Goal: Information Seeking & Learning: Learn about a topic

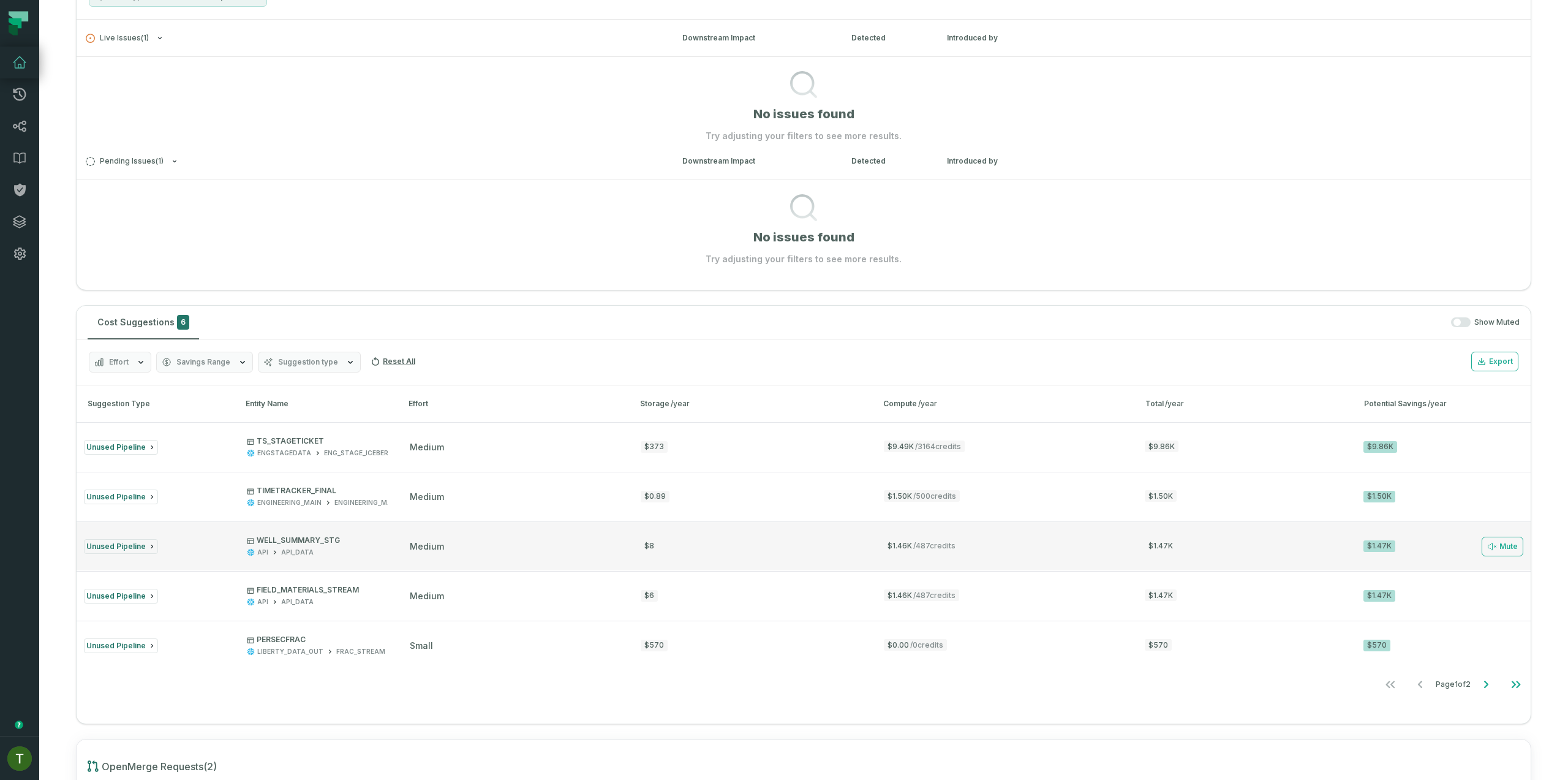
scroll to position [328, 0]
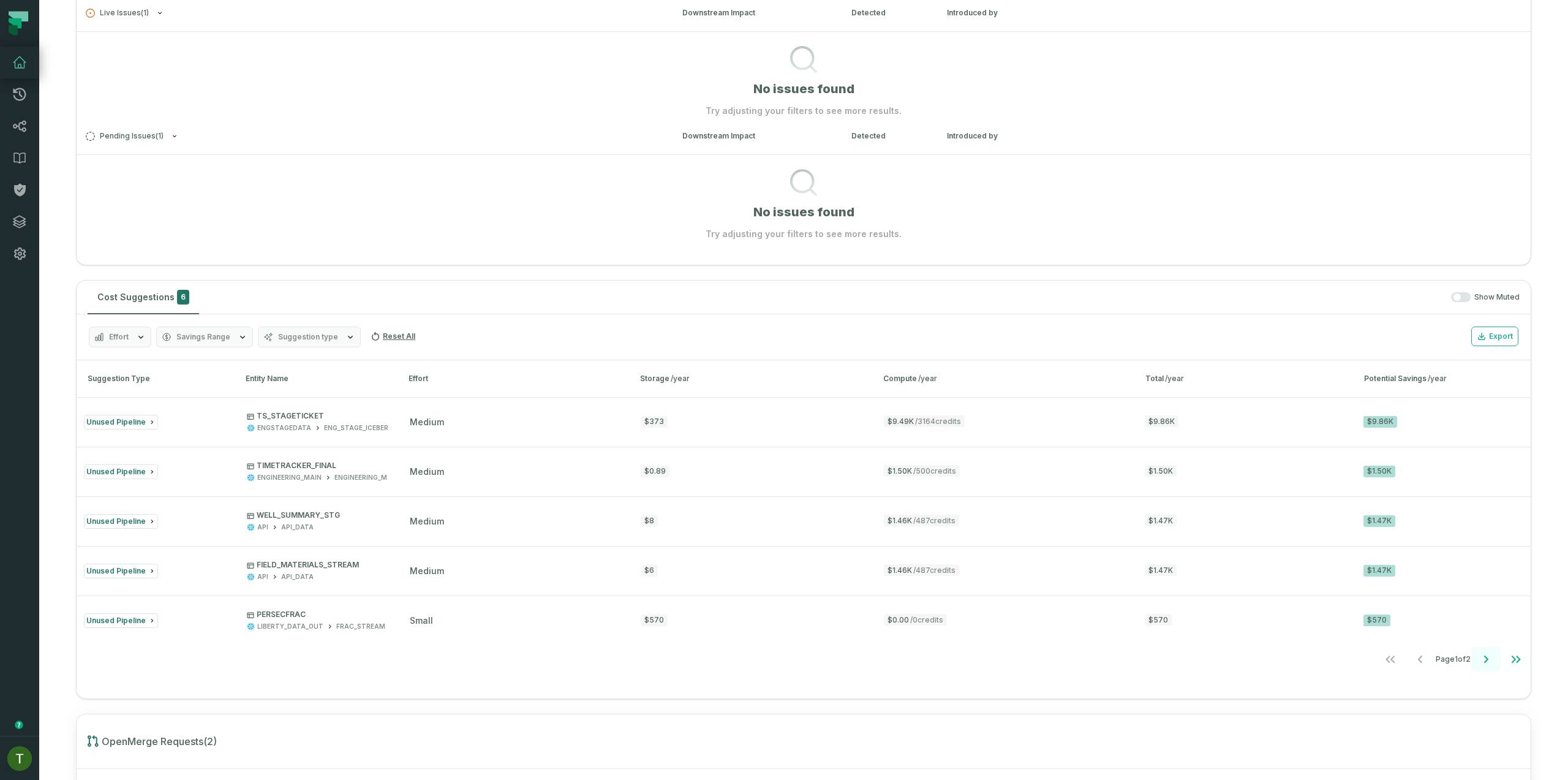
click at [1471, 665] on button "Go to next page" at bounding box center [1486, 660] width 29 height 25
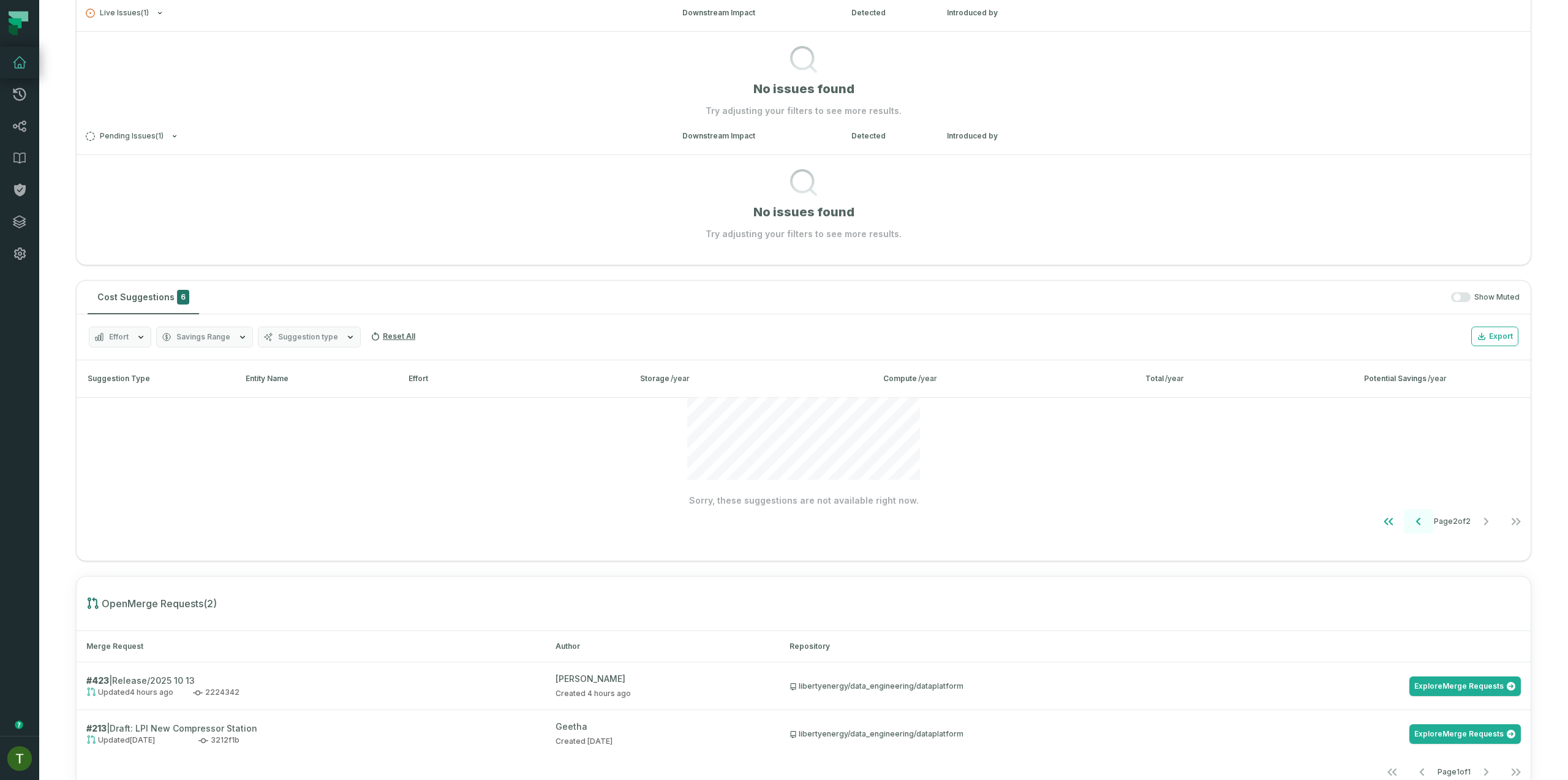
click at [1412, 520] on icon "Go to previous page" at bounding box center [1419, 522] width 15 height 15
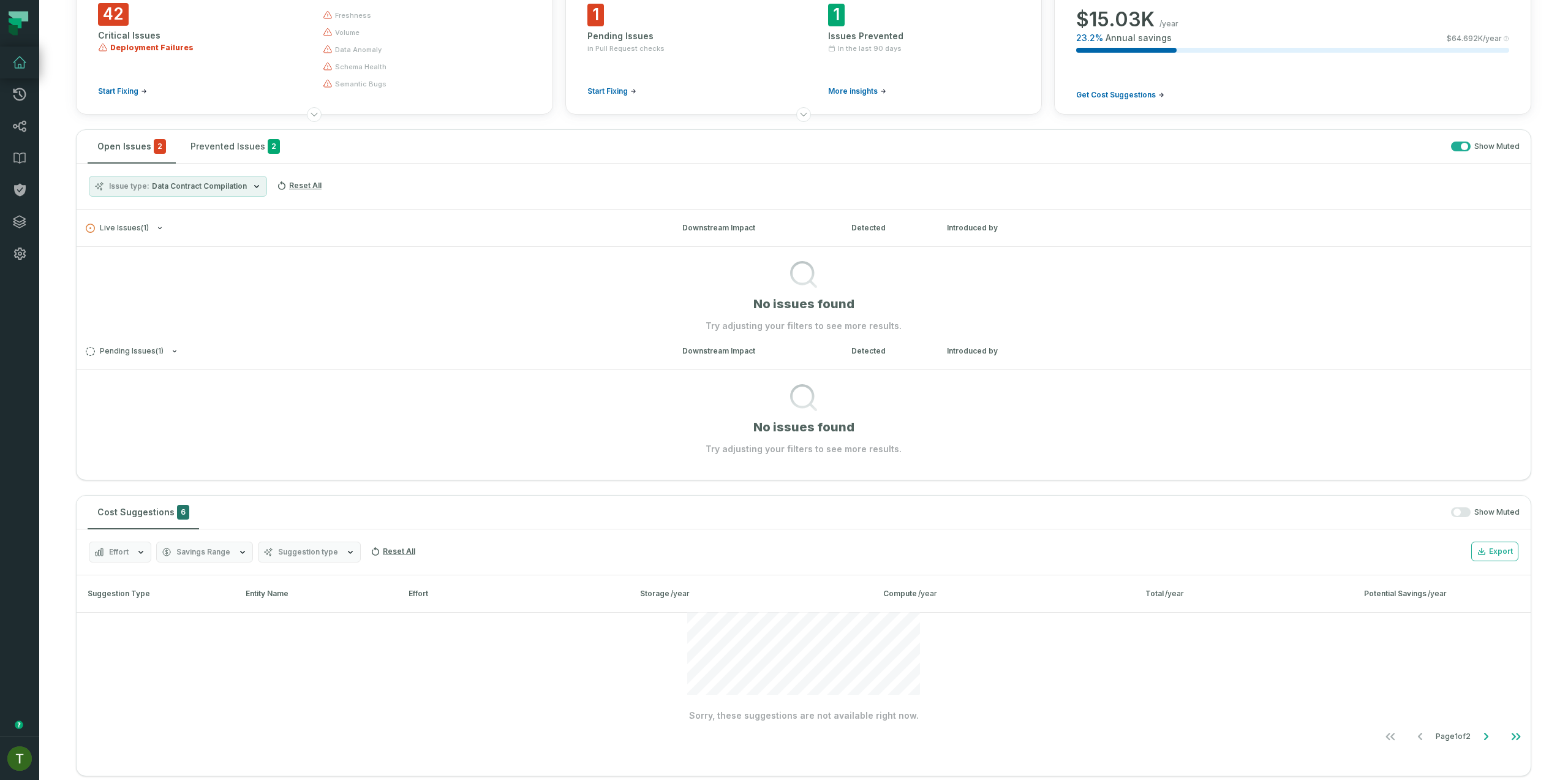
scroll to position [0, 0]
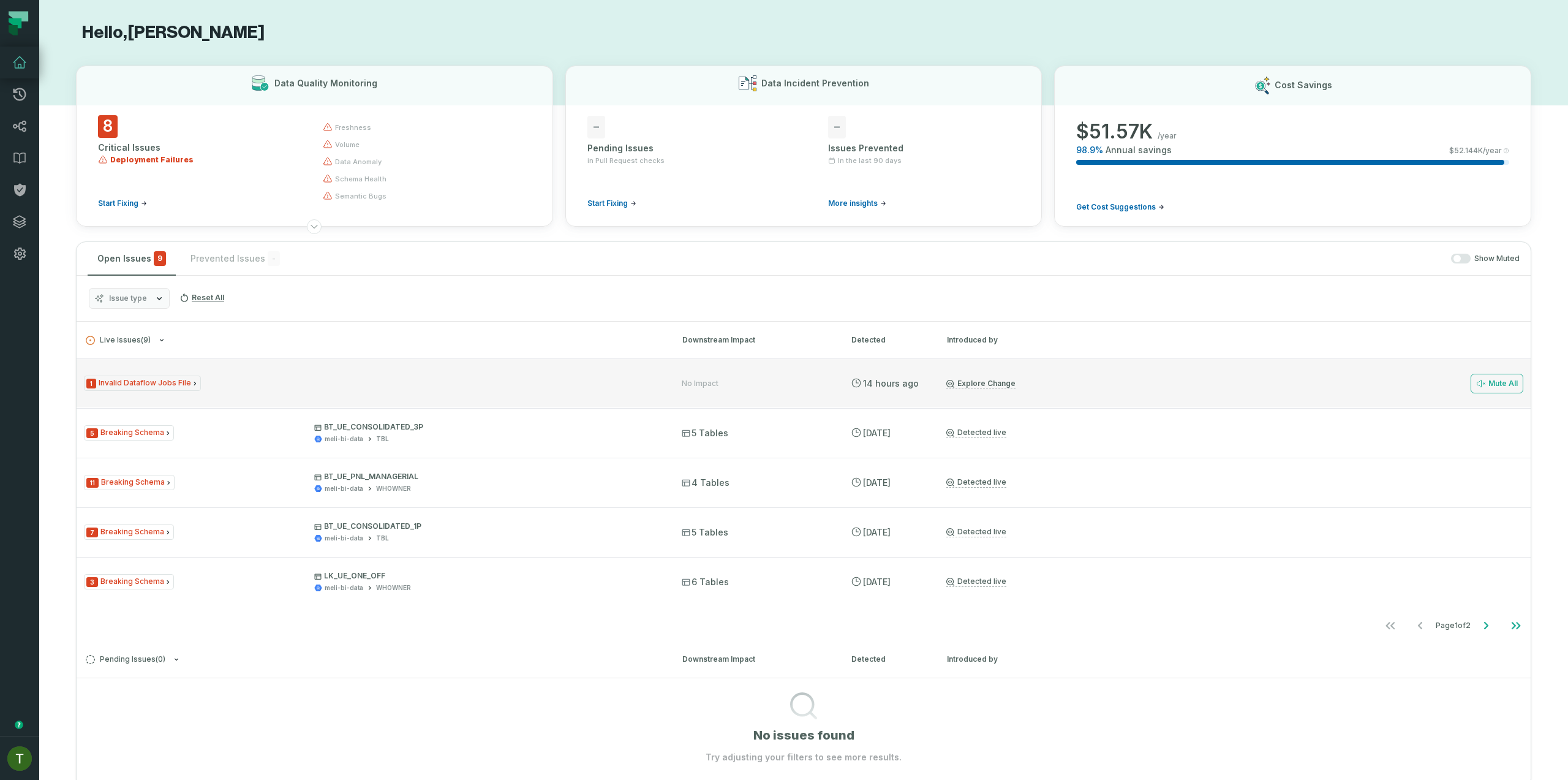
click at [298, 393] on div "1 Invalid Dataflow Jobs File No Impact [DATE] 8:36:21 AM Explore Change Mute All" at bounding box center [803, 383] width 1454 height 49
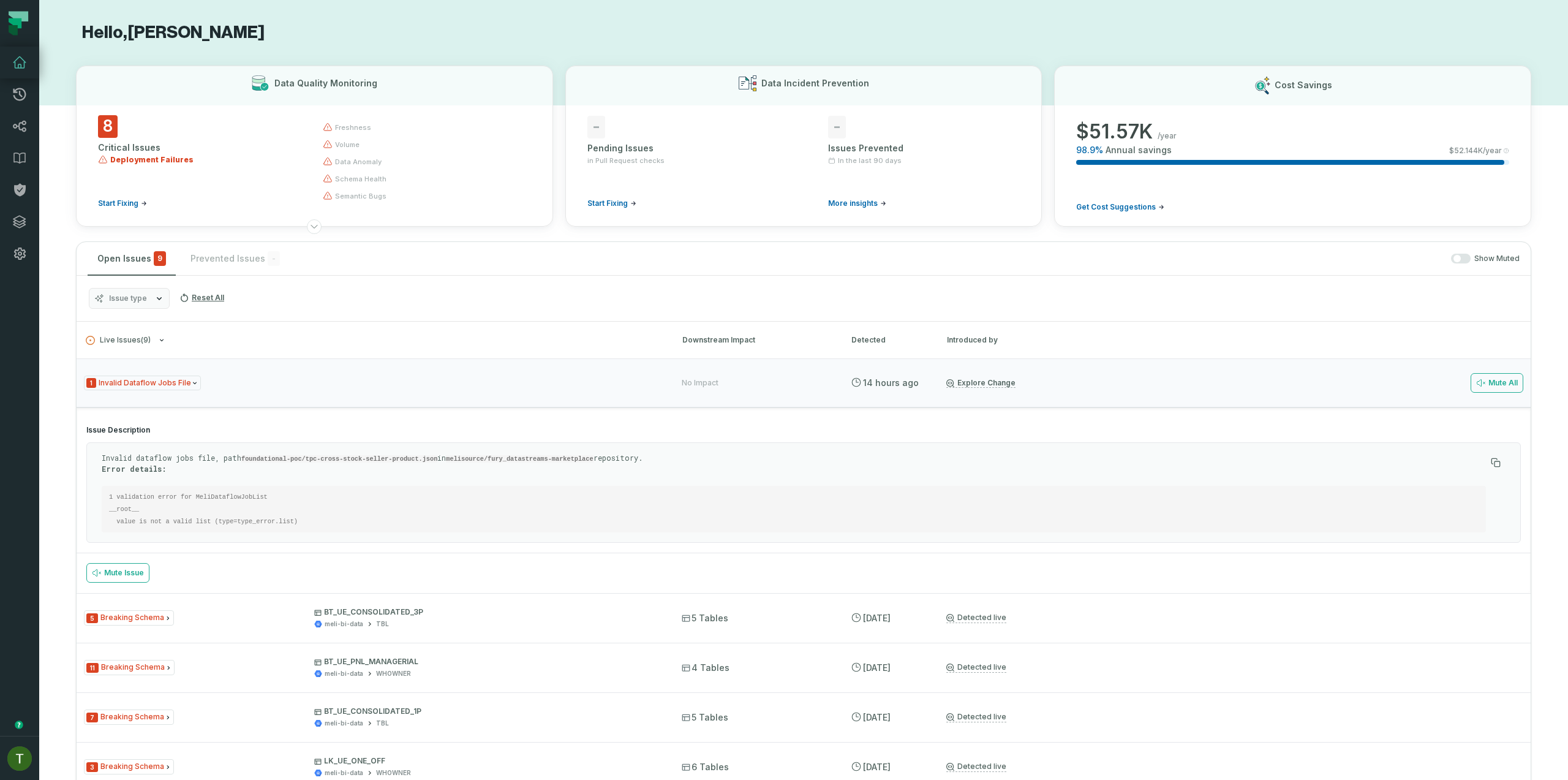
click at [232, 478] on div "Invalid dataflow jobs file, path foundational-poc/tpc-cross-stock-seller-produc…" at bounding box center [793, 492] width 1384 height 80
click at [238, 470] on p "Invalid dataflow jobs file, path foundational-poc/tpc-cross-stock-seller-produc…" at bounding box center [793, 463] width 1384 height 21
click at [244, 460] on p "Invalid dataflow jobs file, path foundational-poc/tpc-cross-stock-seller-produc…" at bounding box center [793, 463] width 1384 height 21
drag, startPoint x: 199, startPoint y: 419, endPoint x: 344, endPoint y: 464, distance: 151.8
click at [199, 419] on section "Issue Description Invalid dataflow jobs file, path foundational-poc/tpc-cross-s…" at bounding box center [803, 484] width 1454 height 137
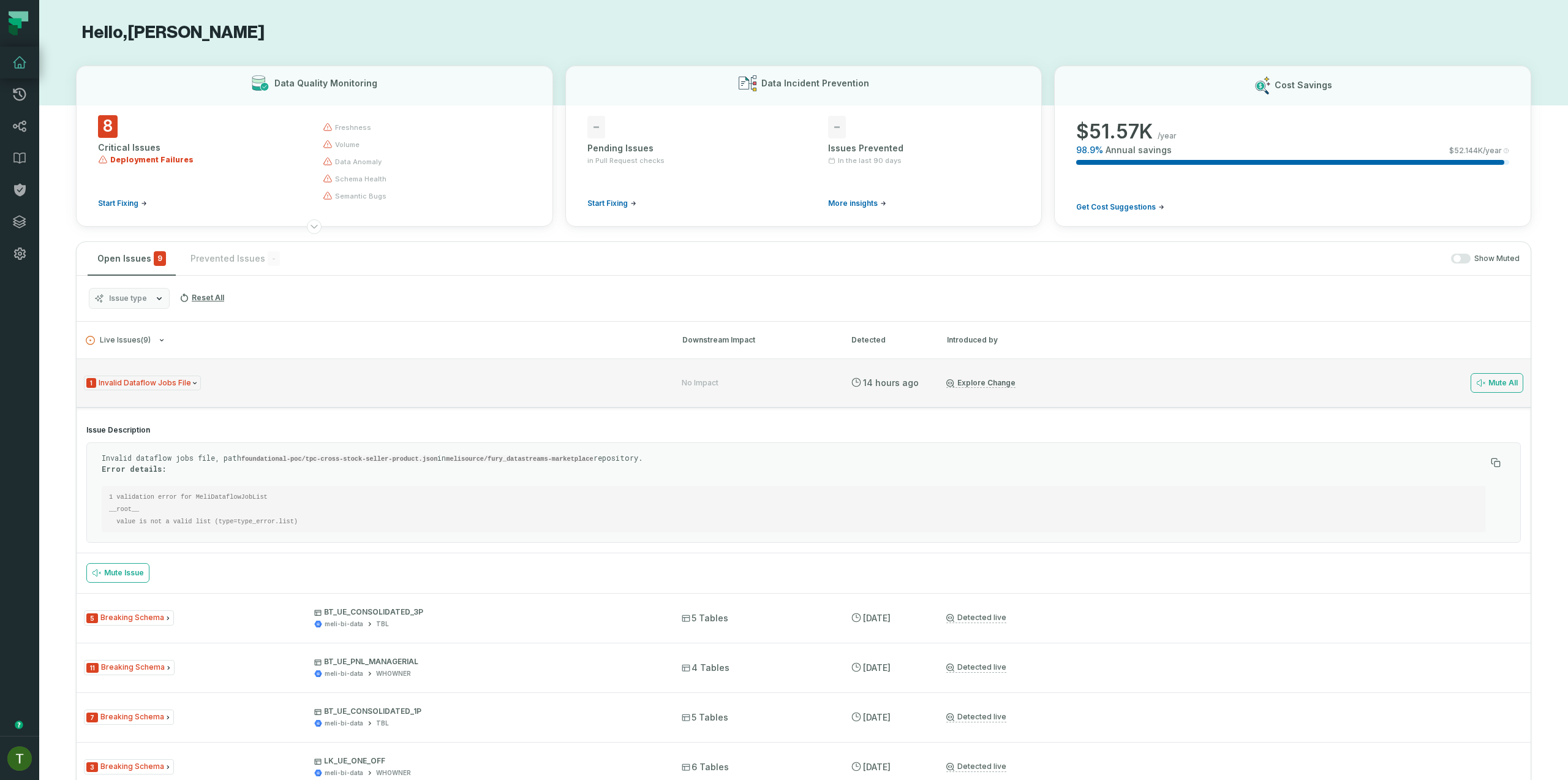
click at [1295, 397] on div "1 Invalid Dataflow Jobs File No Impact [DATE] 8:36:21 AM Explore Change Mute All" at bounding box center [803, 383] width 1454 height 49
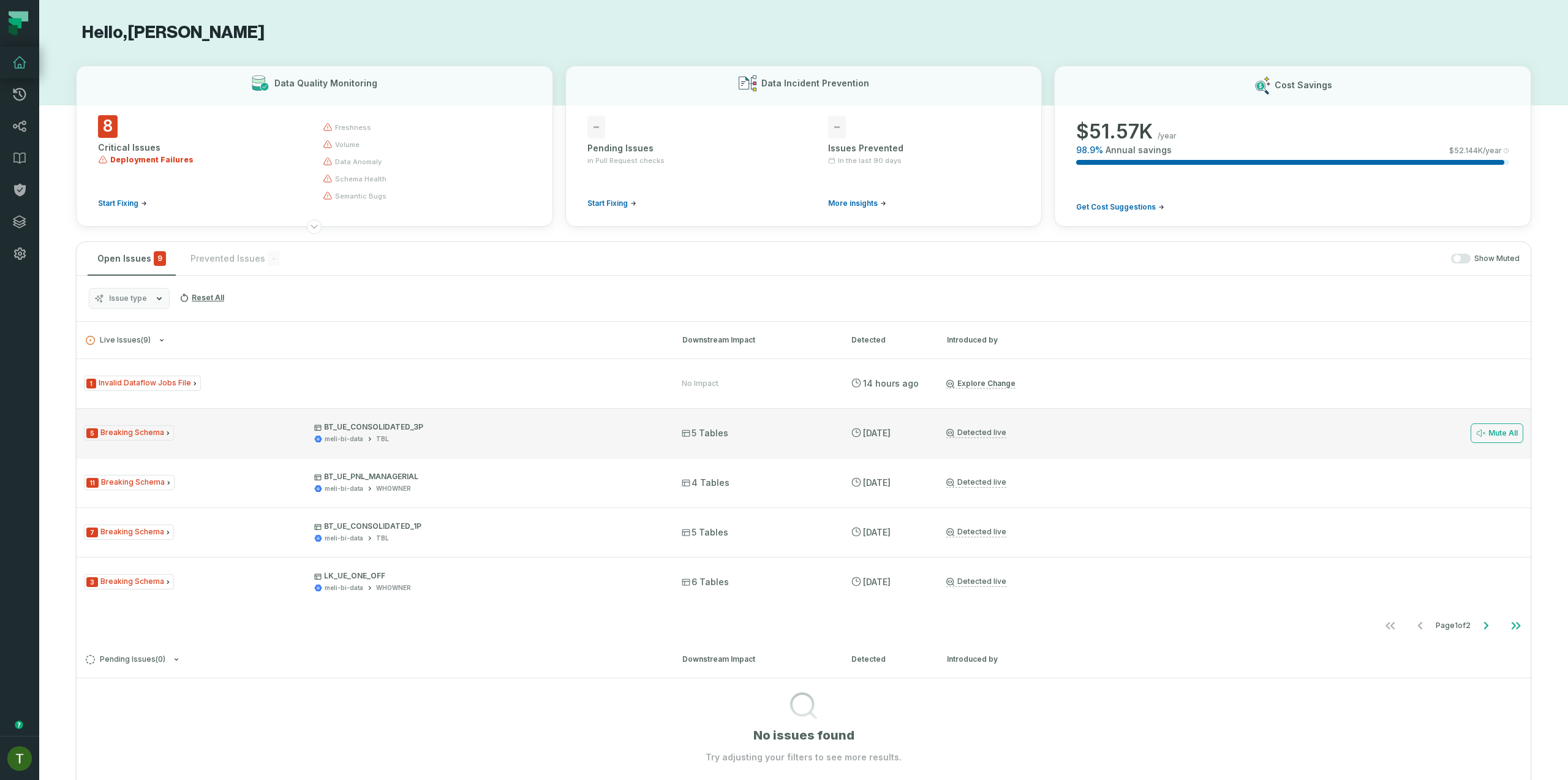
click at [428, 423] on p "BT_UE_CONSOLIDATED_3P" at bounding box center [486, 427] width 345 height 9
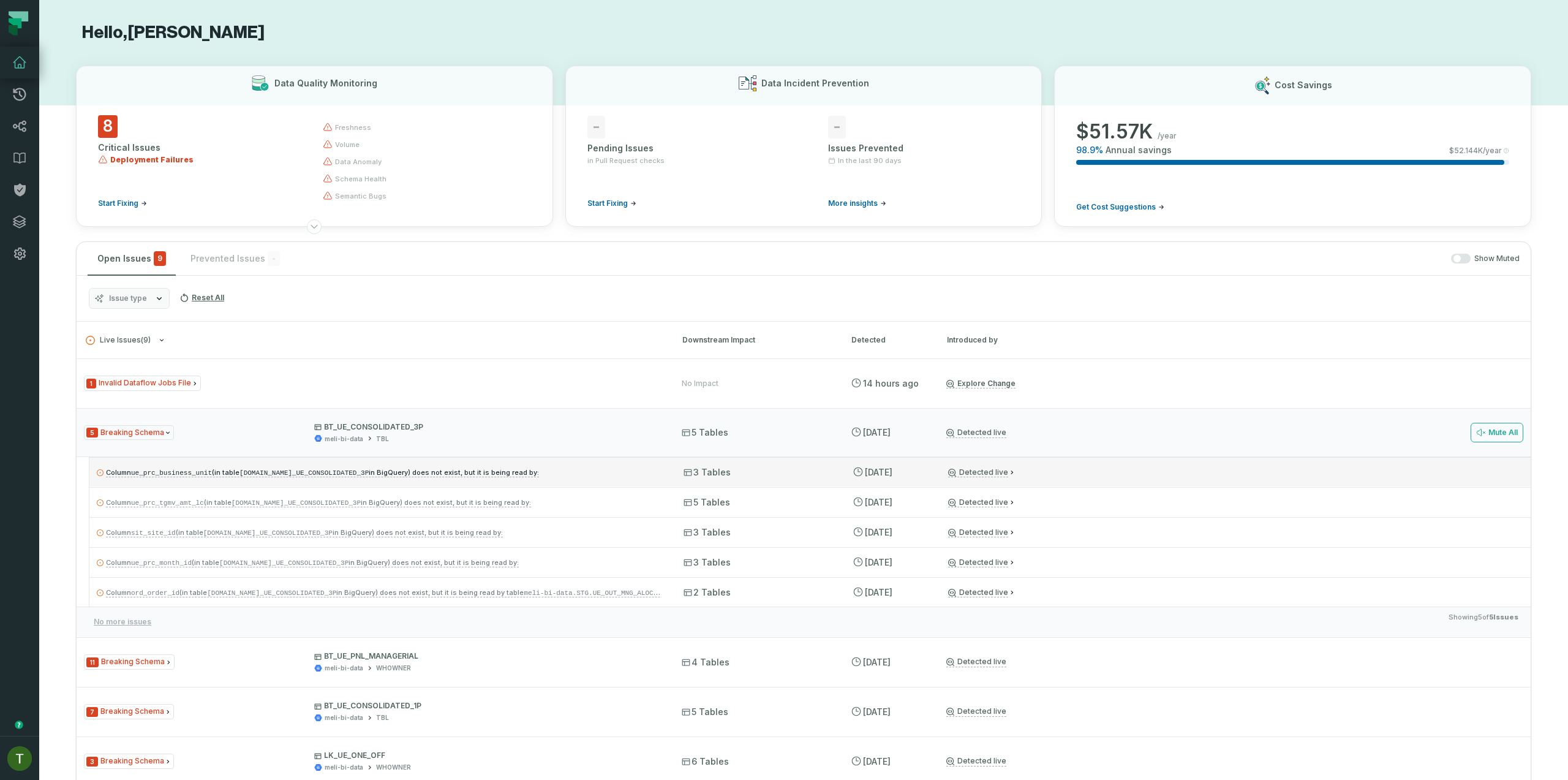
click at [579, 461] on div "Column ue_prc_business_unit (in table meli-bi-data.TBL.BT_UE_CONSOLIDATED_3P in…" at bounding box center [810, 471] width 1441 height 29
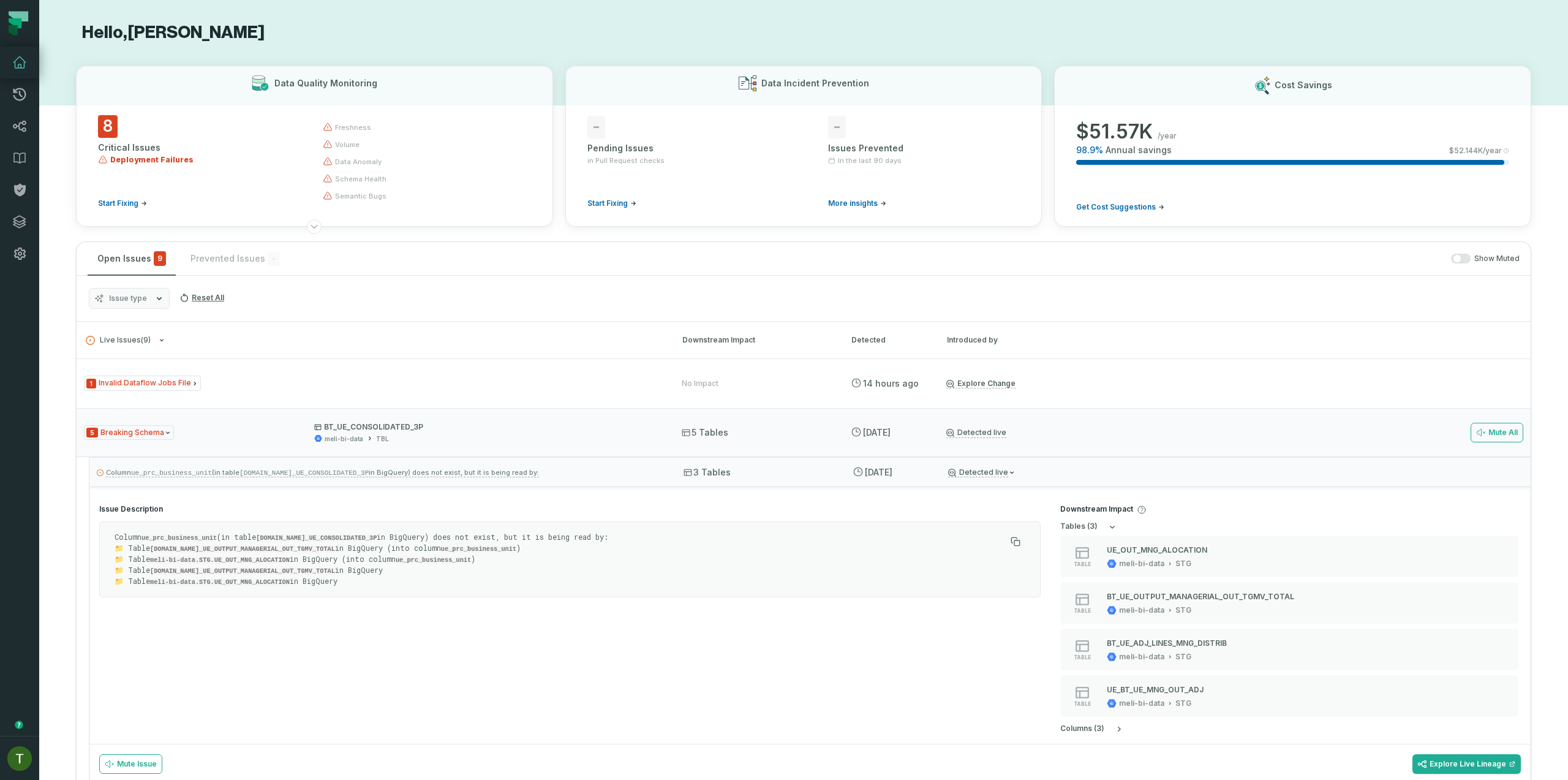
click at [370, 536] on code "meli-bi-data.TBL.BT_UE_CONSOLIDATED_3P" at bounding box center [317, 539] width 121 height 8
copy code "BT_UE_CONSOLIDATED_3P"
click at [369, 566] on p "Column ue_prc_business_unit (in table meli-bi-data.TBL.BT_UE_CONSOLIDATED_3P in…" at bounding box center [560, 559] width 891 height 55
click at [335, 551] on code "meli-bi-data.STG.BT_UE_OUTPUT_MANAGERIAL_OUT_TGMV_TOTAL" at bounding box center [243, 549] width 185 height 8
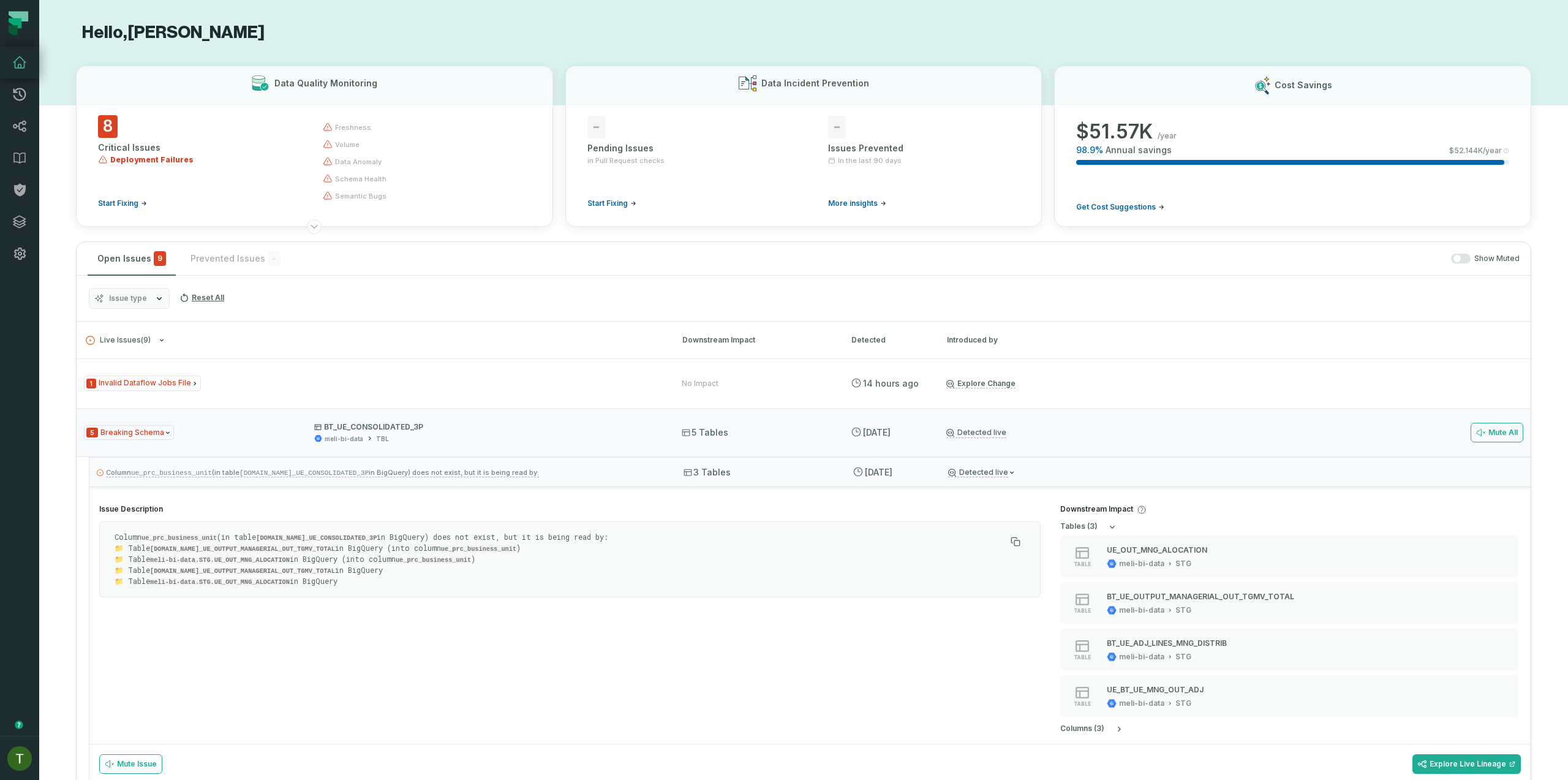
click at [335, 549] on code "meli-bi-data.STG.BT_UE_OUTPUT_MANAGERIAL_OUT_TGMV_TOTAL" at bounding box center [243, 549] width 185 height 8
click at [335, 547] on code "meli-bi-data.STG.BT_UE_OUTPUT_MANAGERIAL_OUT_TGMV_TOTAL" at bounding box center [243, 549] width 185 height 8
copy code "BT_UE_OUTPUT_MANAGERIAL_OUT_TGMV_TOTAL"
click at [368, 535] on code "meli-bi-data.TBL.BT_UE_CONSOLIDATED_3P" at bounding box center [317, 539] width 121 height 8
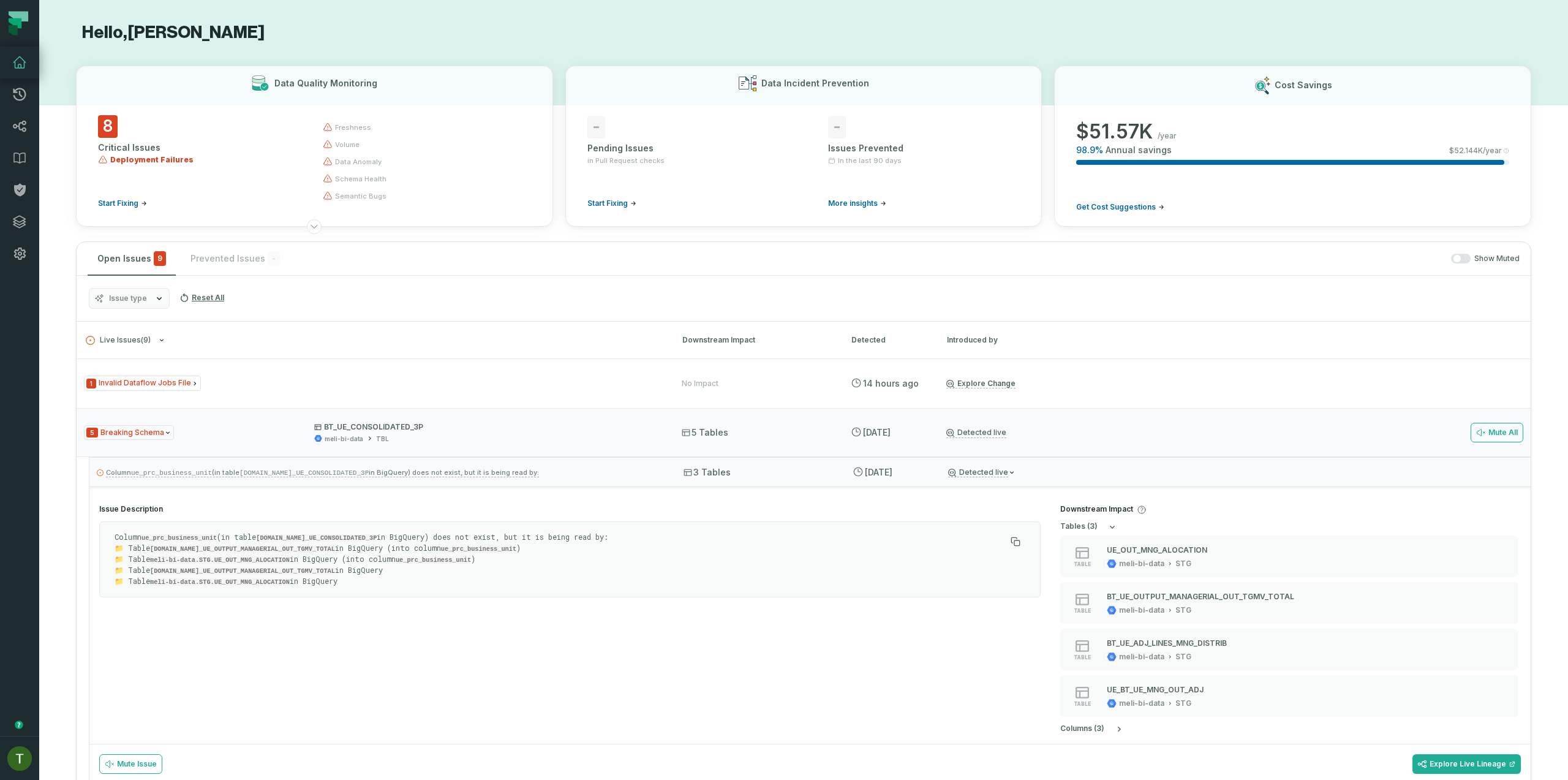
click at [368, 535] on code "meli-bi-data.TBL.BT_UE_CONSOLIDATED_3P" at bounding box center [317, 539] width 121 height 8
copy code "BT_UE_CONSOLIDATED_3P"
click at [459, 444] on div "5 Breaking Schema BT_UE_CONSOLIDATED_3P meli-bi-data TBL 5 Tables 9/25/2025, 5:…" at bounding box center [803, 433] width 1454 height 49
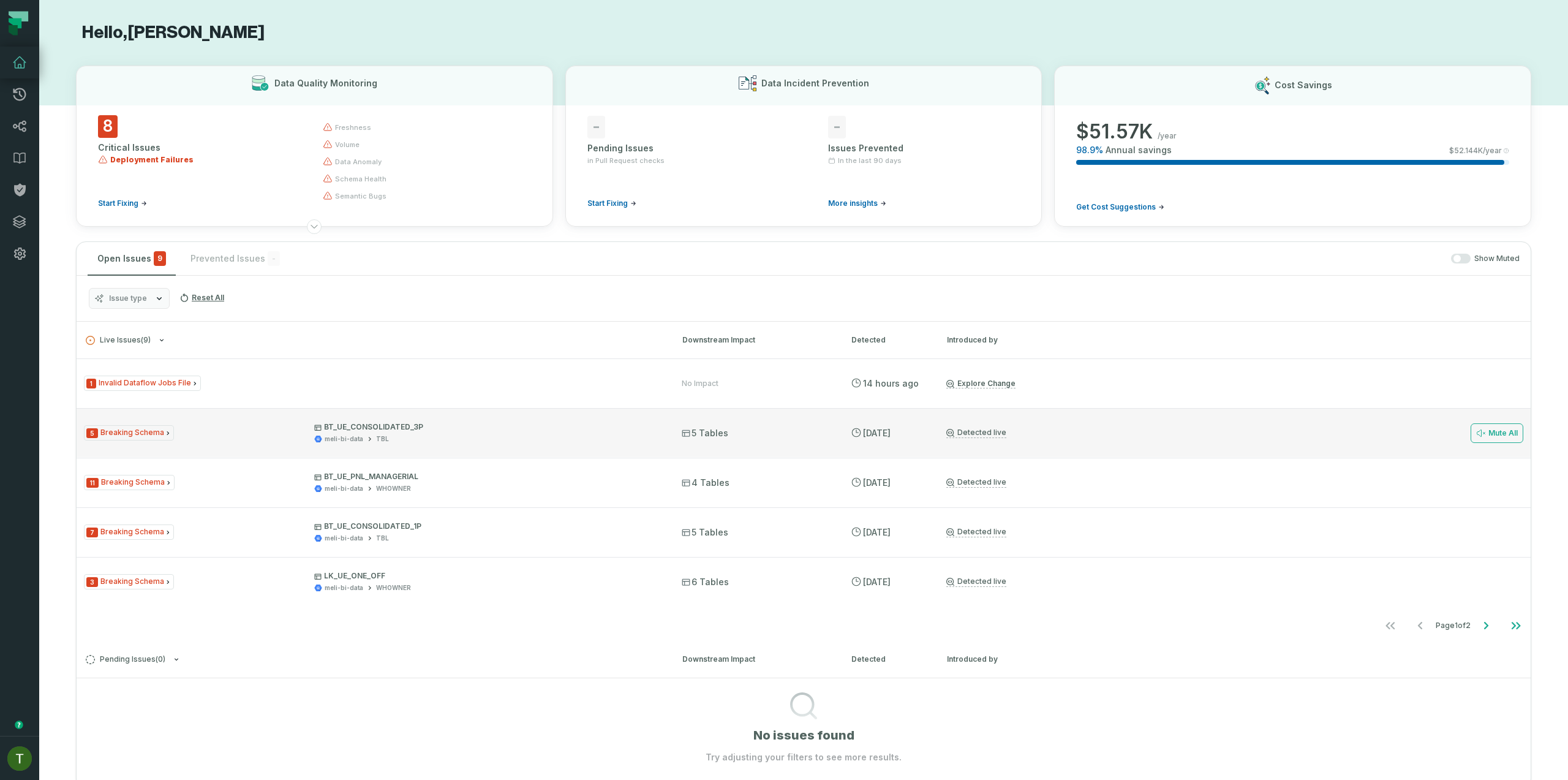
drag, startPoint x: 568, startPoint y: 427, endPoint x: 590, endPoint y: 454, distance: 34.8
click at [568, 427] on p "BT_UE_CONSOLIDATED_3P" at bounding box center [486, 427] width 345 height 9
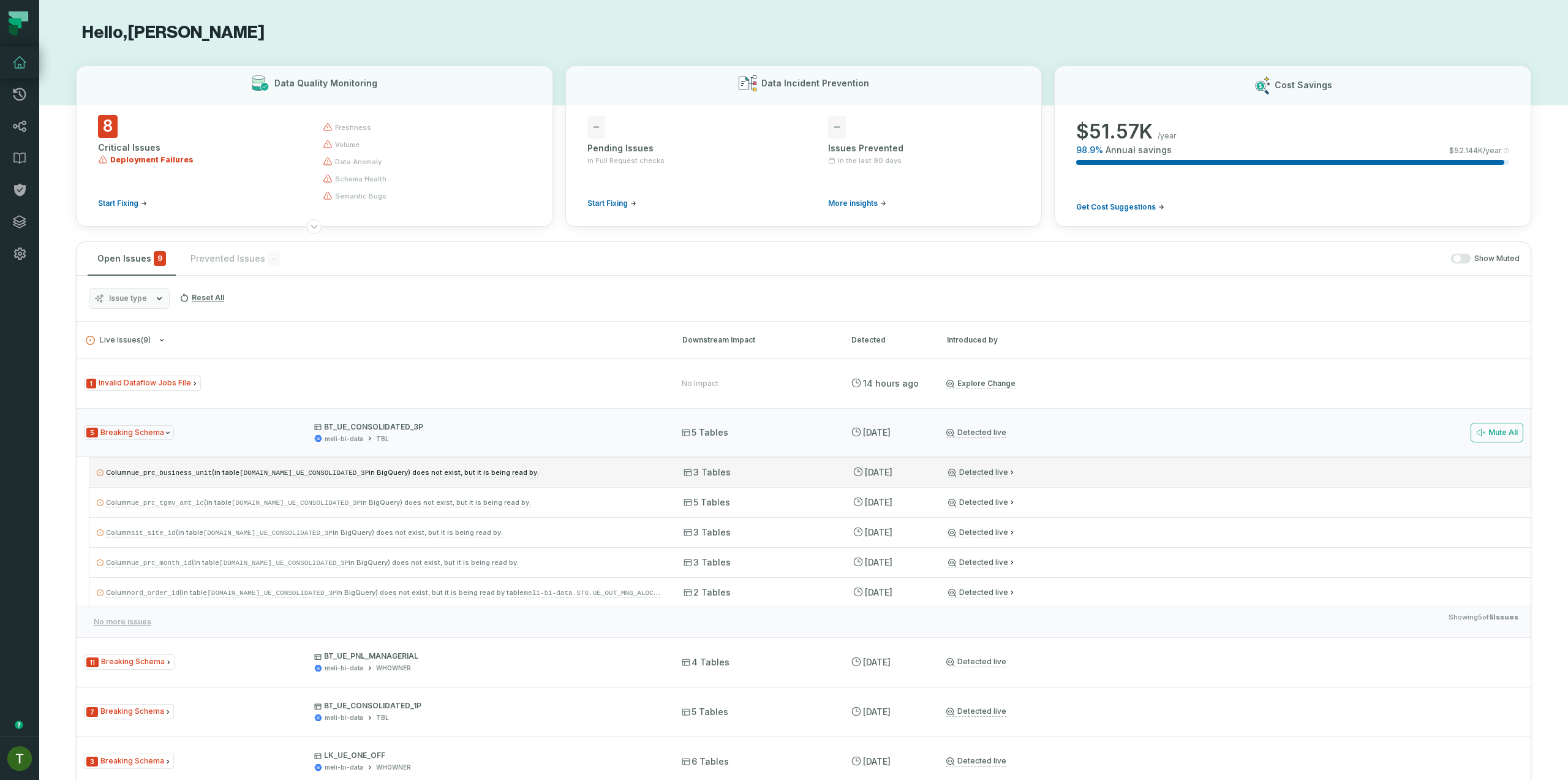
click at [668, 463] on div "Column ue_prc_business_unit (in table meli-bi-data.TBL.BT_UE_CONSOLIDATED_3P in…" at bounding box center [810, 471] width 1441 height 29
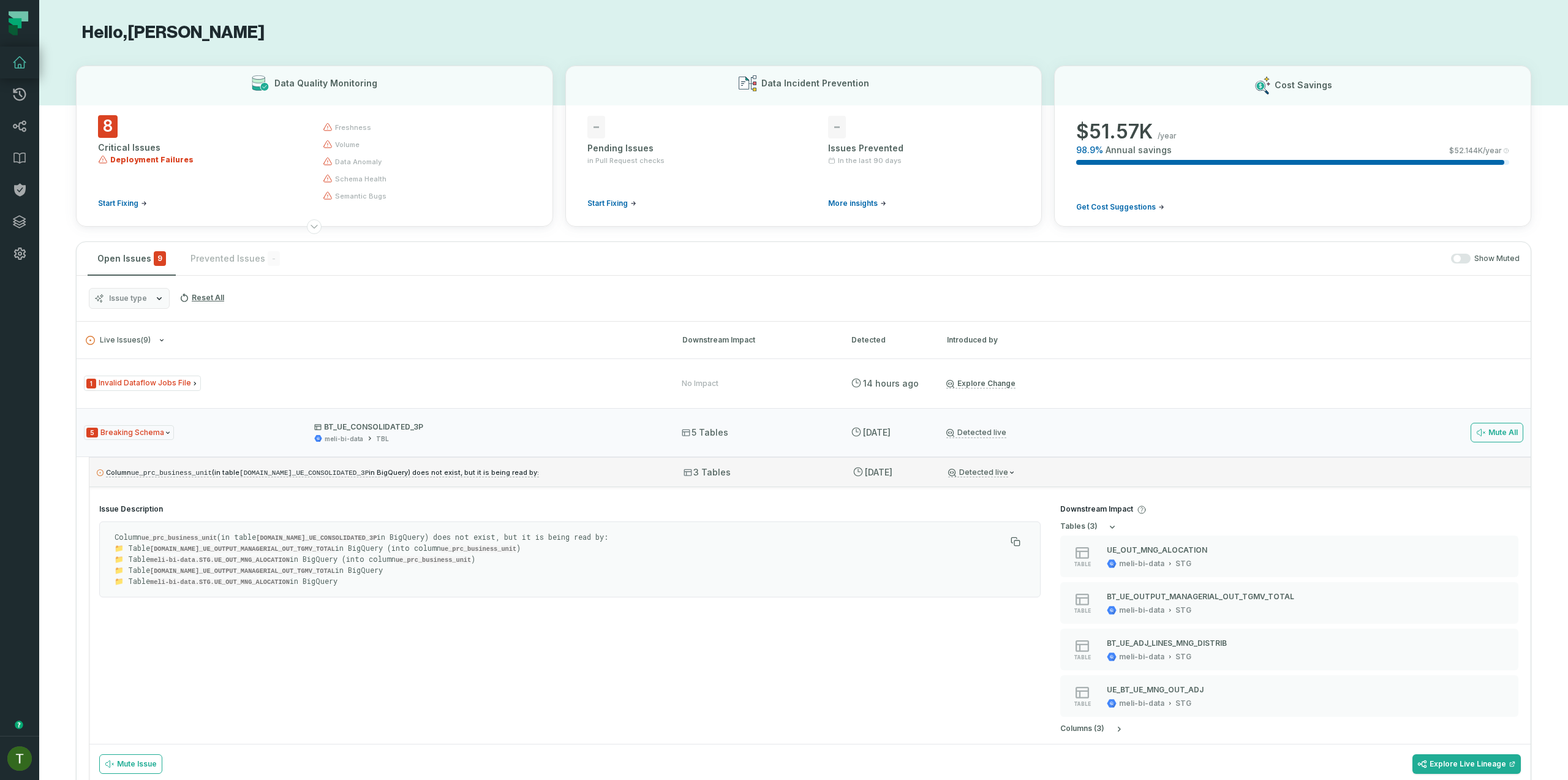
click at [668, 463] on div "Column ue_prc_business_unit (in table meli-bi-data.TBL.BT_UE_CONSOLIDATED_3P in…" at bounding box center [810, 471] width 1441 height 29
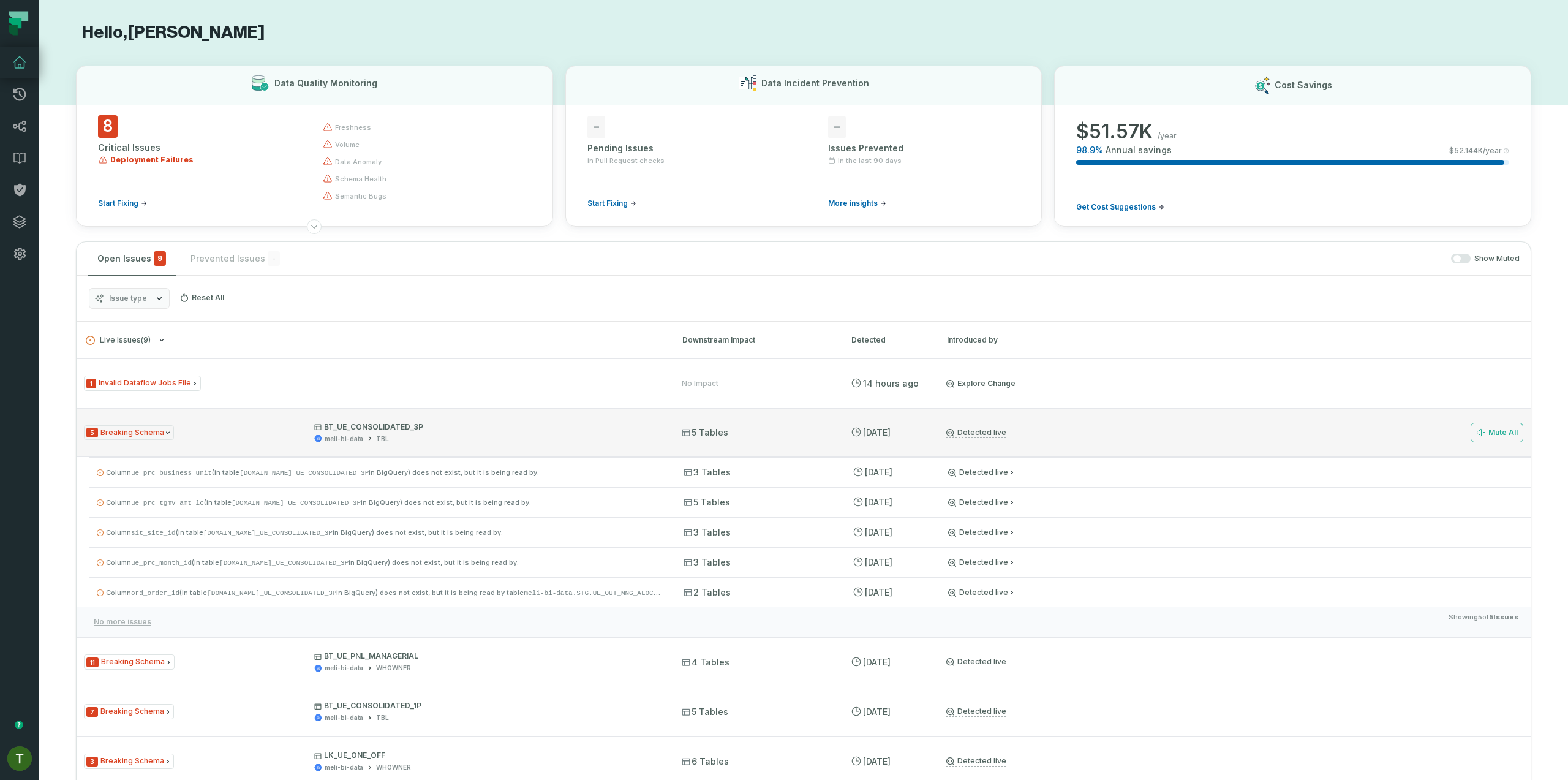
click at [1403, 435] on div "Mute All" at bounding box center [1301, 433] width 445 height 49
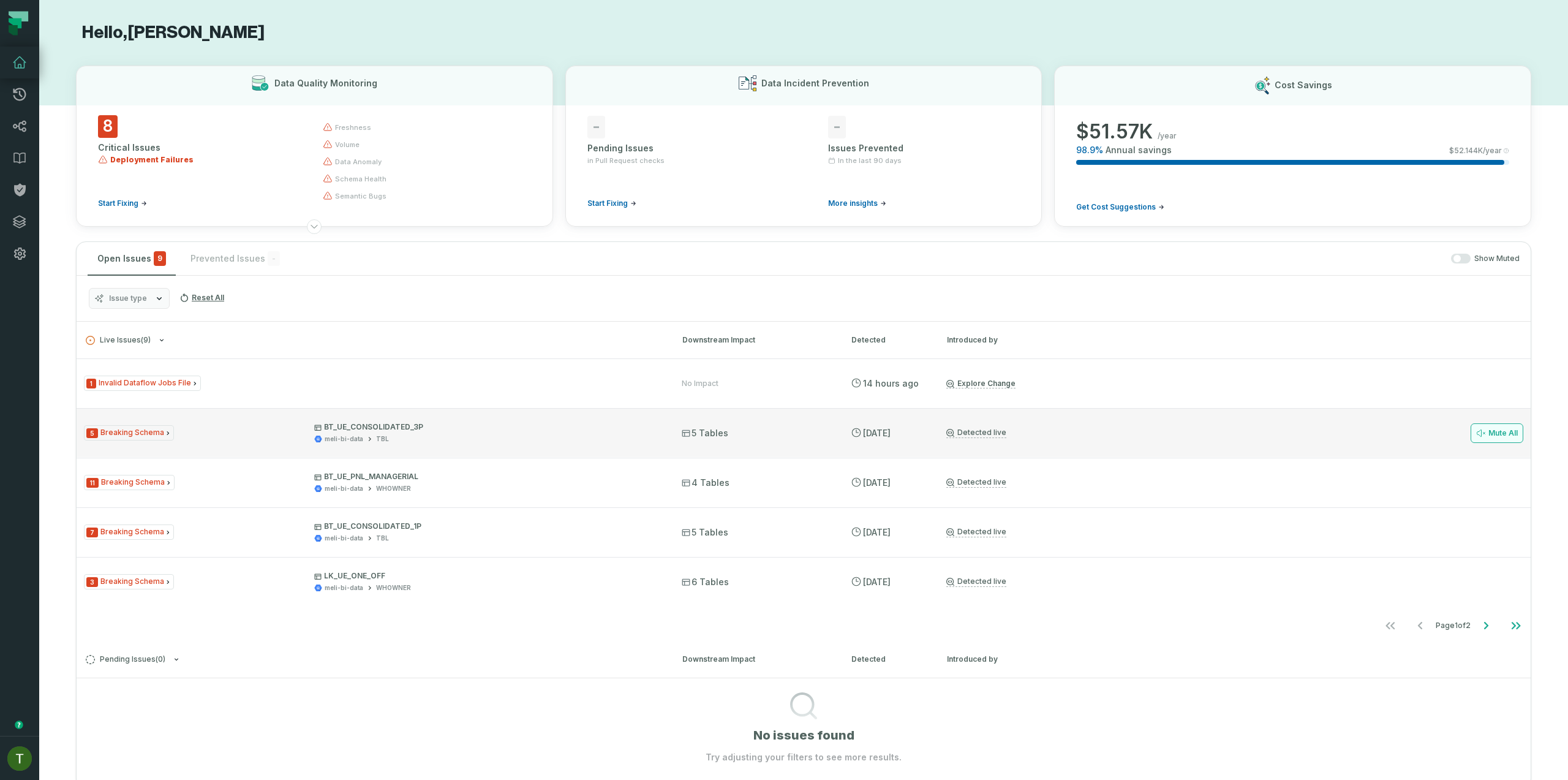
click at [1506, 434] on button "Mute All" at bounding box center [1497, 433] width 53 height 20
click at [590, 443] on div "meli-bi-data WHOWNER" at bounding box center [486, 439] width 345 height 9
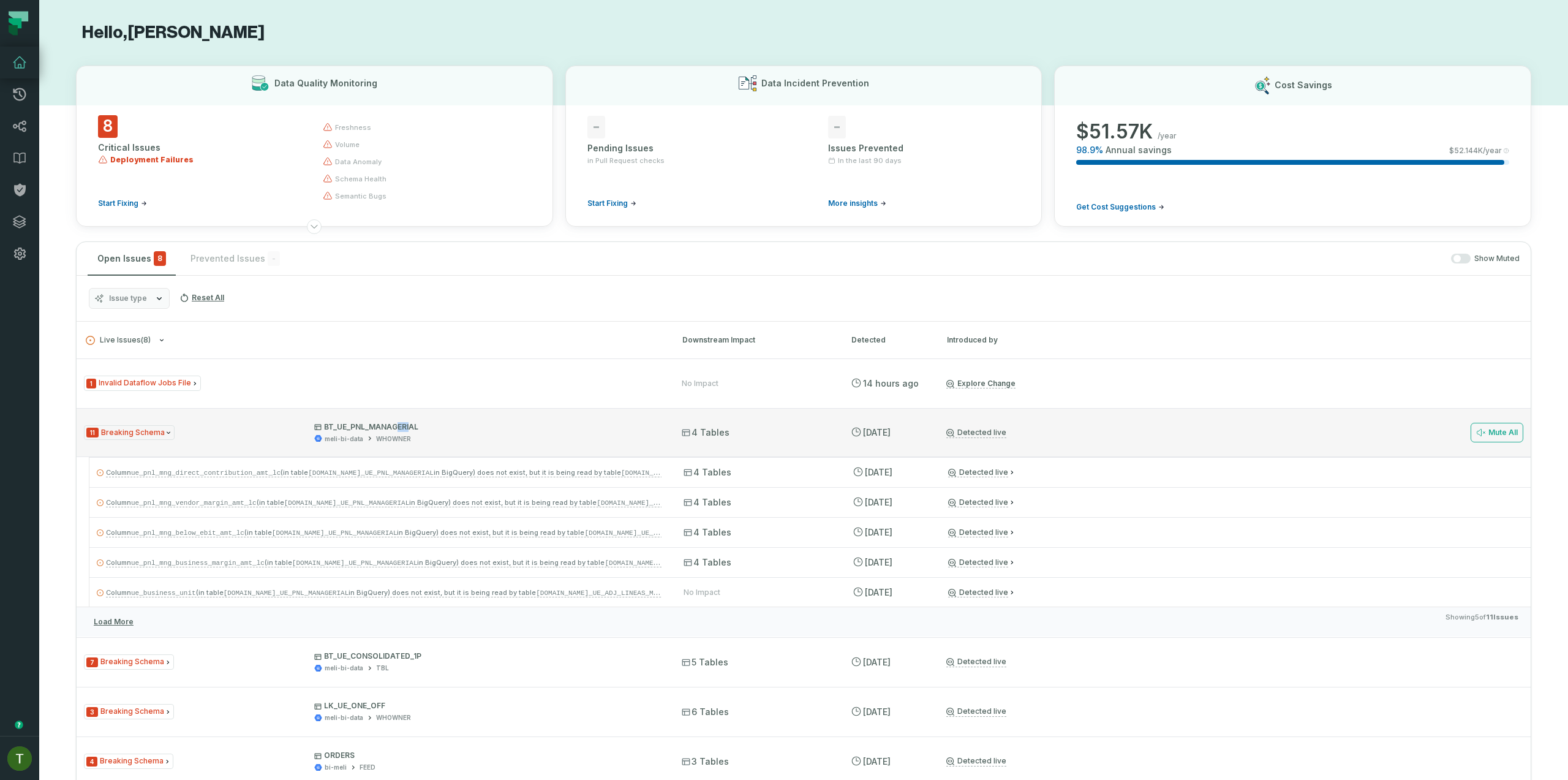
drag, startPoint x: 405, startPoint y: 422, endPoint x: 366, endPoint y: 436, distance: 41.4
click at [383, 432] on p "BT_UE_PNL_MANAGERIAL" at bounding box center [486, 427] width 345 height 9
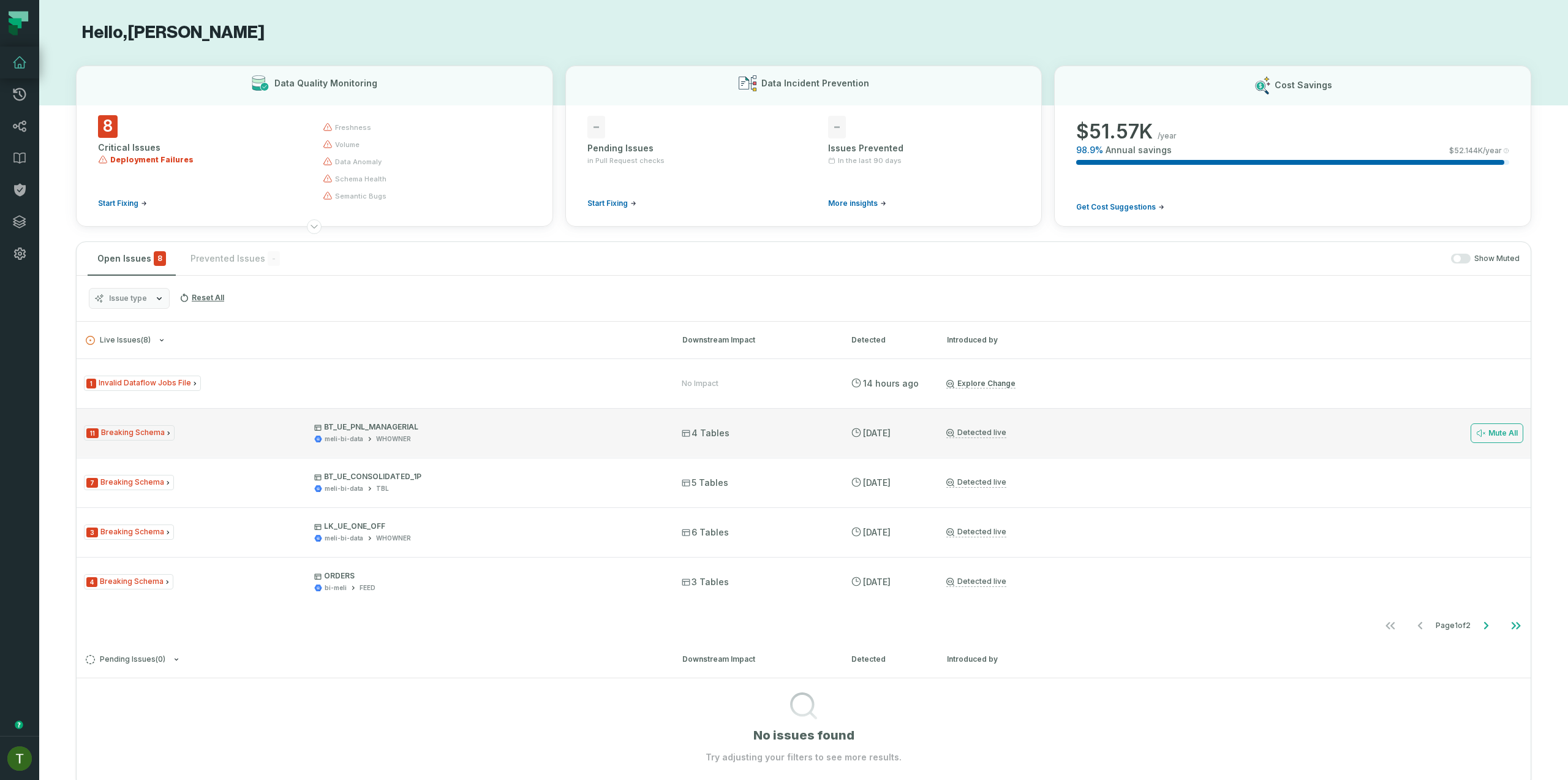
click at [326, 429] on p "BT_UE_PNL_MANAGERIAL" at bounding box center [486, 427] width 345 height 9
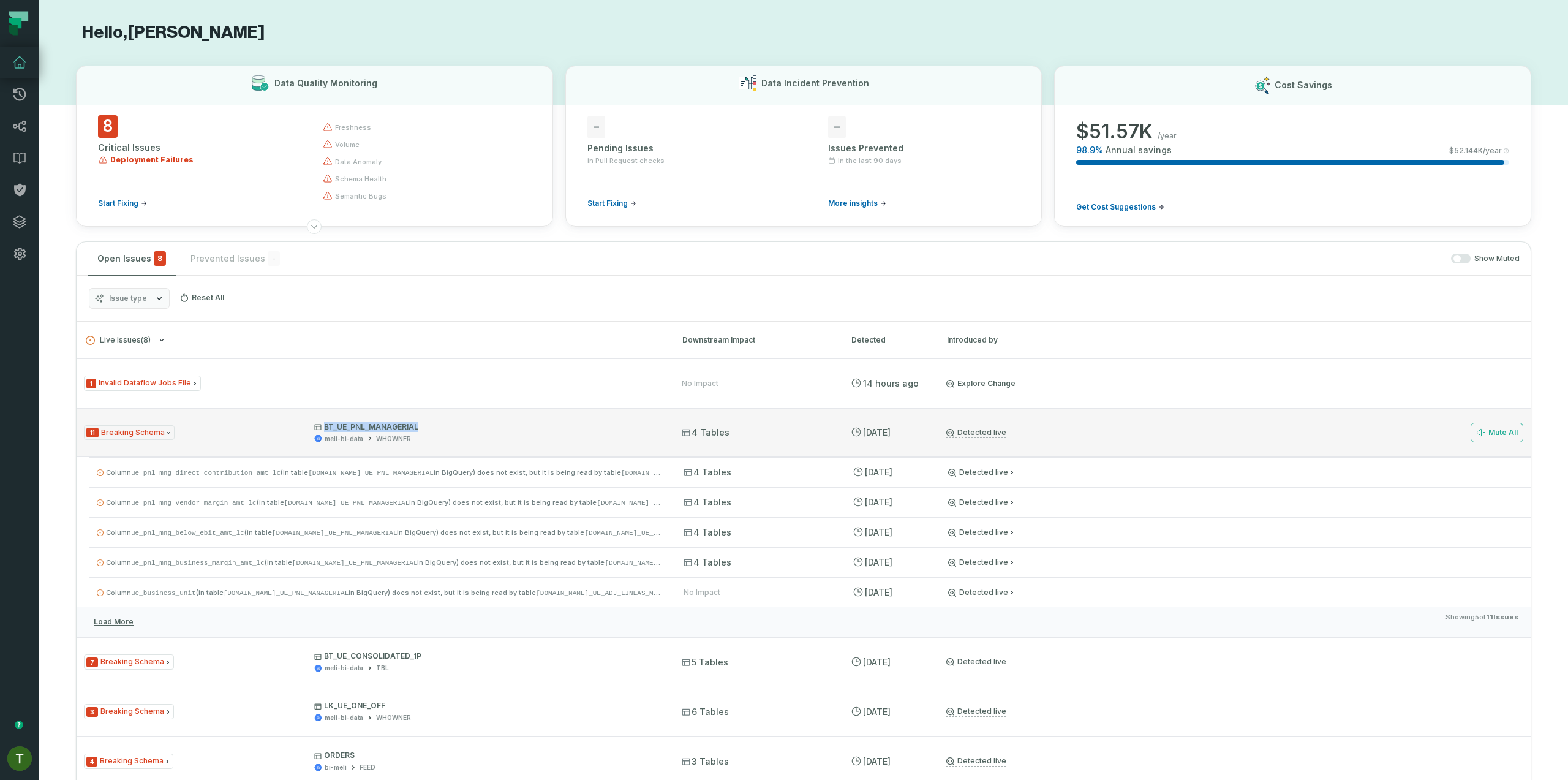
drag, startPoint x: 324, startPoint y: 427, endPoint x: 421, endPoint y: 431, distance: 97.1
click at [421, 431] on p "BT_UE_PNL_MANAGERIAL" at bounding box center [486, 427] width 345 height 9
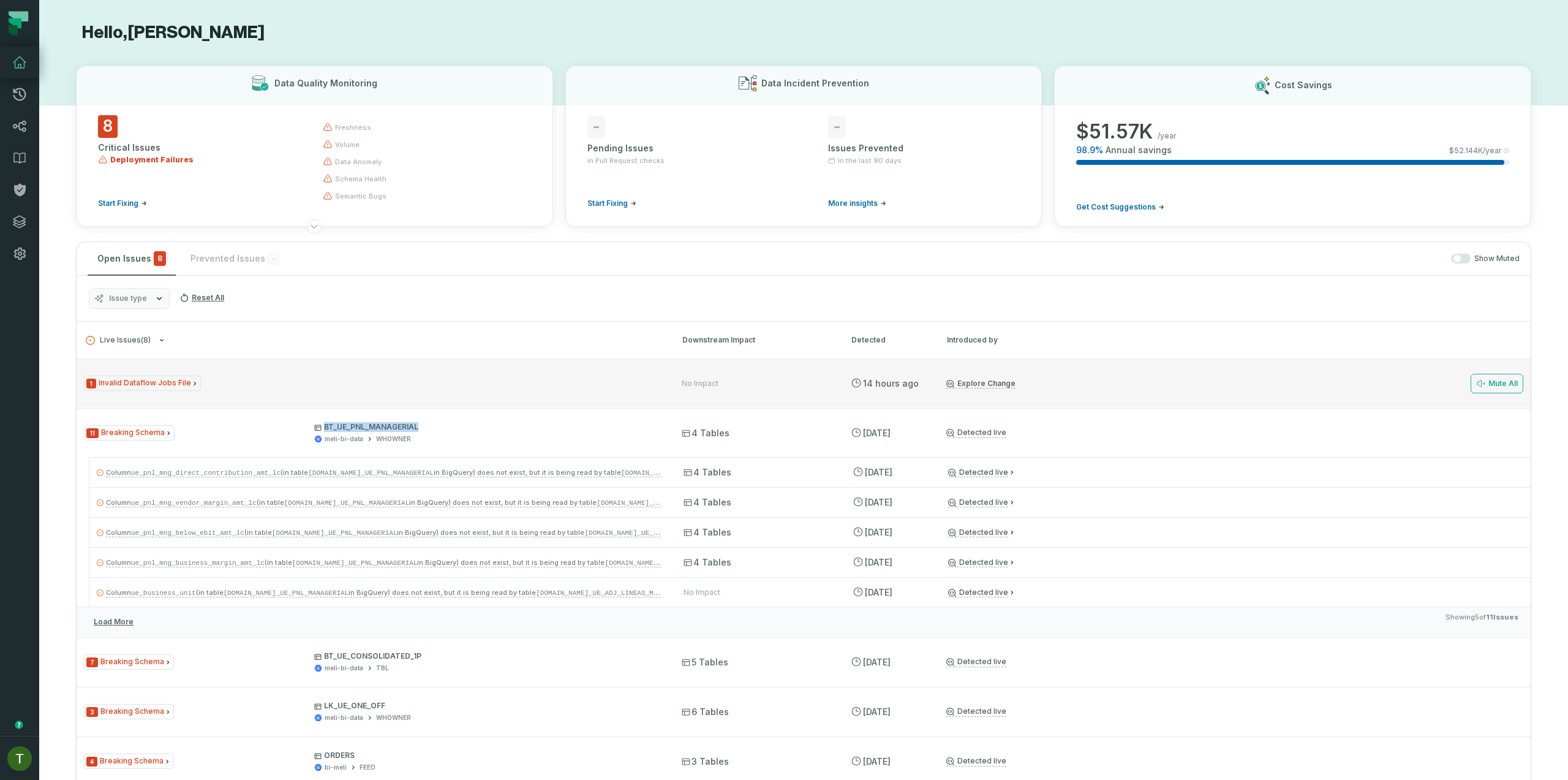
copy p "BT_UE_PNL_MANAGERIAL"
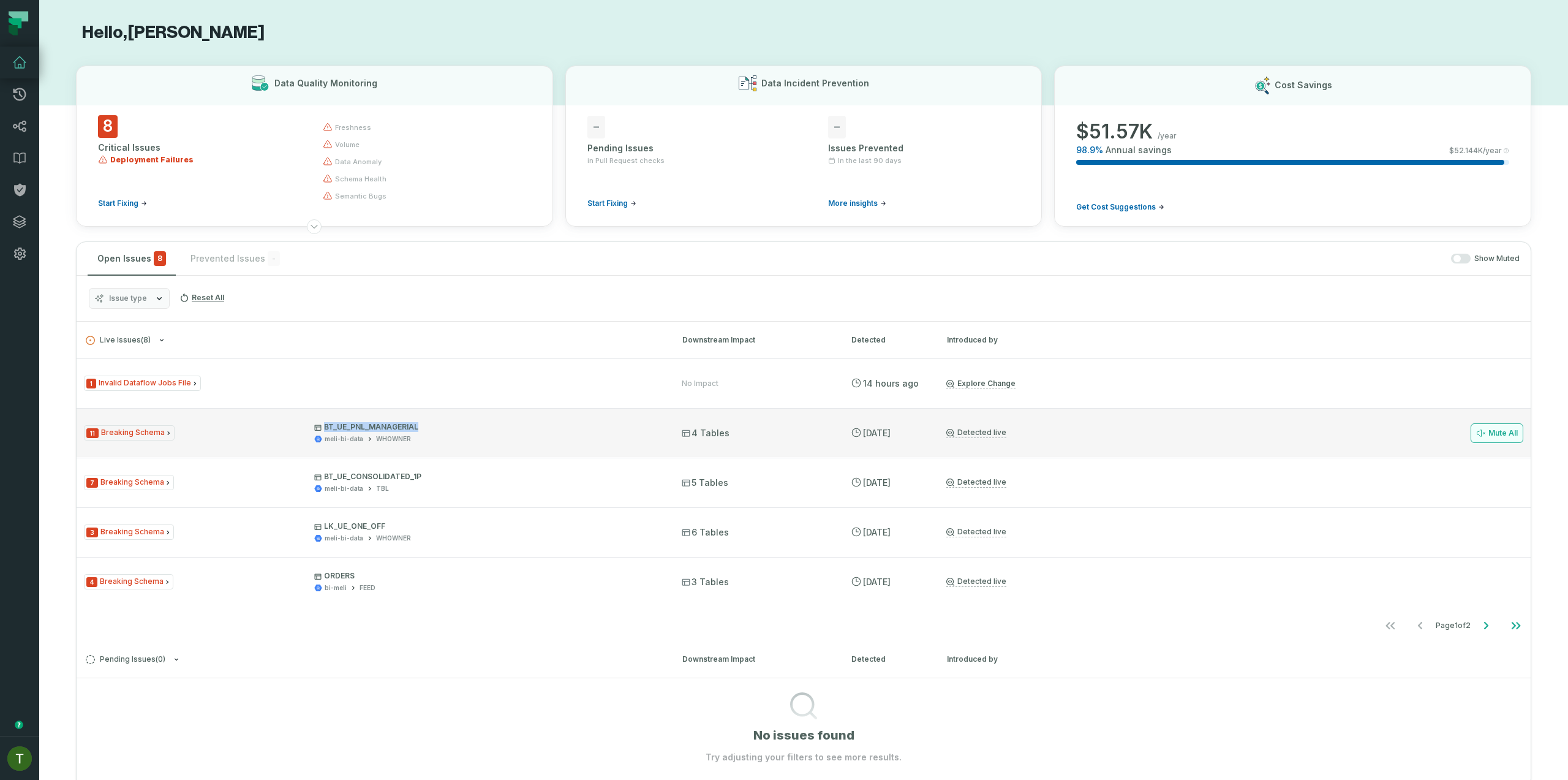
click at [1476, 434] on icon at bounding box center [1481, 434] width 9 height 9
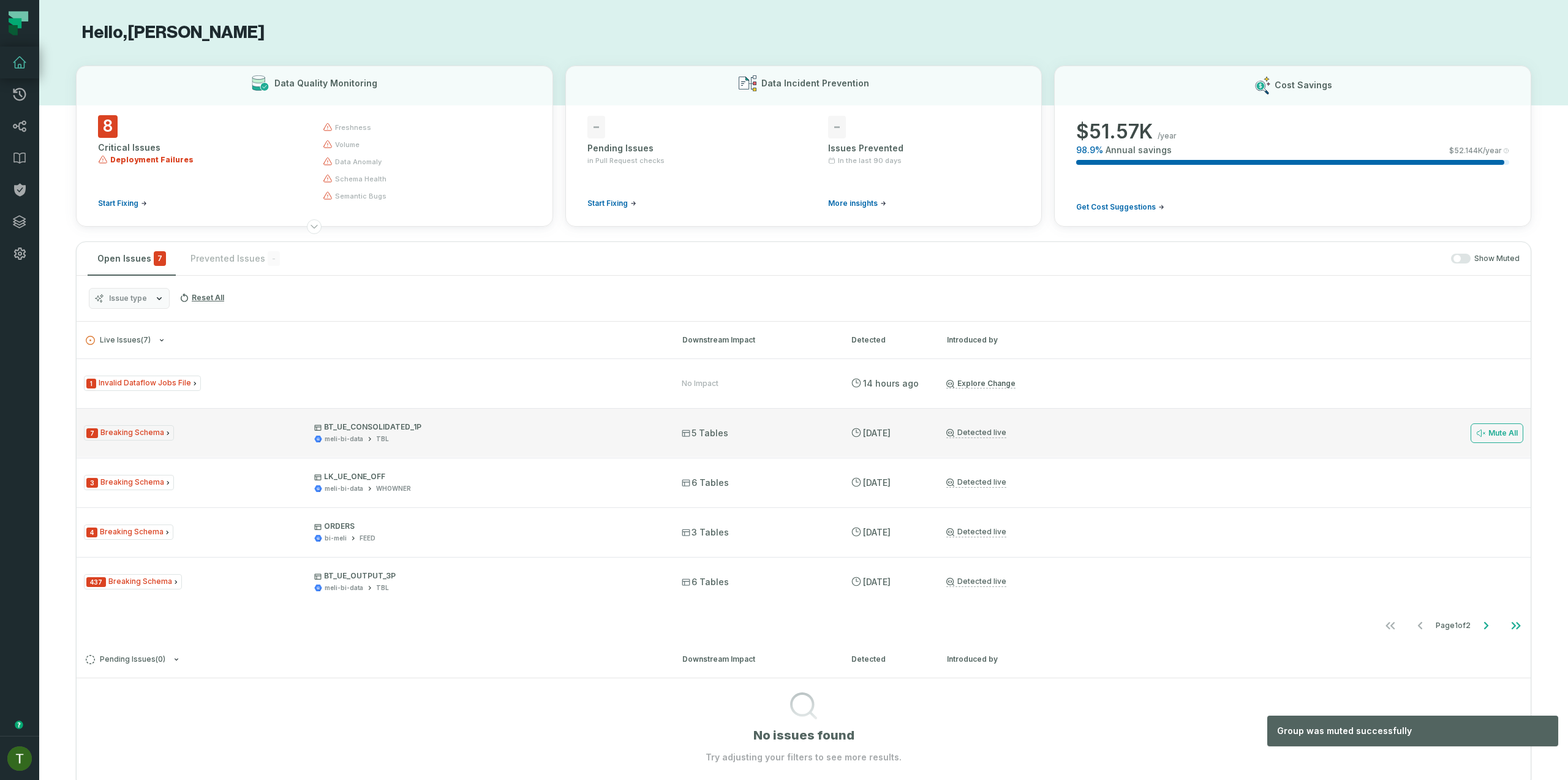
click at [514, 444] on div "7 Breaking Schema BT_UE_CONSOLIDATED_1P meli-bi-data TBL 5 Tables 9/25/2025, 5:…" at bounding box center [803, 433] width 1454 height 49
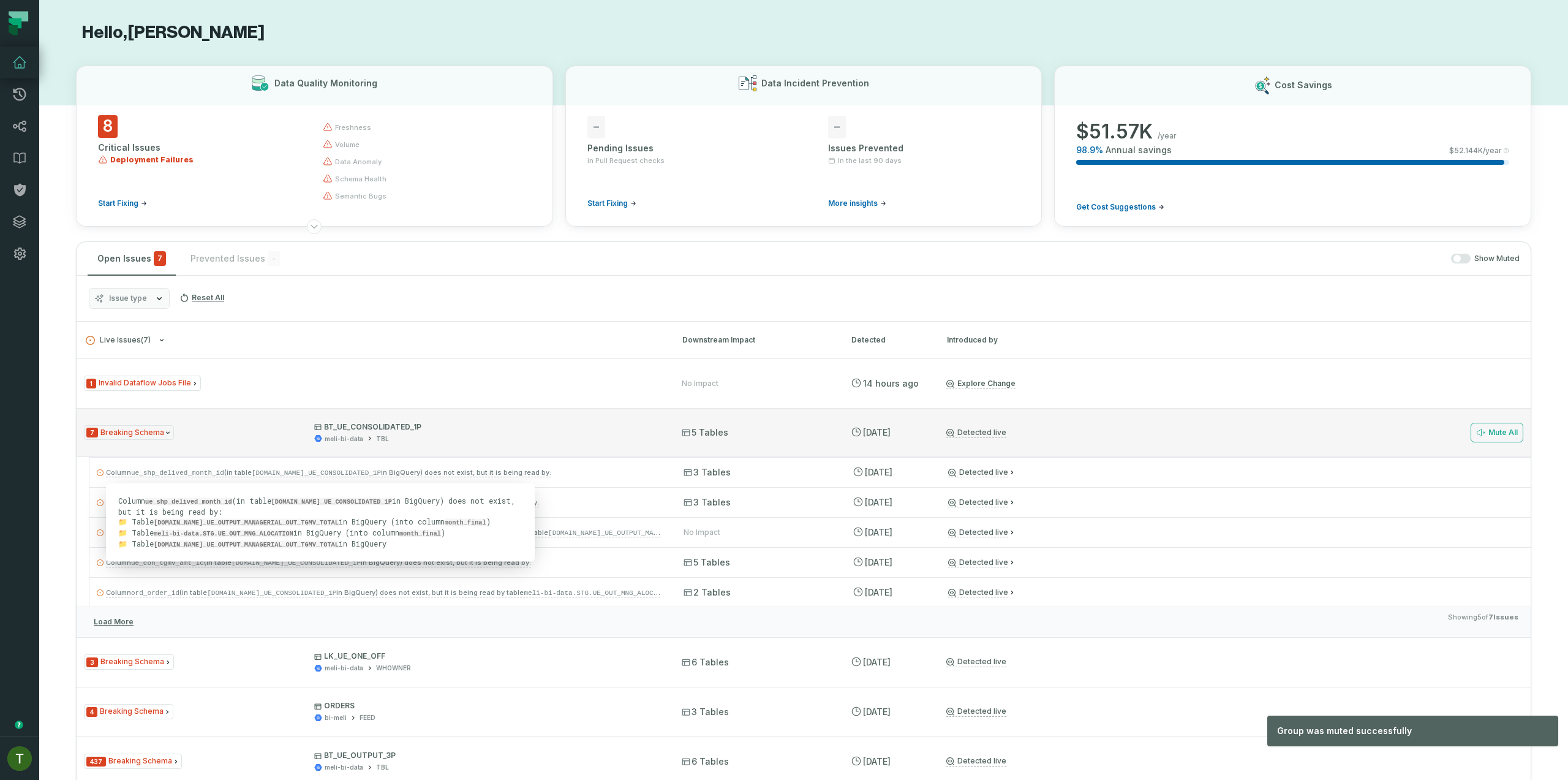
click at [429, 448] on div "7 Breaking Schema BT_UE_CONSOLIDATED_1P meli-bi-data TBL 5 Tables 9/25/2025, 5:…" at bounding box center [803, 433] width 1454 height 49
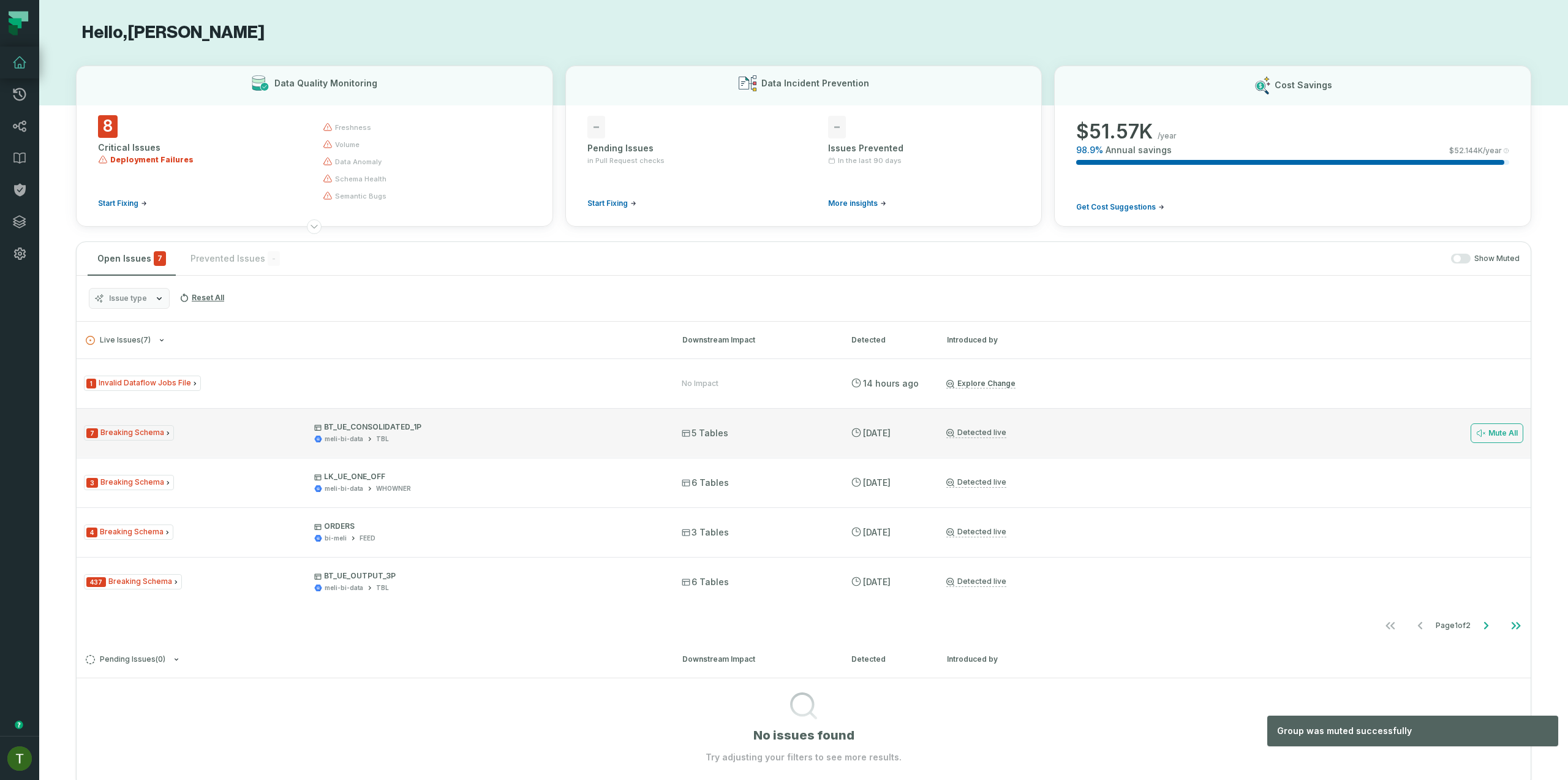
click at [429, 448] on div "7 Breaking Schema BT_UE_CONSOLIDATED_1P meli-bi-data TBL 5 Tables 9/25/2025, 5:…" at bounding box center [803, 433] width 1454 height 49
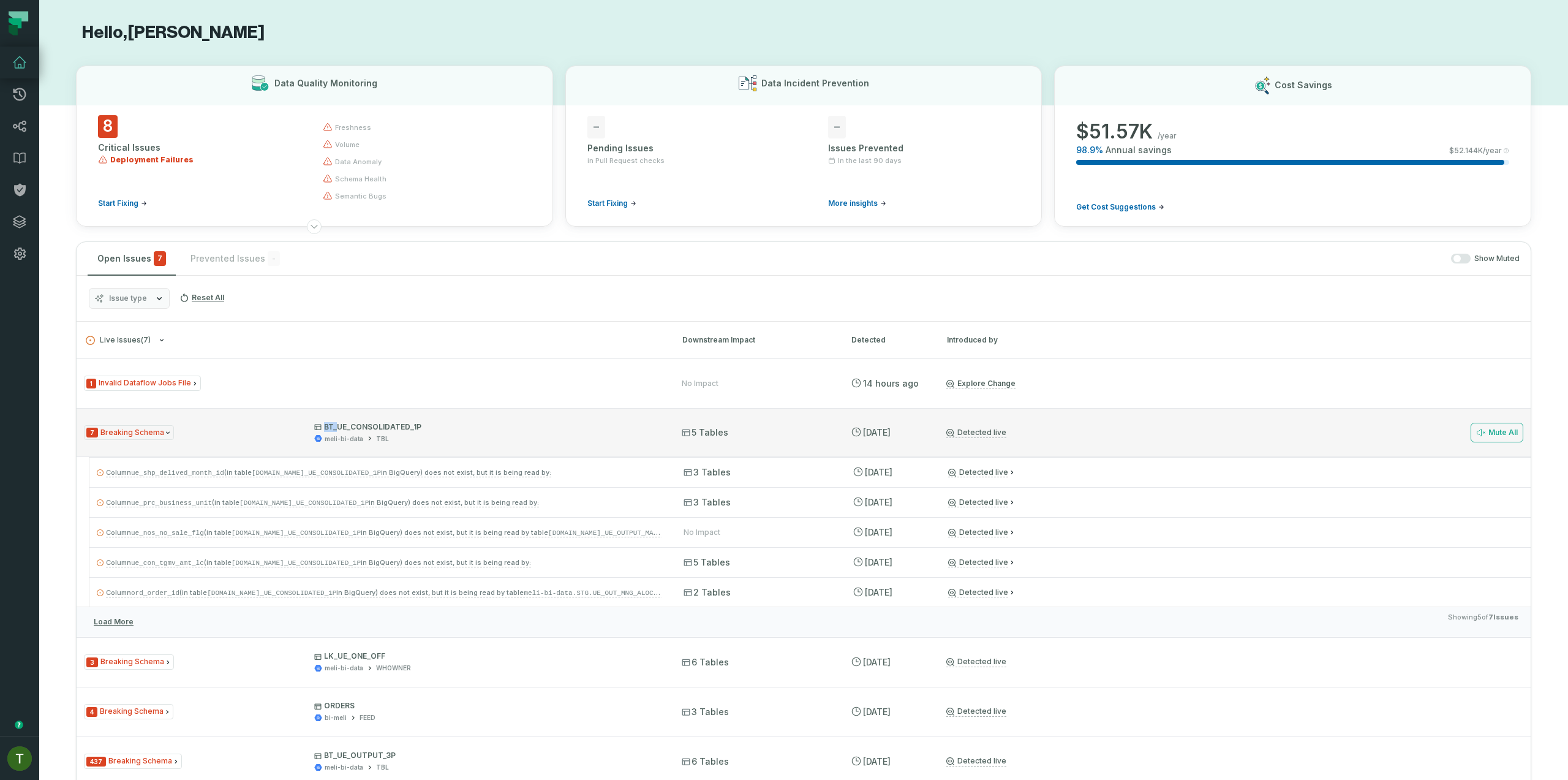
drag, startPoint x: 312, startPoint y: 425, endPoint x: 339, endPoint y: 423, distance: 27.1
click at [335, 424] on div "7 Breaking Schema BT_UE_CONSOLIDATED_1P meli-bi-data TBL" at bounding box center [372, 433] width 576 height 22
click at [343, 423] on p "BT_UE_CONSOLIDATED_1P" at bounding box center [486, 427] width 345 height 9
click at [344, 423] on p "BT_UE_CONSOLIDATED_1P" at bounding box center [486, 427] width 345 height 9
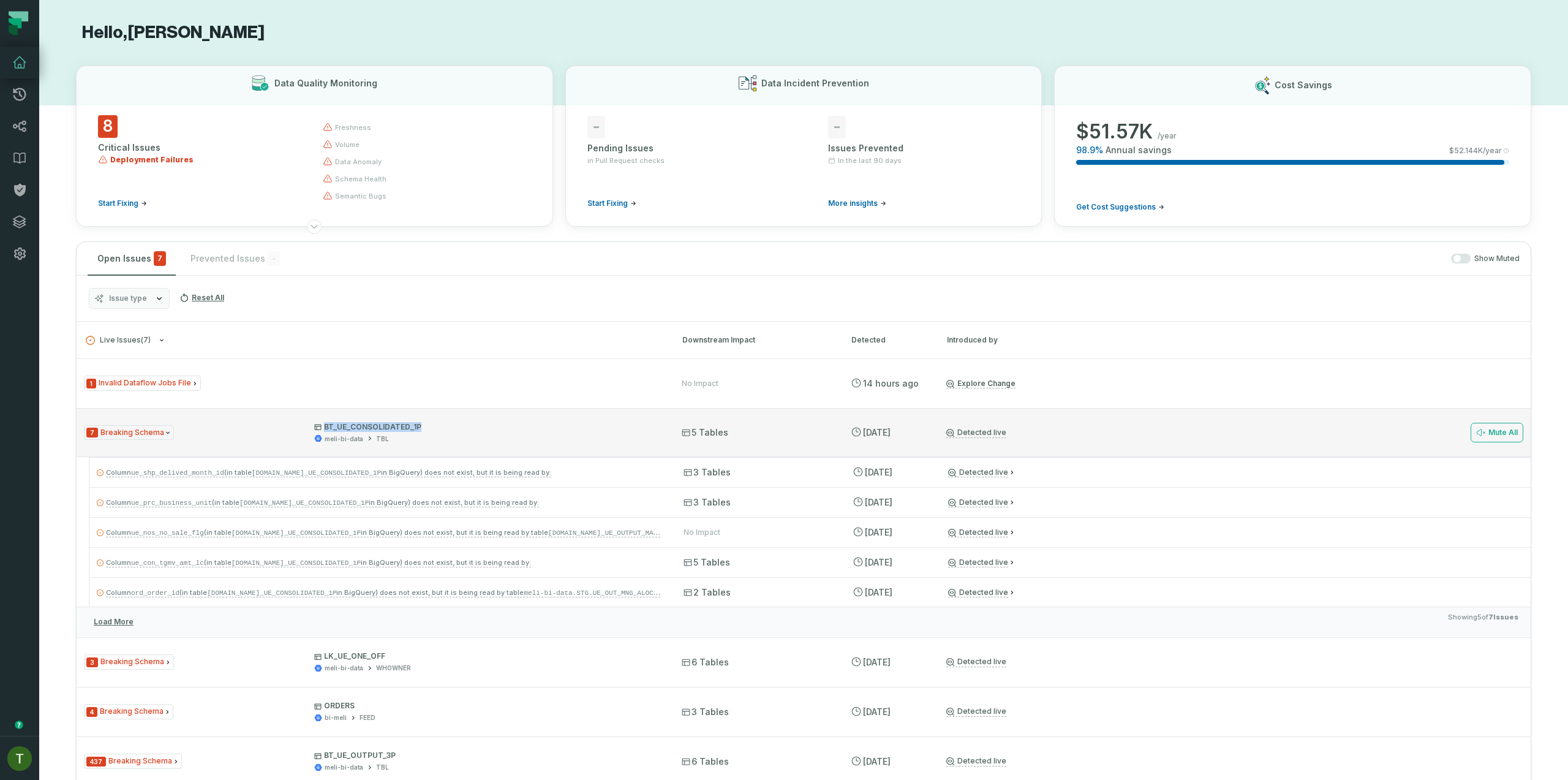
click at [421, 430] on p "BT_UE_CONSOLIDATED_1P" at bounding box center [486, 427] width 345 height 9
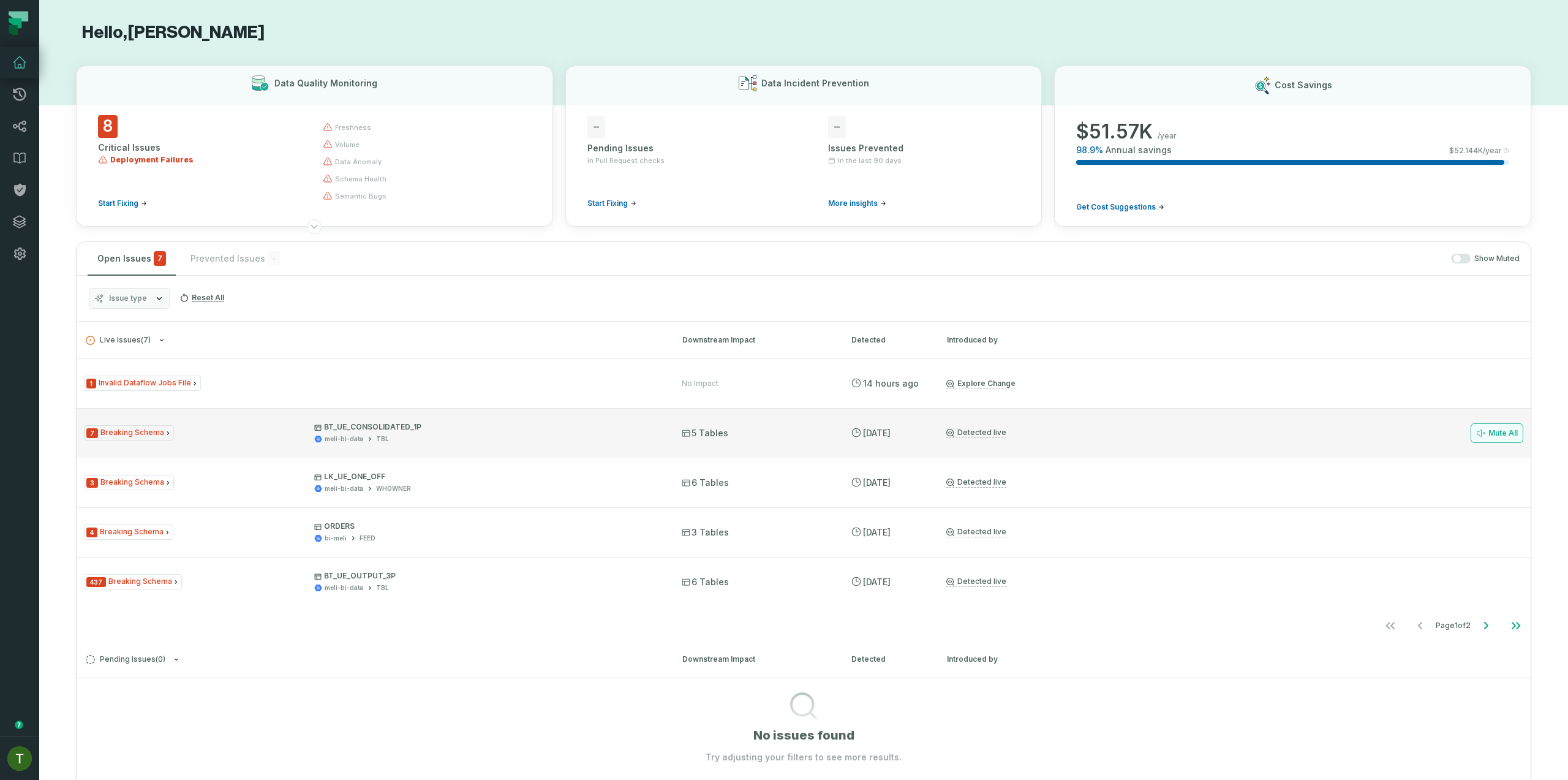
click at [1488, 430] on button "Mute All" at bounding box center [1497, 433] width 53 height 20
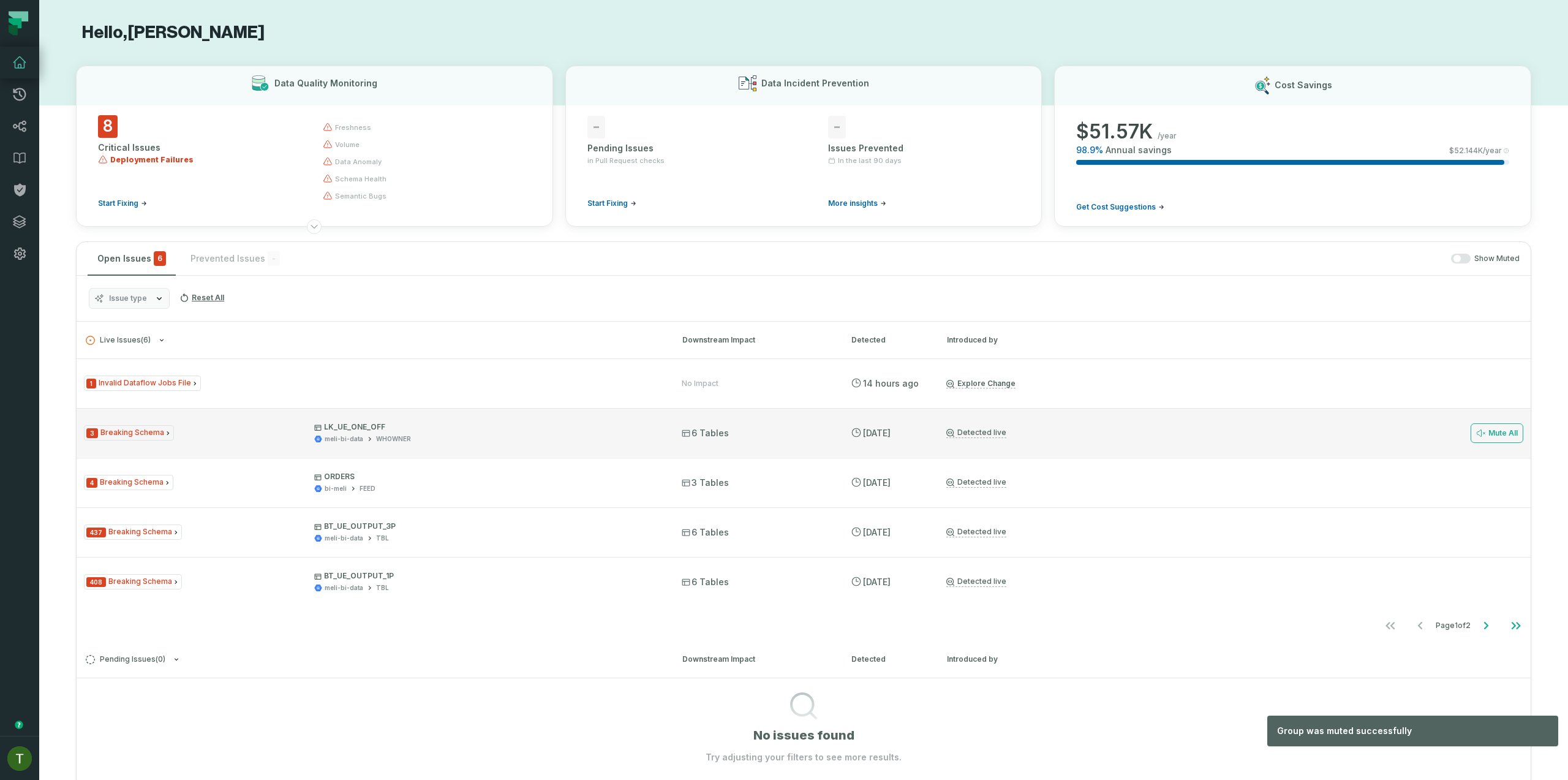
click at [462, 453] on div "3 Breaking Schema LK_UE_ONE_OFF meli-bi-data WHOWNER 6 Tables 9/25/2025, 5:13:0…" at bounding box center [803, 433] width 1454 height 49
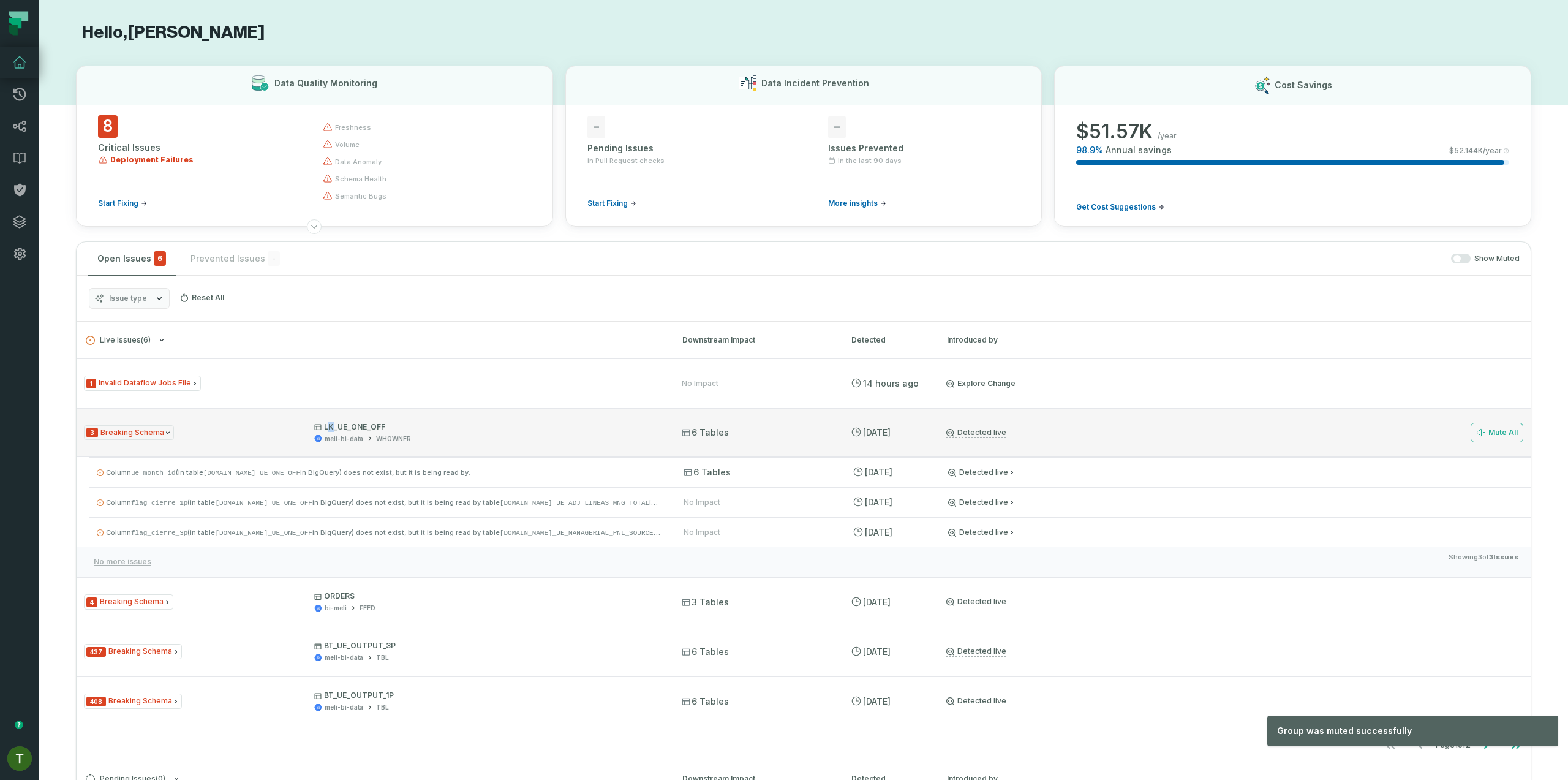
click at [329, 423] on p "LK_UE_ONE_OFF" at bounding box center [486, 427] width 345 height 9
click at [330, 423] on p "LK_UE_ONE_OFF" at bounding box center [486, 427] width 345 height 9
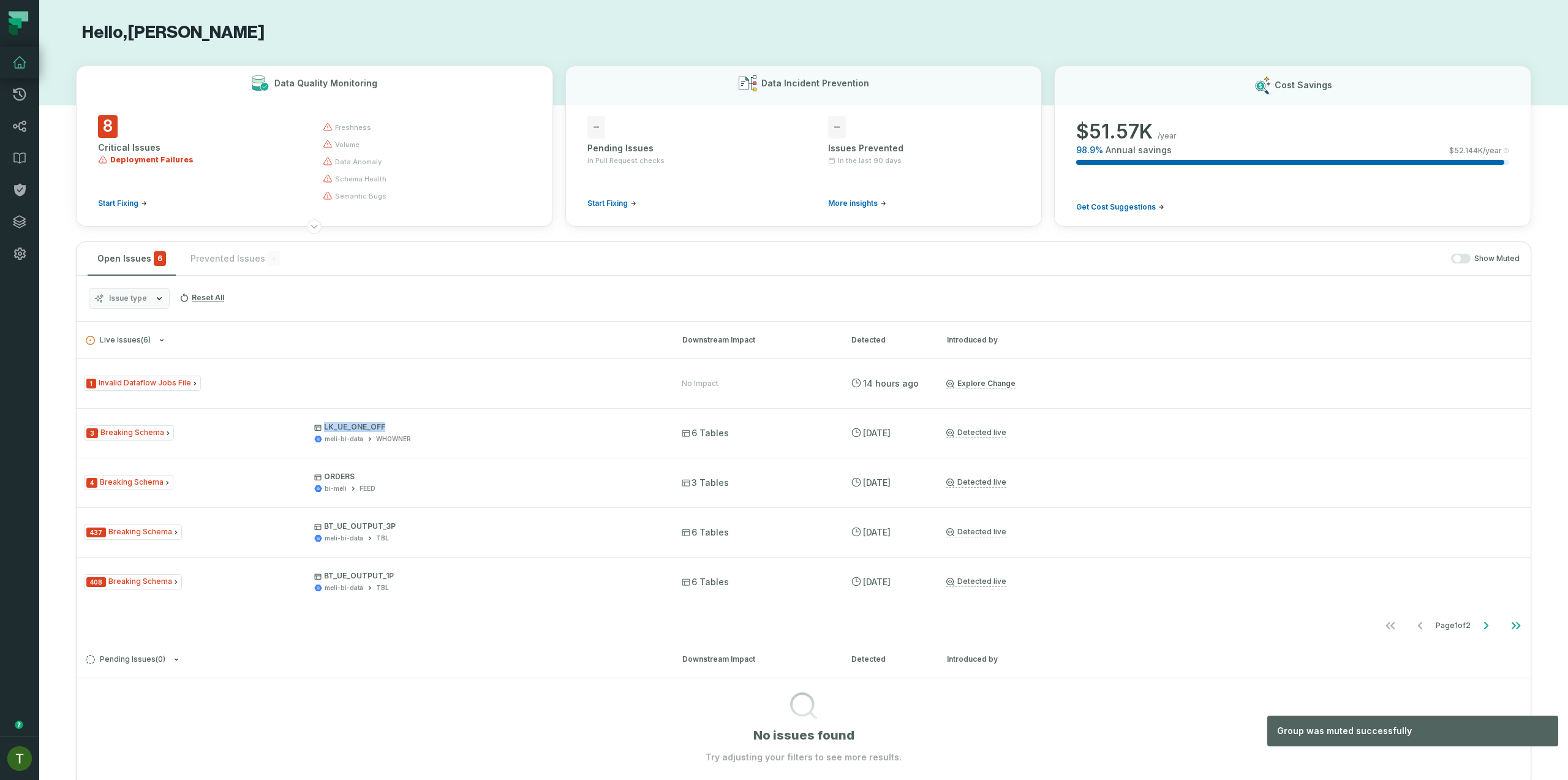
copy span "LK_UE_ONE_OFF"
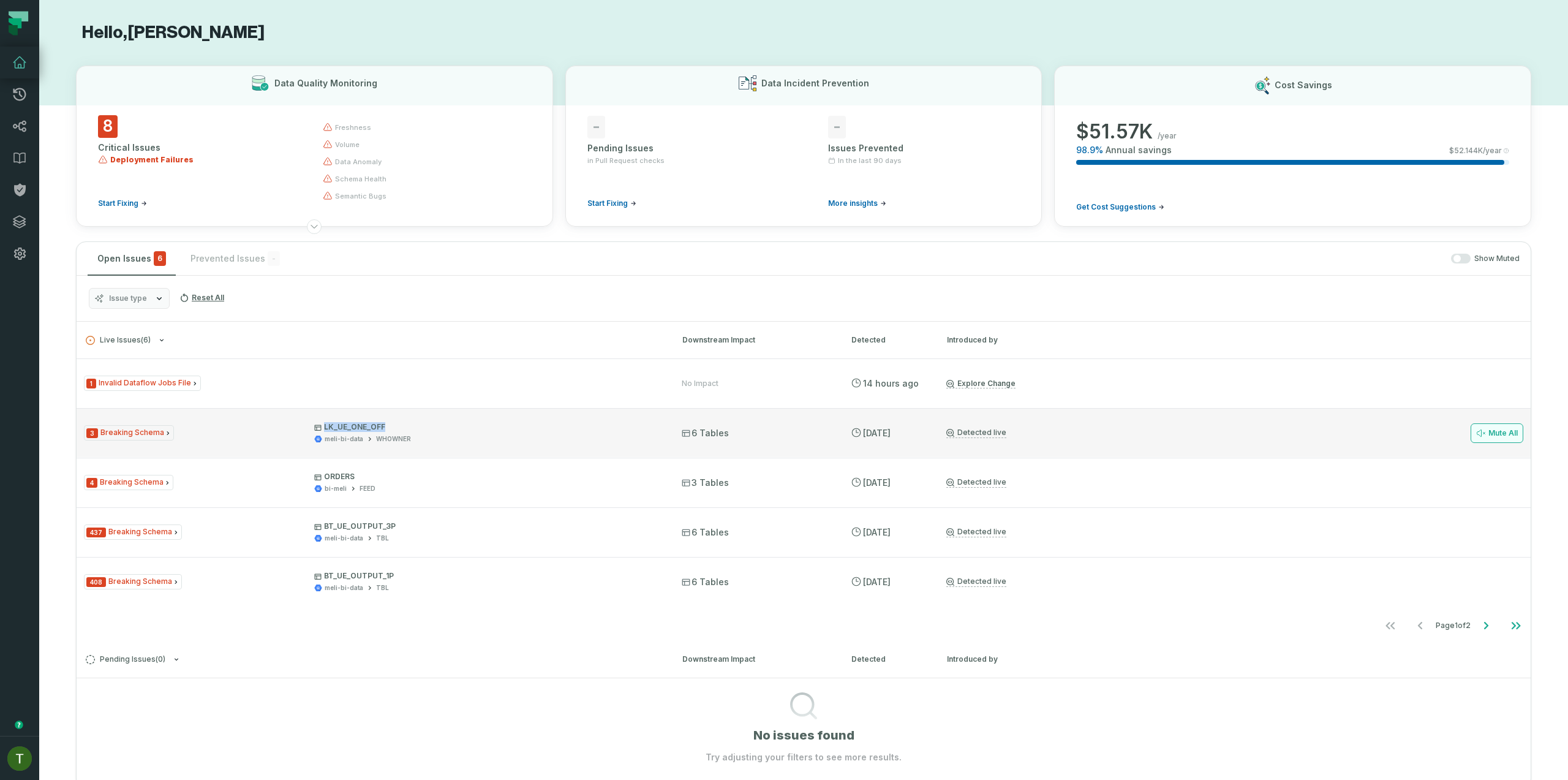
click at [1506, 437] on button "Mute All" at bounding box center [1497, 433] width 53 height 20
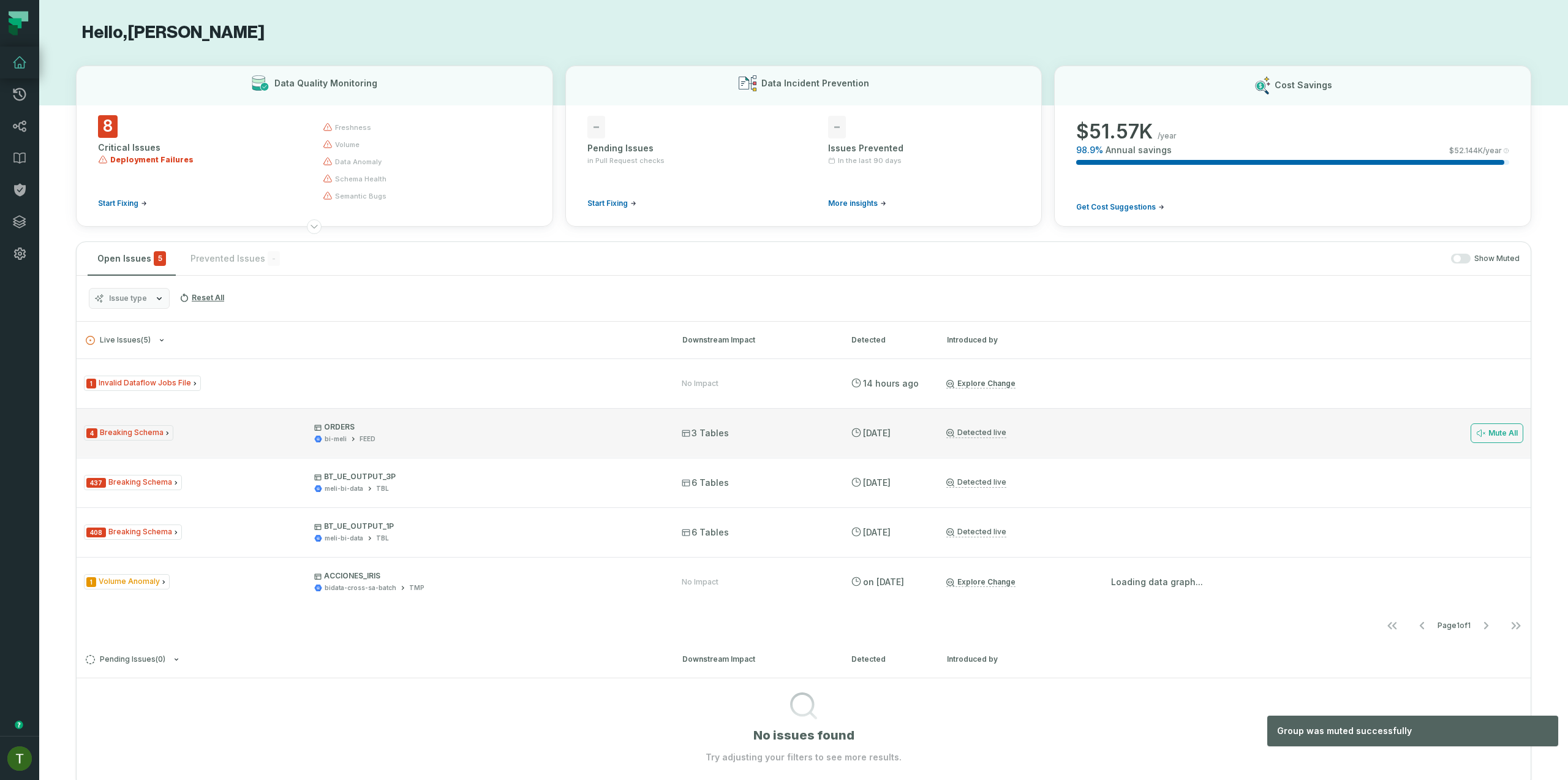
click at [451, 427] on p "ORDERS" at bounding box center [486, 427] width 345 height 9
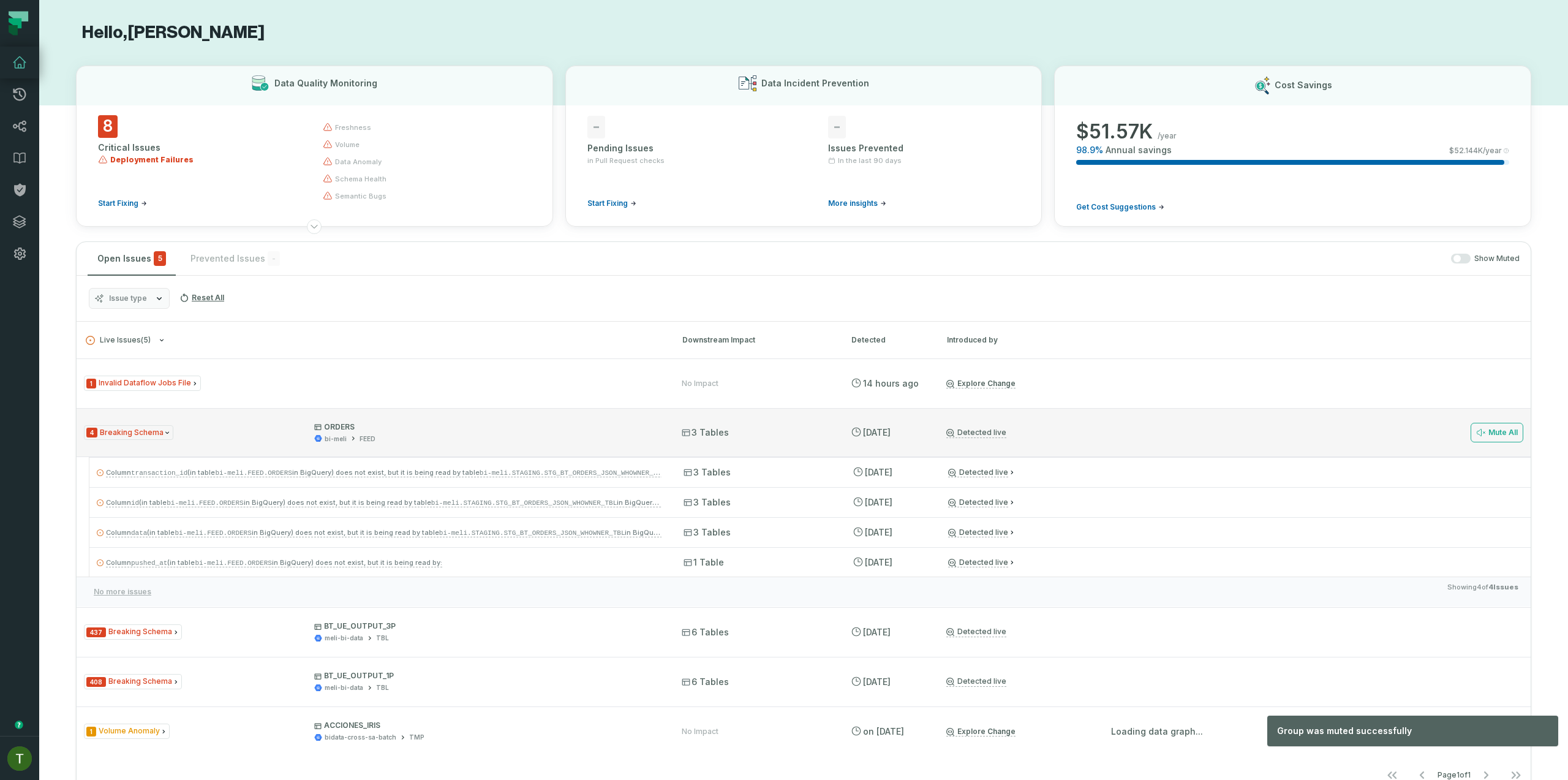
click at [323, 429] on p "ORDERS" at bounding box center [486, 427] width 345 height 9
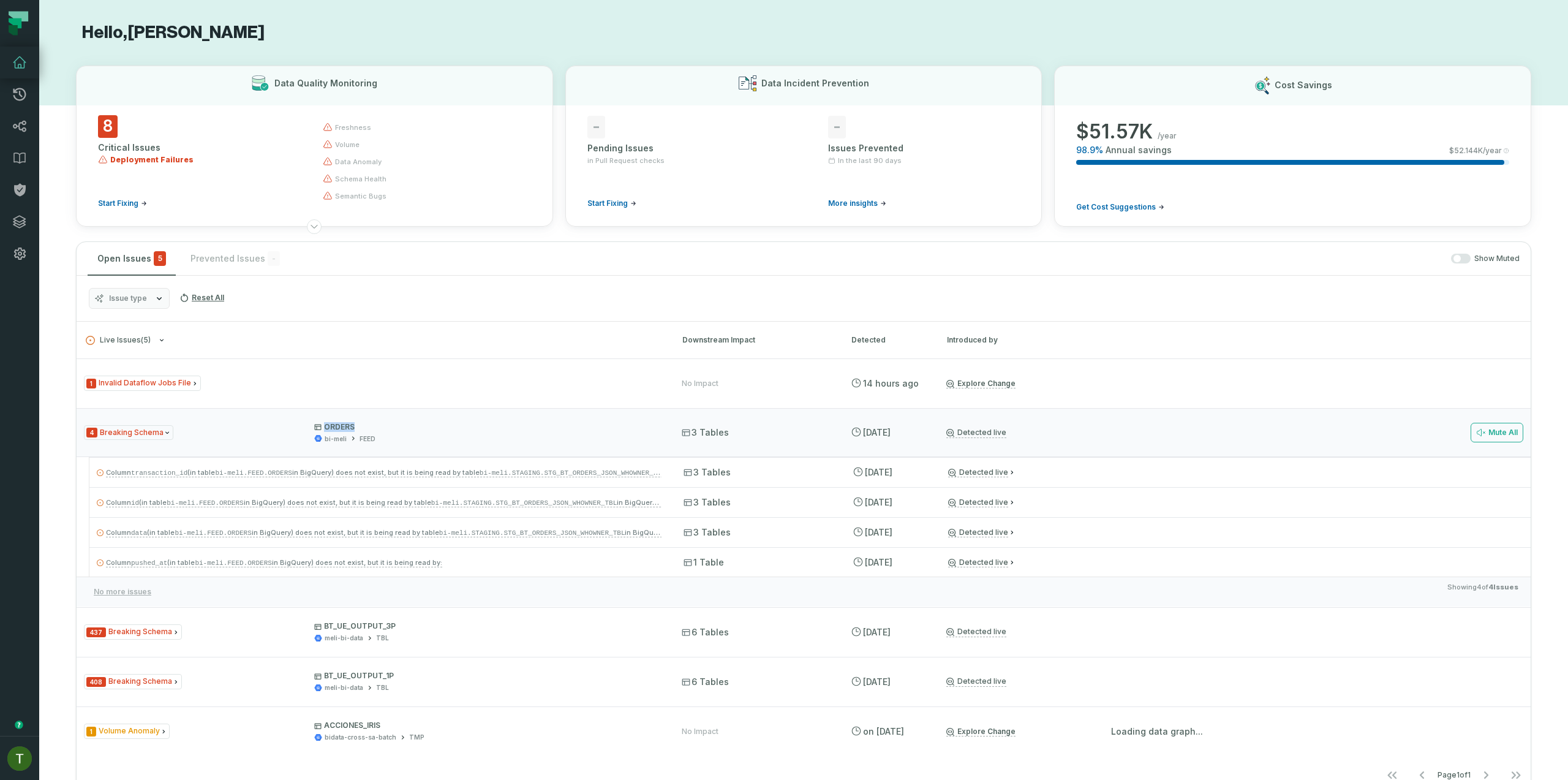
copy p "ORDERS"
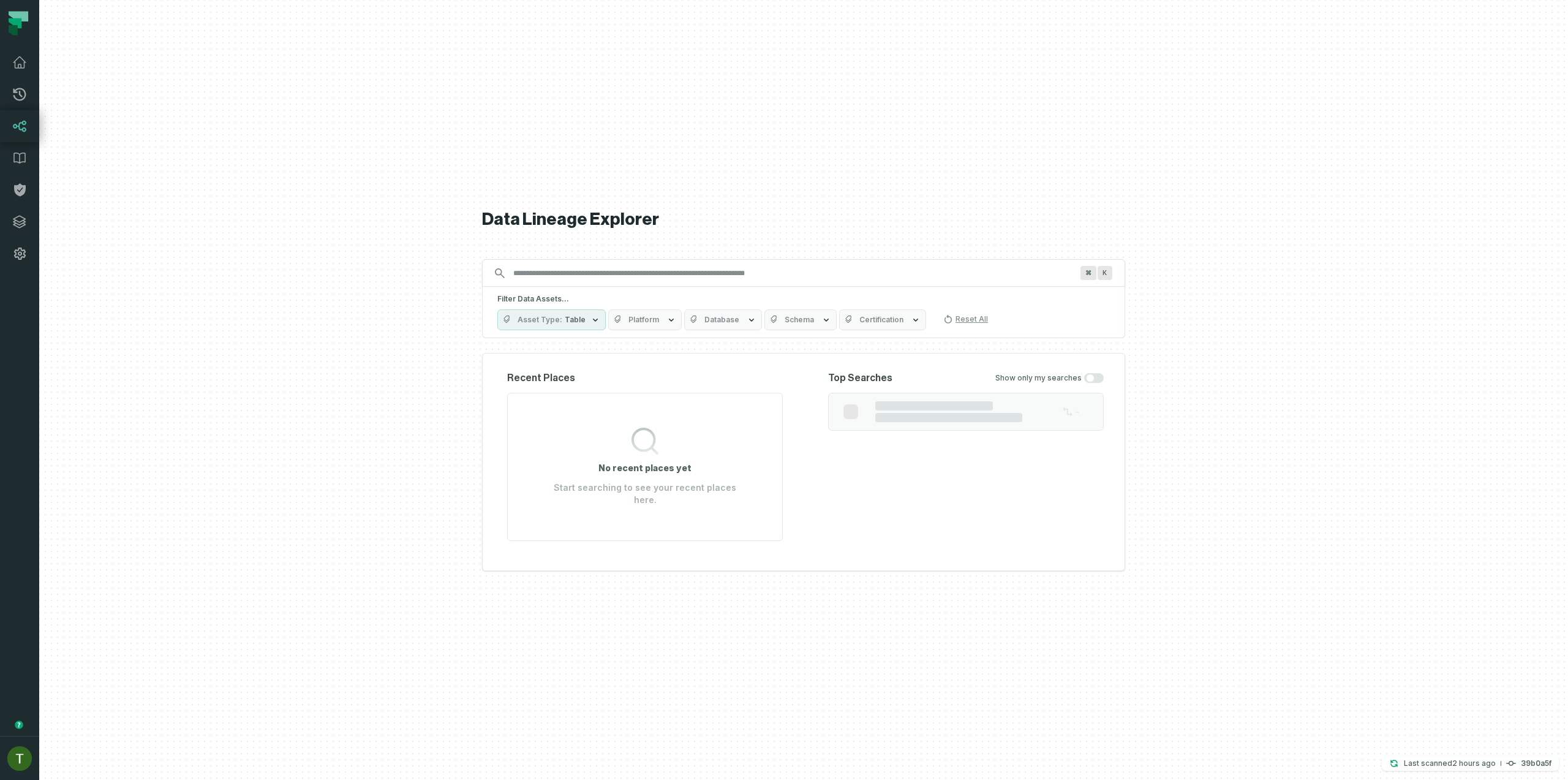
click at [558, 263] on div "Data Lineage Explorer Search for assets across the organization ⌘ K Filter Data…" at bounding box center [804, 390] width 643 height 780
click at [557, 268] on div "⌘ K" at bounding box center [804, 273] width 643 height 27
click at [557, 271] on input "Discovery Provider cmdk menu" at bounding box center [793, 273] width 573 height 20
paste input "**********"
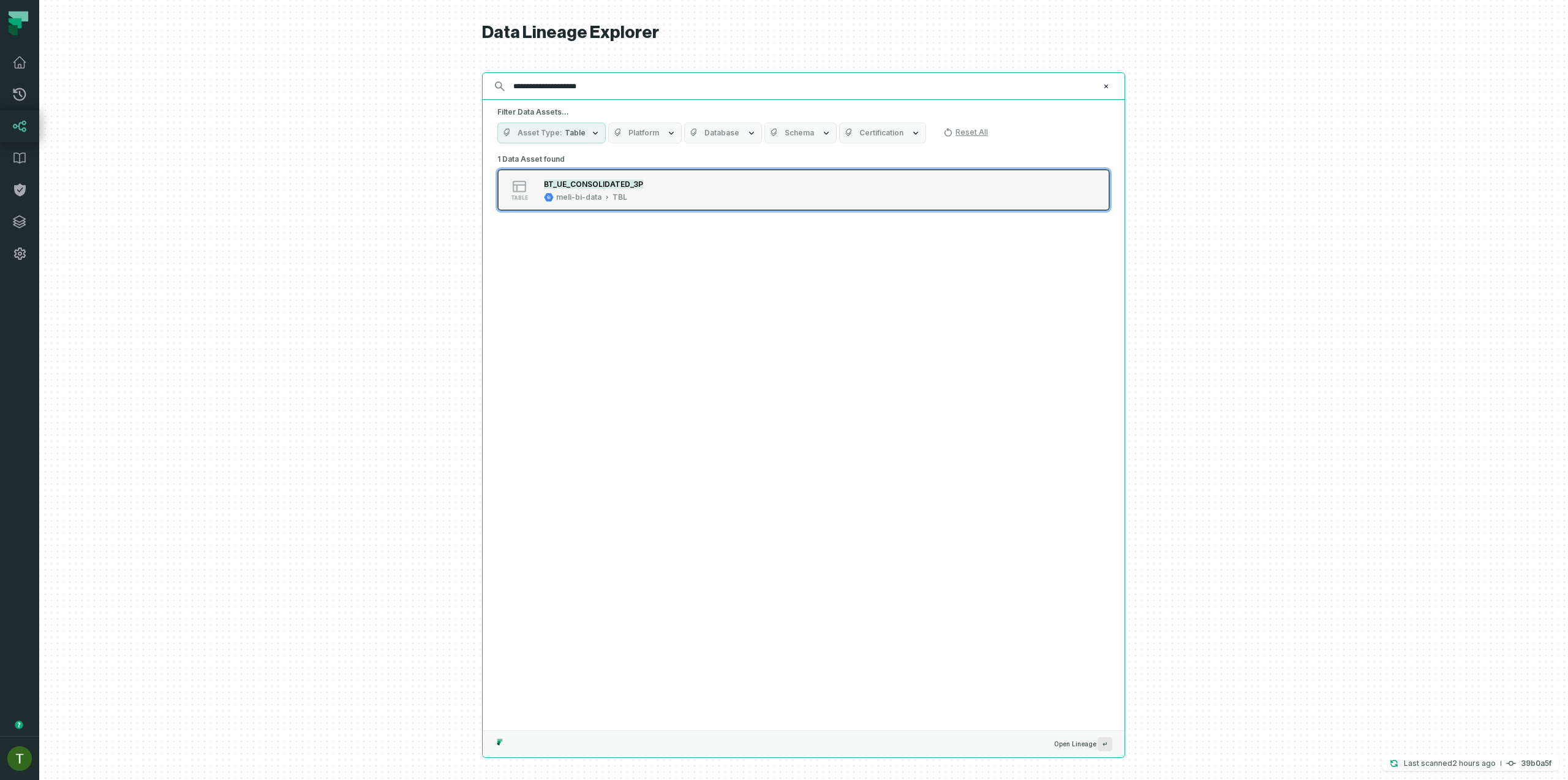
type input "**********"
click at [576, 193] on div "meli-bi-data" at bounding box center [579, 197] width 45 height 9
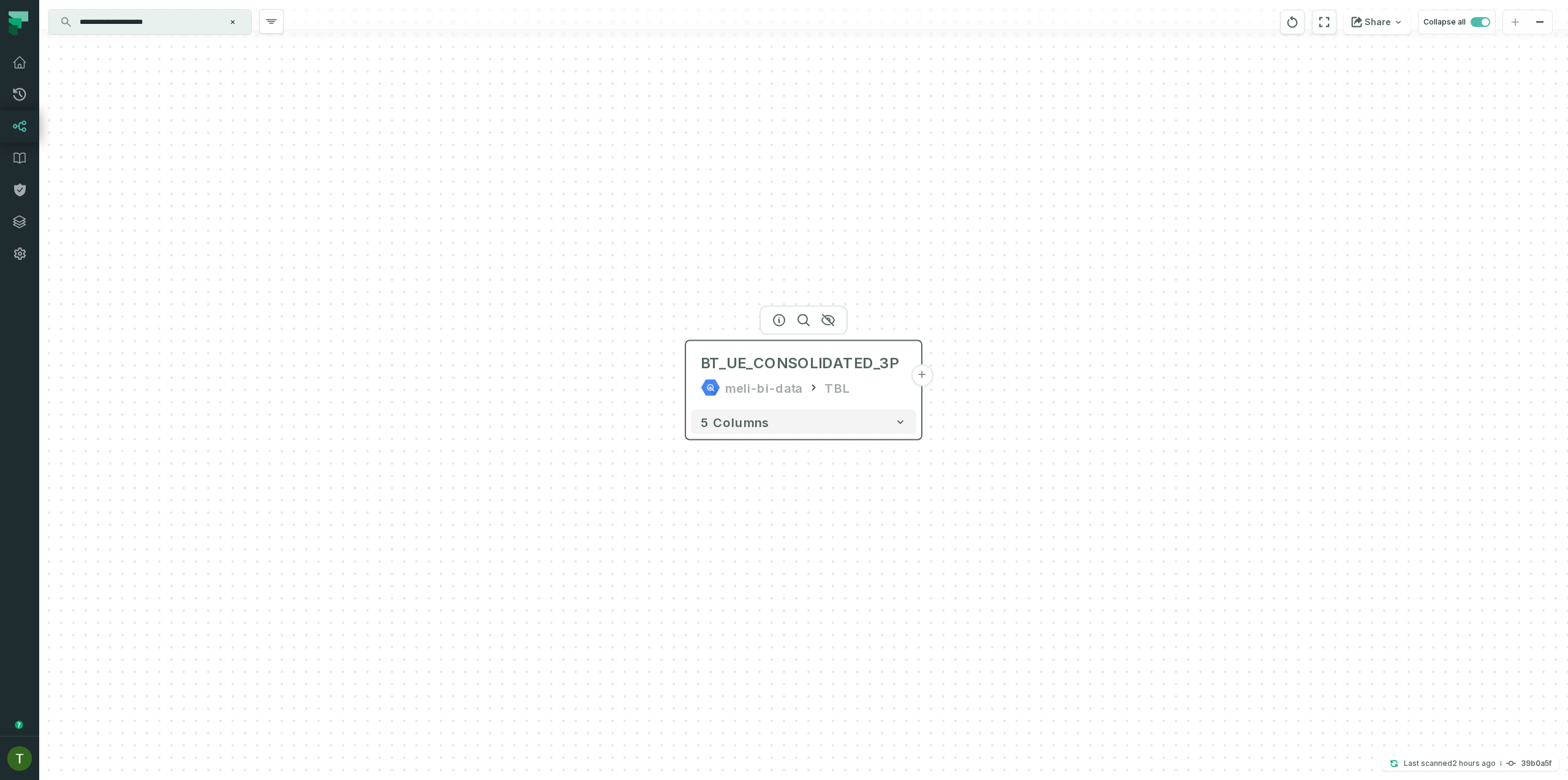
click at [914, 380] on button "+" at bounding box center [922, 375] width 22 height 22
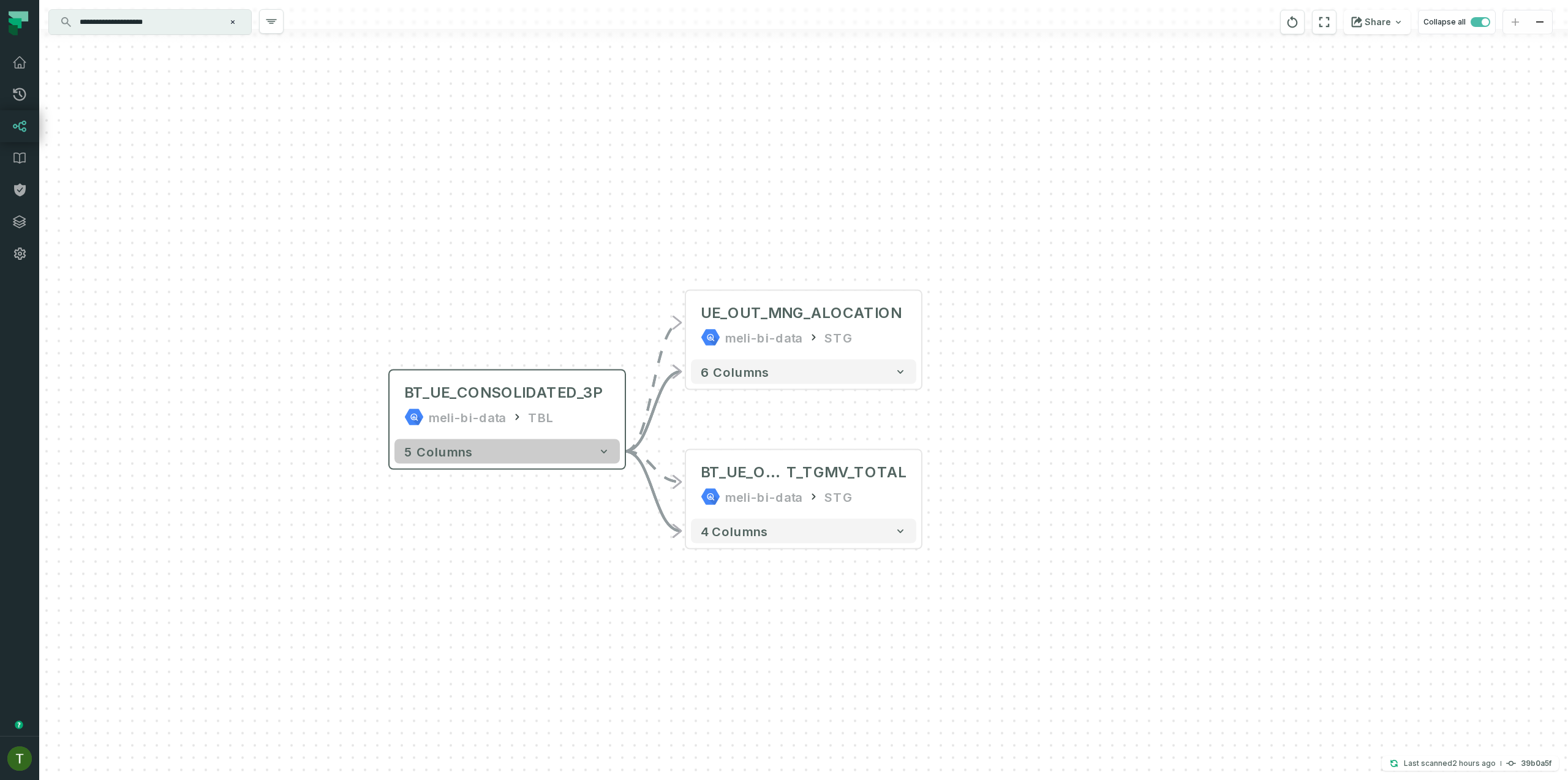
click at [583, 463] on button "5 columns" at bounding box center [507, 452] width 225 height 25
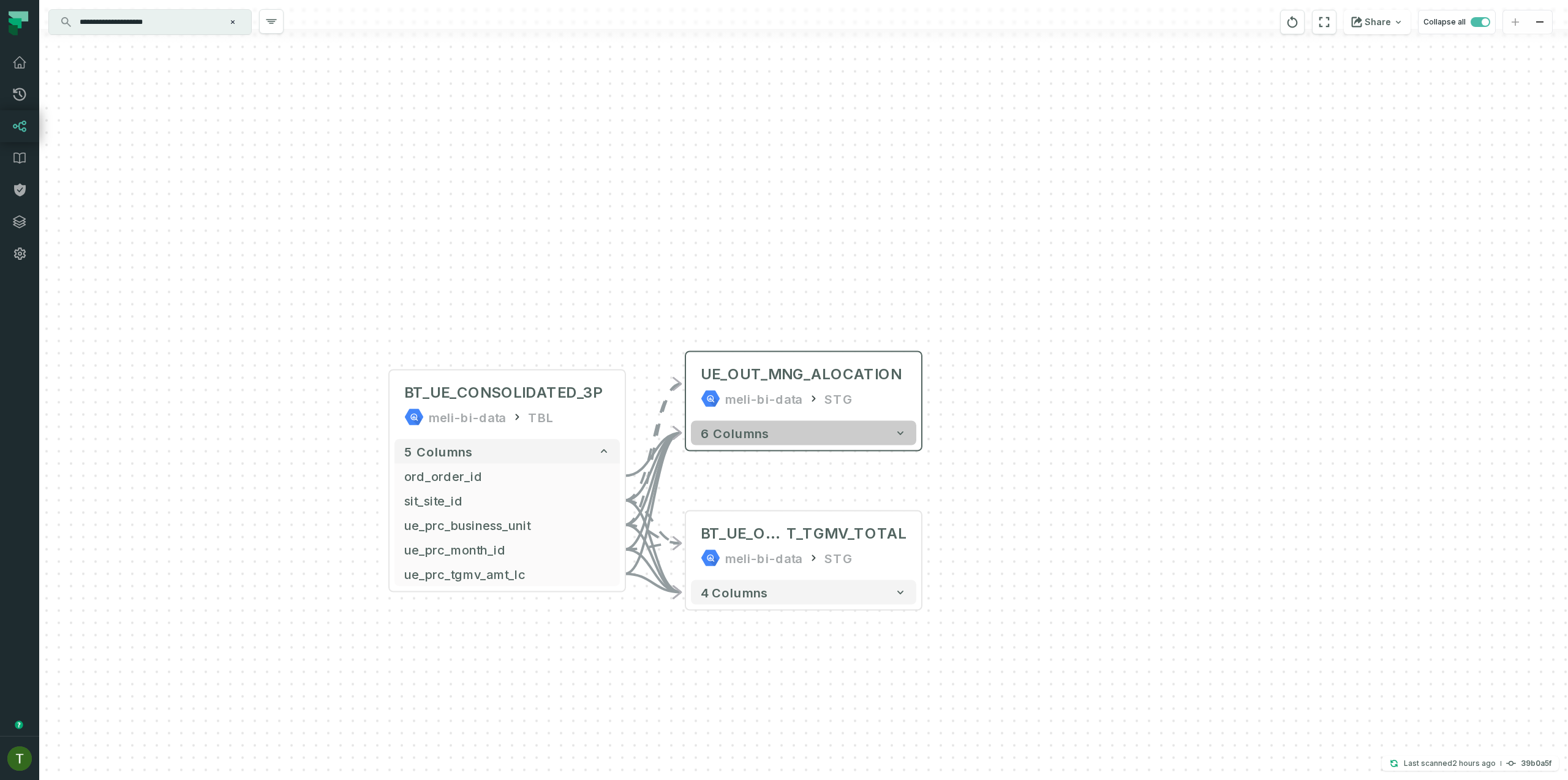
click at [726, 437] on span "6 columns" at bounding box center [735, 434] width 69 height 15
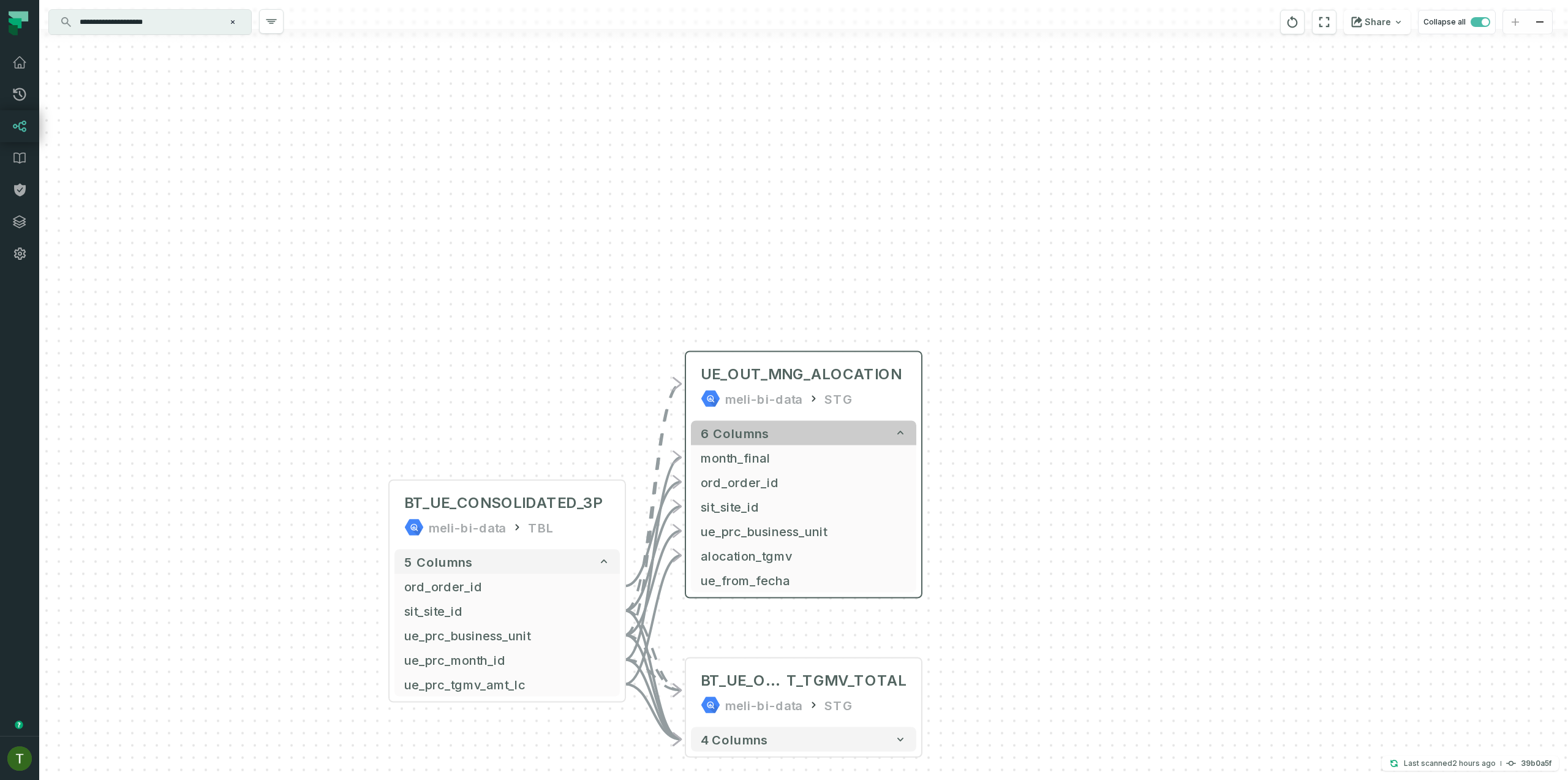
click at [726, 437] on span "6 columns" at bounding box center [735, 434] width 69 height 15
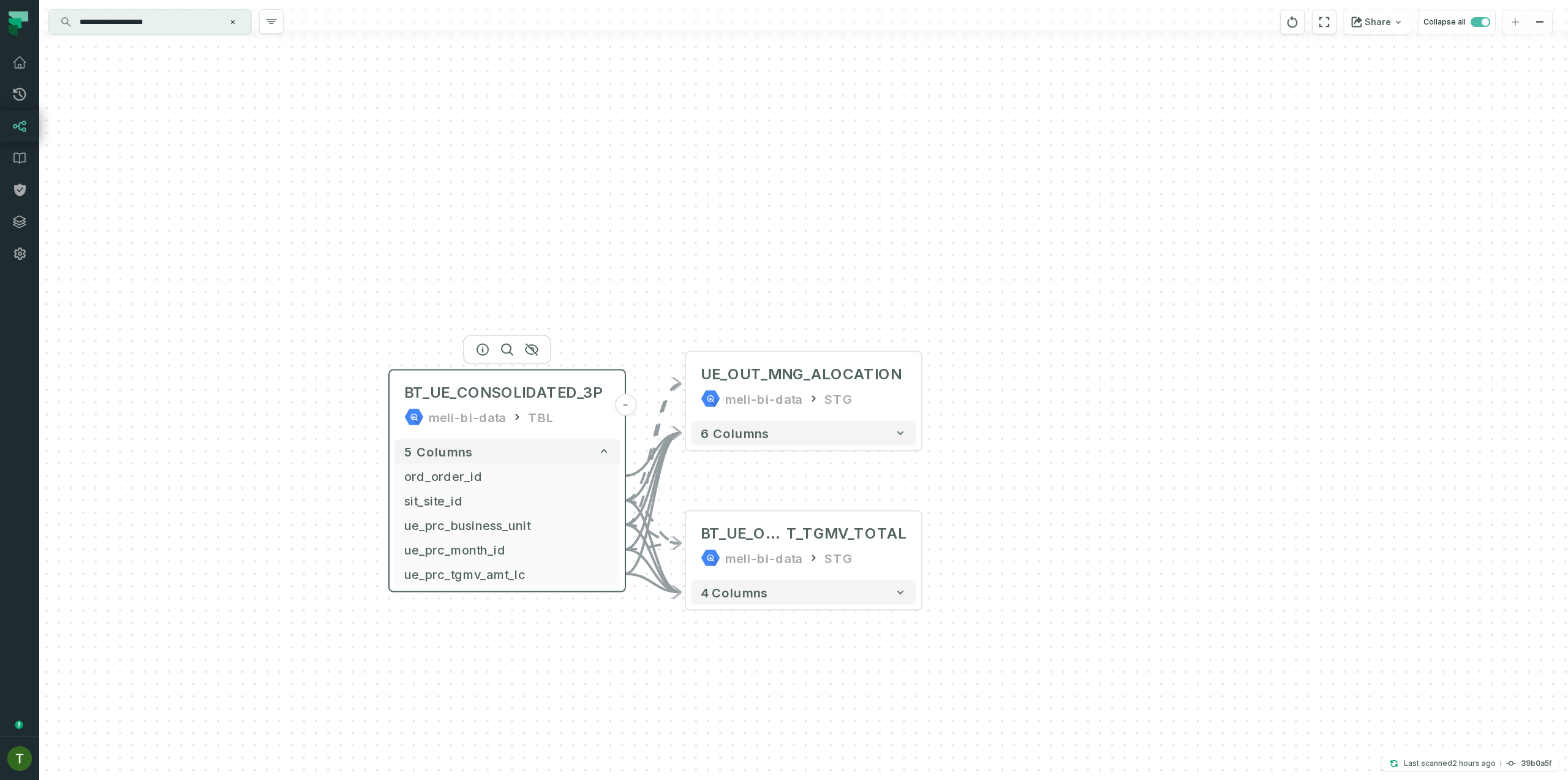
click at [491, 426] on div "meli-bi-data" at bounding box center [467, 417] width 78 height 20
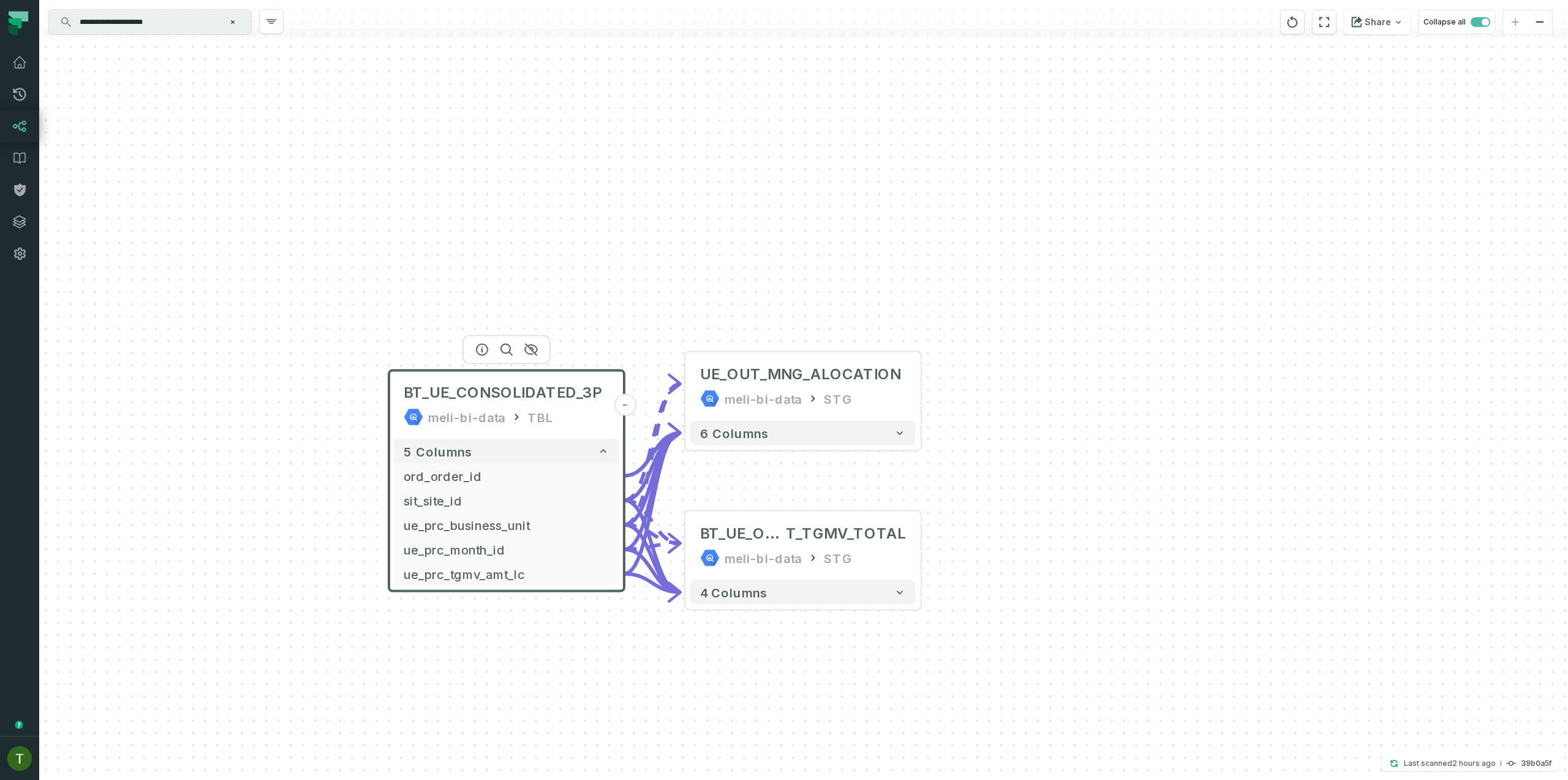
click at [491, 356] on div at bounding box center [506, 349] width 88 height 29
click at [486, 352] on icon "button" at bounding box center [483, 350] width 11 height 11
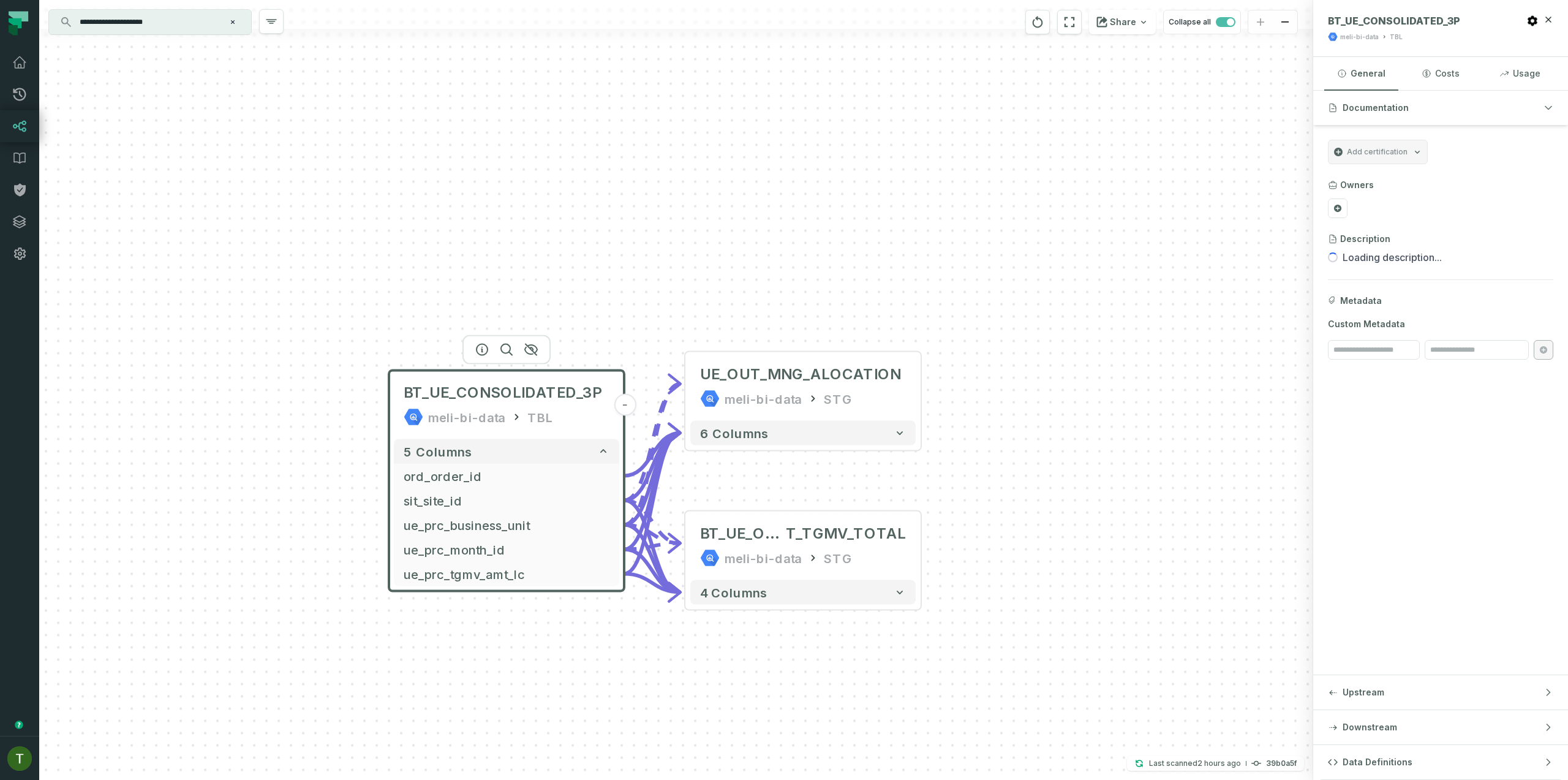
click at [1386, 755] on button "Data Definitions" at bounding box center [1440, 762] width 255 height 34
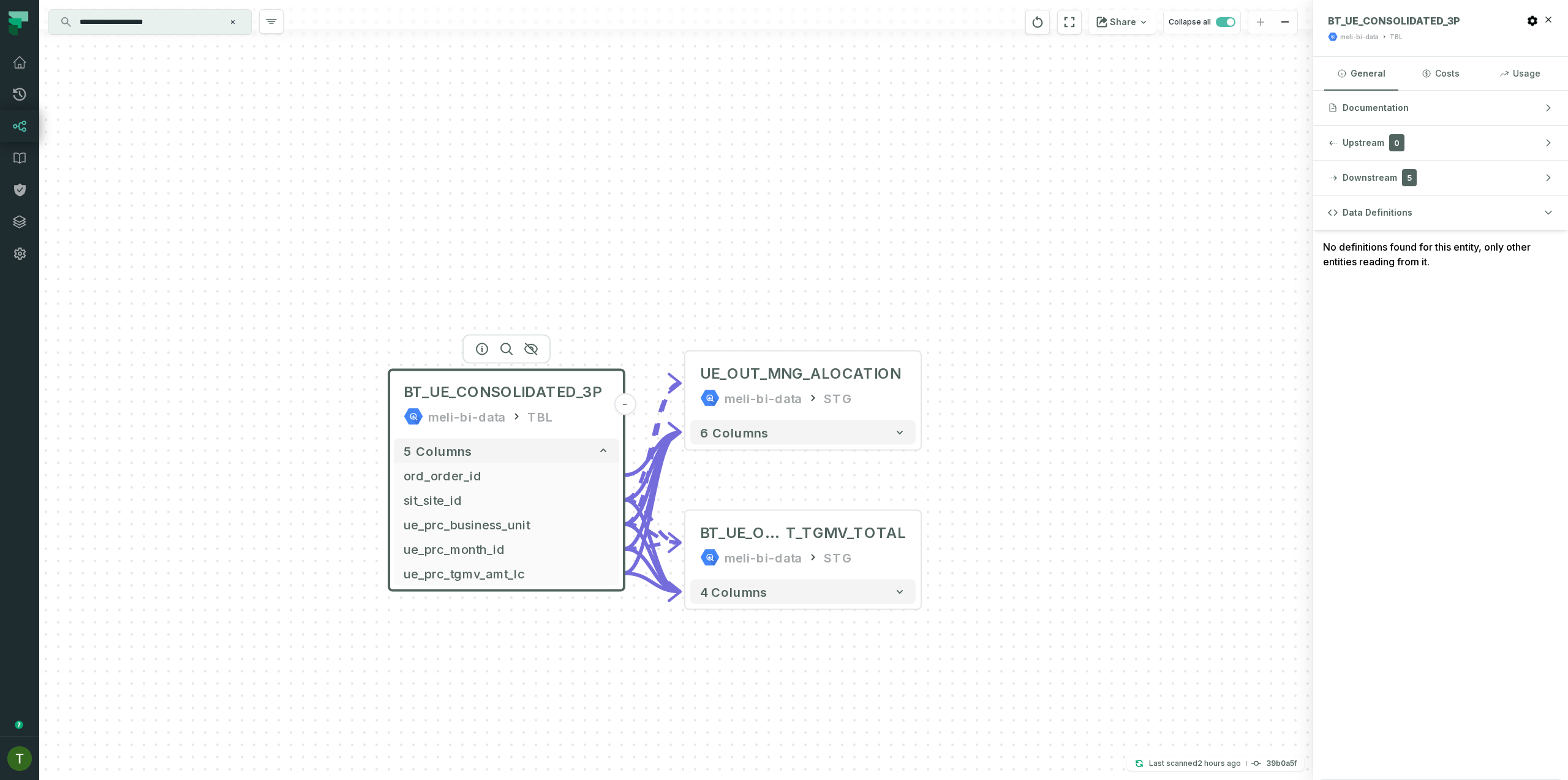
drag, startPoint x: 791, startPoint y: 158, endPoint x: 665, endPoint y: 204, distance: 134.1
click at [790, 159] on div "+ UE_OUT_MNG_ALOCATION meli-bi-data STG + 6 columns + BT_UE_OUTPUT_MANAGERIAL_O…" at bounding box center [676, 390] width 1275 height 780
click at [199, 28] on input "**********" at bounding box center [149, 22] width 153 height 20
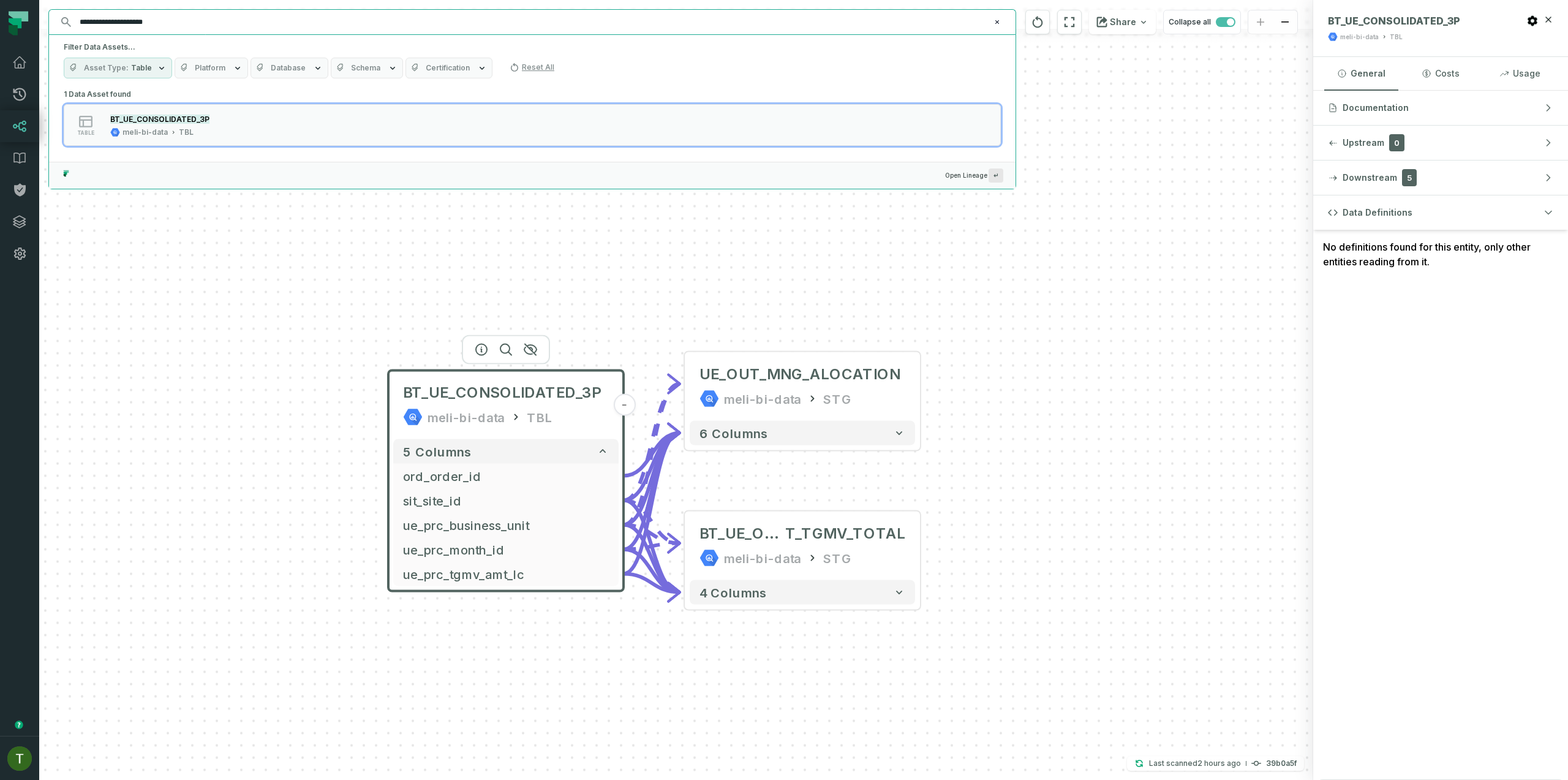
paste input "text"
click at [230, 133] on div "table BT_UE_PNL_MANAGERIAL meli-bi-data WHOWNER" at bounding box center [220, 125] width 307 height 25
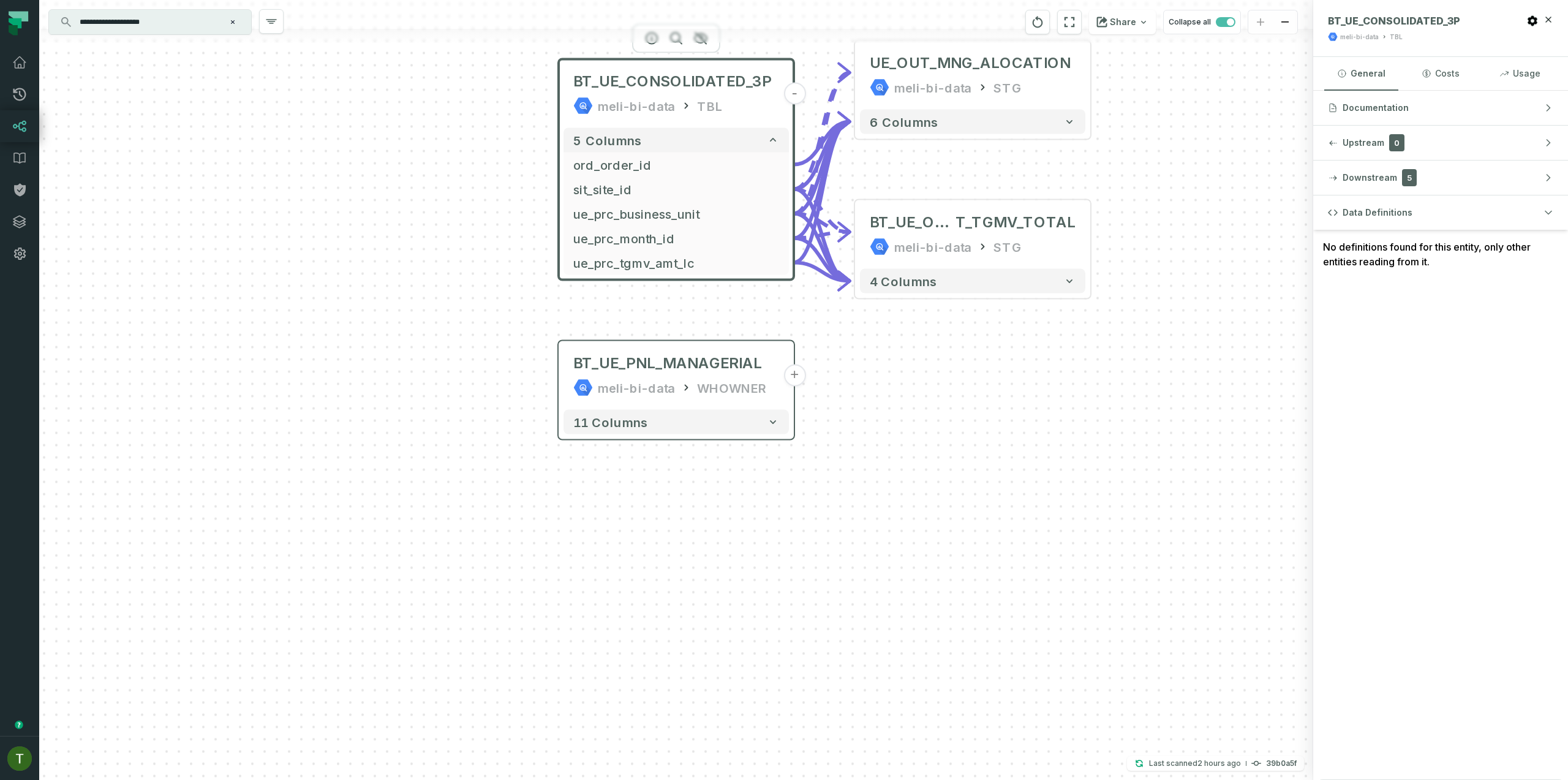
drag, startPoint x: 799, startPoint y: 361, endPoint x: 792, endPoint y: 374, distance: 14.8
click at [799, 361] on div "+ UE_OUT_MNG_ALOCATION meli-bi-data STG + 6 columns + BT_UE_OUTPUT_MANAGERIAL_O…" at bounding box center [676, 390] width 1275 height 780
click at [792, 374] on button "+" at bounding box center [794, 375] width 22 height 22
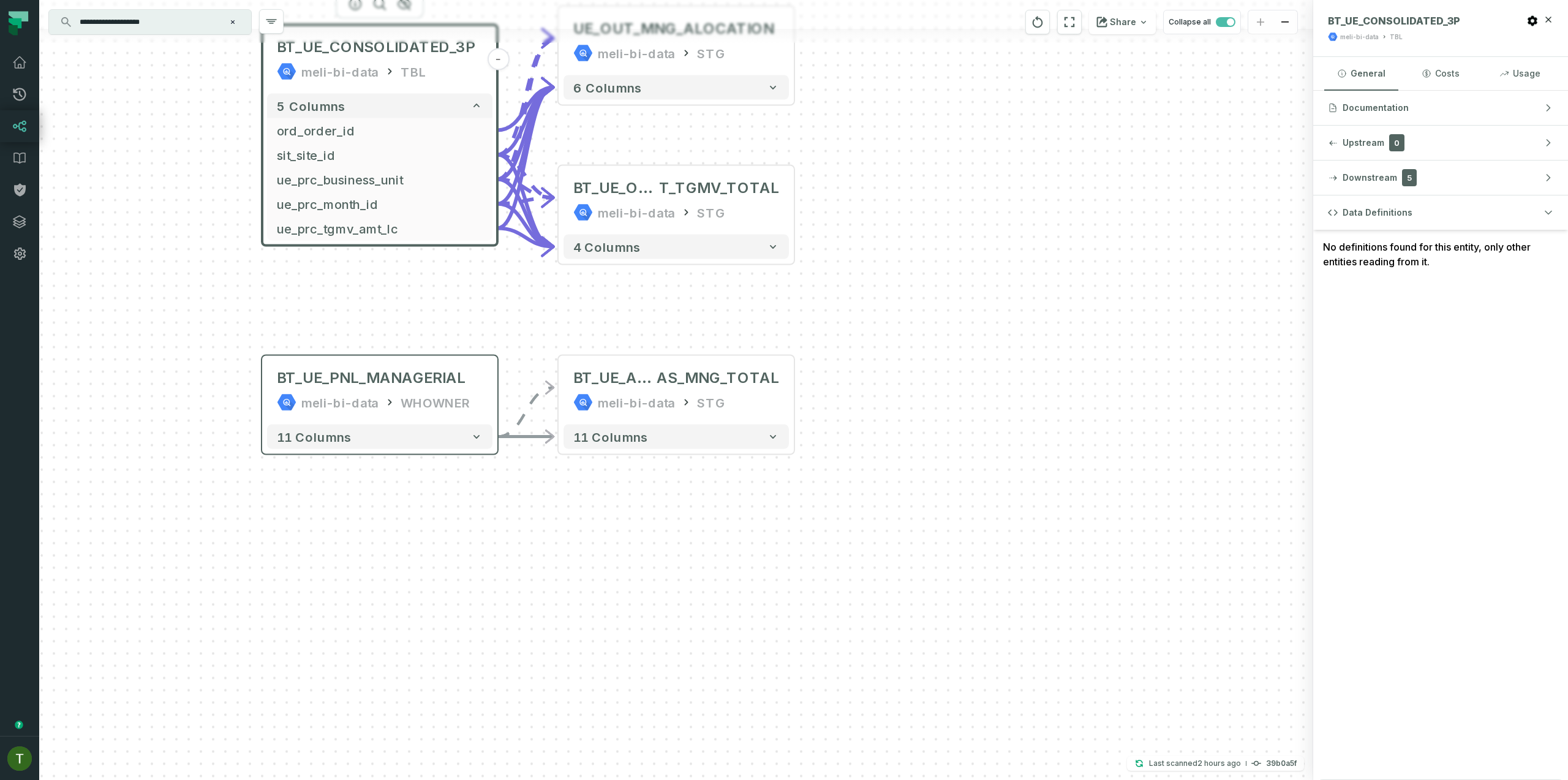
click at [460, 452] on div "11 columns" at bounding box center [379, 436] width 236 height 34
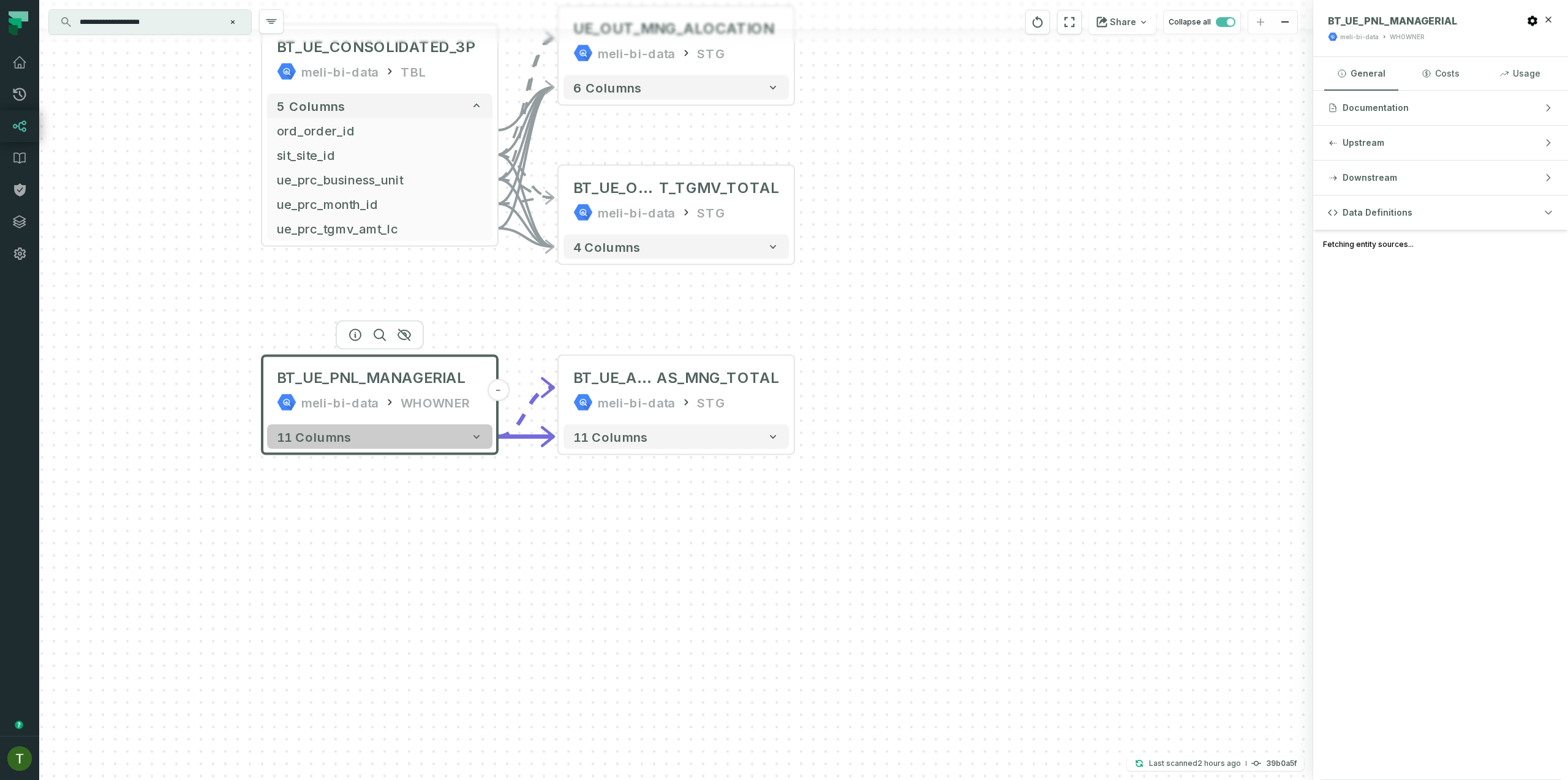
click at [464, 446] on button "11 columns" at bounding box center [379, 437] width 225 height 25
click at [206, 15] on input "**********" at bounding box center [149, 22] width 153 height 20
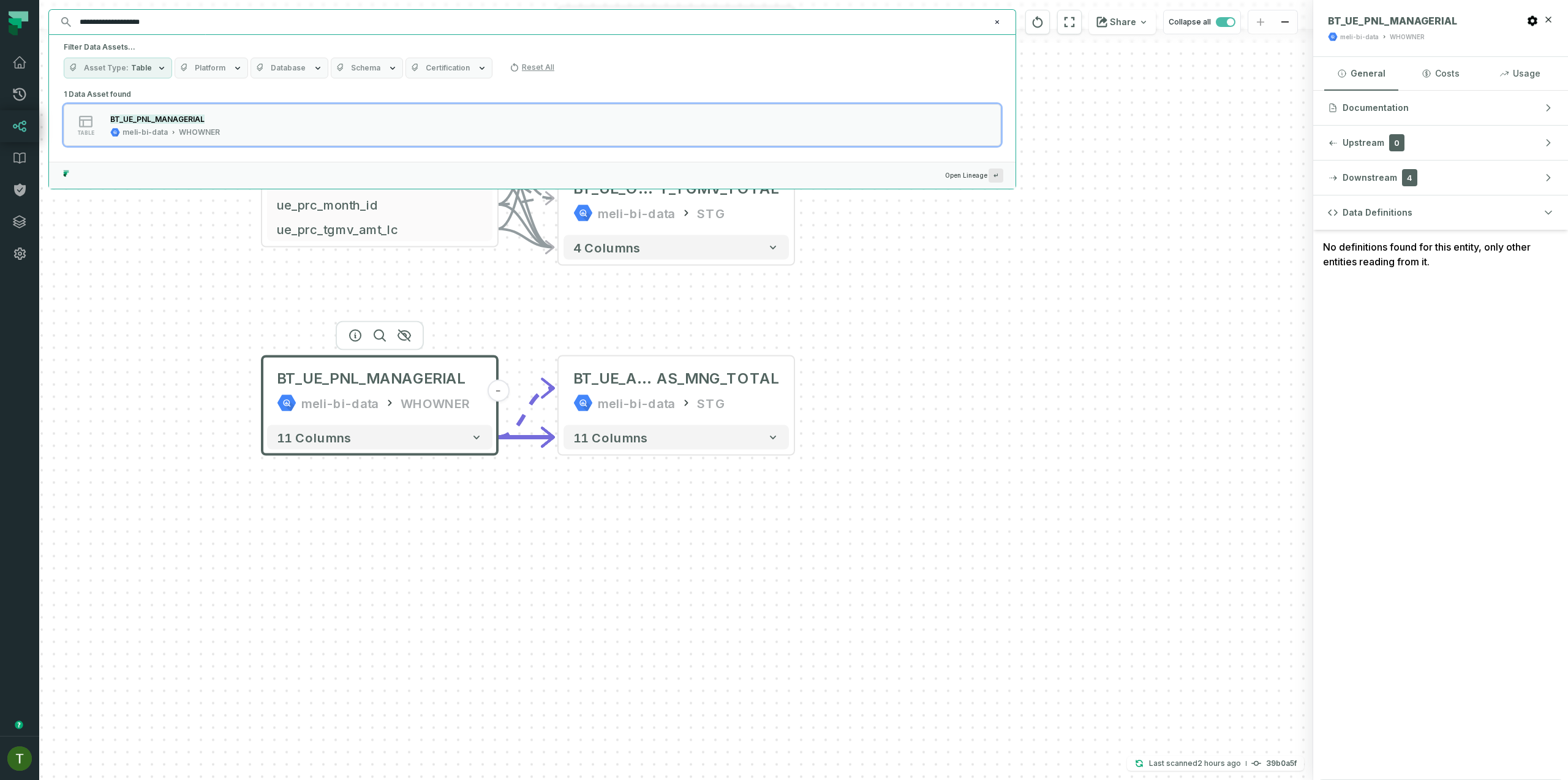
paste input "*"
click at [178, 142] on button "table BT_UE_CONSOLIDATED_1P meli-bi-data TBL" at bounding box center [532, 125] width 938 height 42
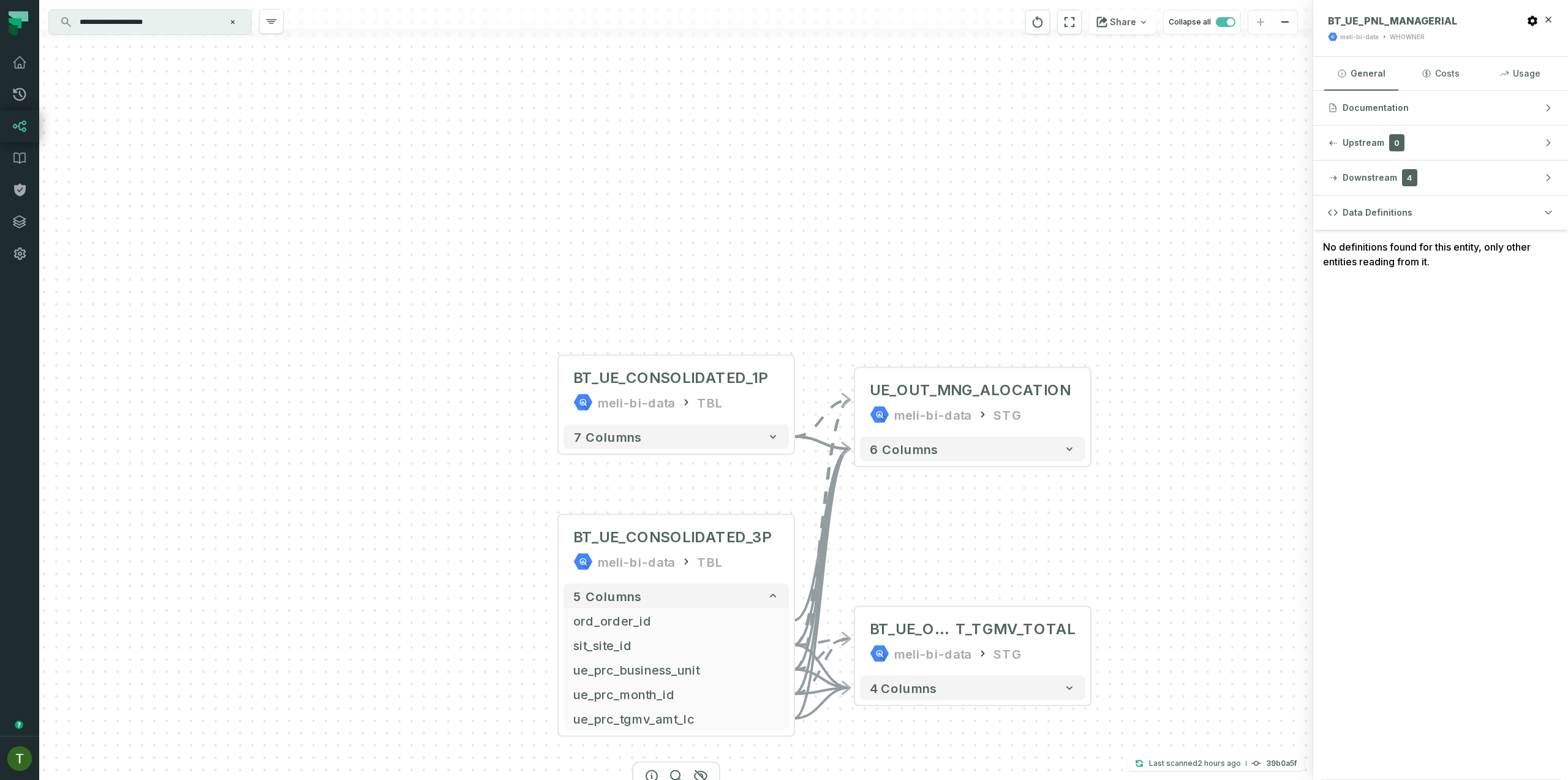
click at [218, 30] on input "**********" at bounding box center [149, 22] width 153 height 20
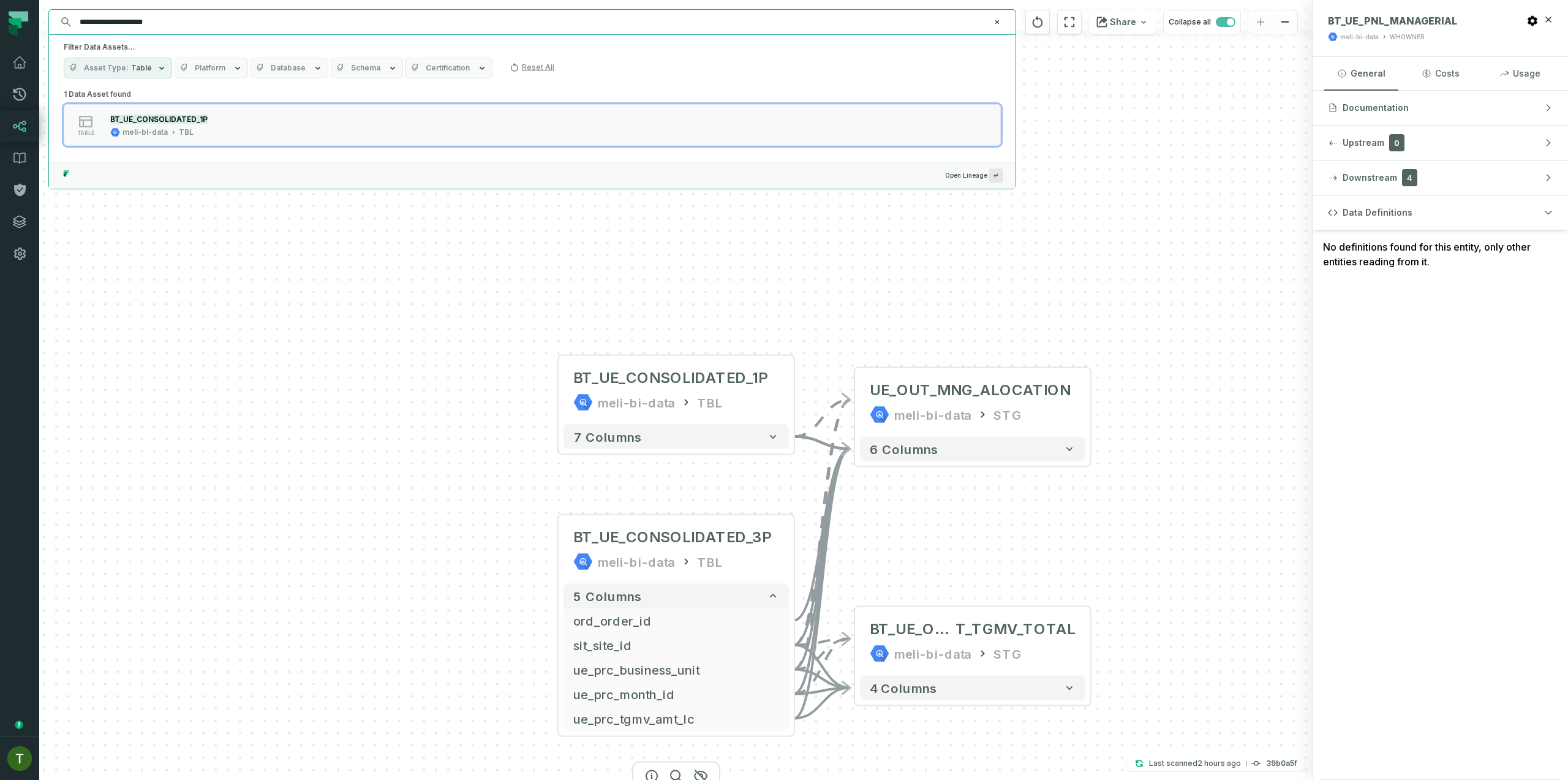
paste input "text"
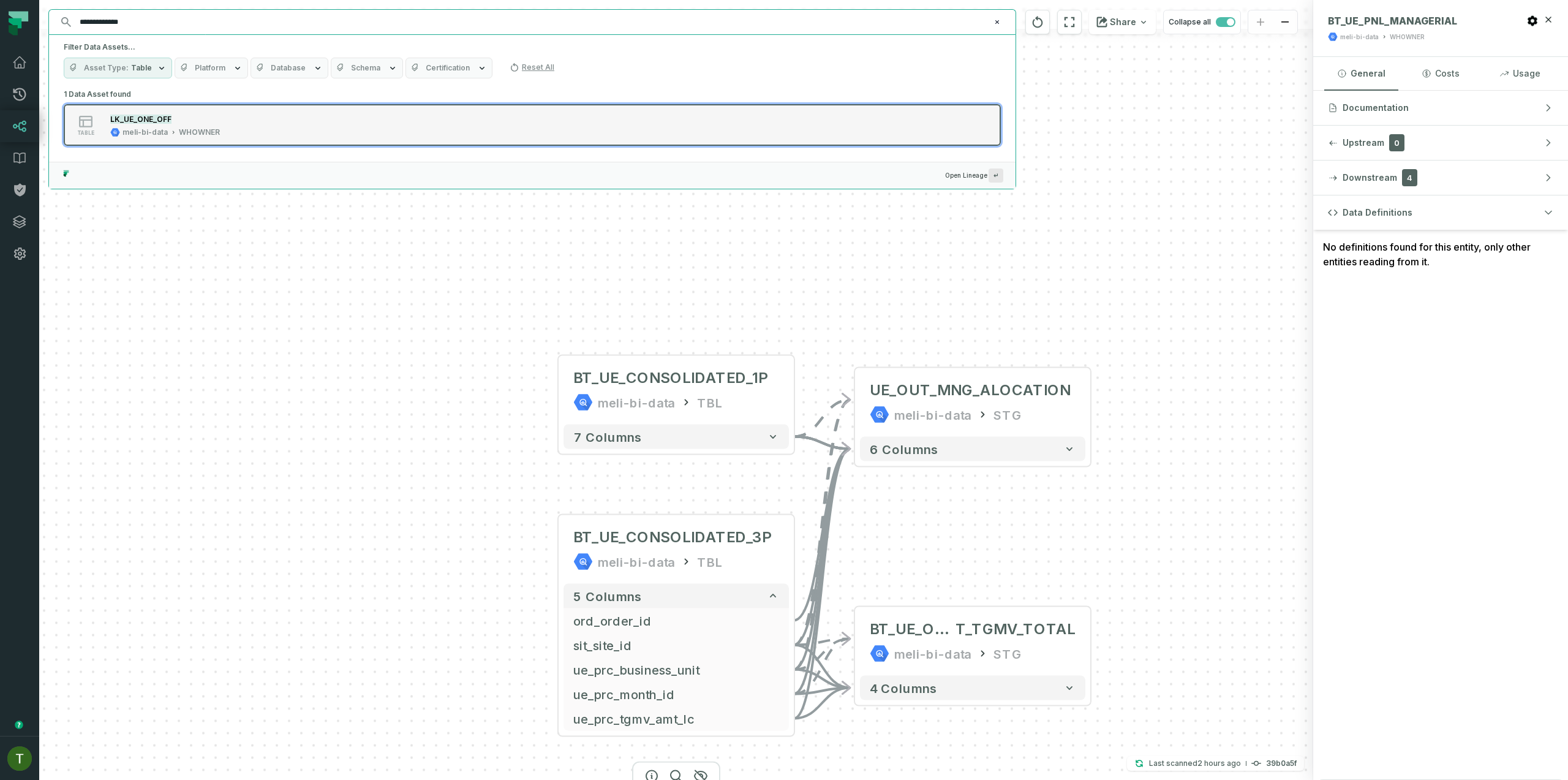
click at [215, 115] on div "LK_UE_ONE_OFF" at bounding box center [166, 118] width 110 height 12
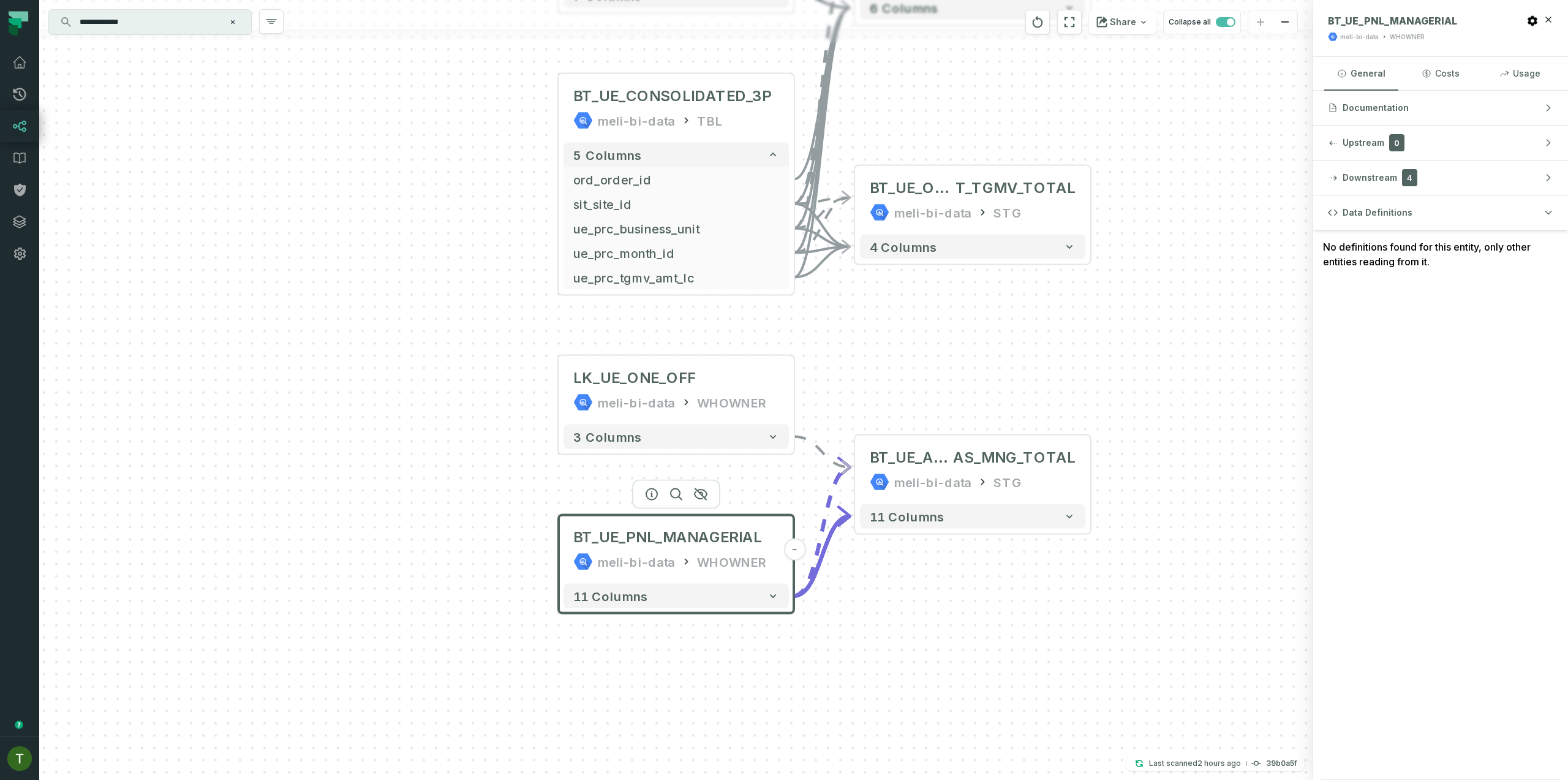
drag, startPoint x: 198, startPoint y: 9, endPoint x: 194, endPoint y: 24, distance: 15.5
click at [198, 9] on div "**********" at bounding box center [150, 22] width 203 height 26
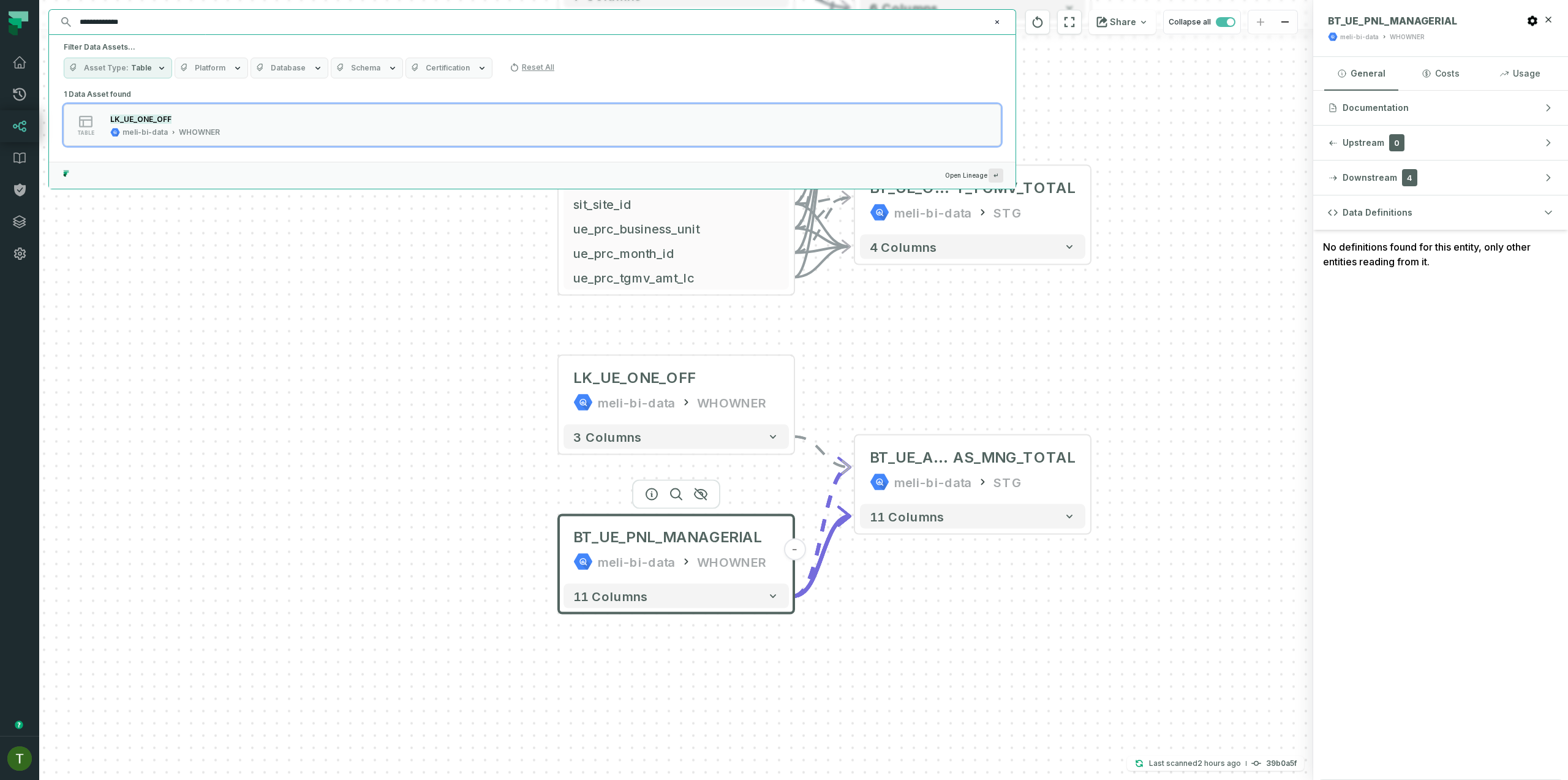
click at [188, 44] on h5 "Filter Data Assets..." at bounding box center [532, 47] width 938 height 9
drag, startPoint x: 194, startPoint y: 36, endPoint x: 197, endPoint y: 28, distance: 8.5
click at [194, 36] on div "Filter Data Assets... Asset Type Table Platform Database Schema Certification R…" at bounding box center [533, 61] width 967 height 51
click at [197, 29] on input "**********" at bounding box center [531, 22] width 918 height 20
paste input "text"
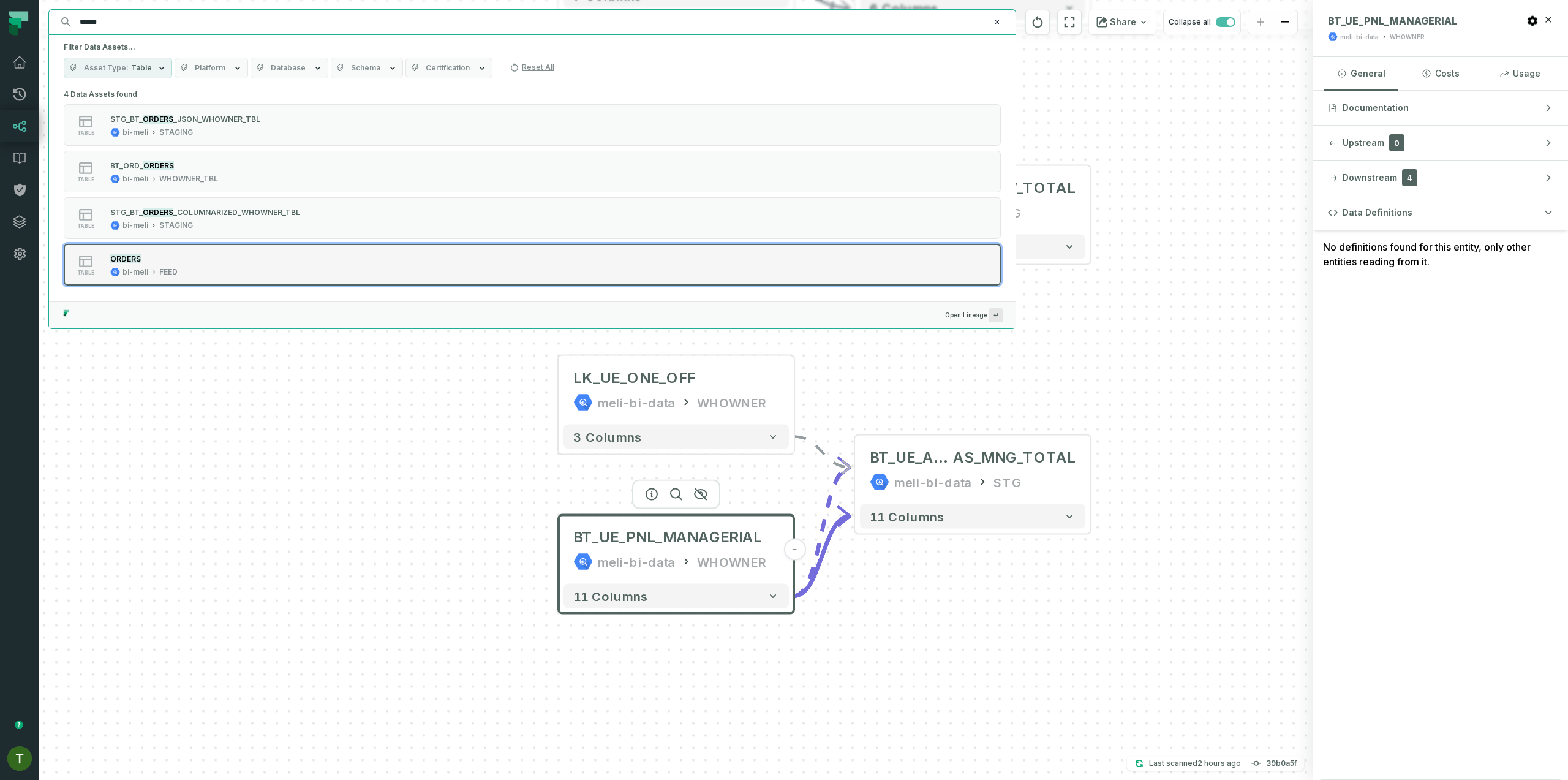
click at [213, 265] on div "table ORDERS bi-meli FEED" at bounding box center [220, 265] width 307 height 25
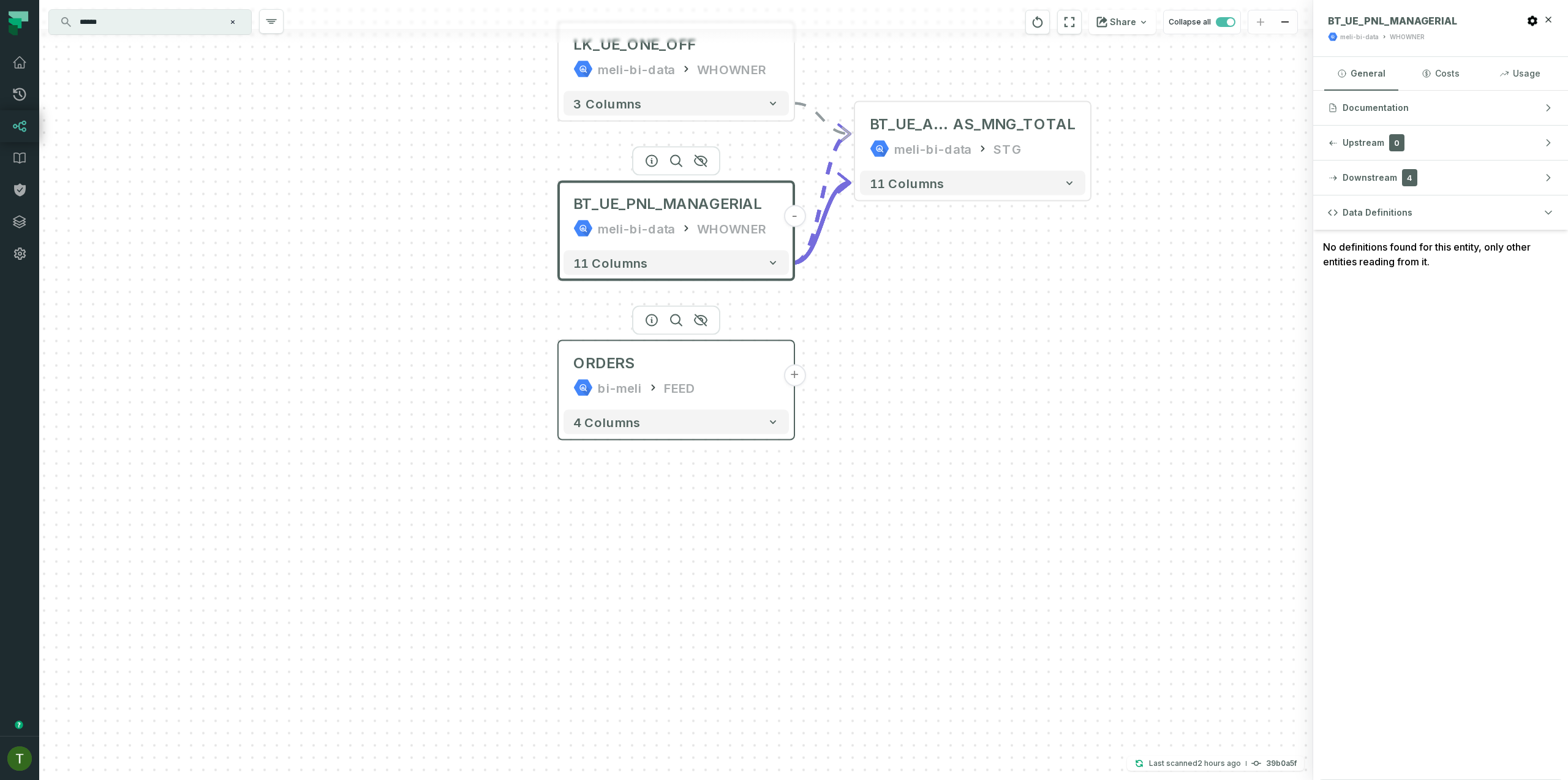
click at [799, 367] on button "+" at bounding box center [794, 375] width 22 height 22
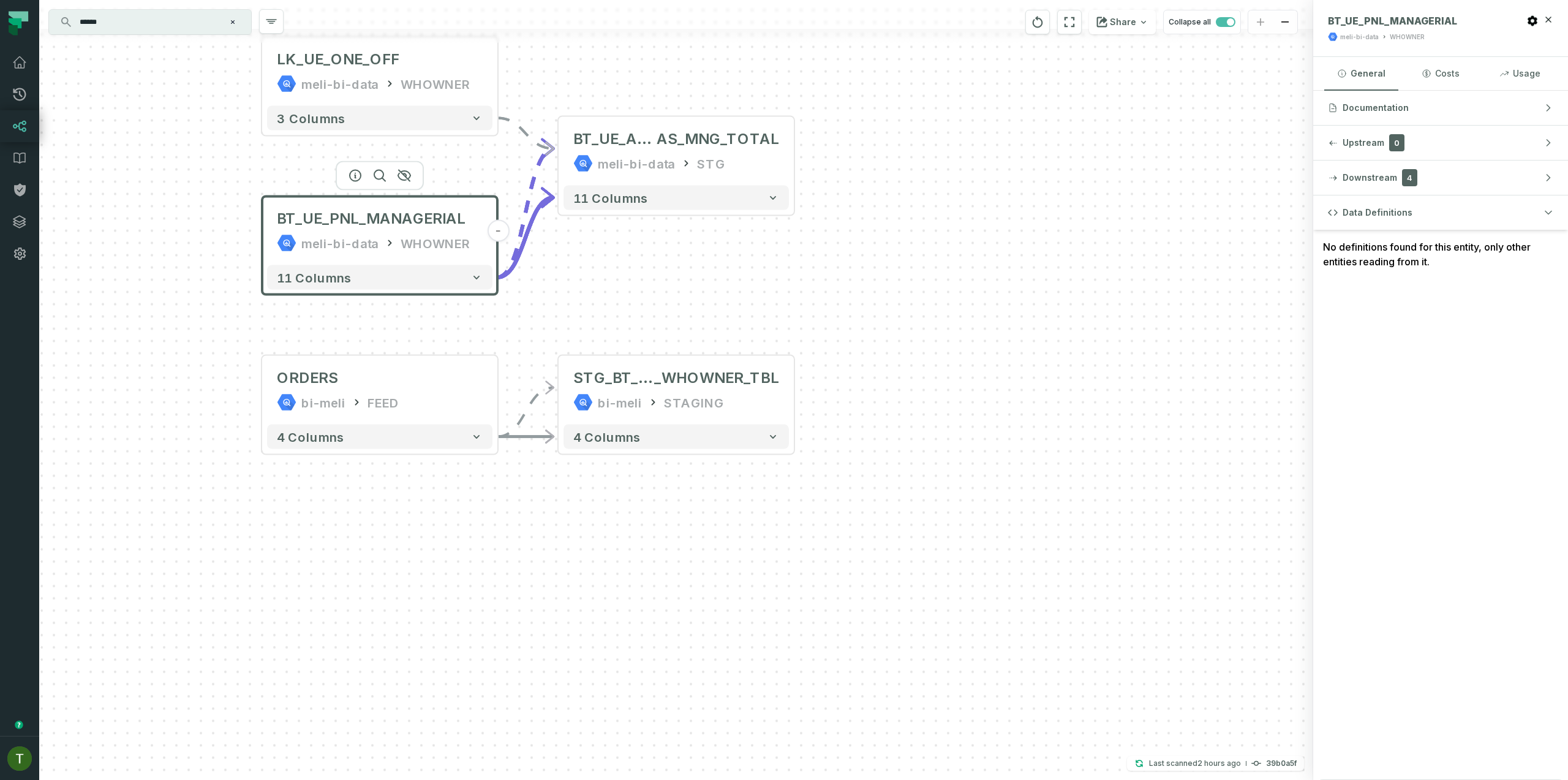
click at [206, 20] on input "******" at bounding box center [149, 22] width 153 height 20
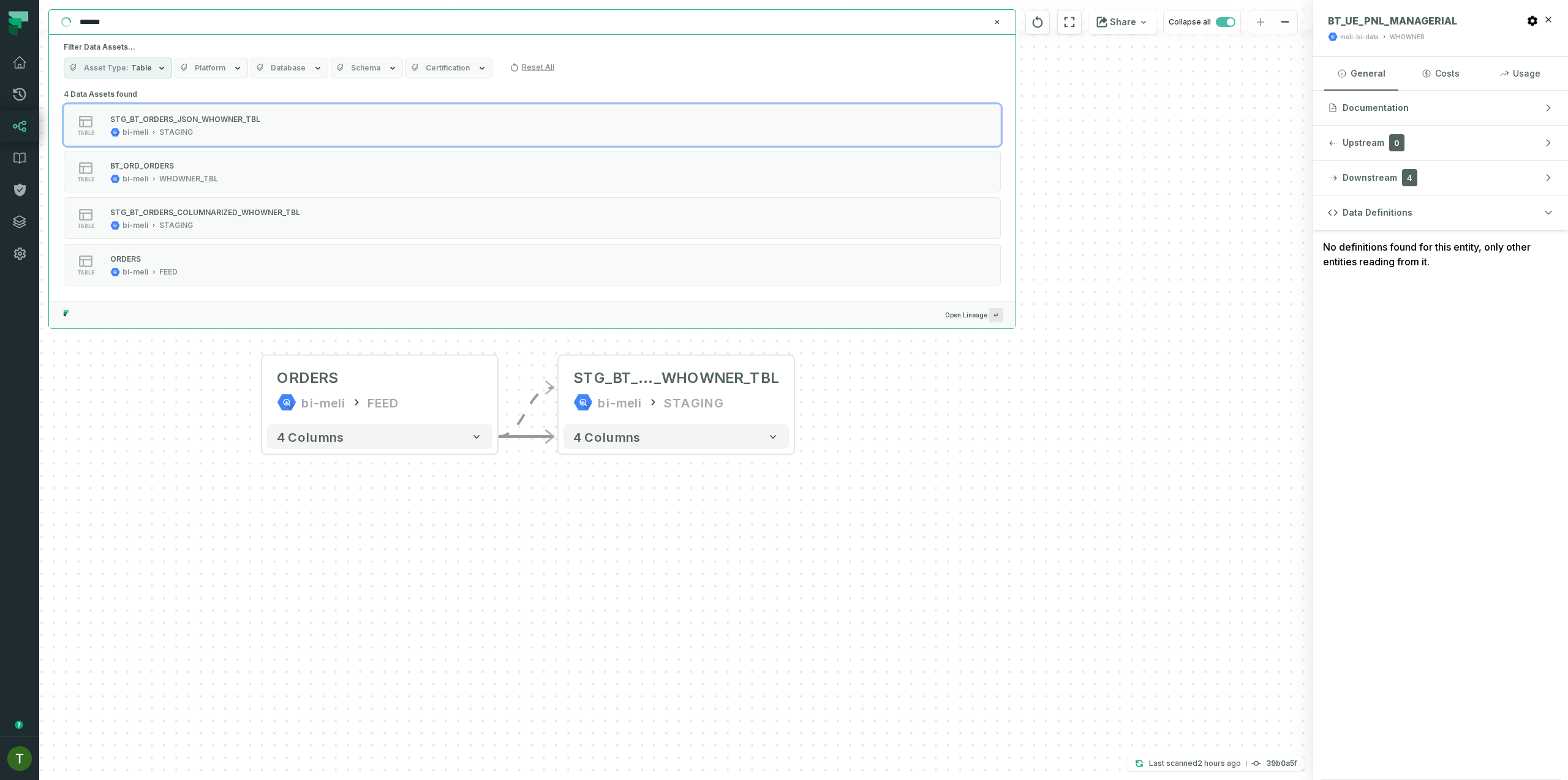
paste input "********"
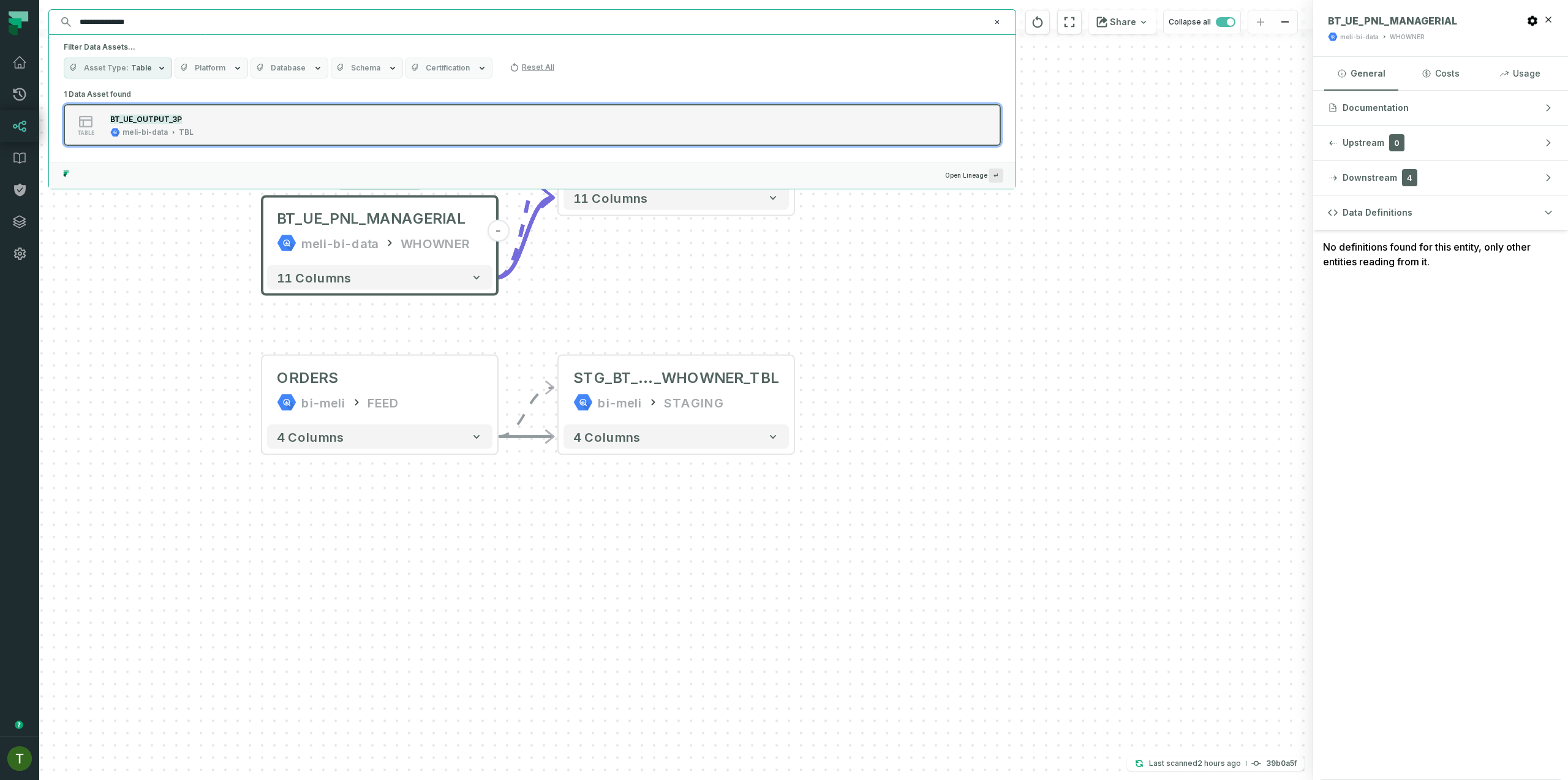
click at [173, 136] on div "meli-bi-data TBL" at bounding box center [152, 133] width 83 height 9
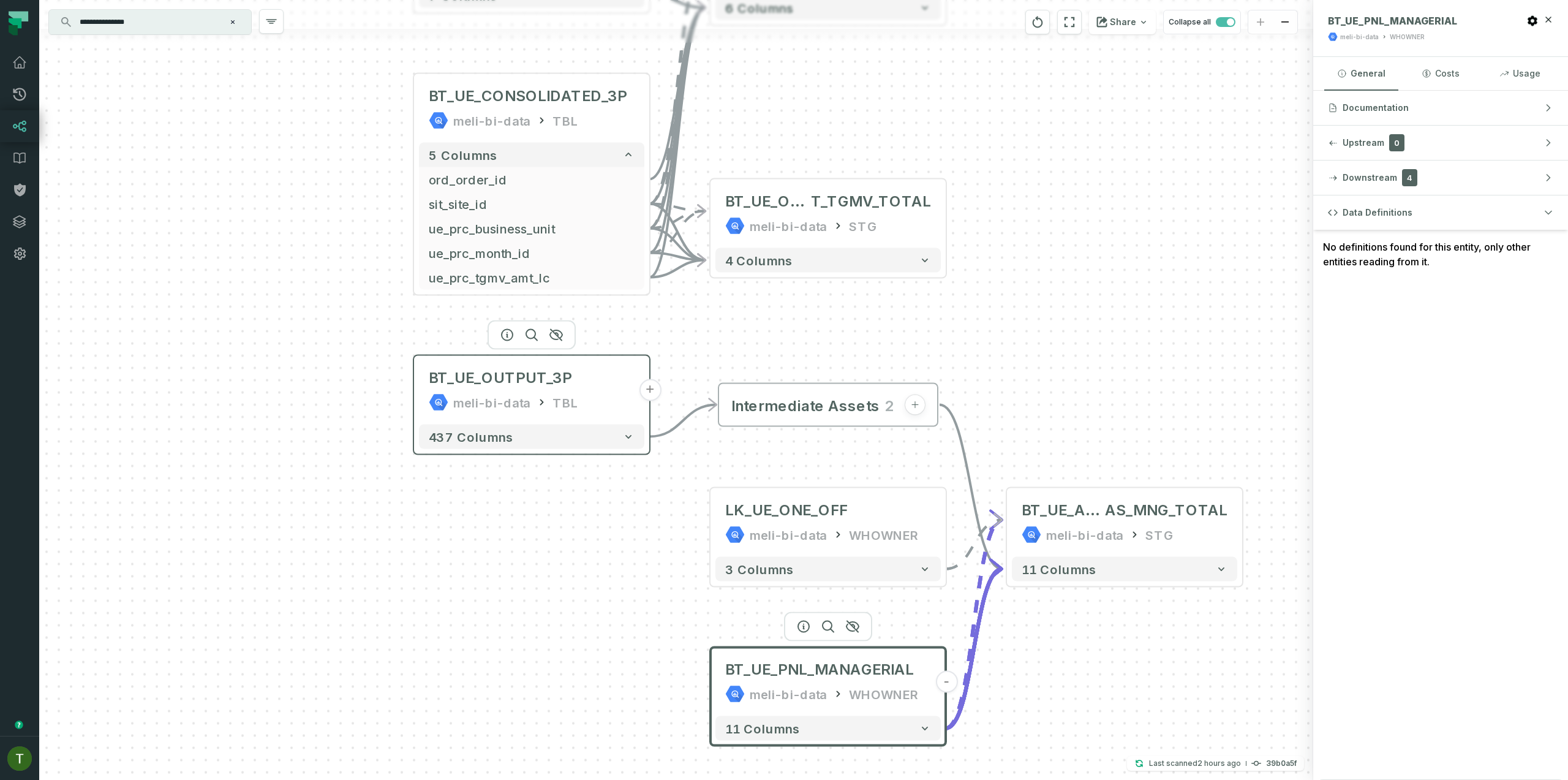
click at [540, 401] on icon at bounding box center [542, 402] width 4 height 6
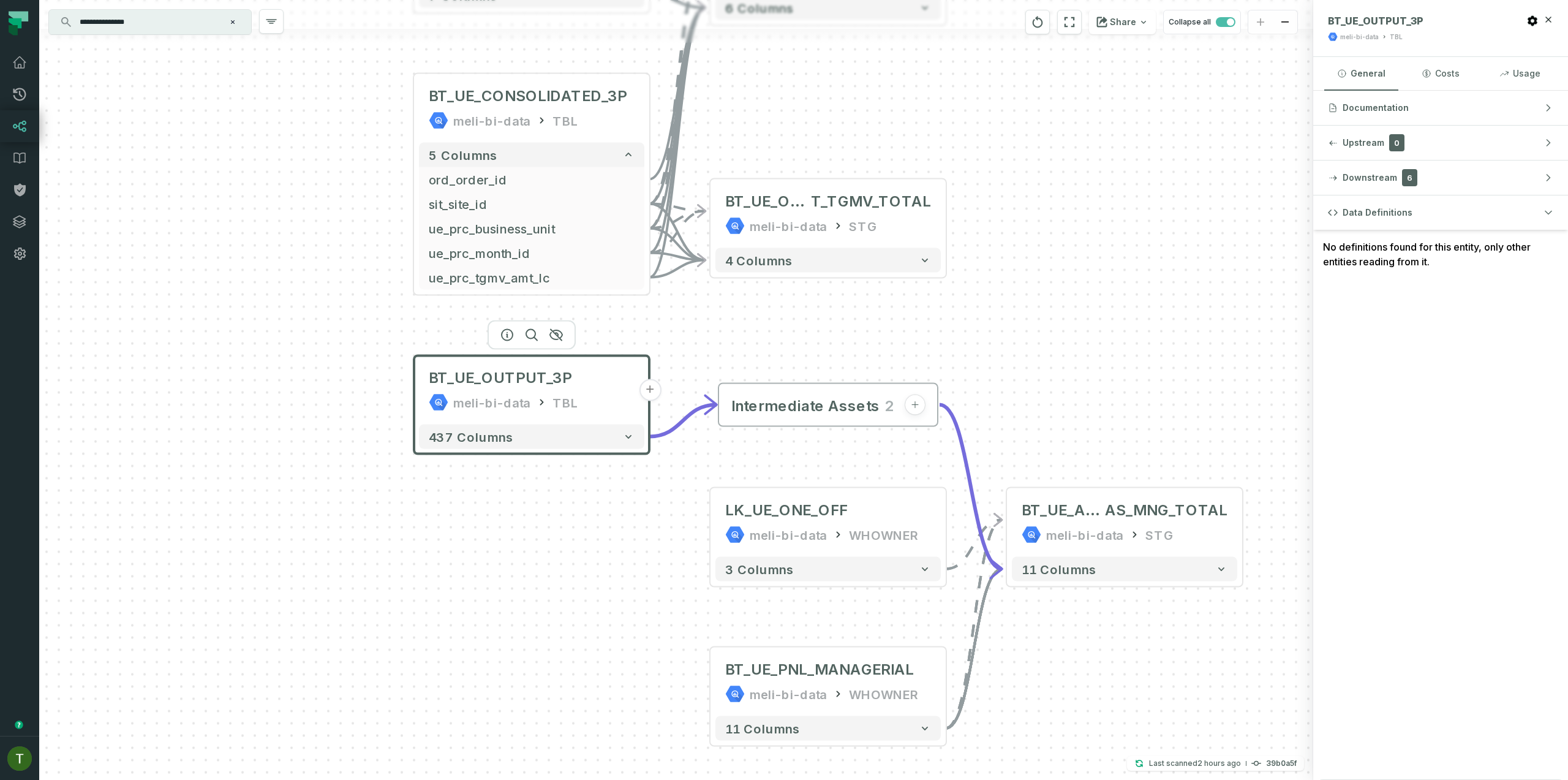
click at [168, 16] on input "**********" at bounding box center [149, 22] width 153 height 20
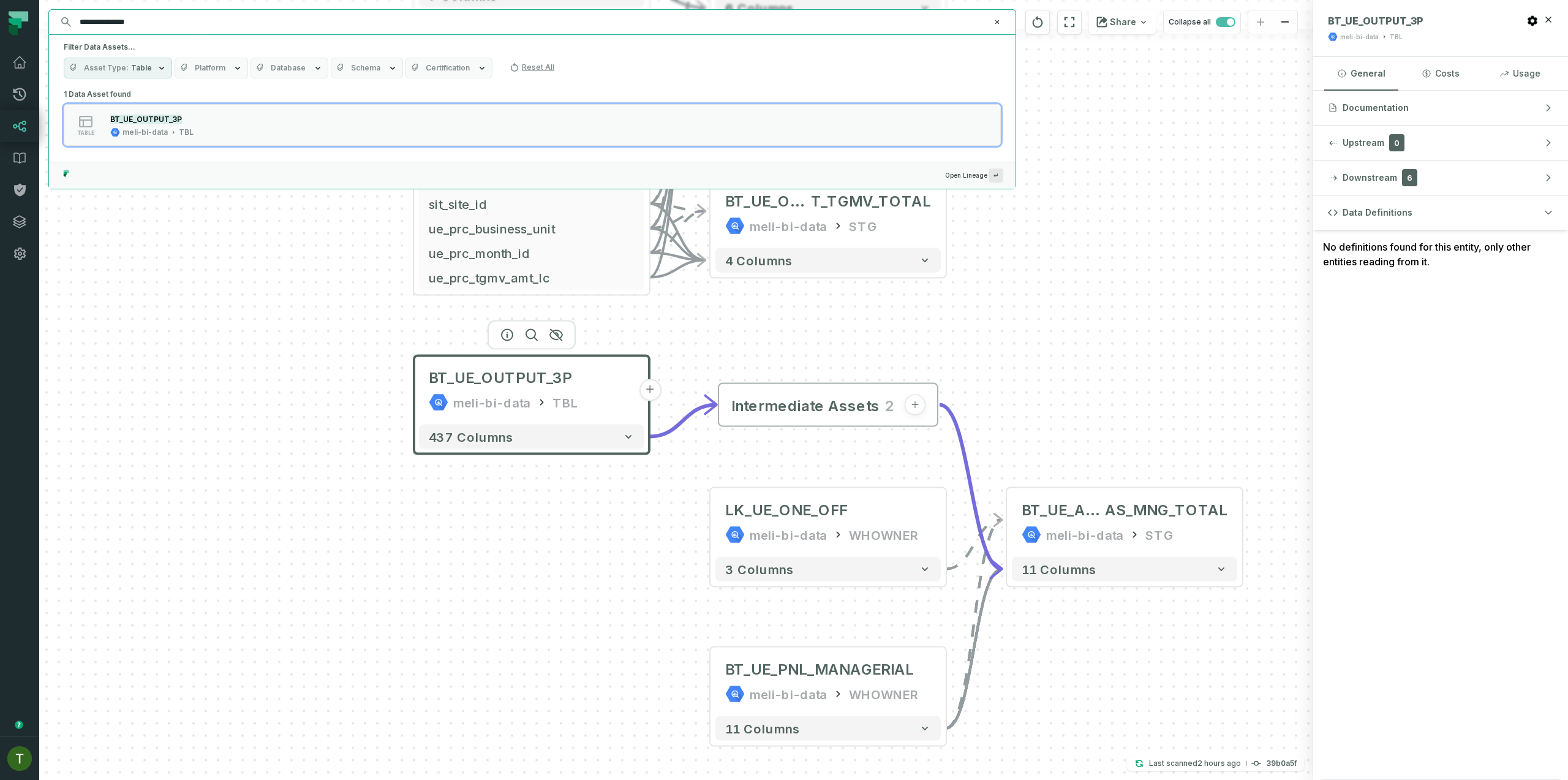
click at [726, 389] on div "Intermediate Assets 2" at bounding box center [828, 405] width 220 height 44
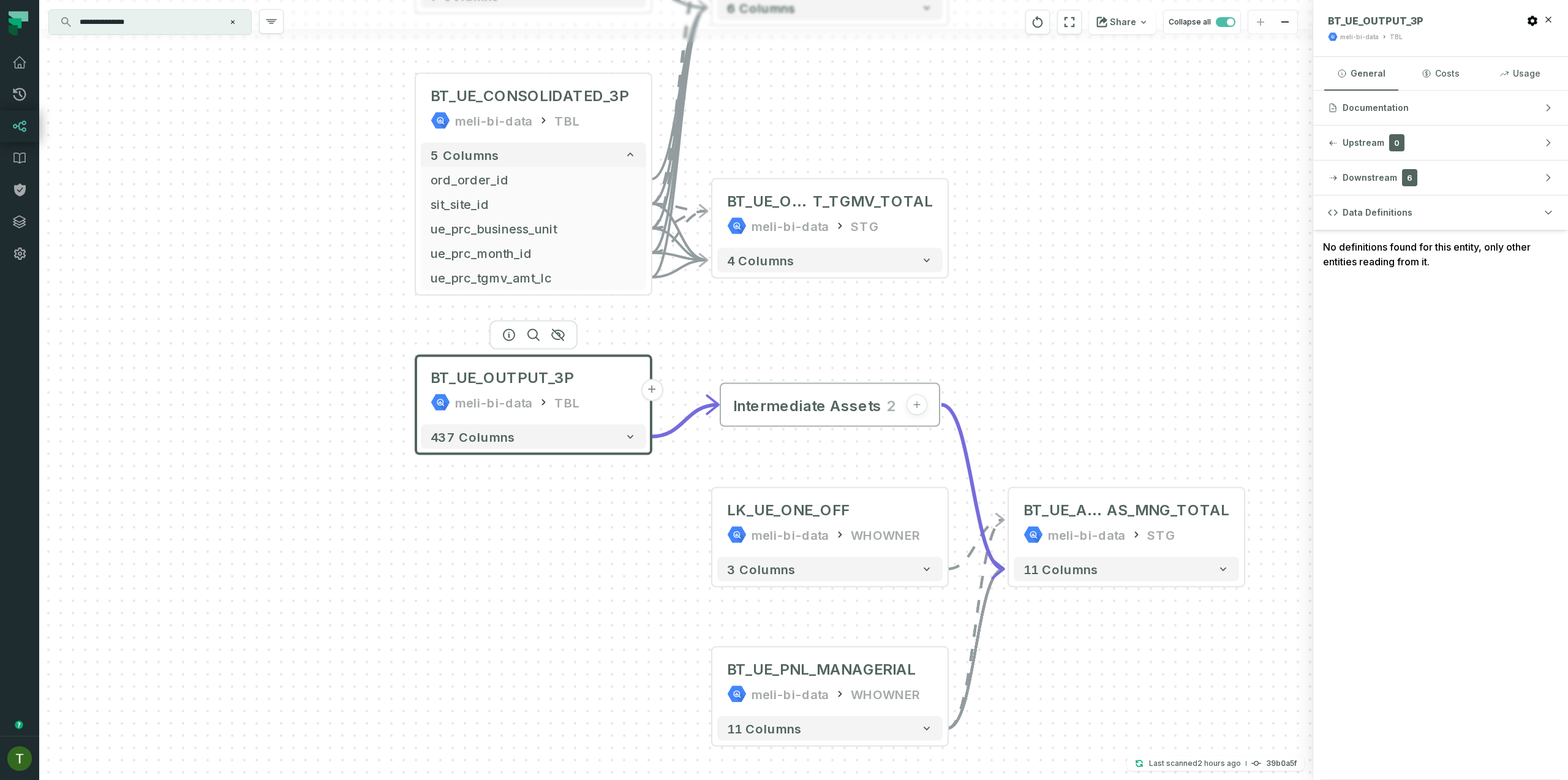
click at [129, 31] on input "**********" at bounding box center [149, 22] width 153 height 20
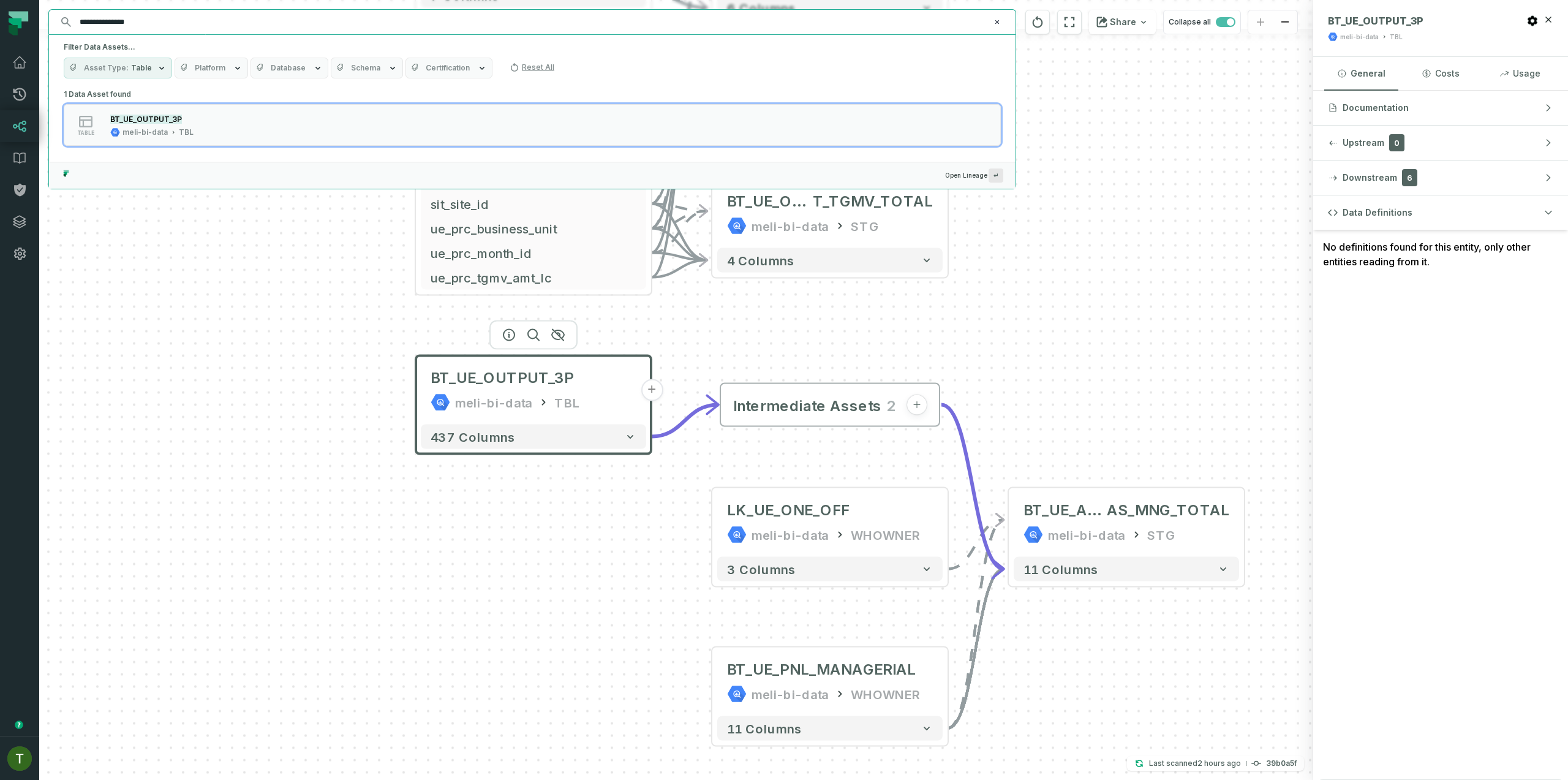
paste input "text"
type input "**********"
click at [163, 117] on mark "BT_UE_OUTPUT_1P" at bounding box center [146, 119] width 70 height 9
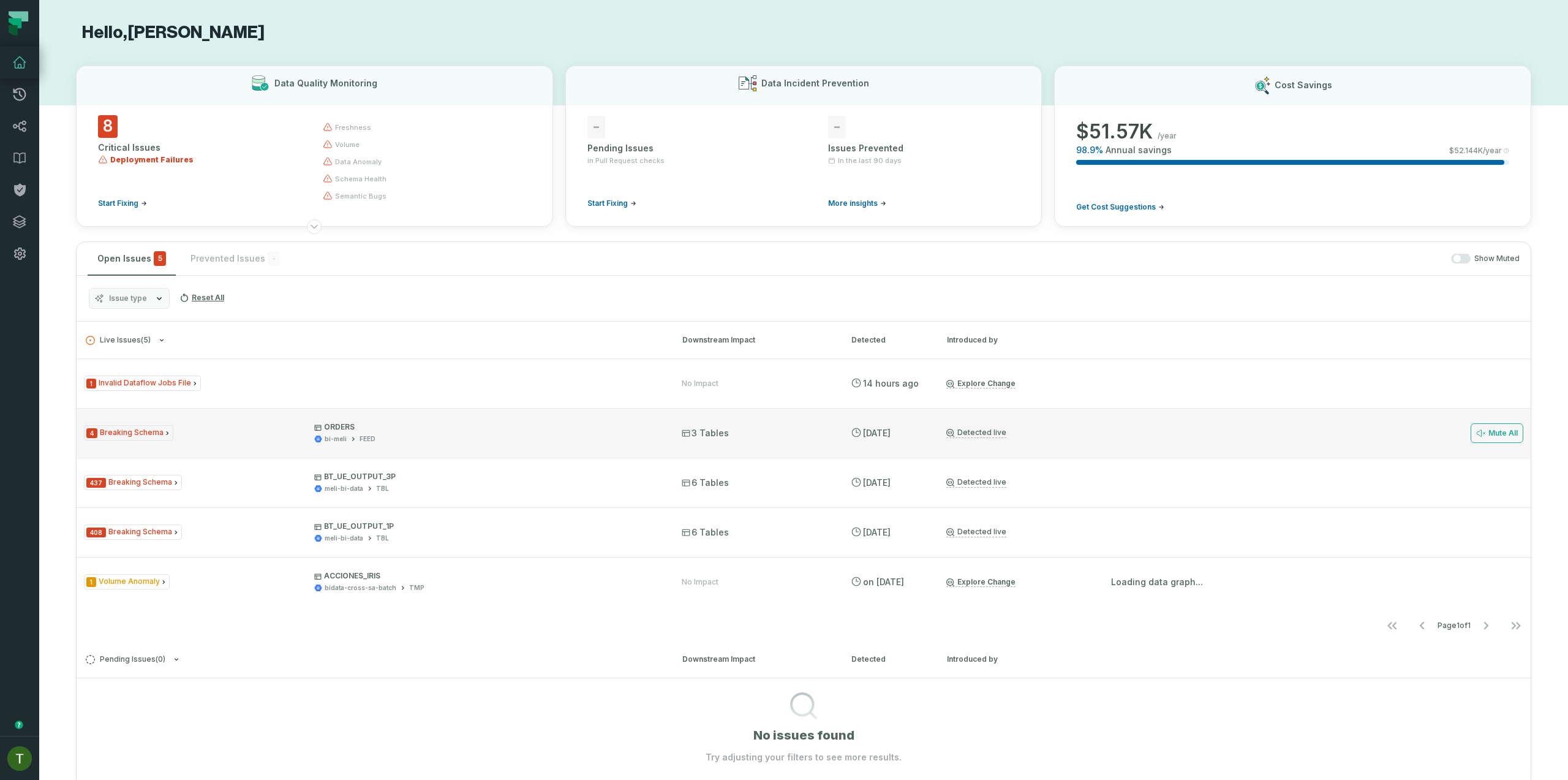
click at [386, 450] on div "4 Breaking Schema ORDERS bi-meli FEED 3 Tables [DATE] 5:13:08 PM Detected live …" at bounding box center [803, 433] width 1454 height 49
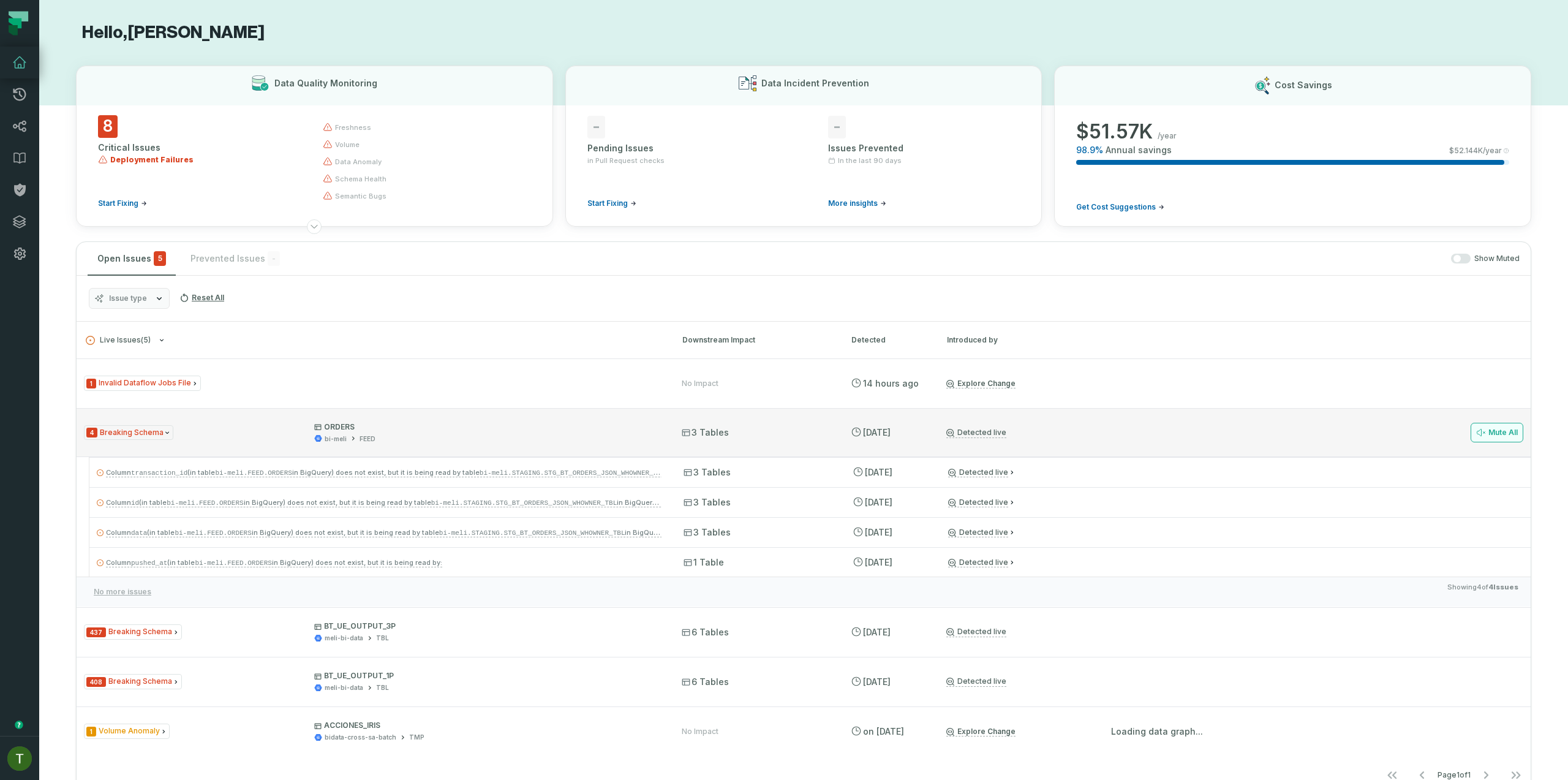
click at [1476, 432] on icon at bounding box center [1481, 433] width 9 height 9
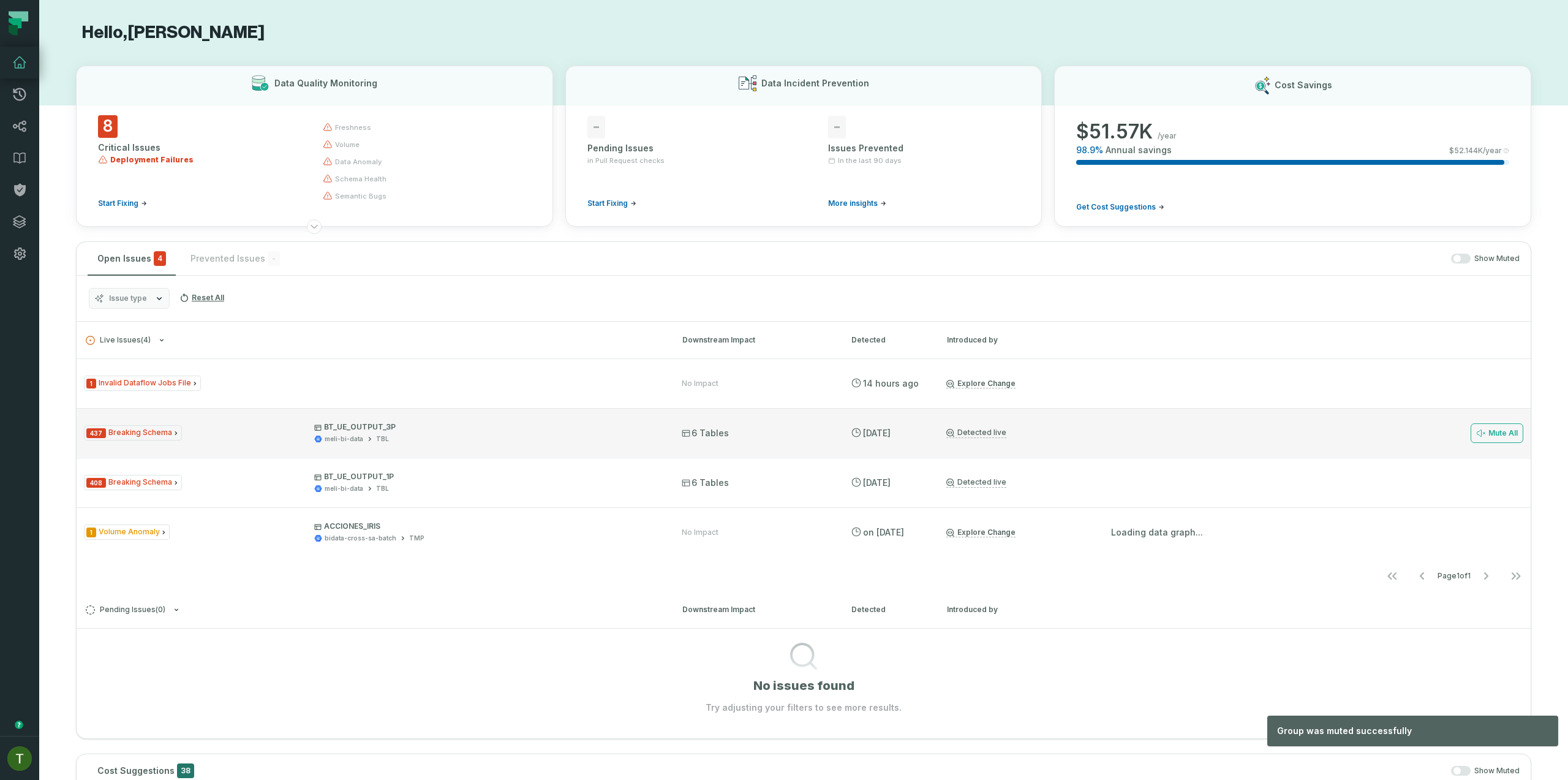
click at [411, 450] on div "437 Breaking Schema BT_UE_OUTPUT_3P meli-bi-data TBL 6 Tables [DATE] 5:13:08 PM…" at bounding box center [803, 433] width 1454 height 49
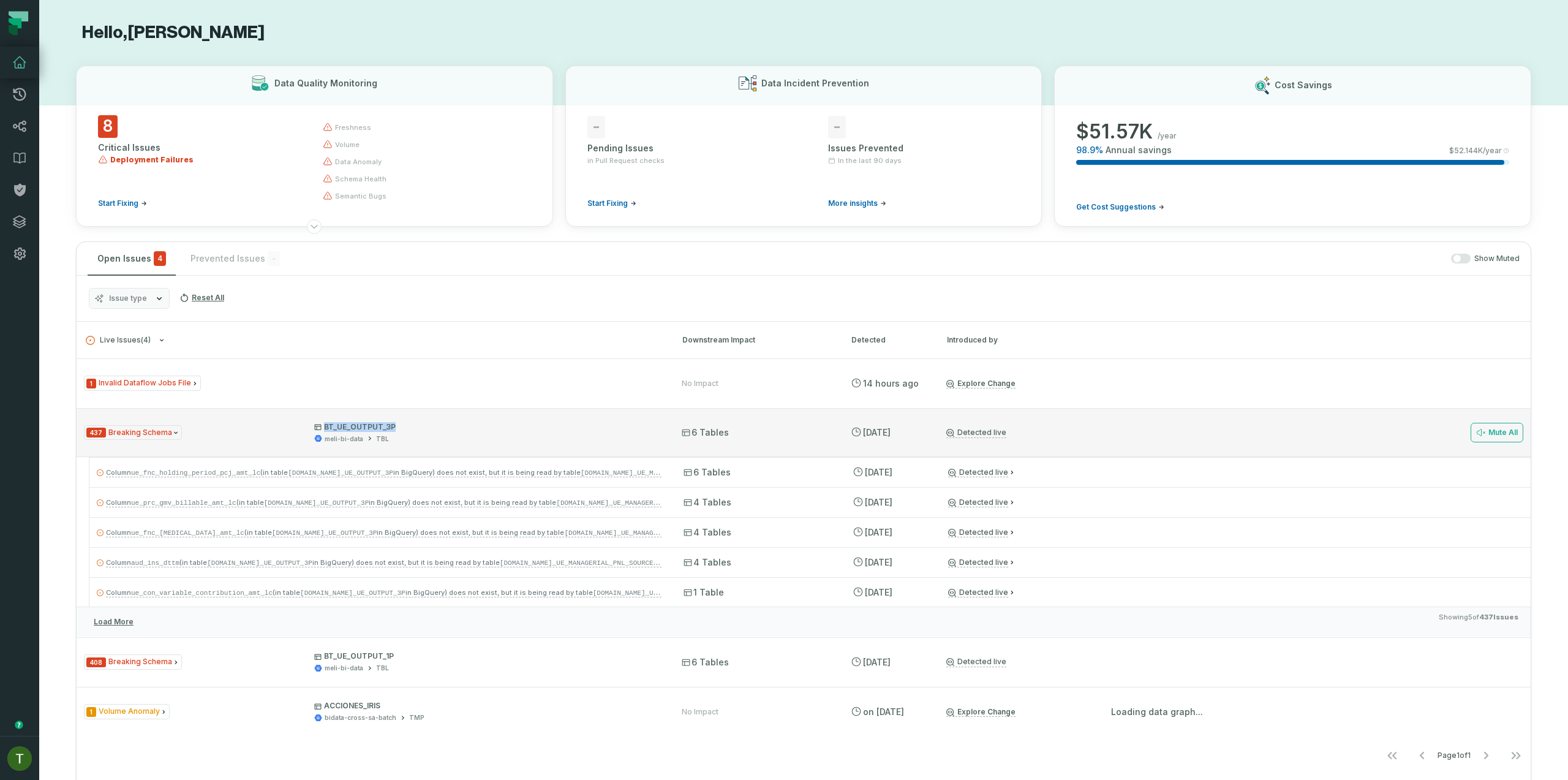
drag, startPoint x: 393, startPoint y: 426, endPoint x: 326, endPoint y: 452, distance: 71.9
click at [325, 428] on p "BT_UE_OUTPUT_3P" at bounding box center [486, 427] width 345 height 9
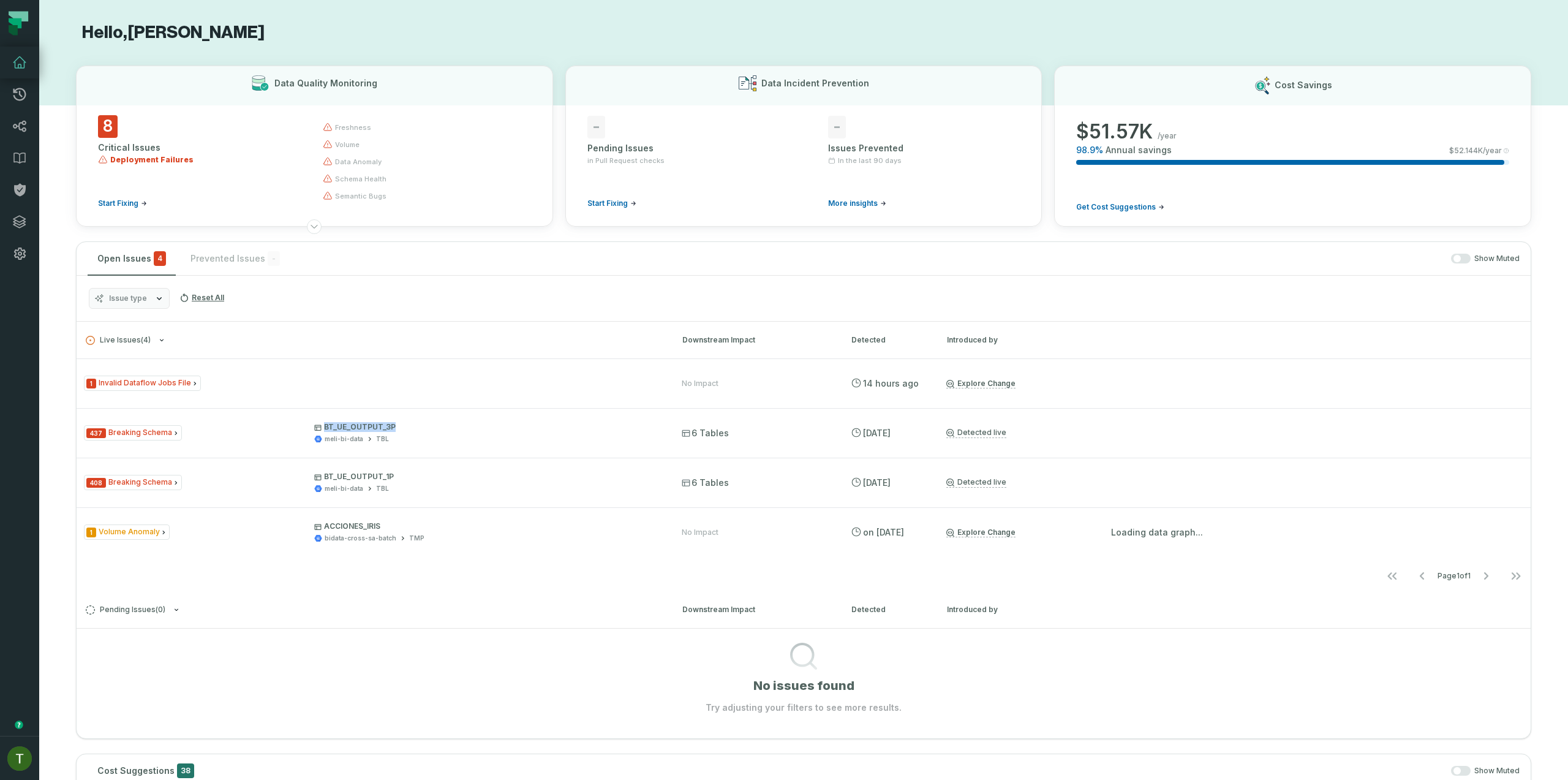
copy p "BT_UE_OUTPUT_3P"
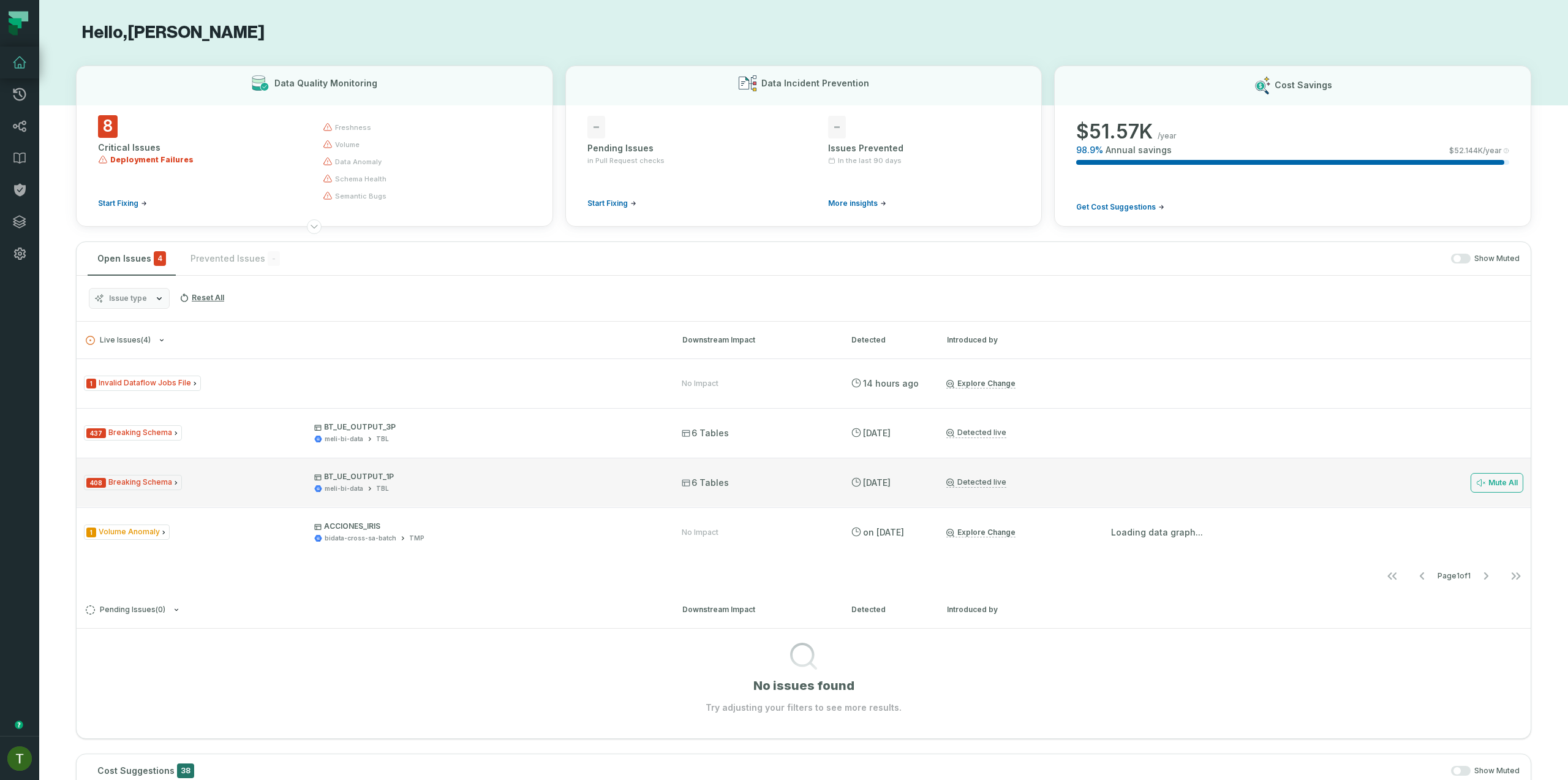
click at [790, 473] on div "408 Breaking Schema BT_UE_OUTPUT_1P meli-bi-data TBL 6 Tables 9/25/2025, 5:13:0…" at bounding box center [803, 483] width 1454 height 49
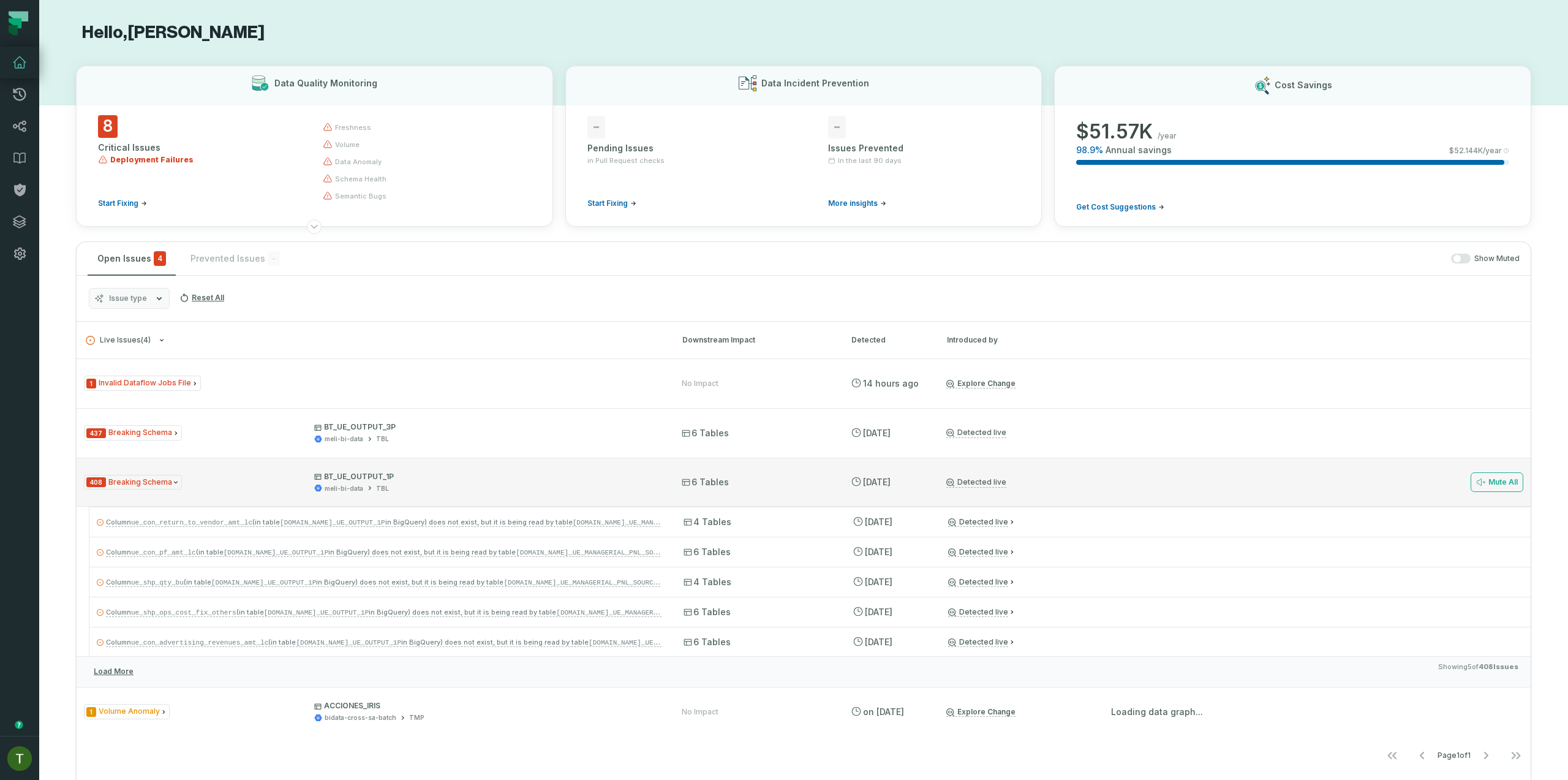
click at [786, 468] on div "408 Breaking Schema BT_UE_OUTPUT_1P meli-bi-data TBL 6 Tables 9/25/2025, 5:13:0…" at bounding box center [803, 483] width 1454 height 49
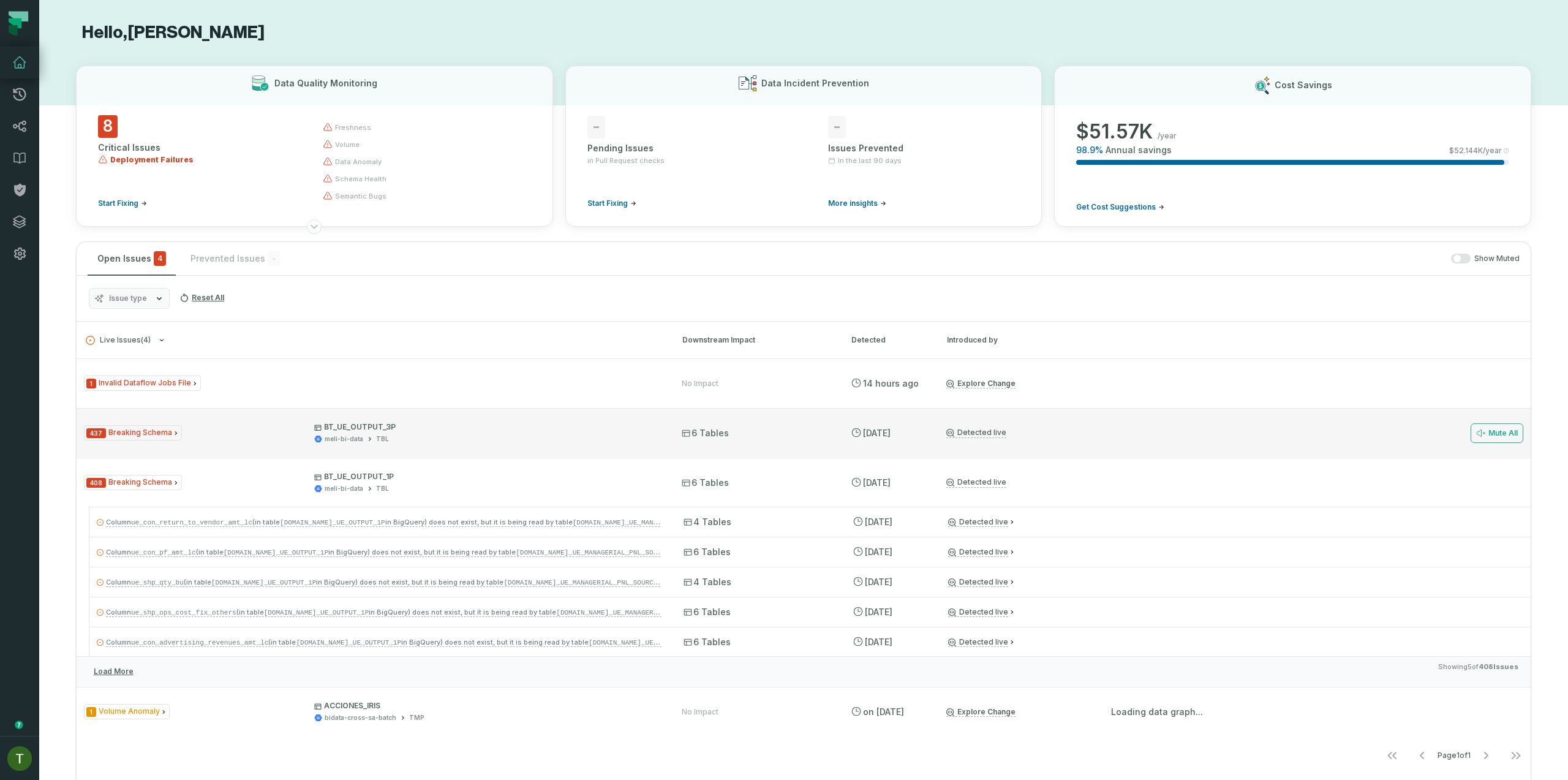
click at [798, 444] on div "437 Breaking Schema BT_UE_OUTPUT_3P meli-bi-data TBL 6 Tables 9/25/2025, 5:13:0…" at bounding box center [803, 433] width 1454 height 49
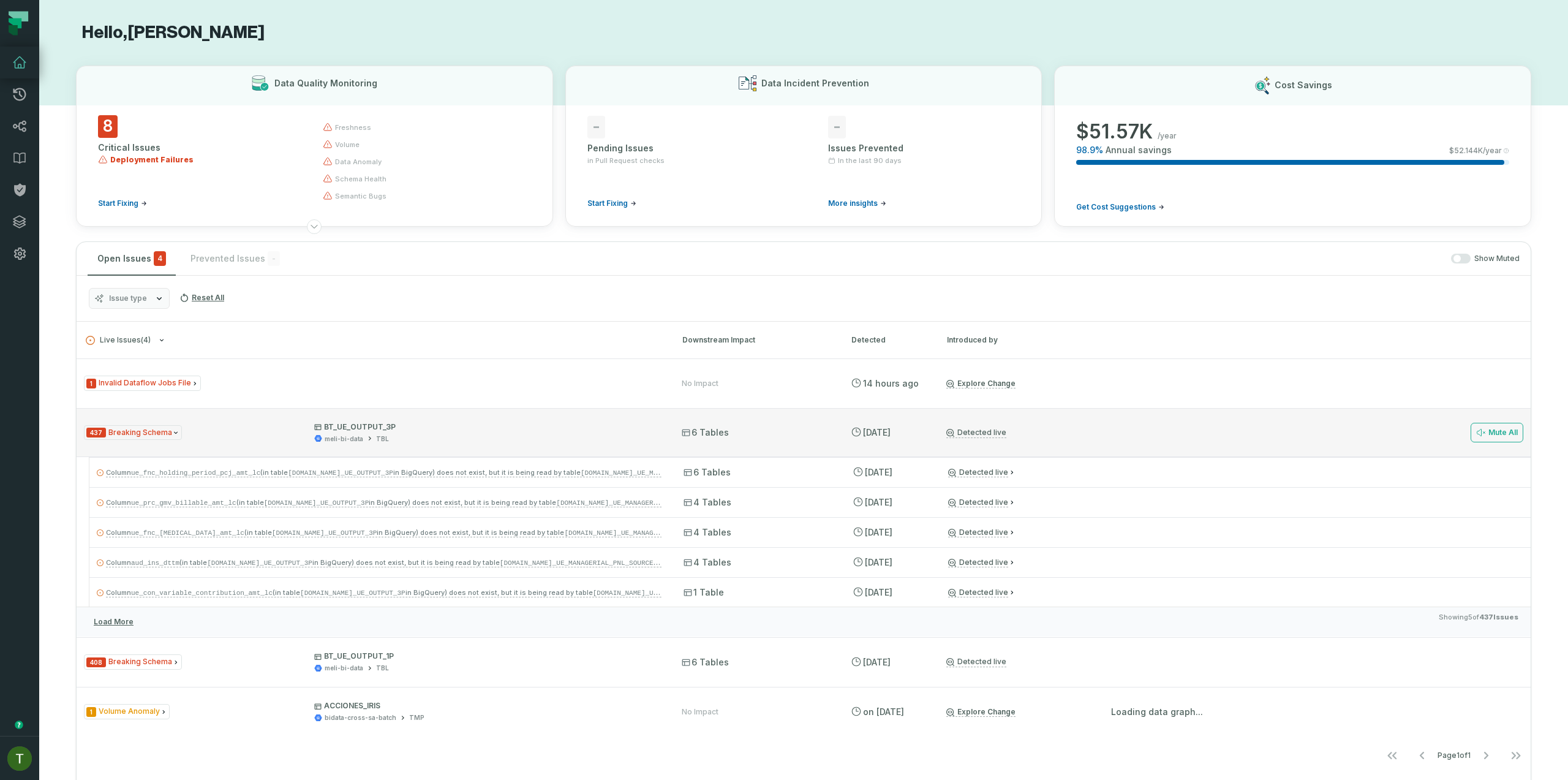
click at [798, 444] on div "437 Breaking Schema BT_UE_OUTPUT_3P meli-bi-data TBL 6 Tables 9/25/2025, 5:13:0…" at bounding box center [803, 433] width 1454 height 49
click at [824, 430] on div "6 Tables" at bounding box center [755, 433] width 147 height 12
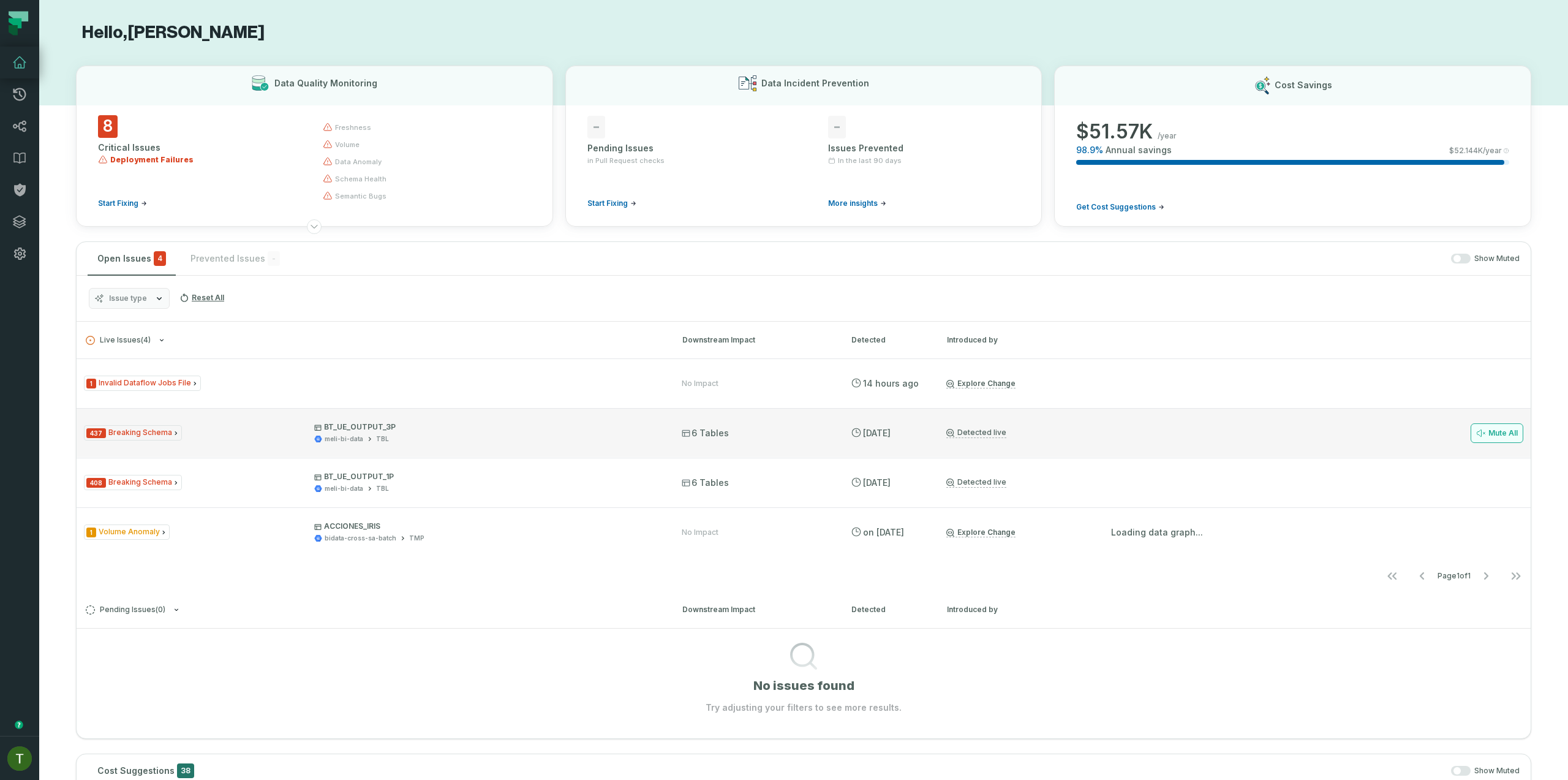
click at [1501, 434] on button "Mute All" at bounding box center [1497, 433] width 53 height 20
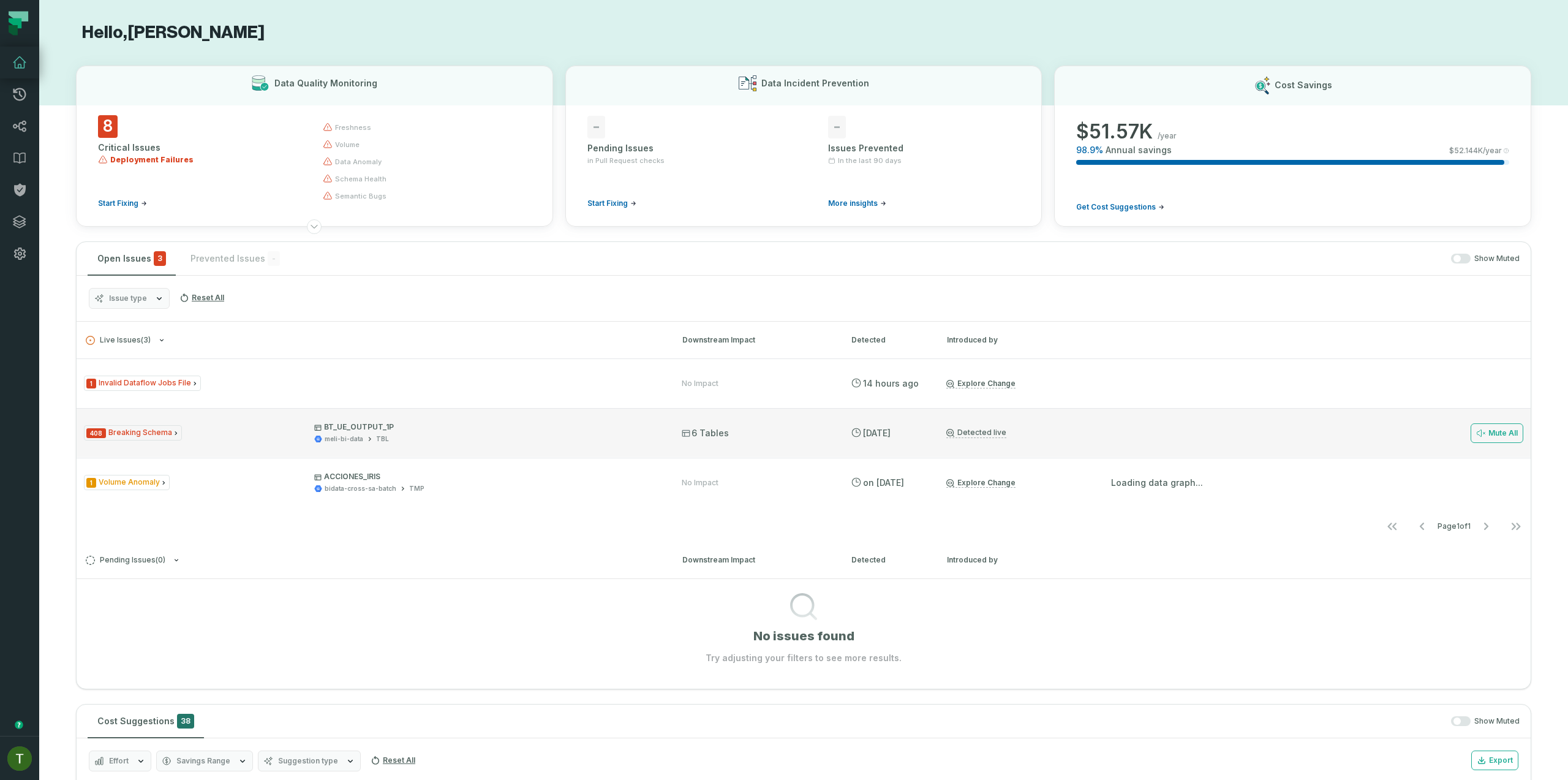
click at [290, 417] on div "408 Breaking Schema BT_UE_OUTPUT_1P meli-bi-data TBL 6 Tables 9/25/2025, 5:13:0…" at bounding box center [803, 433] width 1454 height 49
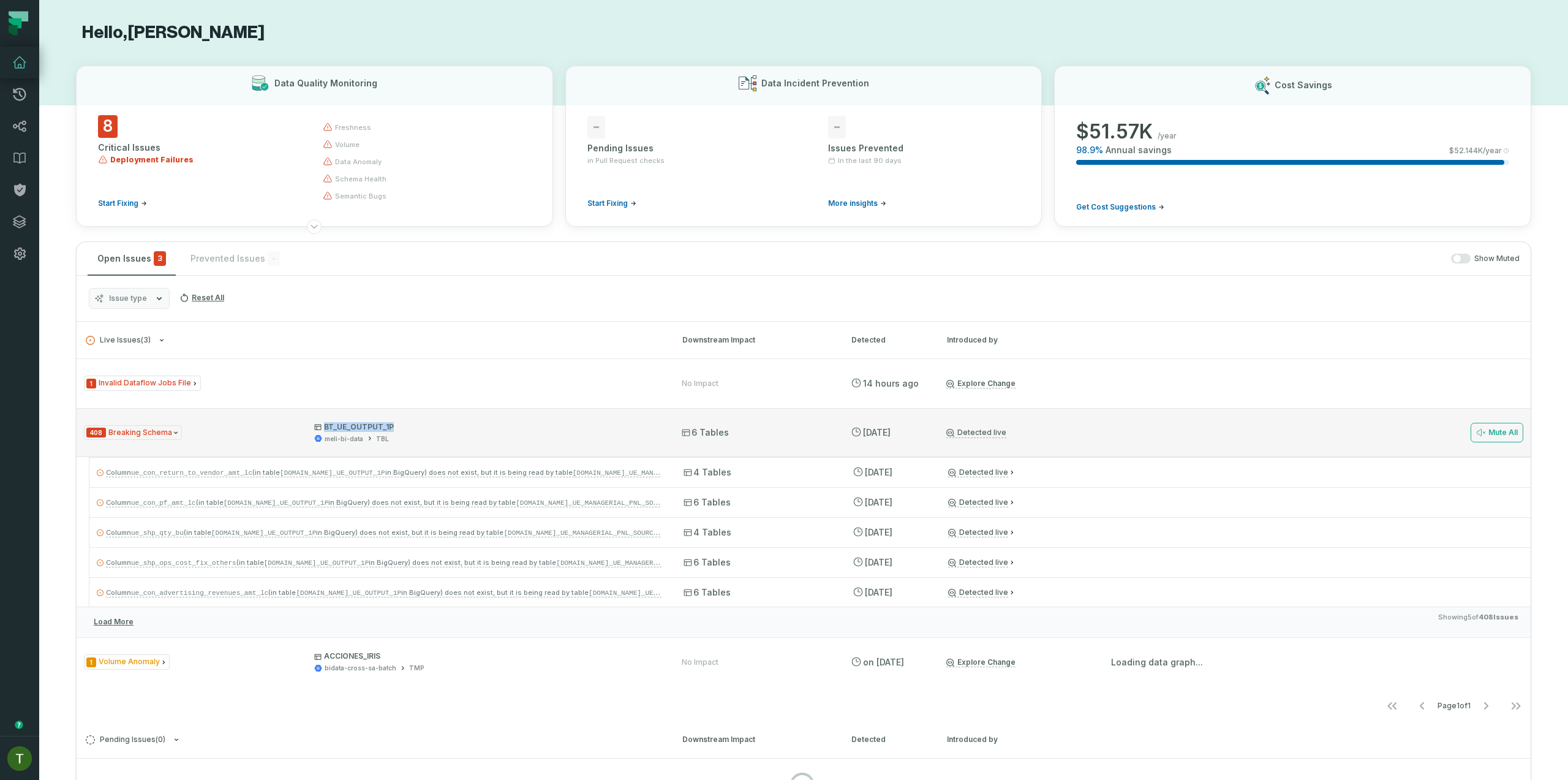
click at [388, 422] on div "408 Breaking Schema BT_UE_OUTPUT_1P meli-bi-data TBL 6 Tables 9/25/2025, 5:13:0…" at bounding box center [803, 433] width 1454 height 49
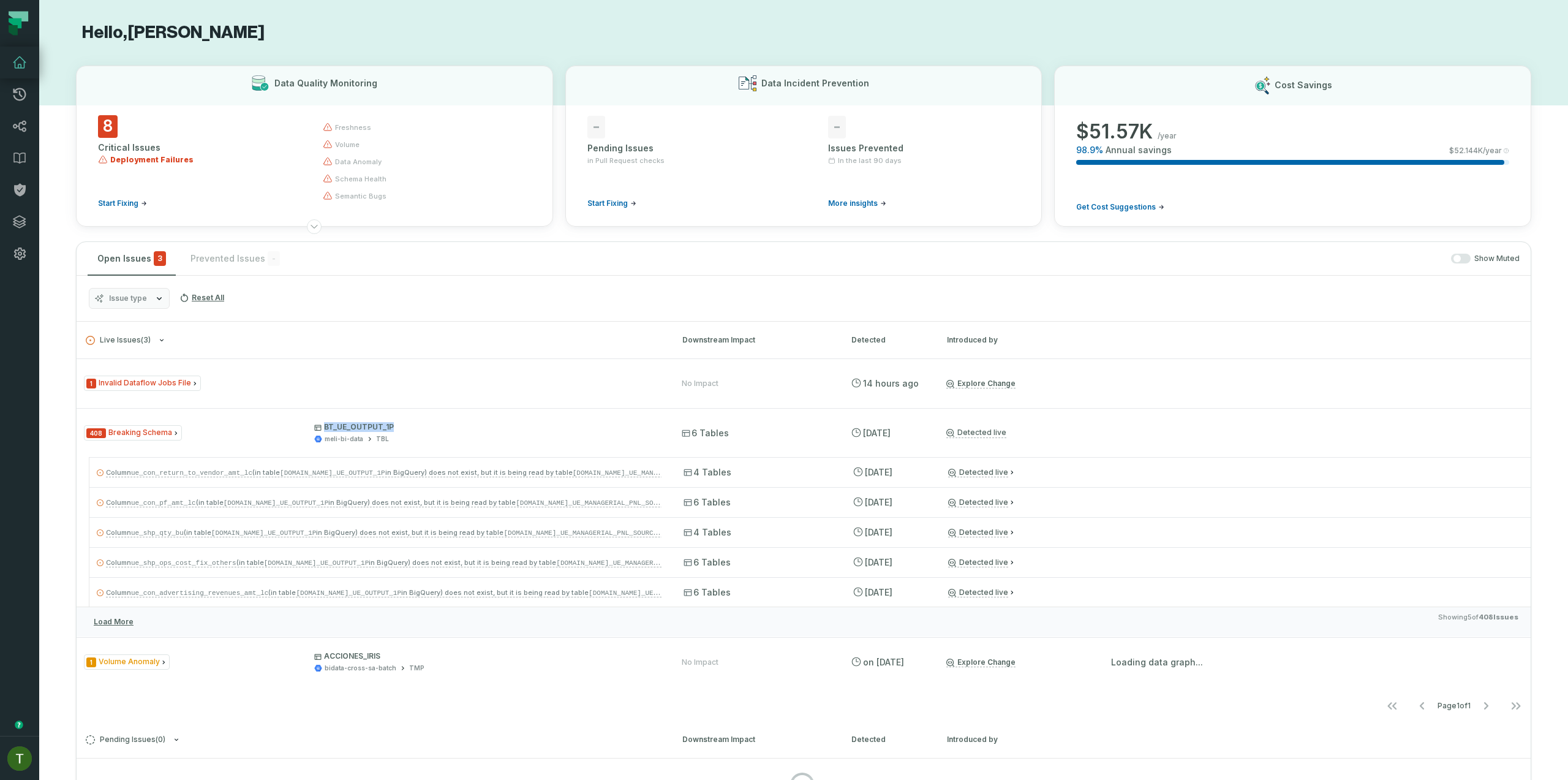
copy p "BT_UE_OUTPUT_1P"
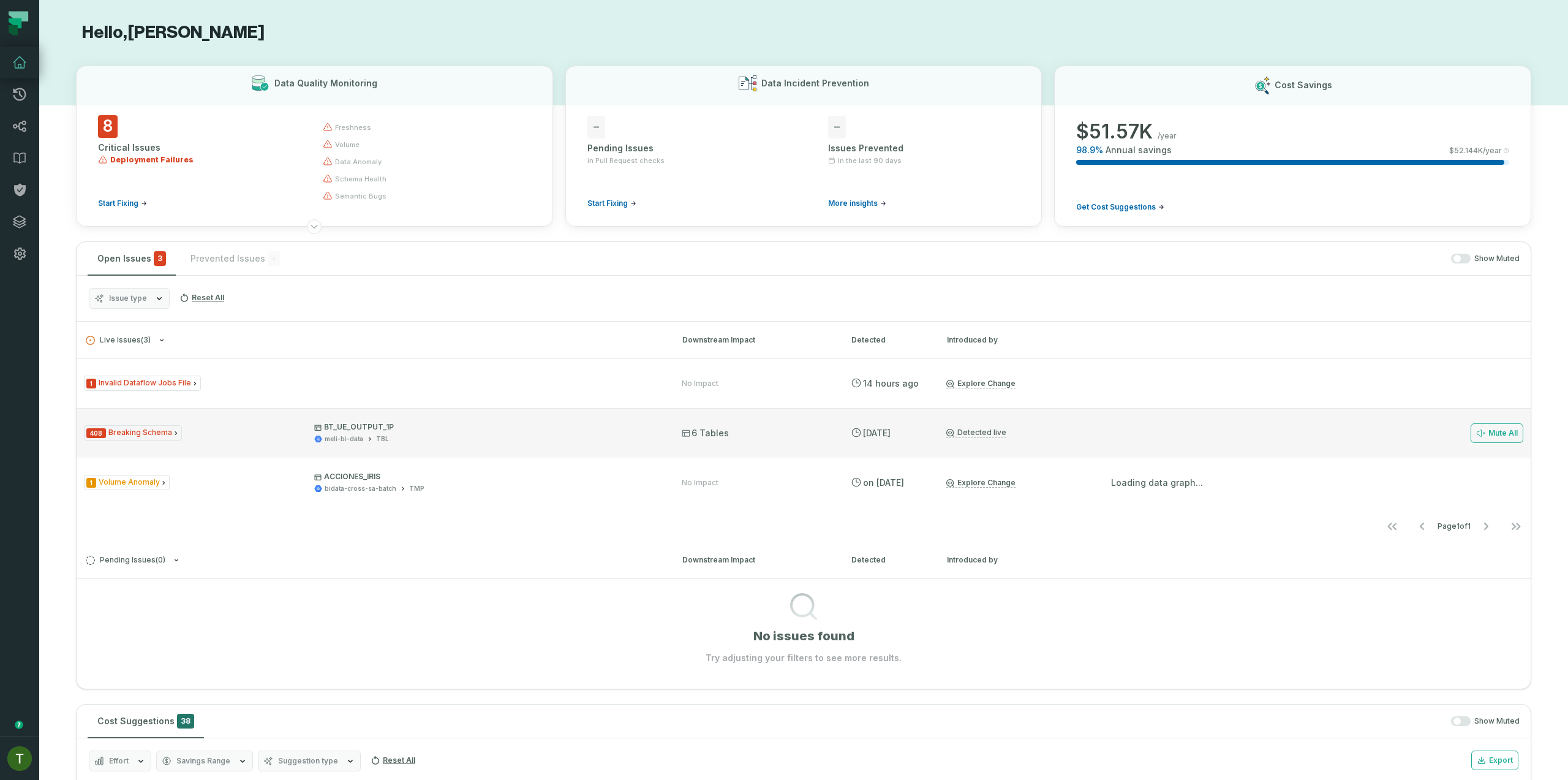
click at [1470, 418] on div "Mute All" at bounding box center [1301, 434] width 445 height 49
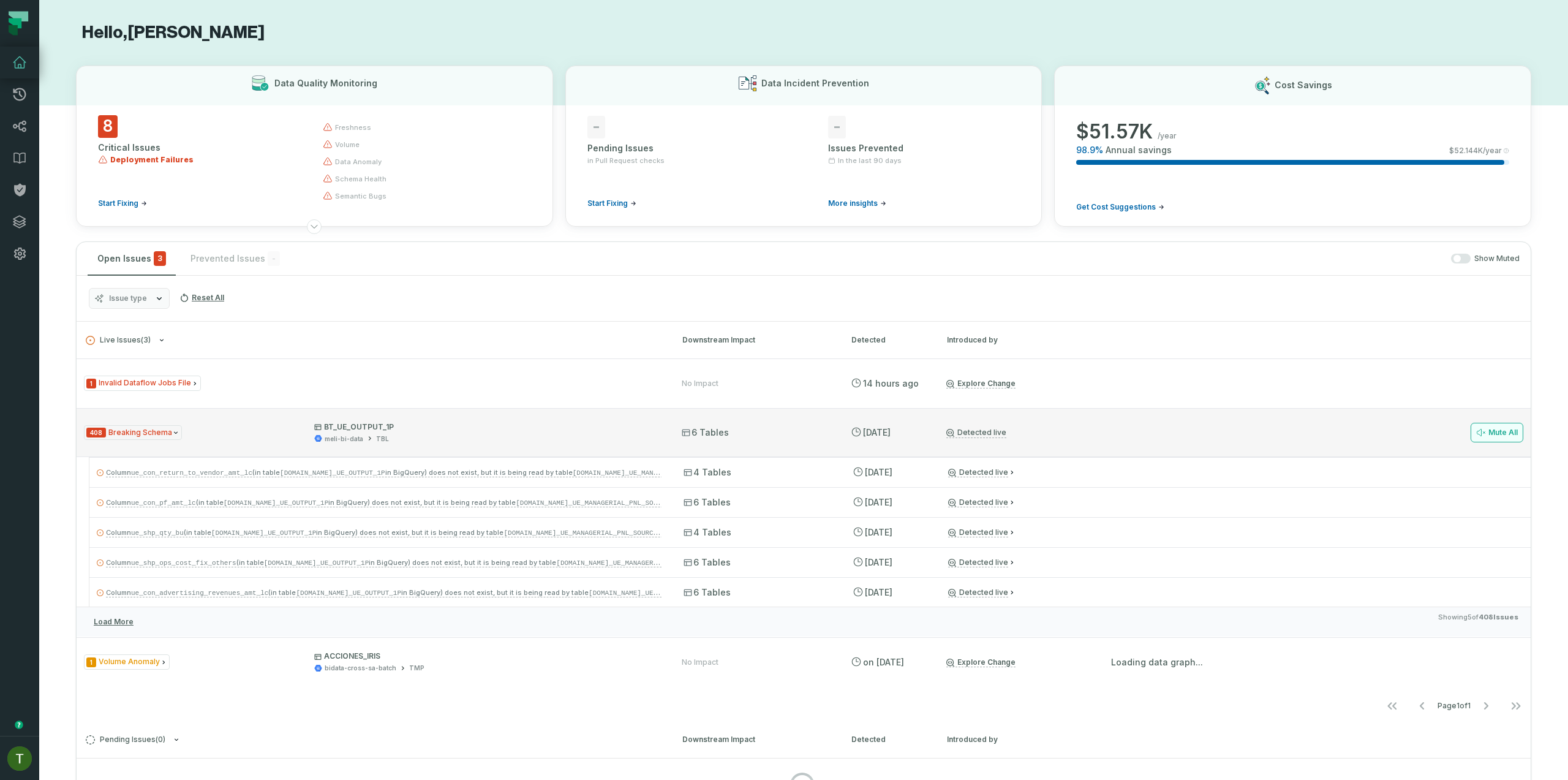
click at [1475, 425] on button "Mute All" at bounding box center [1497, 433] width 53 height 20
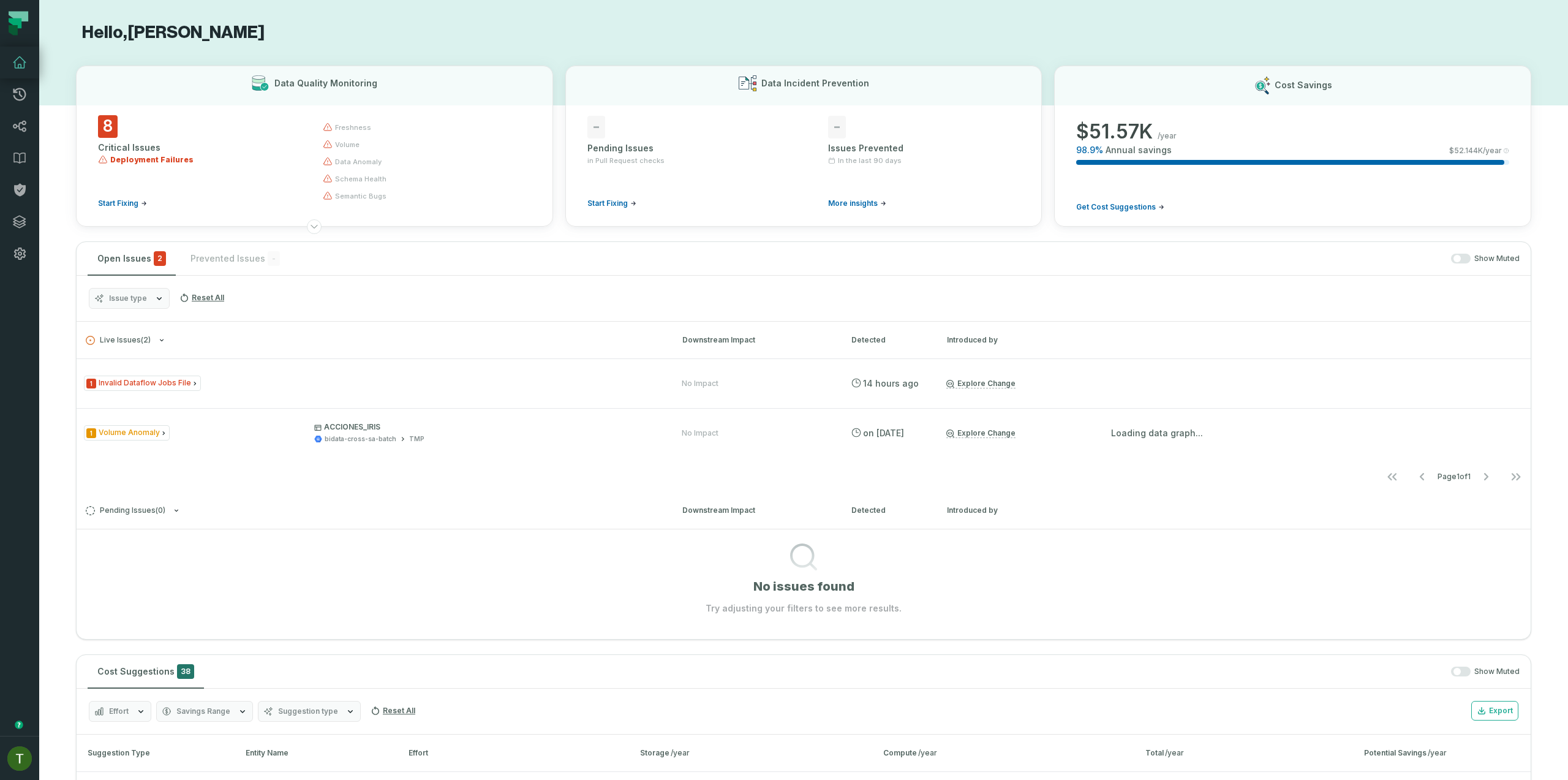
click at [205, 260] on div "Open Issues 2 Prevented Issues - Show Muted" at bounding box center [803, 259] width 1454 height 34
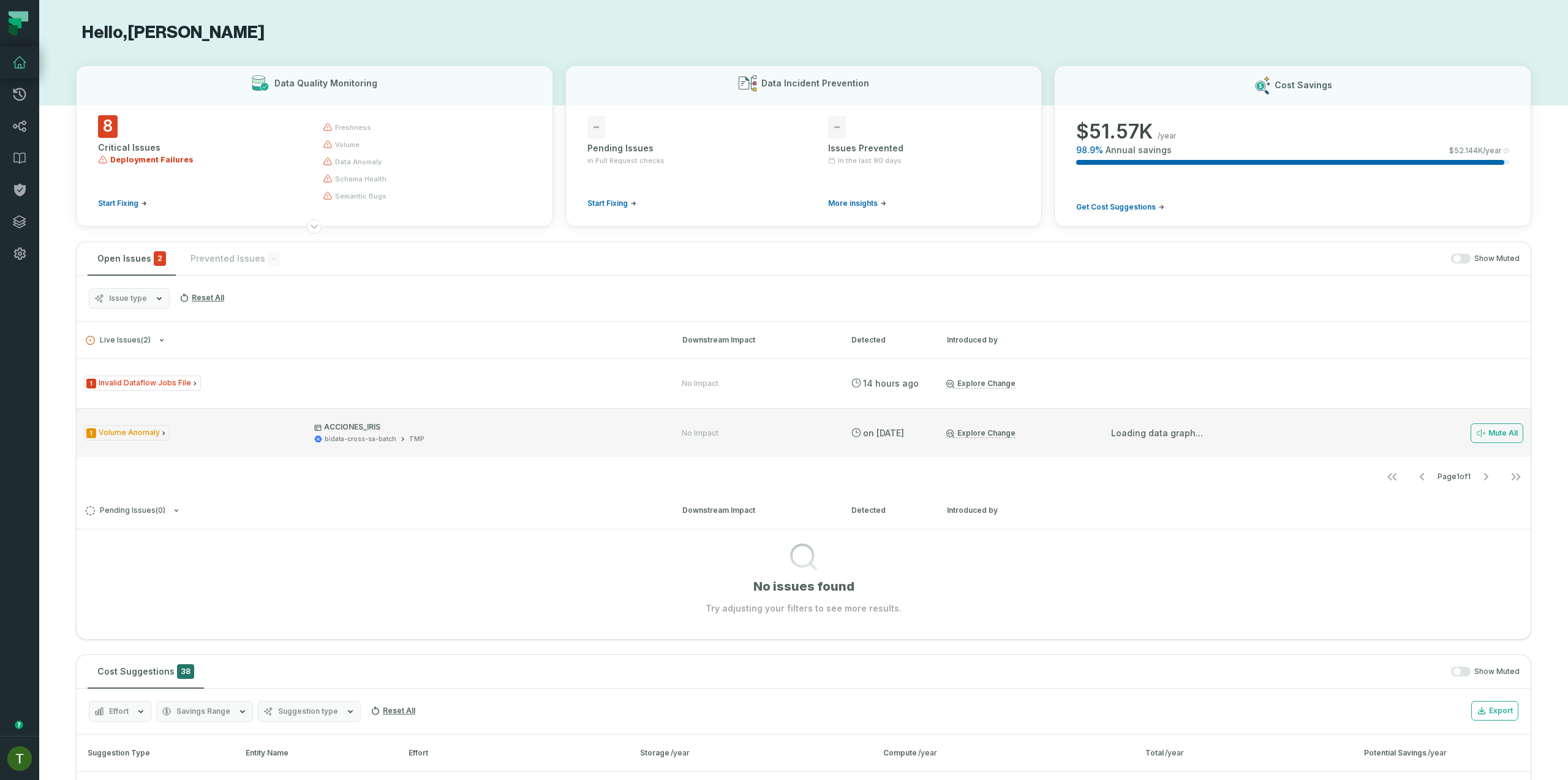
click at [294, 421] on div "1 Volume Anomaly ACCIONES_IRIS bidata-cross-sa-batch TMP No Impact 8/24/2025, 5…" at bounding box center [803, 433] width 1454 height 49
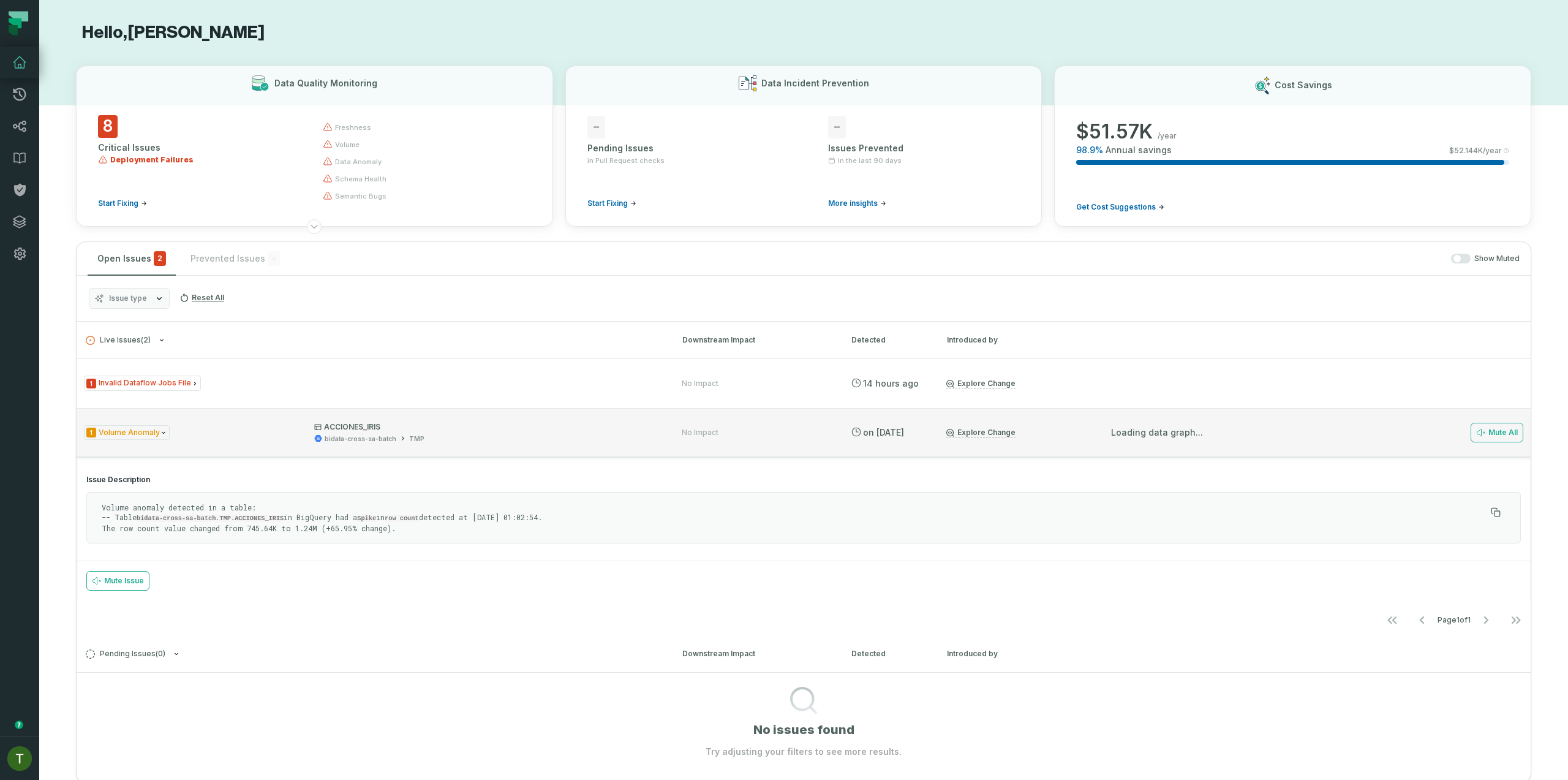
click at [756, 452] on div "1 Volume Anomaly ACCIONES_IRIS bidata-cross-sa-batch TMP No Impact 8/24/2025, 5…" at bounding box center [803, 433] width 1454 height 49
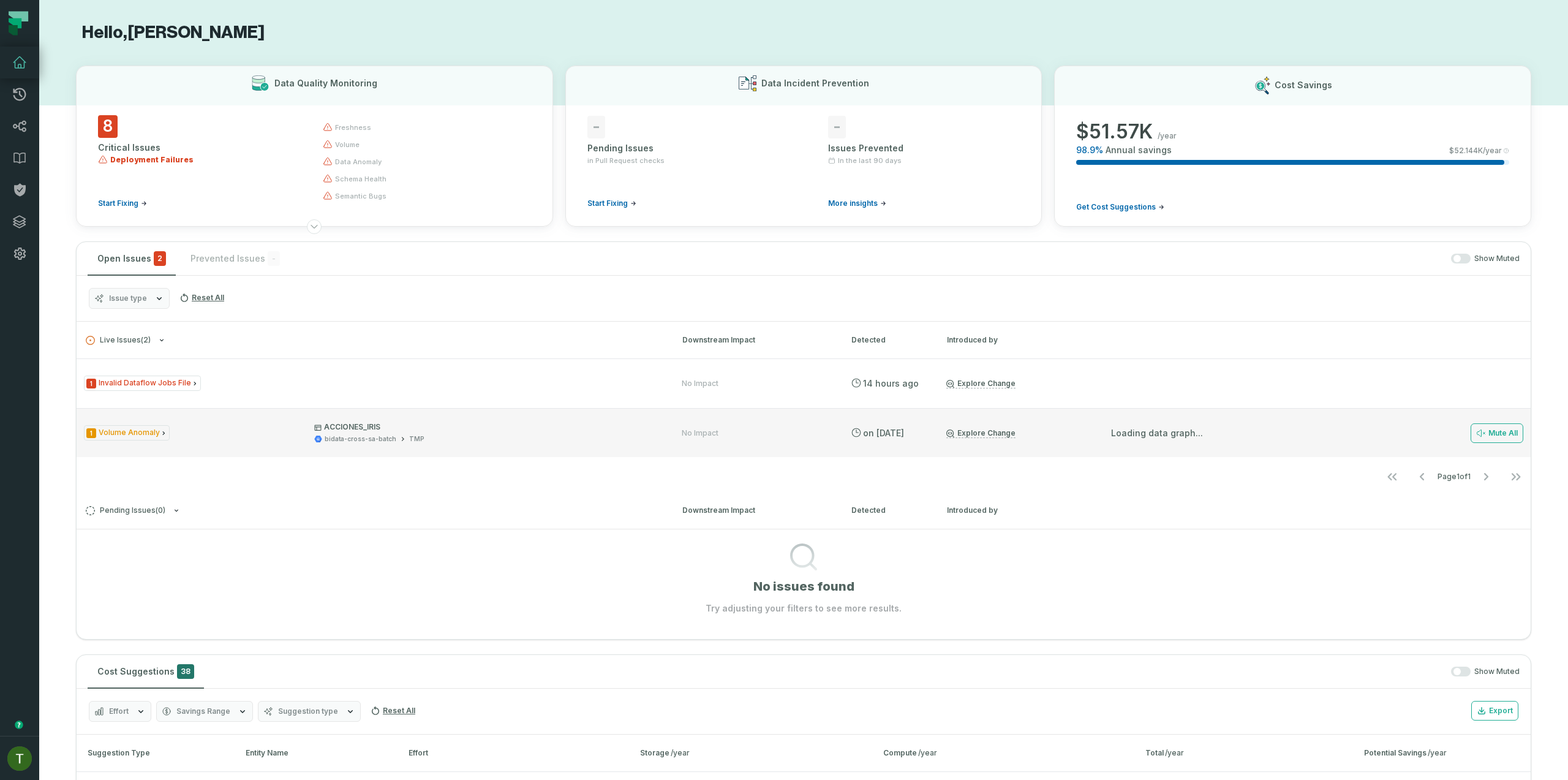
click at [1155, 444] on div "Loading data graph..." at bounding box center [1157, 434] width 157 height 49
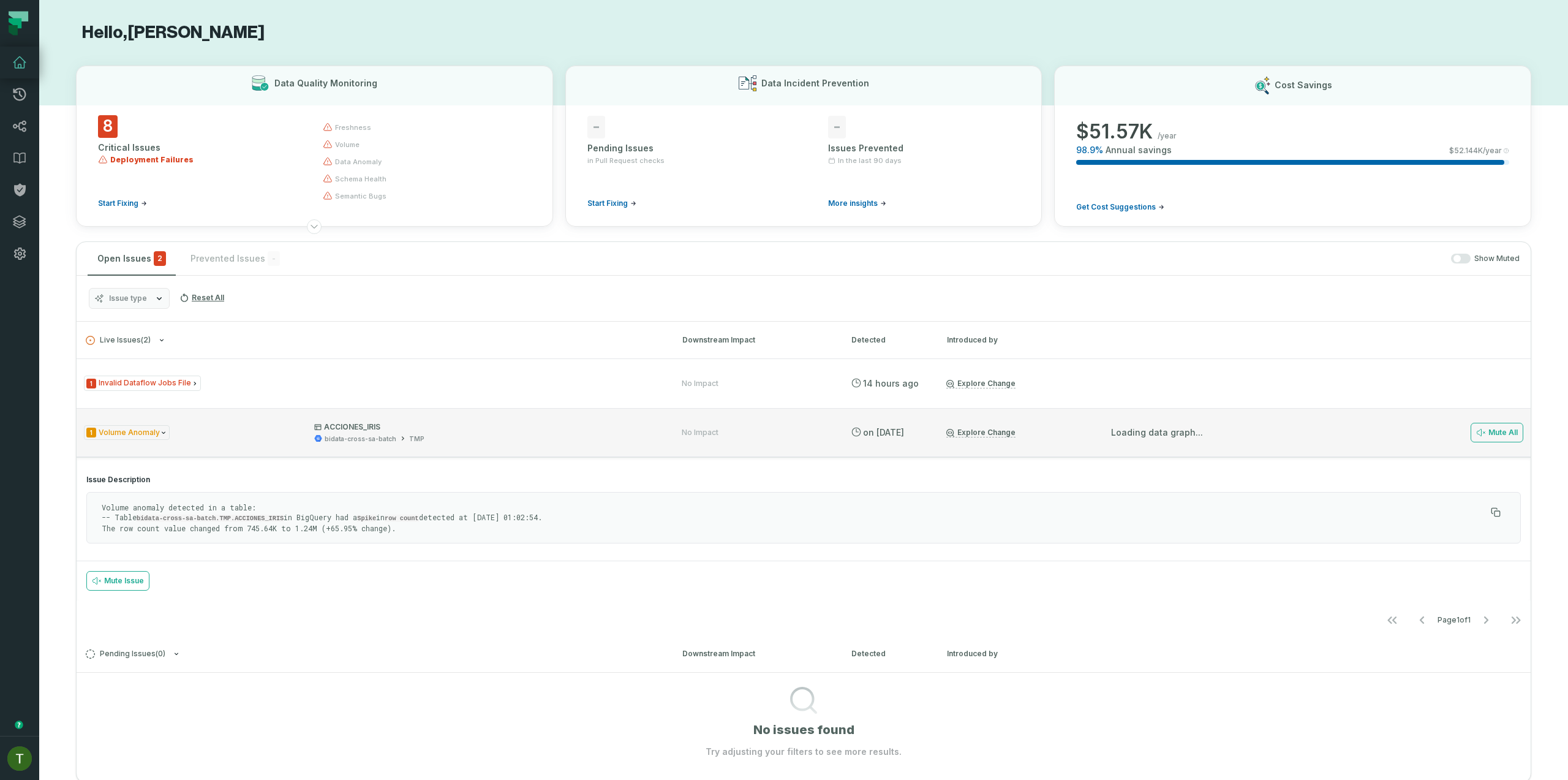
click at [1179, 437] on p "Loading data graph..." at bounding box center [1156, 433] width 92 height 12
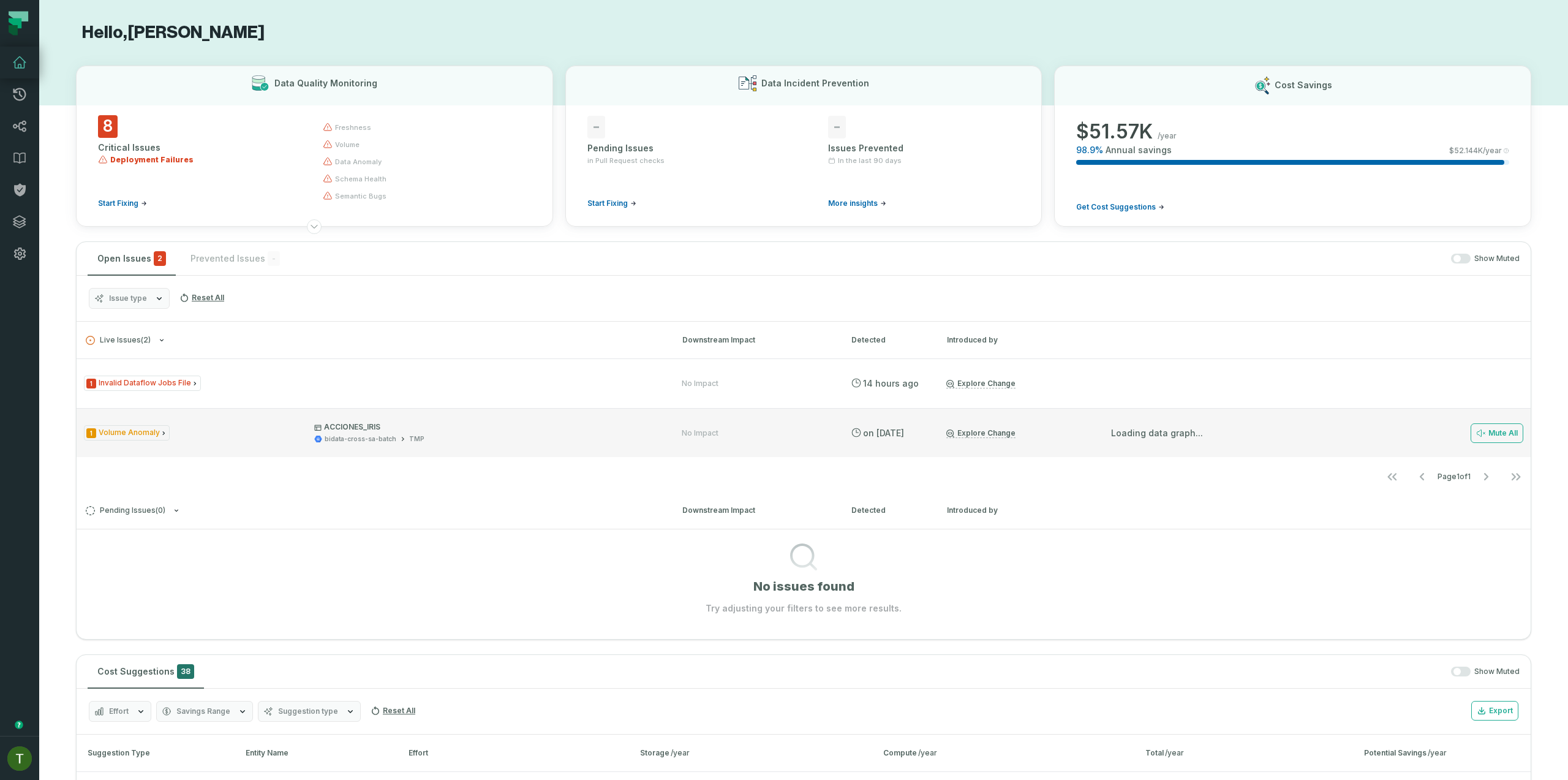
click at [1179, 437] on p "Loading data graph..." at bounding box center [1156, 433] width 92 height 12
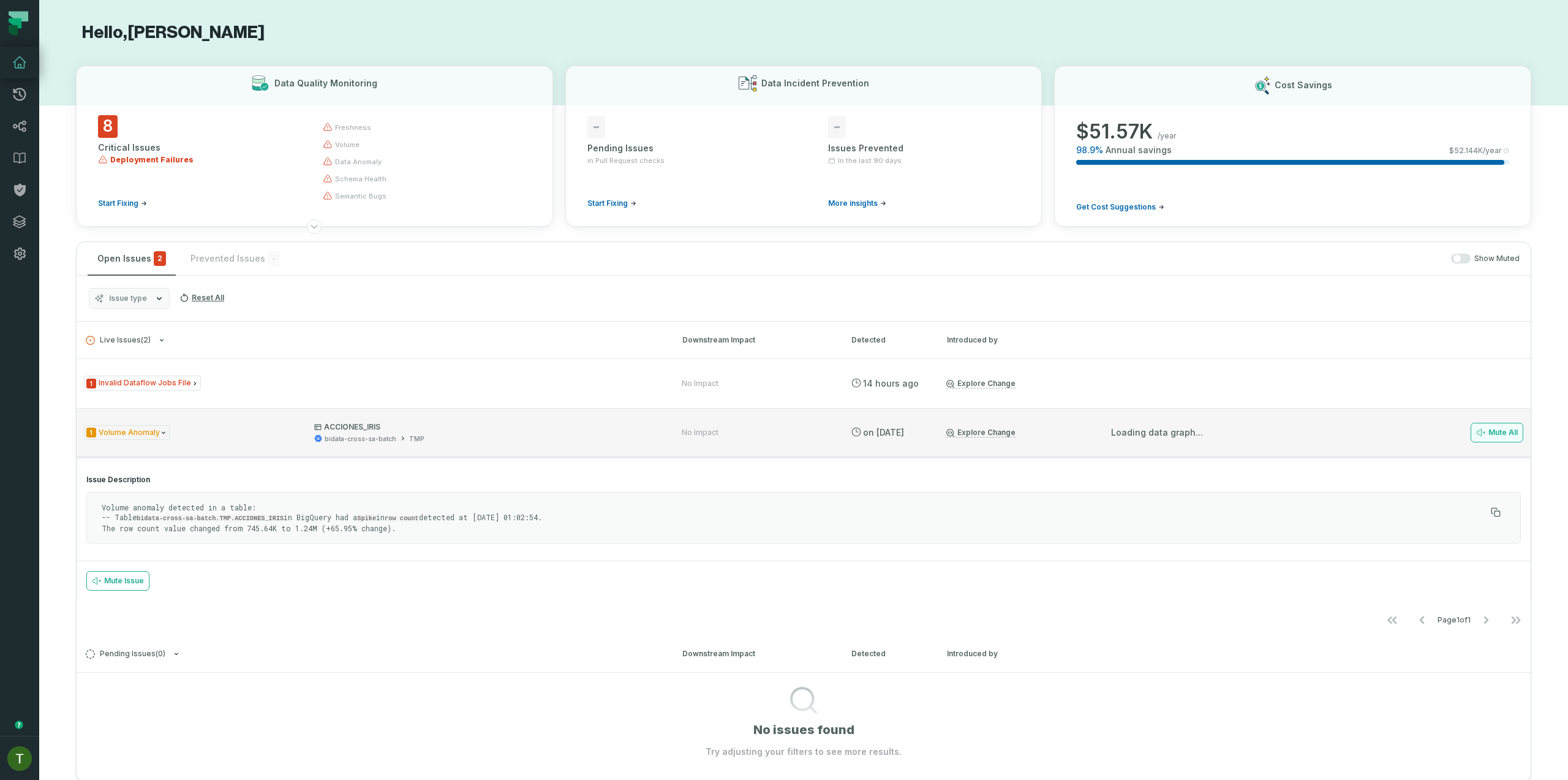
click at [1497, 430] on button "Mute All" at bounding box center [1497, 433] width 53 height 20
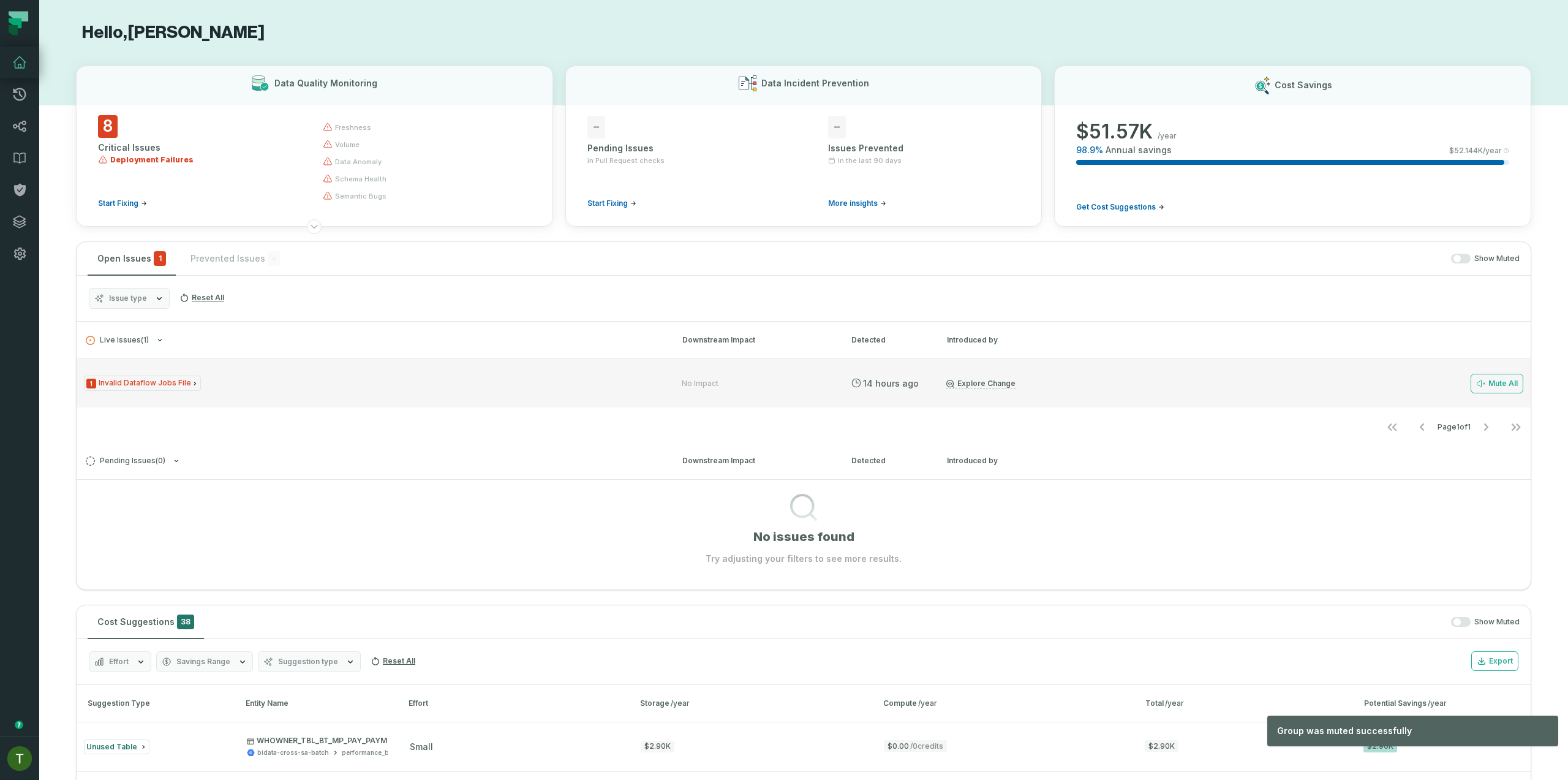
click at [315, 381] on div "1 Invalid Dataflow Jobs File" at bounding box center [372, 383] width 576 height 15
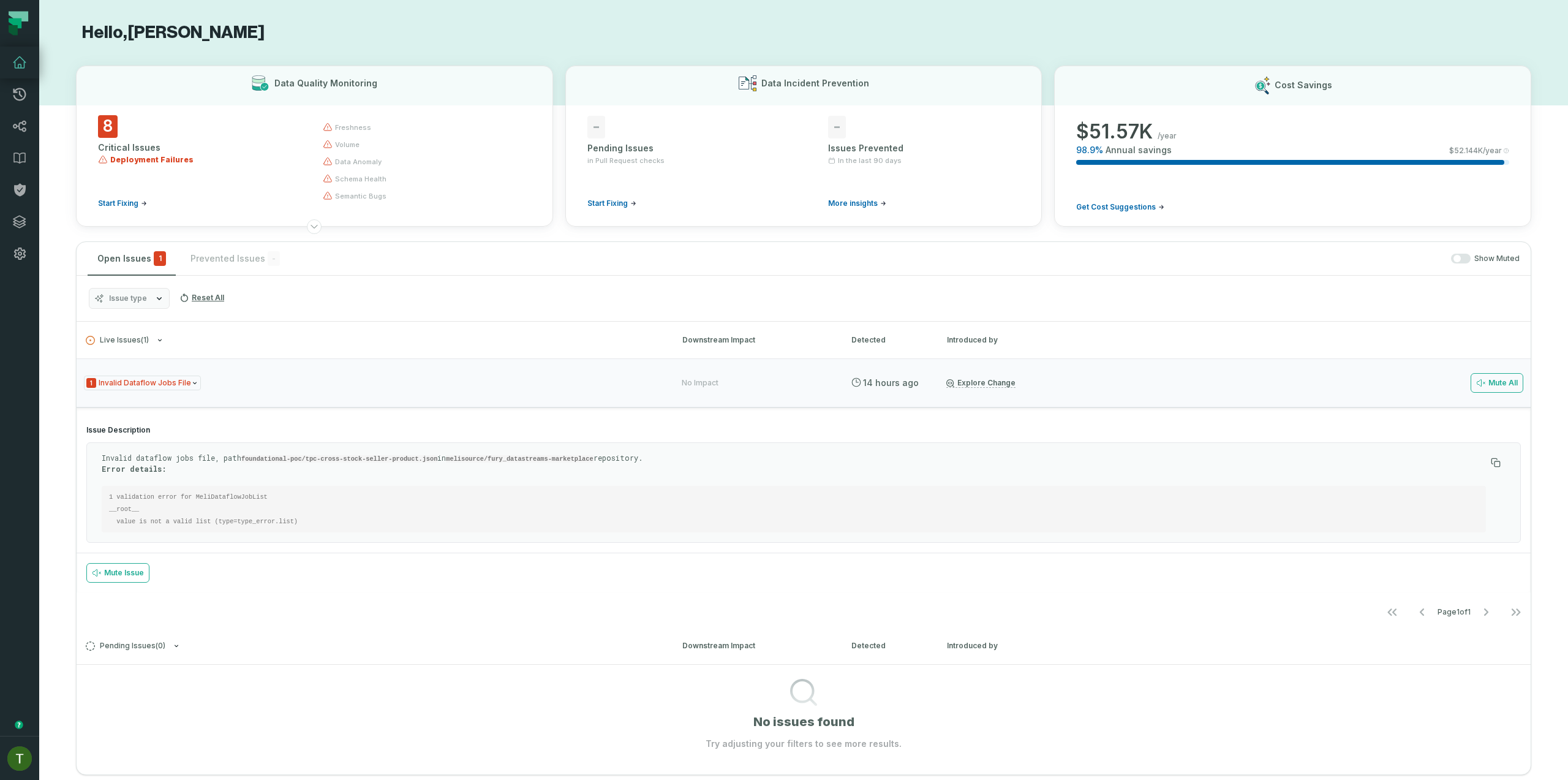
click at [404, 460] on code "foundational-poc/tpc-cross-stock-seller-product.json" at bounding box center [339, 459] width 196 height 8
click at [404, 459] on code "foundational-poc/tpc-cross-stock-seller-product.json" at bounding box center [339, 459] width 196 height 8
click at [26, 102] on link "Pull Requests" at bounding box center [19, 95] width 39 height 32
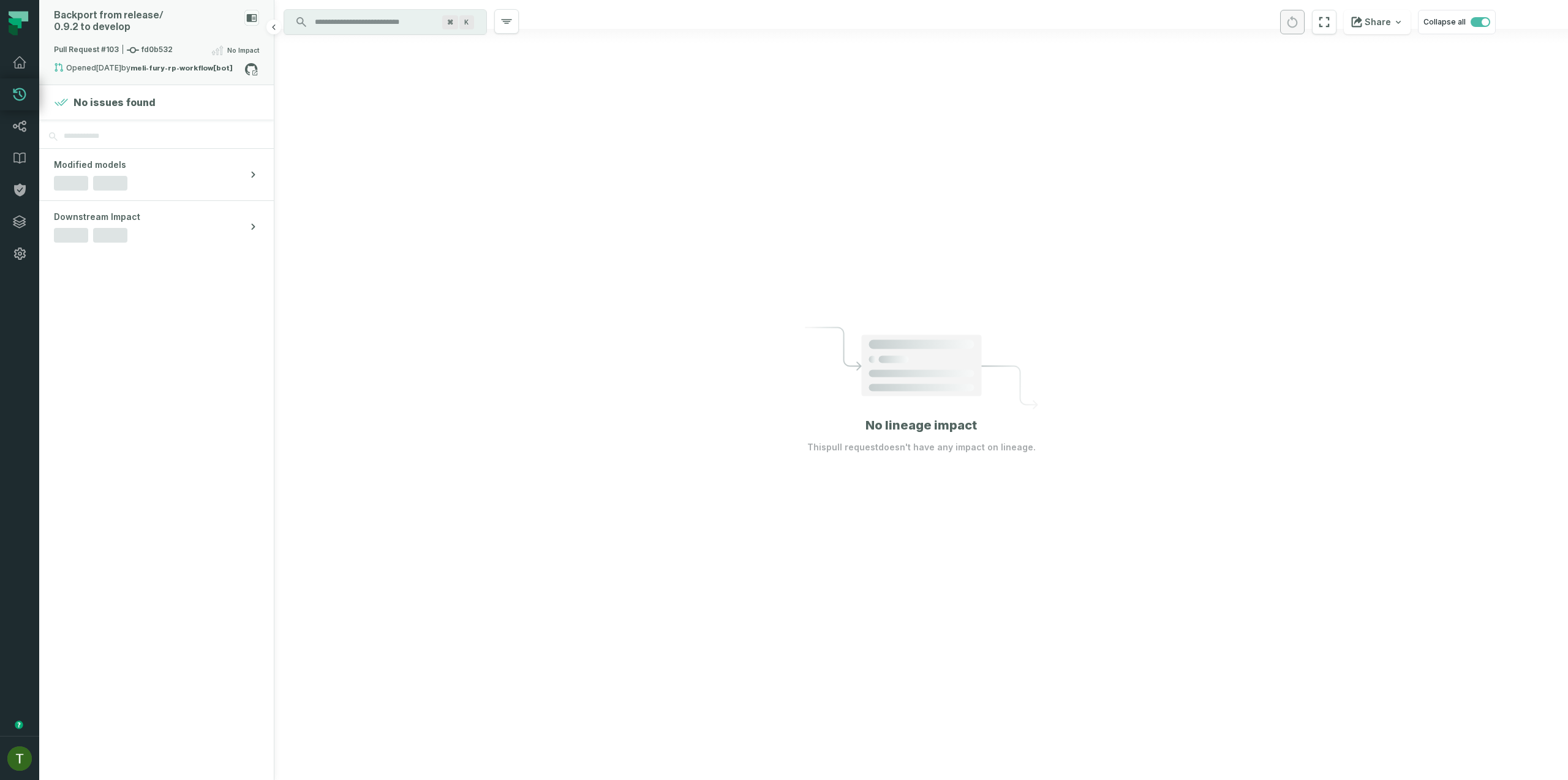
click at [185, 46] on div "Pull Request #103 fd0b532 No Impact" at bounding box center [156, 52] width 205 height 20
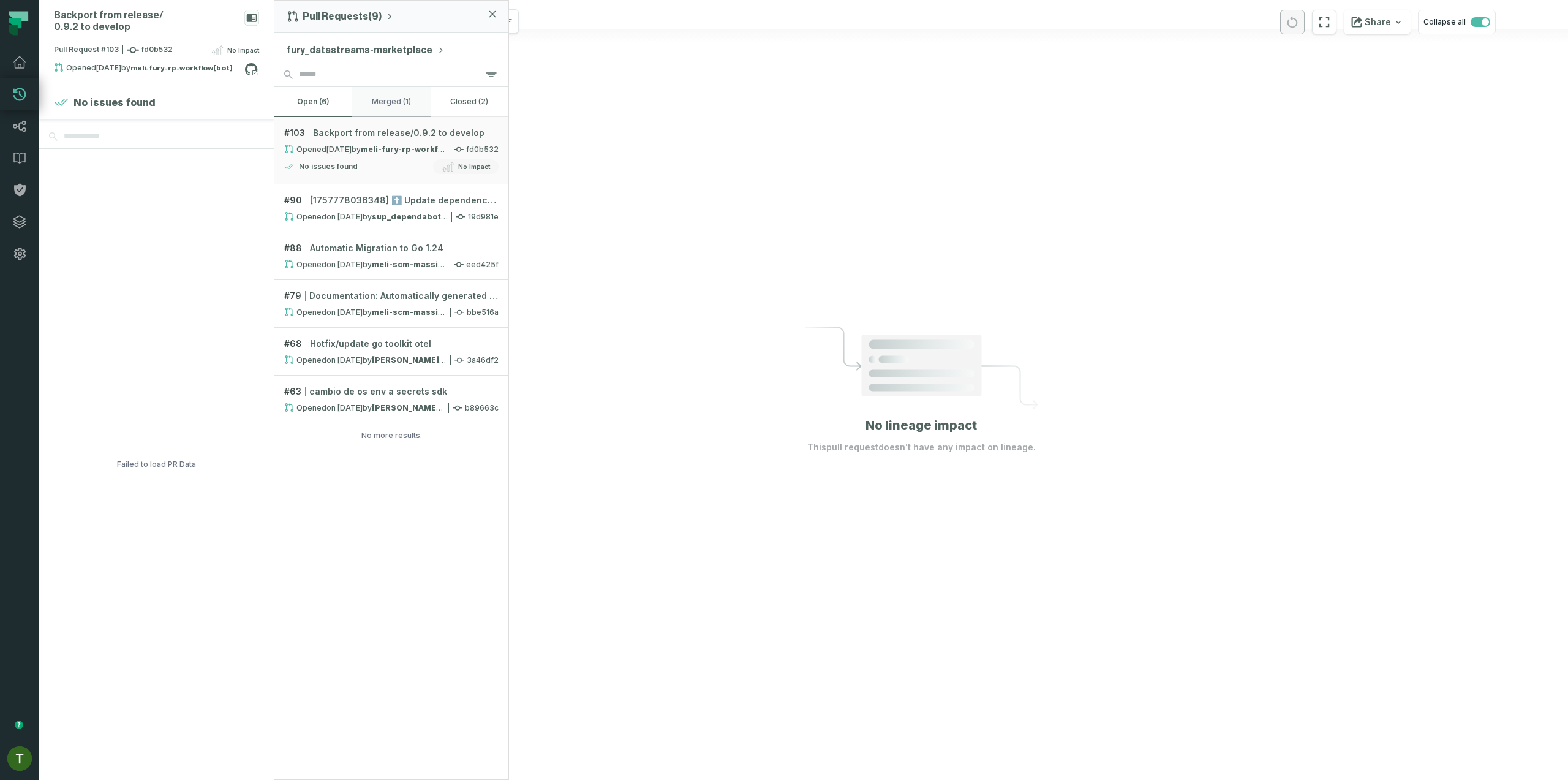
click at [363, 95] on button "merged (1)" at bounding box center [391, 101] width 78 height 29
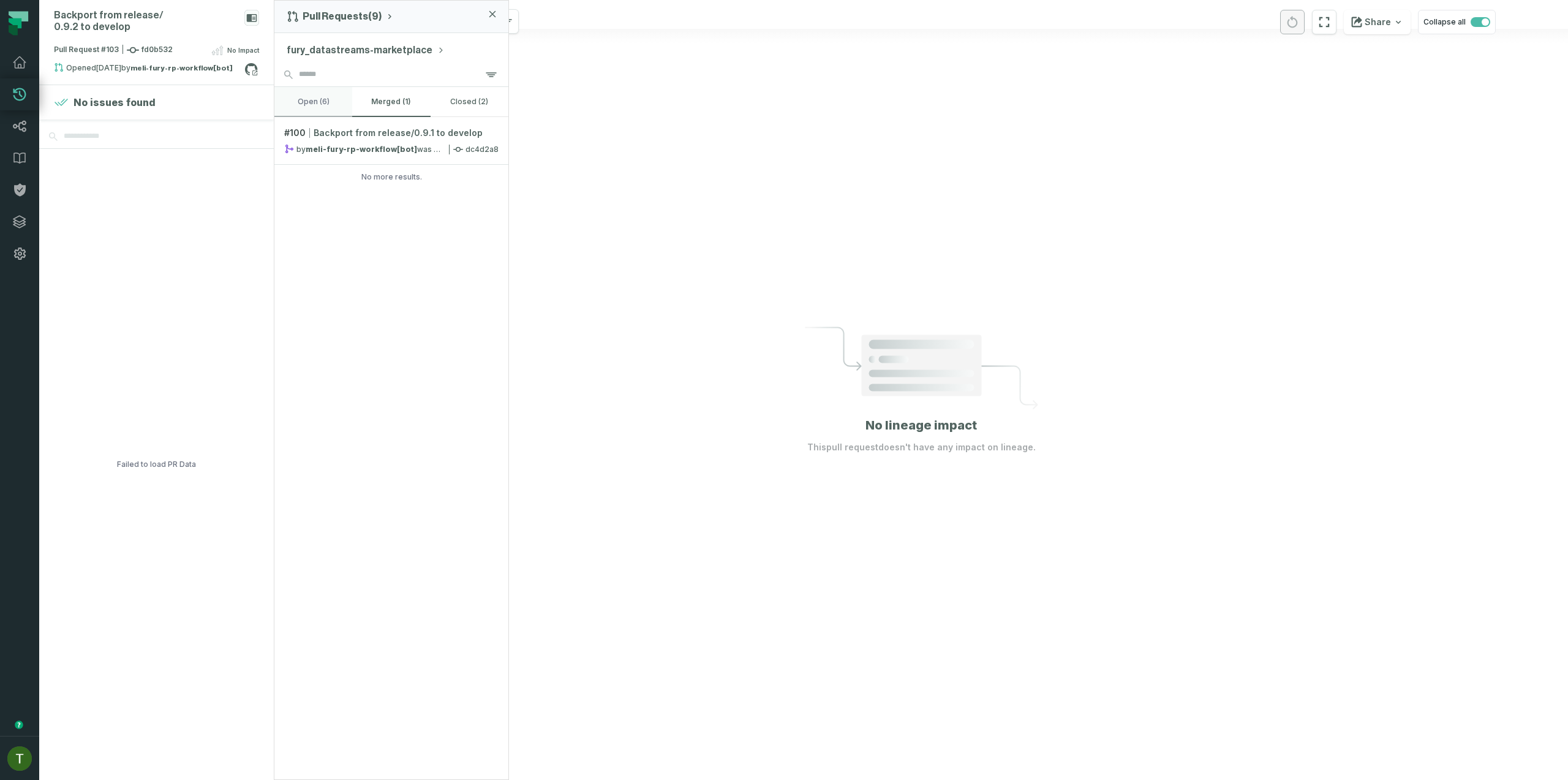
click at [332, 109] on button "open (6)" at bounding box center [313, 101] width 78 height 29
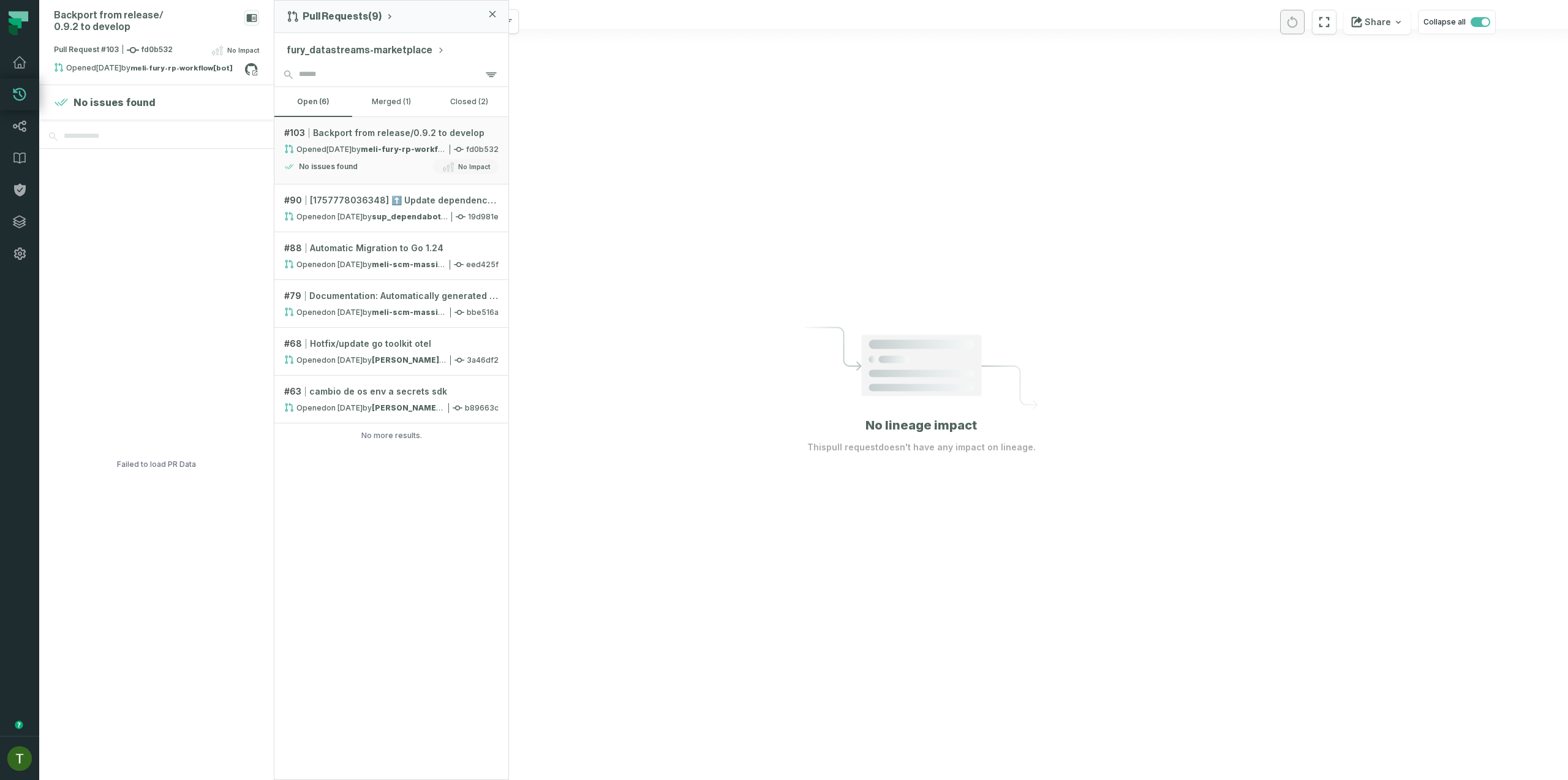
click at [360, 49] on button "fury_datastreams-marketplace" at bounding box center [365, 50] width 158 height 15
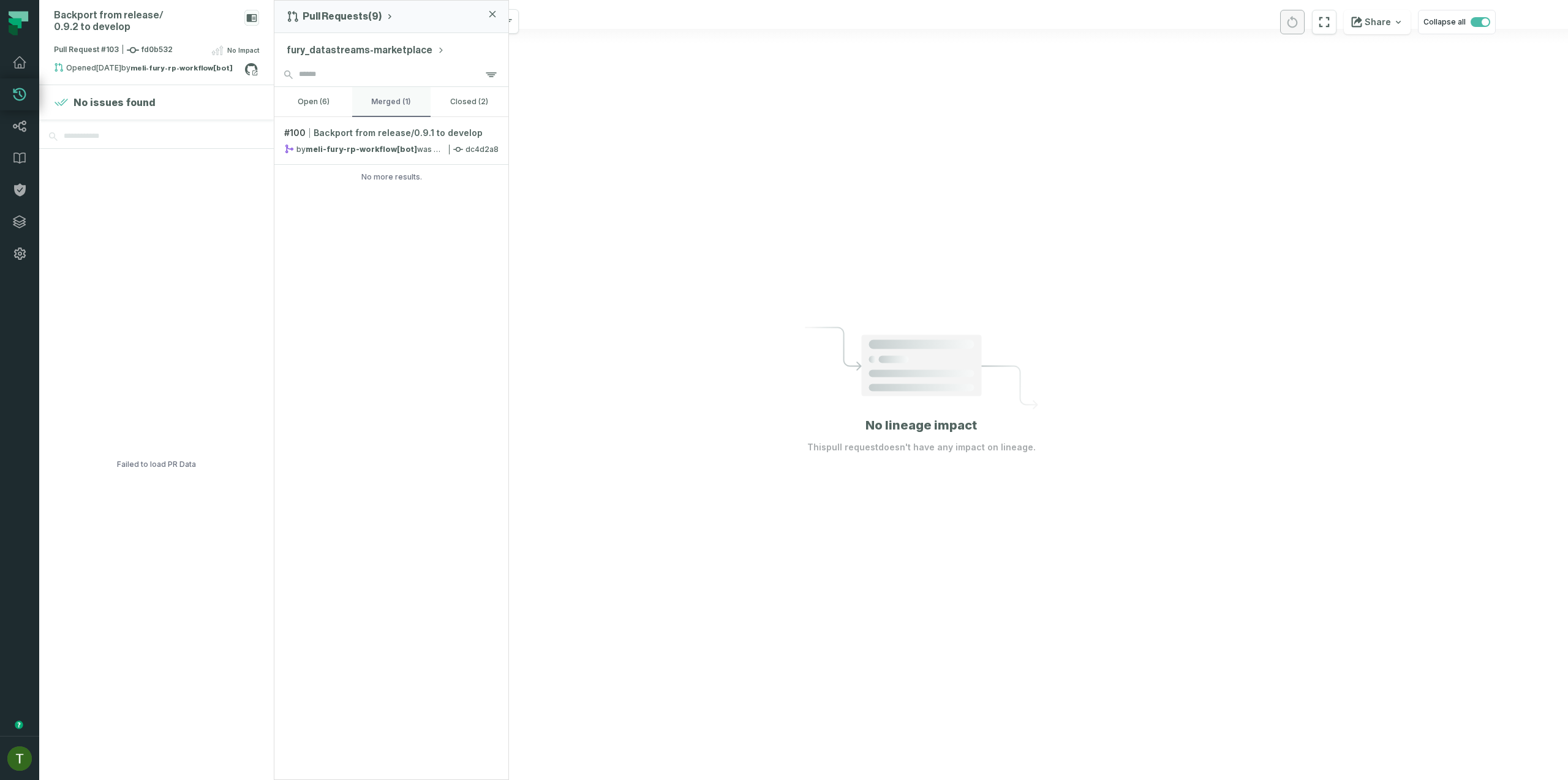
click at [402, 101] on button "merged (1)" at bounding box center [391, 101] width 78 height 29
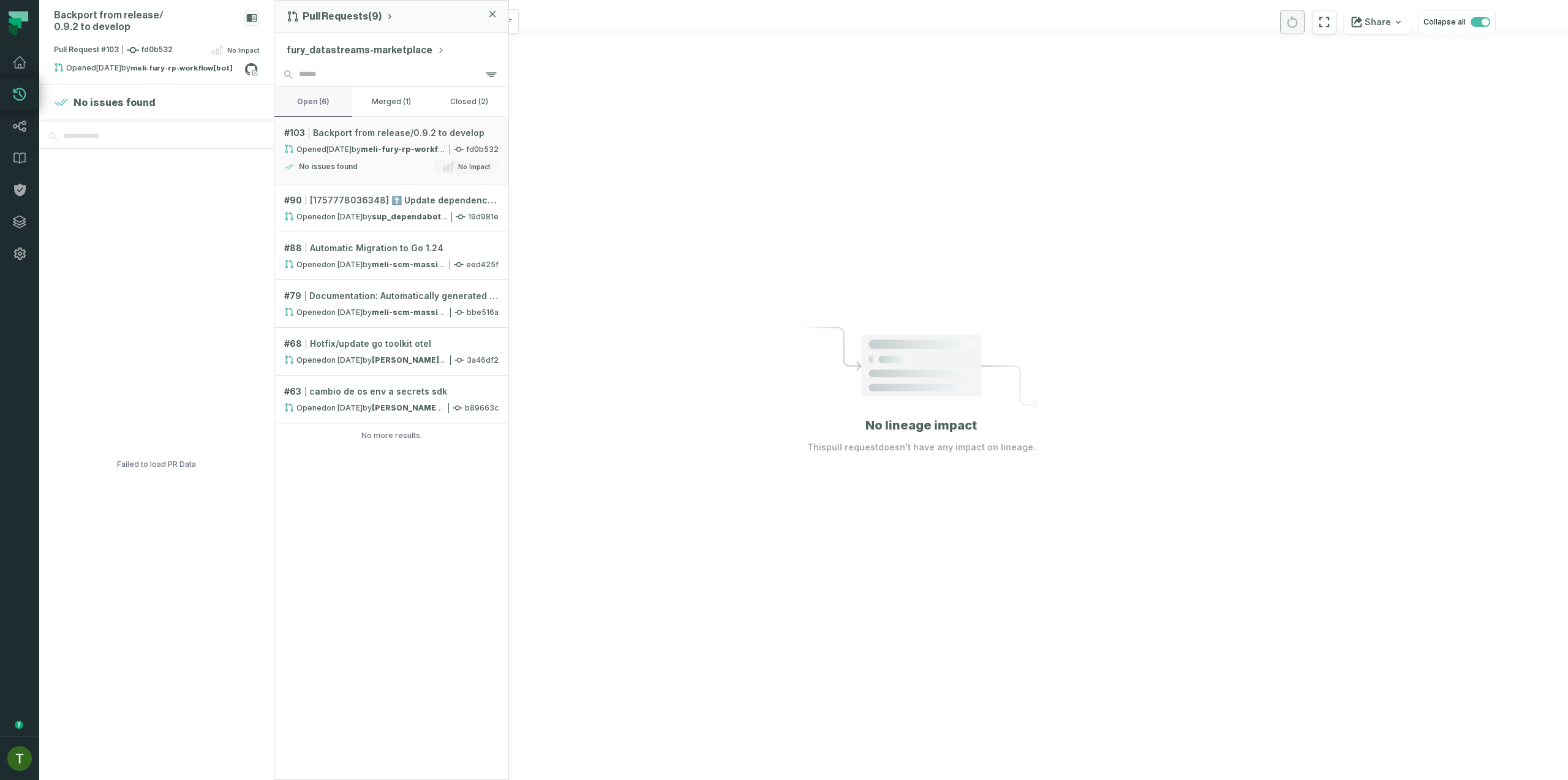
click at [323, 107] on button "open (6)" at bounding box center [313, 101] width 78 height 29
click at [26, 68] on link "Dashboard" at bounding box center [19, 62] width 39 height 32
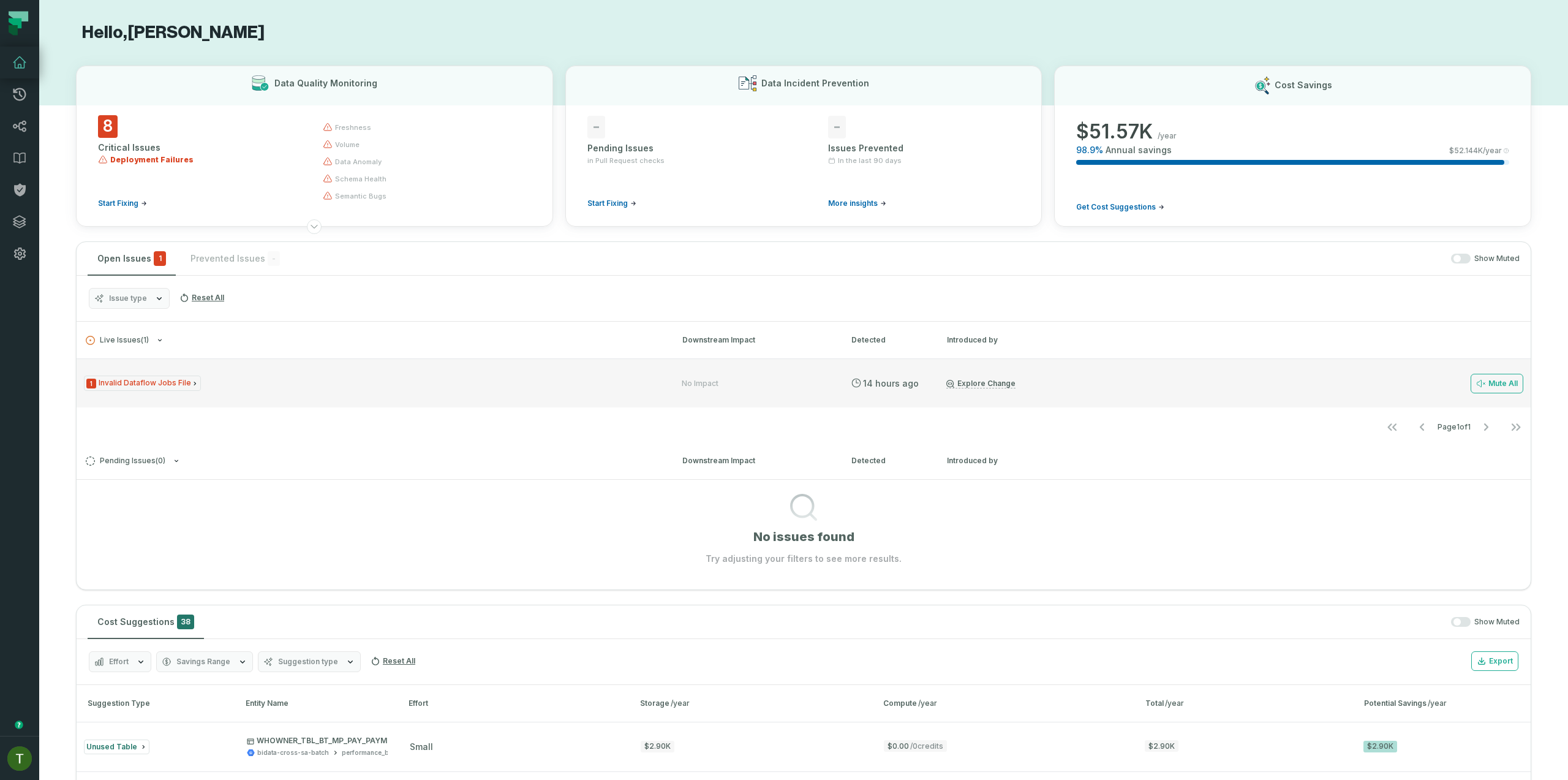
click at [419, 386] on div "1 Invalid Dataflow Jobs File" at bounding box center [372, 383] width 576 height 15
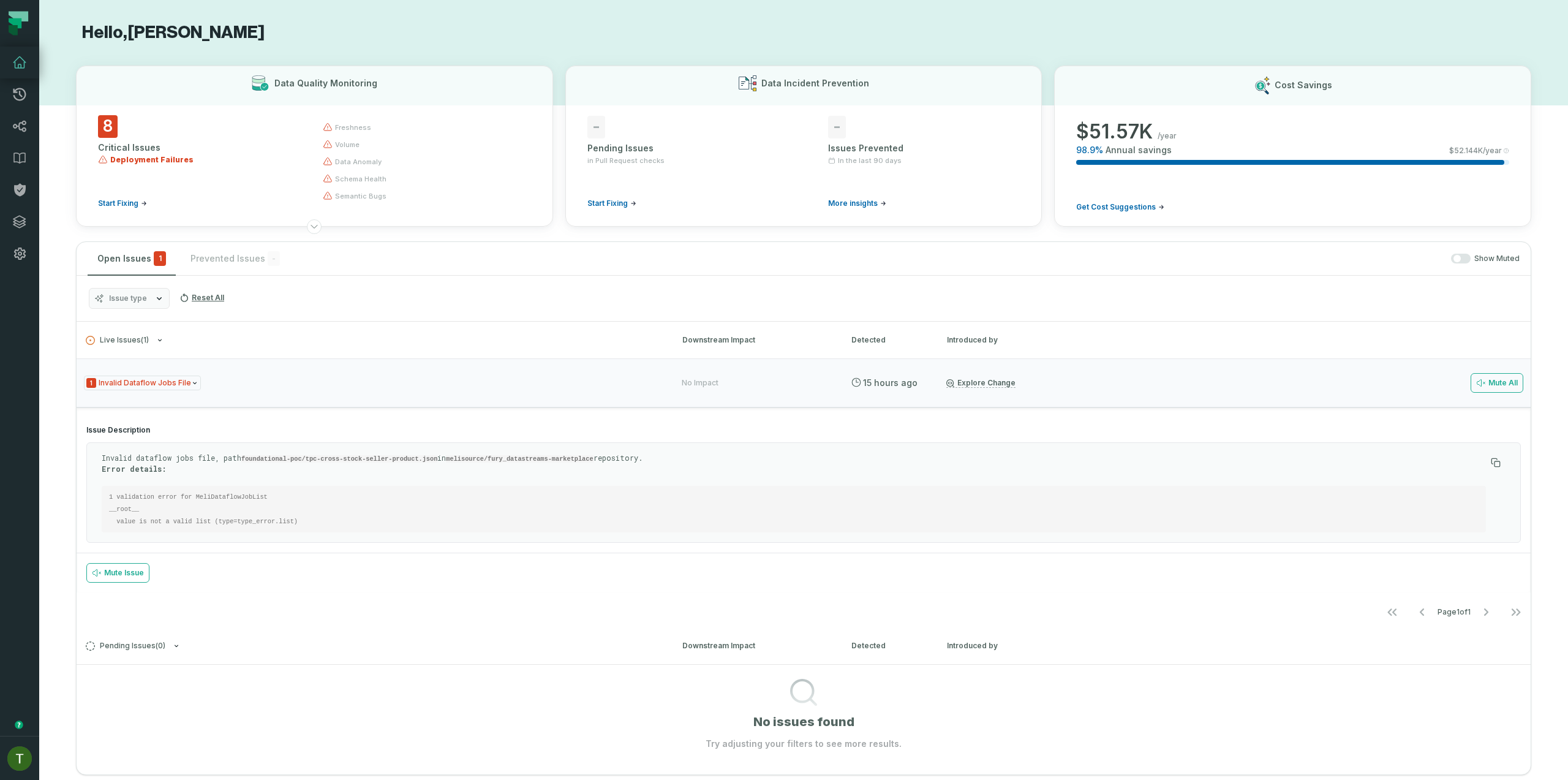
click at [238, 496] on code "1 validation error for MeliDataflowJobList __root__ value is not a valid list (…" at bounding box center [203, 509] width 188 height 32
copy code "MeliDataflowJobList"
click at [272, 521] on code "1 validation error for MeliDataflowJobList __root__ value is not a valid list (…" at bounding box center [203, 509] width 188 height 32
click at [315, 374] on div "1 Invalid Dataflow Jobs File No Impact [DATE] 8:36:21 AM Explore Change Mute All" at bounding box center [803, 383] width 1454 height 49
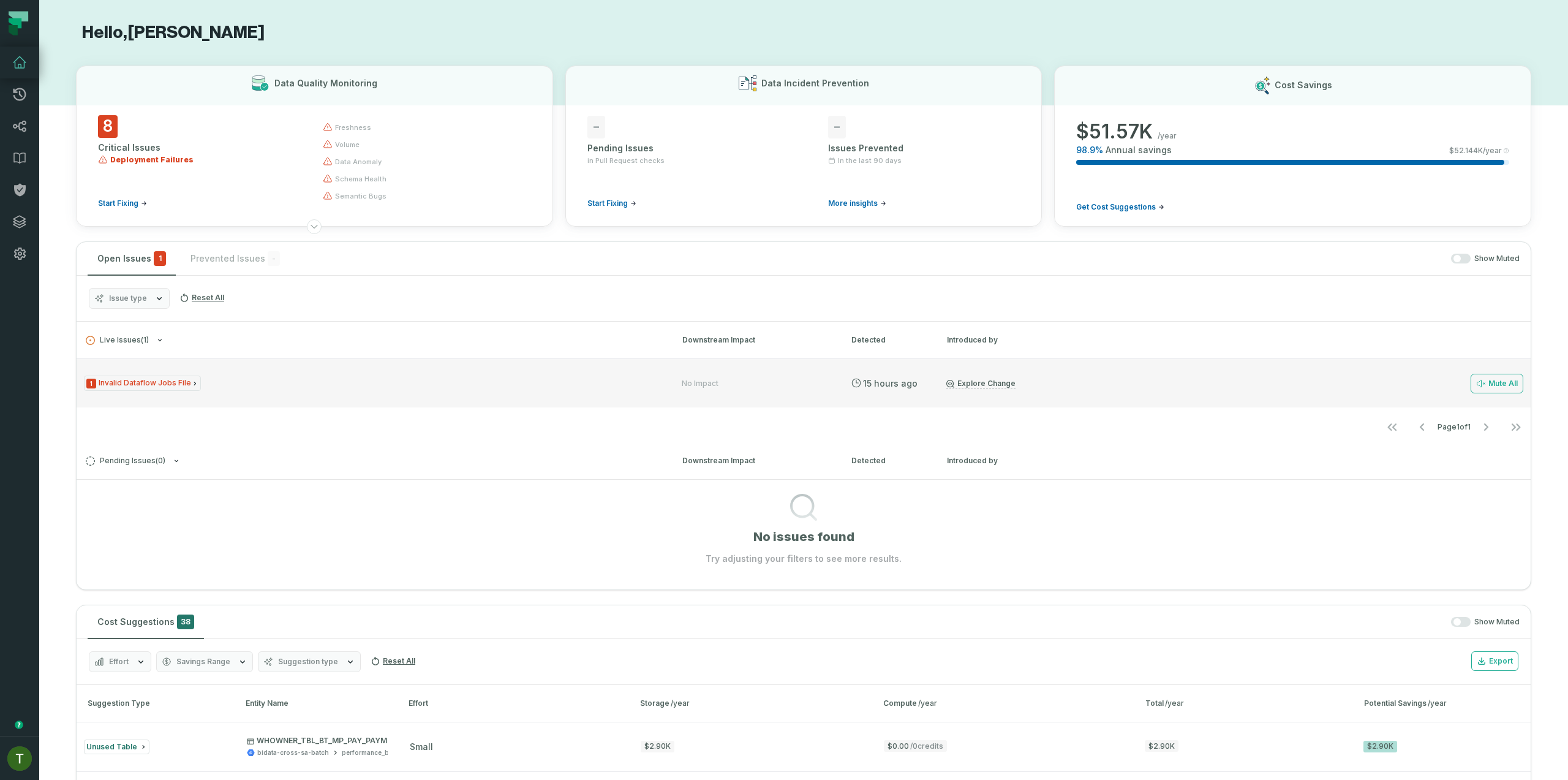
scroll to position [8, 0]
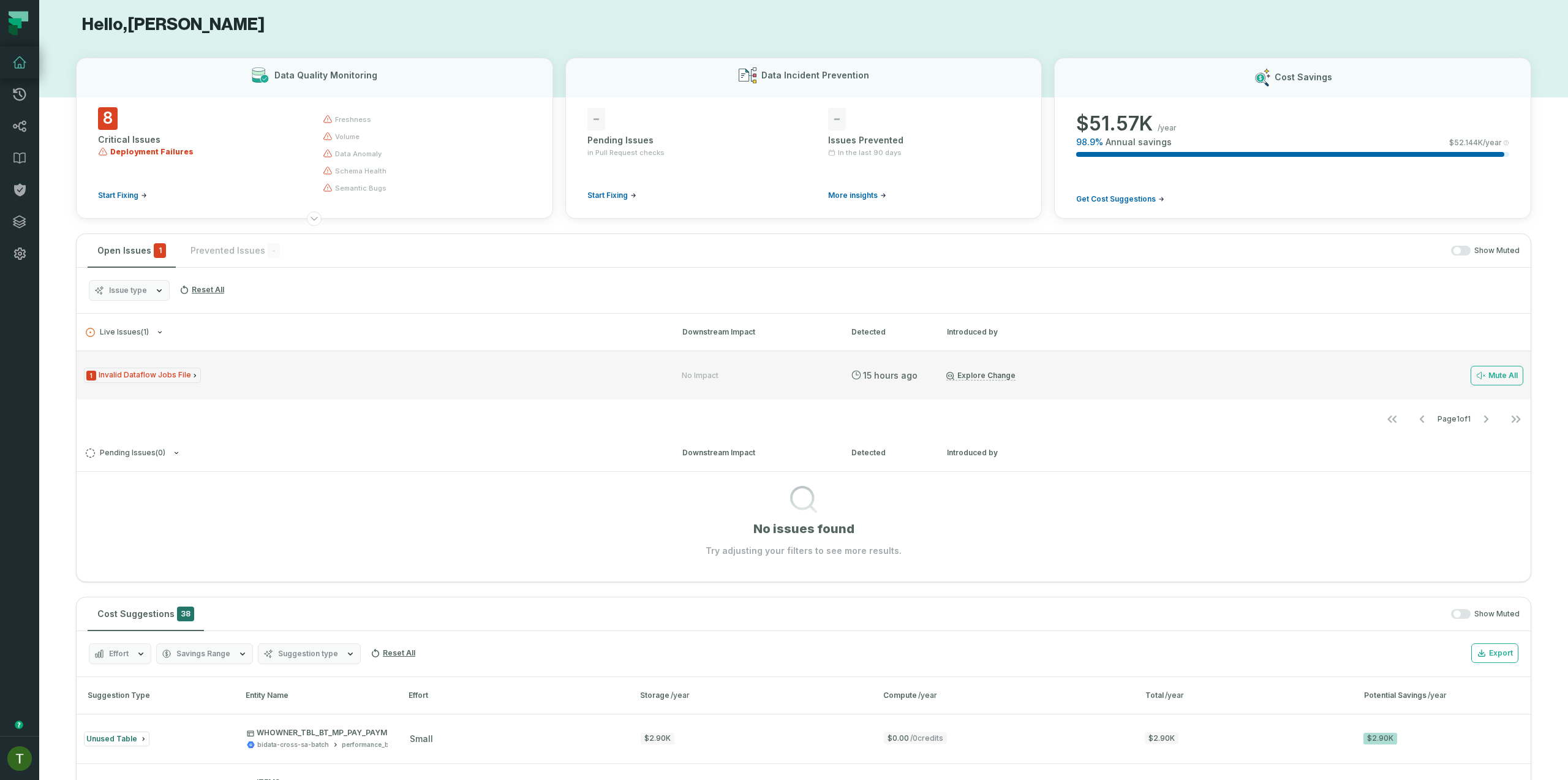
click at [976, 378] on link "Explore Change" at bounding box center [980, 376] width 69 height 9
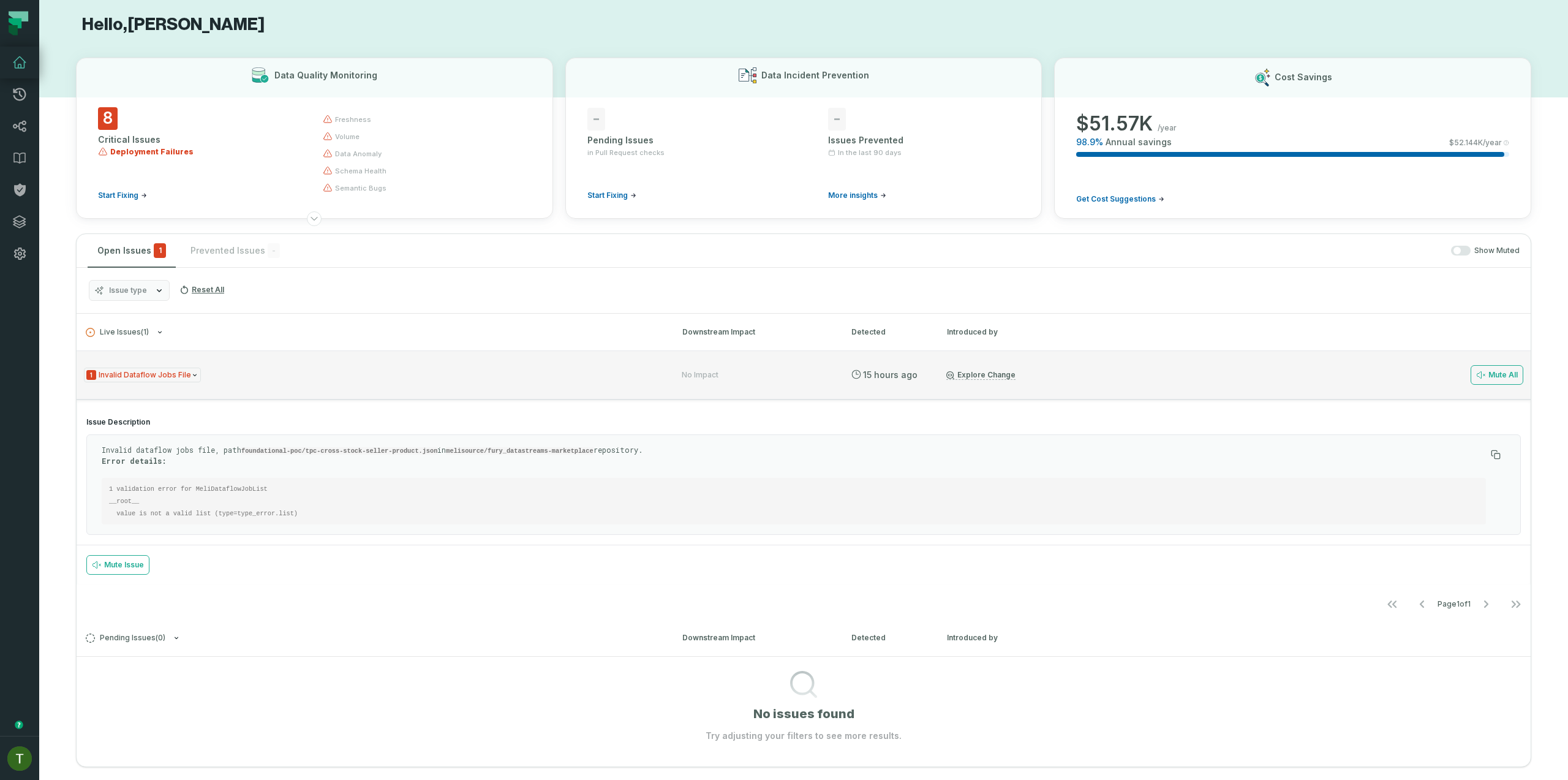
click at [278, 371] on div "1 Invalid Dataflow Jobs File" at bounding box center [372, 375] width 576 height 15
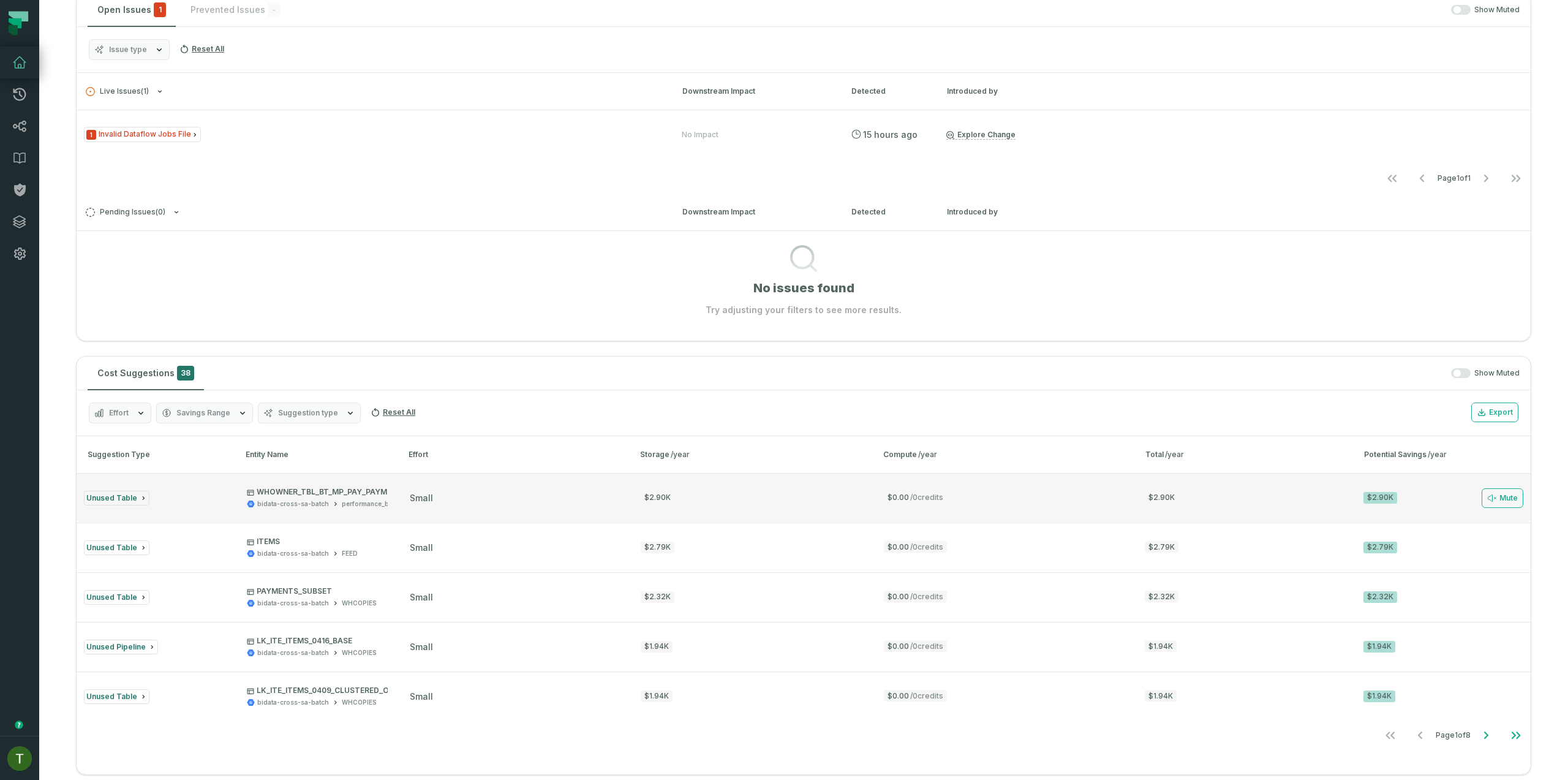
scroll to position [265, 0]
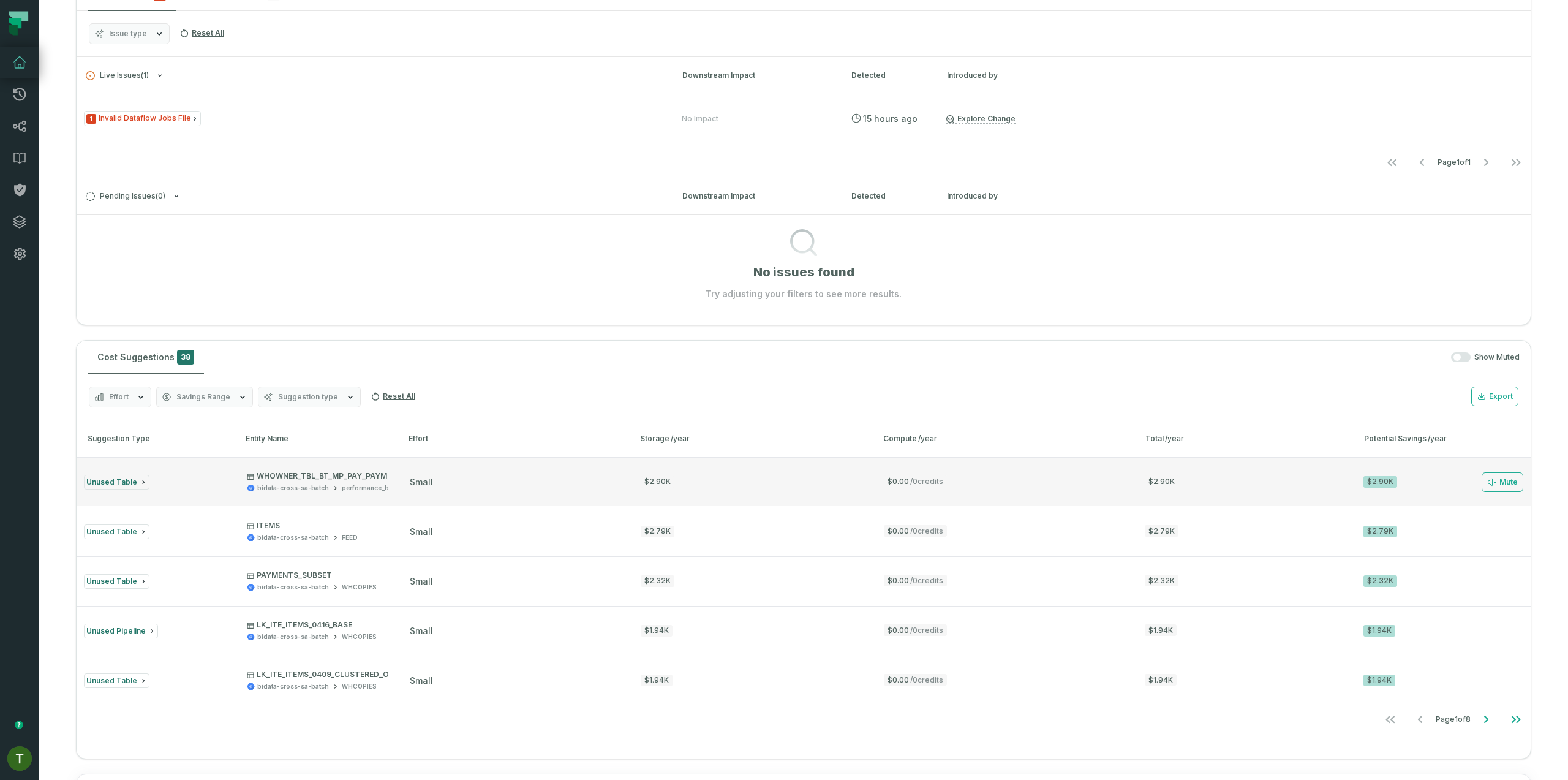
click at [537, 477] on div "small" at bounding box center [514, 482] width 209 height 12
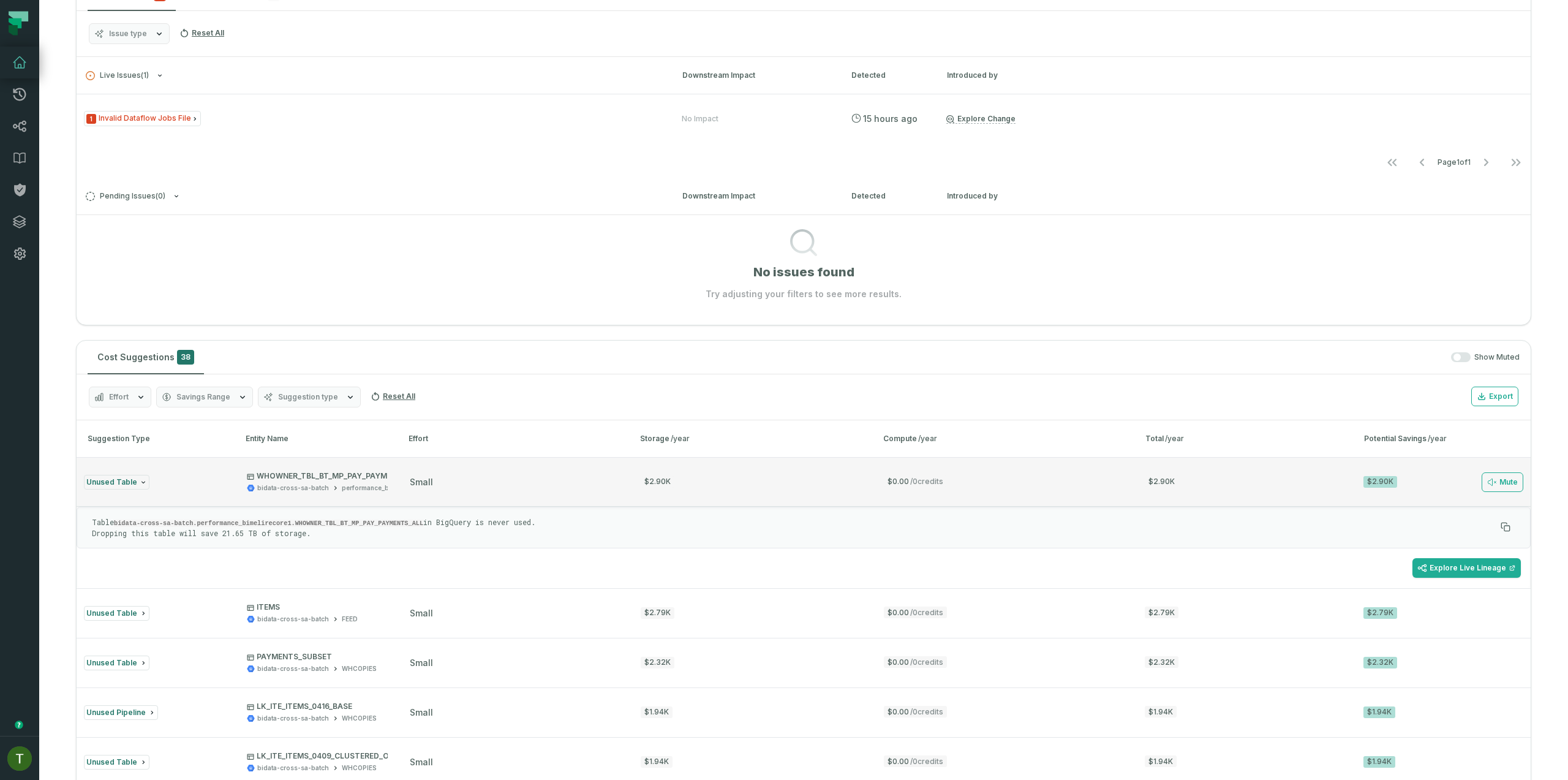
click at [453, 488] on button "Unused Table WHOWNER_TBL_BT_MP_PAY_PAYMENTS_ALL bidata-cross-sa-batch performan…" at bounding box center [803, 482] width 1454 height 49
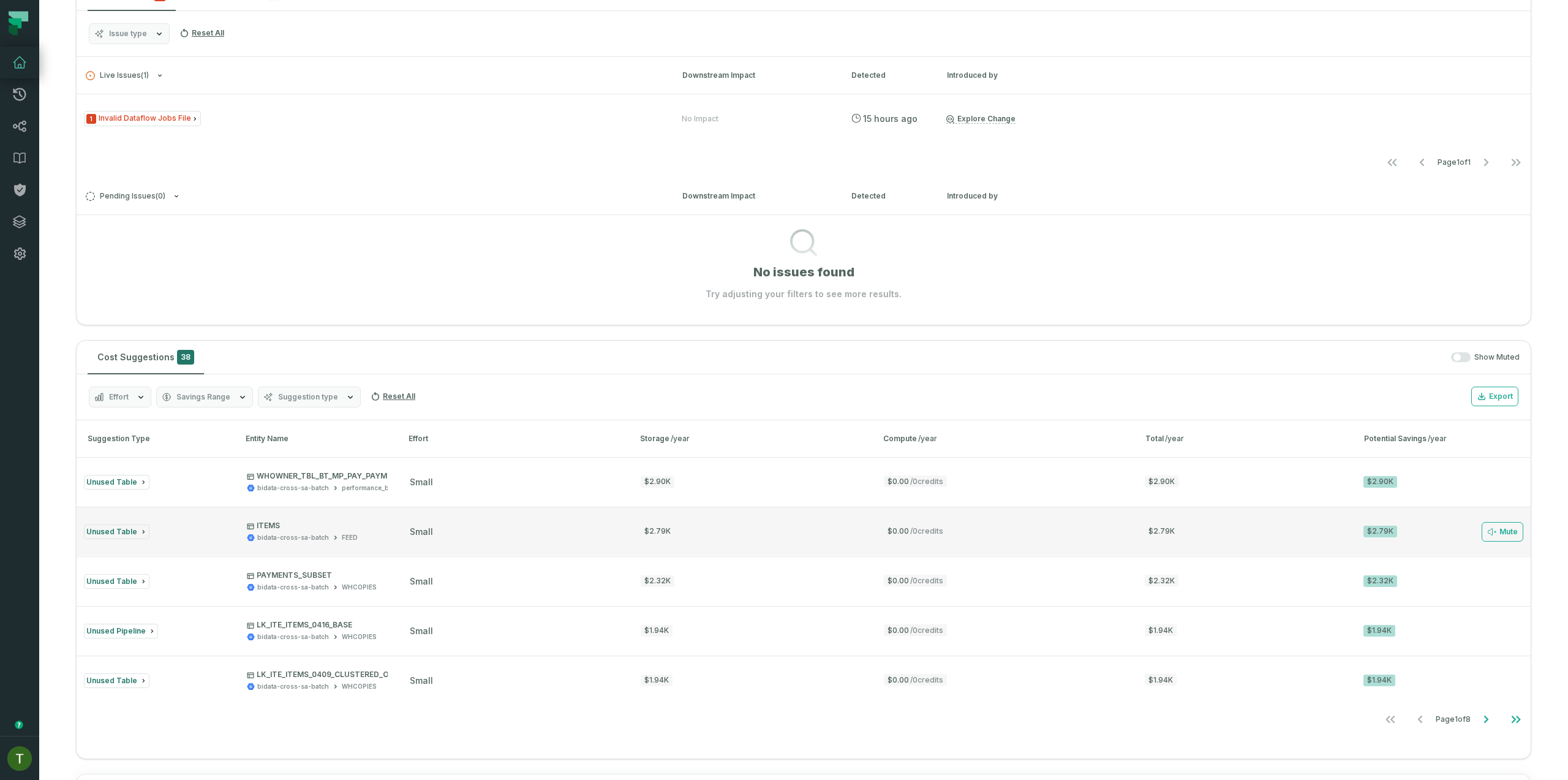
click at [389, 533] on button "Unused Table ITEMS bidata-cross-sa-batch FEED small $2.79K $0.00 / 0 credits $2…" at bounding box center [803, 531] width 1454 height 49
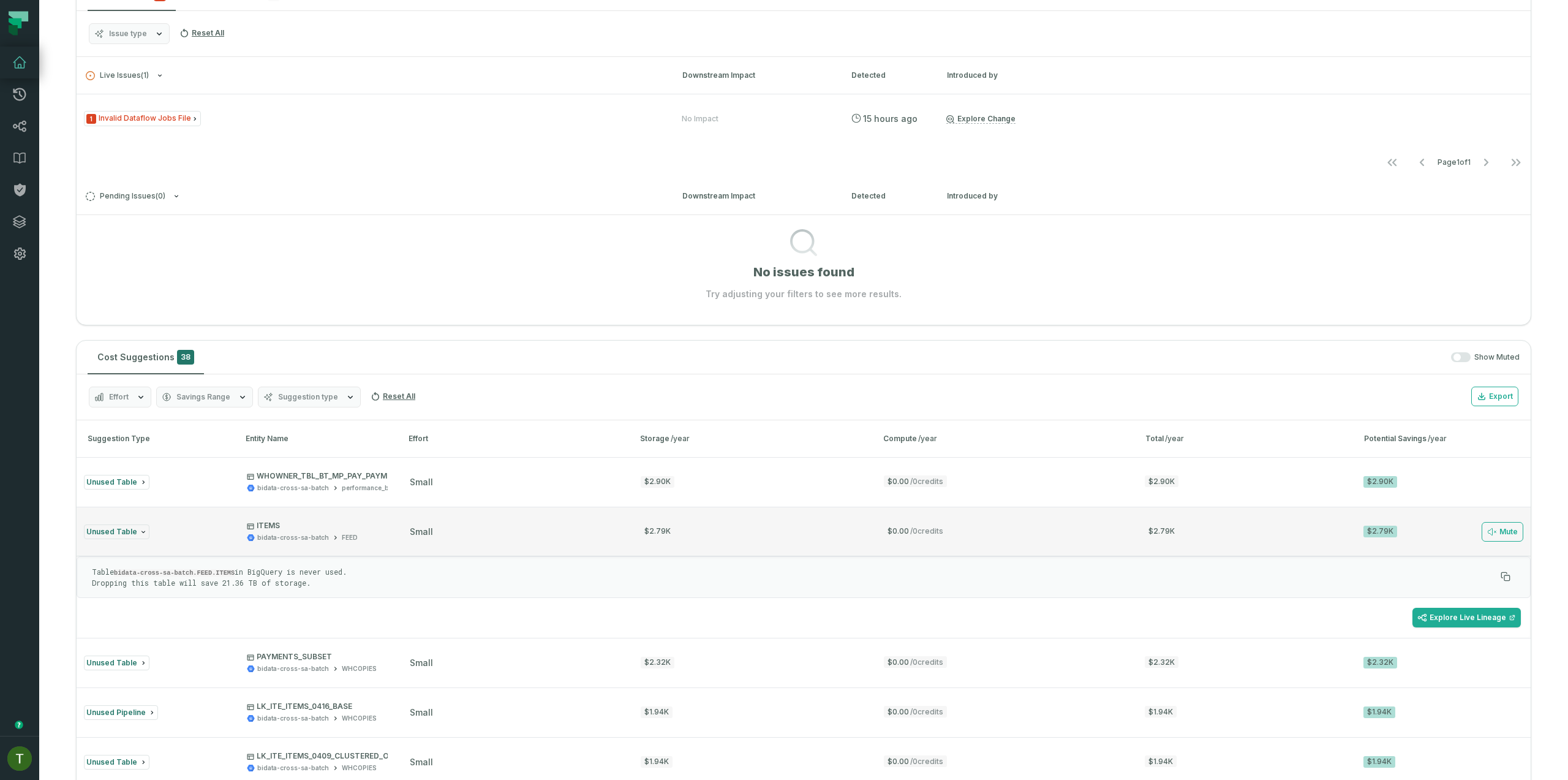
click at [389, 533] on button "Unused Table ITEMS bidata-cross-sa-batch FEED small $2.79K $0.00 / 0 credits $2…" at bounding box center [803, 531] width 1454 height 49
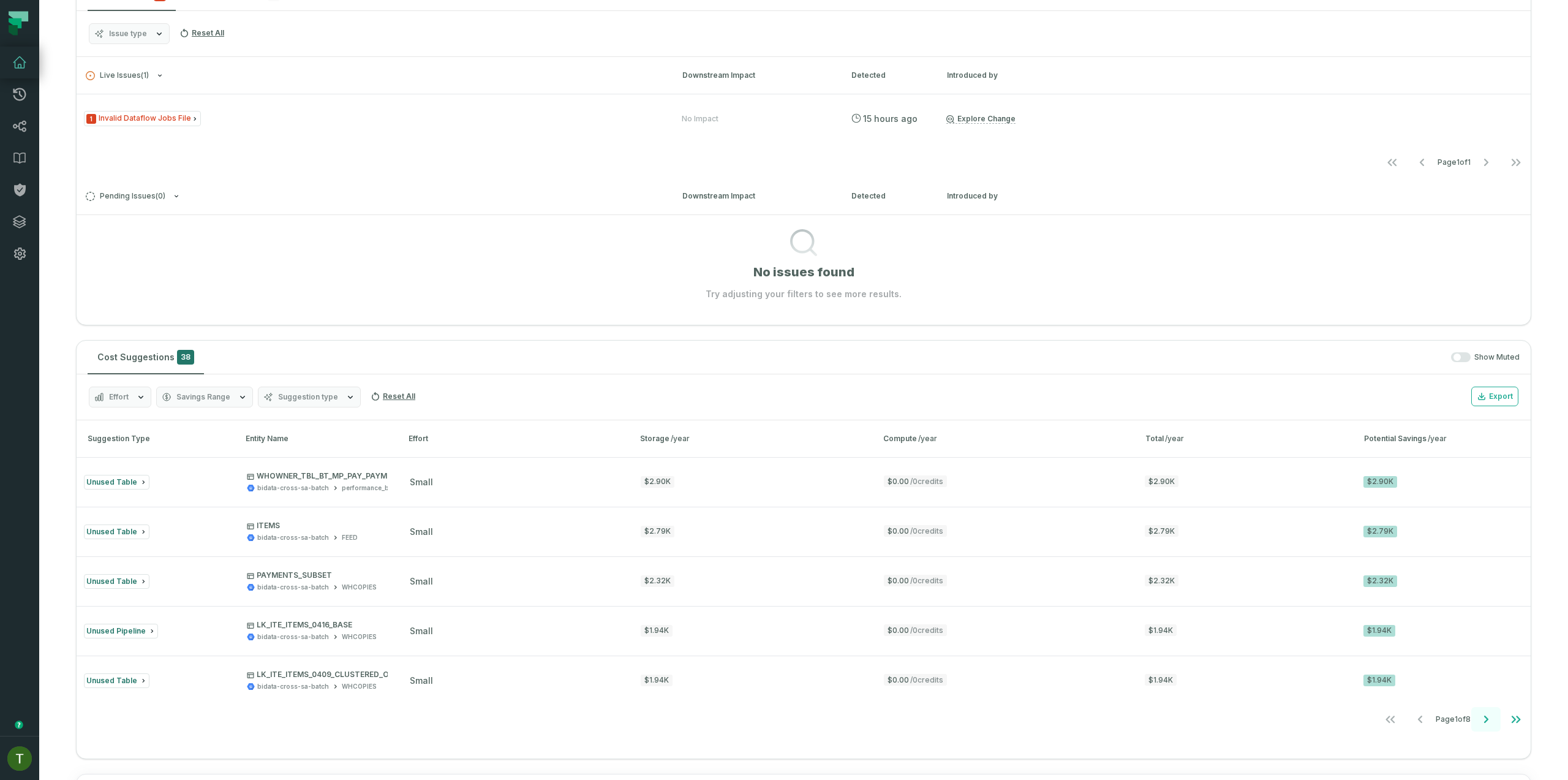
drag, startPoint x: 1473, startPoint y: 703, endPoint x: 1470, endPoint y: 712, distance: 9.5
click at [1473, 705] on div "Suggestion Type Entity Name Effort Storage /year Compute /year Total /year Pote…" at bounding box center [803, 576] width 1454 height 313
click at [1471, 716] on button "Go to next page" at bounding box center [1486, 719] width 29 height 25
click at [1479, 717] on icon "Go to next page" at bounding box center [1487, 719] width 15 height 15
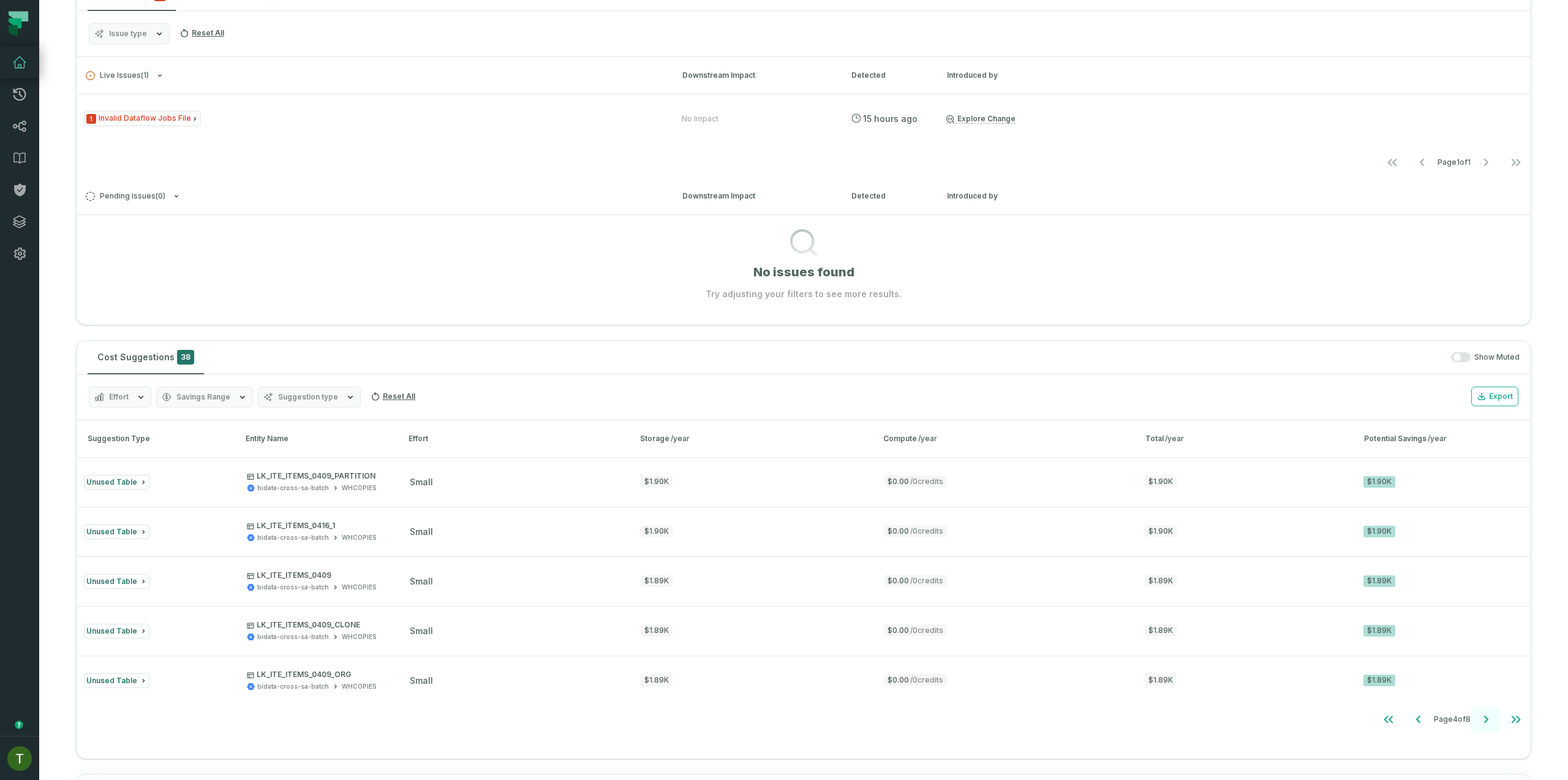
click at [1479, 717] on icon "Go to next page" at bounding box center [1487, 719] width 15 height 15
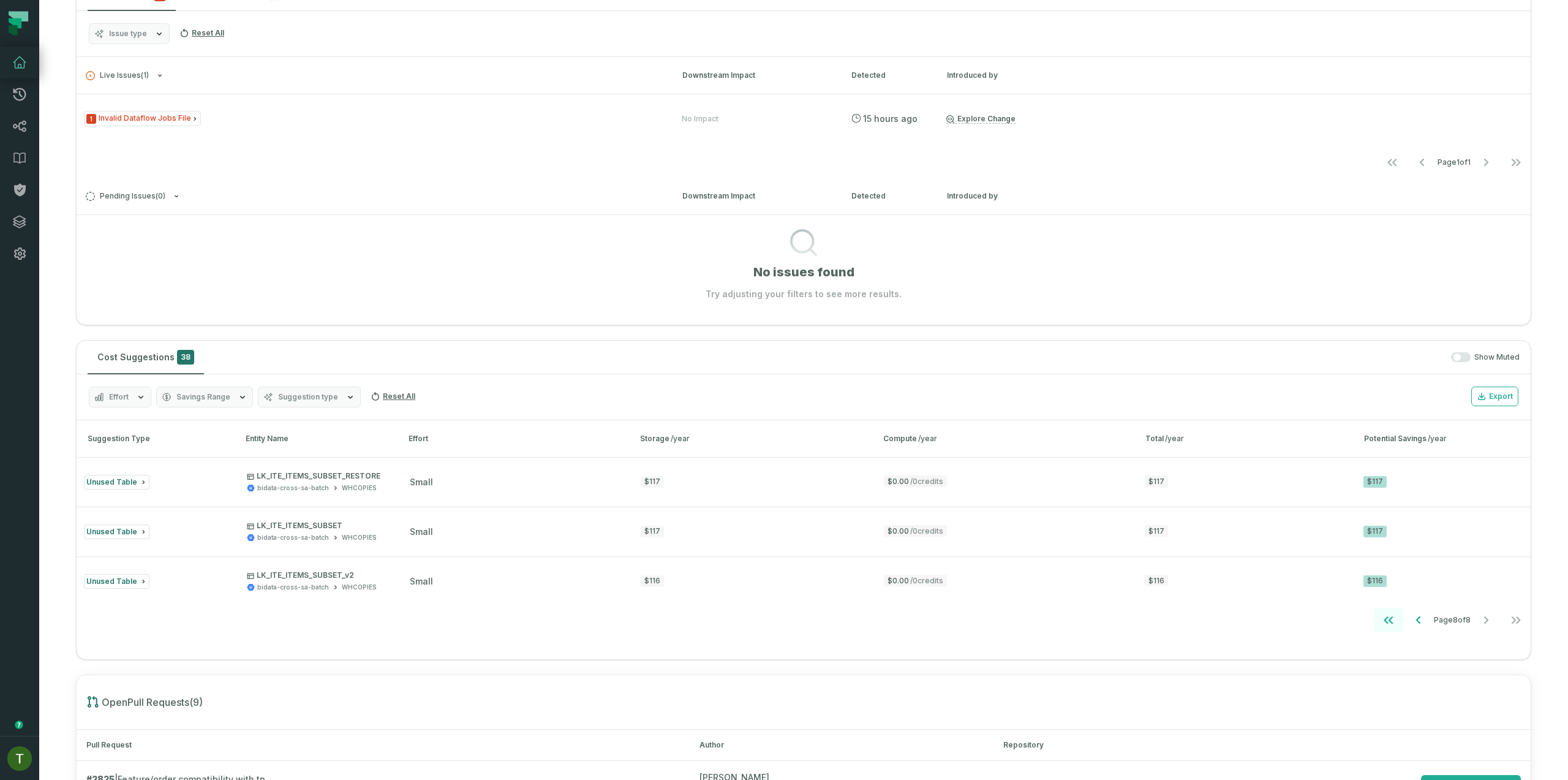
click at [1374, 630] on button "Go to first page" at bounding box center [1388, 620] width 29 height 25
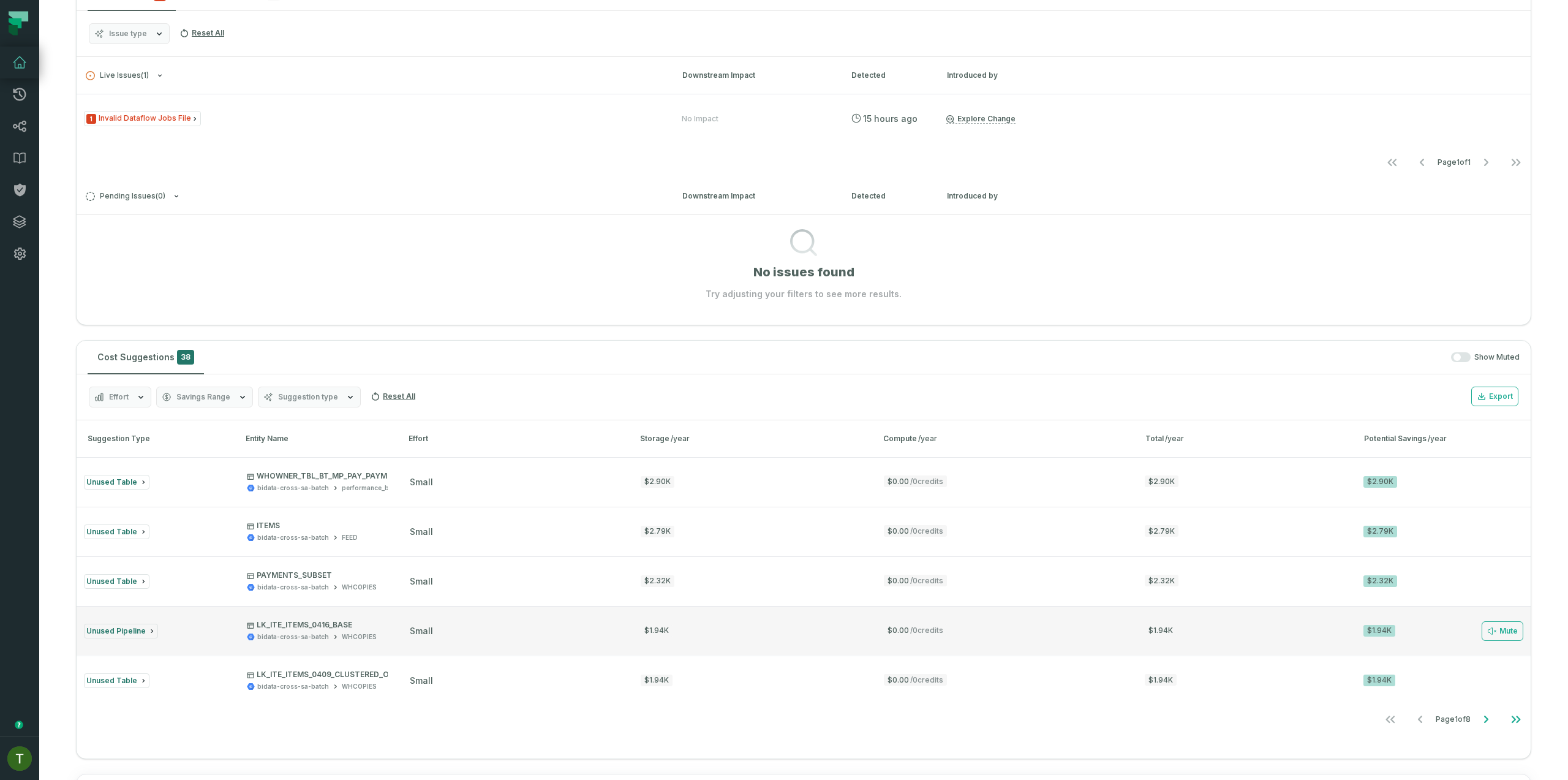
click at [495, 633] on div "small" at bounding box center [514, 630] width 209 height 12
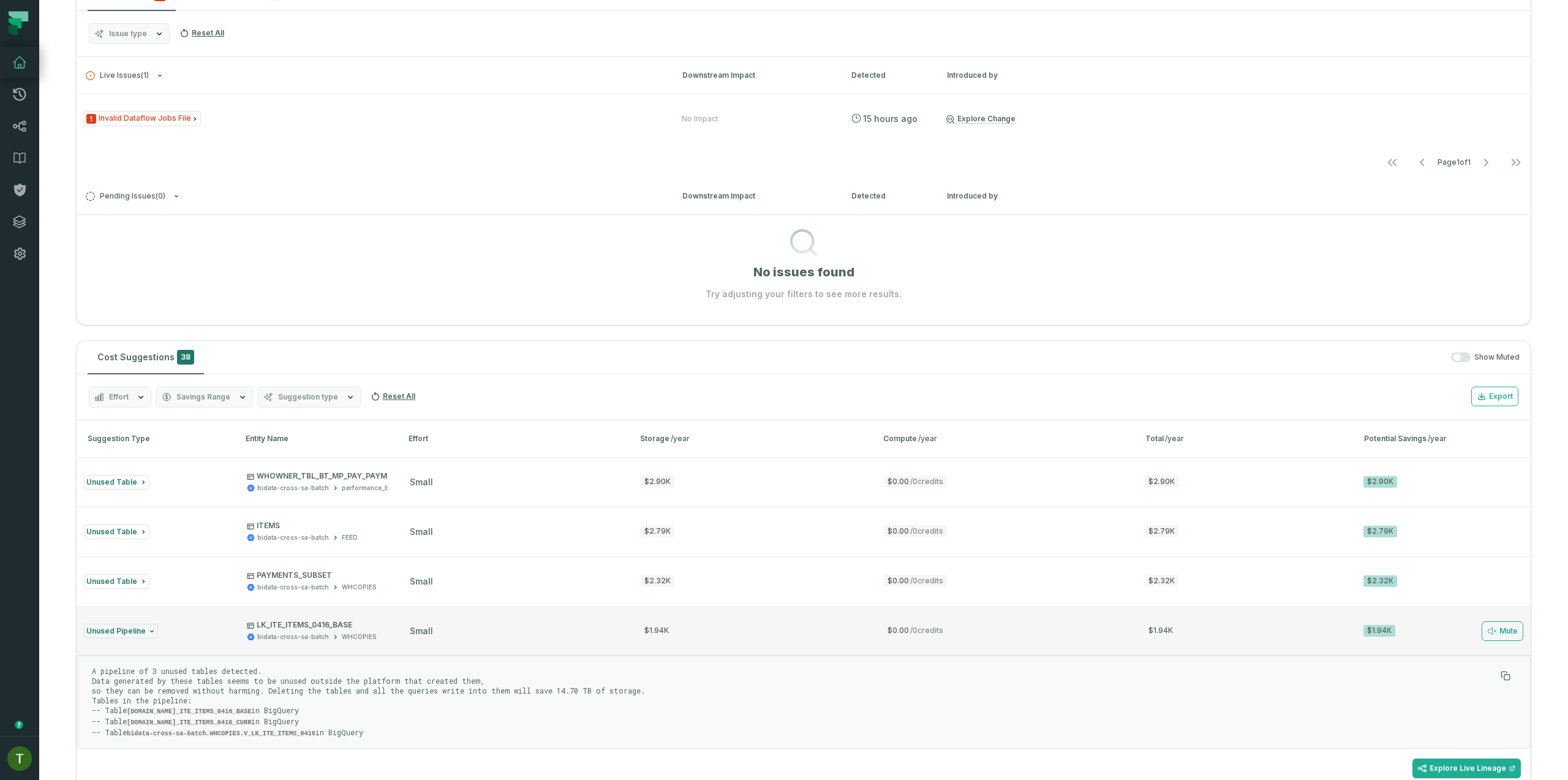
click at [483, 646] on button "Unused Pipeline LK_ITE_ITEMS_0416_BASE bidata-cross-sa-batch WHCOPIES small $1.…" at bounding box center [803, 630] width 1454 height 49
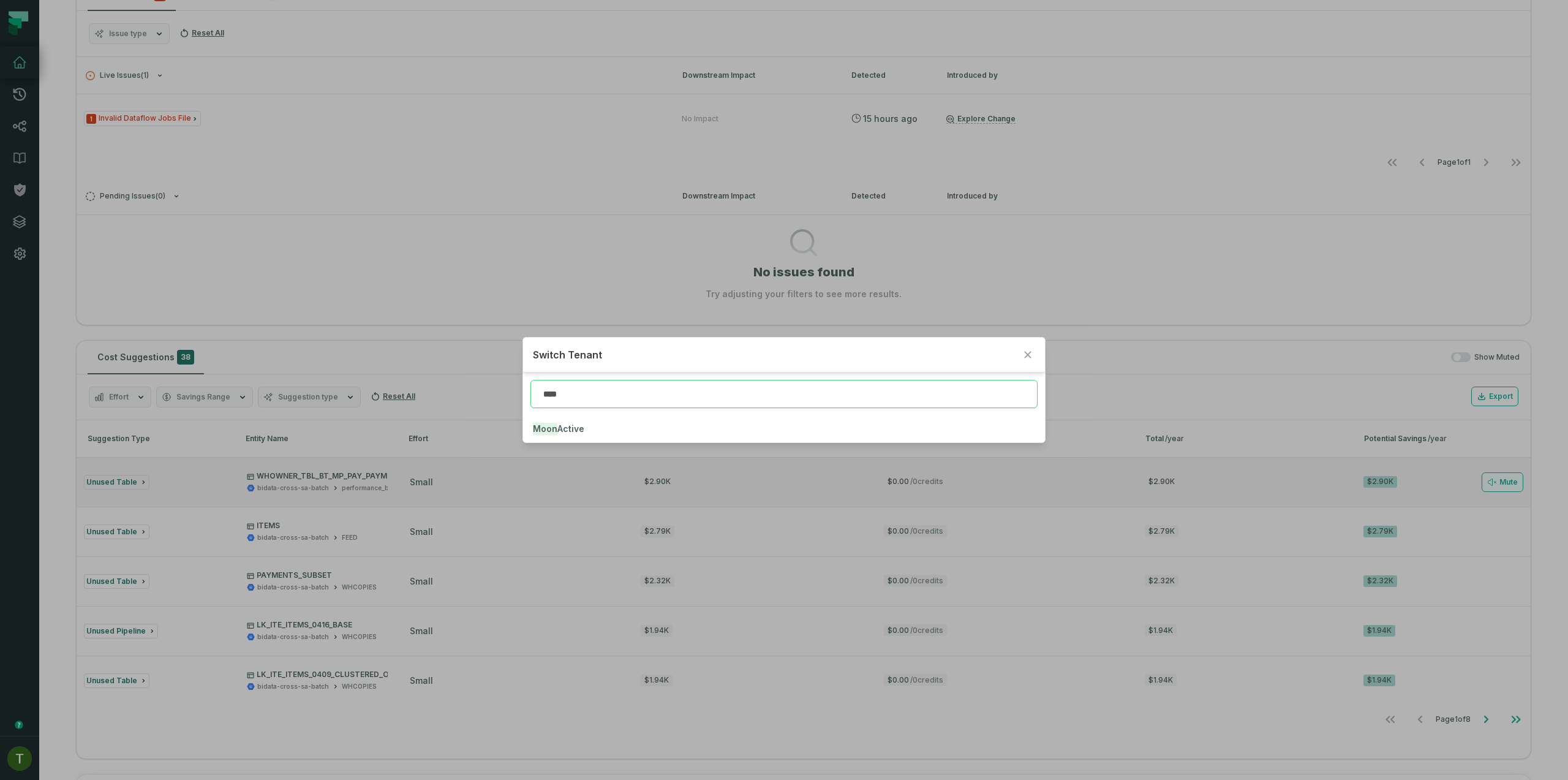
type input "****"
click button "Moon Active" at bounding box center [784, 429] width 521 height 27
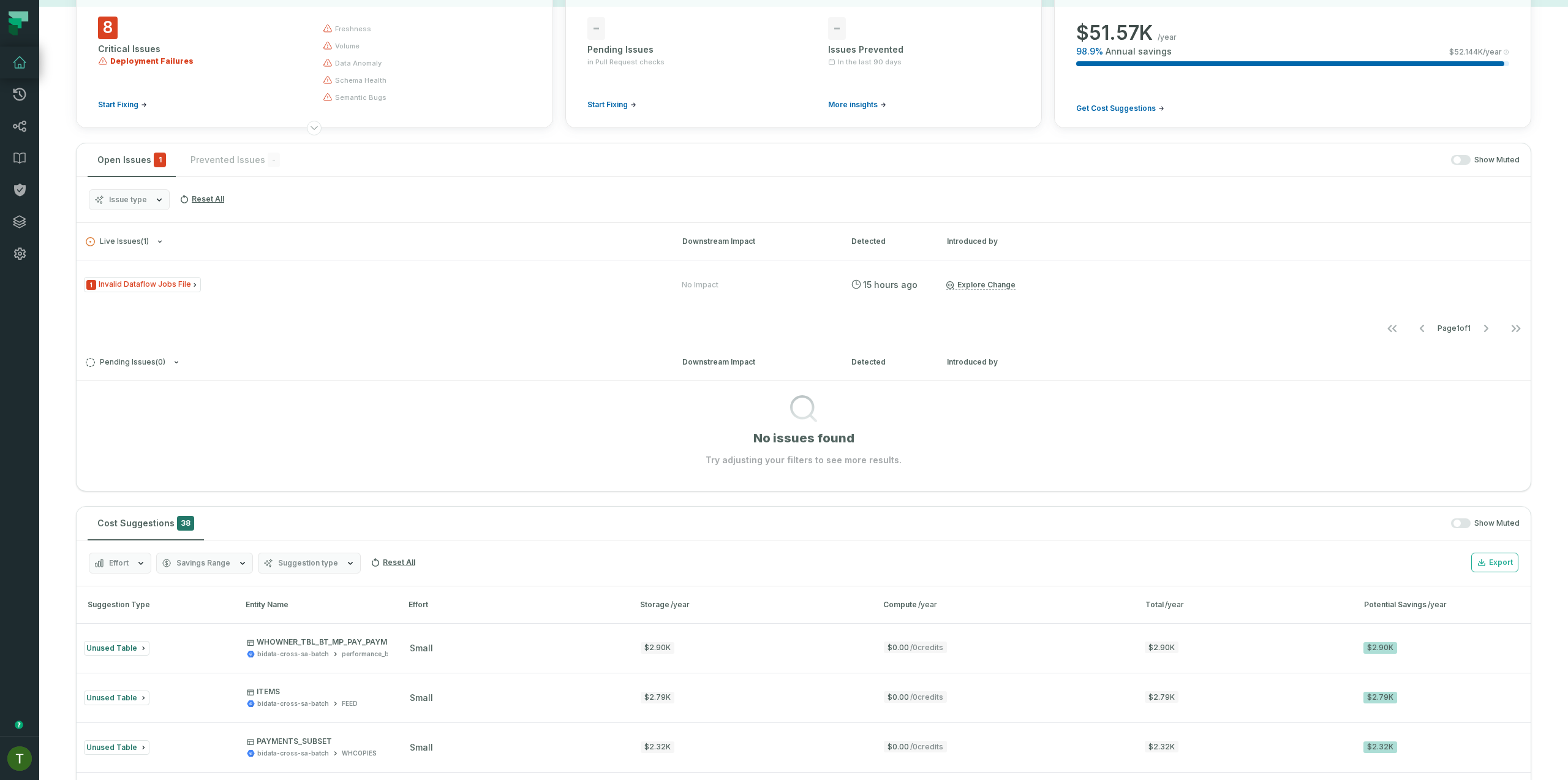
scroll to position [0, 0]
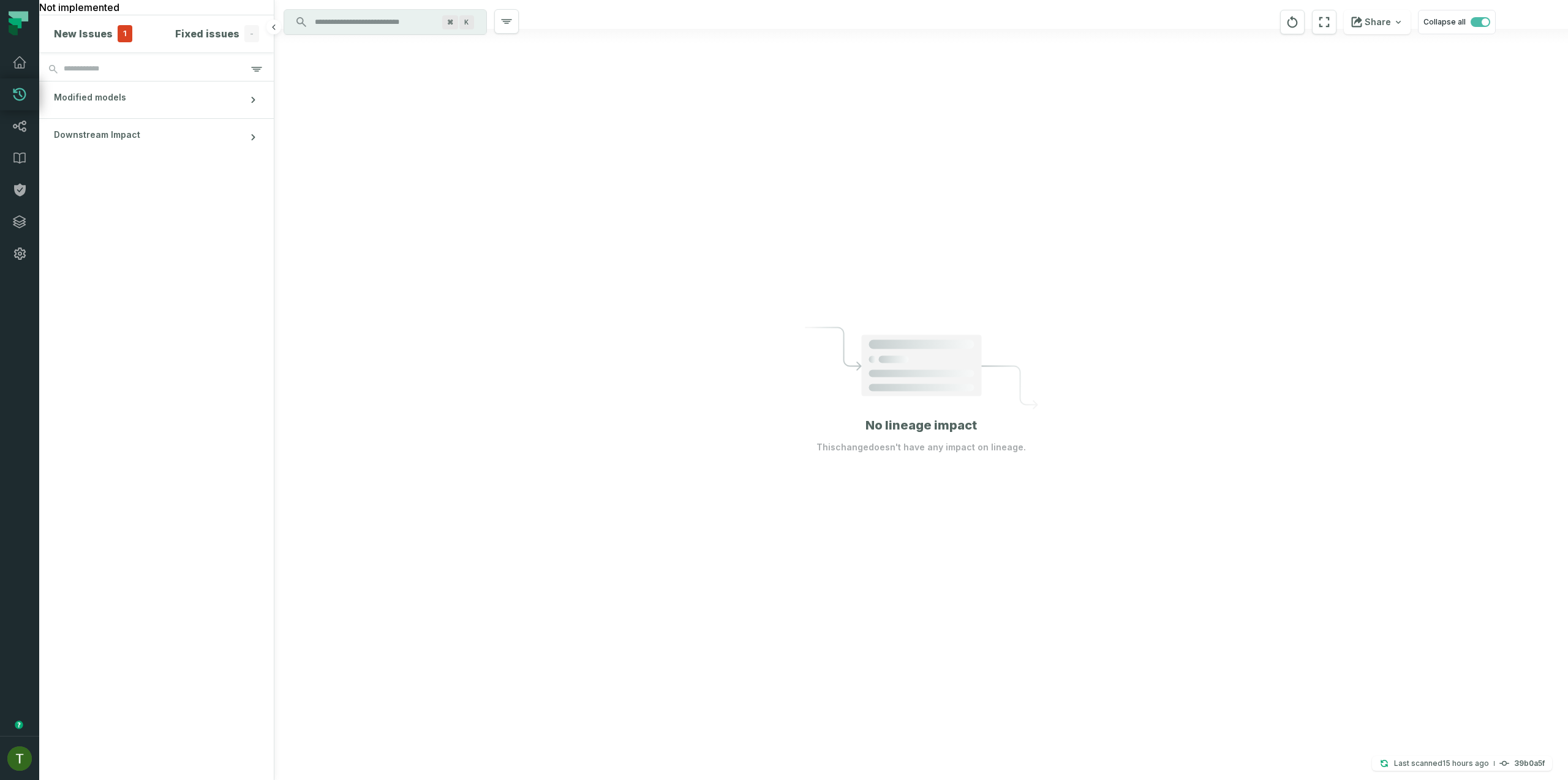
click at [103, 34] on h4 "New Issues" at bounding box center [83, 34] width 59 height 15
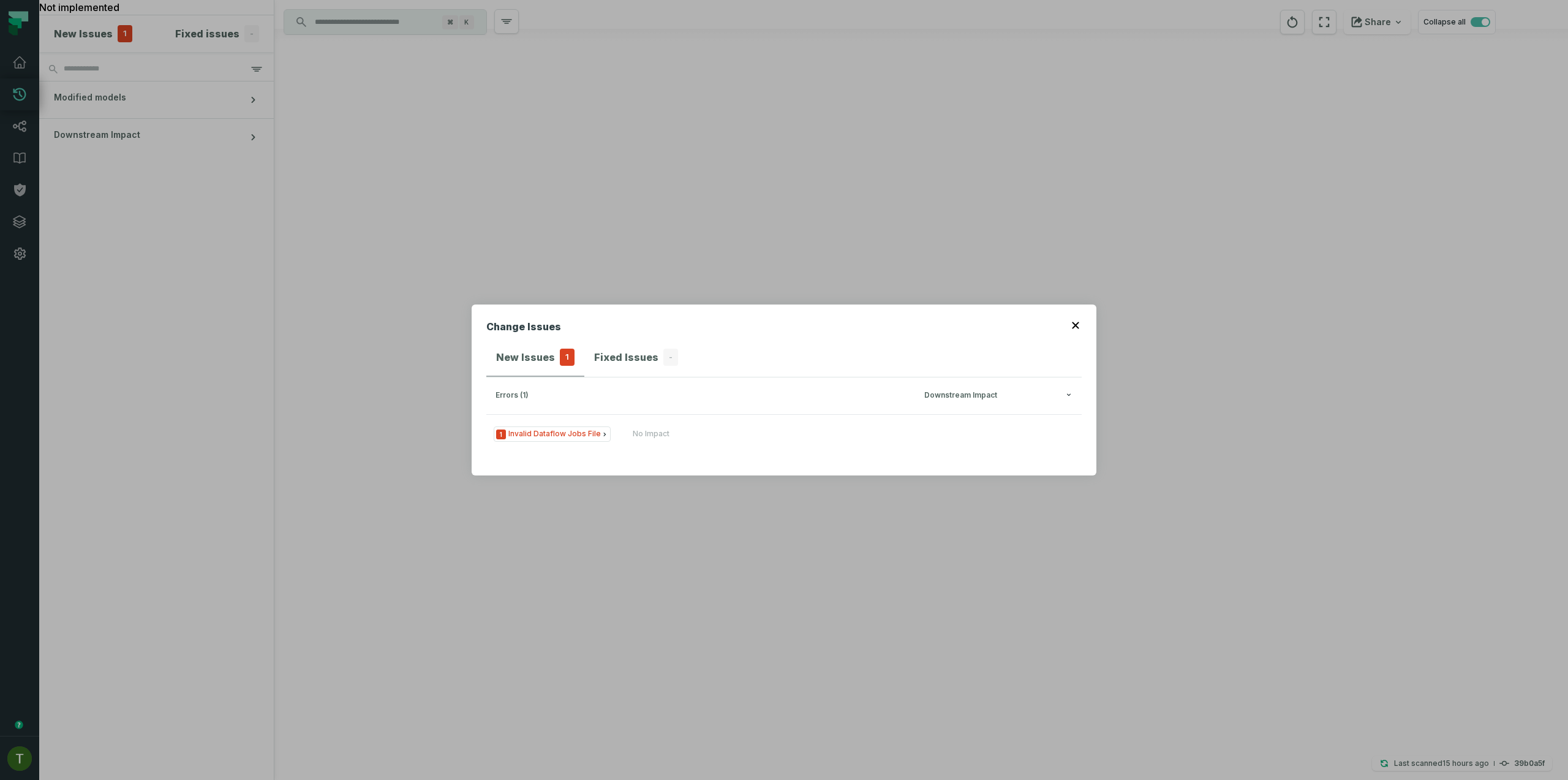
click at [674, 228] on div "Change Issues New Issues 1 Fixed Issues - errors (1) Downstream Impact 1 Invali…" at bounding box center [784, 390] width 1568 height 780
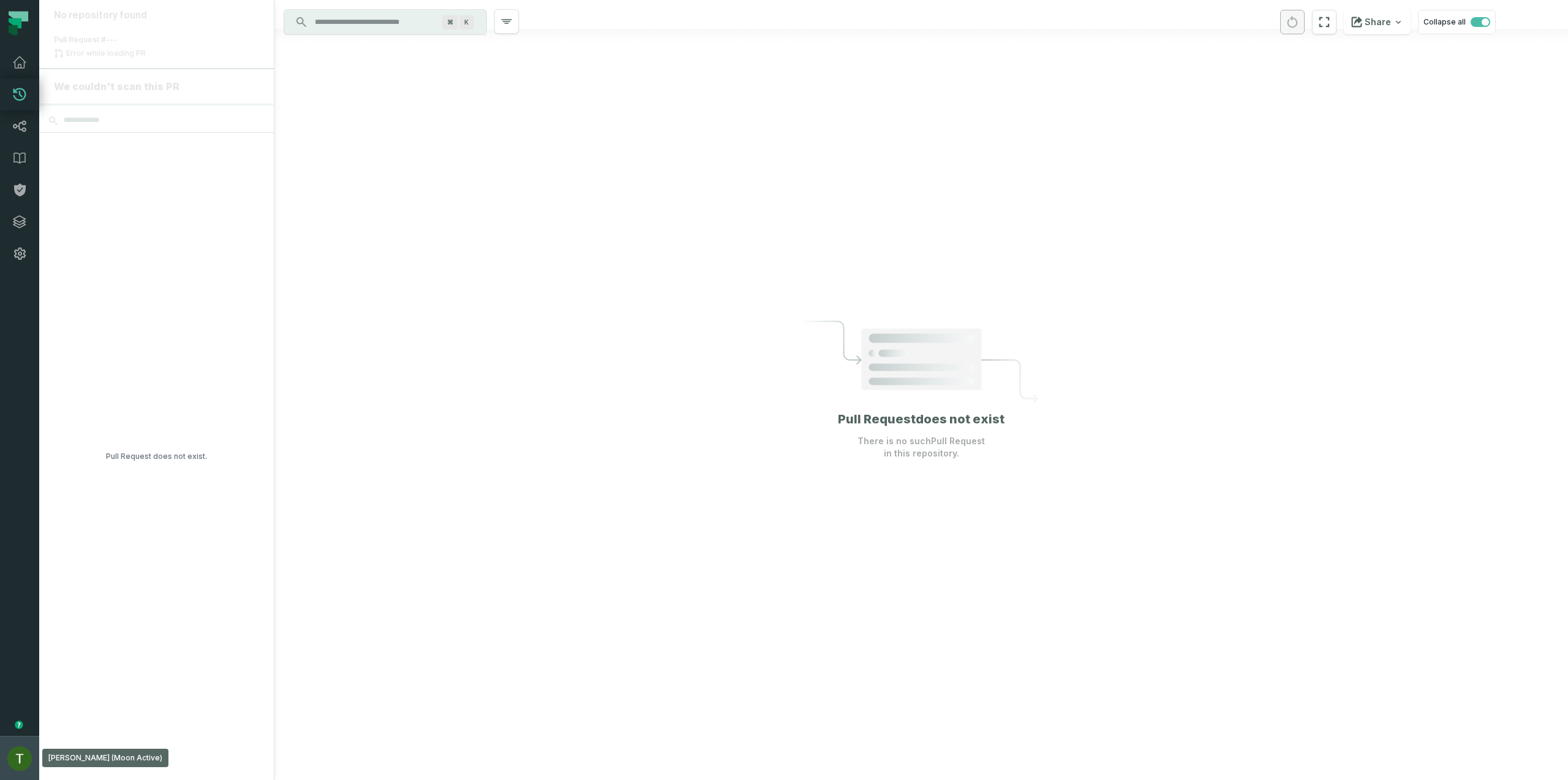
click at [17, 767] on img "button" at bounding box center [20, 759] width 25 height 25
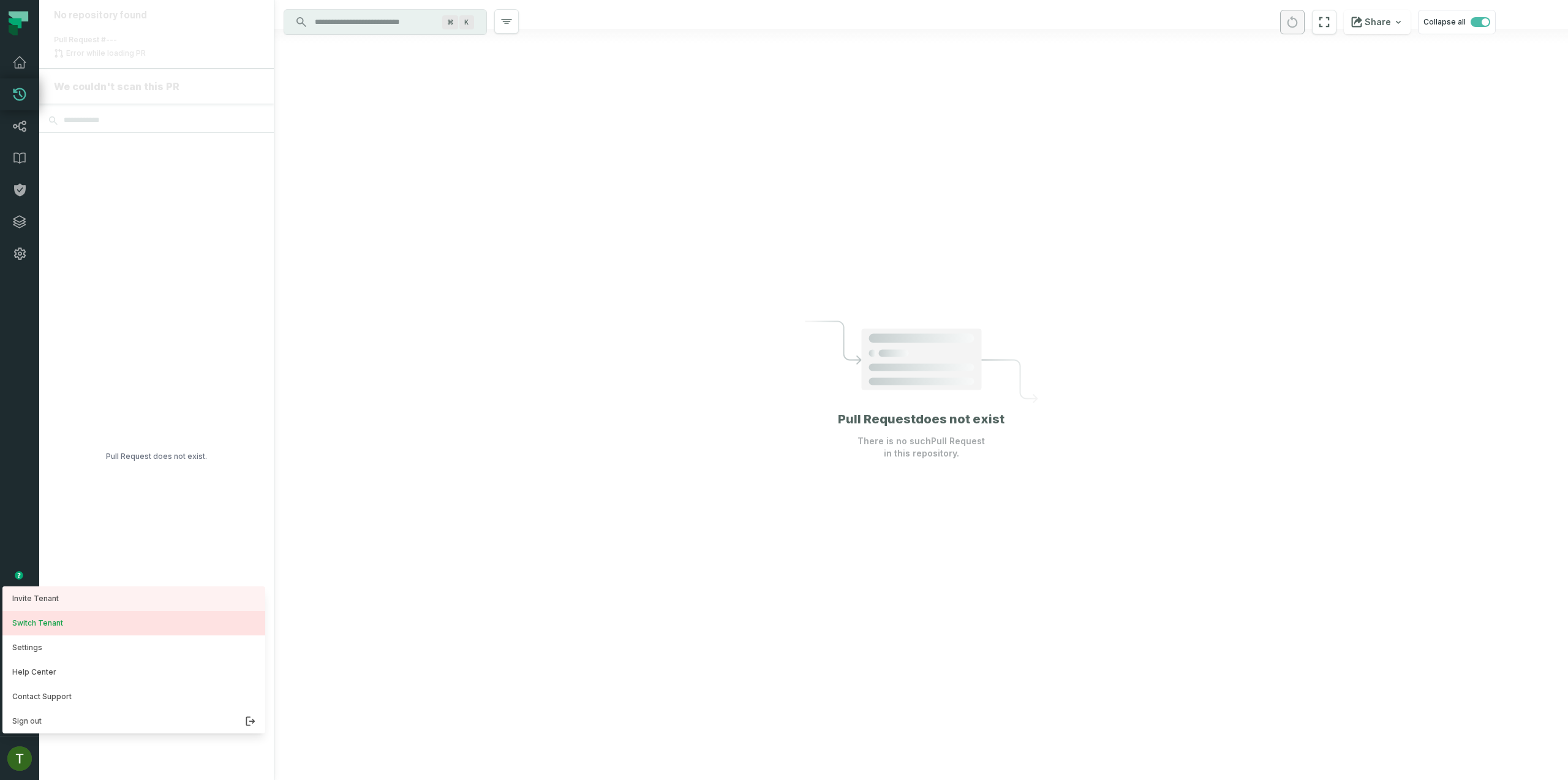
click at [93, 614] on button "Switch Tenant" at bounding box center [134, 623] width 263 height 25
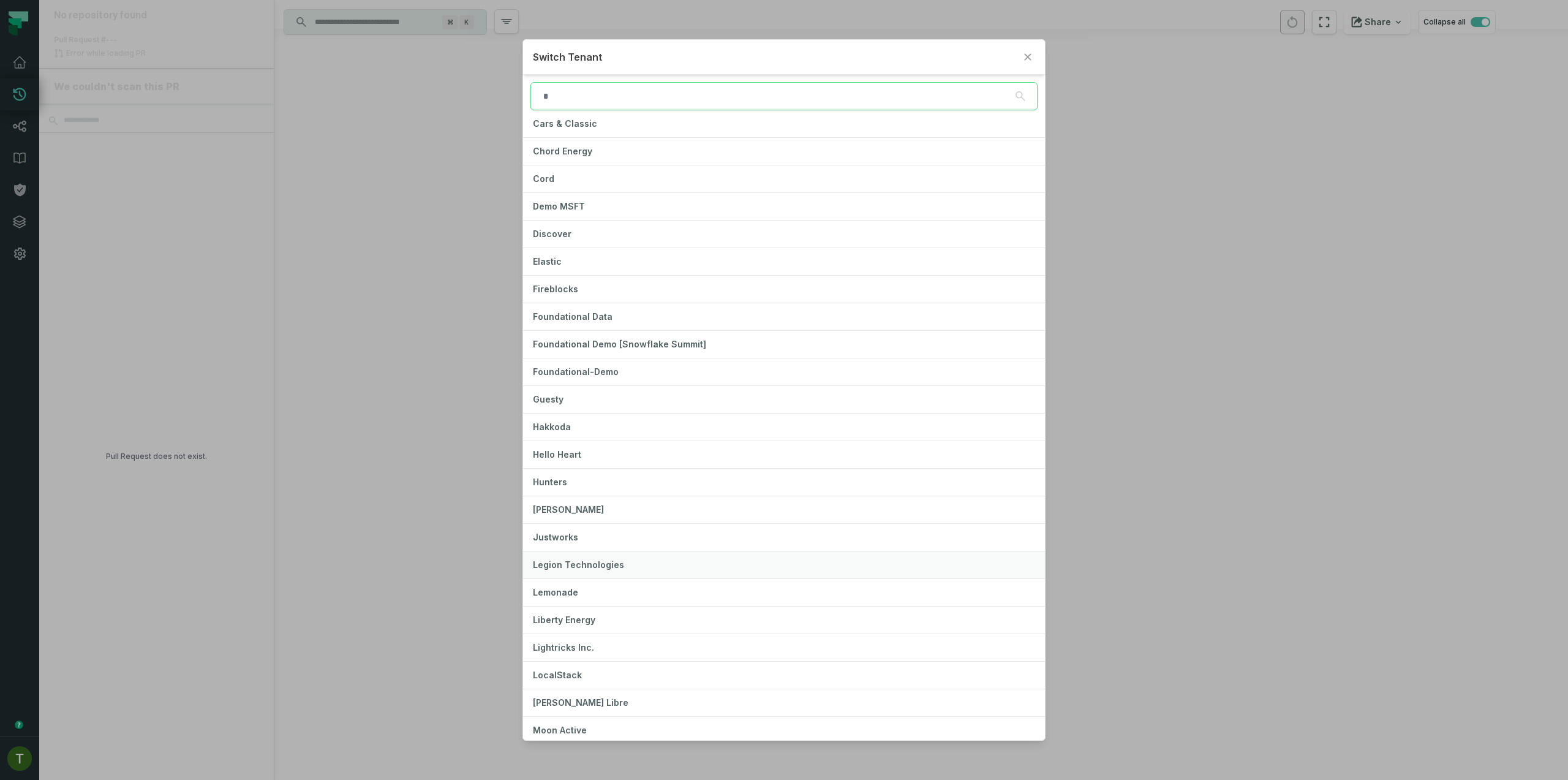
scroll to position [398, 0]
click at [612, 498] on button "[PERSON_NAME] Libre" at bounding box center [784, 505] width 521 height 27
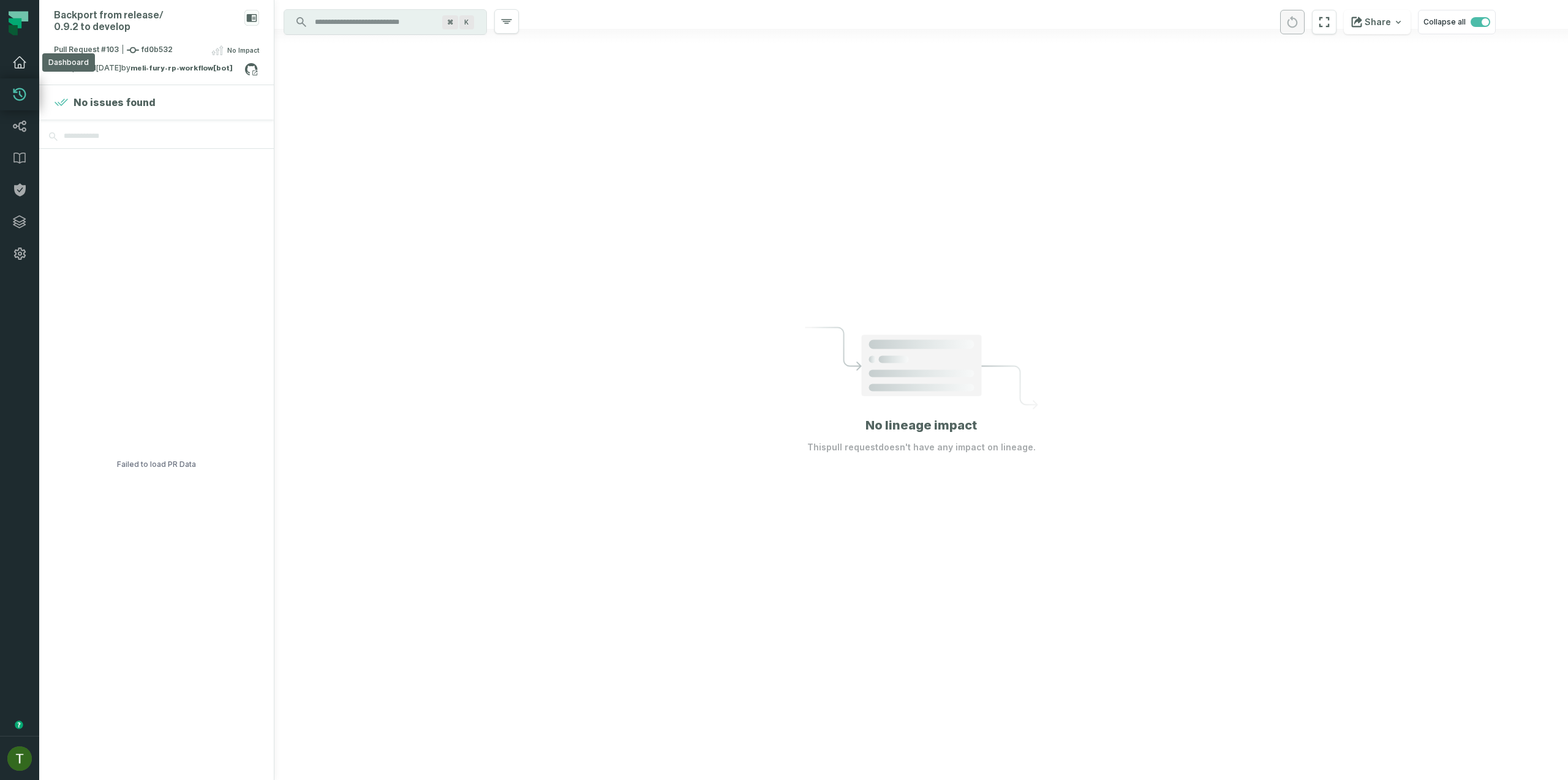
click at [5, 72] on link "Dashboard" at bounding box center [19, 62] width 39 height 32
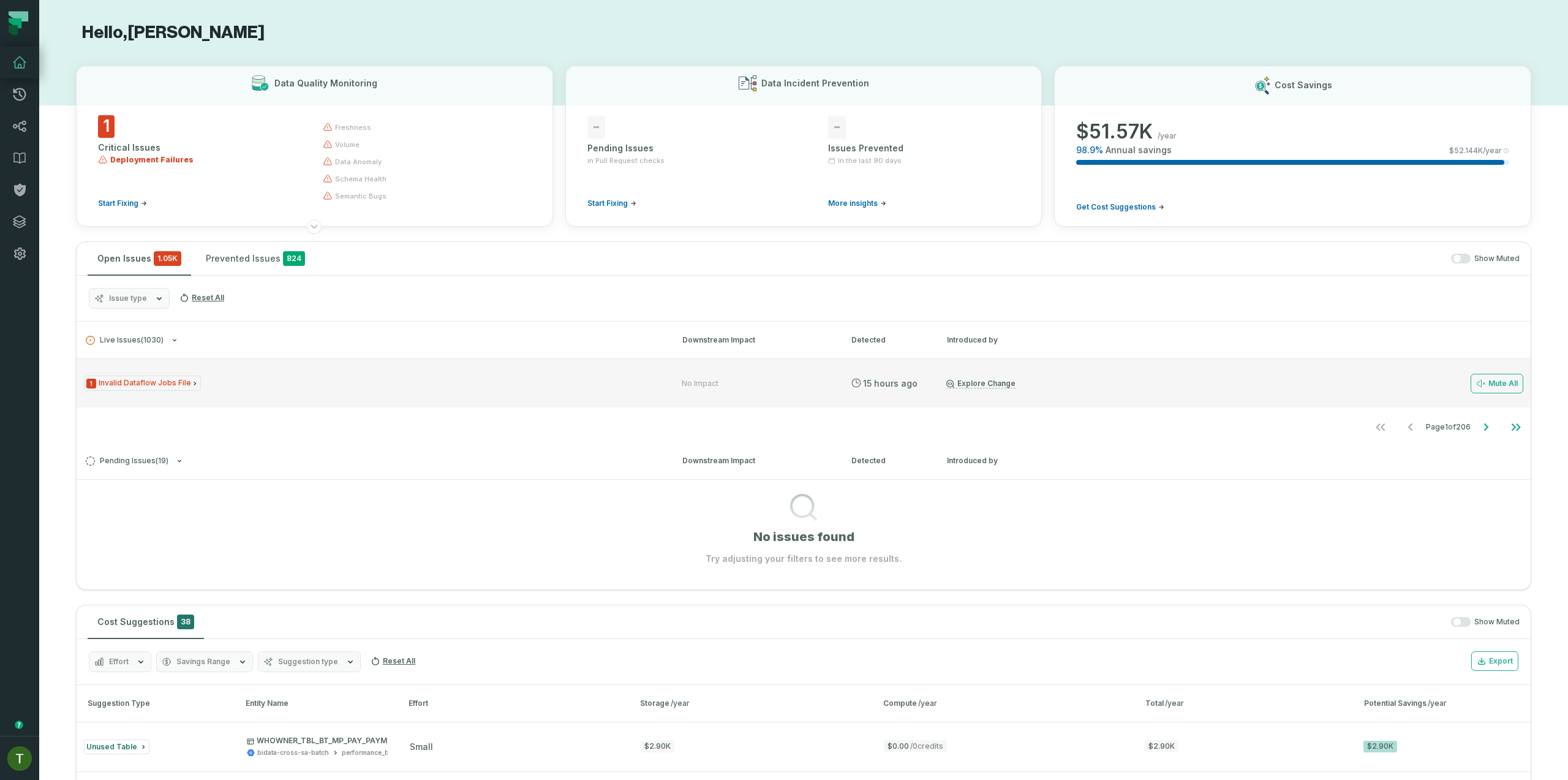
drag, startPoint x: 161, startPoint y: 378, endPoint x: 170, endPoint y: 386, distance: 12.0
click at [169, 387] on span "1 Invalid Dataflow Jobs File" at bounding box center [143, 383] width 117 height 15
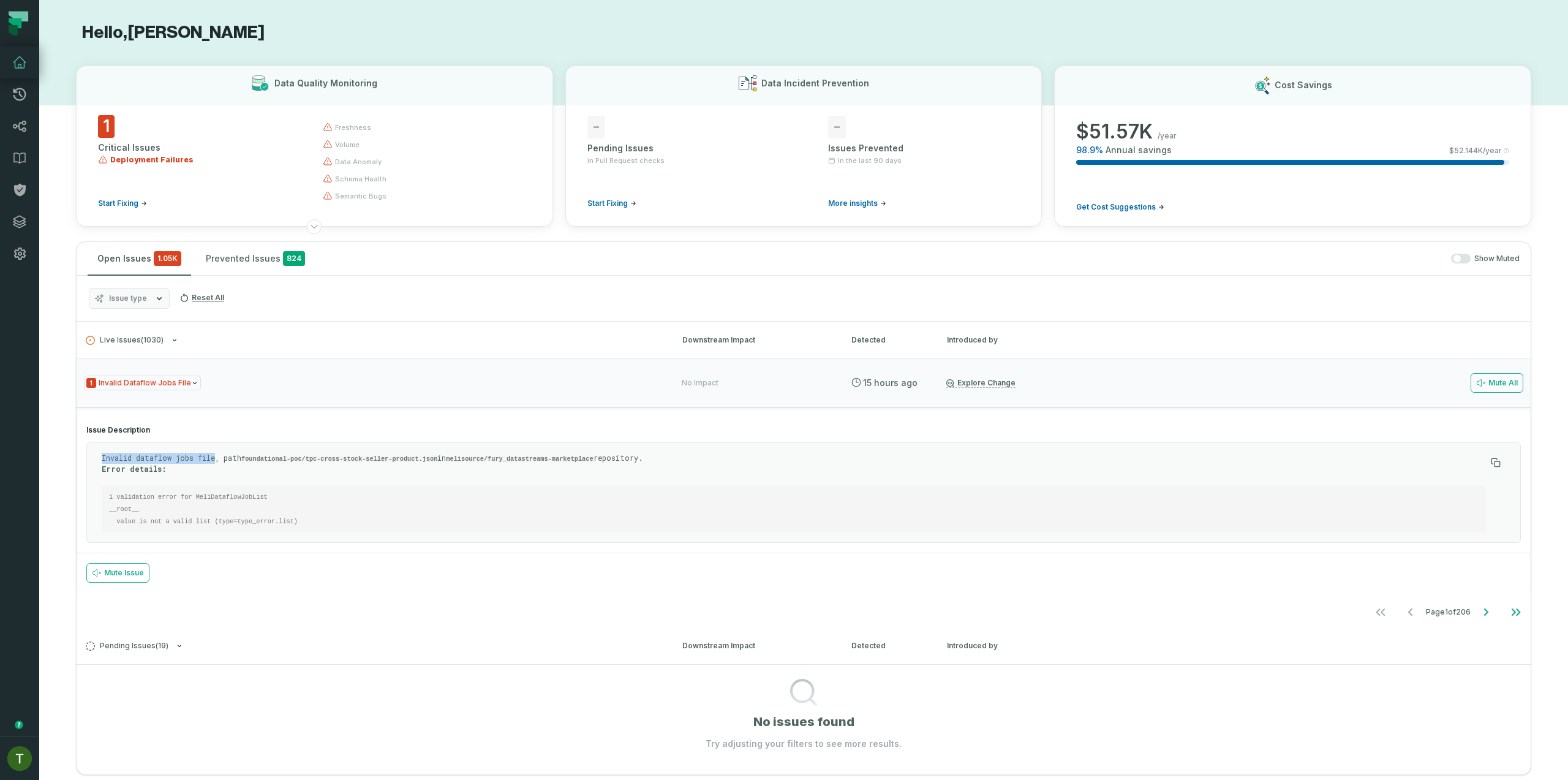
drag, startPoint x: 99, startPoint y: 462, endPoint x: 216, endPoint y: 458, distance: 117.1
click at [216, 458] on div "Invalid dataflow jobs file, path foundational-poc/tpc-cross-stock-seller-produc…" at bounding box center [803, 492] width 1435 height 100
copy p "Invalid dataflow jobs file"
click at [141, 460] on p "Invalid dataflow jobs file, path foundational-poc/tpc-cross-stock-seller-produc…" at bounding box center [793, 463] width 1384 height 21
click at [401, 453] on p "Invalid dataflow jobs file, path foundational-poc/tpc-cross-stock-seller-produc…" at bounding box center [793, 463] width 1384 height 21
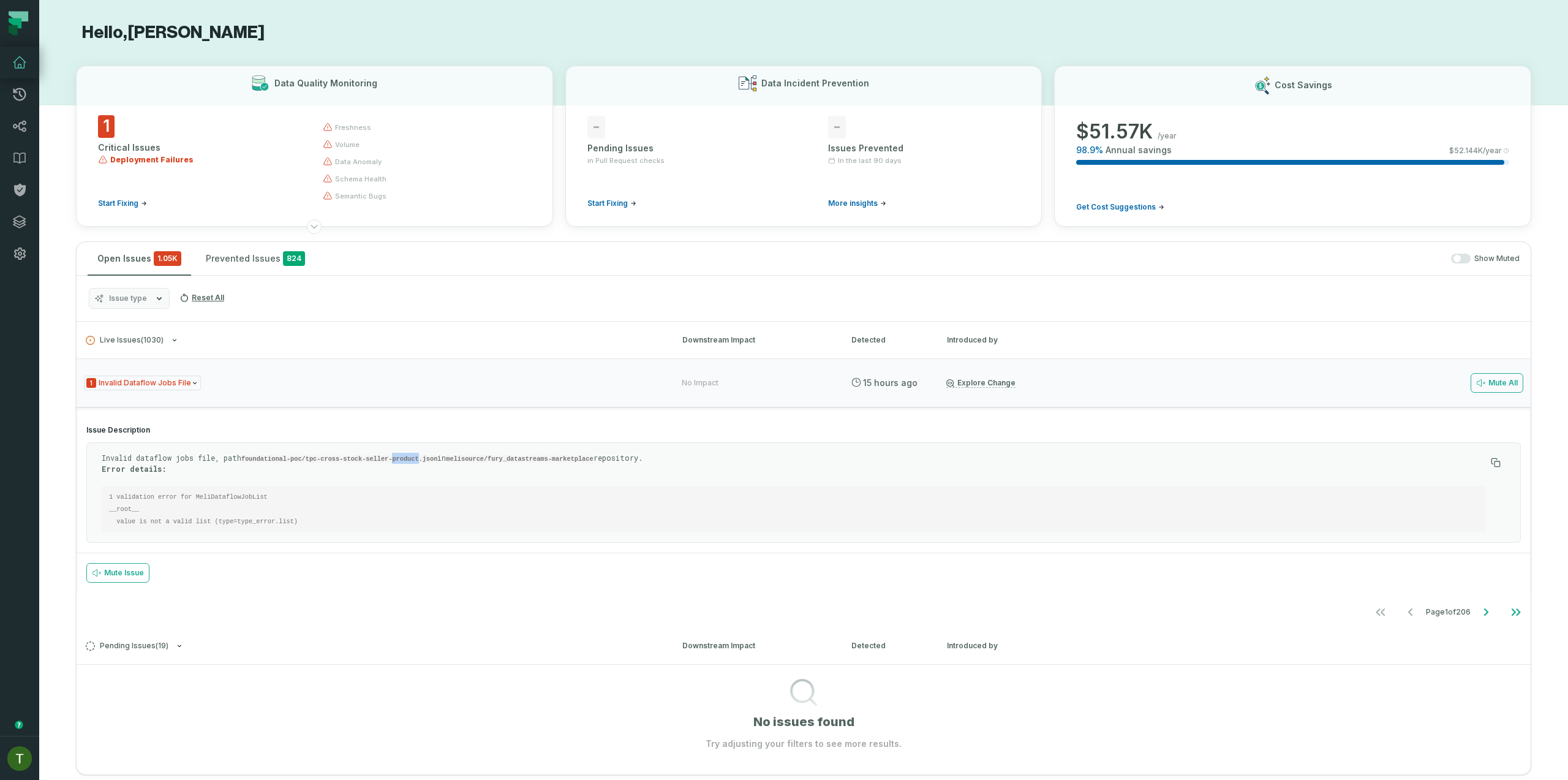
drag, startPoint x: 401, startPoint y: 453, endPoint x: 392, endPoint y: 460, distance: 11.4
click at [401, 453] on p "Invalid dataflow jobs file, path foundational-poc/tpc-cross-stock-seller-produc…" at bounding box center [793, 463] width 1384 height 21
drag, startPoint x: 349, startPoint y: 460, endPoint x: 336, endPoint y: 463, distance: 13.3
click at [345, 460] on code "foundational-poc/tpc-cross-stock-seller-product.json" at bounding box center [339, 459] width 196 height 8
drag, startPoint x: 312, startPoint y: 456, endPoint x: 442, endPoint y: 458, distance: 130.0
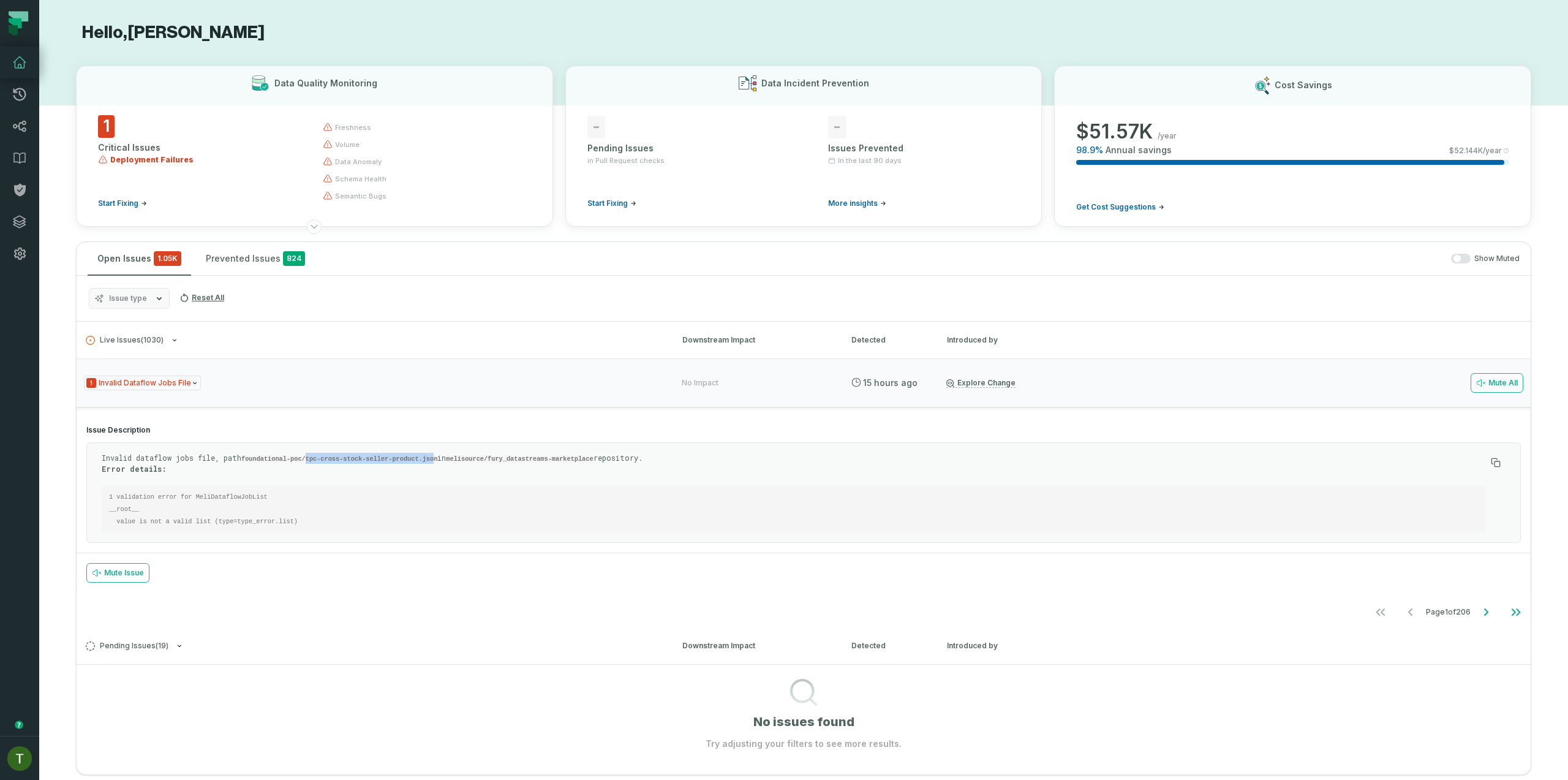
click at [437, 458] on code "foundational-poc/tpc-cross-stock-seller-product.json" at bounding box center [339, 459] width 196 height 8
drag, startPoint x: 446, startPoint y: 460, endPoint x: 310, endPoint y: 460, distance: 136.0
click at [310, 460] on p "Invalid dataflow jobs file, path foundational-poc/tpc-cross-stock-seller-produc…" at bounding box center [793, 463] width 1384 height 21
copy code "tpc-cross-stock-seller-product.json"
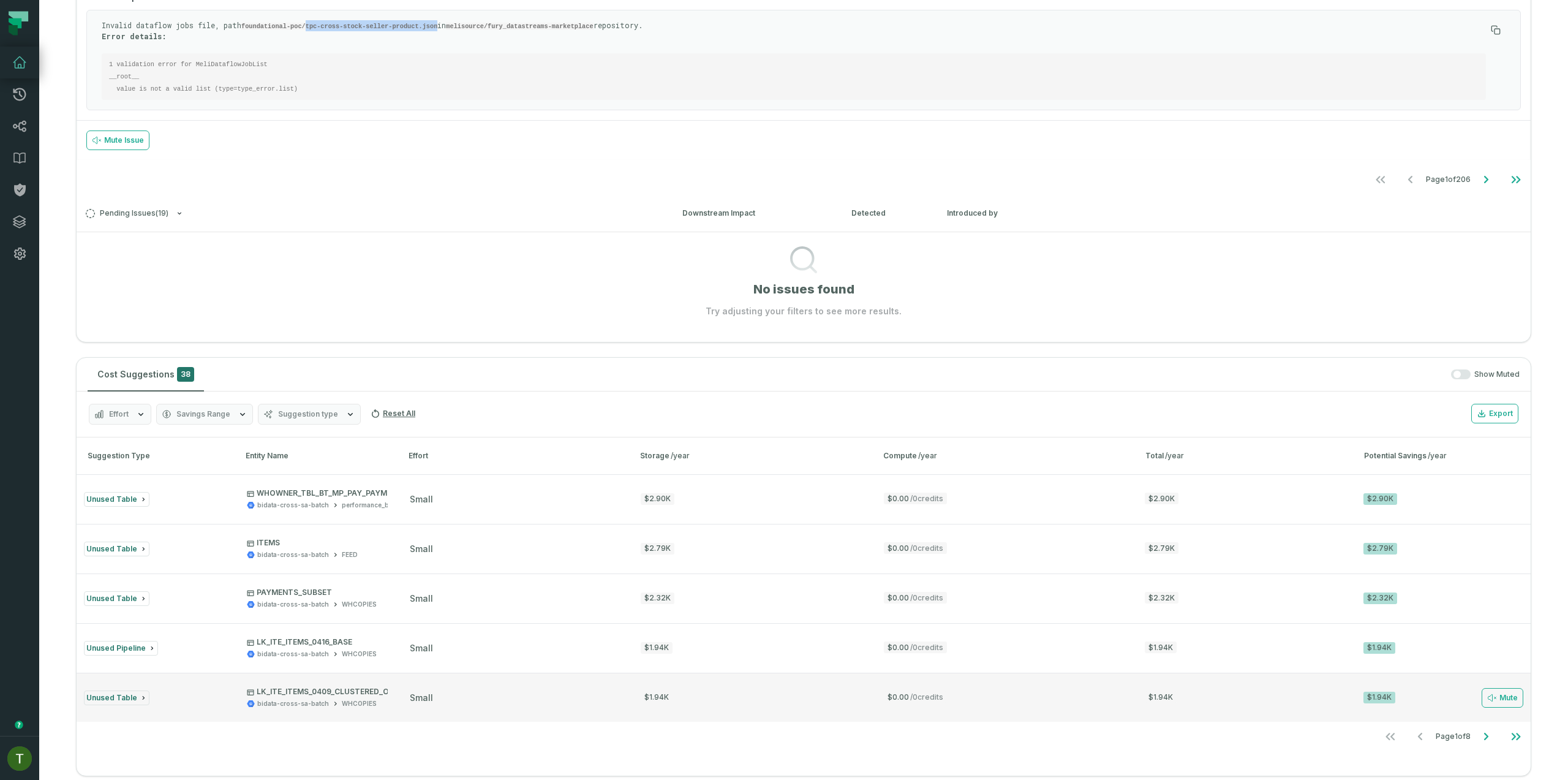
scroll to position [440, 0]
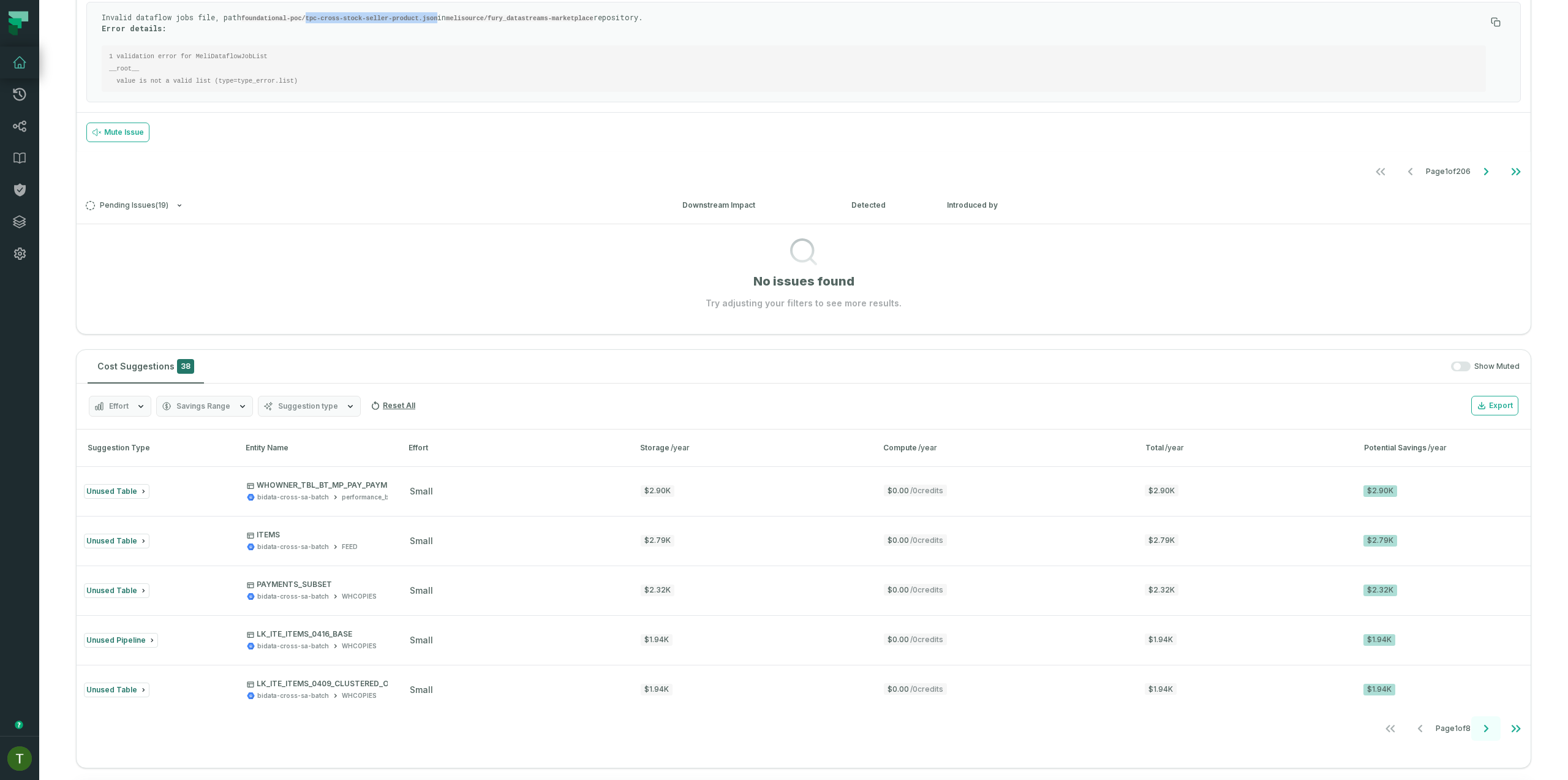
click at [1483, 739] on button "Go to next page" at bounding box center [1486, 729] width 29 height 25
click at [1481, 736] on button "Go to next page" at bounding box center [1486, 729] width 29 height 25
click at [1479, 736] on button "Go to next page" at bounding box center [1486, 729] width 29 height 25
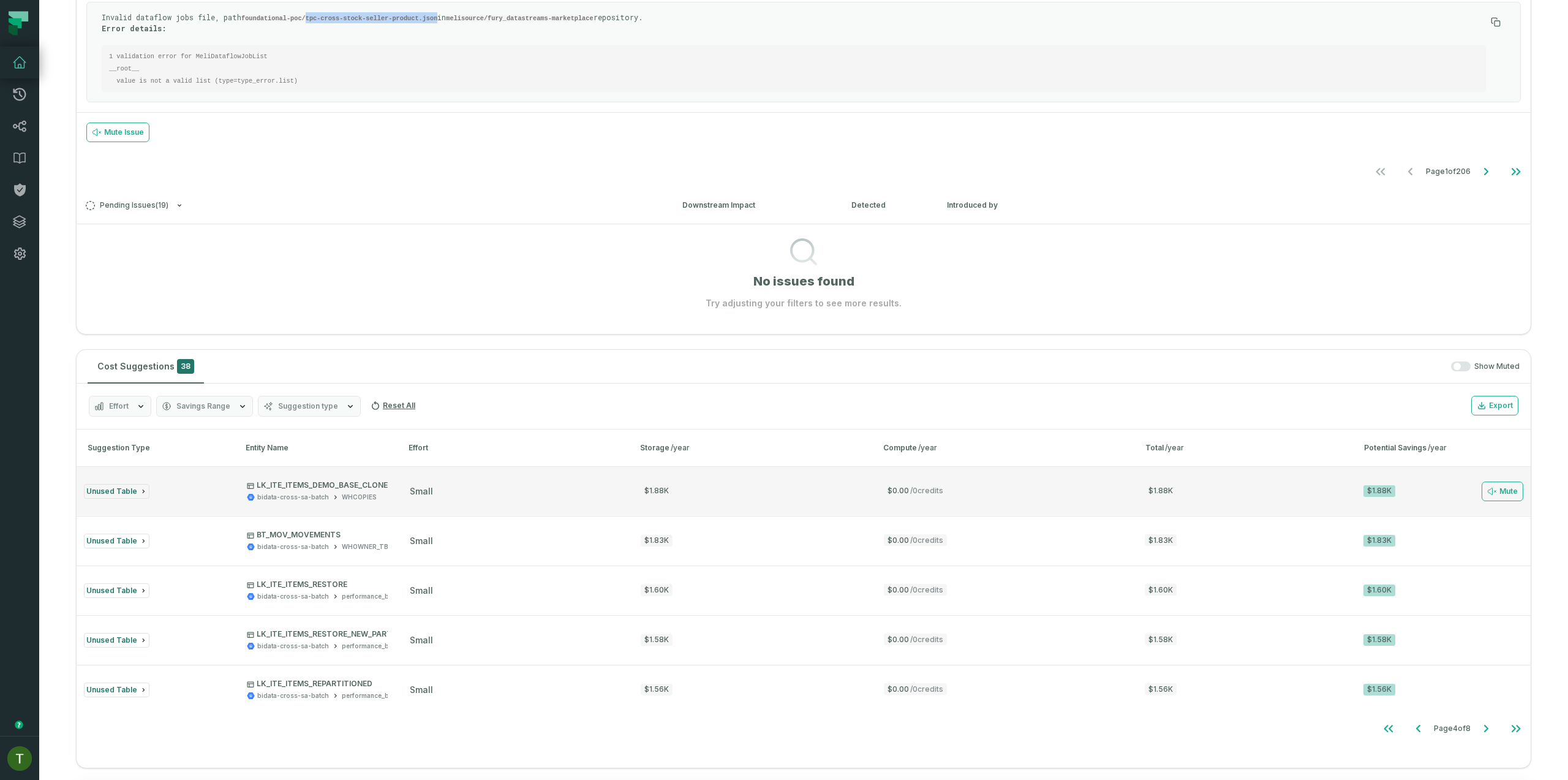
click at [508, 505] on button "Unused Table LK_ITE_ITEMS_DEMO_BASE_CLONE bidata-cross-sa-batch WHCOPIES small …" at bounding box center [803, 491] width 1454 height 49
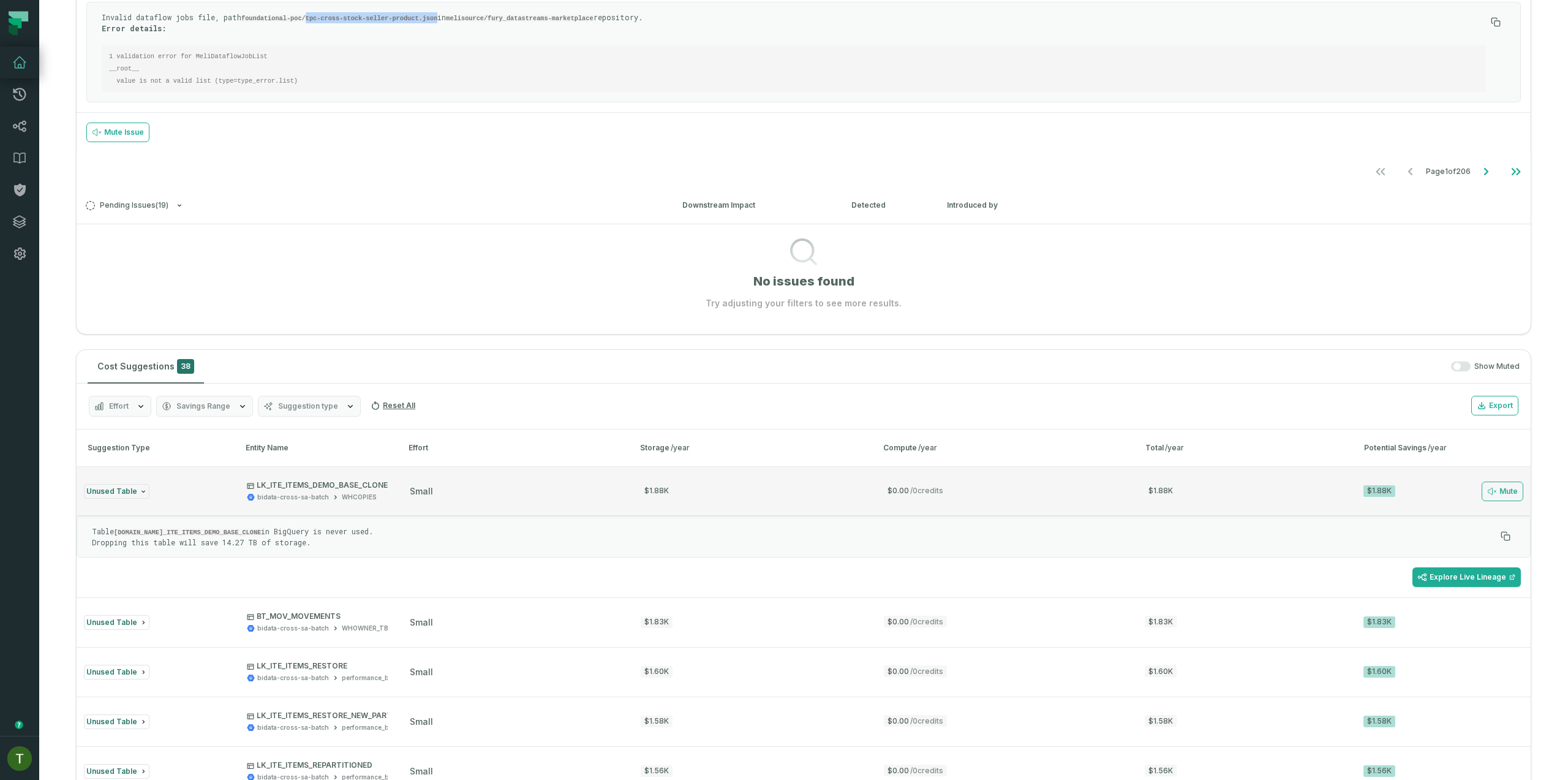
drag, startPoint x: 550, startPoint y: 477, endPoint x: 559, endPoint y: 500, distance: 24.7
click at [550, 477] on button "Unused Table LK_ITE_ITEMS_DEMO_BASE_CLONE bidata-cross-sa-batch WHCOPIES small …" at bounding box center [803, 491] width 1454 height 49
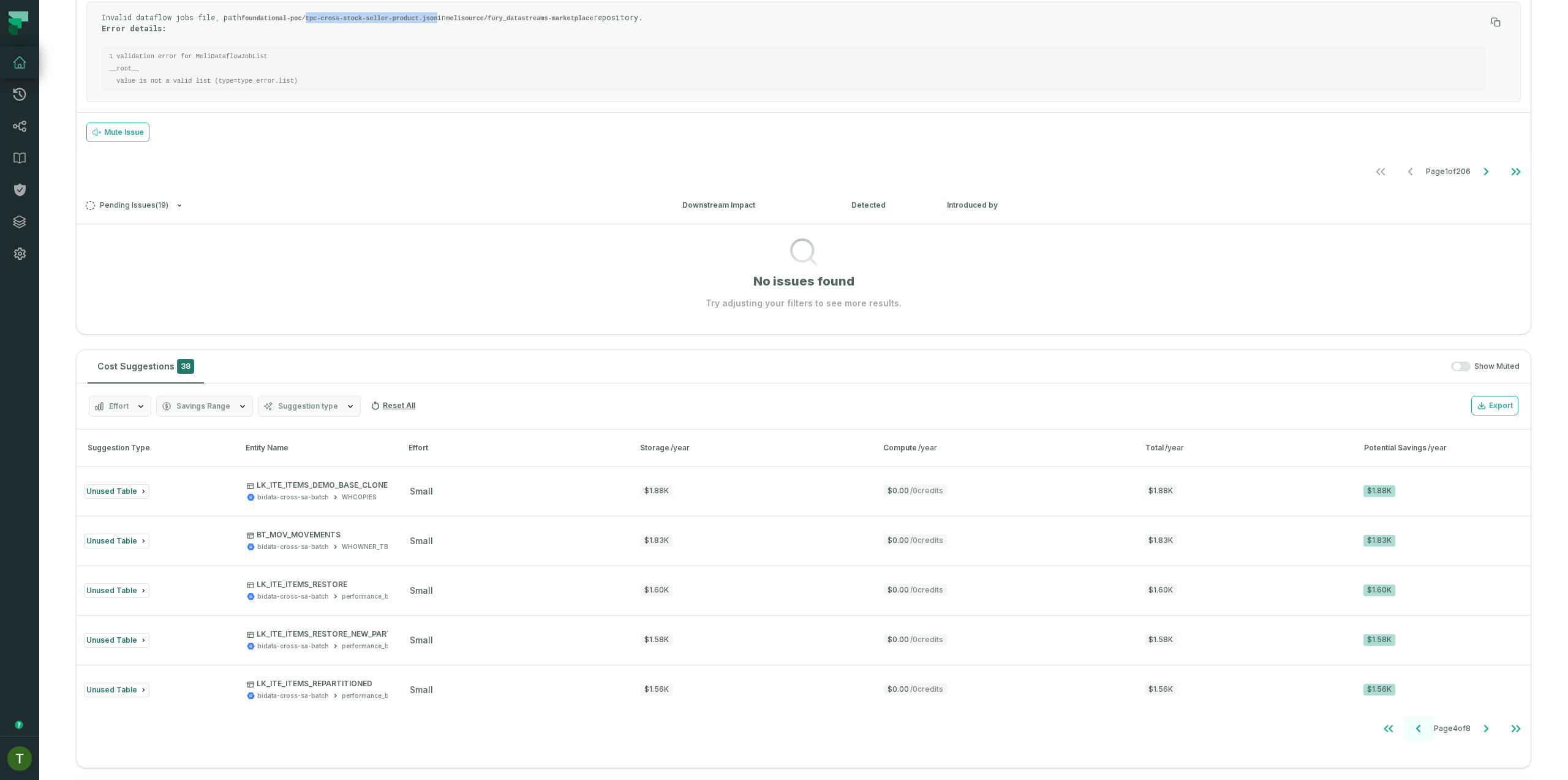
click at [1404, 736] on button "Go to previous page" at bounding box center [1418, 729] width 29 height 25
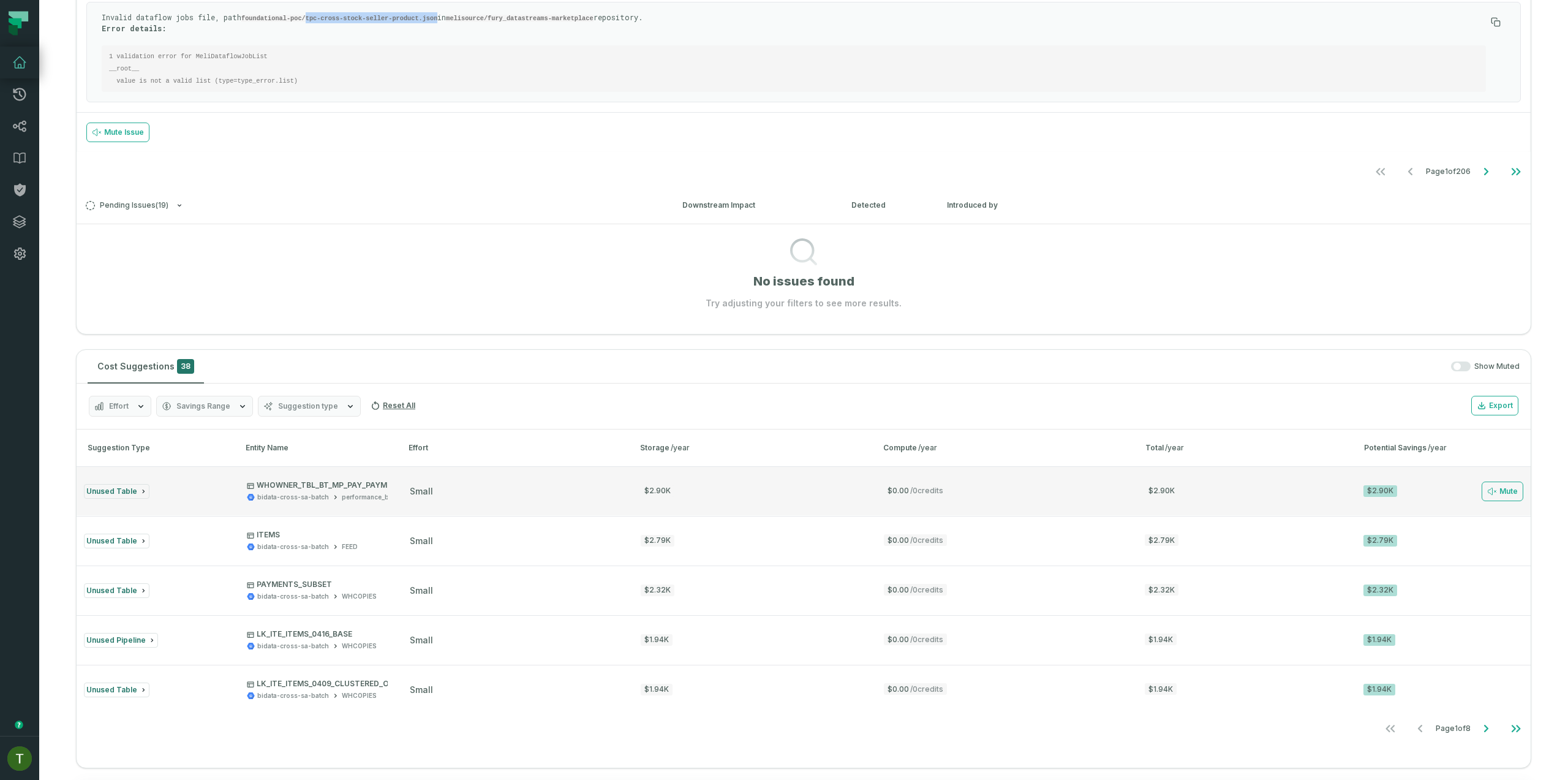
click at [837, 510] on button "Unused Table WHOWNER_TBL_BT_MP_PAY_PAYMENTS_ALL bidata-cross-sa-batch performan…" at bounding box center [803, 491] width 1454 height 49
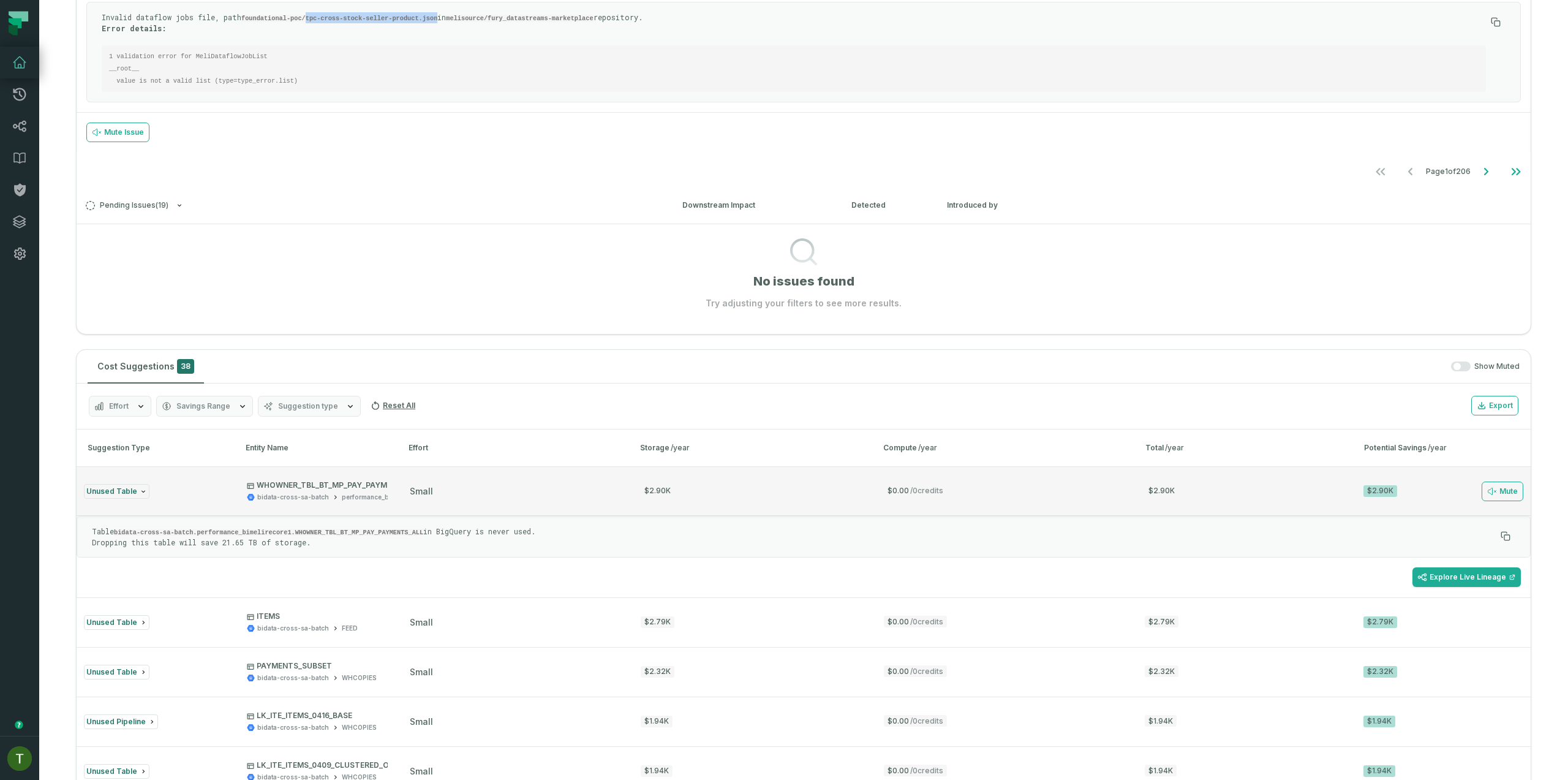
click at [509, 496] on div "small" at bounding box center [514, 491] width 209 height 12
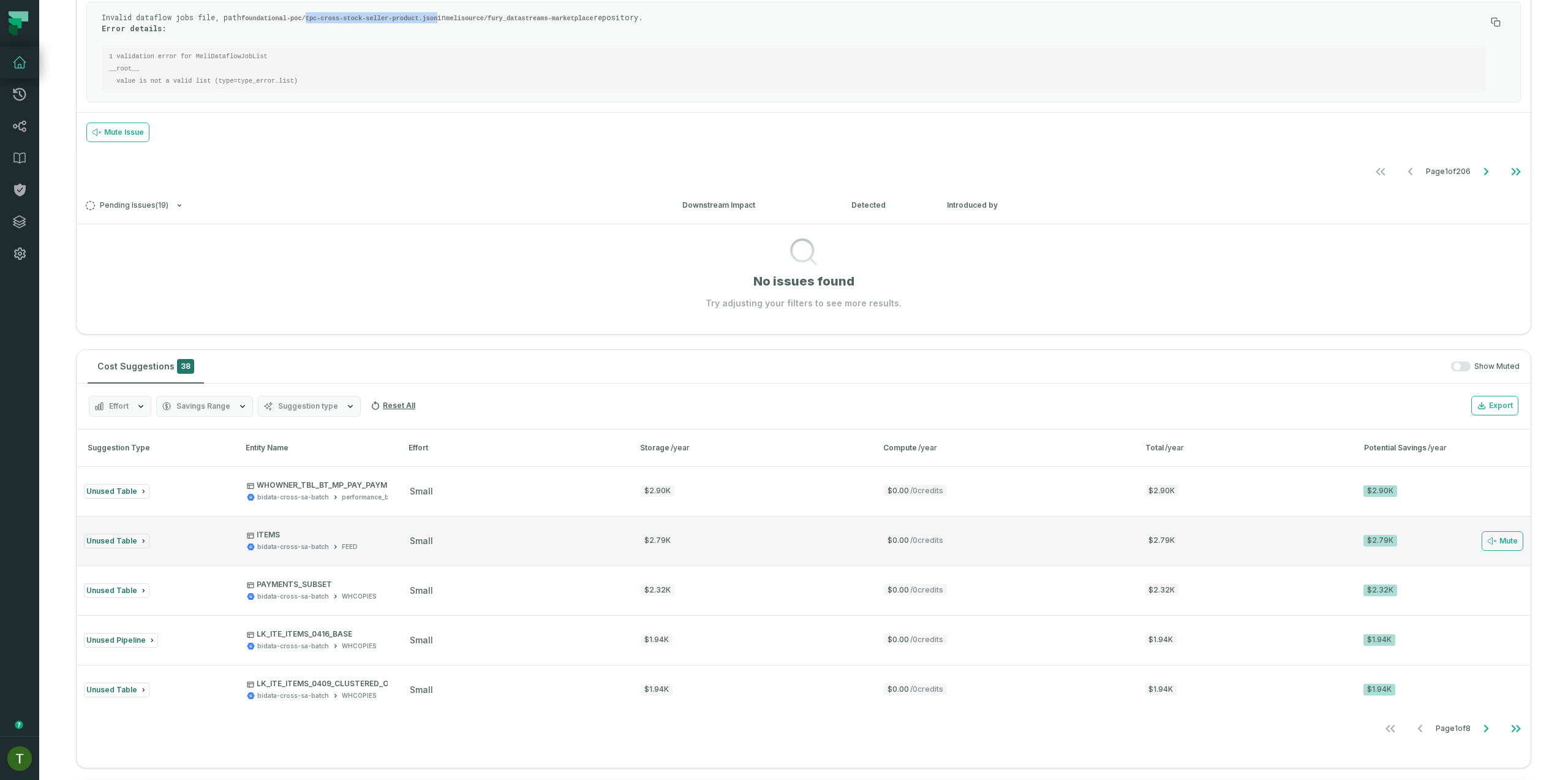
click at [494, 532] on button "Unused Table ITEMS bidata-cross-sa-batch FEED small $2.79K $0.00 / 0 credits $2…" at bounding box center [803, 541] width 1454 height 49
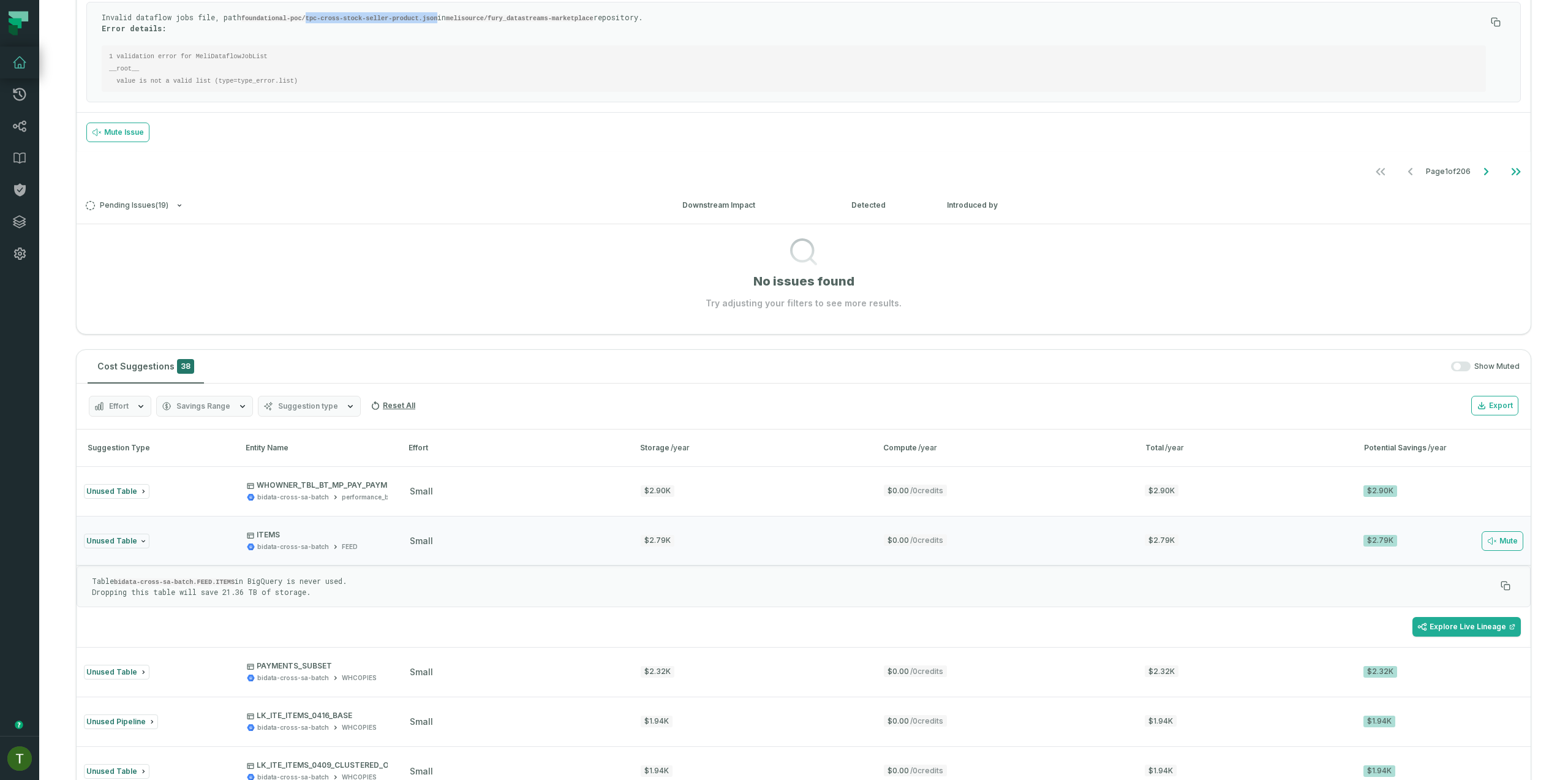
scroll to position [717, 0]
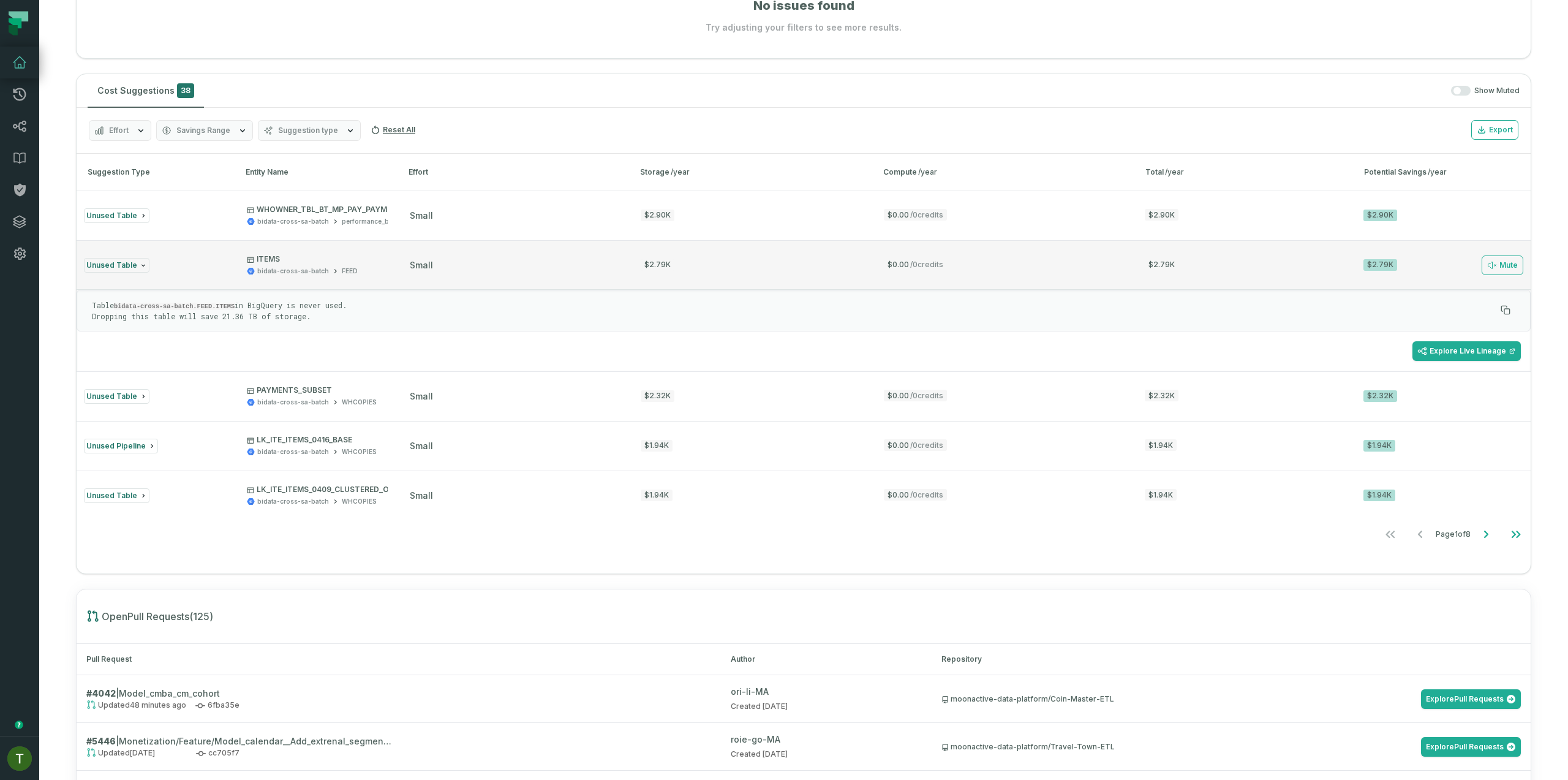
click at [1150, 243] on button "Unused Table ITEMS bidata-cross-sa-batch FEED small $2.79K $0.00 / 0 credits $2…" at bounding box center [803, 265] width 1454 height 49
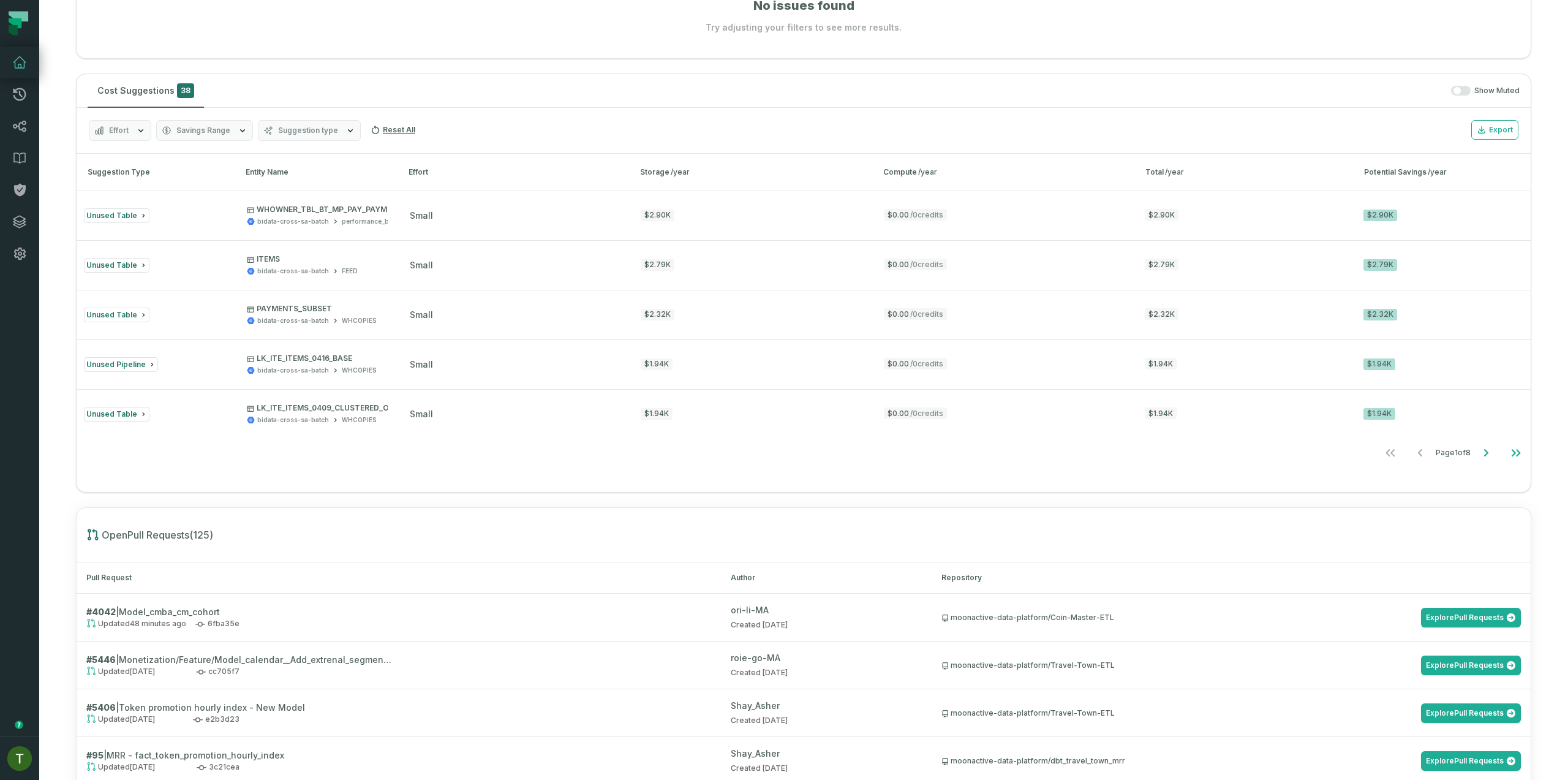
click at [1455, 86] on button "button" at bounding box center [1461, 91] width 20 height 9
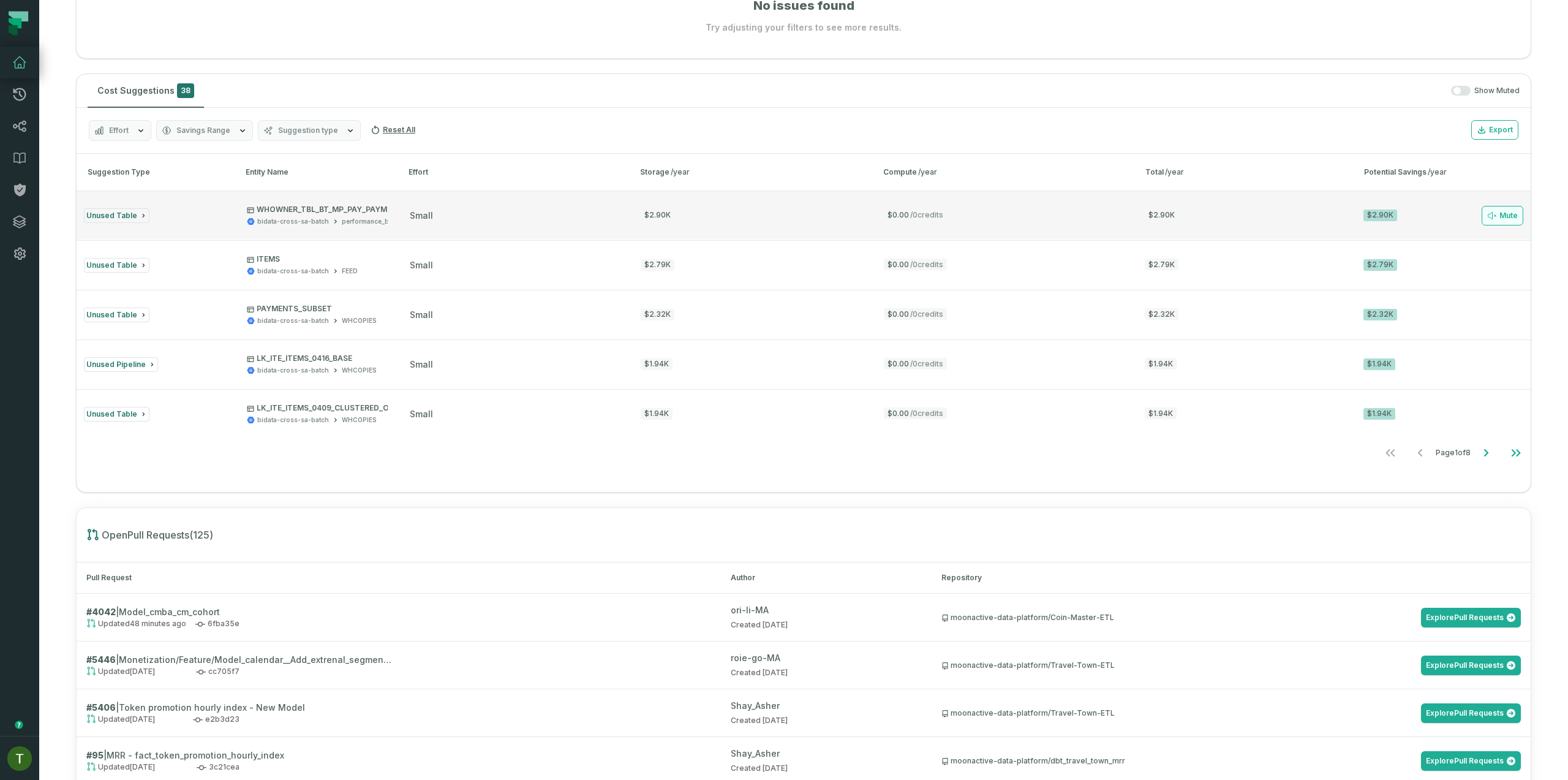
click at [1507, 213] on button "Mute" at bounding box center [1503, 216] width 42 height 20
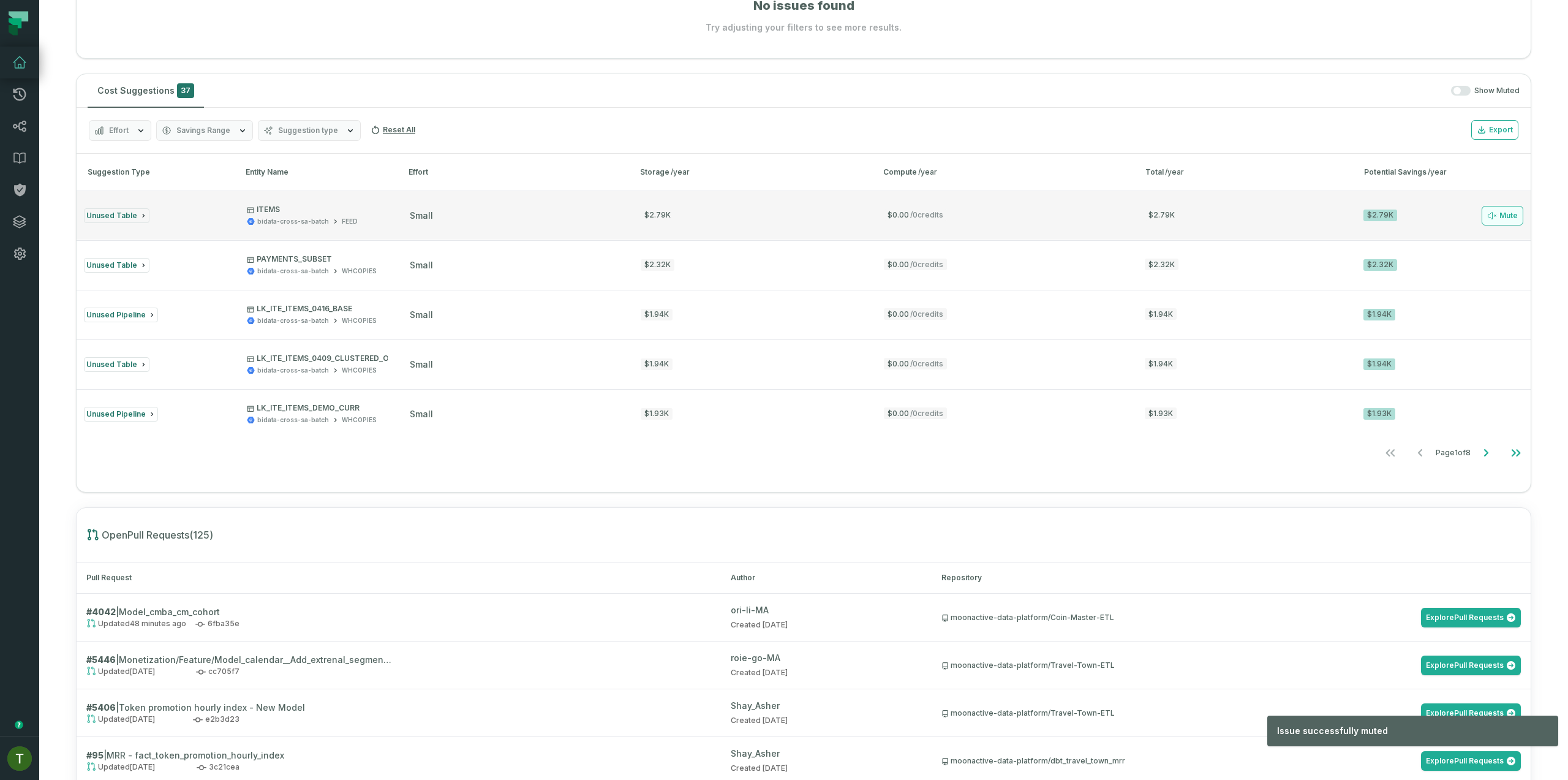
click at [1504, 216] on button "Mute" at bounding box center [1503, 216] width 42 height 20
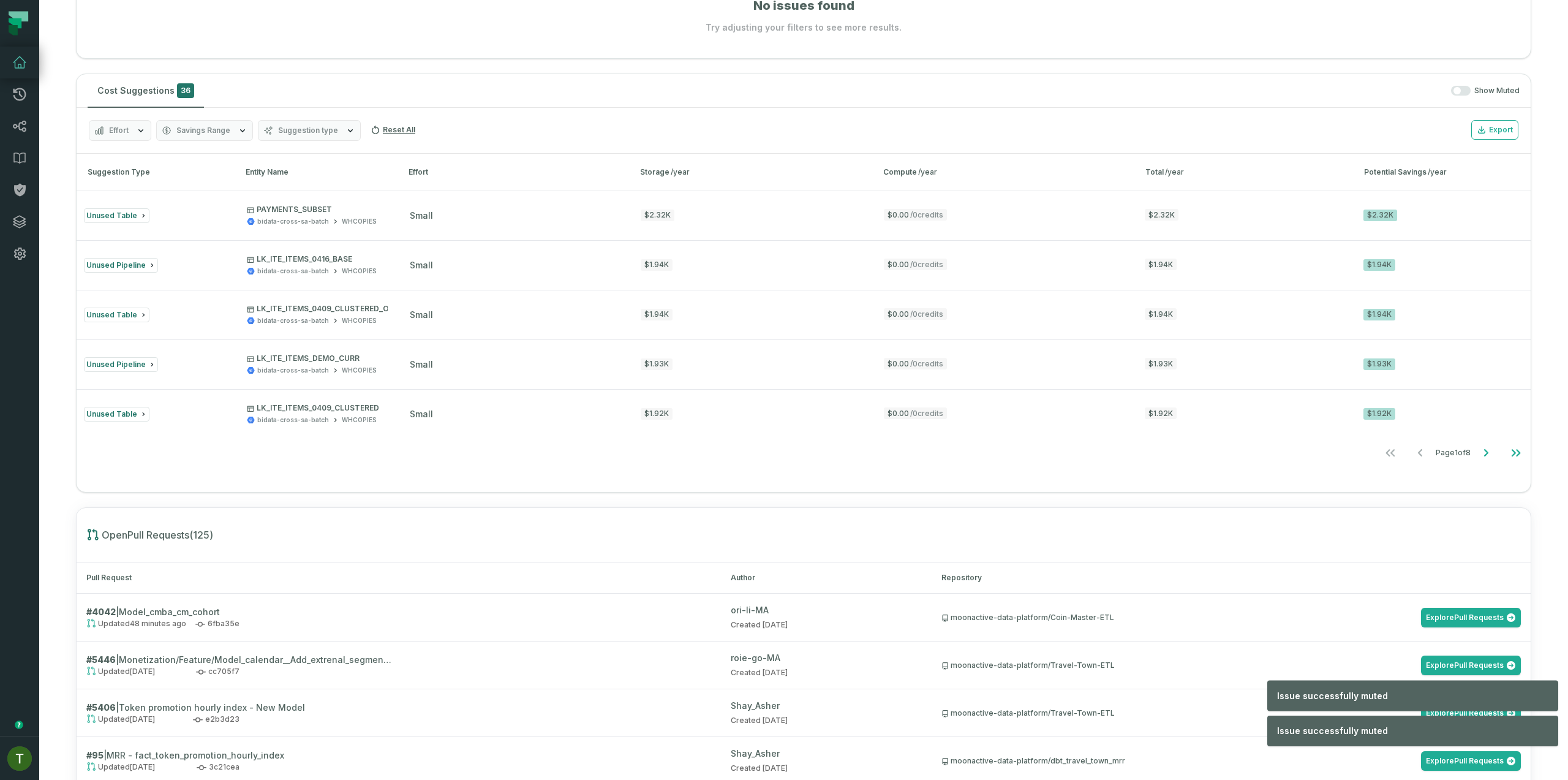
click at [0, 0] on button "Mute" at bounding box center [0, 0] width 0 height 0
click at [1504, 217] on div "$1.94K Mute" at bounding box center [1443, 215] width 160 height 11
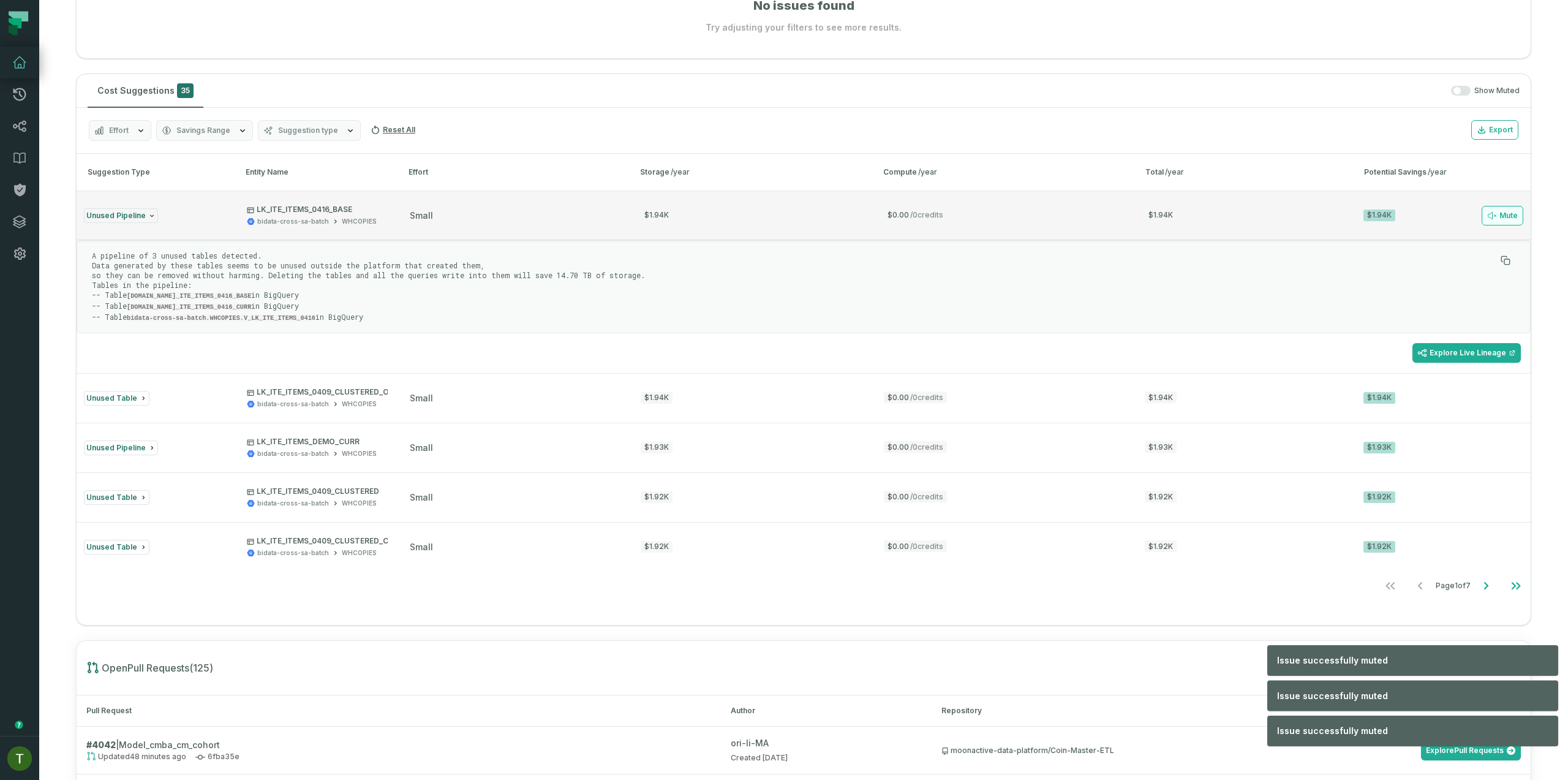
click at [1502, 218] on button "Mute" at bounding box center [1503, 216] width 42 height 20
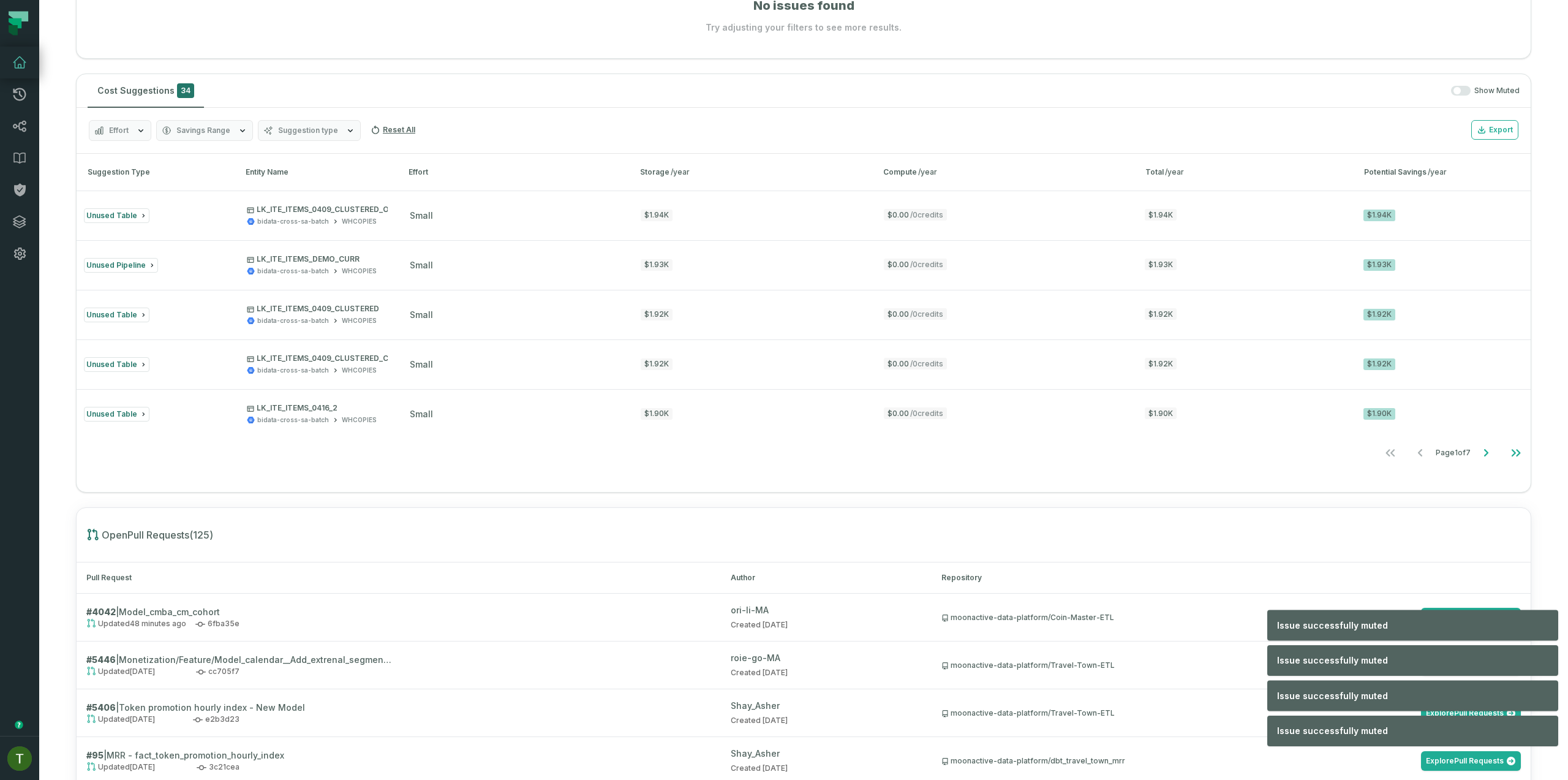
click at [0, 0] on button "Mute" at bounding box center [0, 0] width 0 height 0
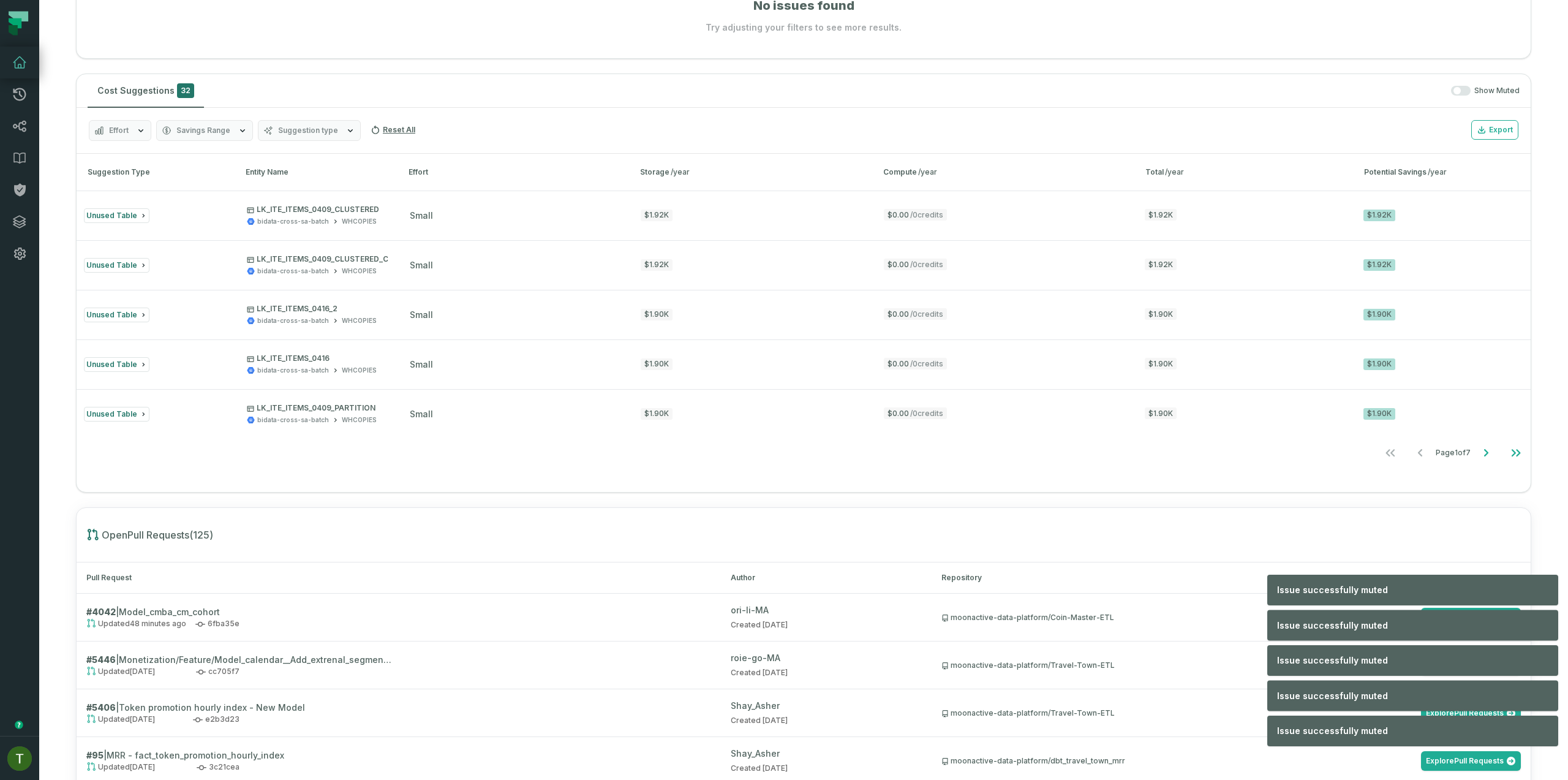
click at [0, 0] on button "Mute" at bounding box center [0, 0] width 0 height 0
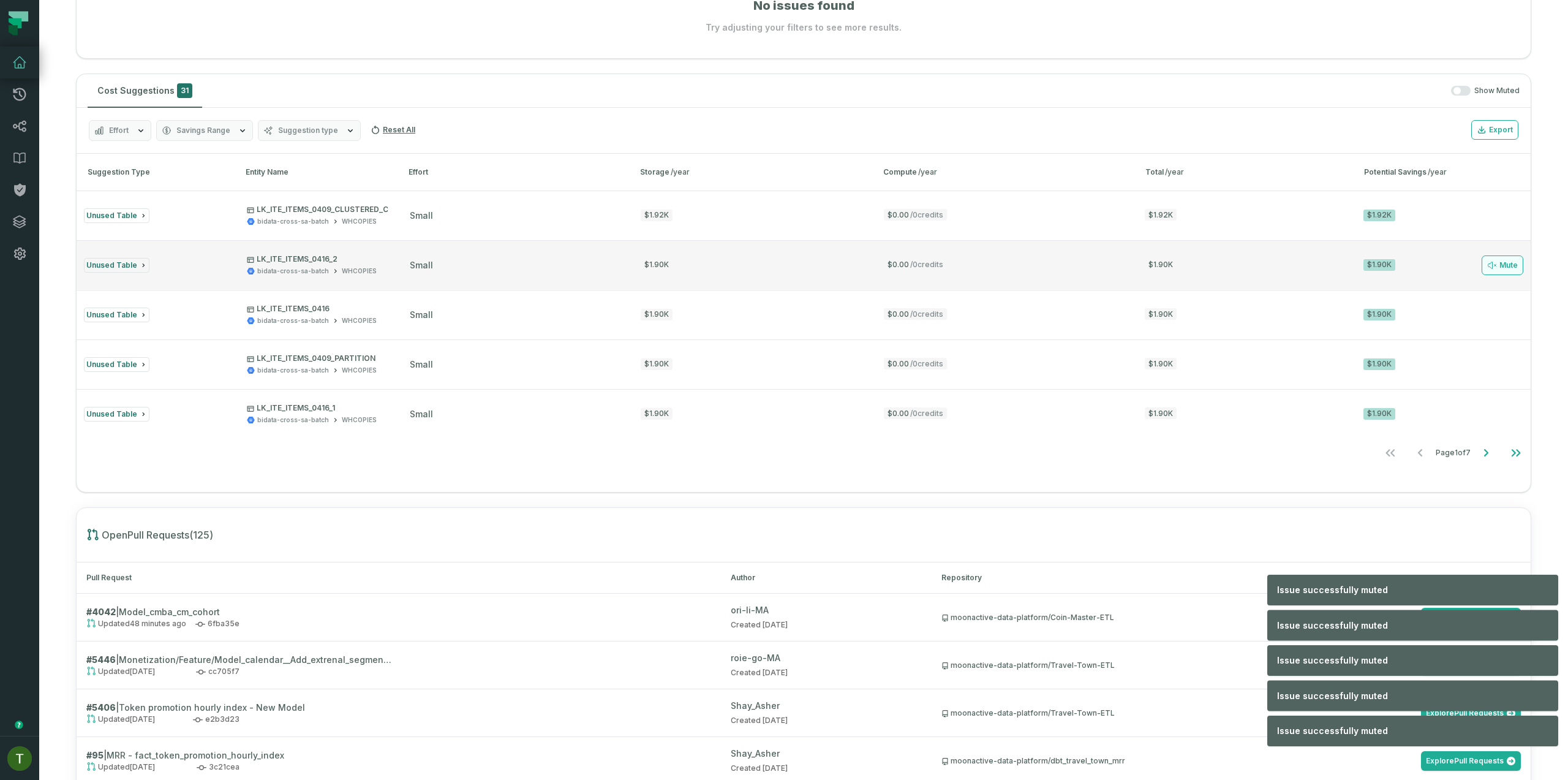
click at [1489, 261] on button "Mute" at bounding box center [1503, 265] width 42 height 20
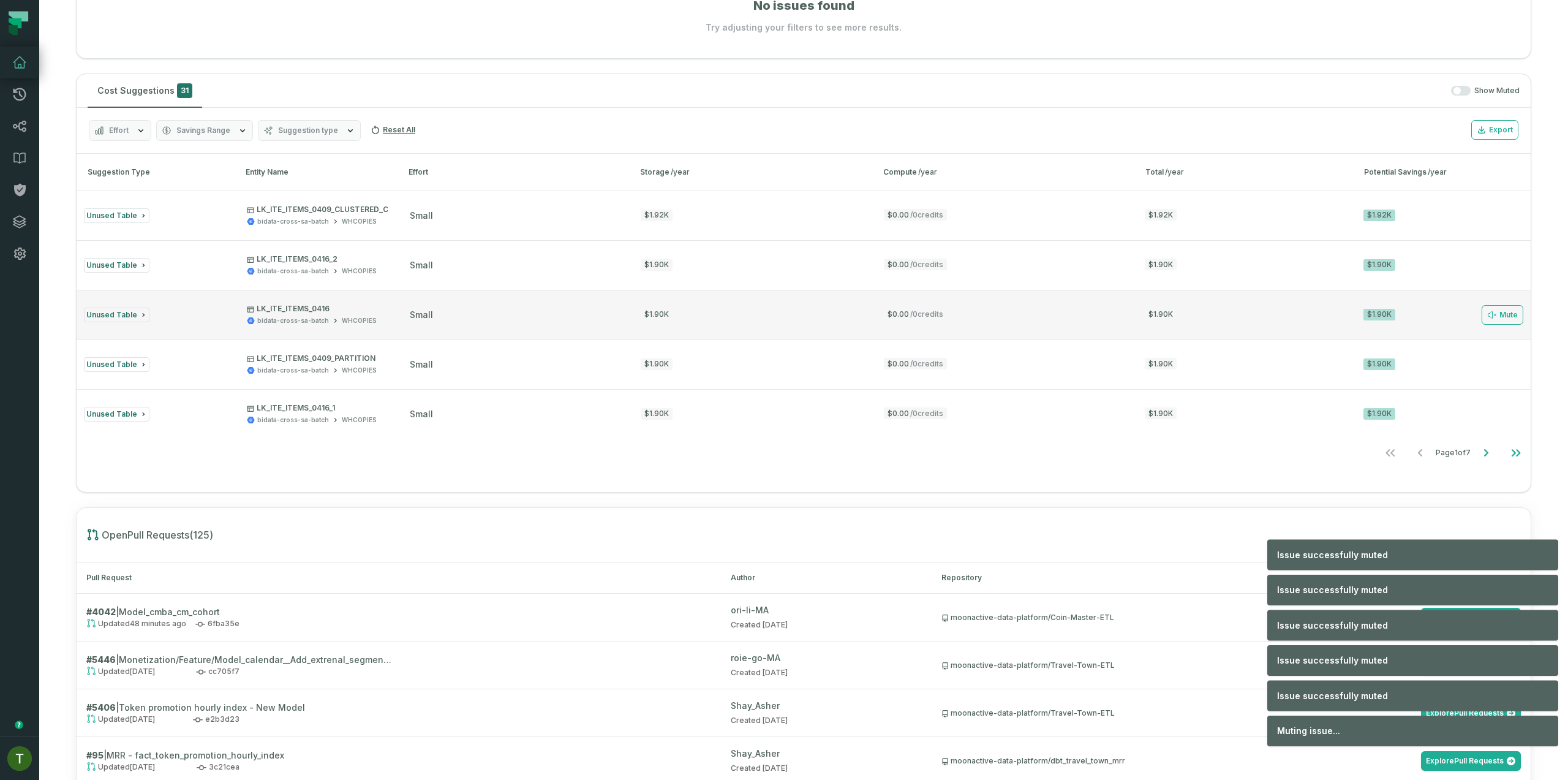
click at [1486, 292] on button "Unused Table LK_ITE_ITEMS_0416 bidata-cross-sa-batch WHCOPIES small $1.90K $0.0…" at bounding box center [803, 314] width 1454 height 49
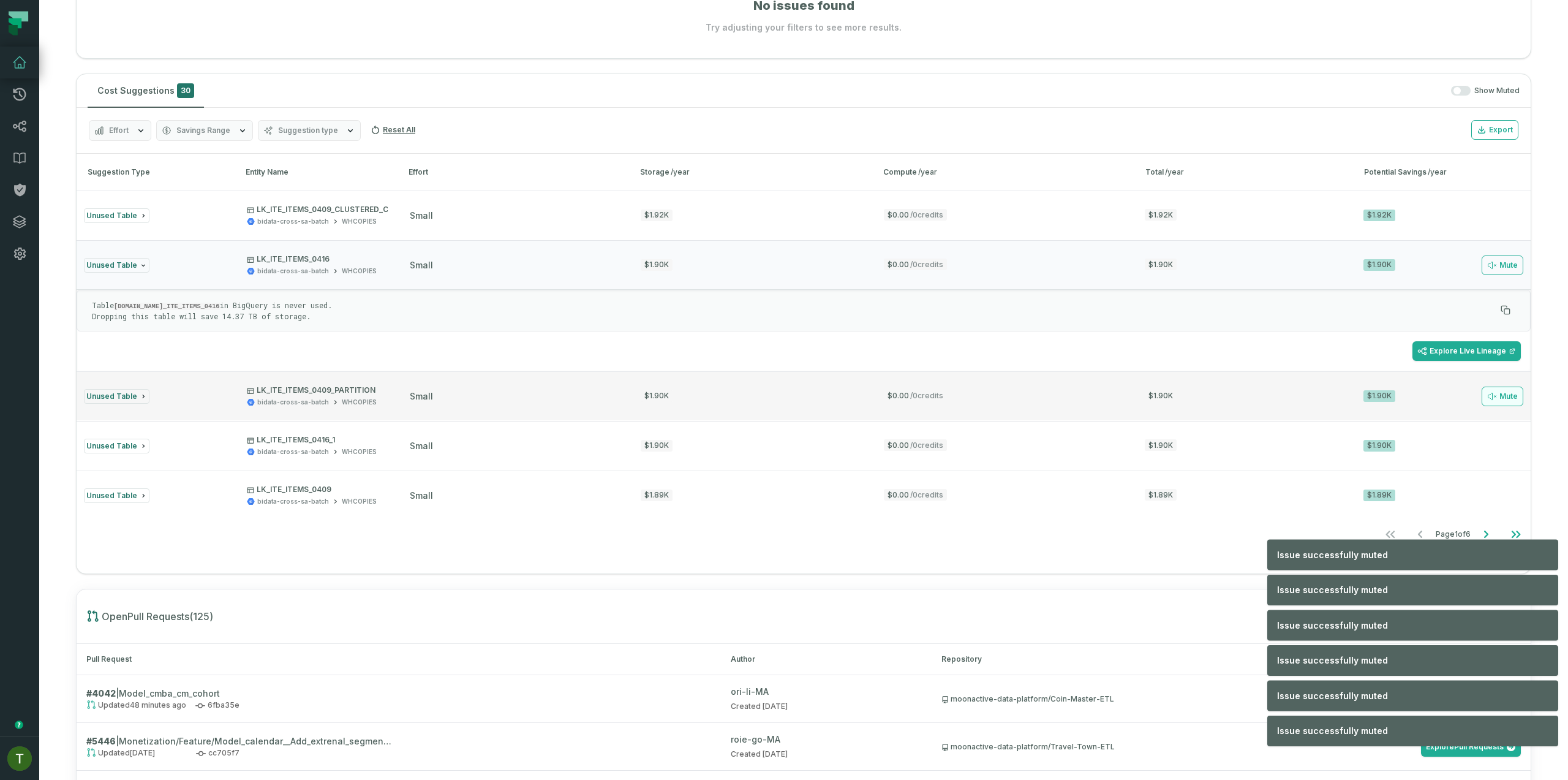
click at [1481, 318] on ul "Unused Table LK_ITE_ITEMS_0409_CLUSTERED_CLONE bidata-cross-sa-batch WHCOPIES s…" at bounding box center [803, 355] width 1454 height 329
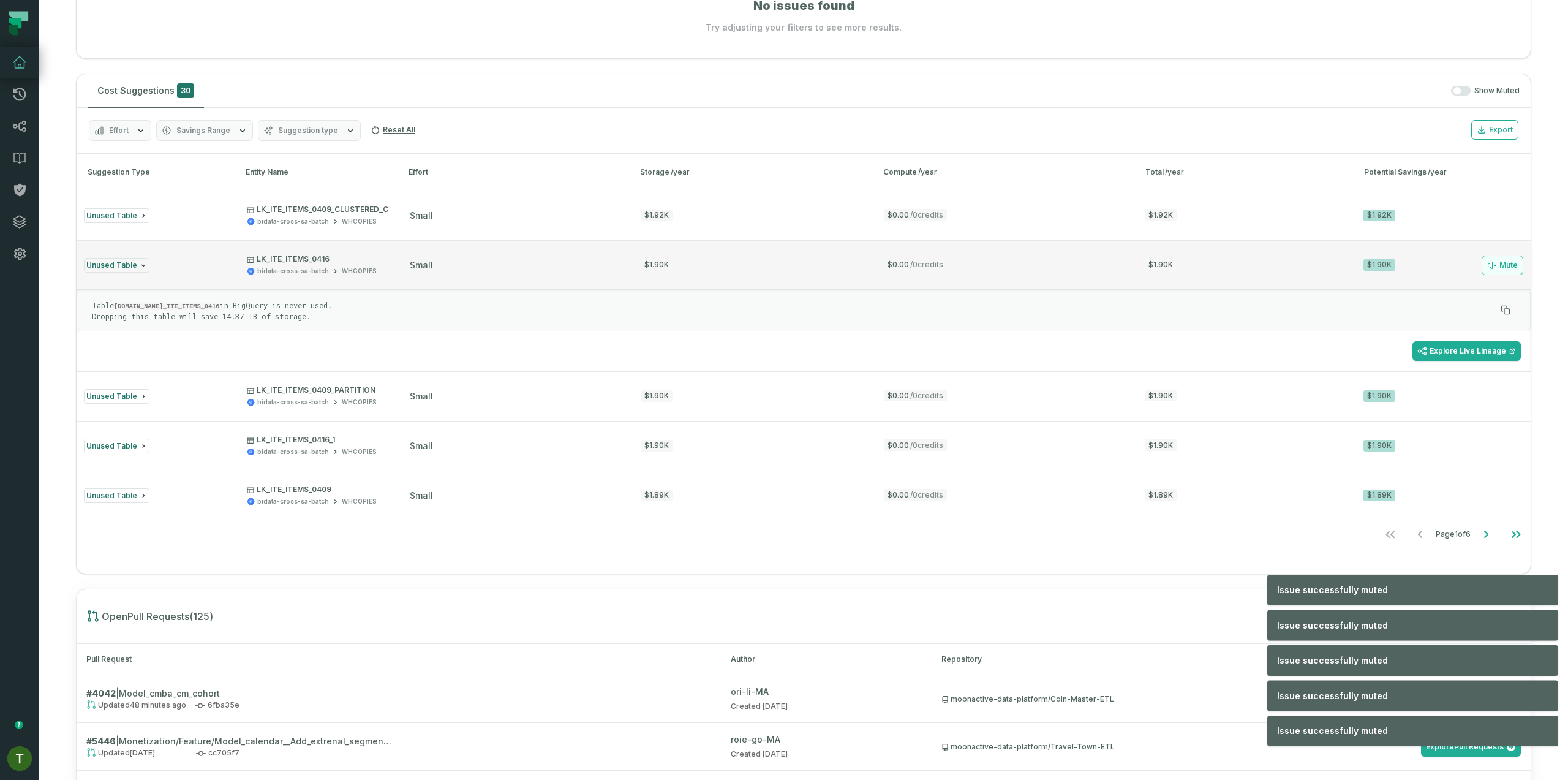
click at [1497, 263] on button "Mute" at bounding box center [1503, 265] width 42 height 20
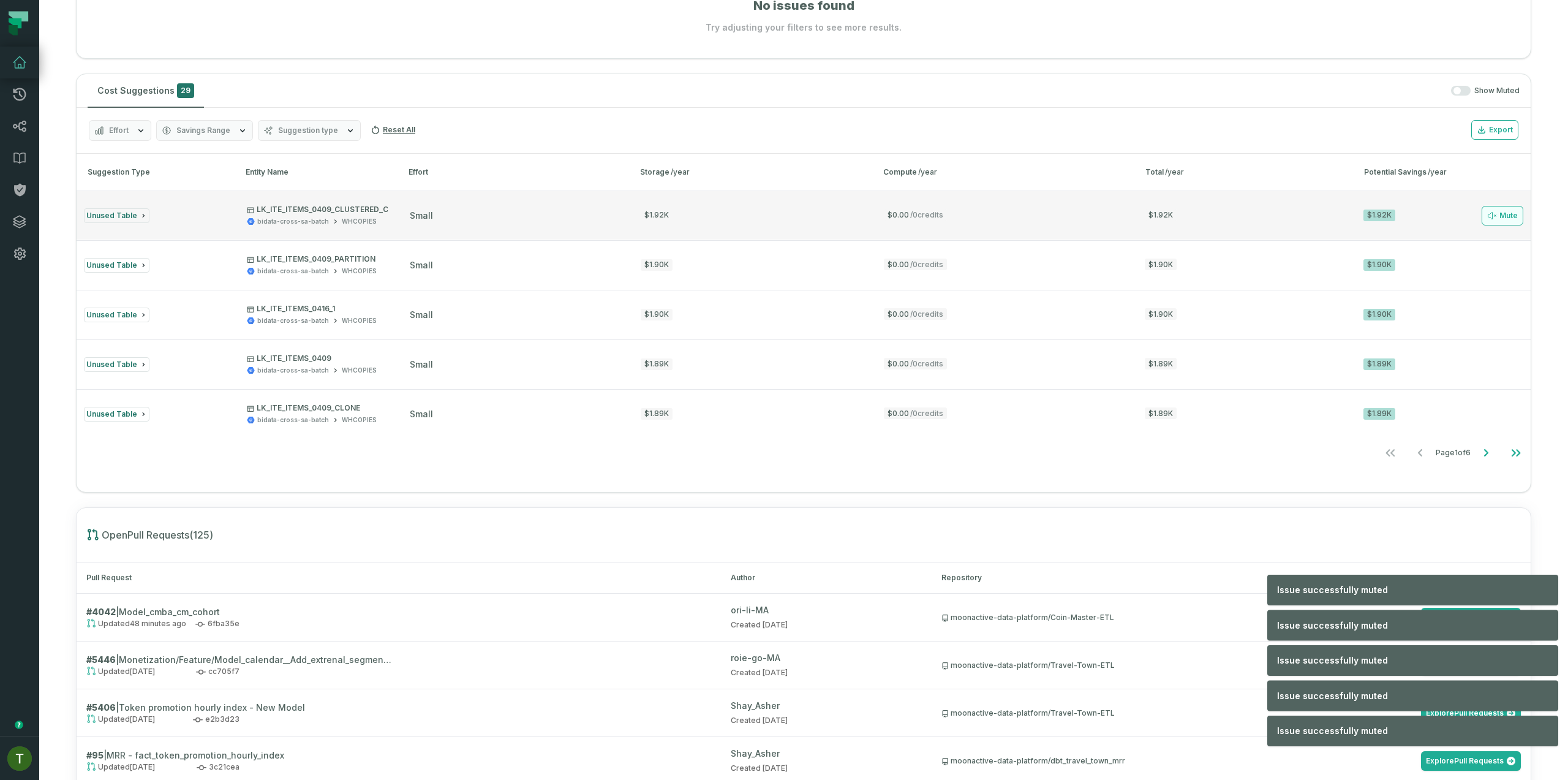
click at [1495, 219] on button "Mute" at bounding box center [1503, 216] width 42 height 20
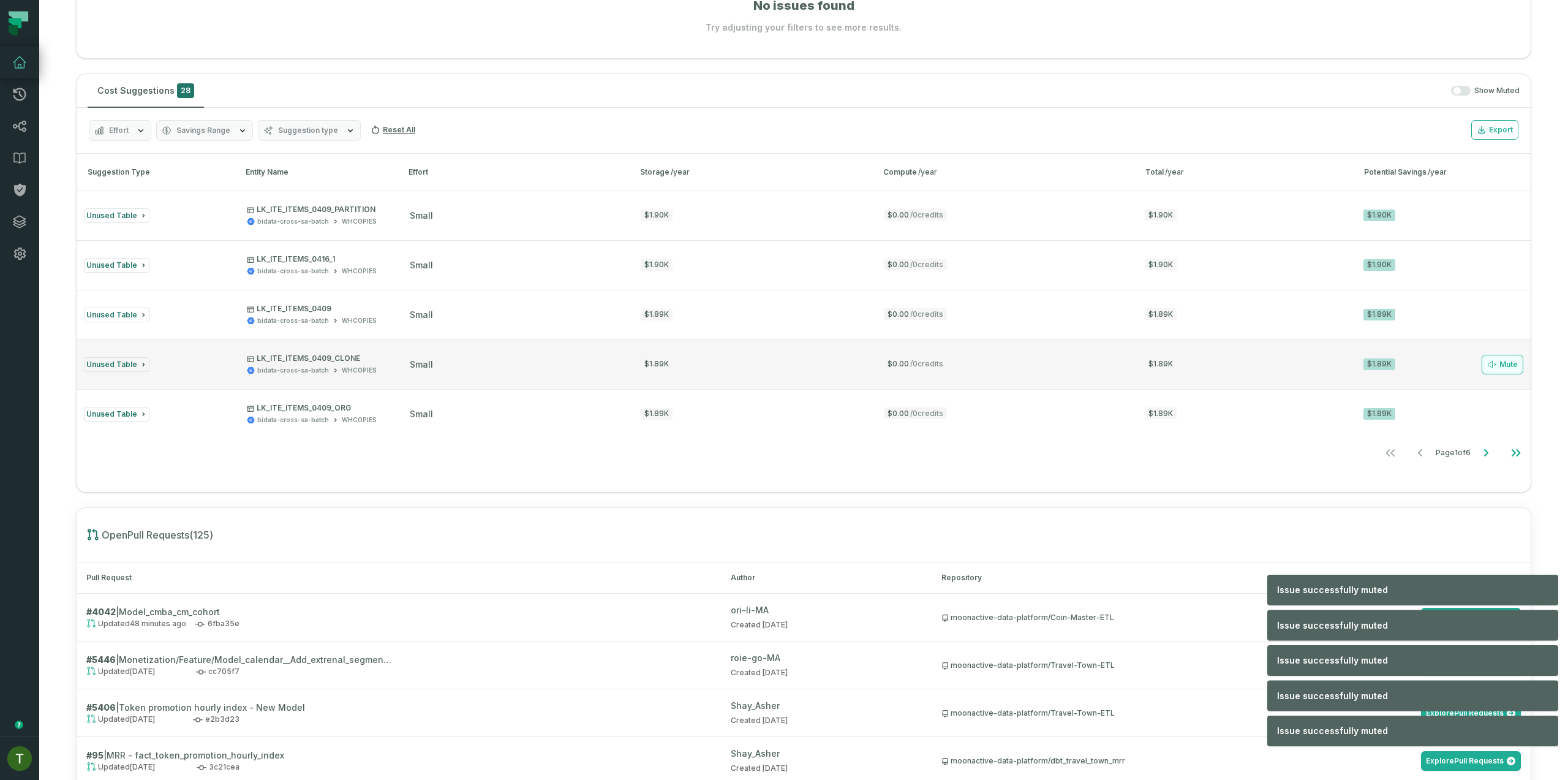
click at [1502, 361] on button "Mute" at bounding box center [1503, 364] width 42 height 20
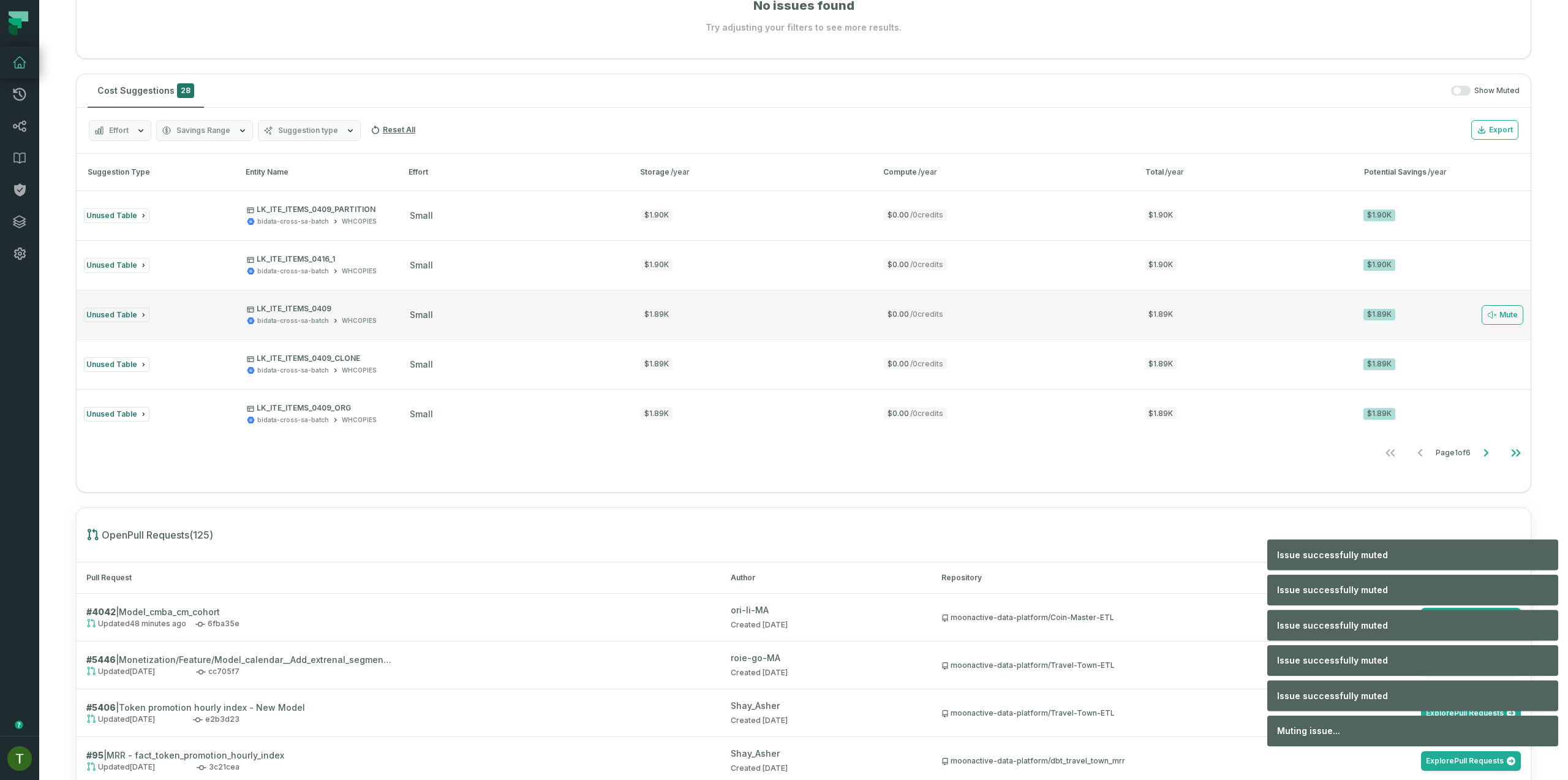
click at [1499, 326] on button "Unused Table LK_ITE_ITEMS_0409 bidata-cross-sa-batch WHCOPIES small $1.89K $0.0…" at bounding box center [803, 314] width 1454 height 49
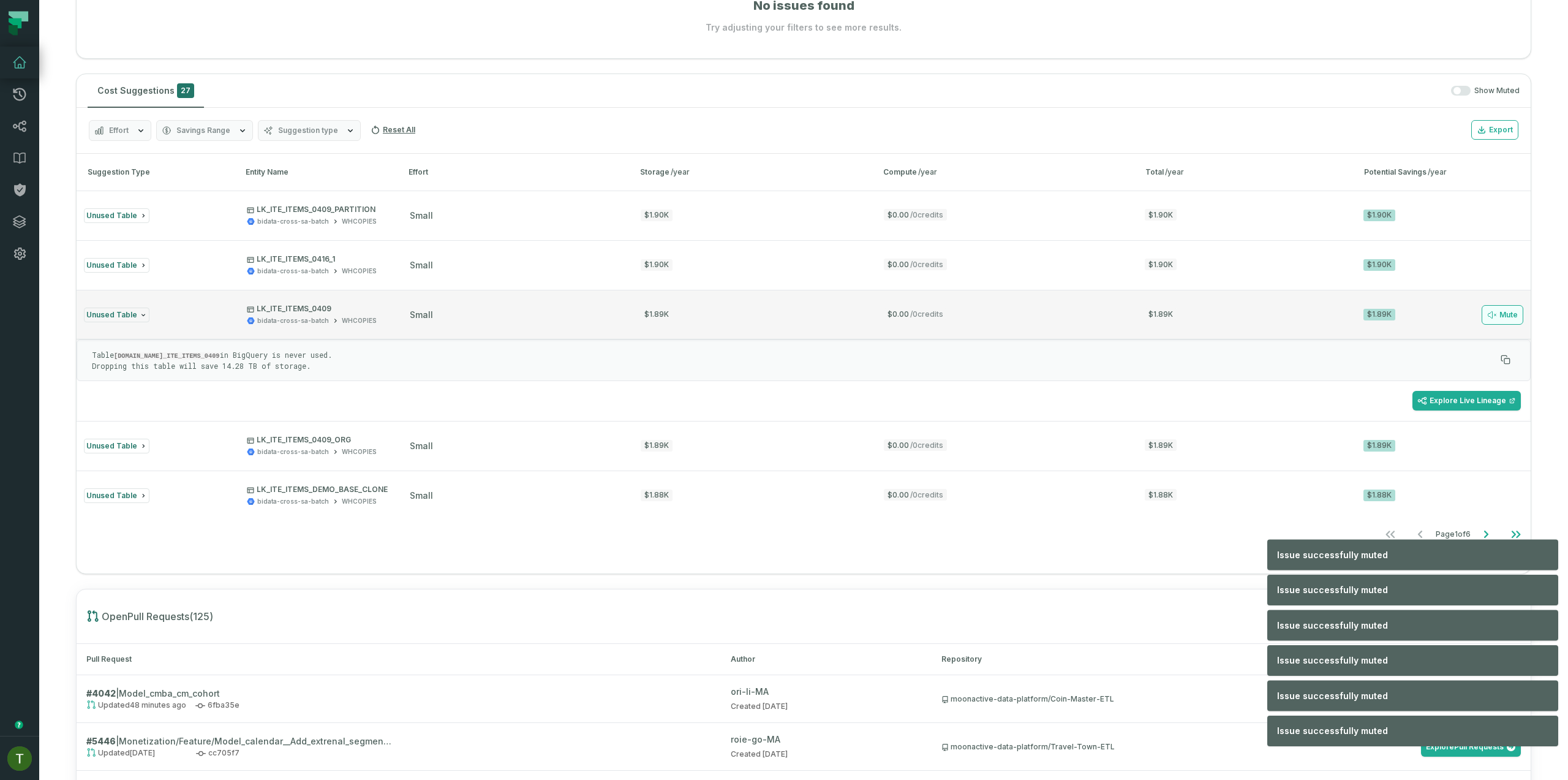
click at [1500, 321] on button "Mute" at bounding box center [1503, 314] width 42 height 20
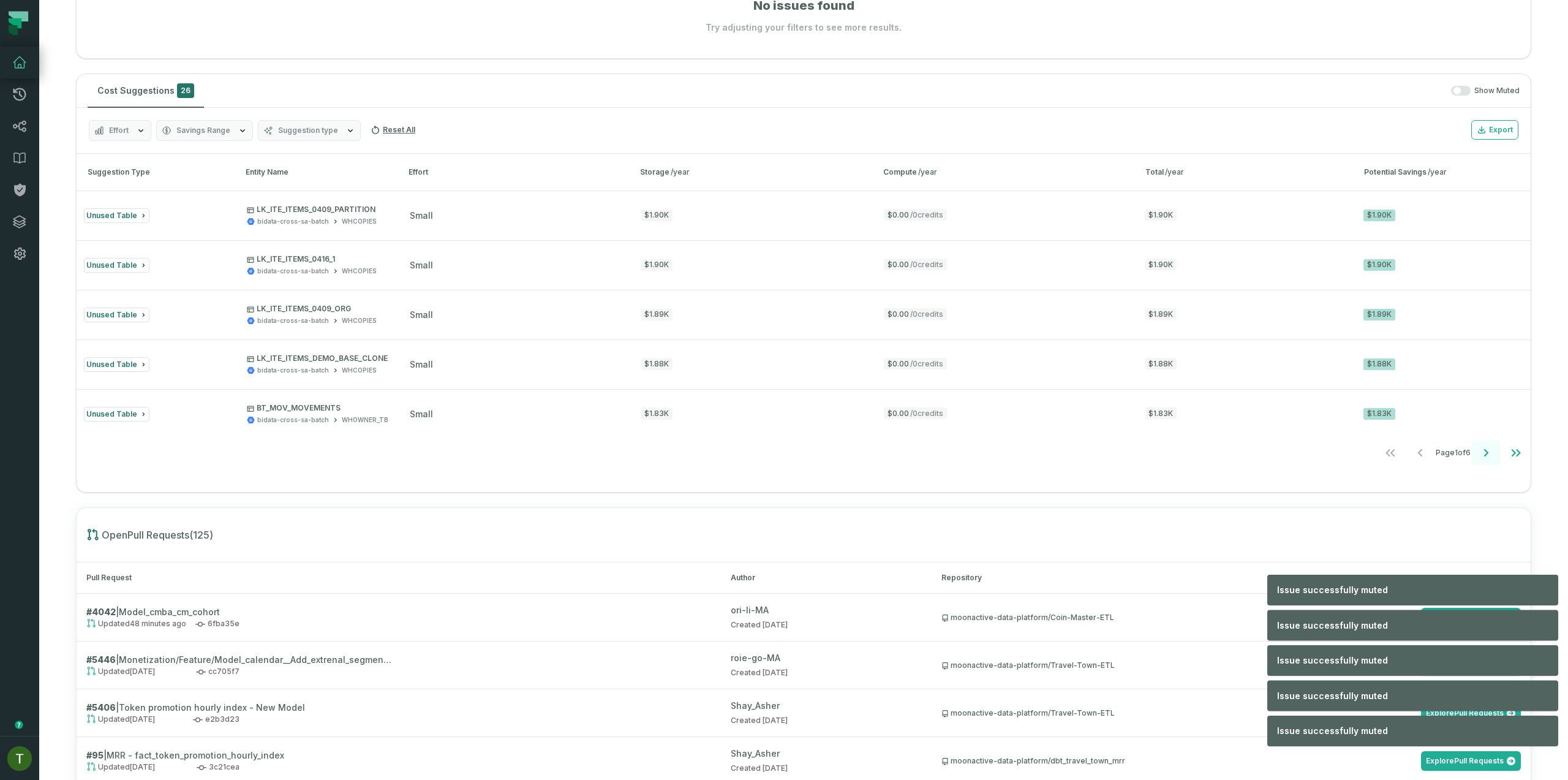
click at [1485, 445] on button "Go to next page" at bounding box center [1486, 452] width 29 height 25
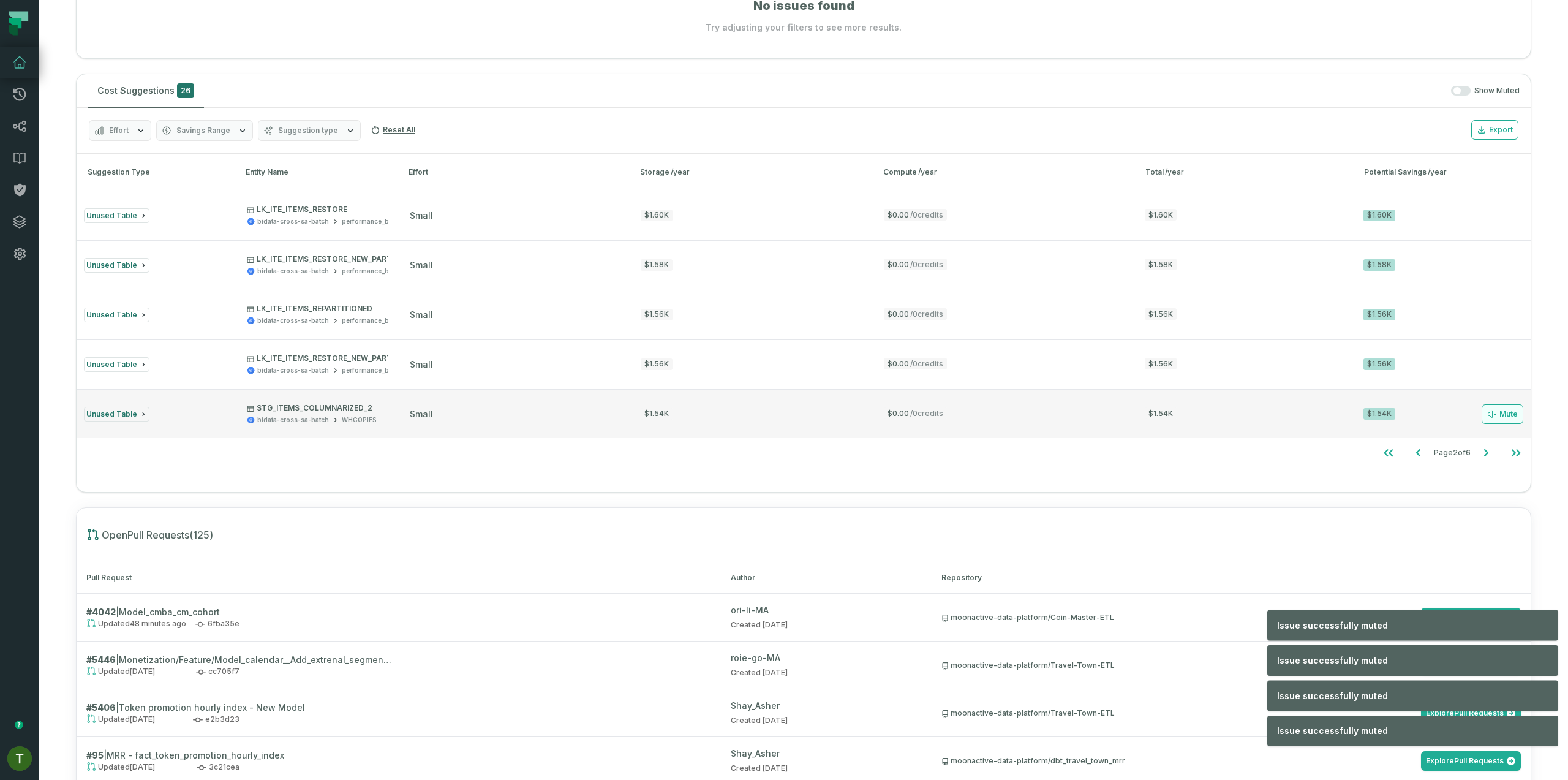
click at [1489, 417] on button "Mute" at bounding box center [1503, 414] width 42 height 20
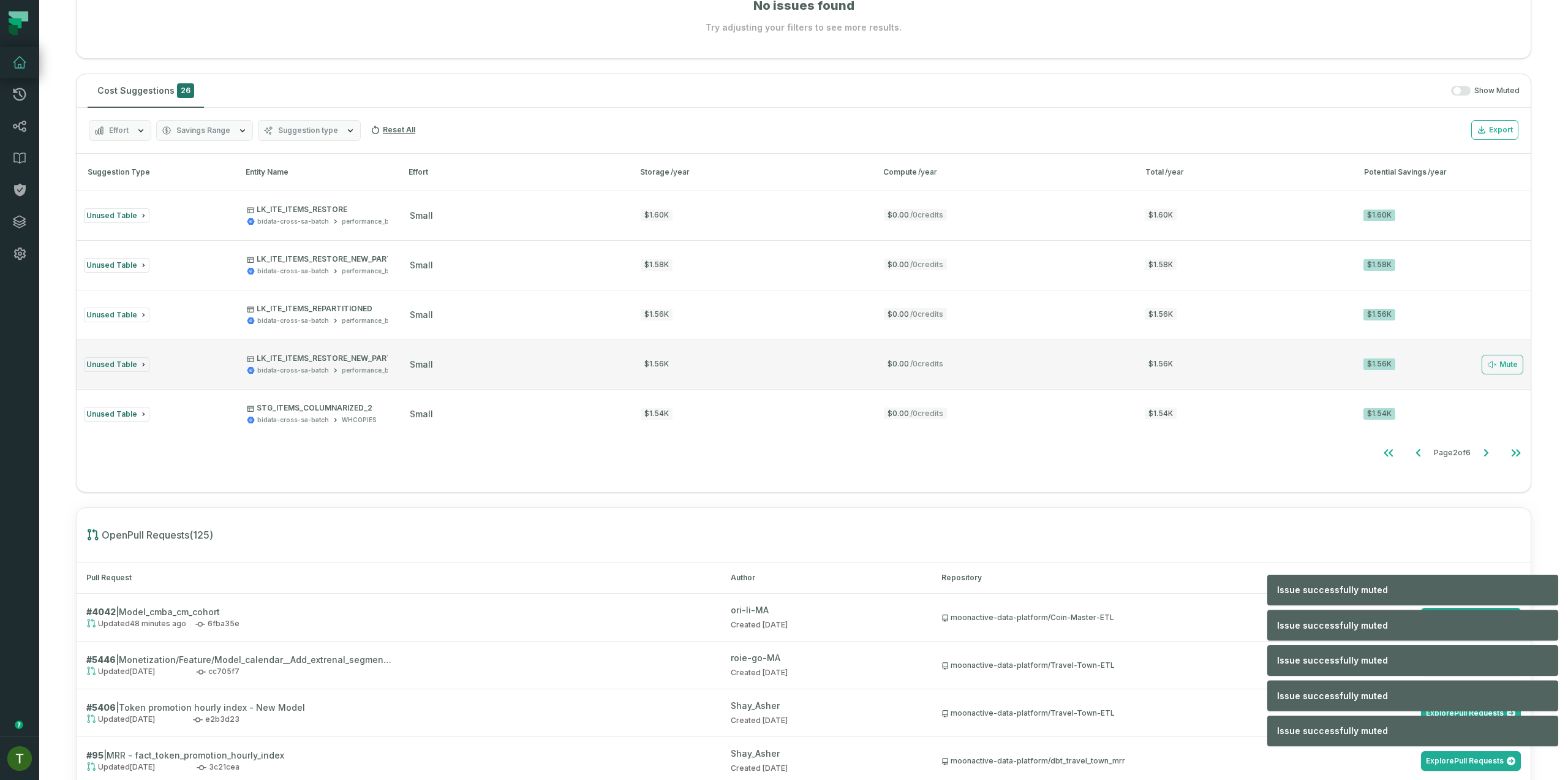
click at [1496, 377] on button "Unused Table LK_ITE_ITEMS_RESTORE_NEW_PARTITION bidata-cross-sa-batch performan…" at bounding box center [803, 364] width 1454 height 49
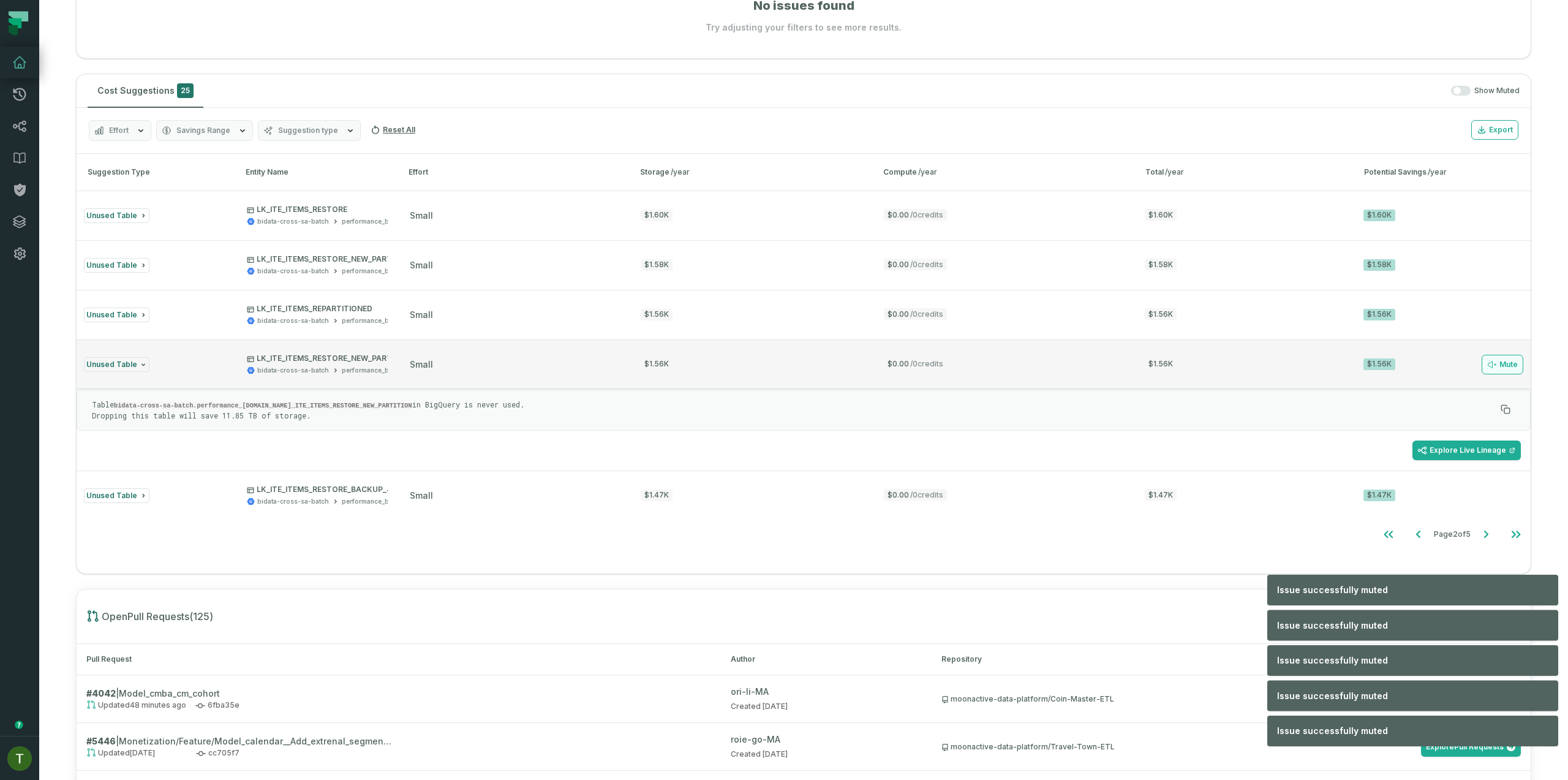
click at [1496, 370] on button "Mute" at bounding box center [1503, 364] width 42 height 20
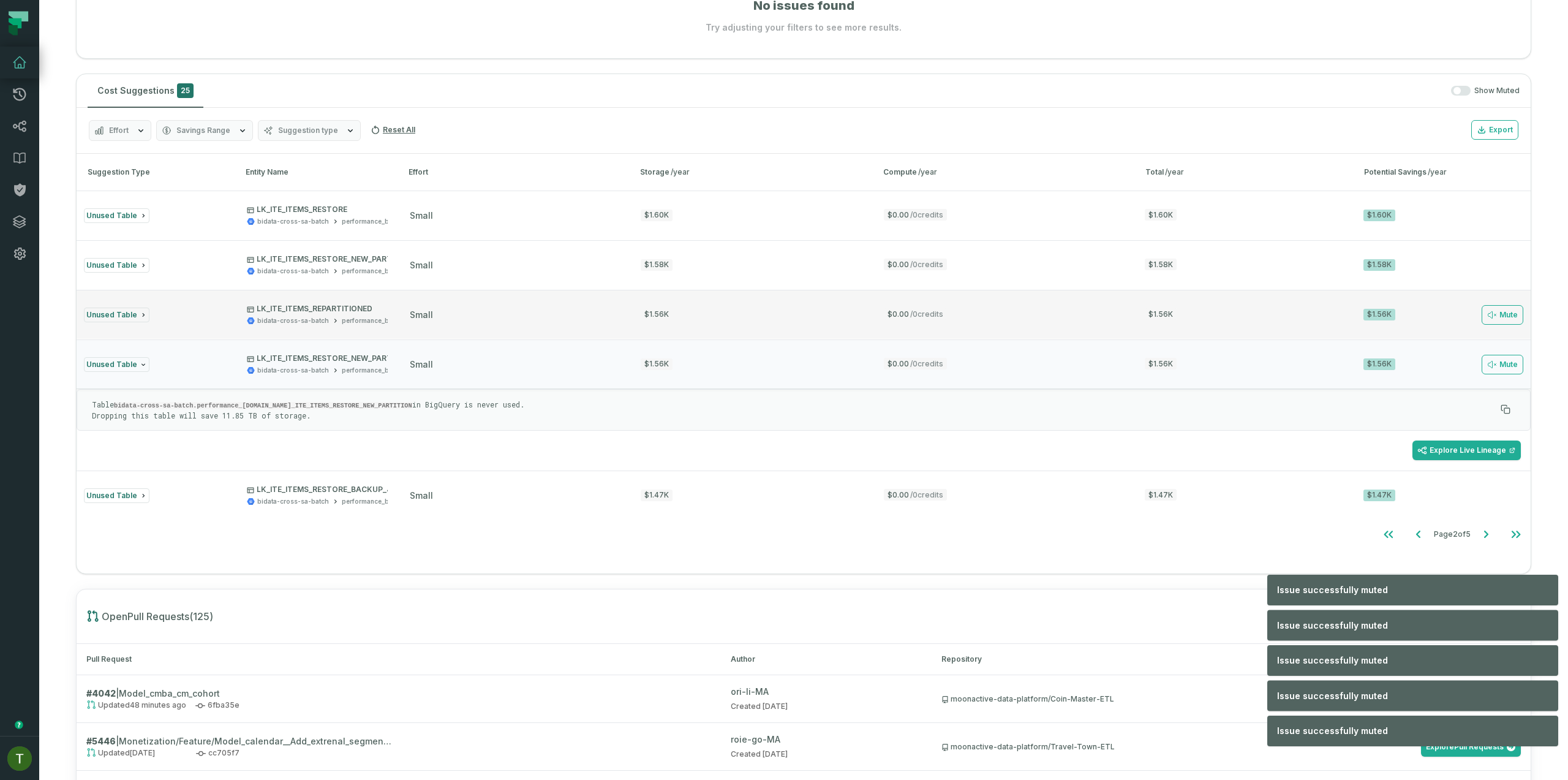
click at [1495, 327] on button "Unused Table LK_ITE_ITEMS_REPARTITIONED bidata-cross-sa-batch performance_bimel…" at bounding box center [803, 314] width 1454 height 49
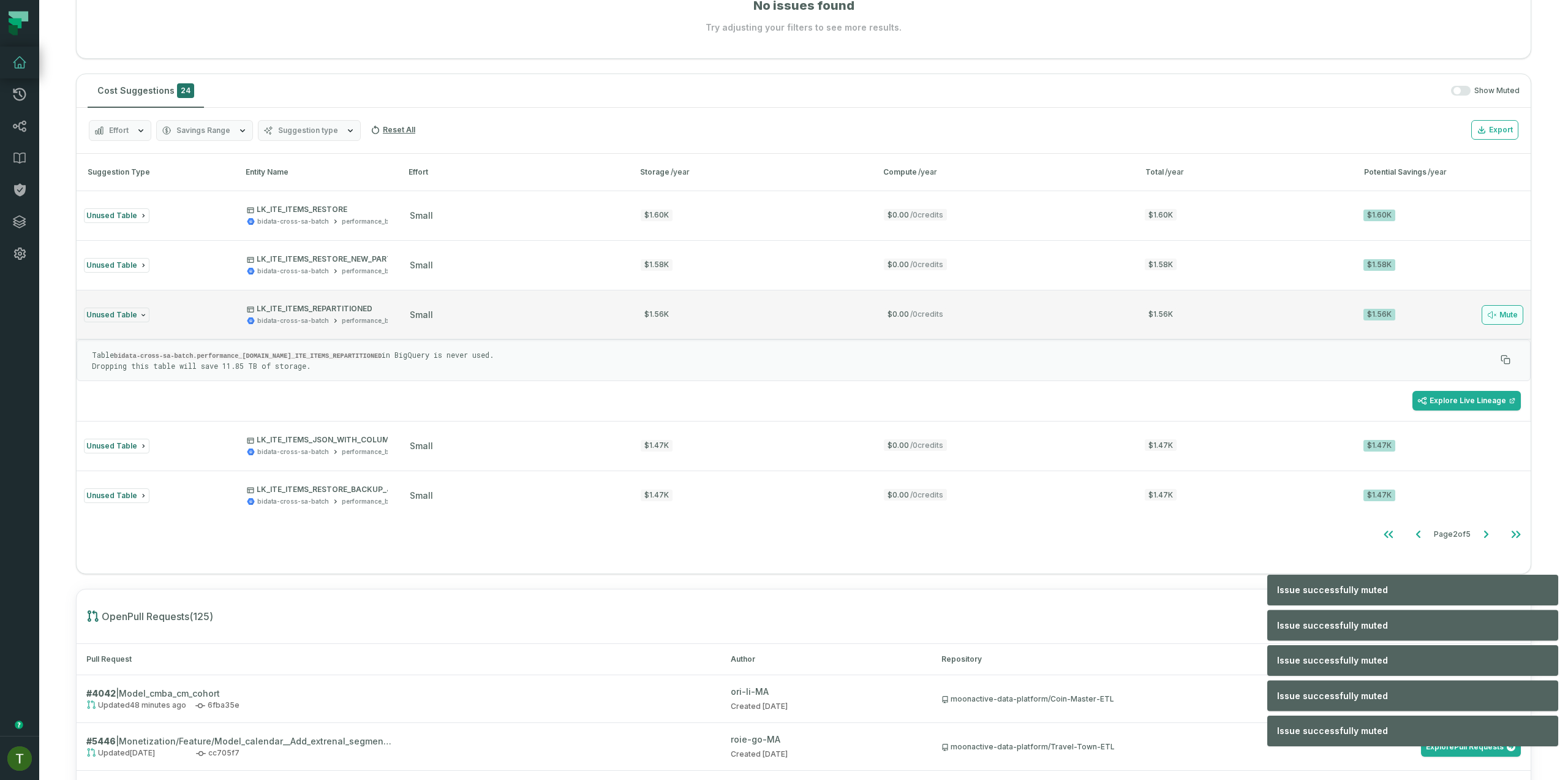
click at [1495, 323] on button "Mute" at bounding box center [1503, 314] width 42 height 20
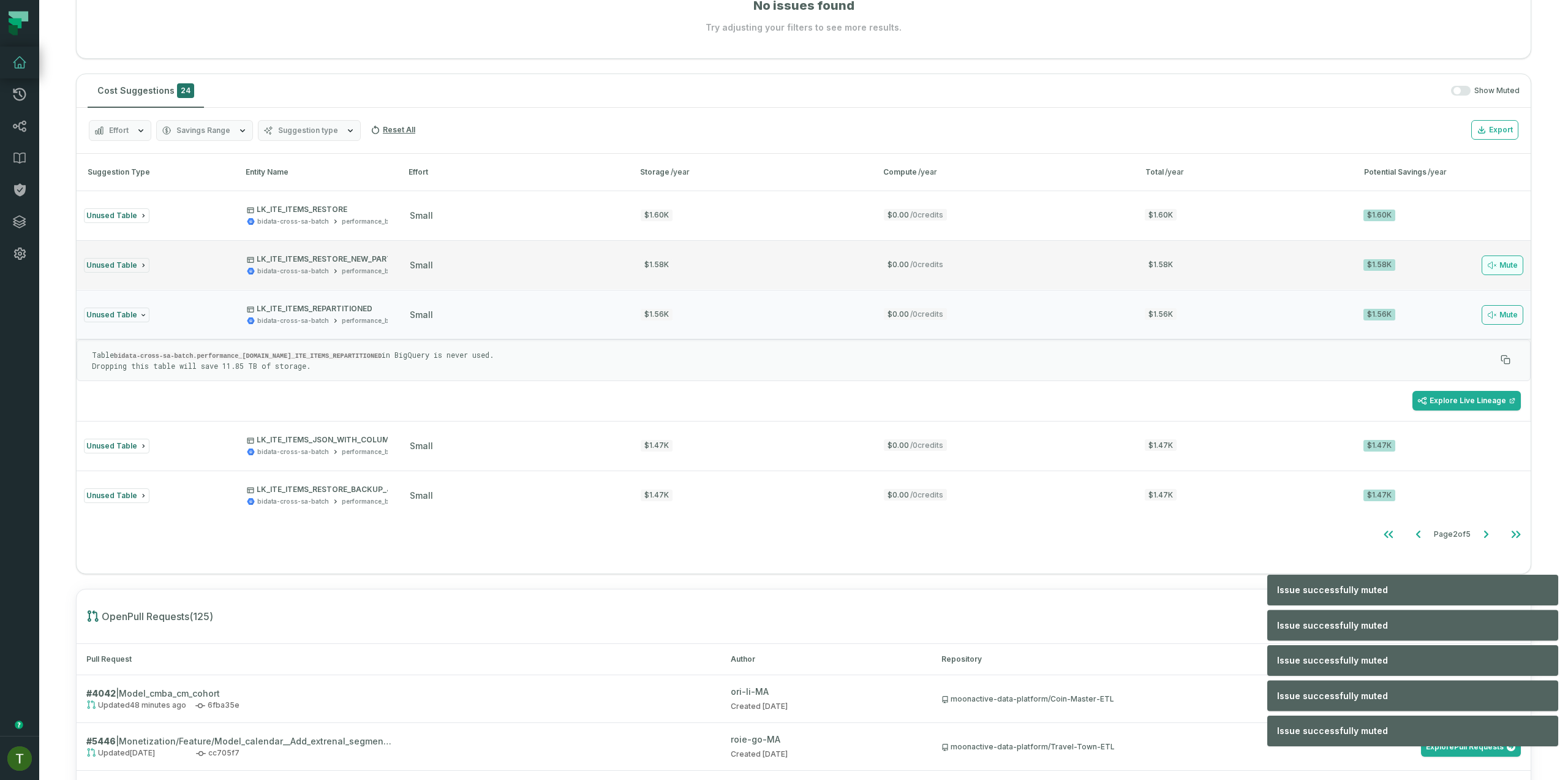
click at [1499, 267] on button "Mute" at bounding box center [1503, 265] width 42 height 20
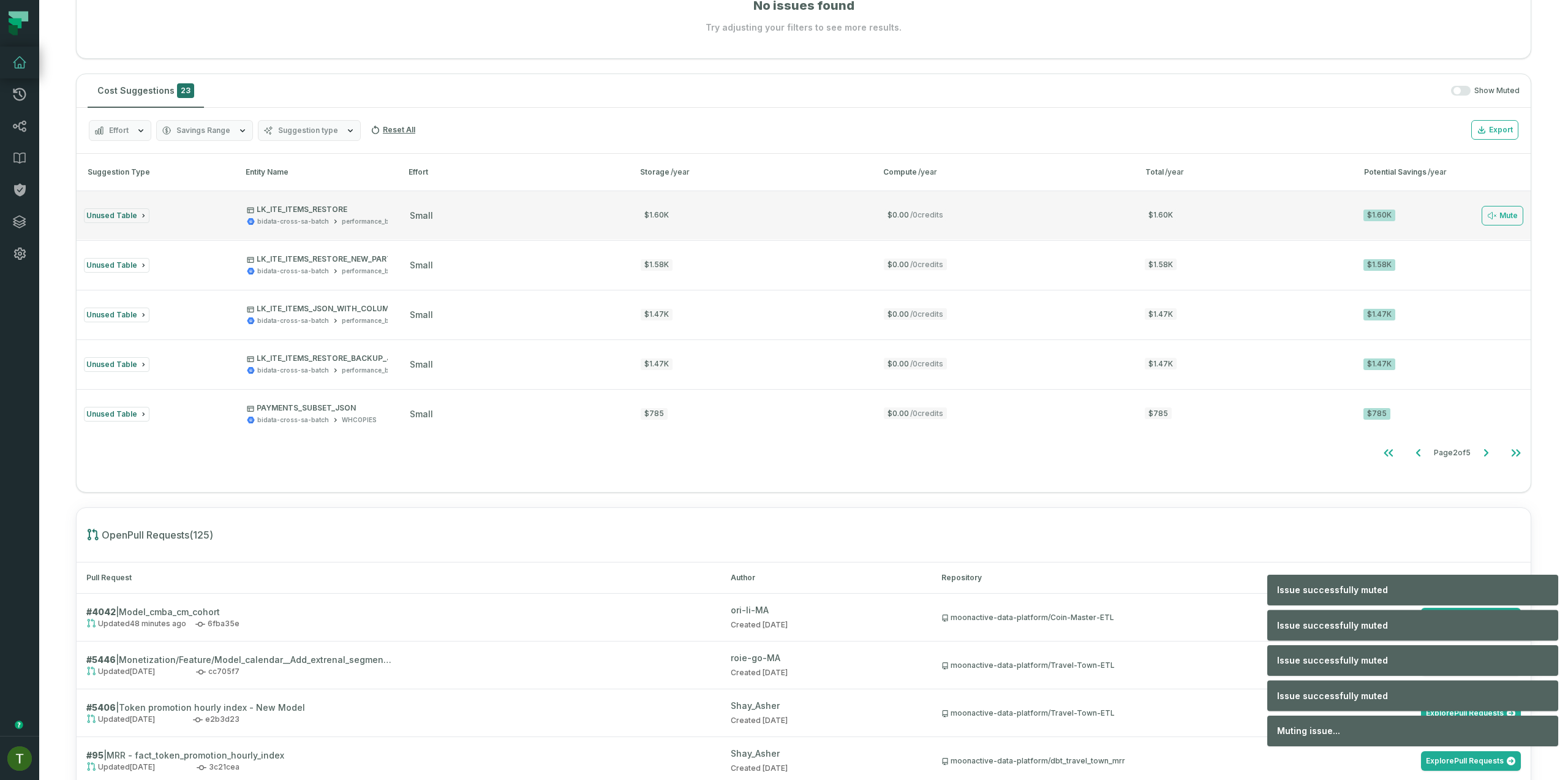
click at [1504, 225] on button "Unused Table LK_ITE_ITEMS_RESTORE bidata-cross-sa-batch performance_bimelirecor…" at bounding box center [803, 215] width 1454 height 49
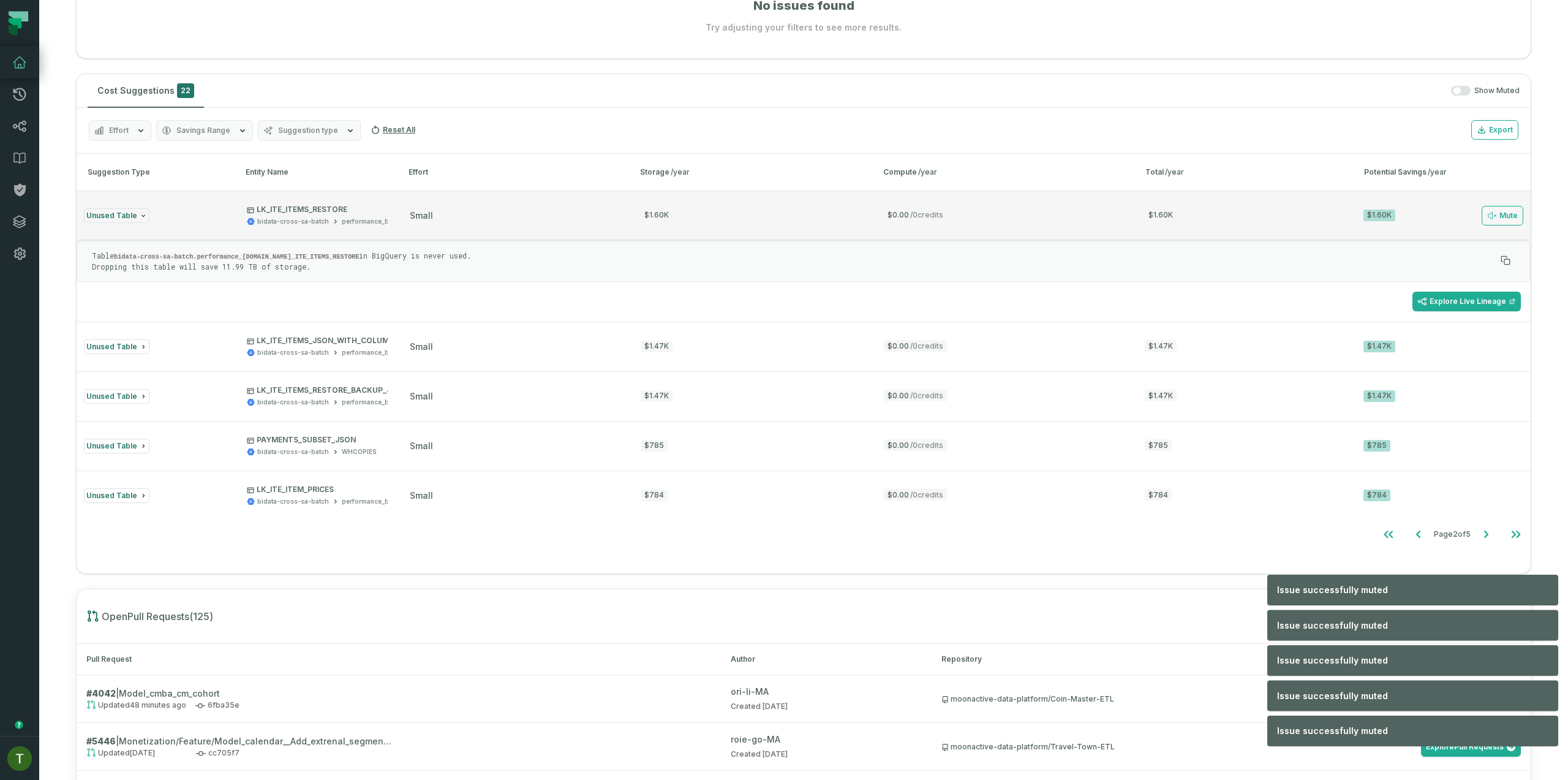
drag, startPoint x: 1502, startPoint y: 218, endPoint x: 1499, endPoint y: 238, distance: 20.2
click at [1502, 219] on button "Mute" at bounding box center [1503, 216] width 42 height 20
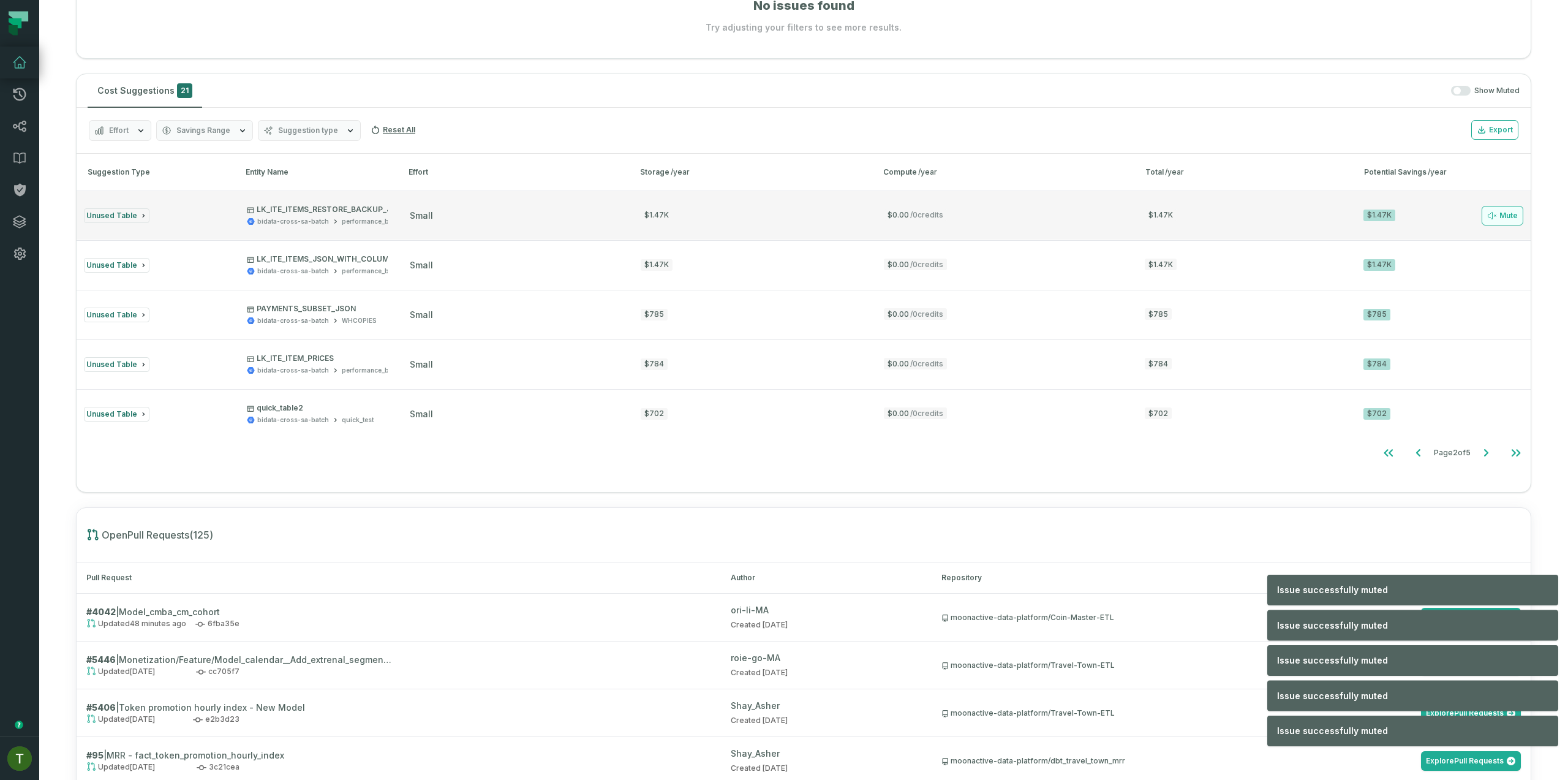
click at [1499, 214] on button "Mute" at bounding box center [1503, 216] width 42 height 20
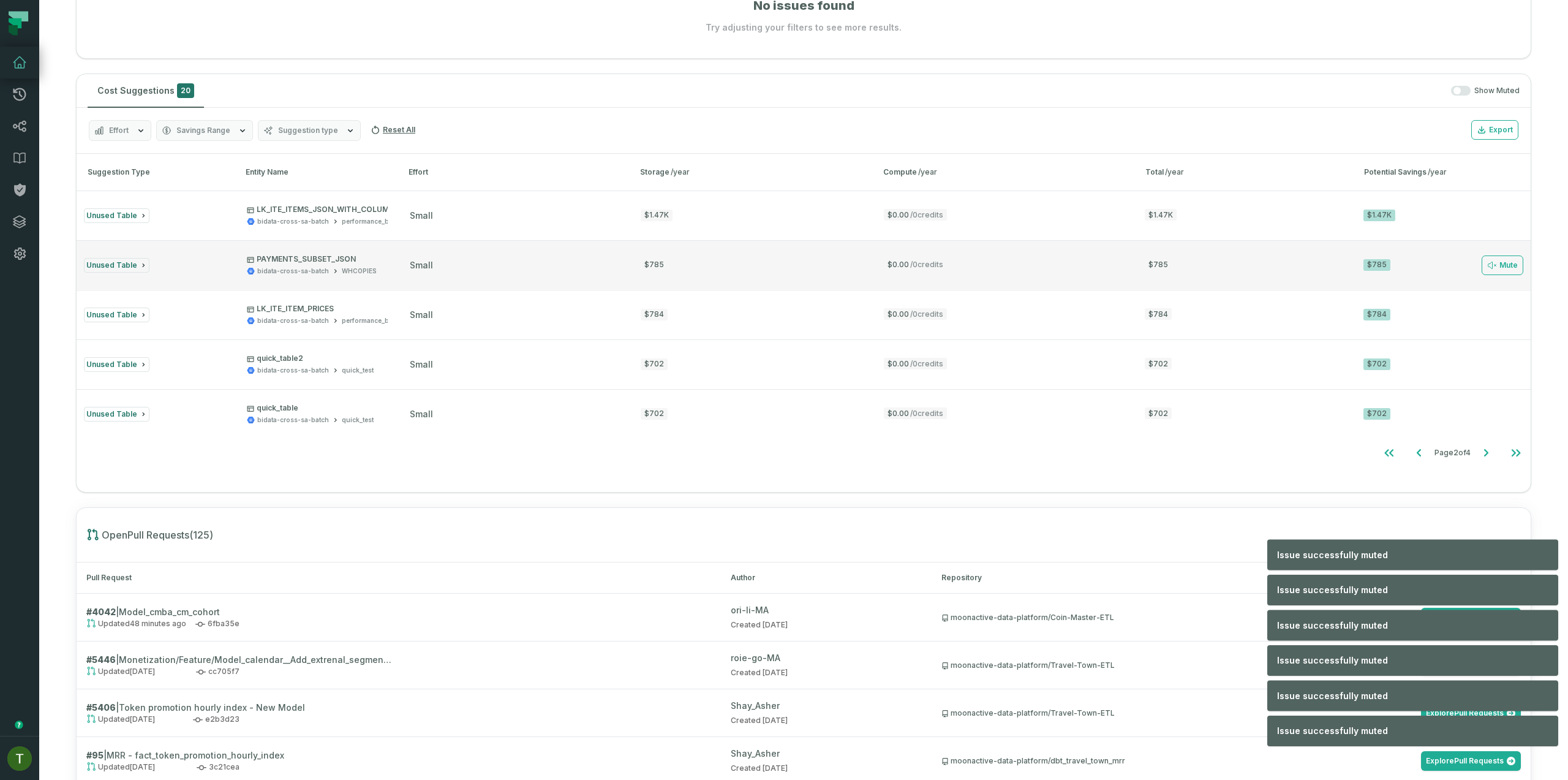
drag, startPoint x: 1493, startPoint y: 244, endPoint x: 1492, endPoint y: 253, distance: 9.1
click at [1493, 244] on ul "Unused Table LK_ITE_ITEMS_JSON_WITH_COLUMNS_PRICES_NUMERIC bidata-cross-sa-batc…" at bounding box center [803, 314] width 1454 height 248
click at [1491, 258] on button "Mute" at bounding box center [1503, 265] width 42 height 20
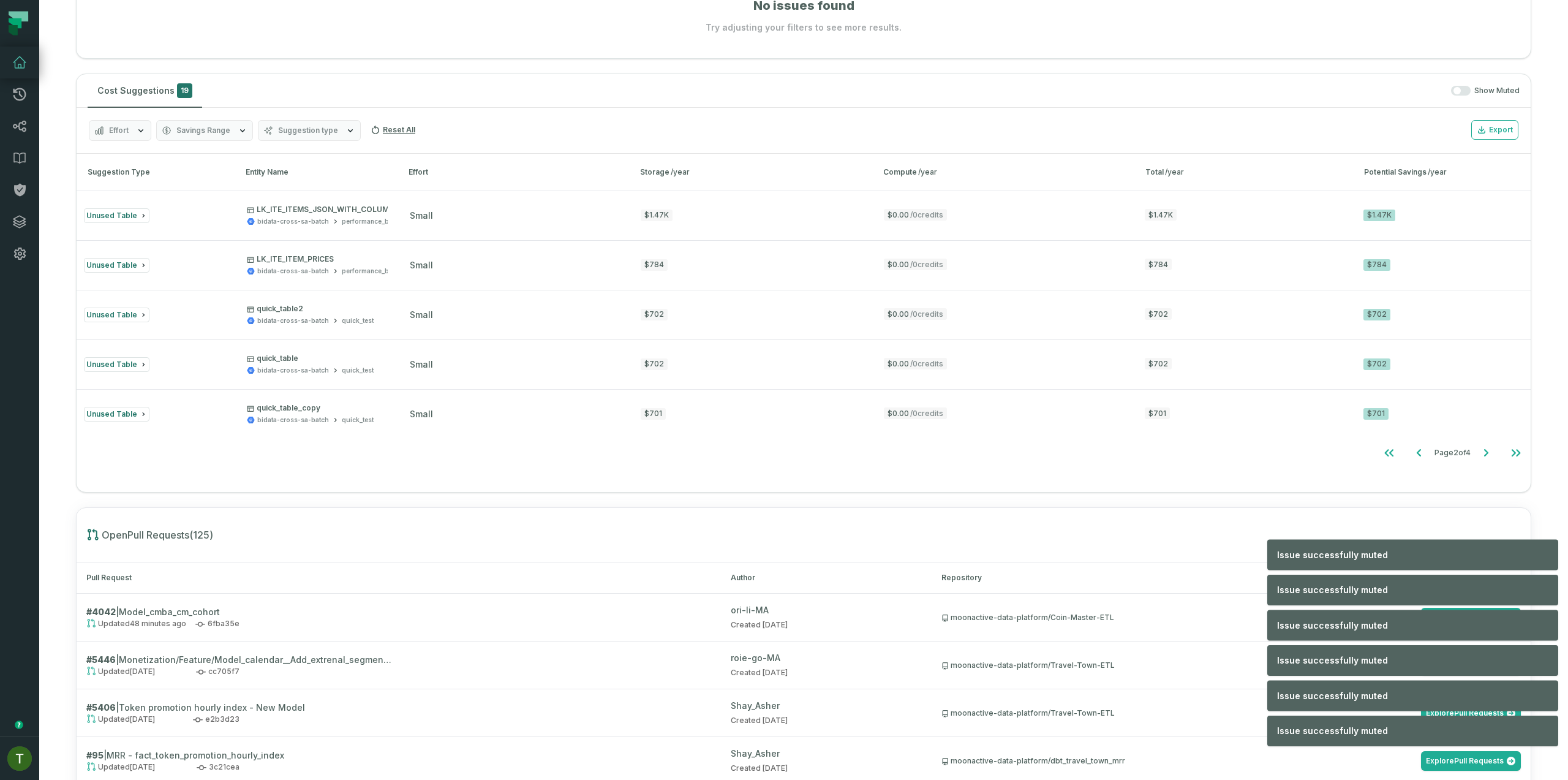
click at [0, 0] on button "Mute" at bounding box center [0, 0] width 0 height 0
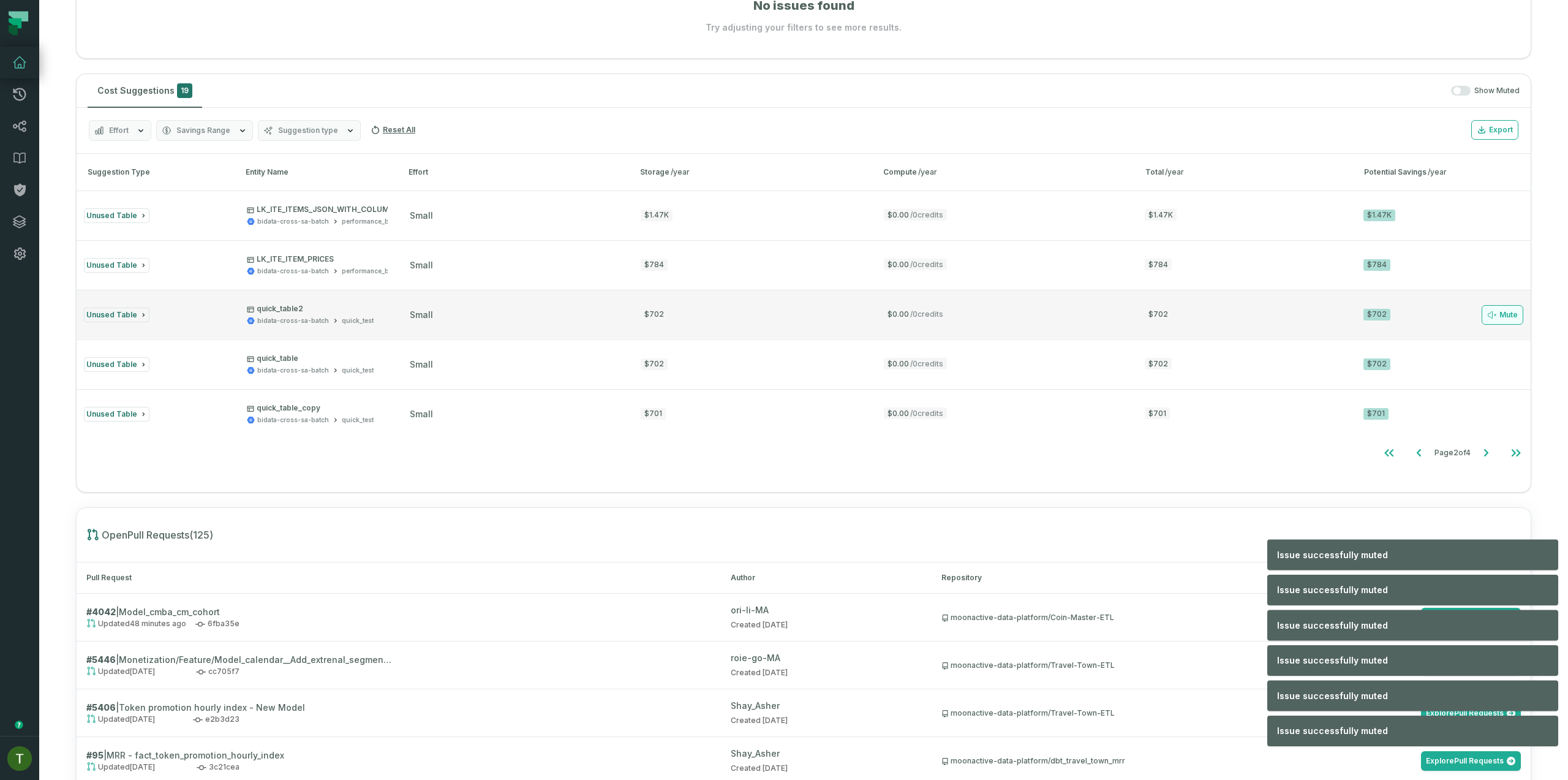
click at [1493, 305] on button "Mute" at bounding box center [1503, 314] width 42 height 20
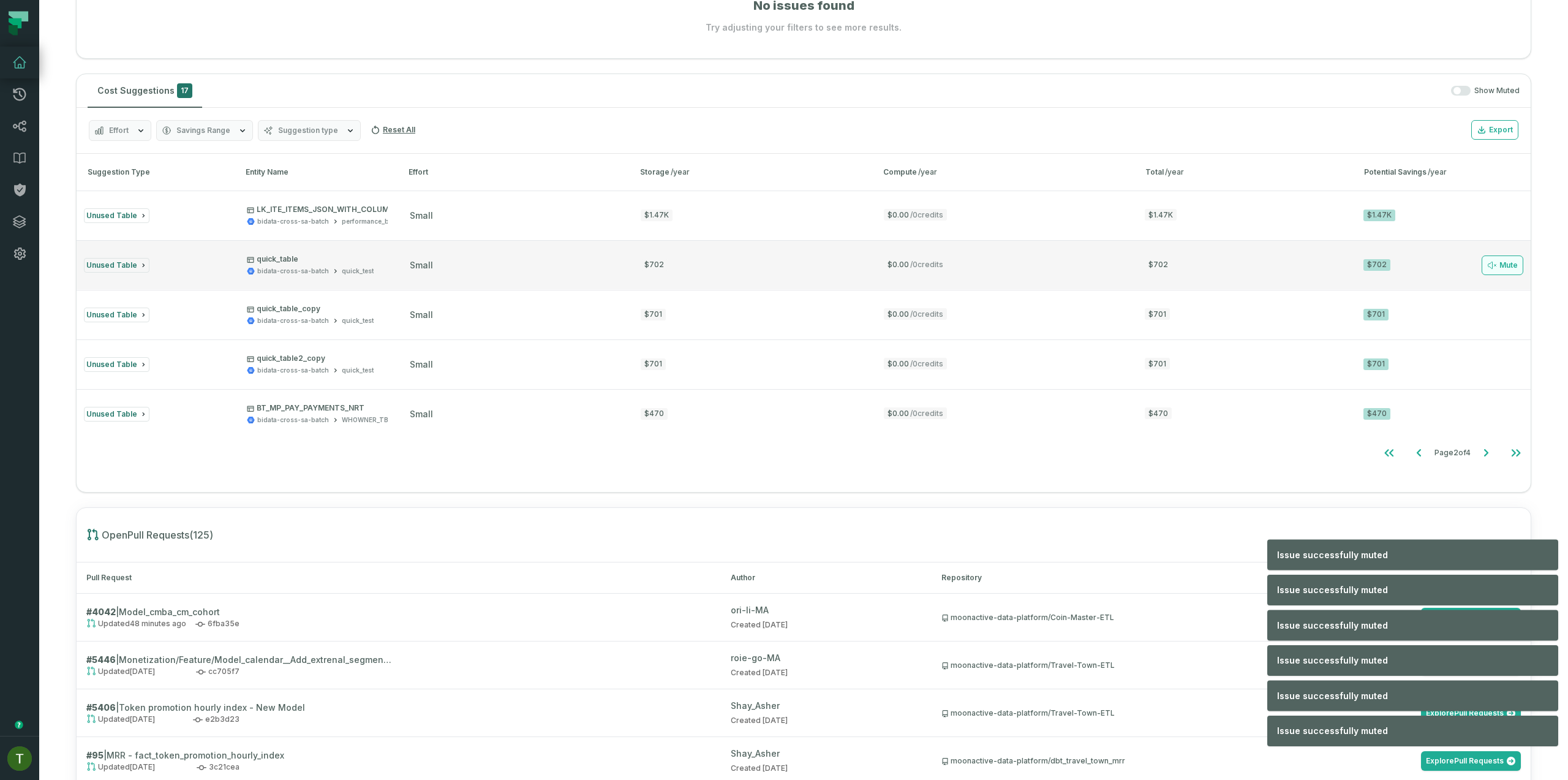
click at [1493, 263] on button "Mute" at bounding box center [1503, 265] width 42 height 20
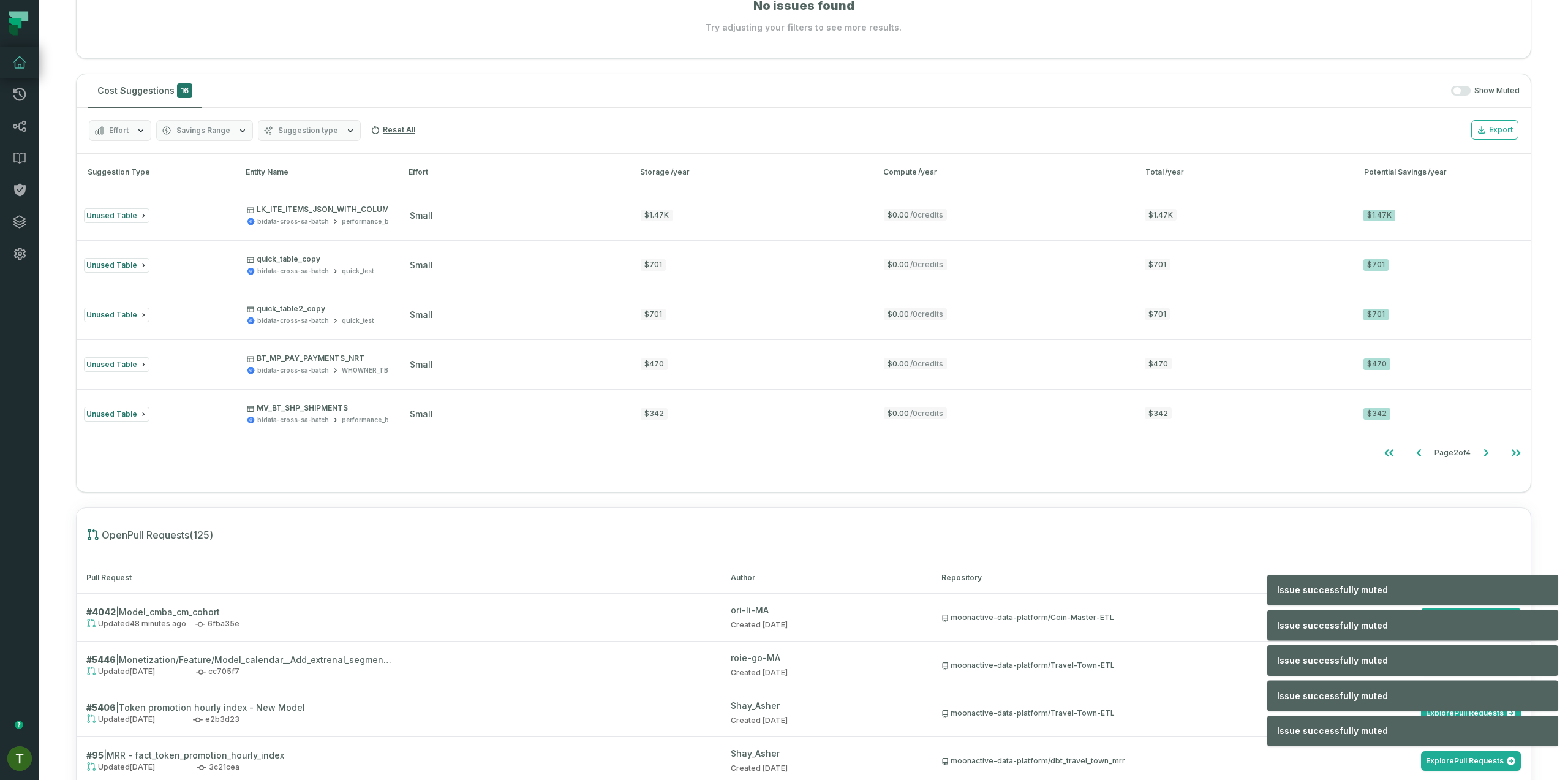
click at [0, 0] on button "Mute" at bounding box center [0, 0] width 0 height 0
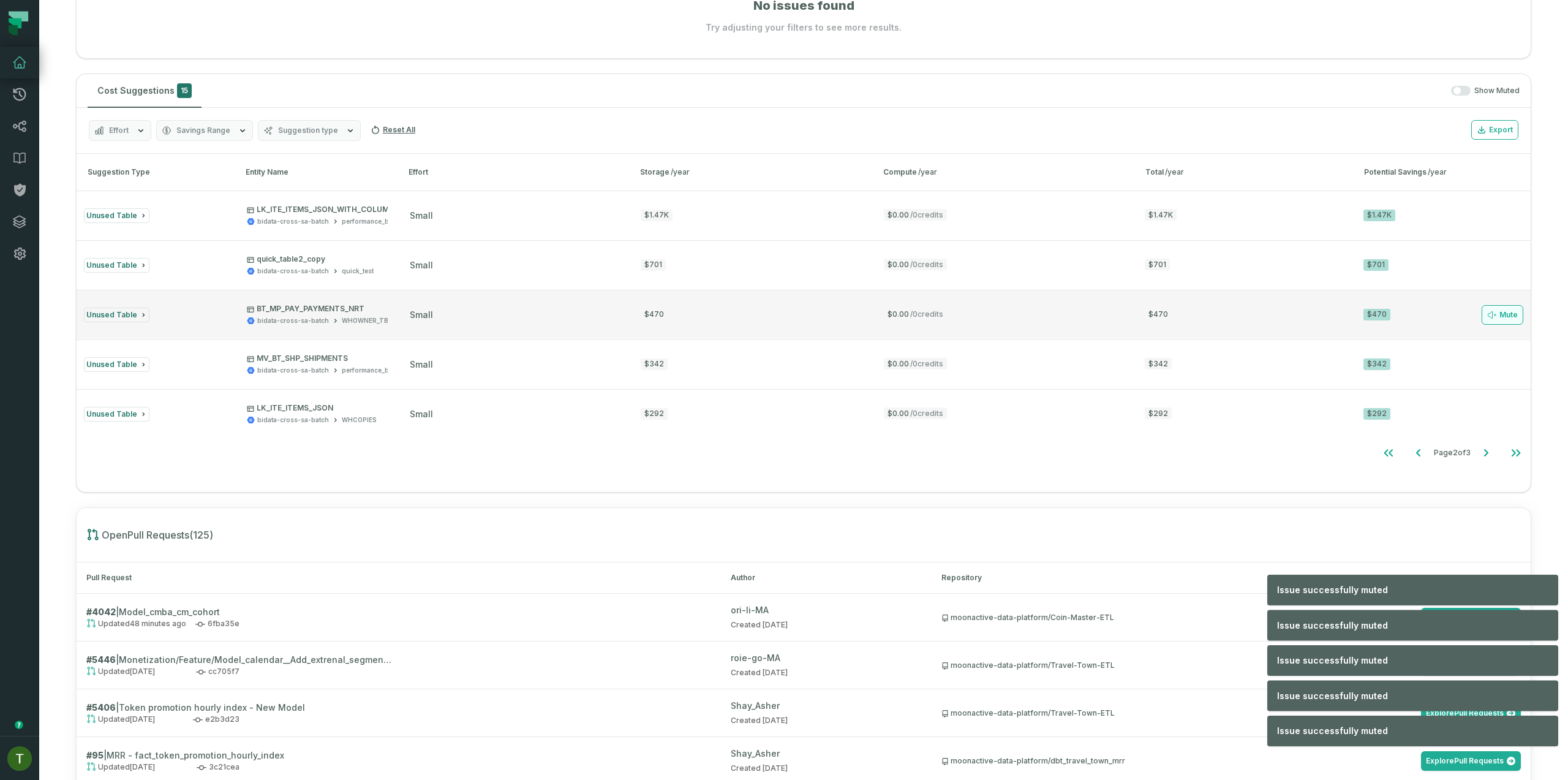
drag, startPoint x: 1488, startPoint y: 303, endPoint x: 1489, endPoint y: 310, distance: 7.1
click at [1489, 303] on button "Unused Table BT_MP_PAY_PAYMENTS_NRT bidata-cross-sa-batch WHOWNER_TBL small $47…" at bounding box center [803, 314] width 1454 height 49
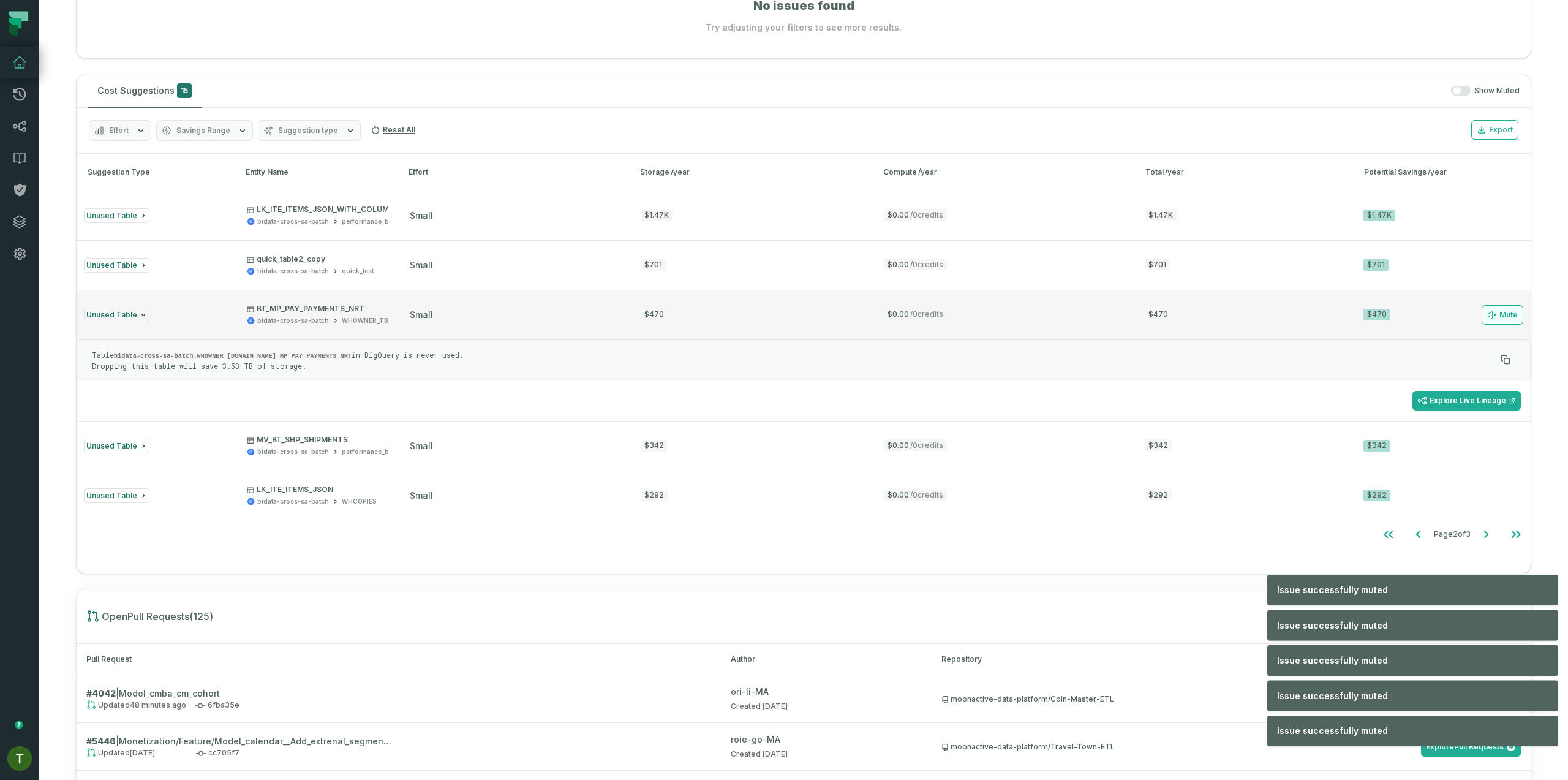
click at [1489, 310] on button "Mute" at bounding box center [1503, 314] width 42 height 20
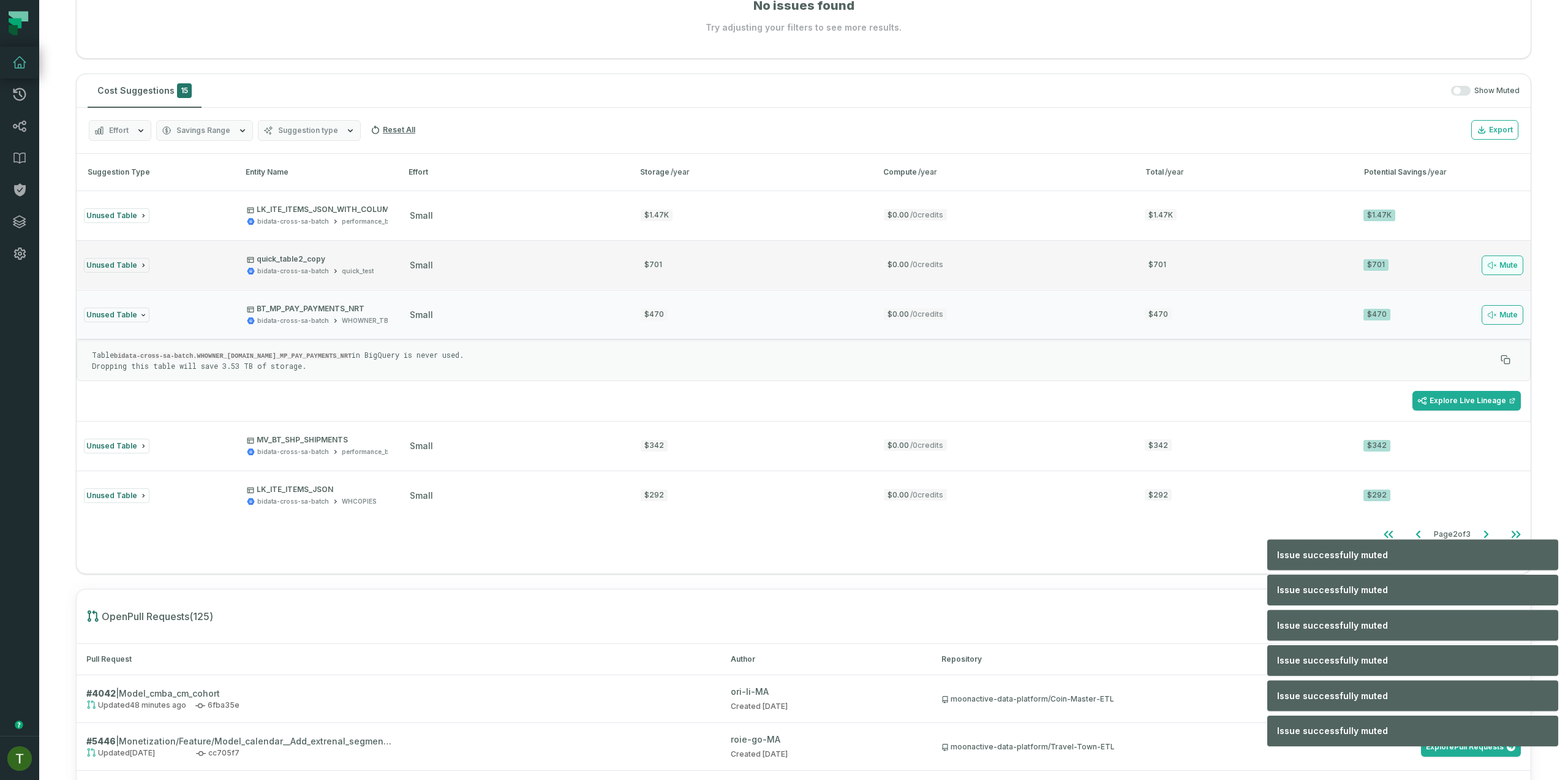
click at [1491, 268] on button "Mute" at bounding box center [1503, 265] width 42 height 20
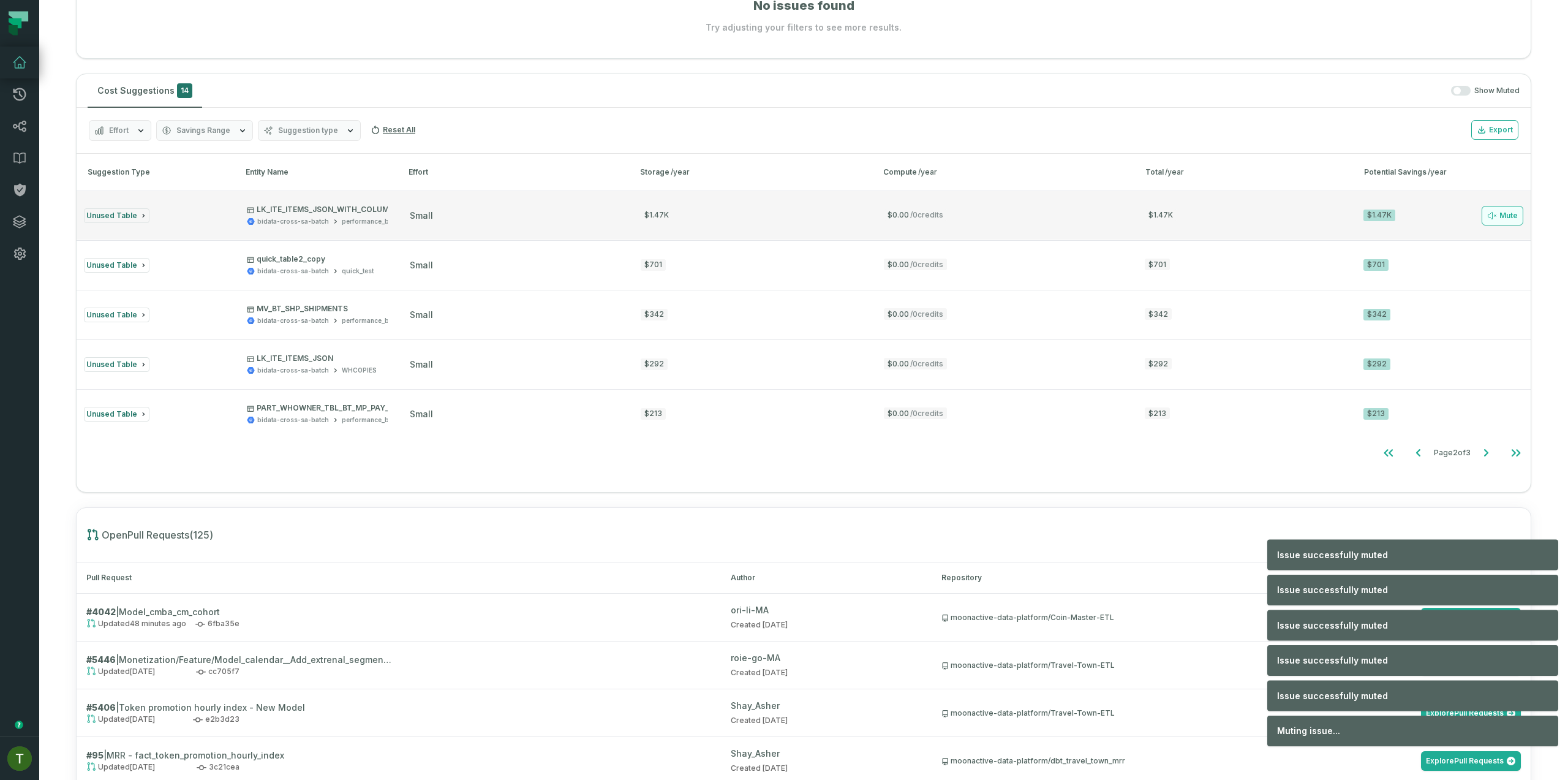
click at [1501, 211] on button "Mute" at bounding box center [1503, 216] width 42 height 20
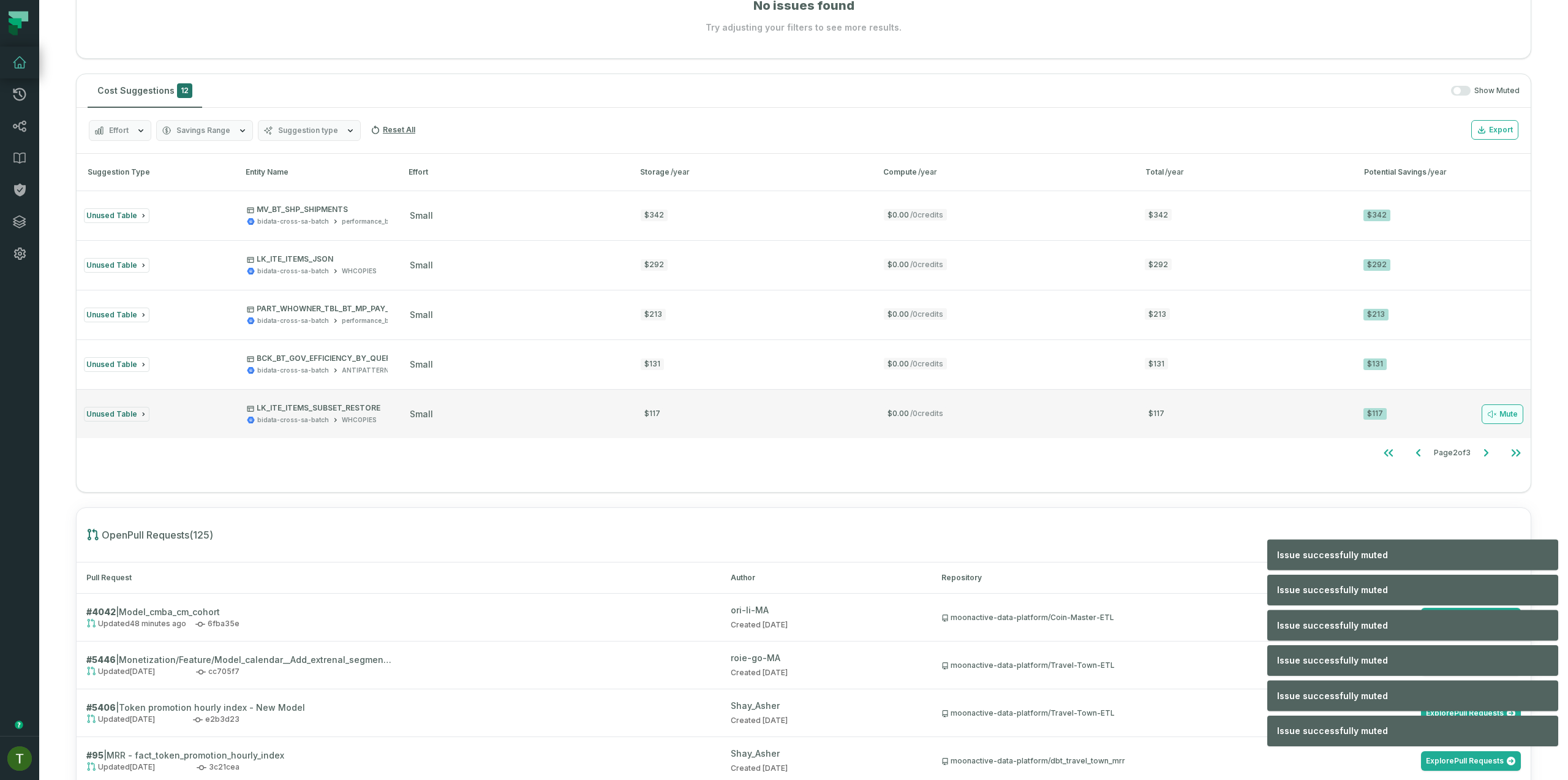
click at [1491, 408] on button "Mute" at bounding box center [1503, 414] width 42 height 20
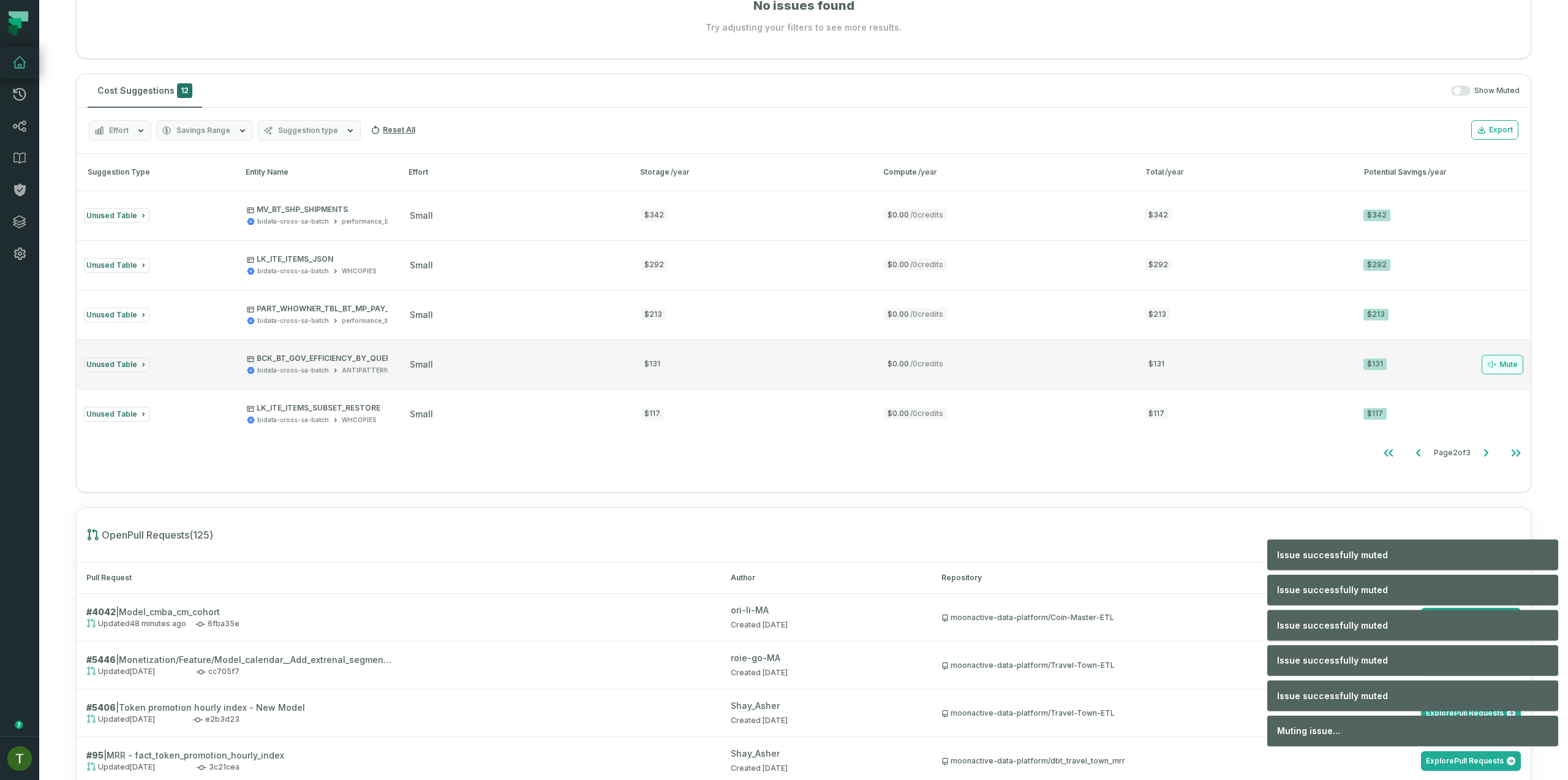
click at [1504, 364] on button "Mute" at bounding box center [1503, 364] width 42 height 20
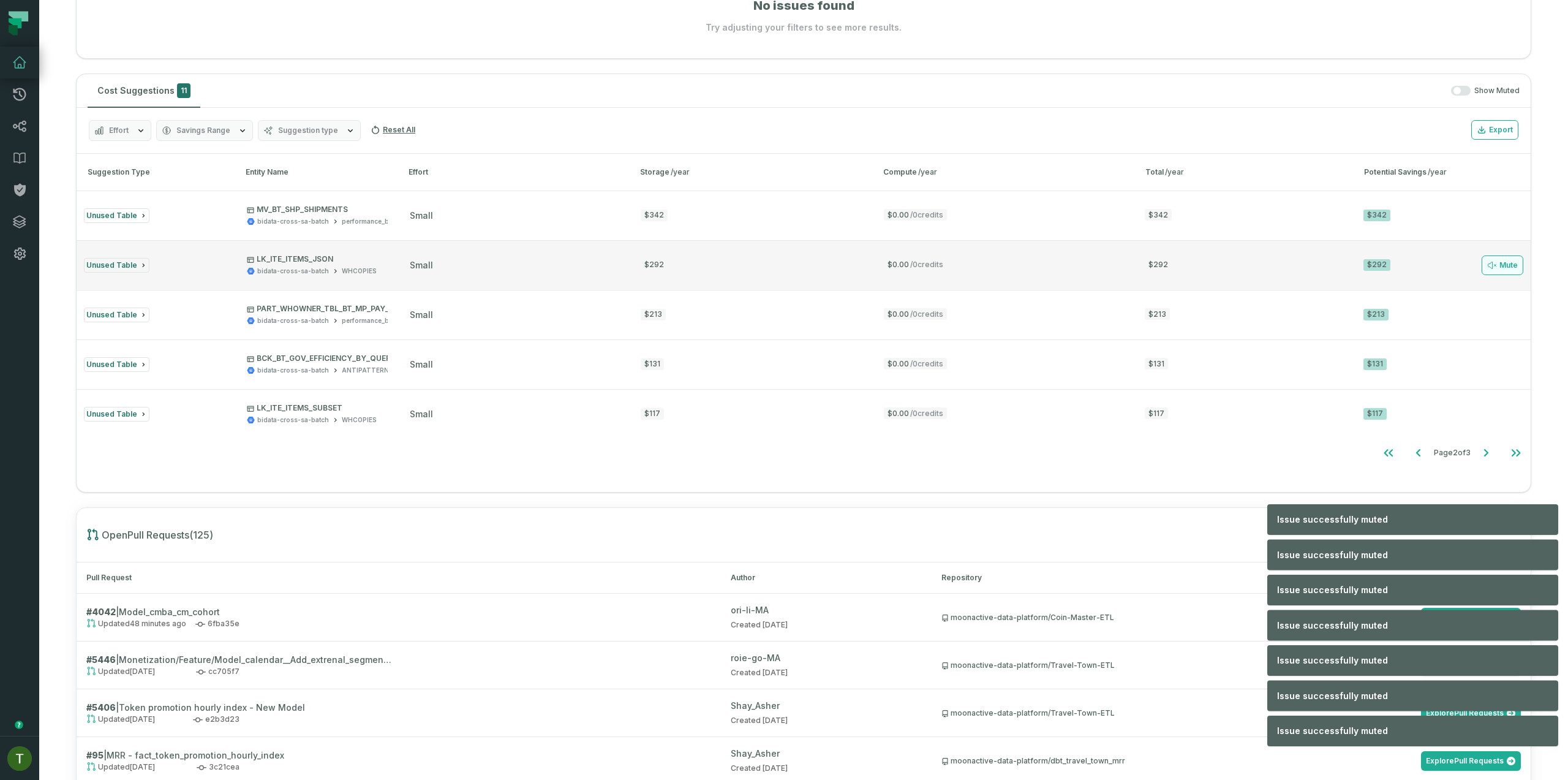
drag, startPoint x: 1503, startPoint y: 314, endPoint x: 1504, endPoint y: 271, distance: 43.0
click at [0, 0] on button "Mute" at bounding box center [0, 0] width 0 height 0
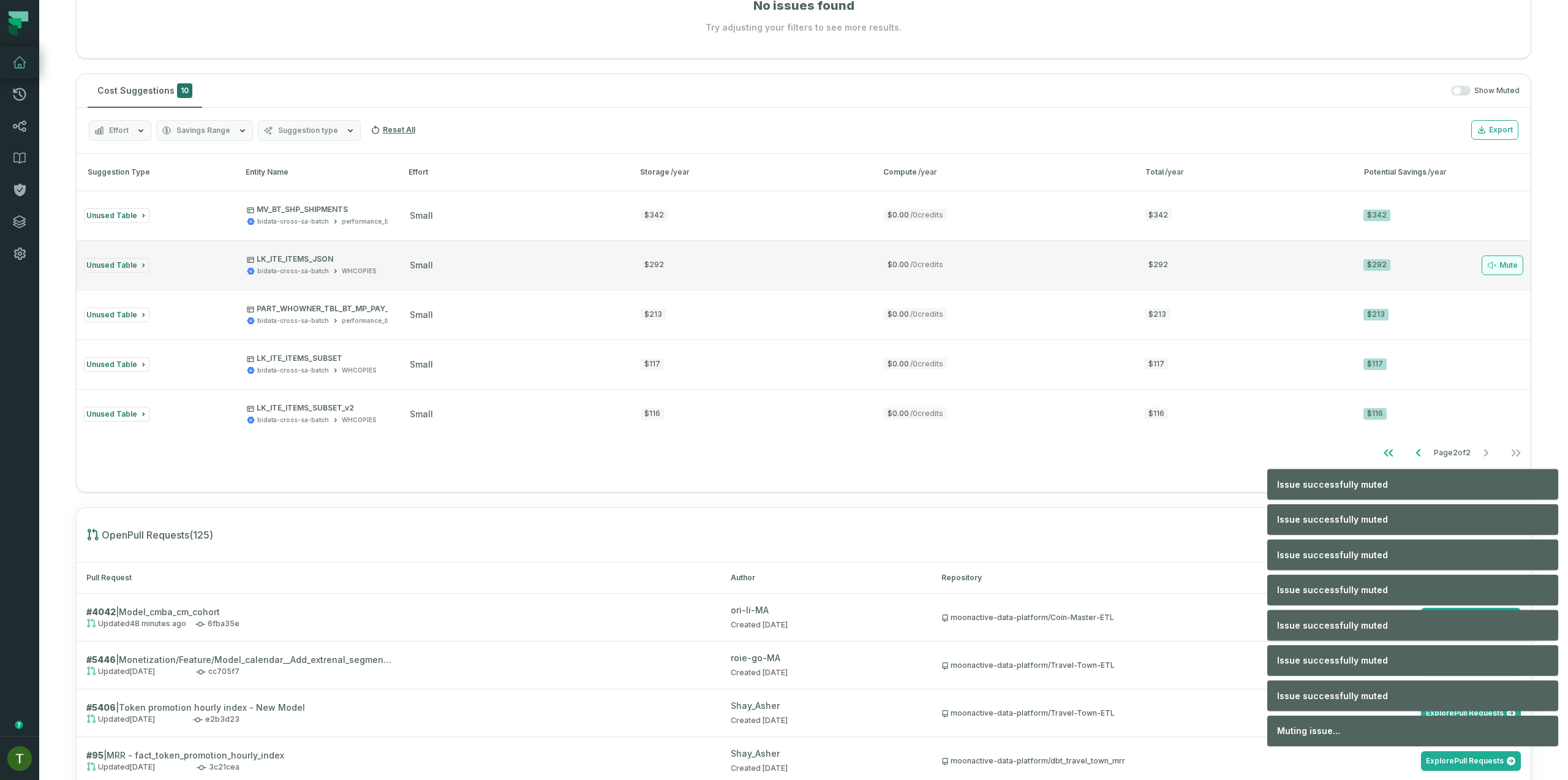
click at [1504, 269] on button "Mute" at bounding box center [1503, 265] width 42 height 20
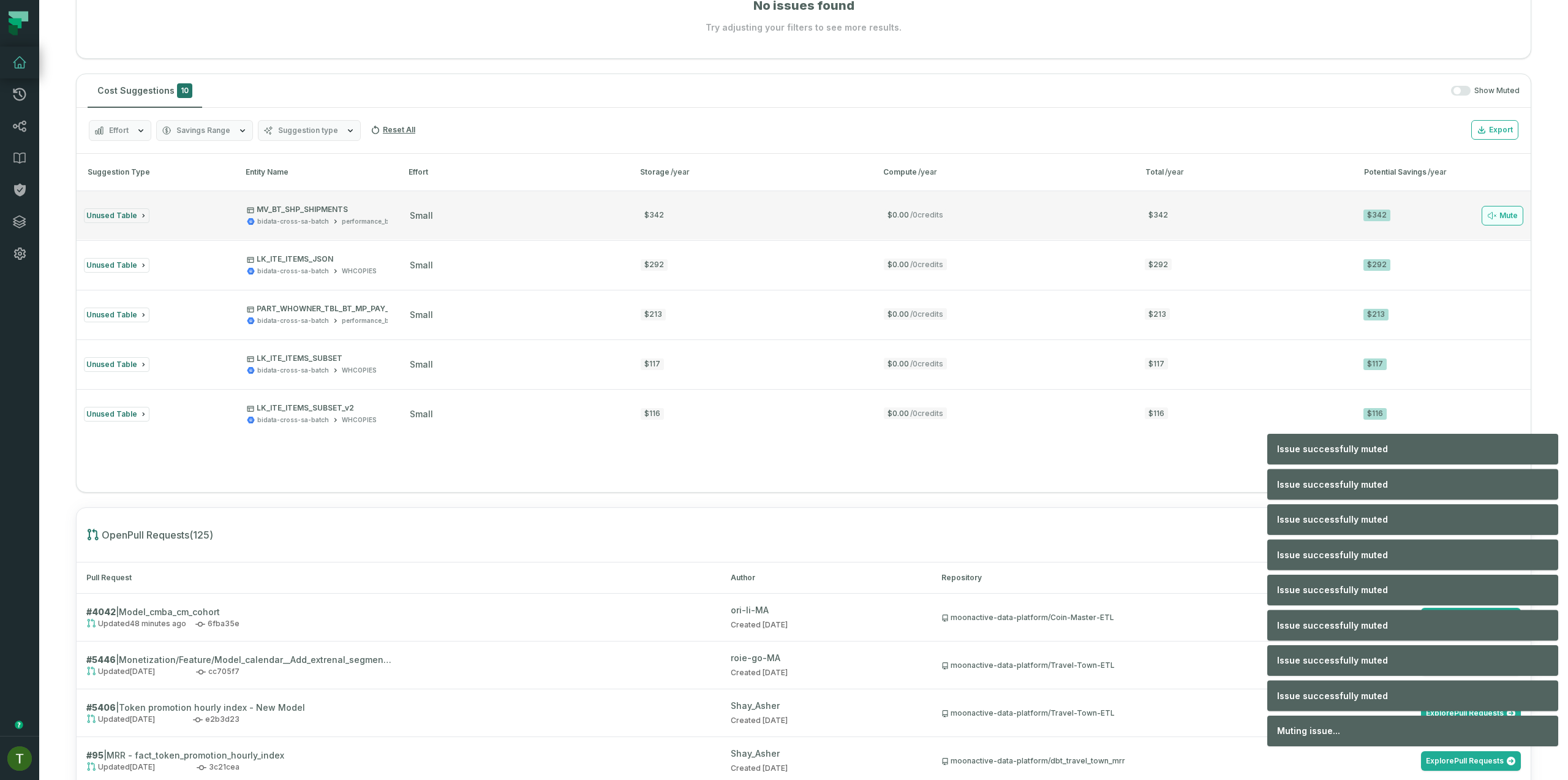
click at [1506, 211] on button "Mute" at bounding box center [1503, 216] width 42 height 20
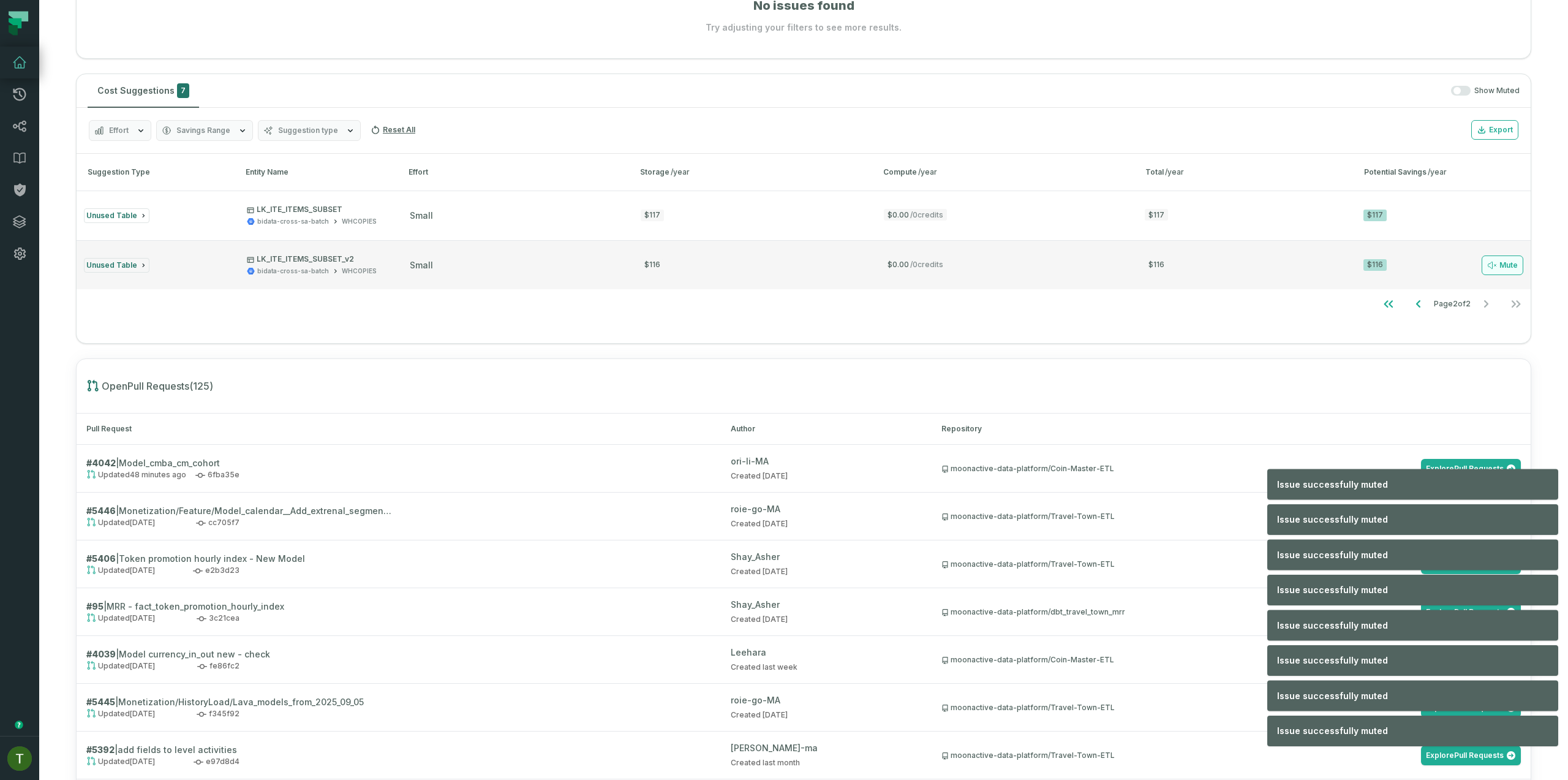
click at [1501, 261] on button "Mute" at bounding box center [1503, 265] width 42 height 20
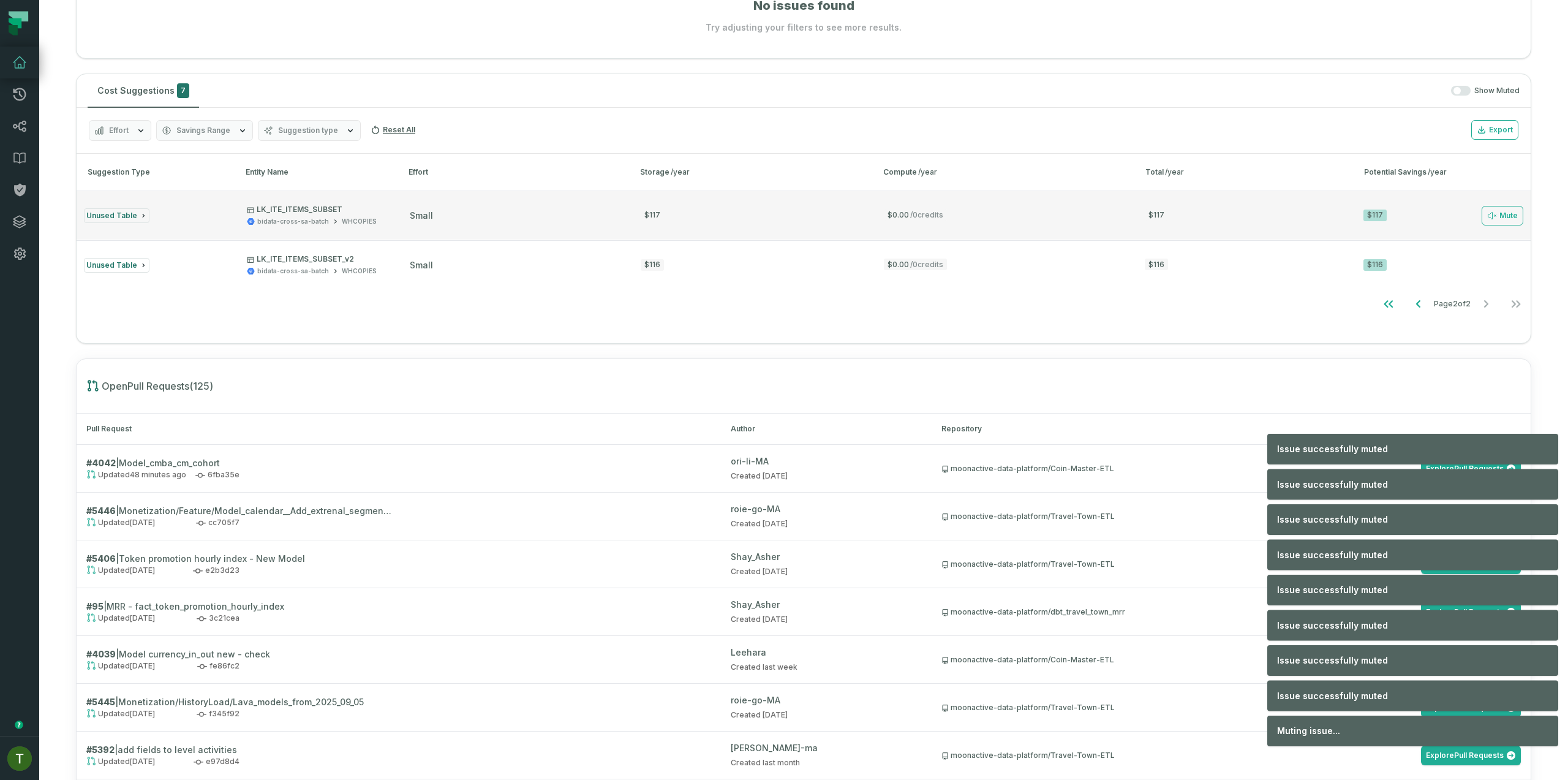
click at [1501, 232] on button "Unused Table LK_ITE_ITEMS_SUBSET bidata-cross-sa-batch WHCOPIES small $117 $0.0…" at bounding box center [803, 215] width 1454 height 49
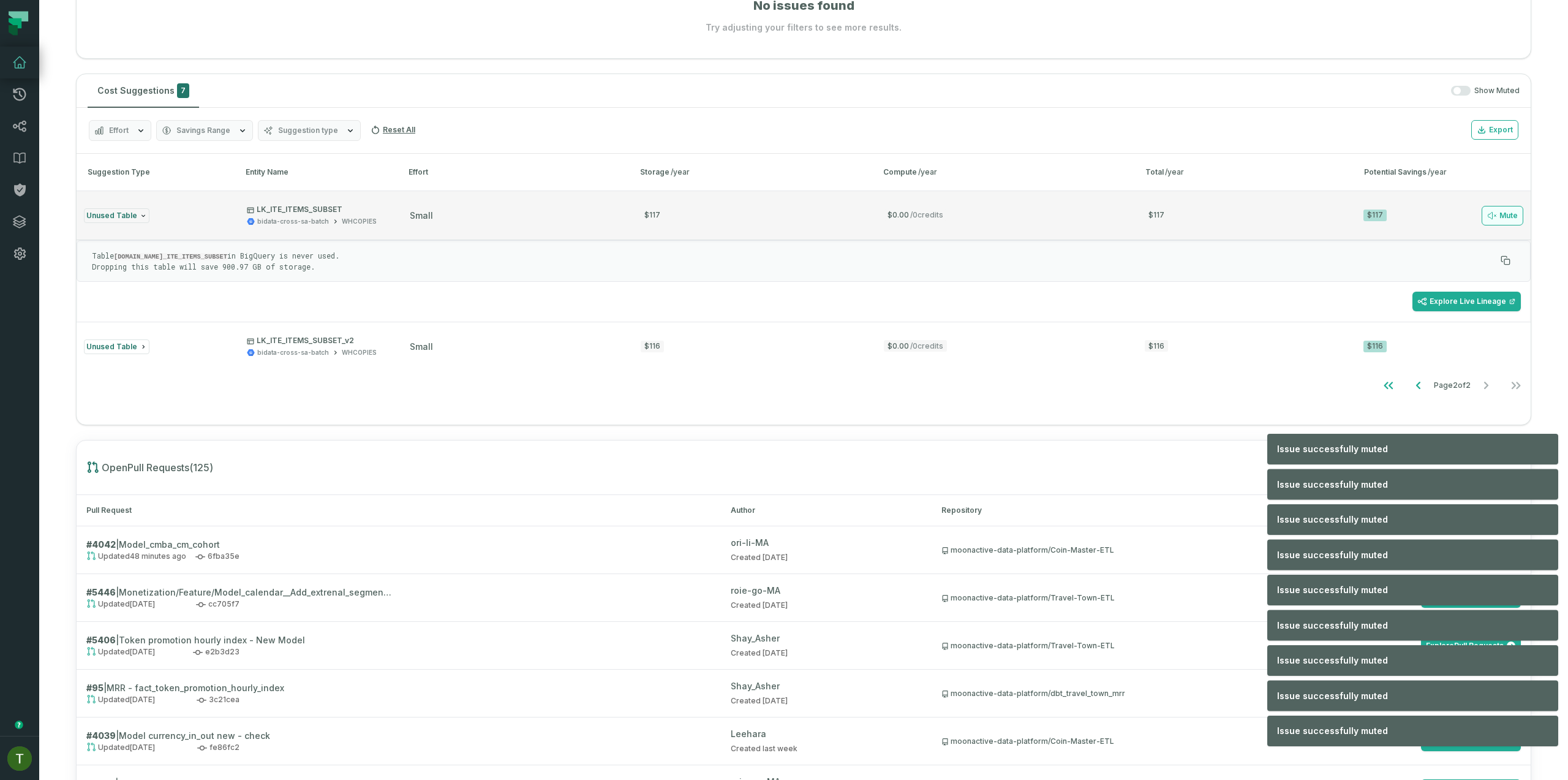
click at [1502, 221] on button "Mute" at bounding box center [1503, 216] width 42 height 20
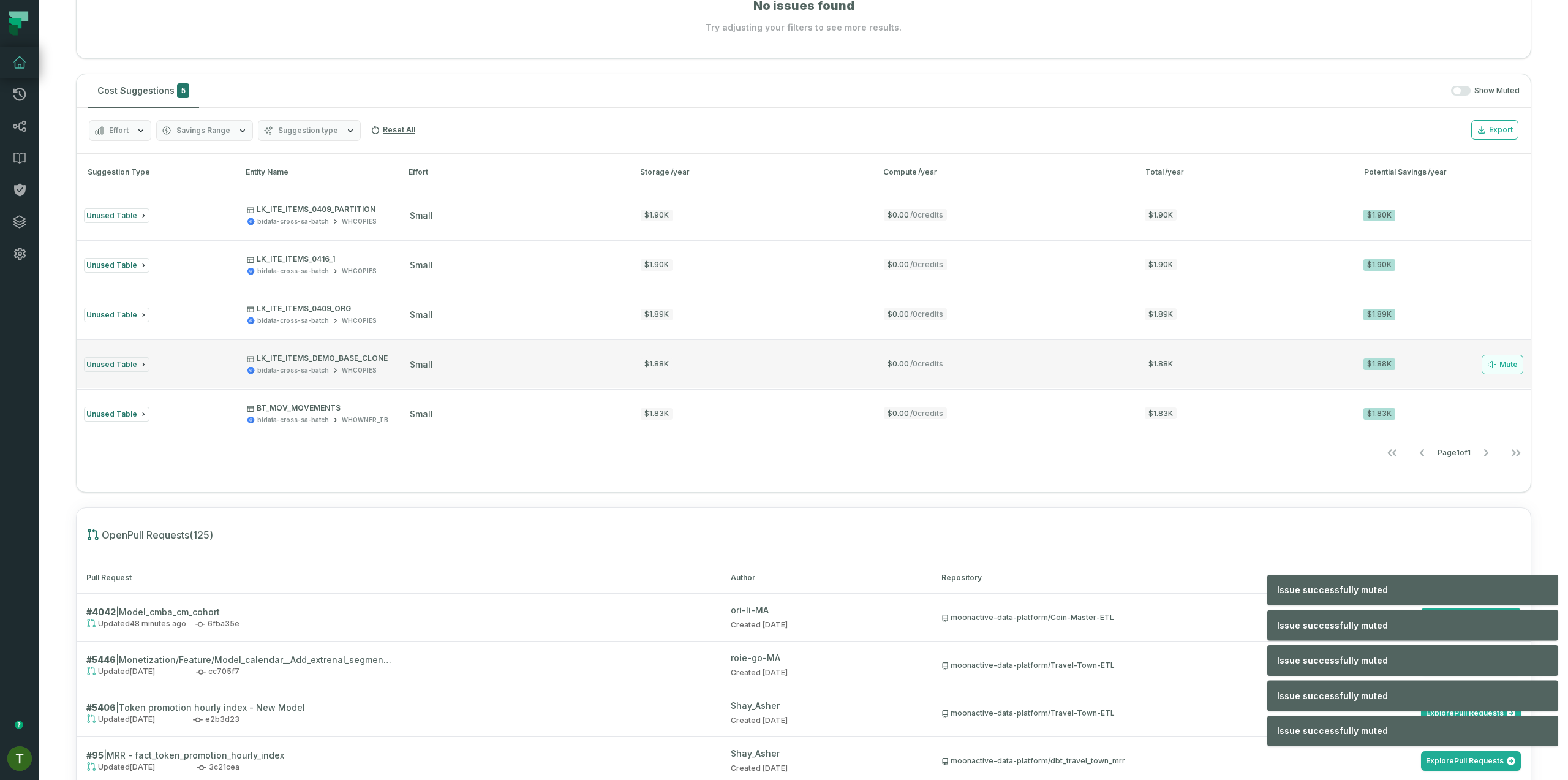
click at [1498, 362] on button "Mute" at bounding box center [1503, 364] width 42 height 20
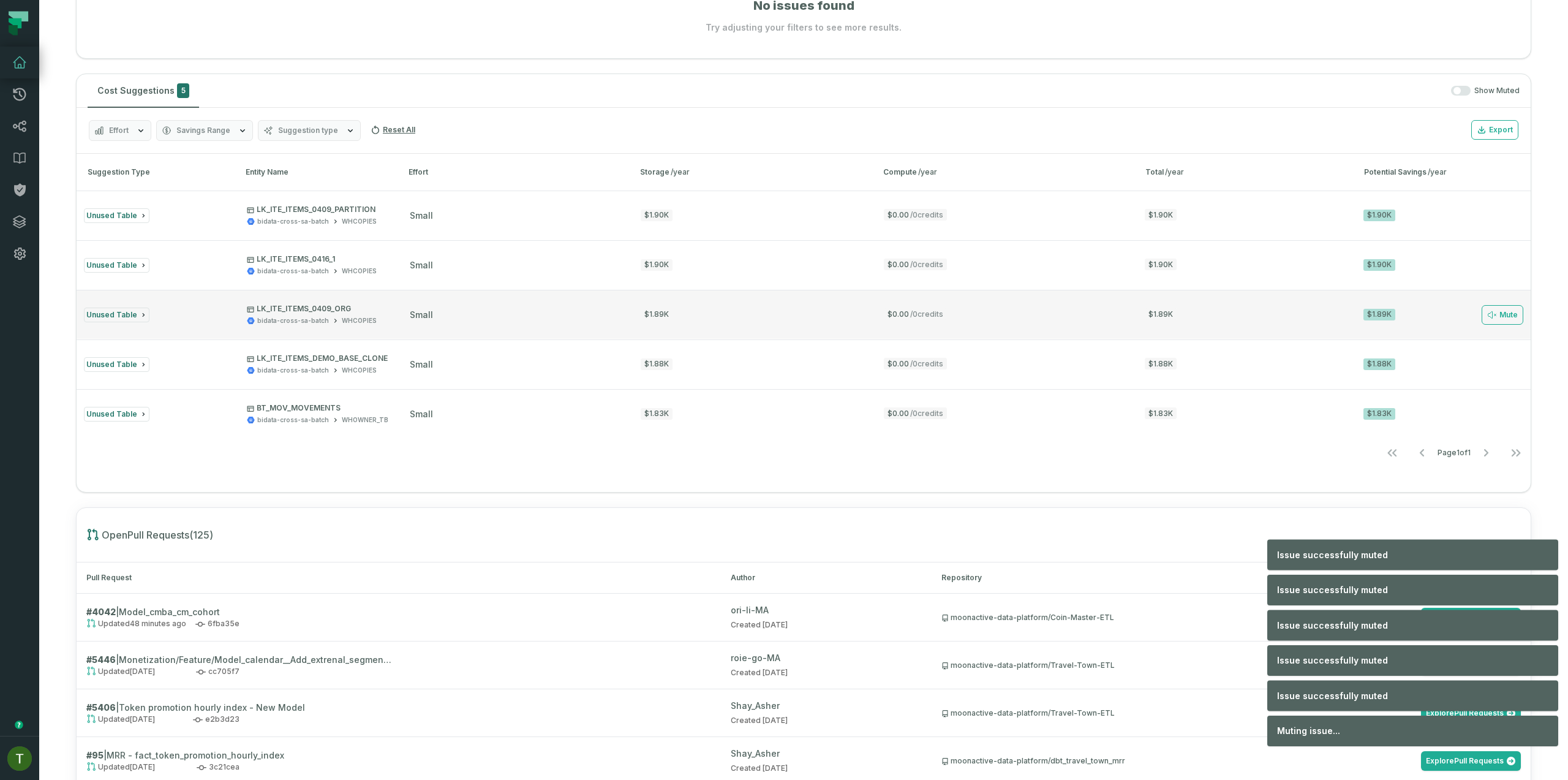
click at [1499, 329] on button "Unused Table LK_ITE_ITEMS_0409_ORG bidata-cross-sa-batch WHCOPIES small $1.89K …" at bounding box center [803, 314] width 1454 height 49
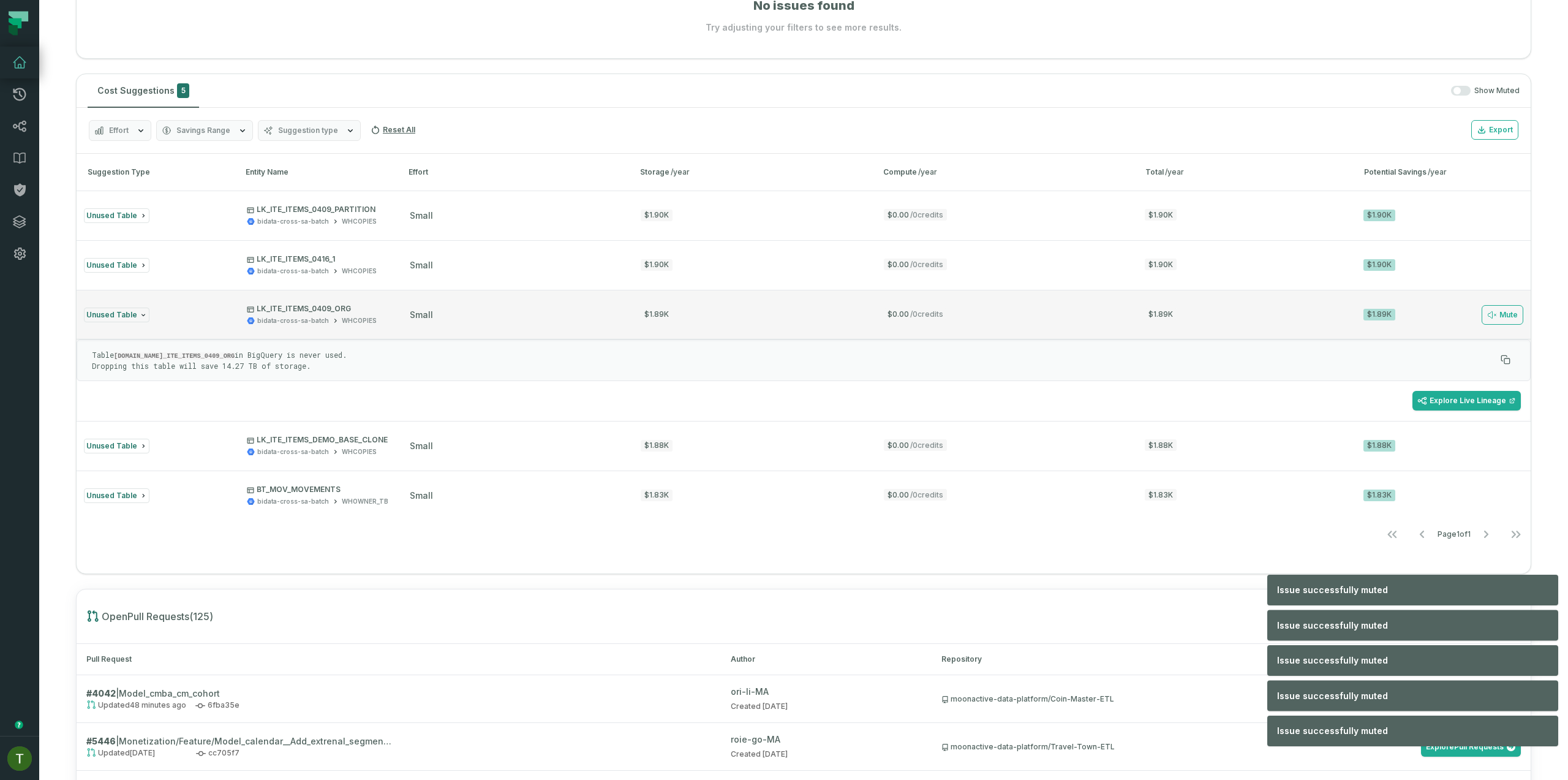
click at [1498, 300] on button "Unused Table LK_ITE_ITEMS_0409_ORG bidata-cross-sa-batch WHCOPIES small $1.89K …" at bounding box center [803, 314] width 1454 height 49
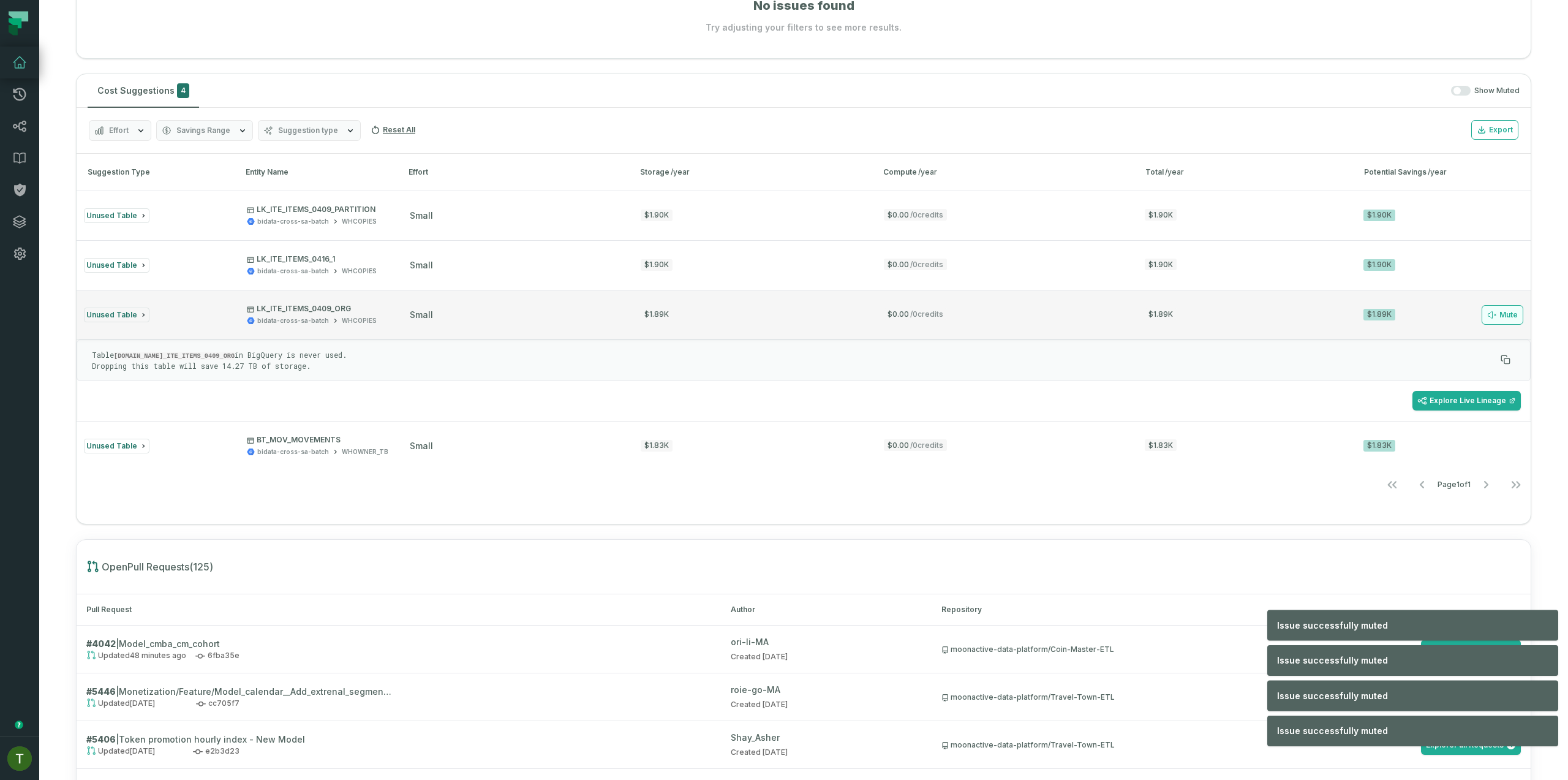
click at [1495, 313] on button "Mute" at bounding box center [1503, 314] width 42 height 20
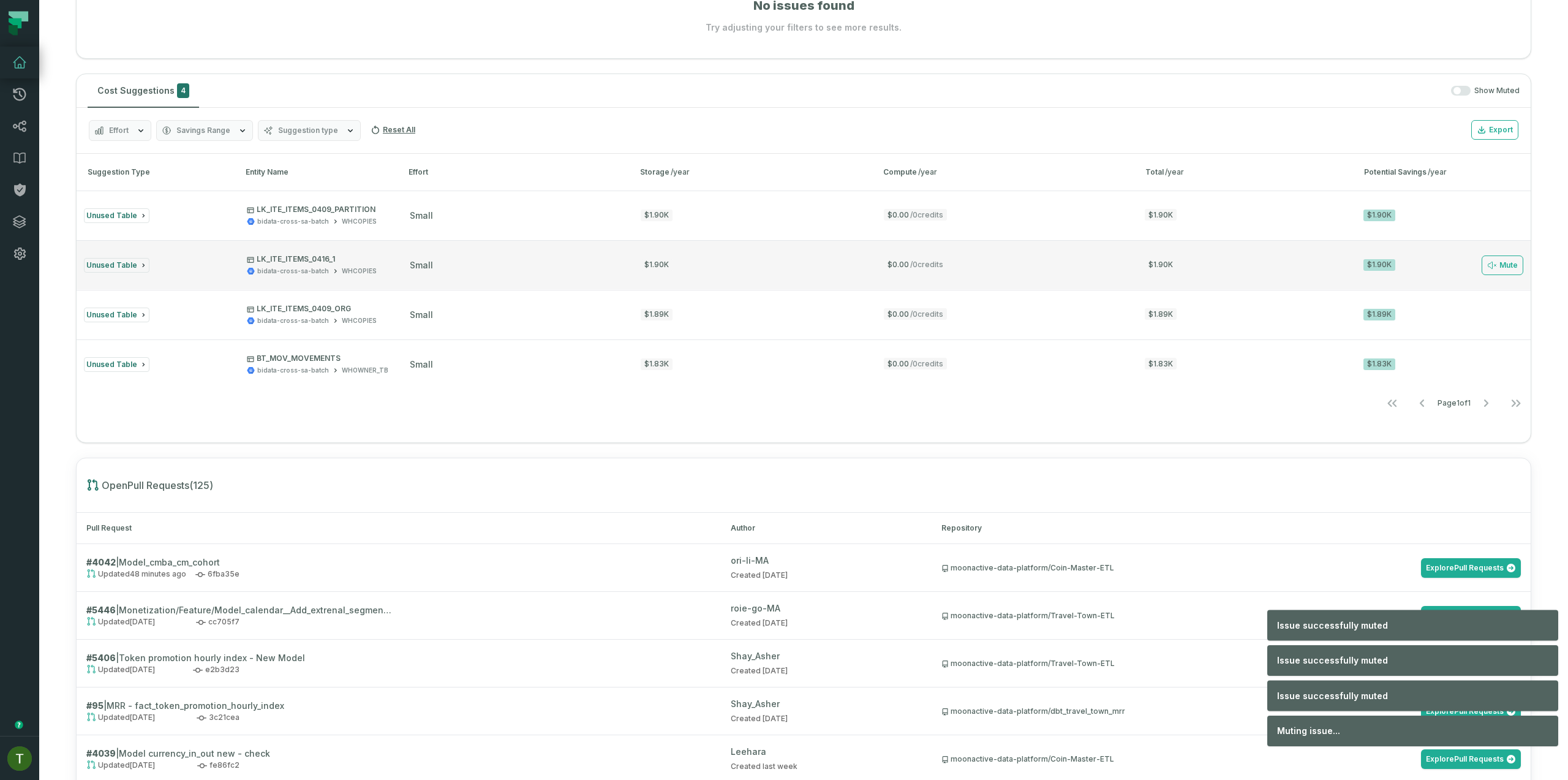
click at [1497, 281] on button "Unused Table LK_ITE_ITEMS_0416_1 bidata-cross-sa-batch WHCOPIES small $1.90K $0…" at bounding box center [803, 265] width 1454 height 49
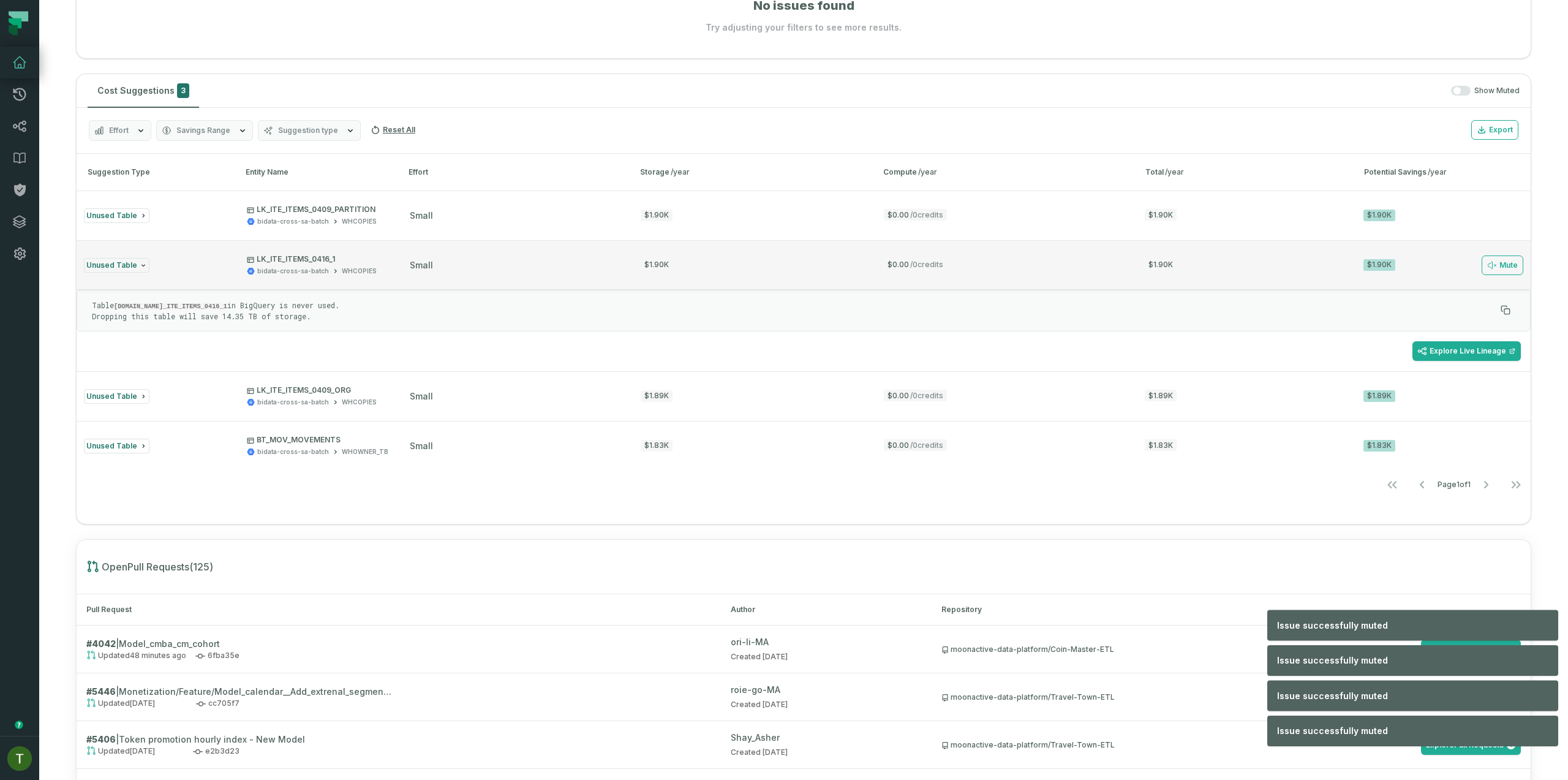
click at [1497, 275] on button "Unused Table LK_ITE_ITEMS_0416_1 bidata-cross-sa-batch WHCOPIES small $1.90K $0…" at bounding box center [803, 265] width 1454 height 49
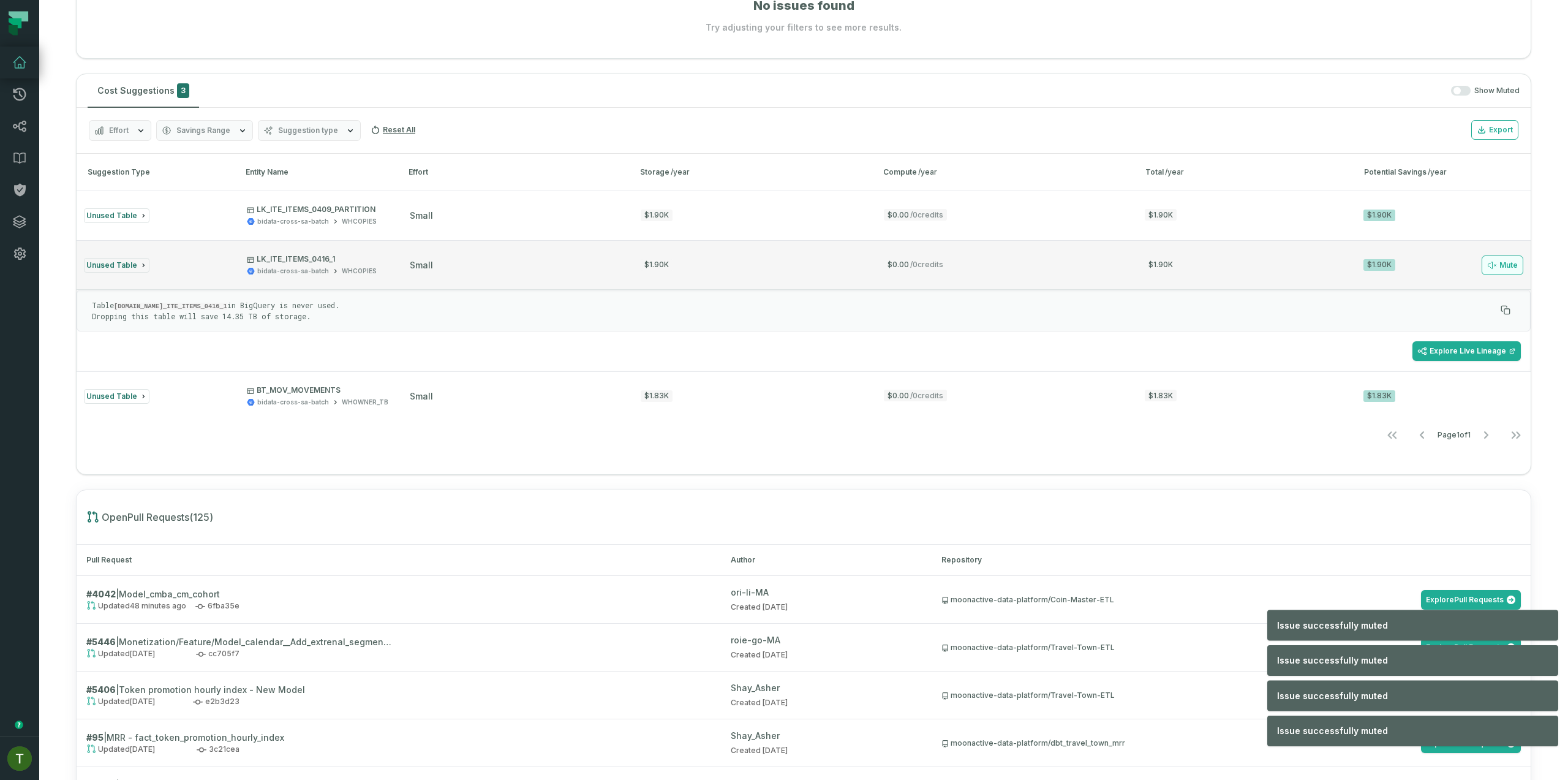
click at [1497, 272] on button "Mute" at bounding box center [1503, 265] width 42 height 20
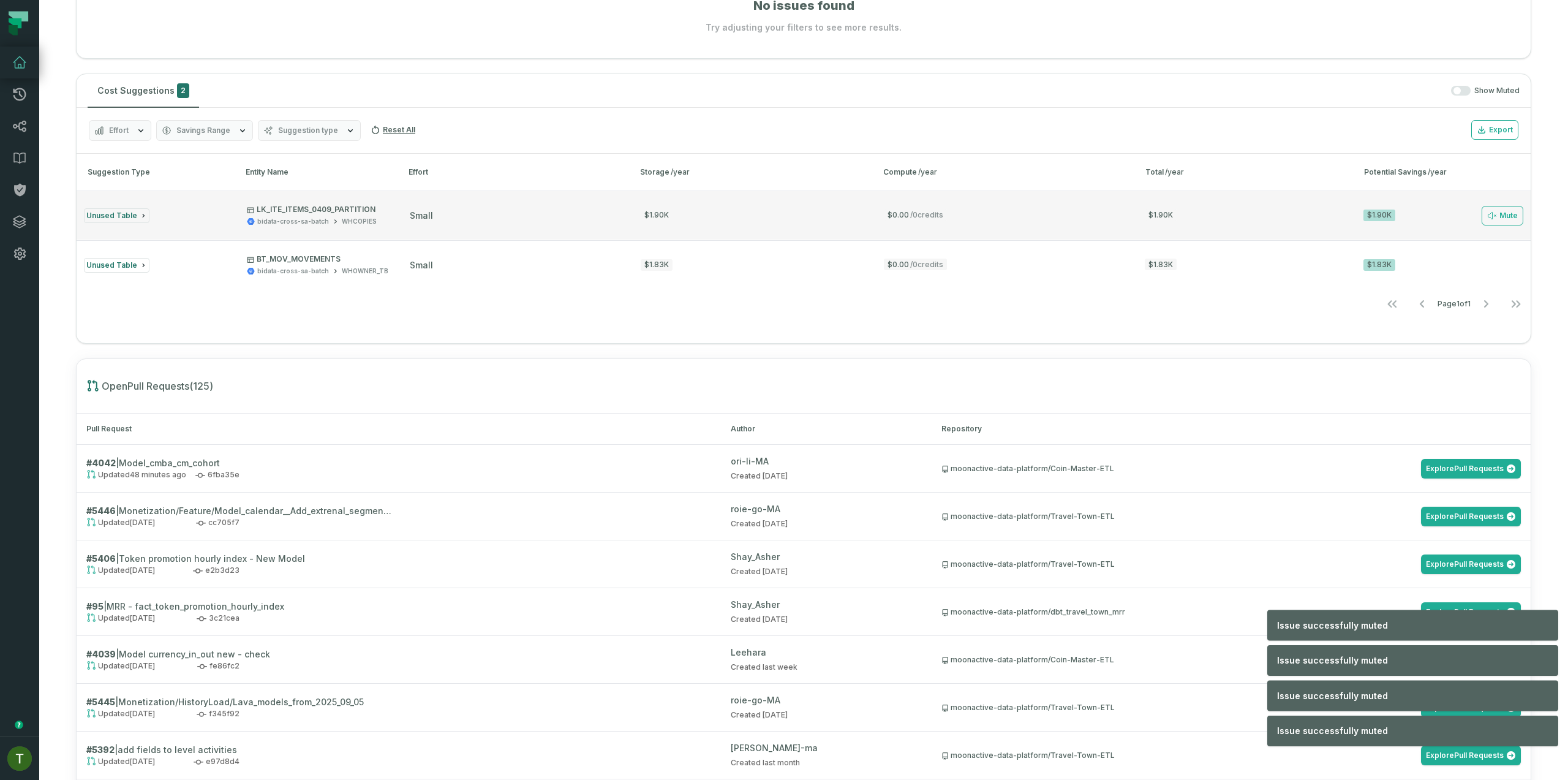
click at [1501, 224] on button "Unused Table LK_ITE_ITEMS_0409_PARTITION bidata-cross-sa-batch WHCOPIES small $…" at bounding box center [803, 215] width 1454 height 49
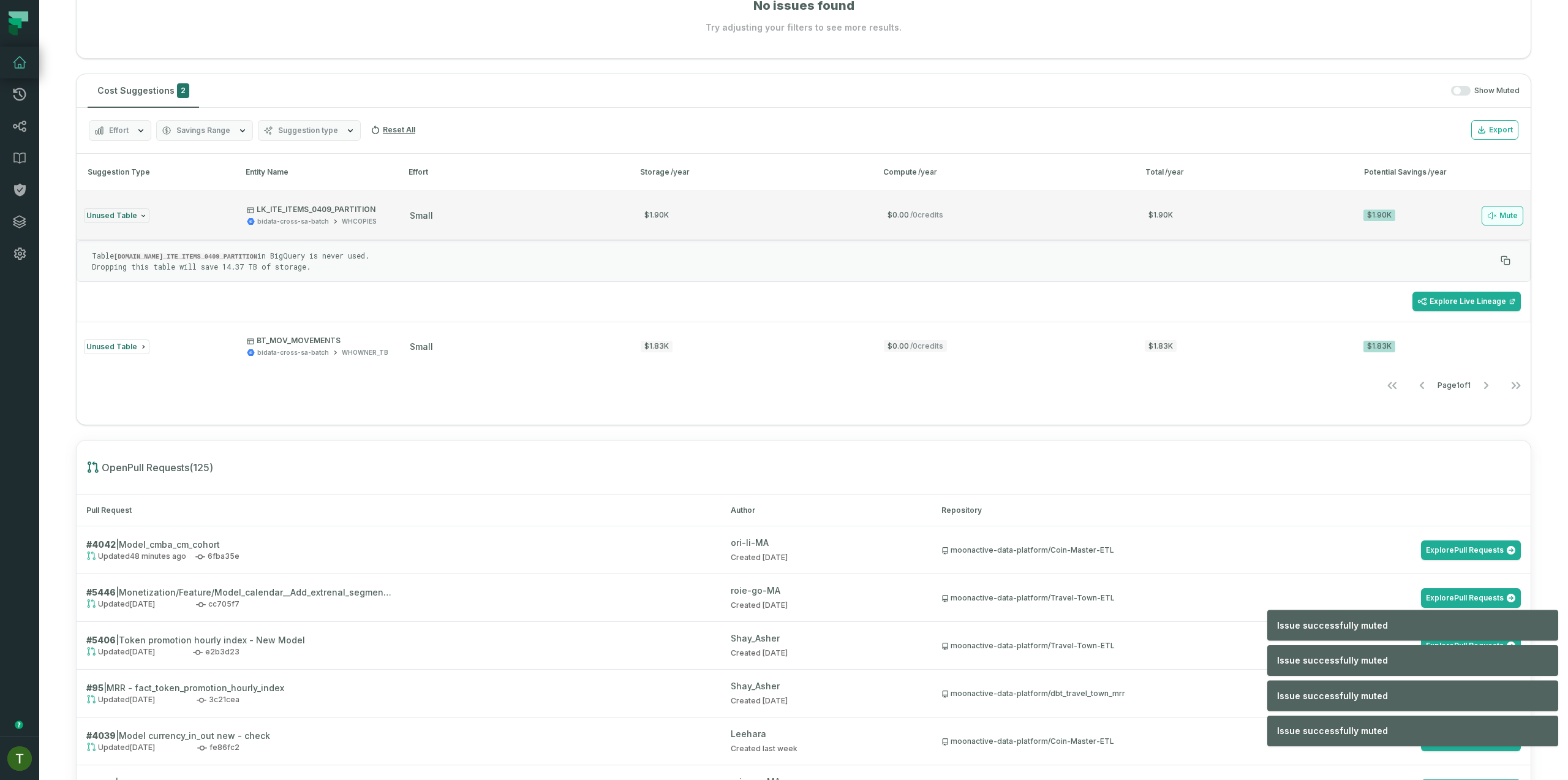
click at [1501, 221] on button "Mute" at bounding box center [1503, 216] width 42 height 20
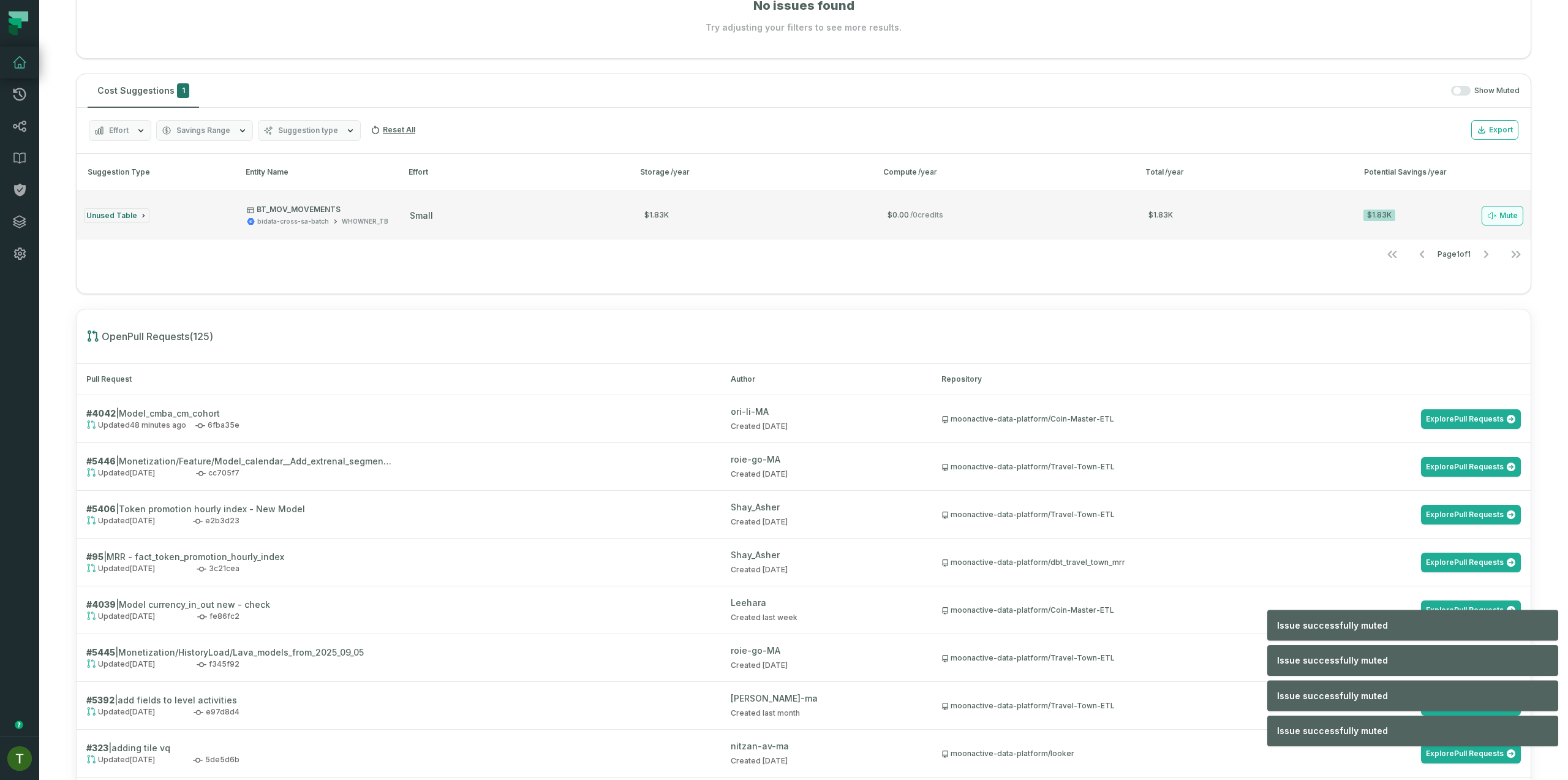
click at [1501, 220] on button "Mute" at bounding box center [1503, 216] width 42 height 20
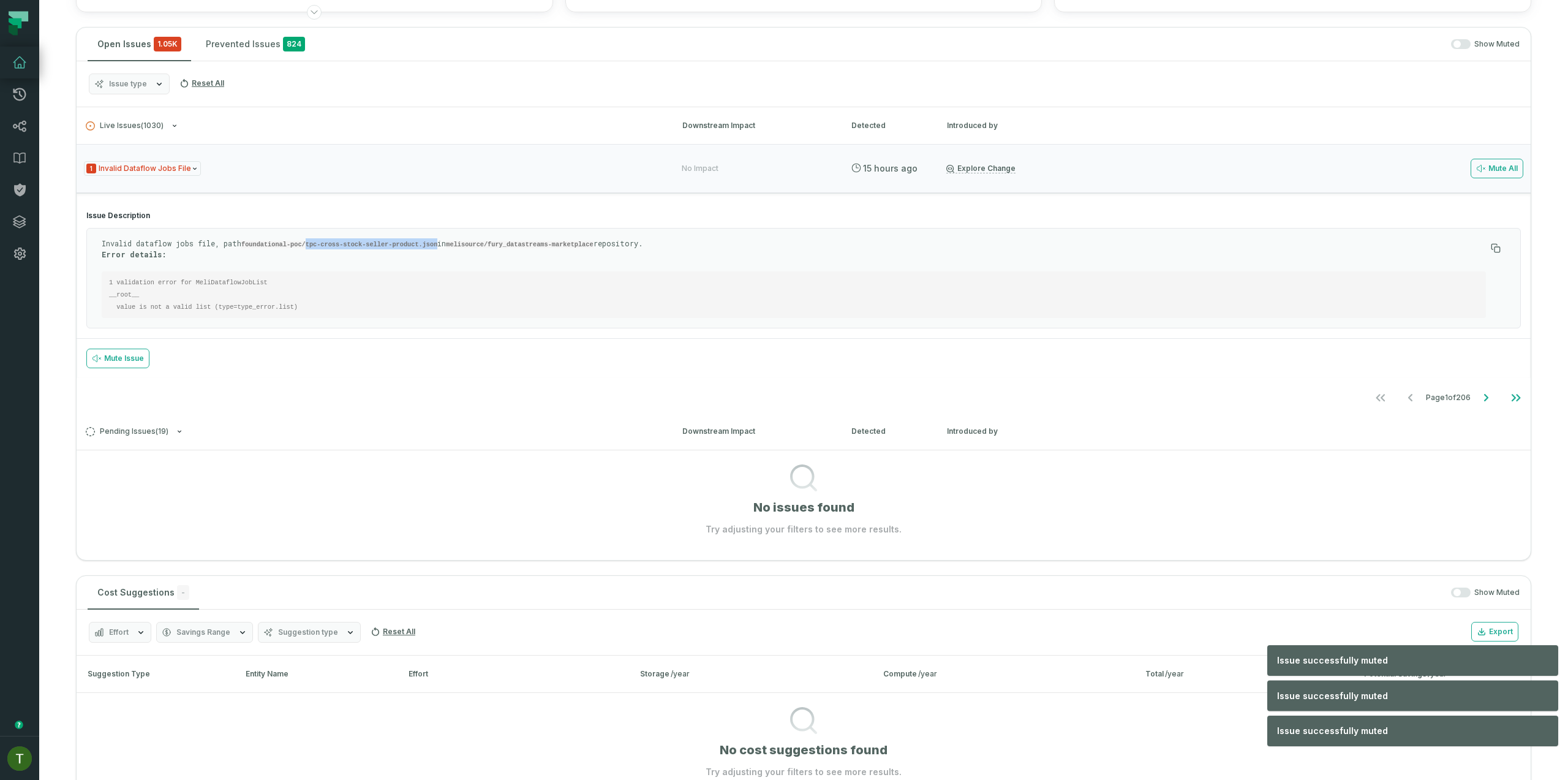
scroll to position [0, 0]
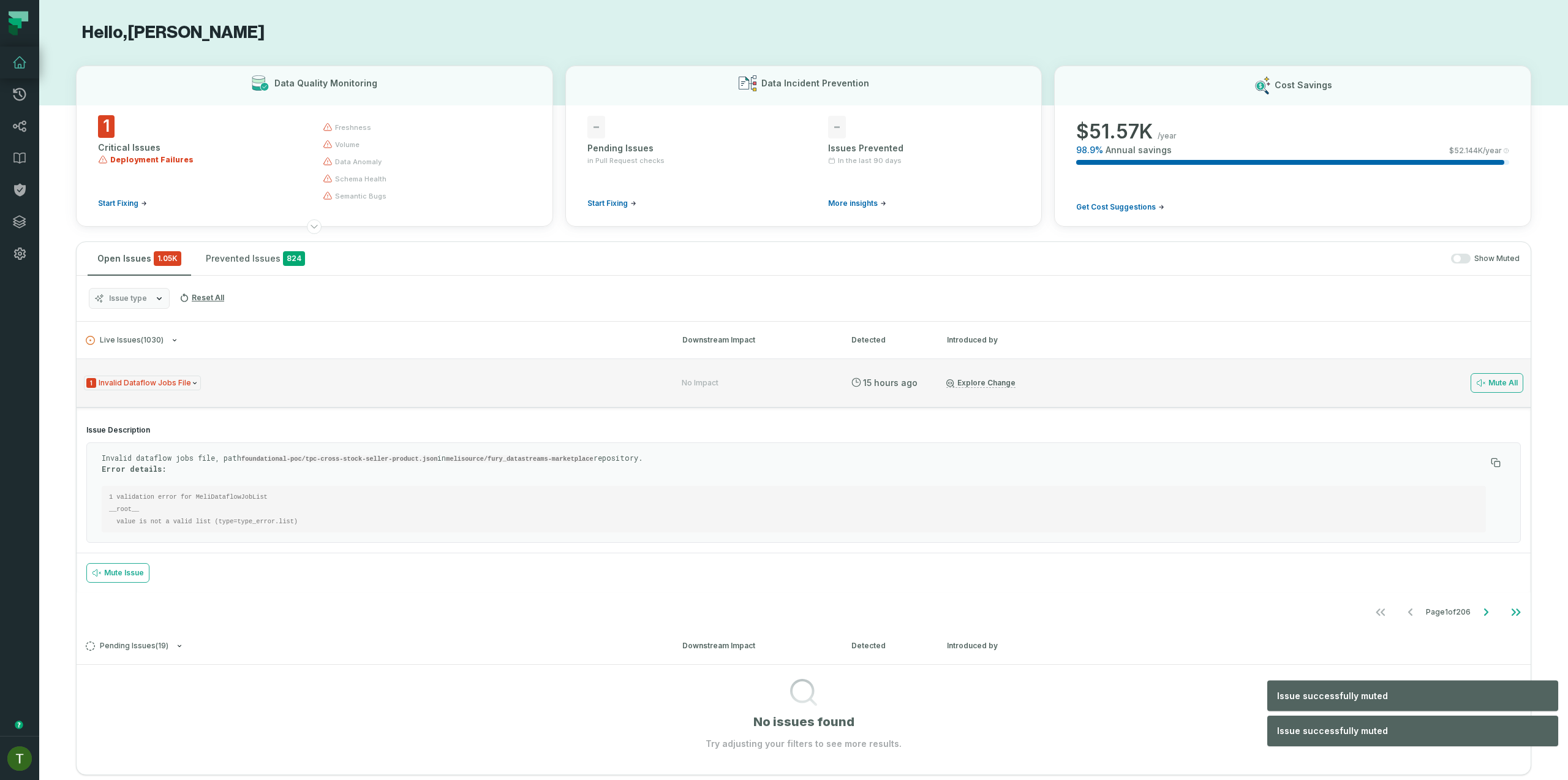
click at [551, 361] on div "1 Invalid Dataflow Jobs File No Impact 10/14/2025, 8:36:21 AM Explore Change Mu…" at bounding box center [803, 383] width 1454 height 49
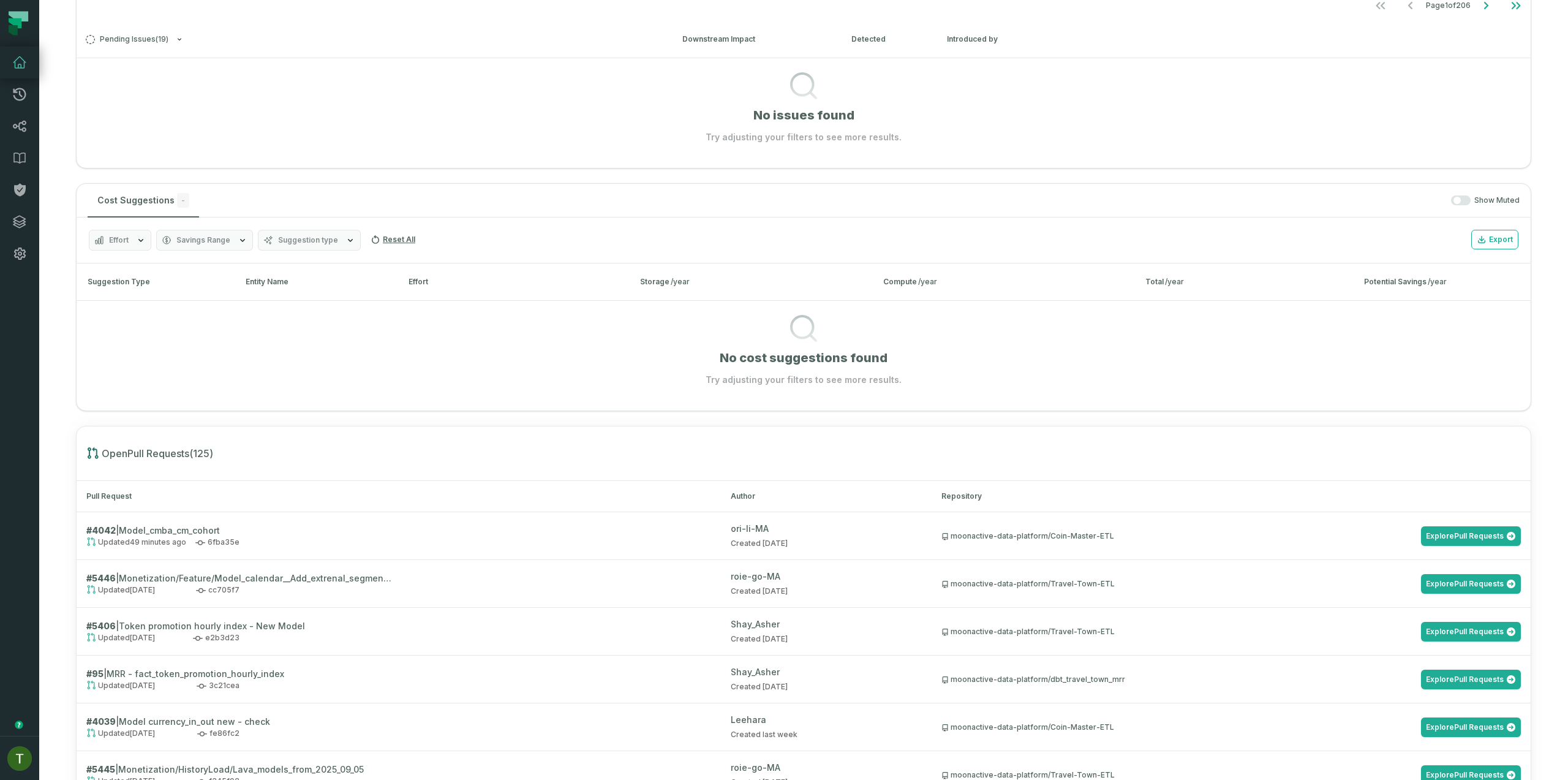
scroll to position [628, 0]
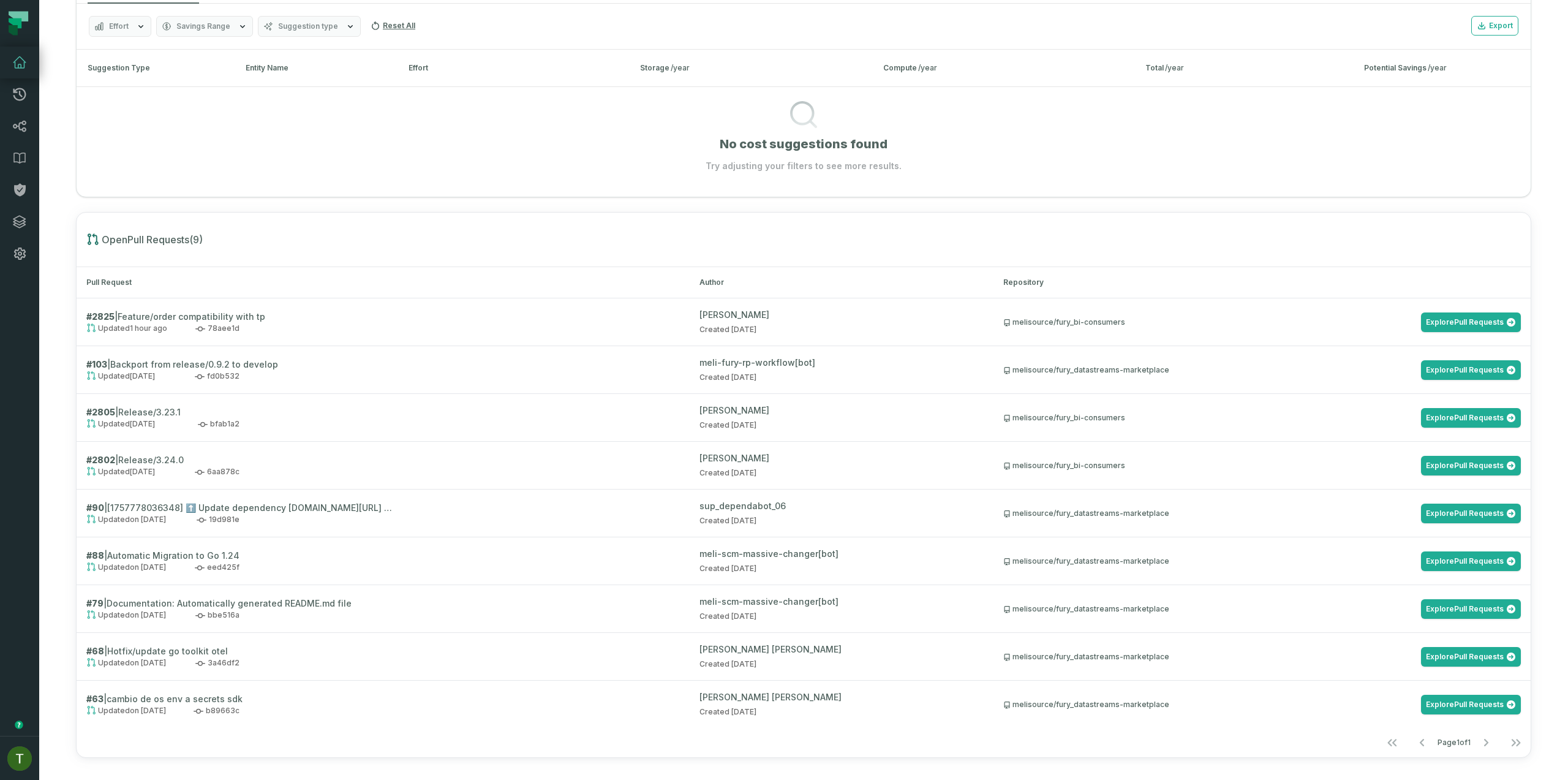
scroll to position [629, 0]
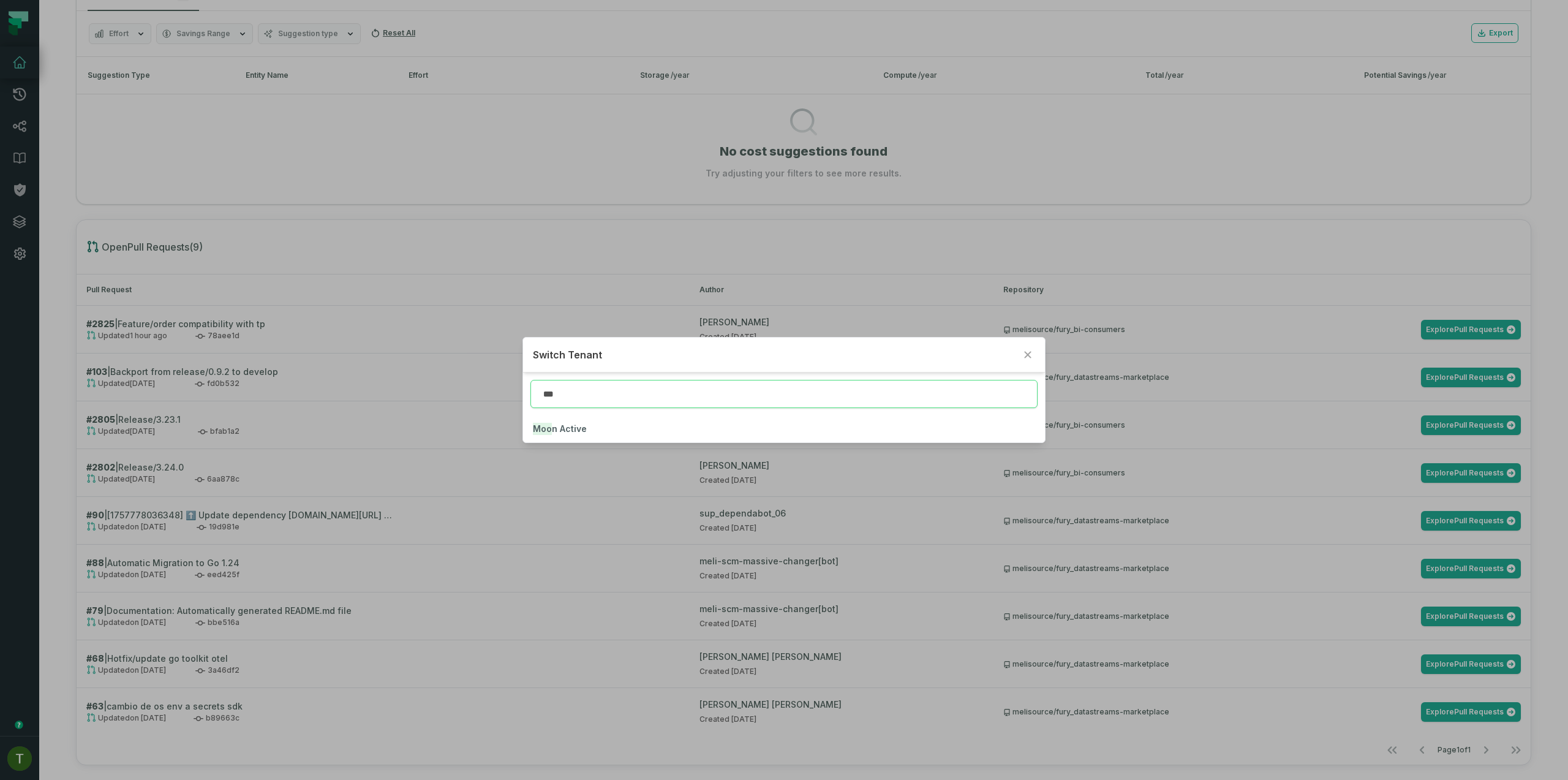
type input "***"
click button "Moo n Active" at bounding box center [784, 429] width 521 height 27
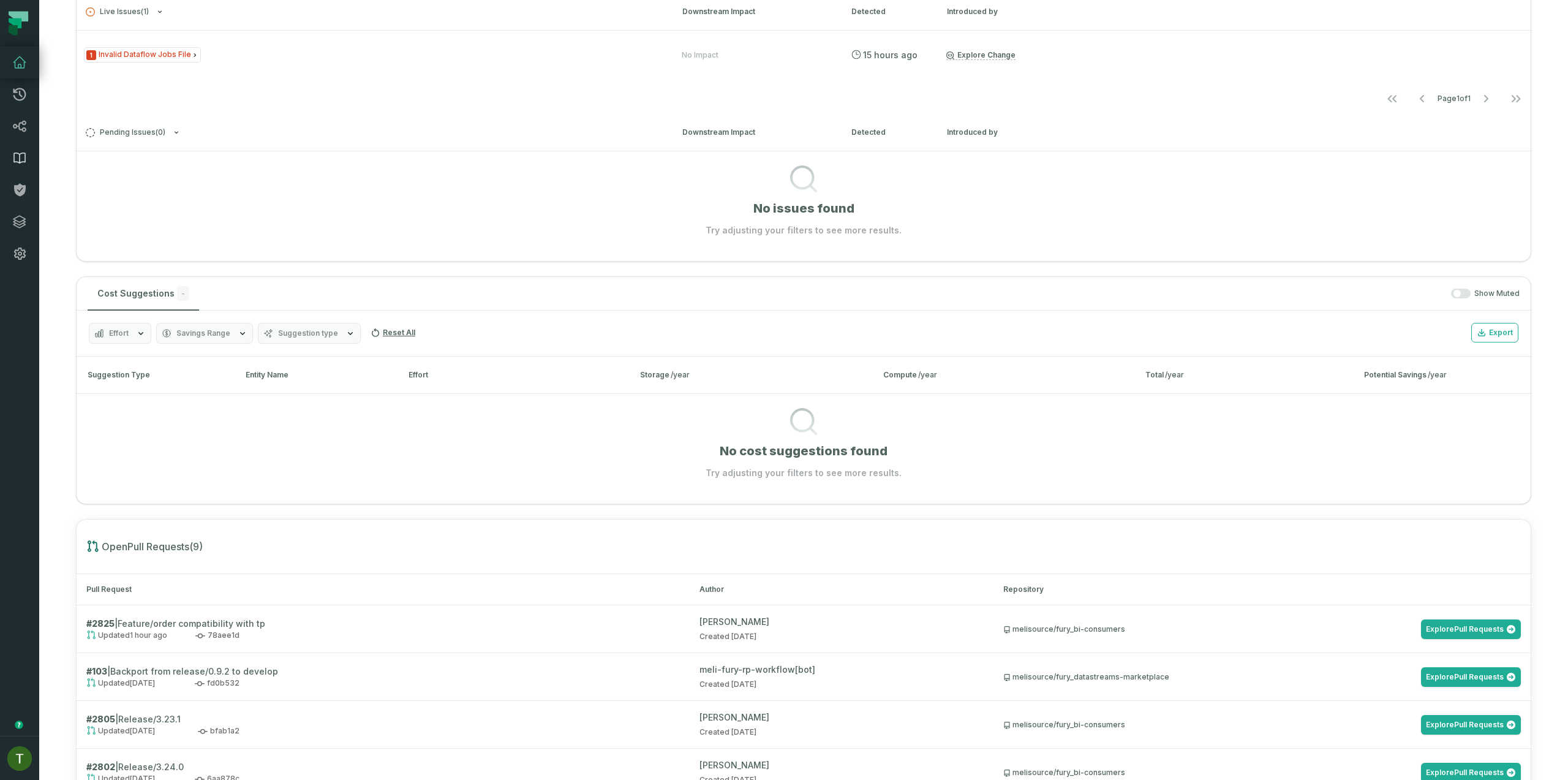
scroll to position [281, 0]
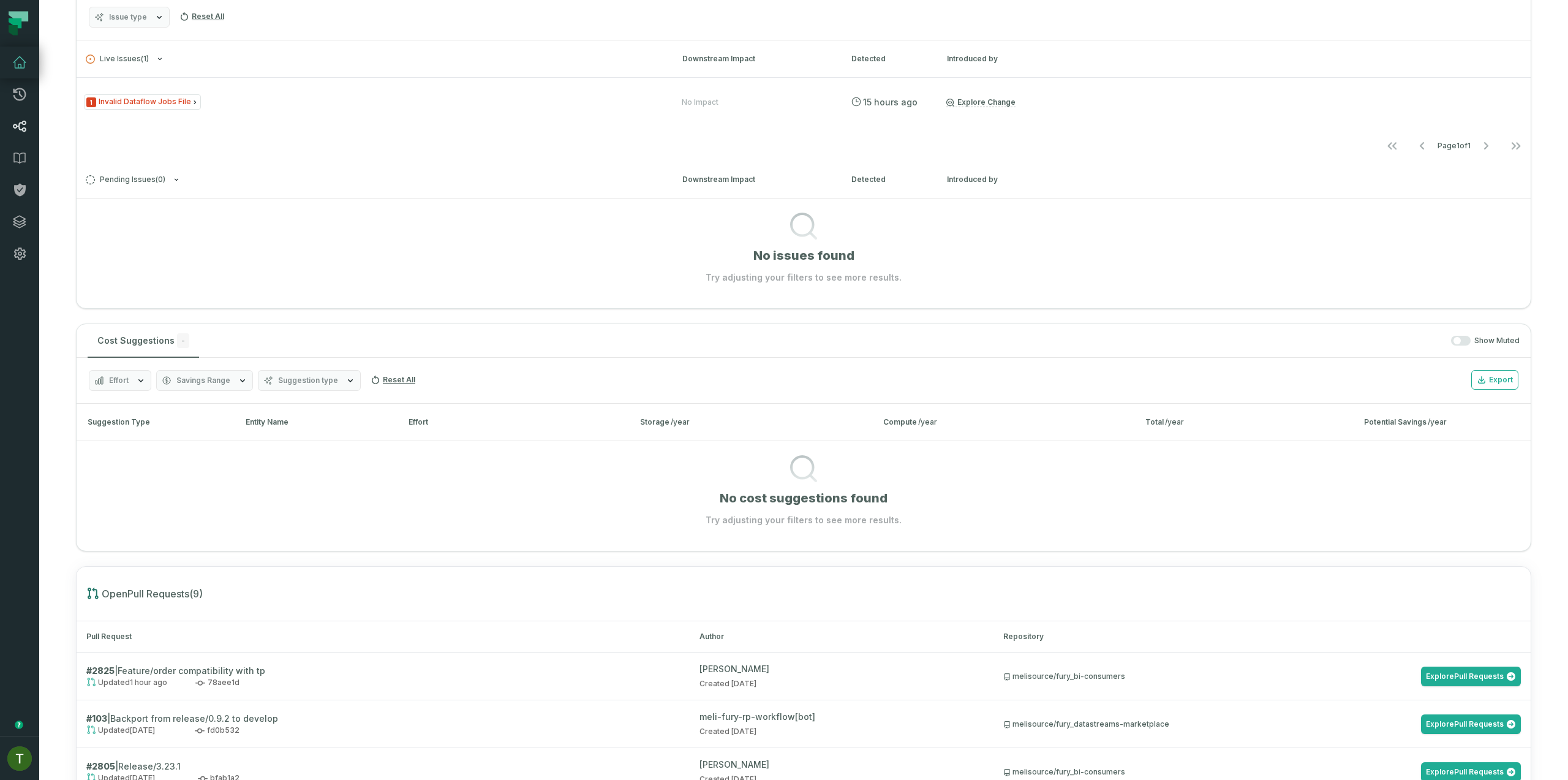
click at [29, 133] on link "Lineage" at bounding box center [19, 127] width 39 height 32
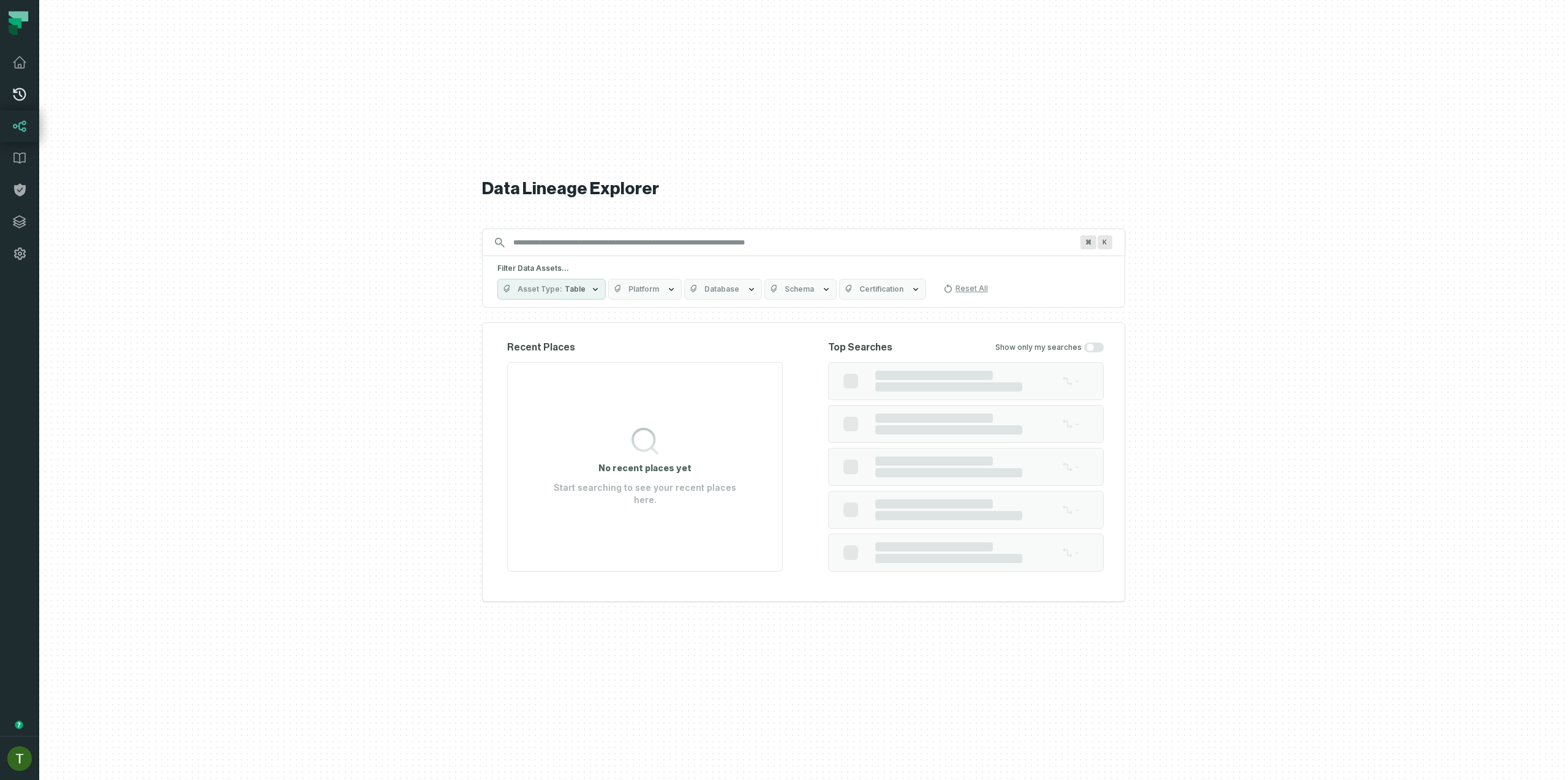
click at [28, 92] on link "Pull Requests" at bounding box center [19, 95] width 39 height 32
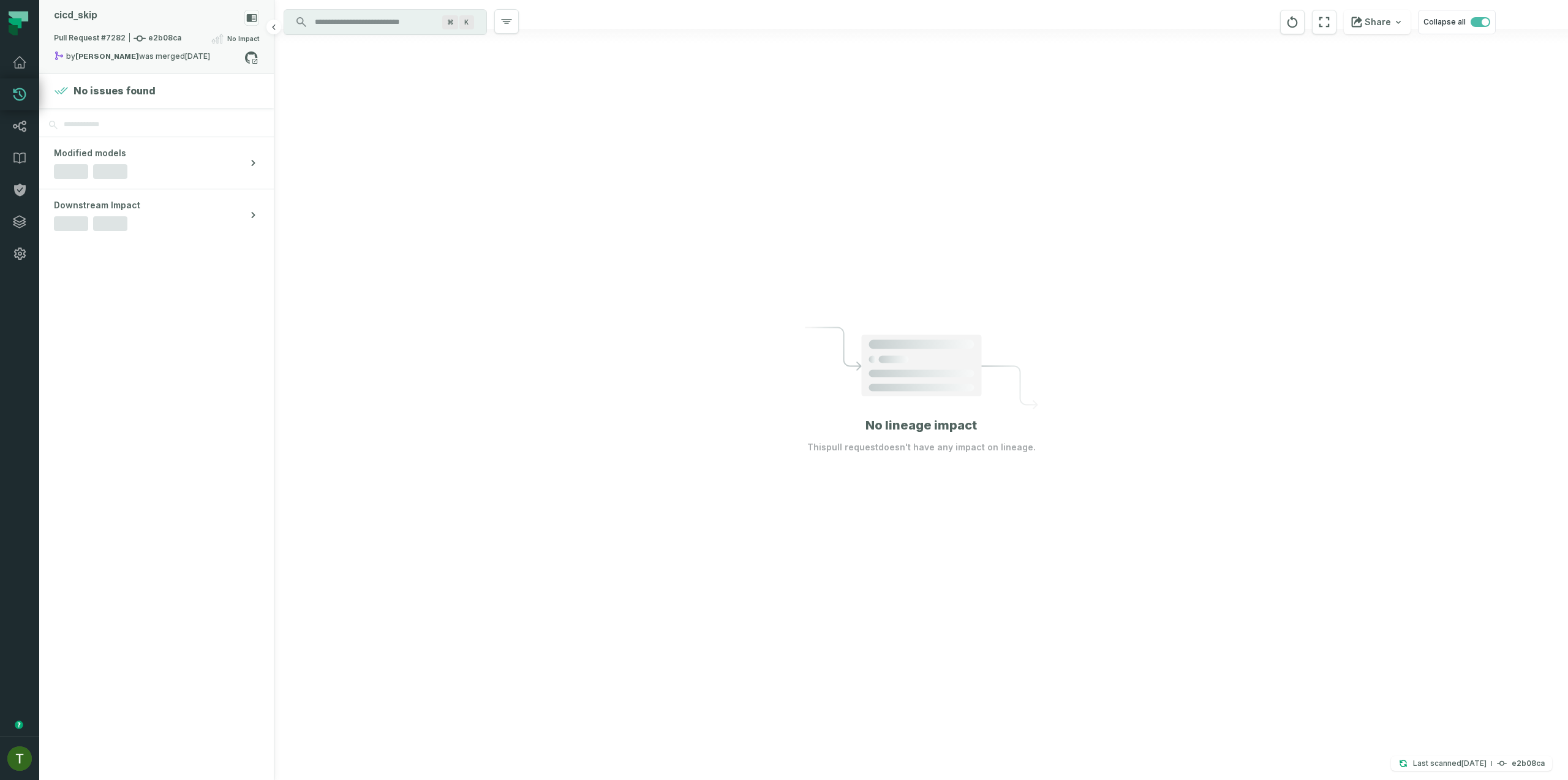
click at [165, 44] on span "Pull Request #7282 e2b08ca" at bounding box center [117, 38] width 128 height 12
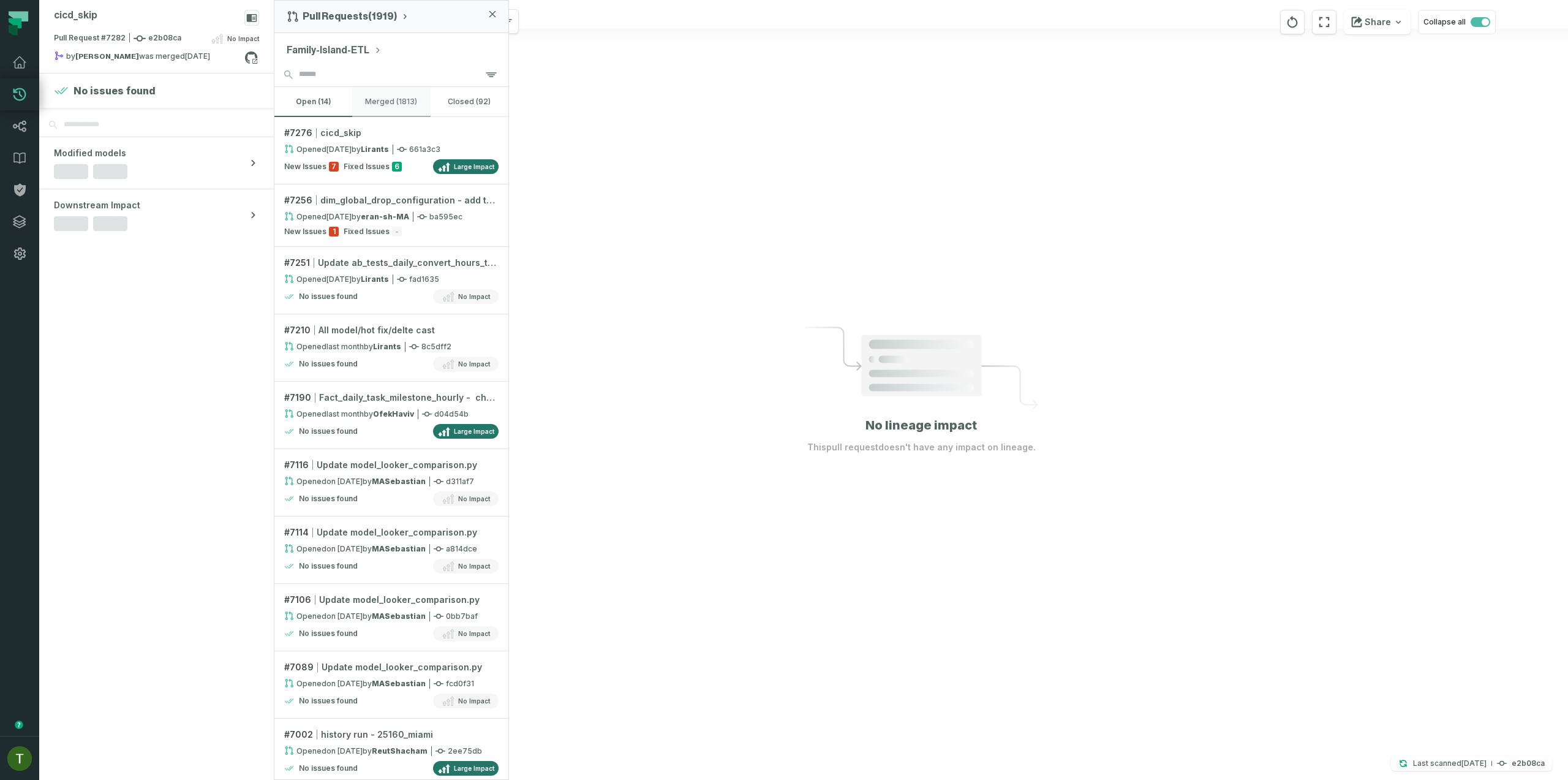
click at [380, 95] on button "merged (1813)" at bounding box center [391, 101] width 78 height 29
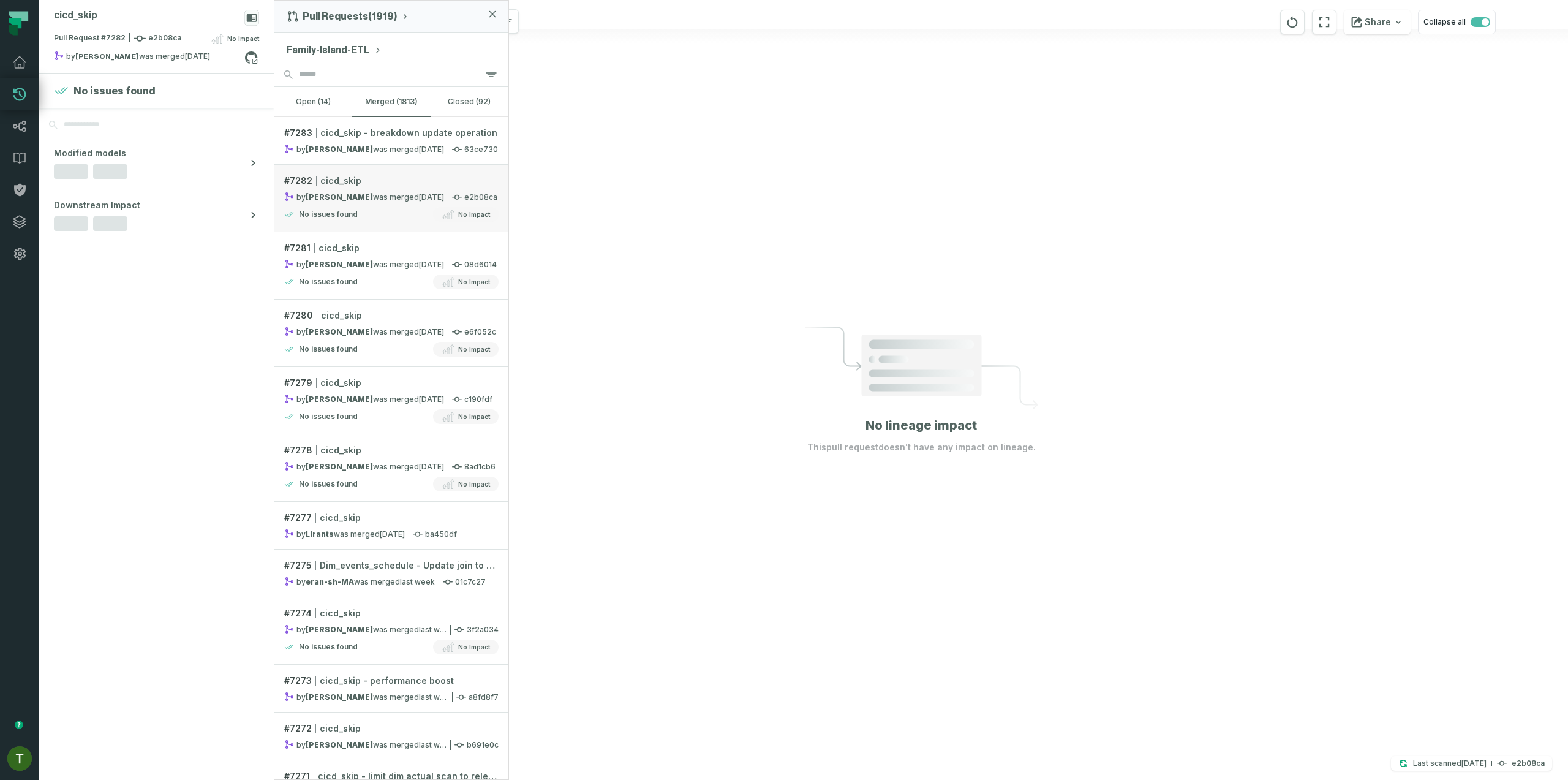
click at [369, 204] on link "# 7282 cicd_skip by [PERSON_NAME] was merged [DATE] 11:49:16 AM e2b08ca No issu…" at bounding box center [391, 198] width 234 height 67
click at [319, 96] on button "open (14)" at bounding box center [313, 101] width 78 height 29
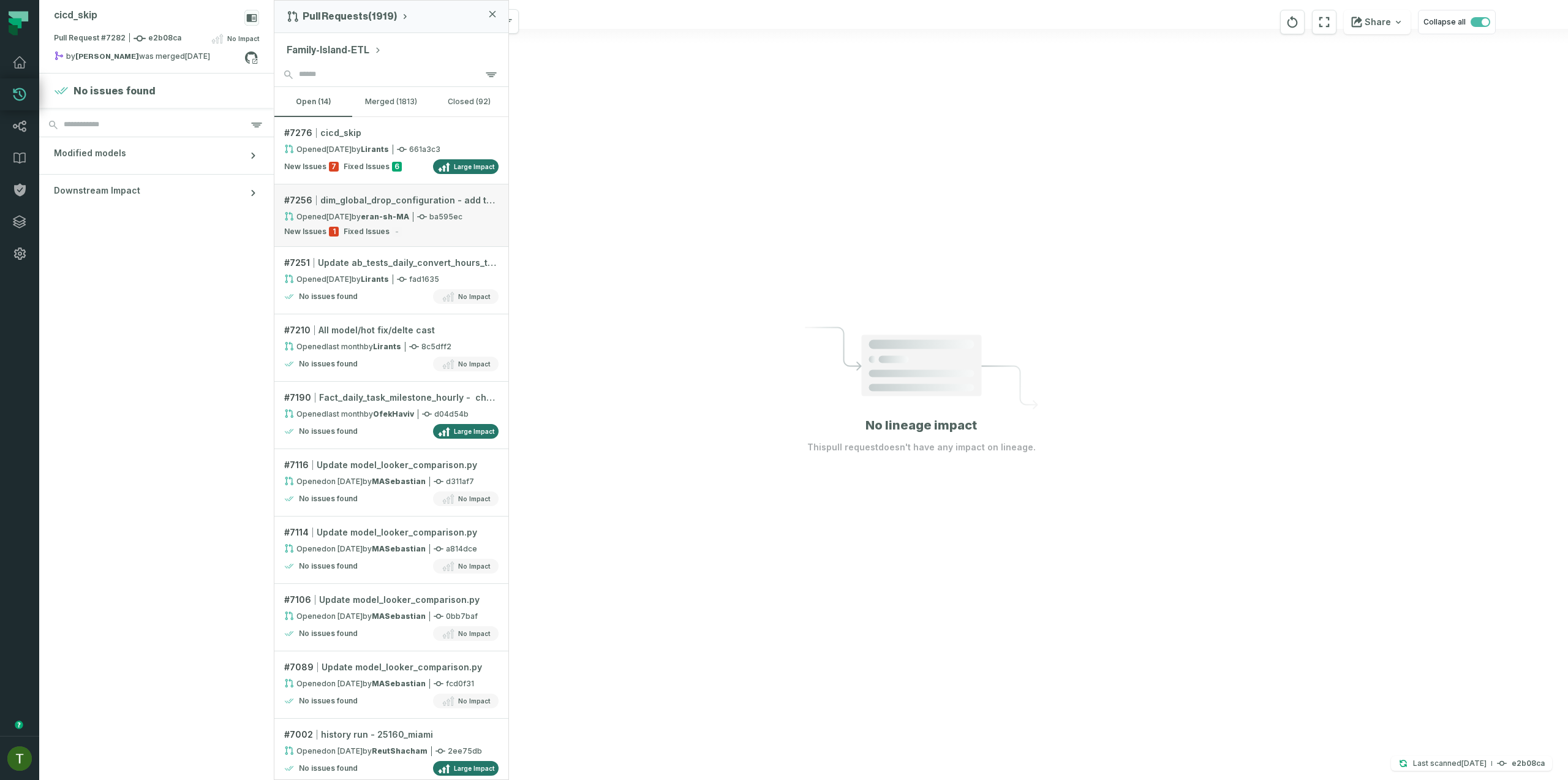
click at [402, 232] on div "New Issues 1 Fixed Issues -" at bounding box center [391, 232] width 215 height 9
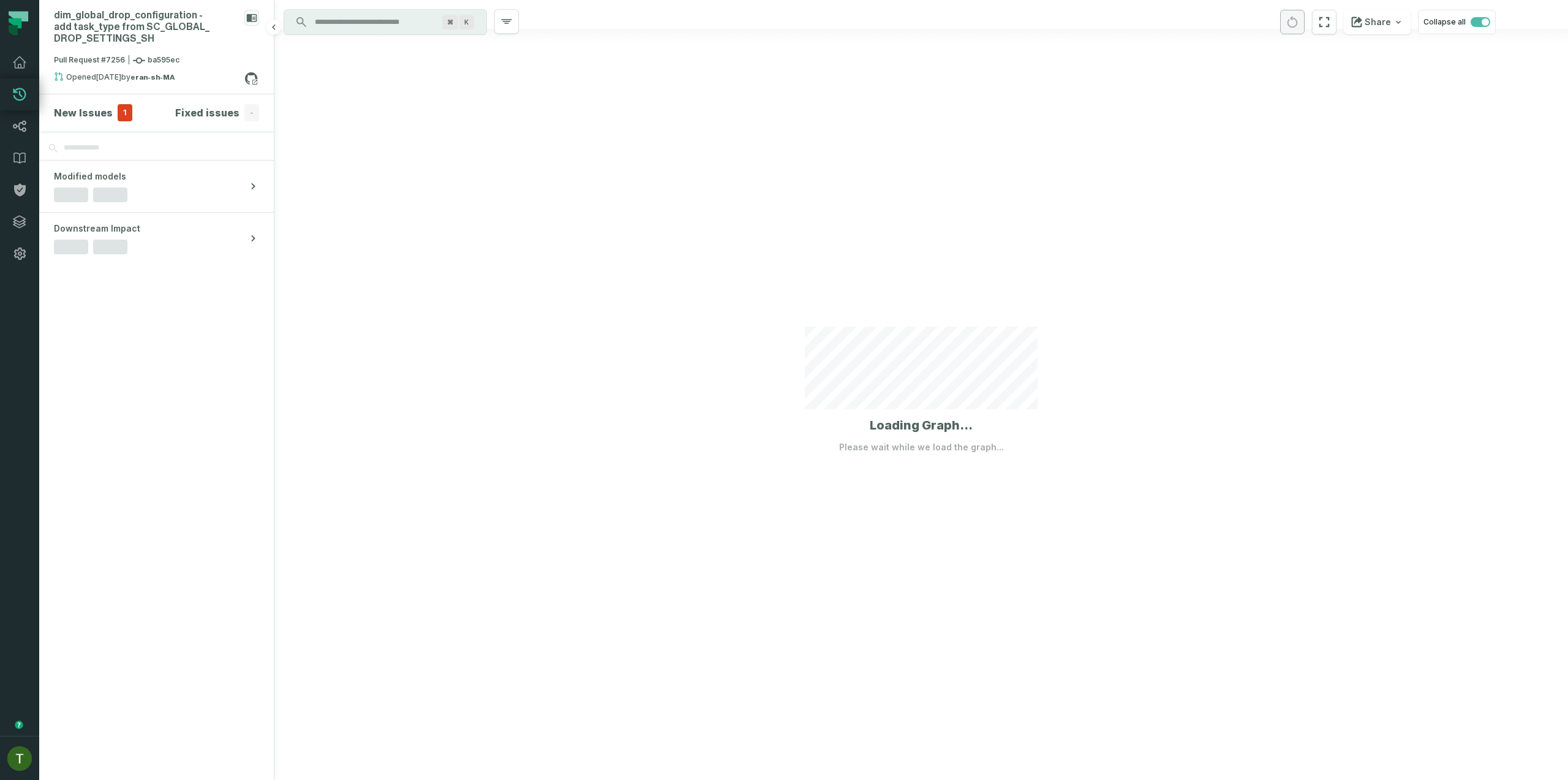
click at [112, 99] on section "New Issues 1 Fixed issues -" at bounding box center [156, 113] width 235 height 37
click at [113, 105] on div "New Issues 1" at bounding box center [93, 113] width 79 height 17
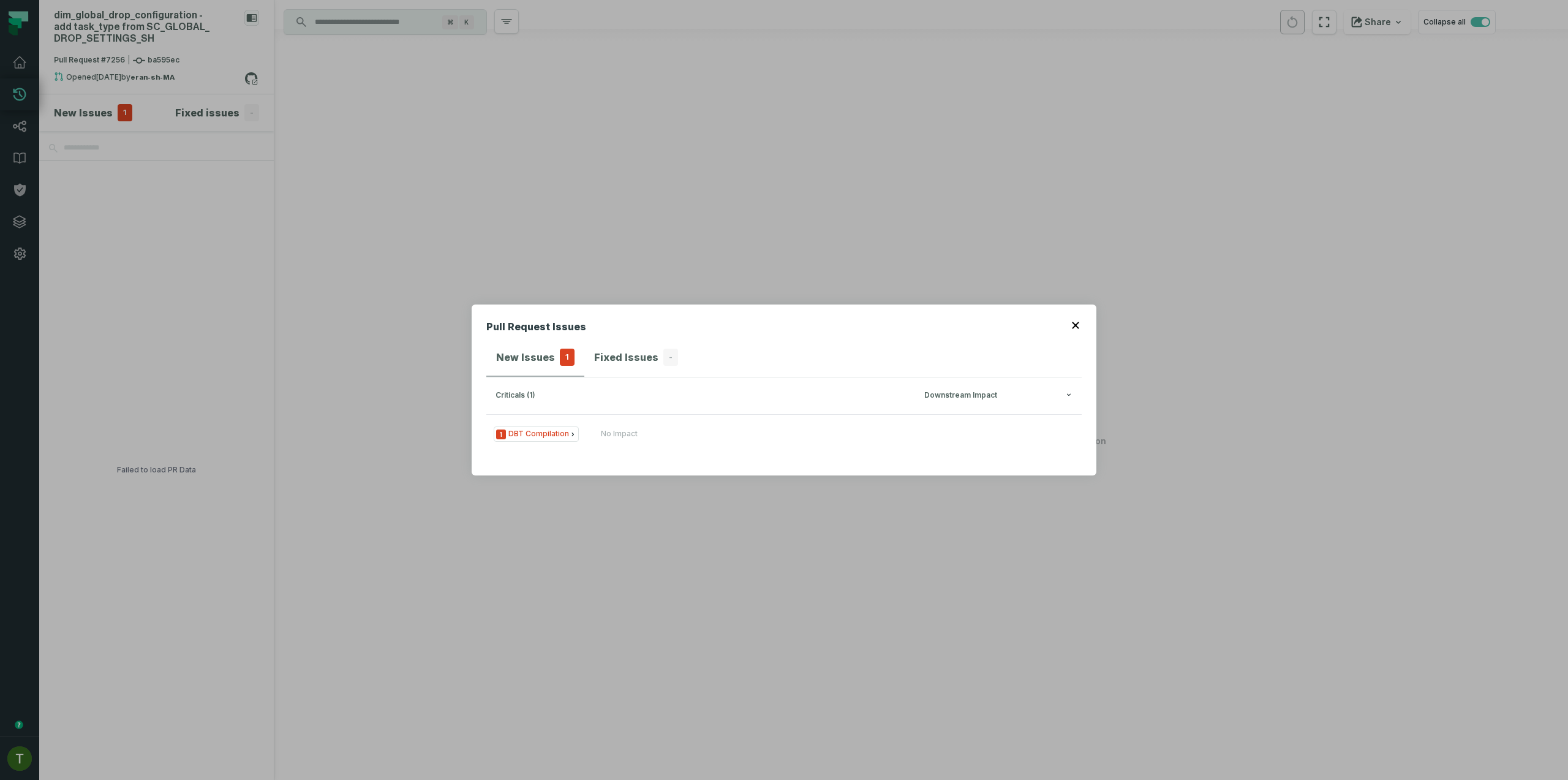
click at [573, 408] on h3 "criticals (1) Downstream Impact" at bounding box center [784, 396] width 595 height 37
click at [579, 422] on button "1 DBT Compilation No Impact" at bounding box center [784, 434] width 595 height 39
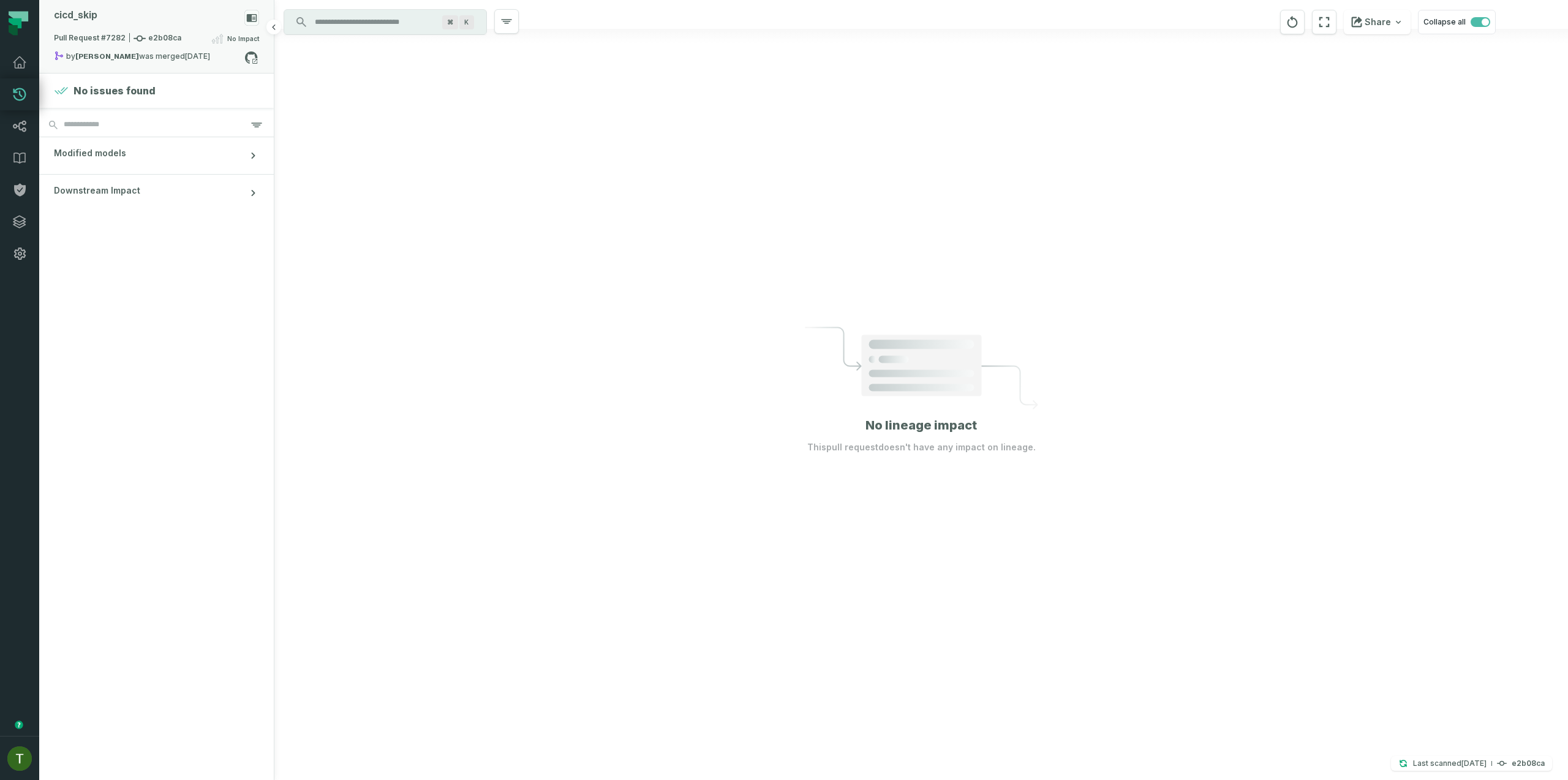
click at [201, 28] on div "cicd_ skip" at bounding box center [156, 20] width 205 height 22
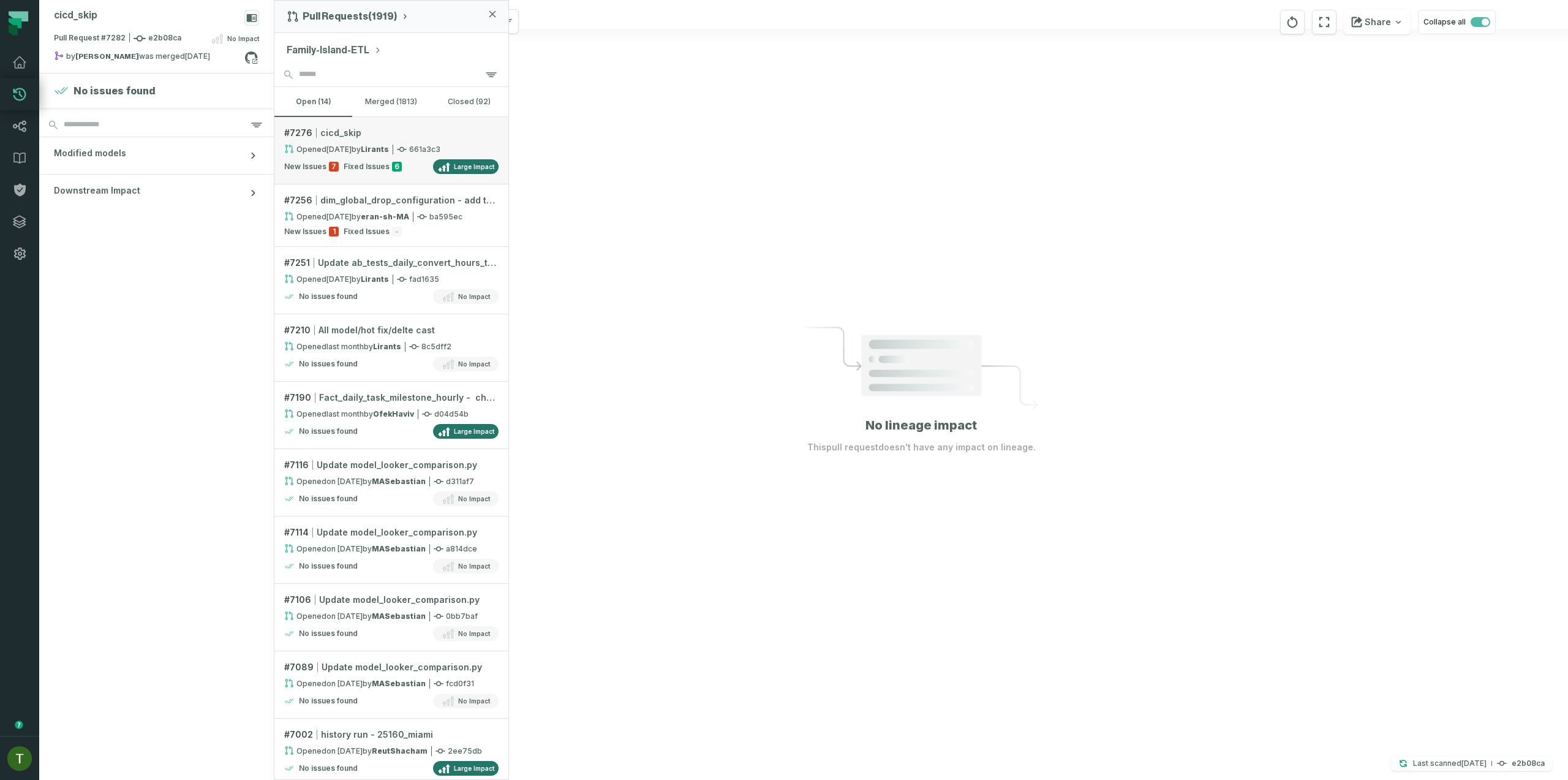
click at [411, 134] on div "# 7276 cicd_skip" at bounding box center [391, 133] width 215 height 12
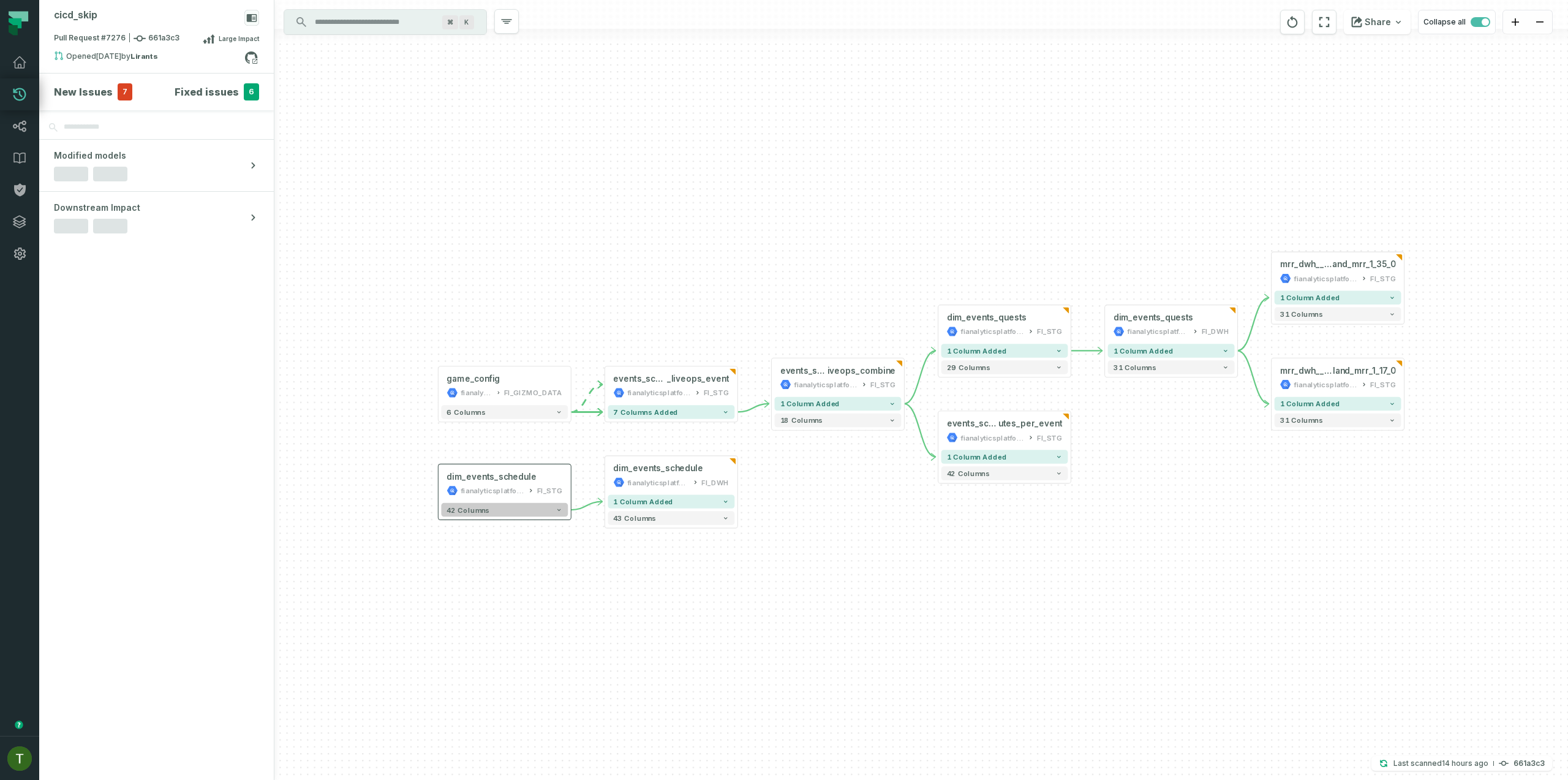
click at [500, 511] on button "42 columns" at bounding box center [504, 510] width 127 height 13
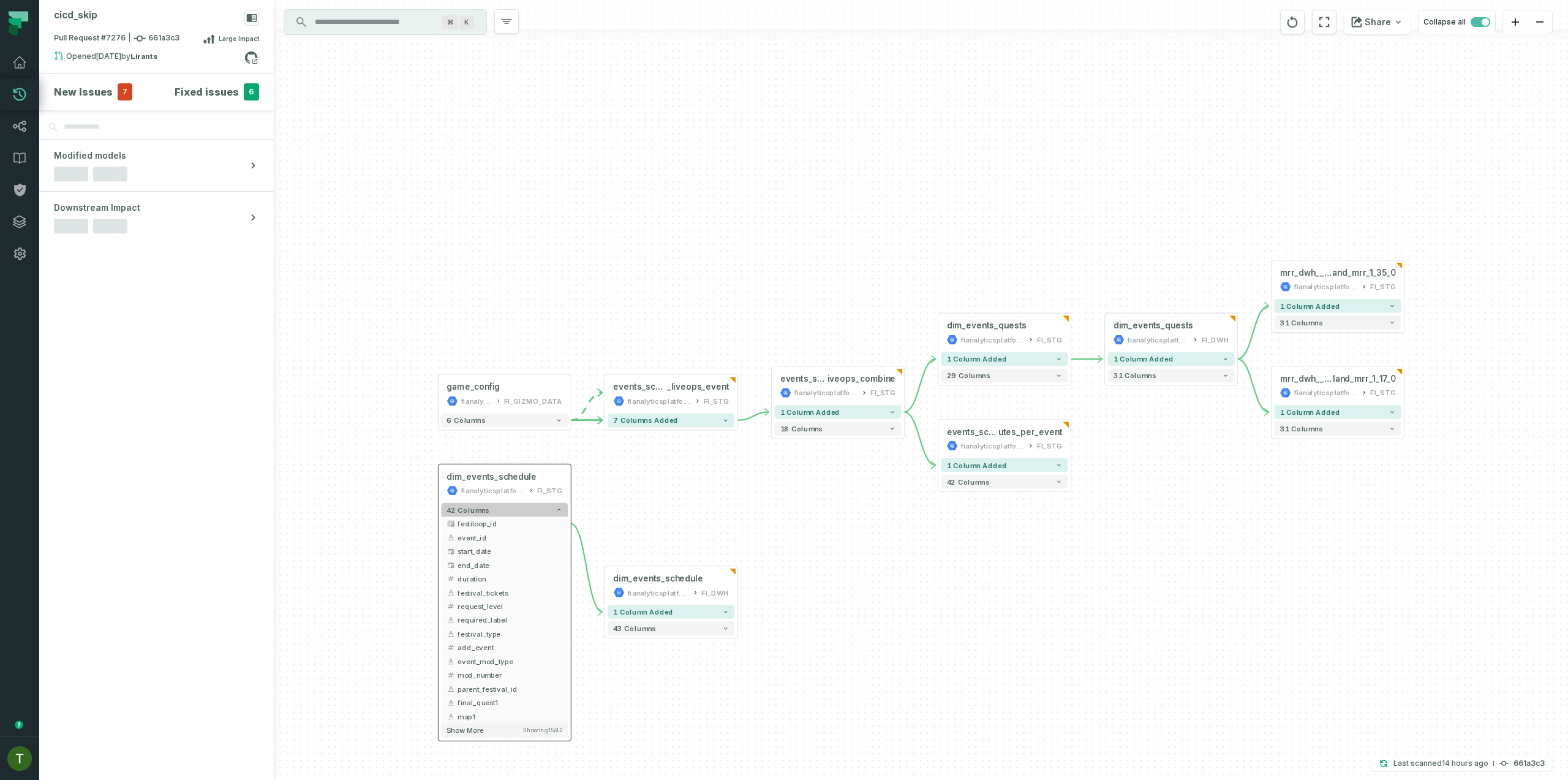
click at [503, 508] on button "42 columns" at bounding box center [504, 510] width 127 height 13
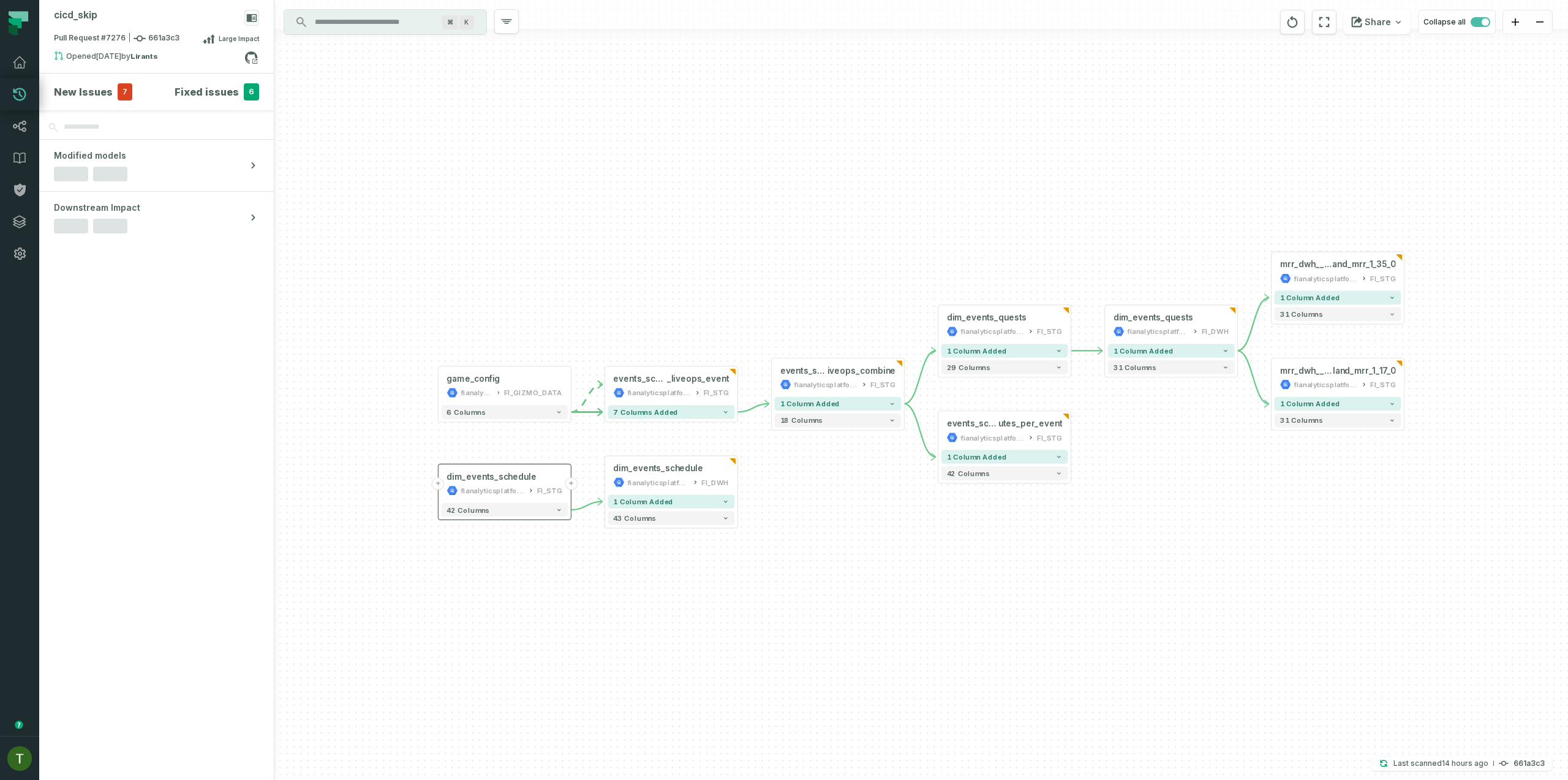
click at [505, 493] on div "fianalyticsplatform" at bounding box center [493, 491] width 64 height 11
click at [485, 443] on icon "button" at bounding box center [481, 444] width 11 height 11
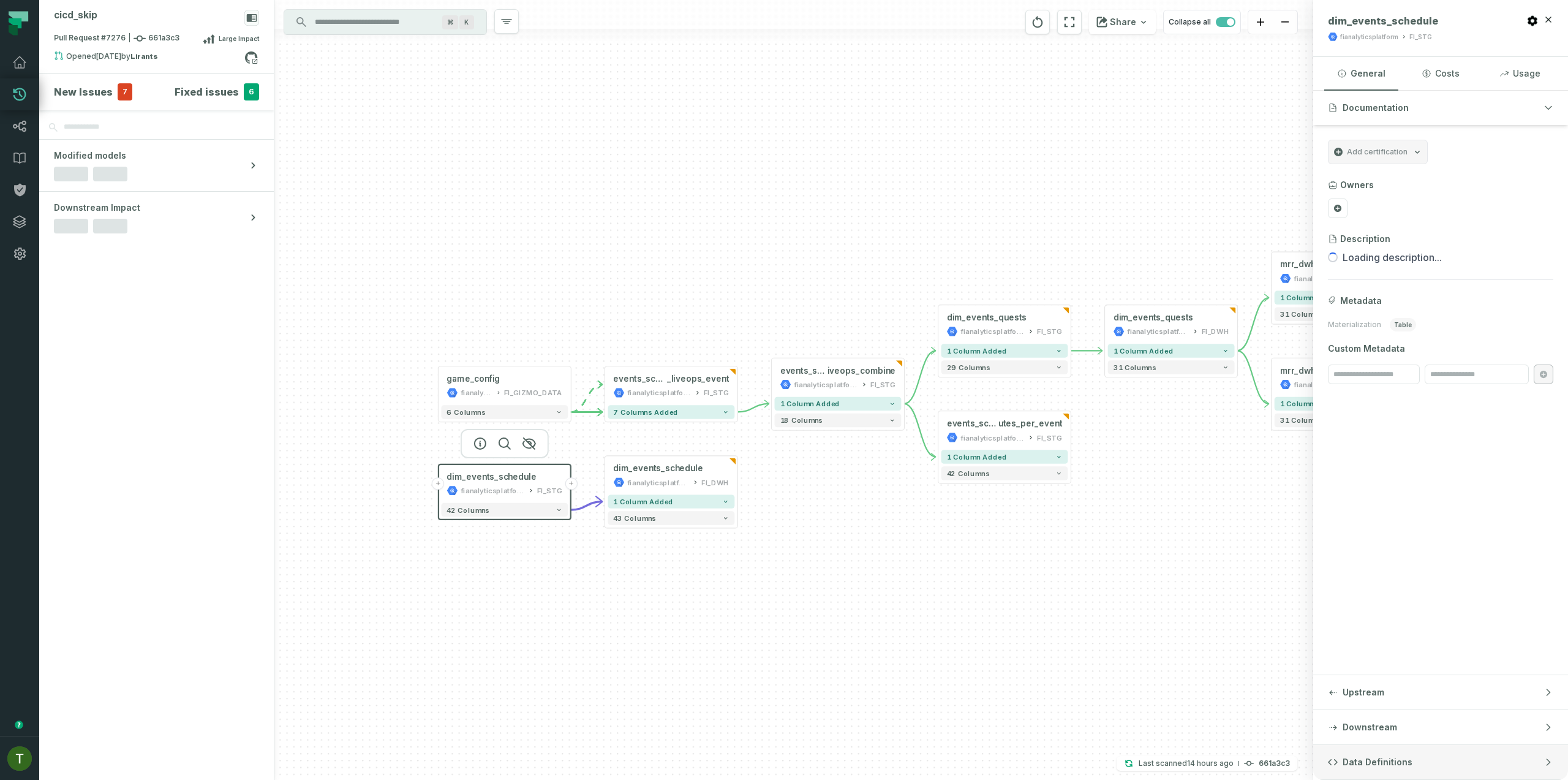
click at [1360, 763] on span "Data Definitions" at bounding box center [1378, 762] width 70 height 12
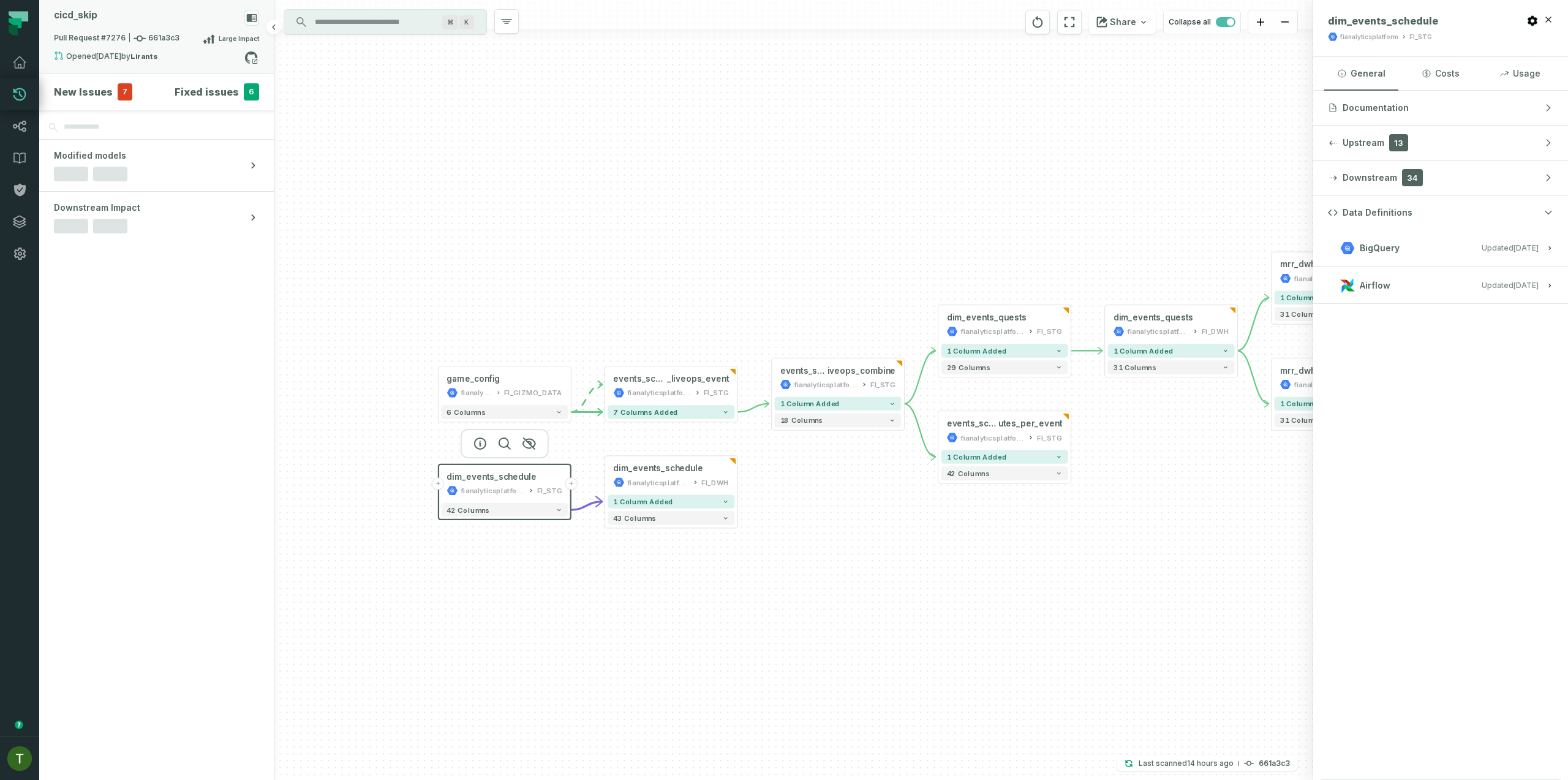
click at [153, 51] on div "Opened 10/9/2025, 3:45:38 PM by Lirants" at bounding box center [149, 59] width 190 height 15
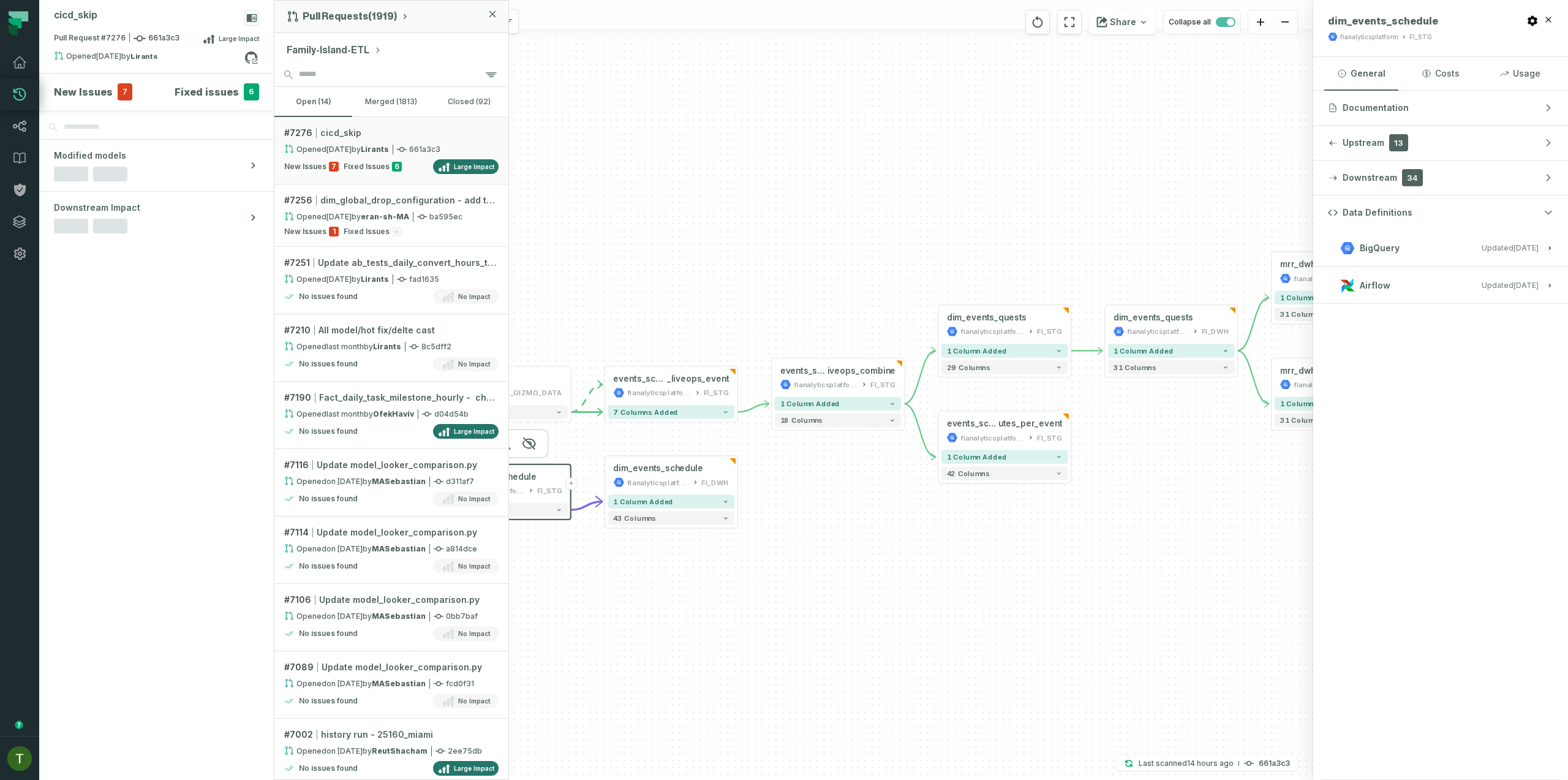
click at [364, 46] on button "Family-Island-ETL" at bounding box center [334, 50] width 95 height 15
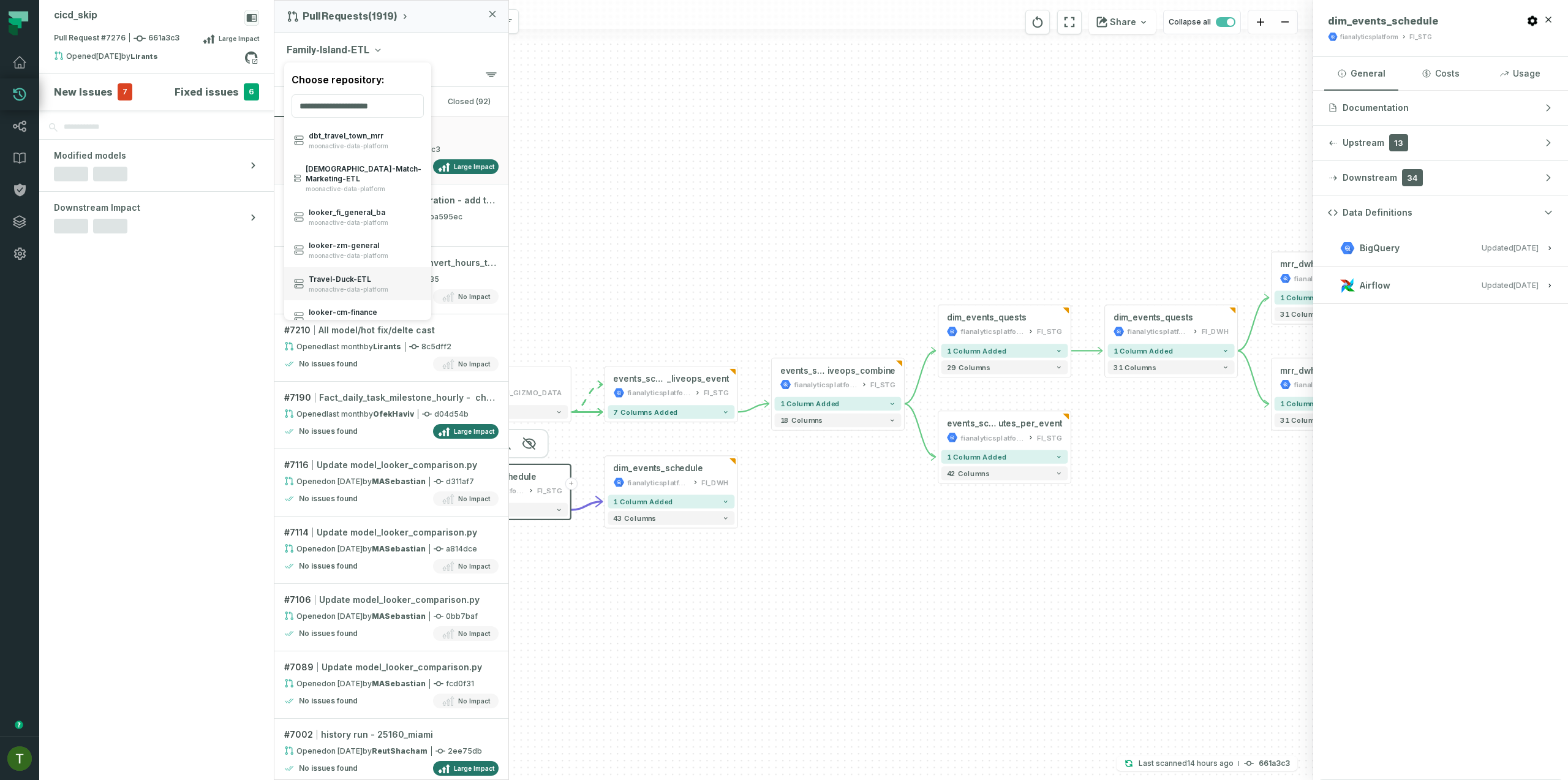
scroll to position [517, 0]
click at [350, 278] on span "moonactive-data-platform" at bounding box center [348, 282] width 79 height 8
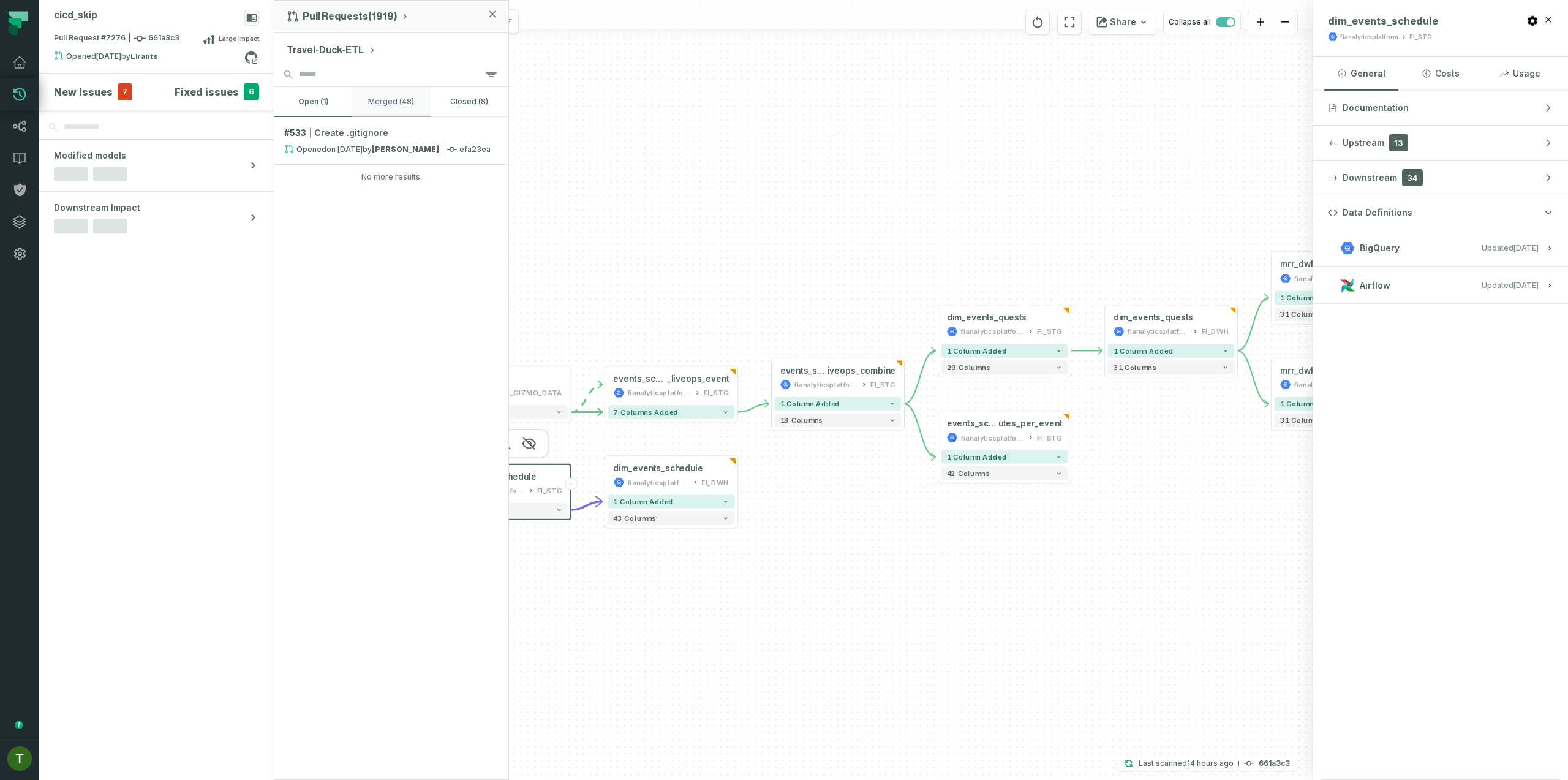
click at [367, 95] on button "merged (48)" at bounding box center [391, 101] width 78 height 29
click at [314, 107] on button "open (1)" at bounding box center [313, 101] width 78 height 29
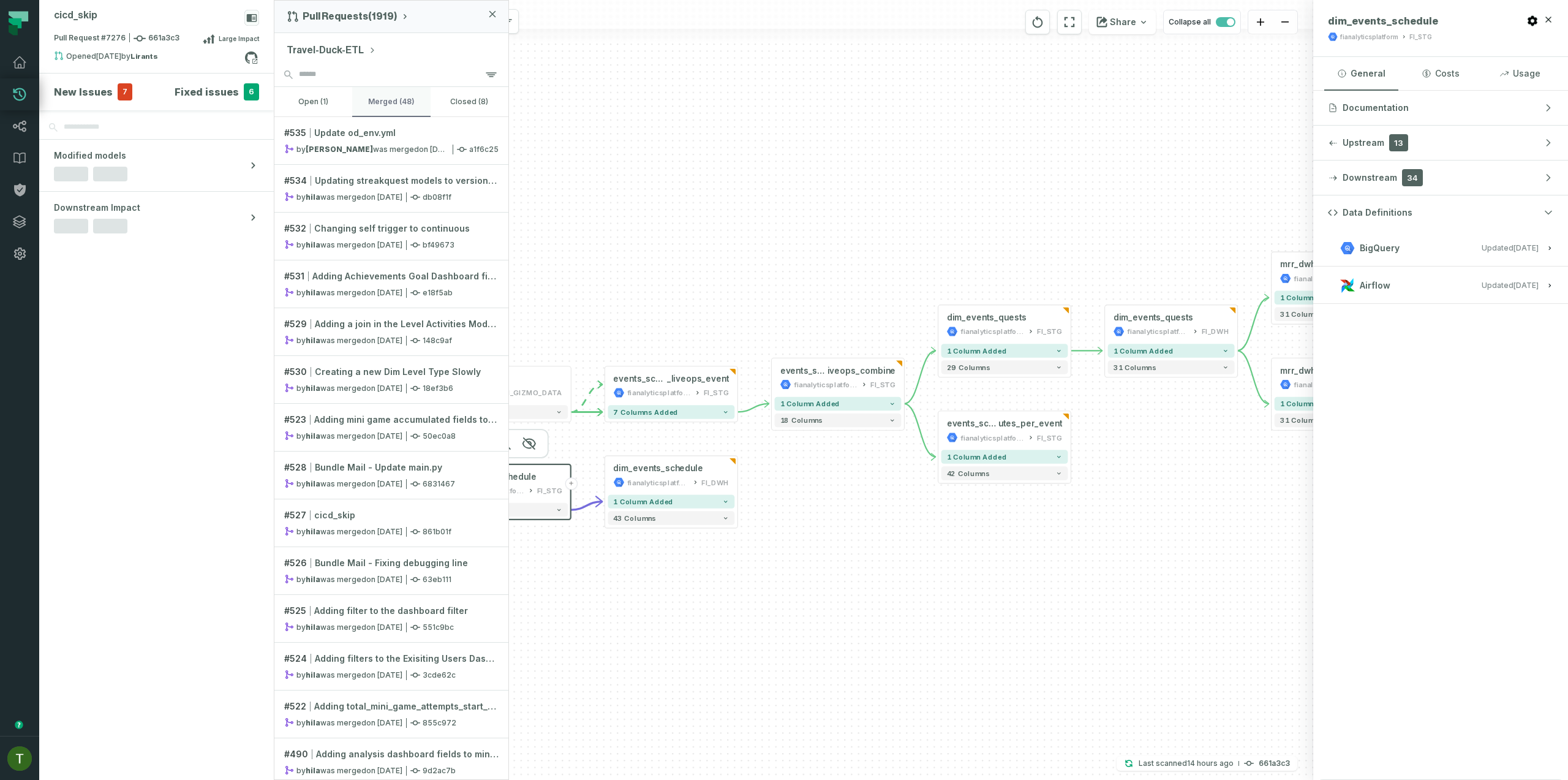
click at [378, 99] on button "merged (48)" at bounding box center [391, 101] width 78 height 29
click at [347, 117] on link "# 535 Update od_env.yml by daniel-ch-MA was merged 6/9/2025, 9:28:40 AM a1f6c25" at bounding box center [391, 141] width 234 height 47
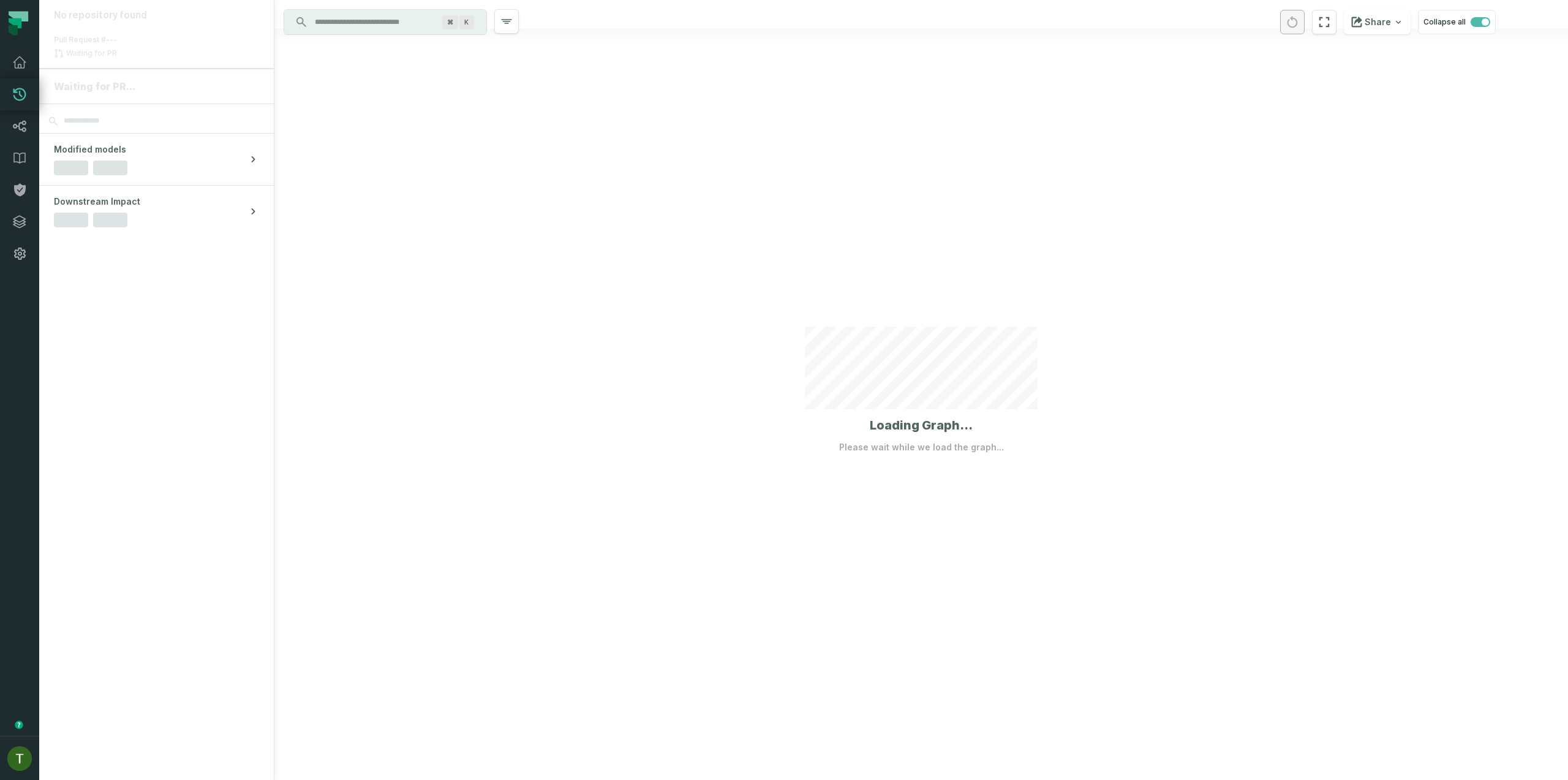
click at [344, 113] on div at bounding box center [921, 390] width 1294 height 780
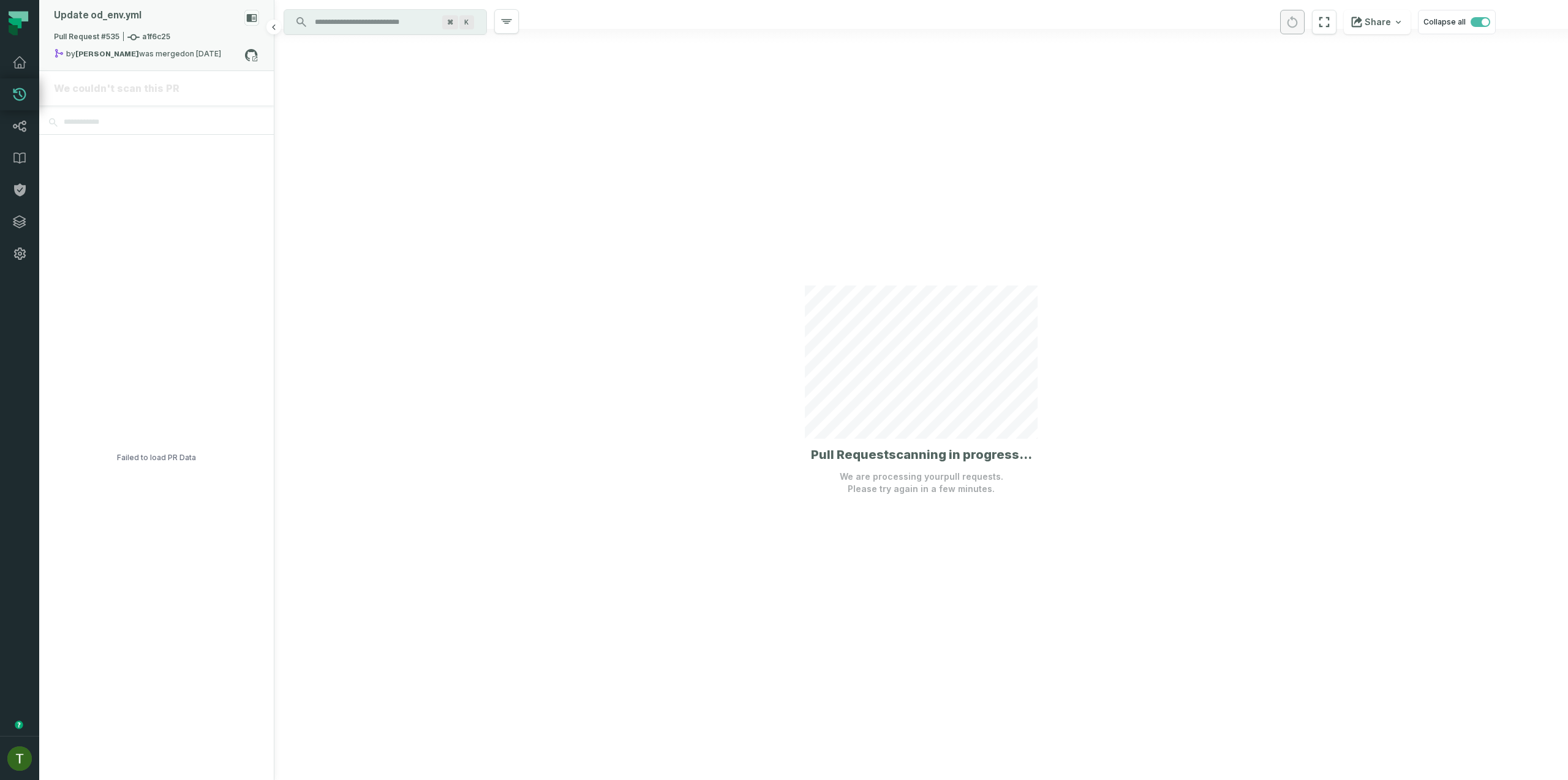
click at [185, 51] on relative-time "6/9/2025, 9:28:40 AM" at bounding box center [203, 54] width 36 height 9
click at [339, 101] on button "open (1)" at bounding box center [313, 101] width 78 height 29
click at [367, 102] on button "merged (48)" at bounding box center [391, 101] width 78 height 29
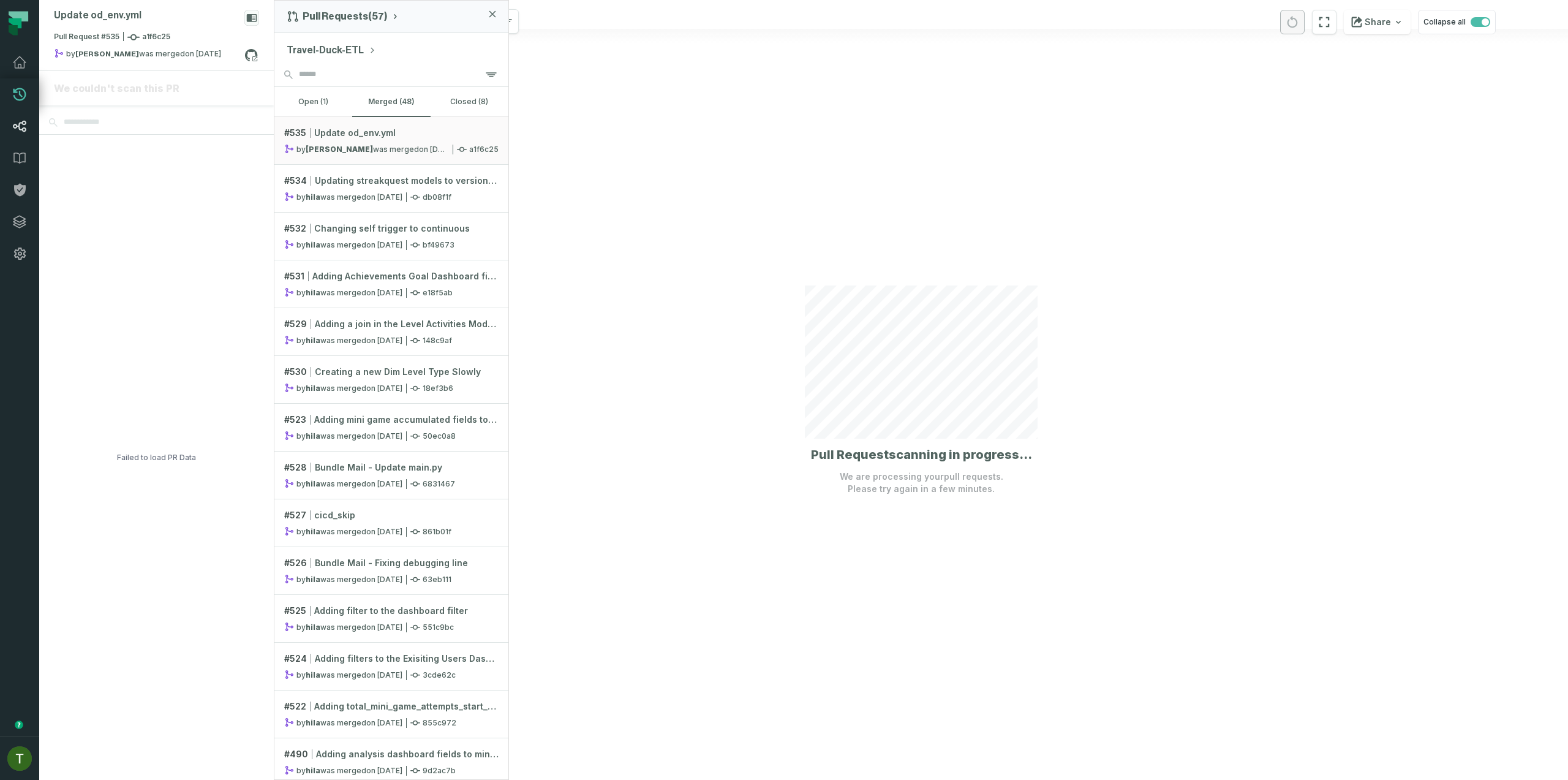
click at [18, 134] on link "Lineage" at bounding box center [19, 127] width 39 height 32
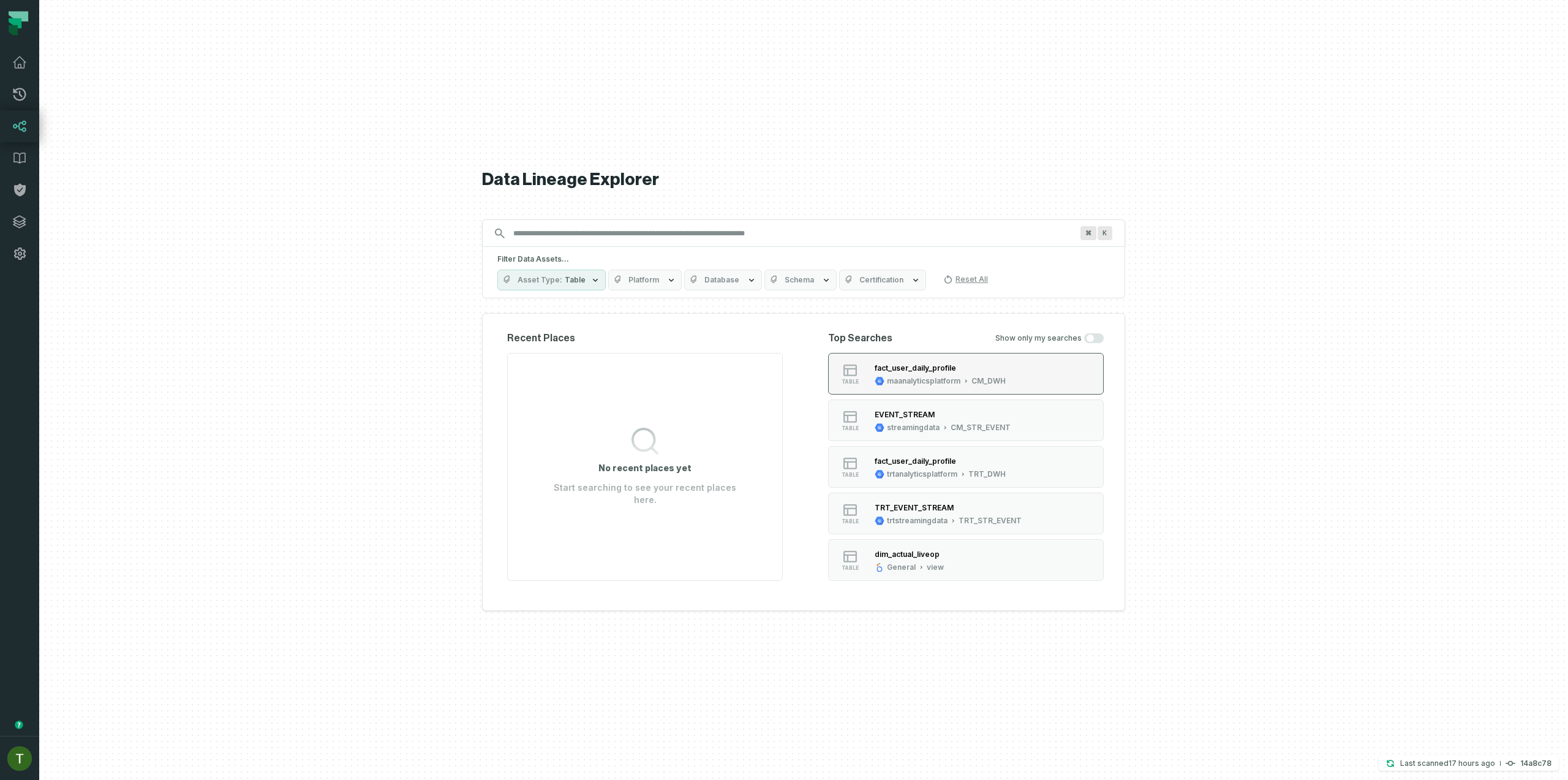
click at [990, 379] on div "CM_DWH" at bounding box center [989, 381] width 34 height 9
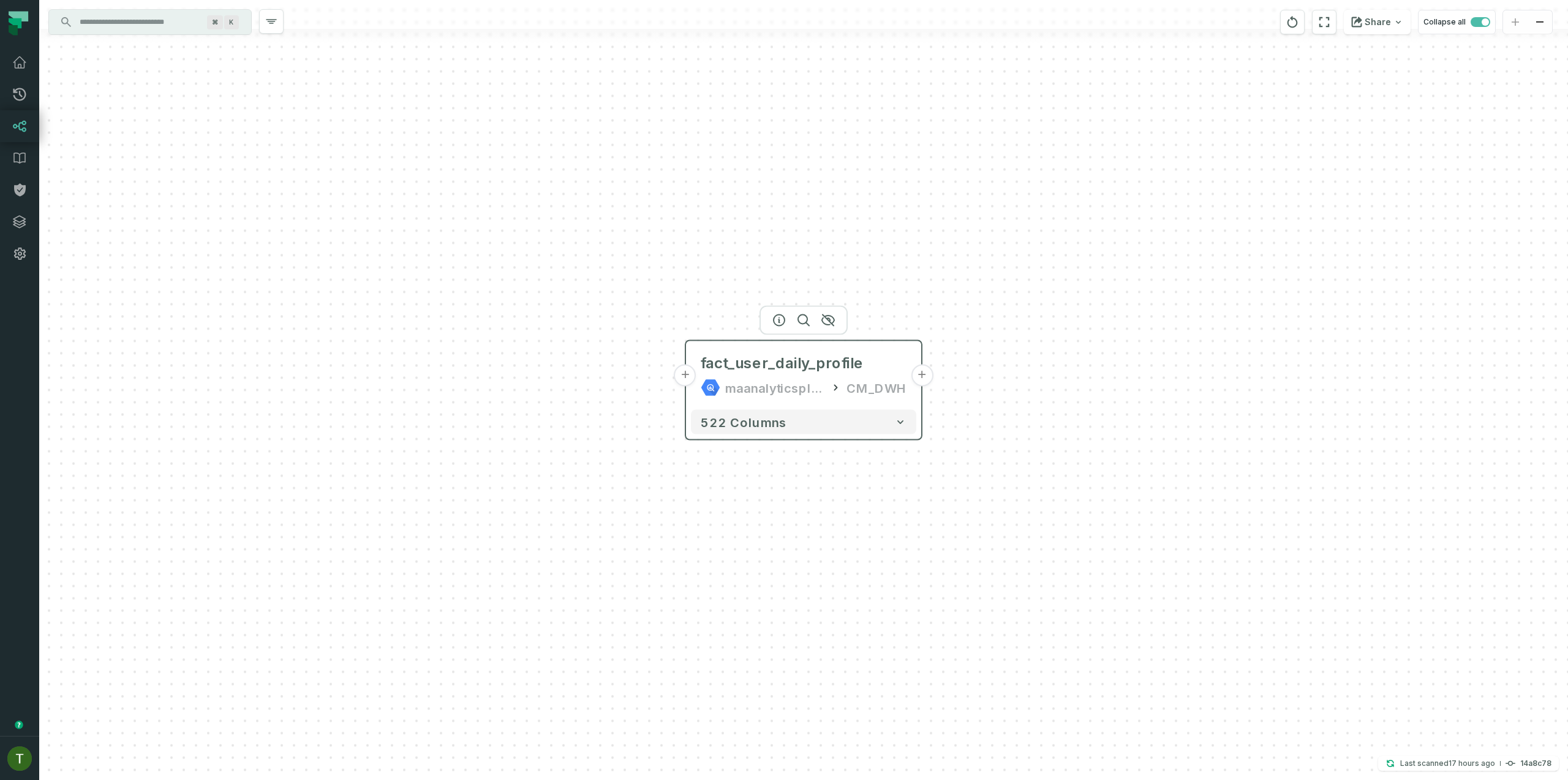
click at [679, 377] on button "+" at bounding box center [685, 375] width 22 height 22
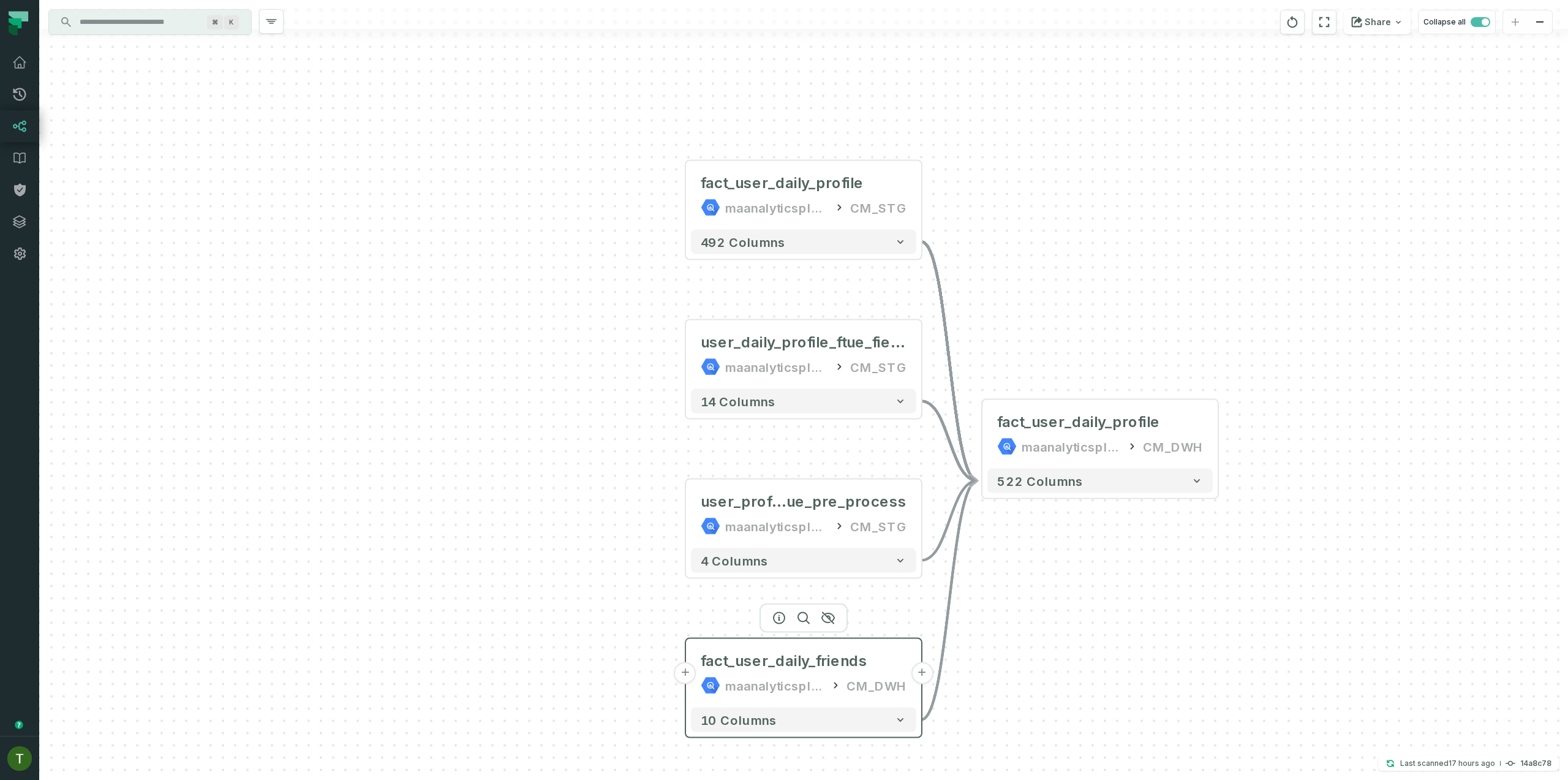
click at [692, 670] on button "+" at bounding box center [685, 673] width 22 height 22
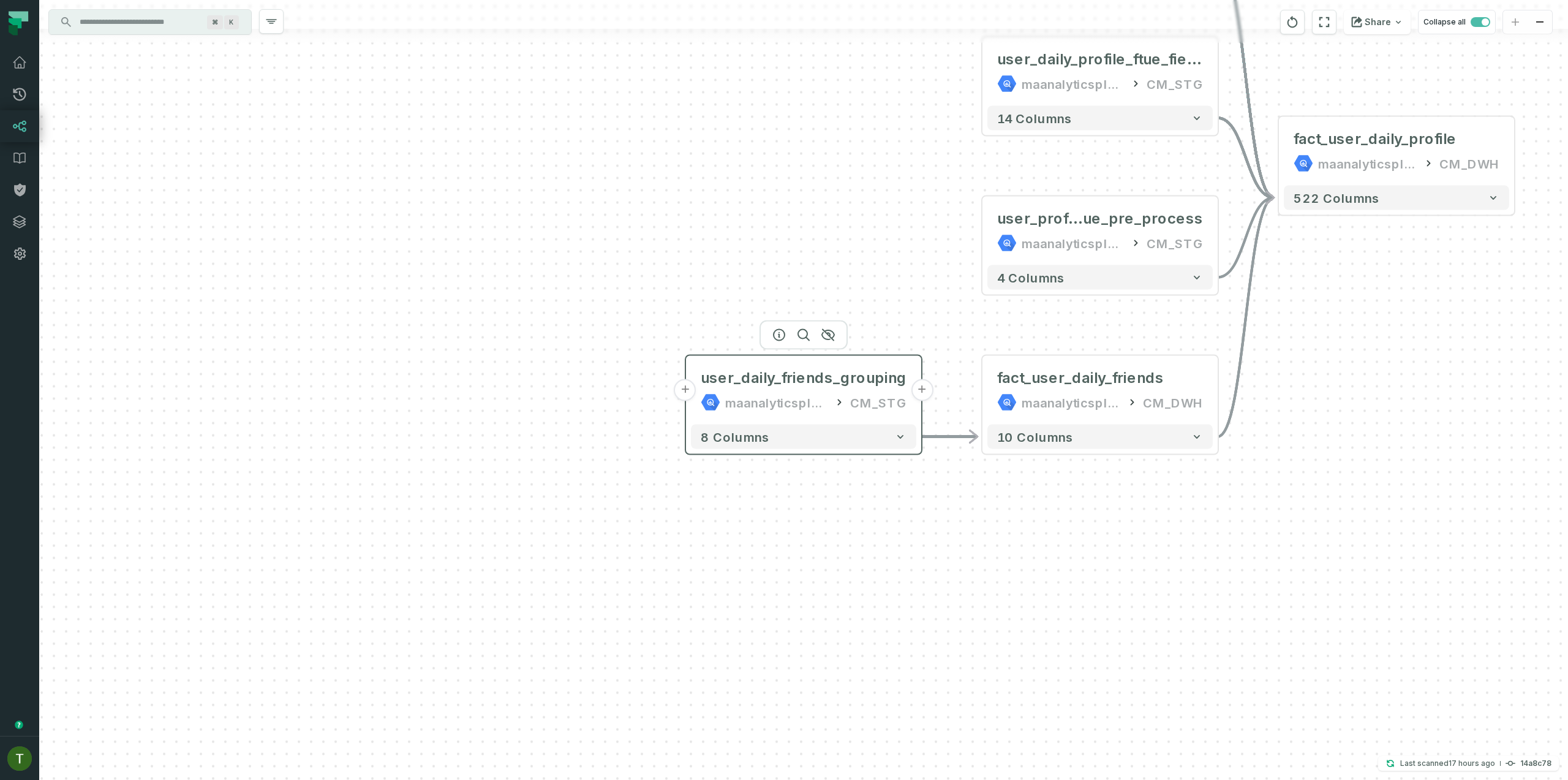
click at [693, 392] on button "+" at bounding box center [685, 390] width 22 height 22
click at [689, 391] on button "+" at bounding box center [685, 389] width 22 height 22
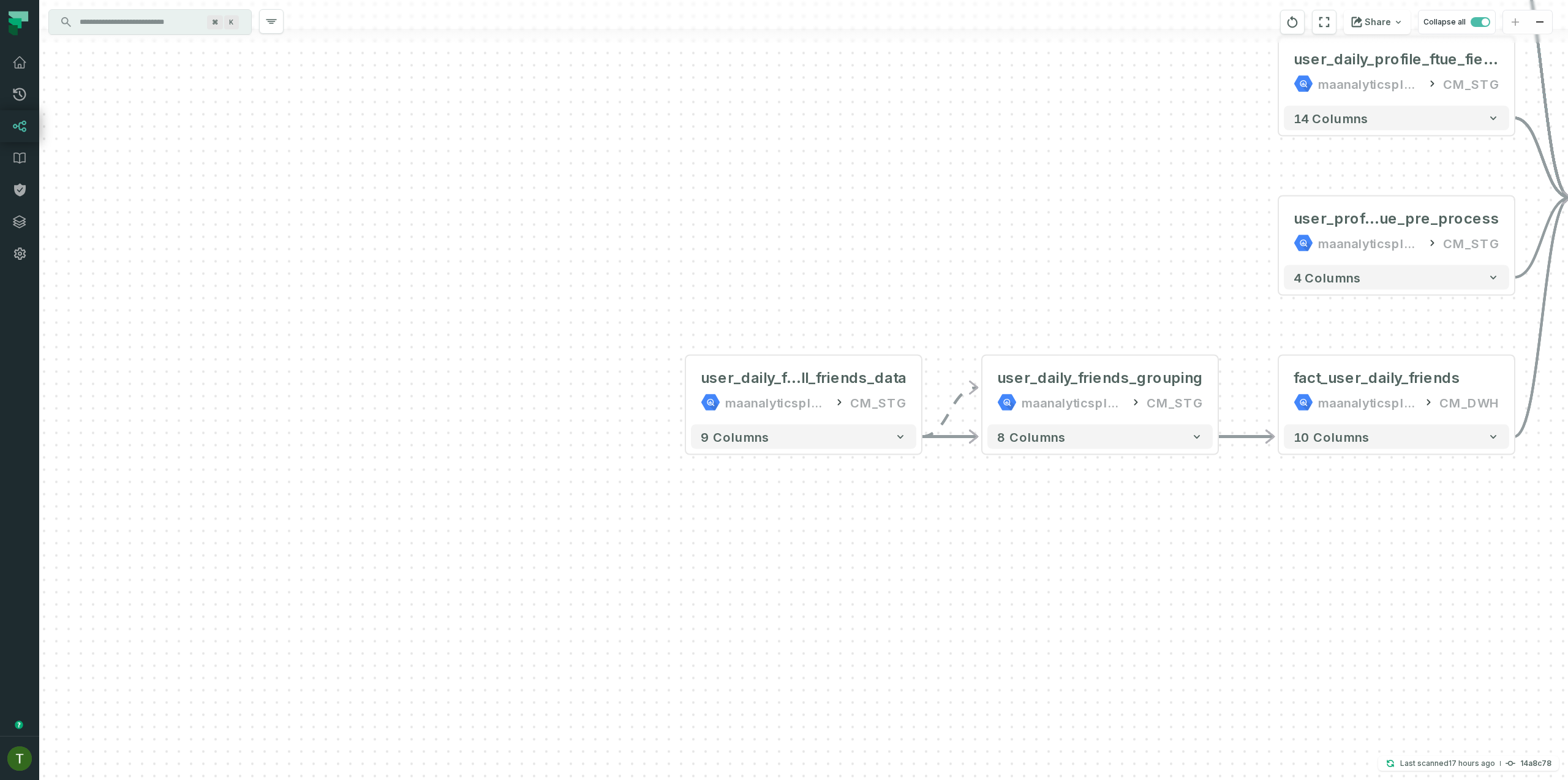
click at [678, 394] on div "+ user_daily_friends_pu ll_friends_data maanalyticsplatform CM_STG - 9 columns …" at bounding box center [803, 390] width 1529 height 780
click at [681, 394] on div "+ user_daily_friends_pu ll_friends_data maanalyticsplatform CM_STG - 9 columns …" at bounding box center [803, 390] width 1529 height 780
click at [684, 394] on div "+ user_daily_friends_pu ll_friends_data maanalyticsplatform CM_STG - 9 columns …" at bounding box center [803, 390] width 1529 height 780
click at [687, 394] on button "+" at bounding box center [685, 390] width 22 height 22
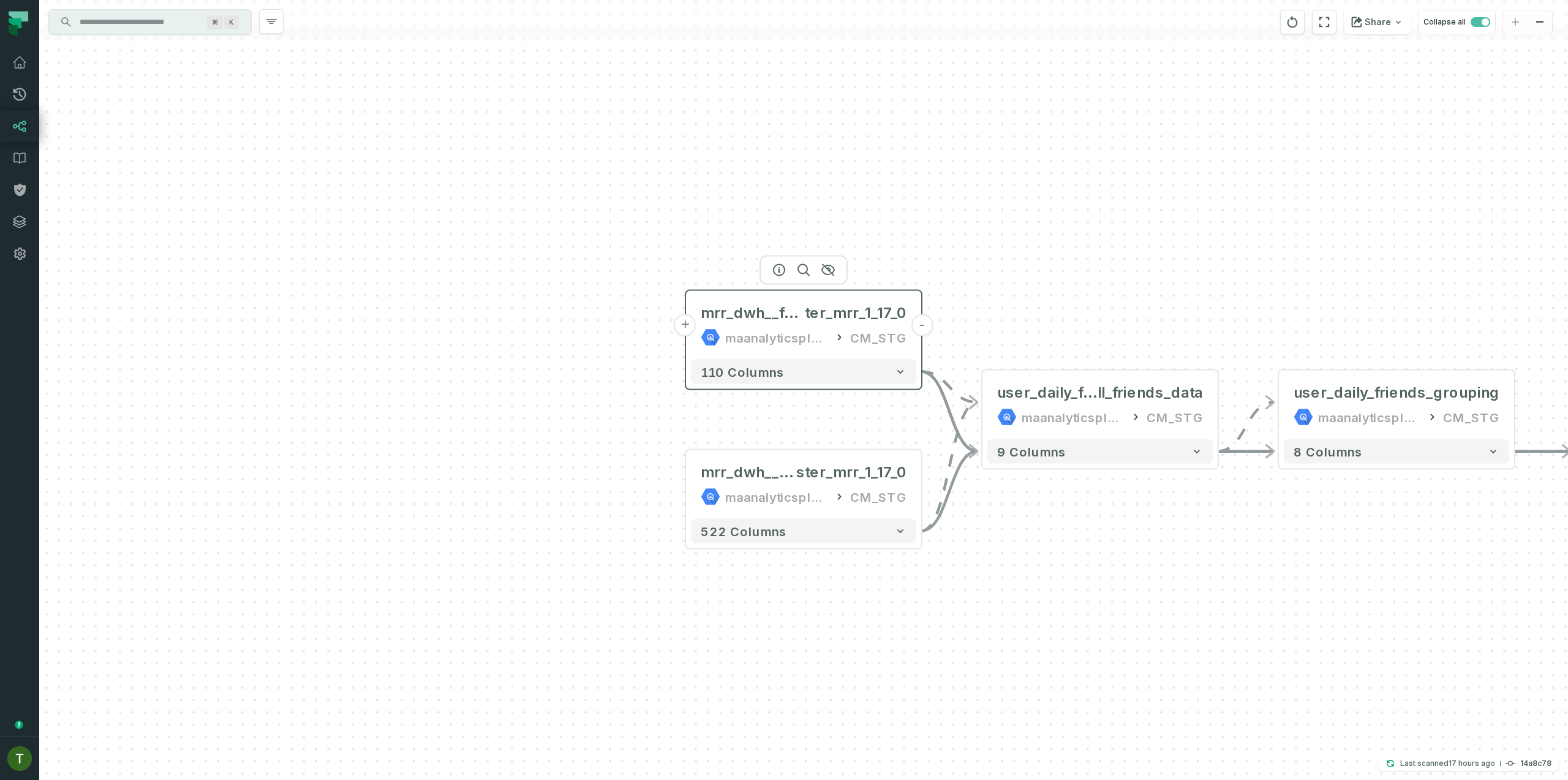
click at [691, 328] on button "+" at bounding box center [685, 325] width 22 height 22
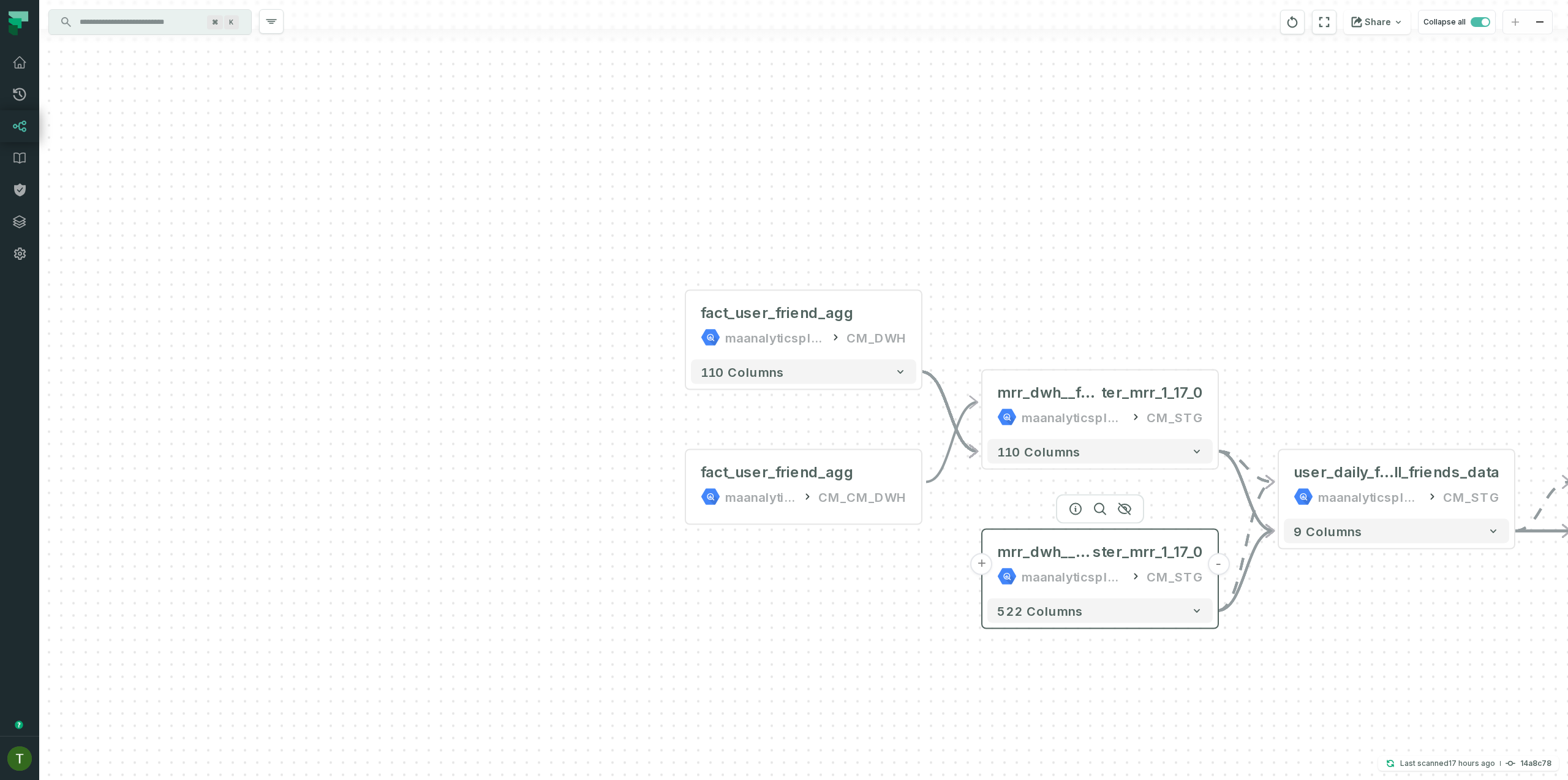
click at [981, 565] on button "+" at bounding box center [981, 564] width 22 height 22
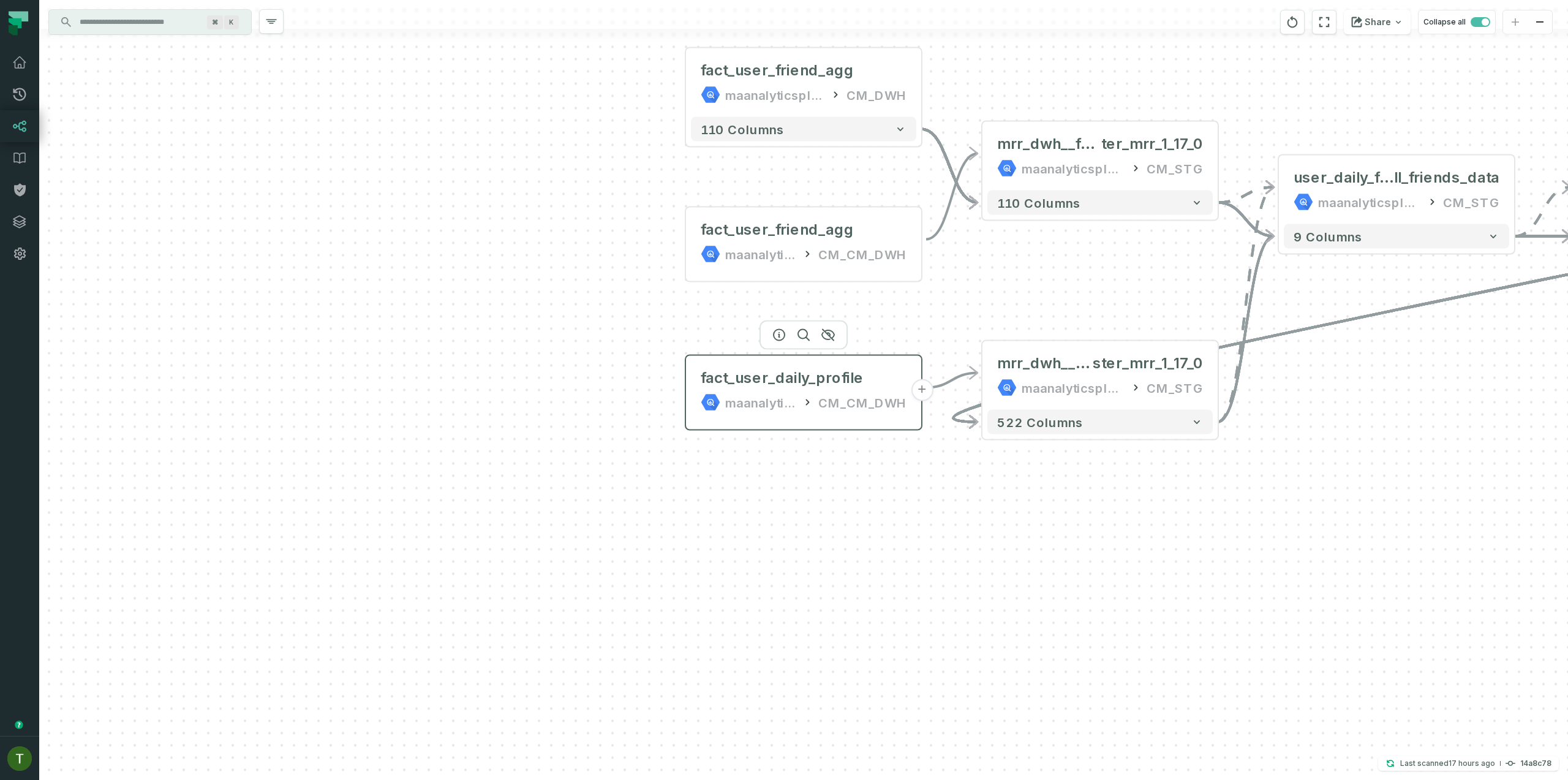
click at [811, 410] on div "maanalyticsplatform CM_CM_DWH" at bounding box center [804, 402] width 206 height 20
click at [793, 261] on div "maanalyticsplatform" at bounding box center [761, 254] width 71 height 20
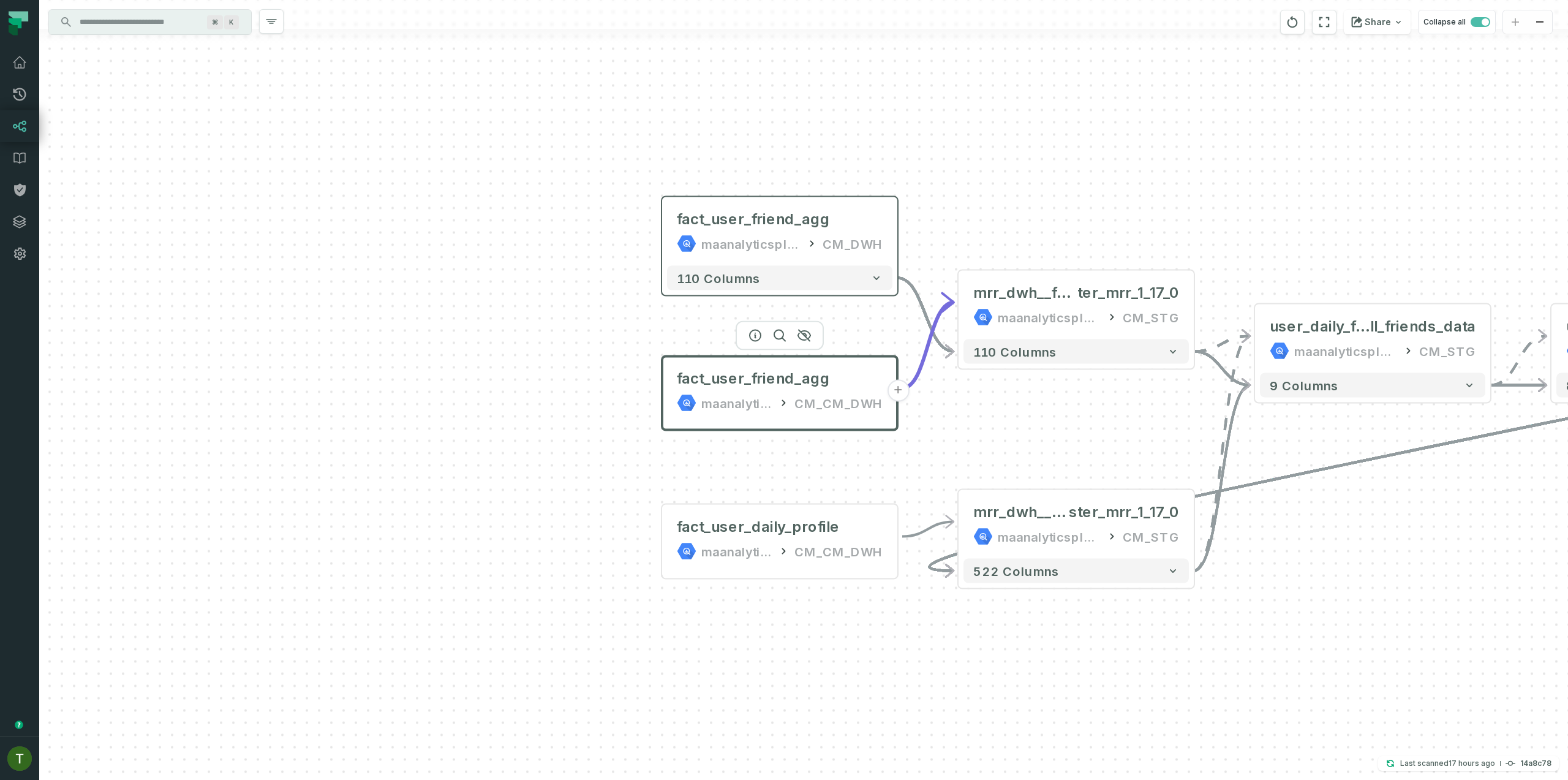
drag, startPoint x: 700, startPoint y: 141, endPoint x: 677, endPoint y: 290, distance: 150.8
click at [677, 290] on button "110 columns" at bounding box center [780, 278] width 225 height 25
click at [669, 234] on button "+" at bounding box center [661, 231] width 22 height 22
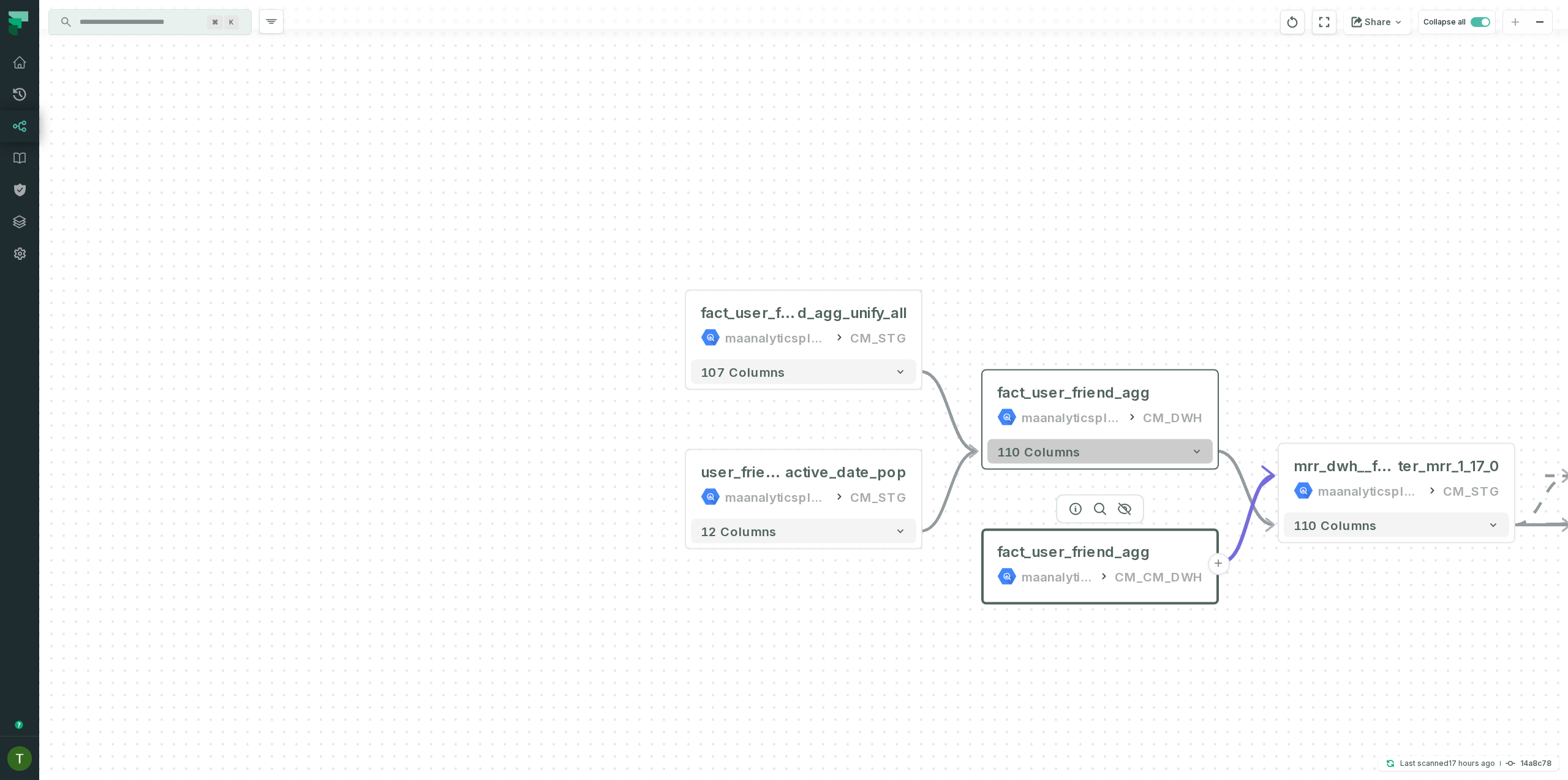
click at [1109, 456] on button "110 columns" at bounding box center [1101, 452] width 225 height 25
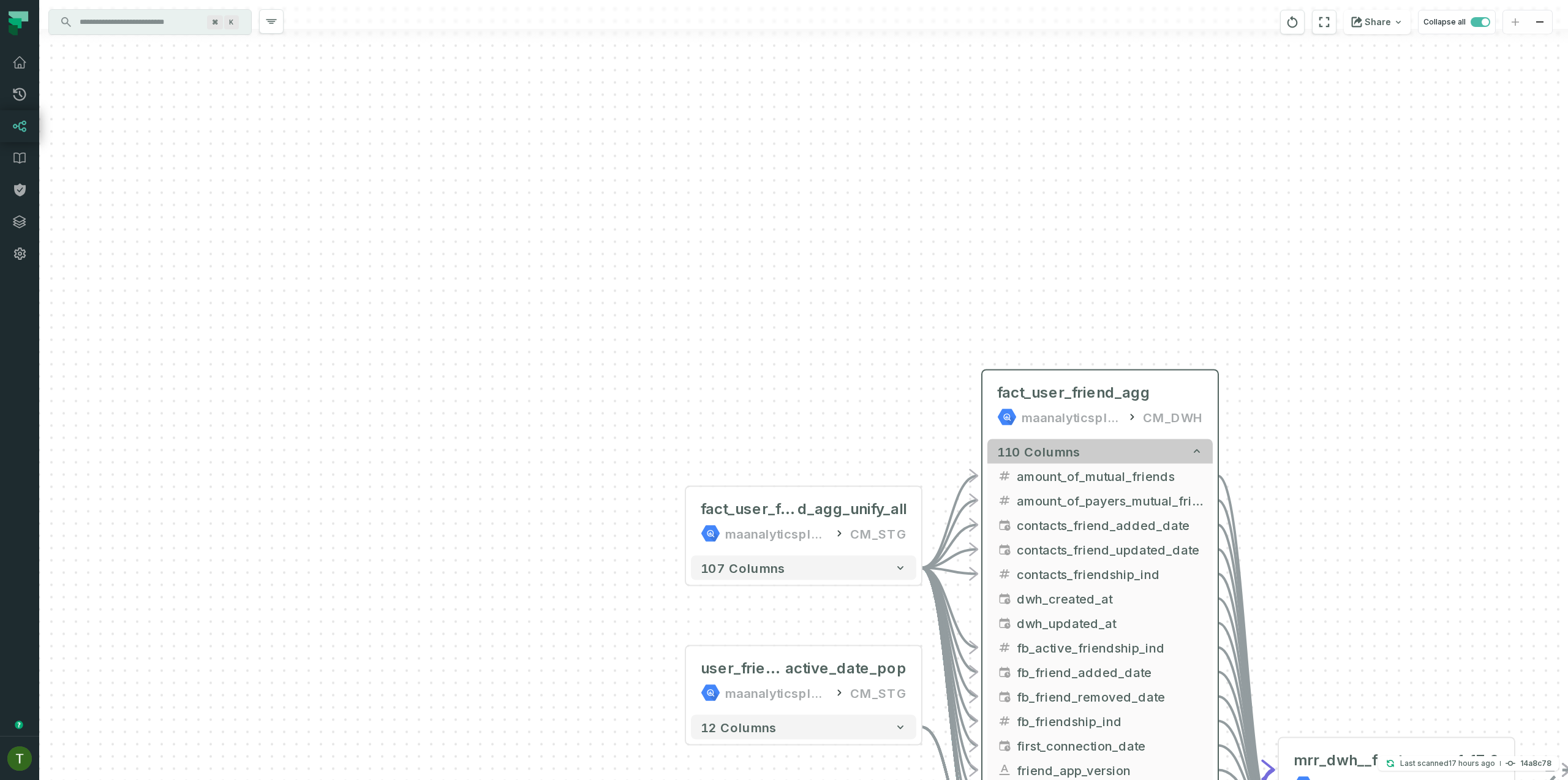
click at [1109, 456] on button "110 columns" at bounding box center [1101, 452] width 225 height 25
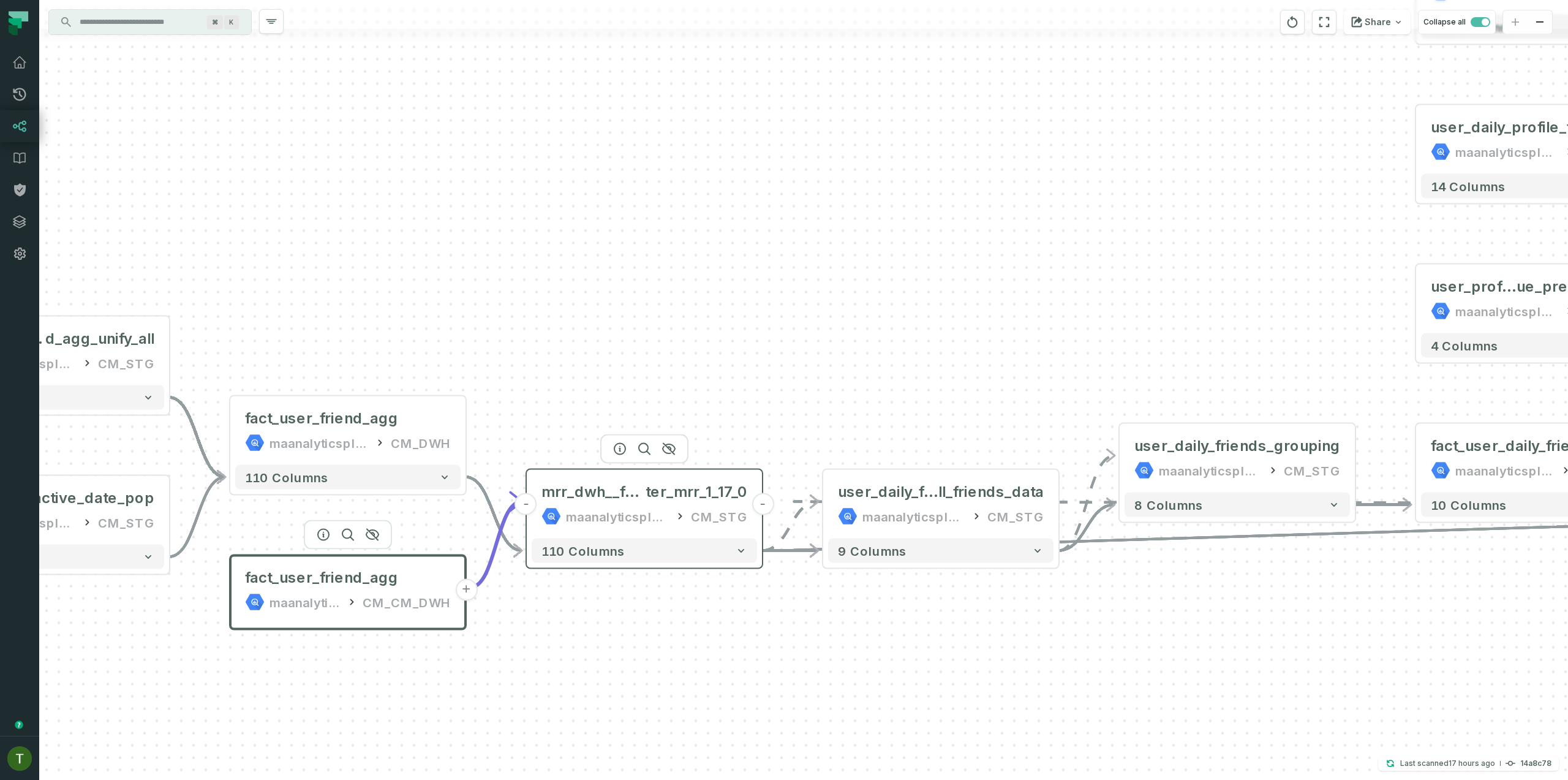
drag, startPoint x: 1285, startPoint y: 413, endPoint x: 413, endPoint y: 458, distance: 873.2
click at [532, 475] on div "mrr_dwh__fact_user_friend_agg_dbt_coin_mas ter_mrr_1_17_0 maanalyticsplatform C…" at bounding box center [644, 505] width 225 height 59
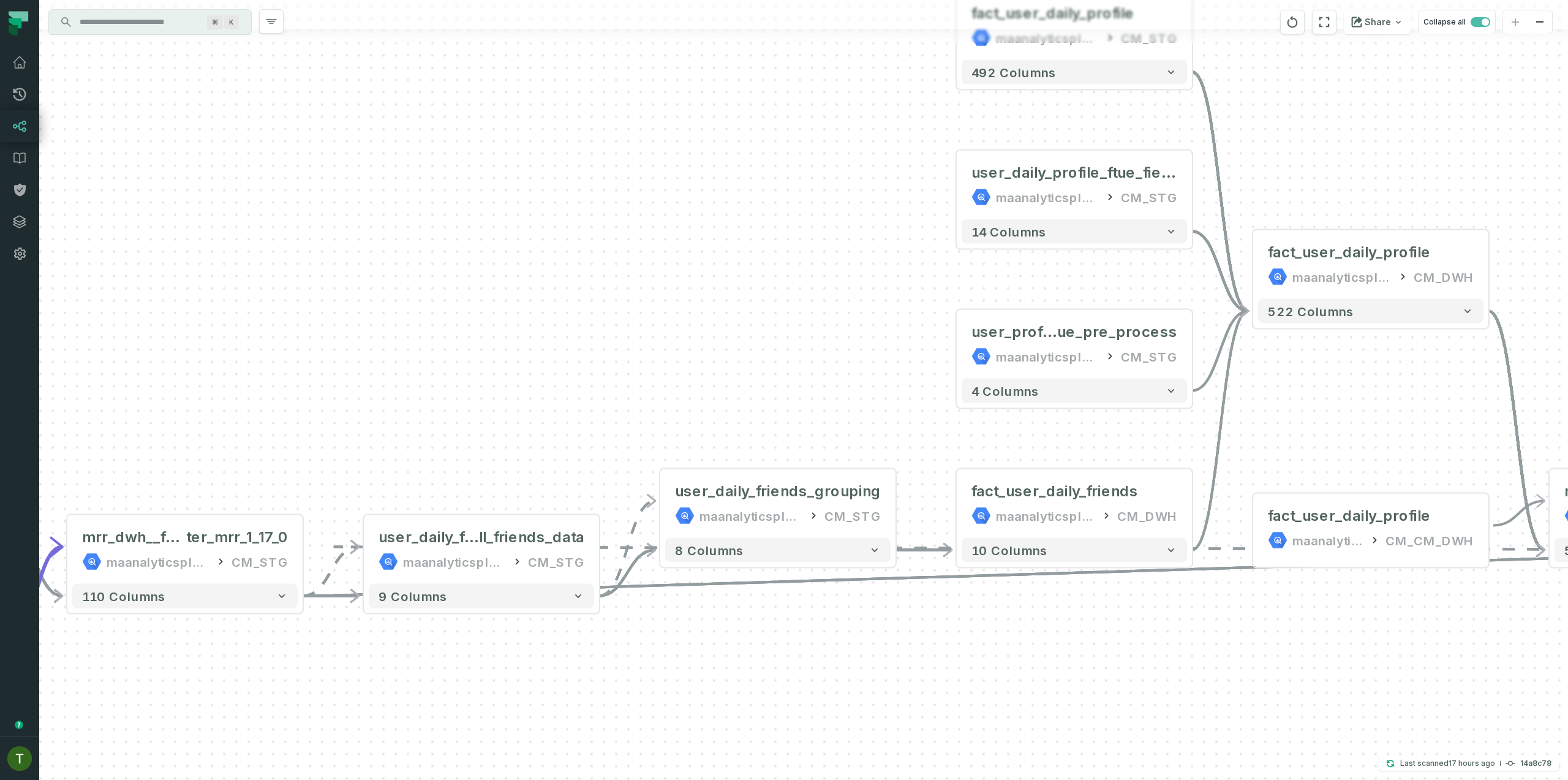
drag, startPoint x: 714, startPoint y: 313, endPoint x: 567, endPoint y: 335, distance: 148.6
click at [535, 334] on div "+ fact_user_frien d_agg_unify_all maanalyticsplatform CM_STG - 107 columns + us…" at bounding box center [803, 390] width 1529 height 780
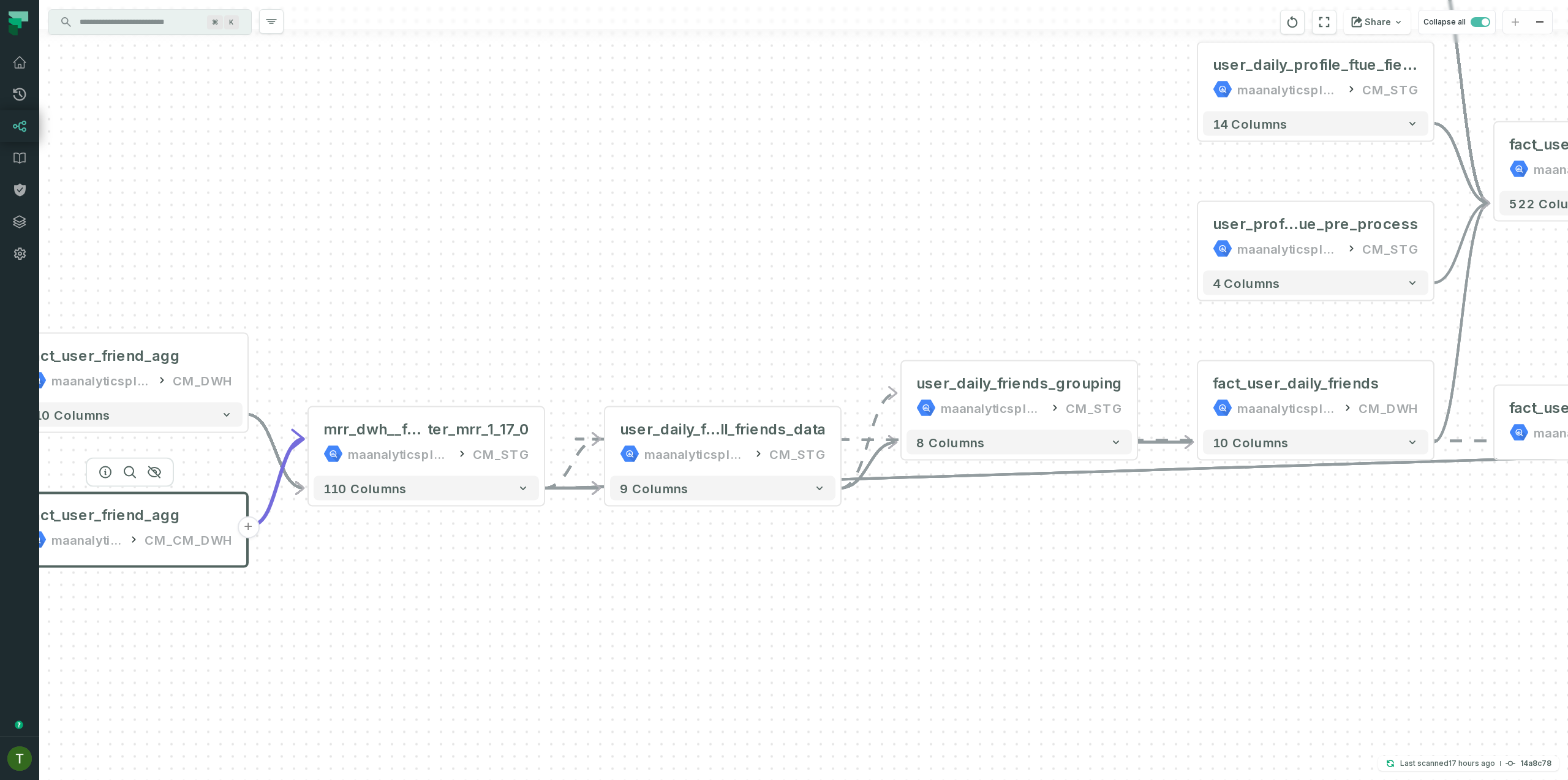
drag, startPoint x: 1355, startPoint y: 267, endPoint x: 925, endPoint y: 319, distance: 433.1
click at [769, 282] on div "+ fact_user_frien d_agg_unify_all maanalyticsplatform CM_STG - 107 columns + us…" at bounding box center [803, 390] width 1529 height 780
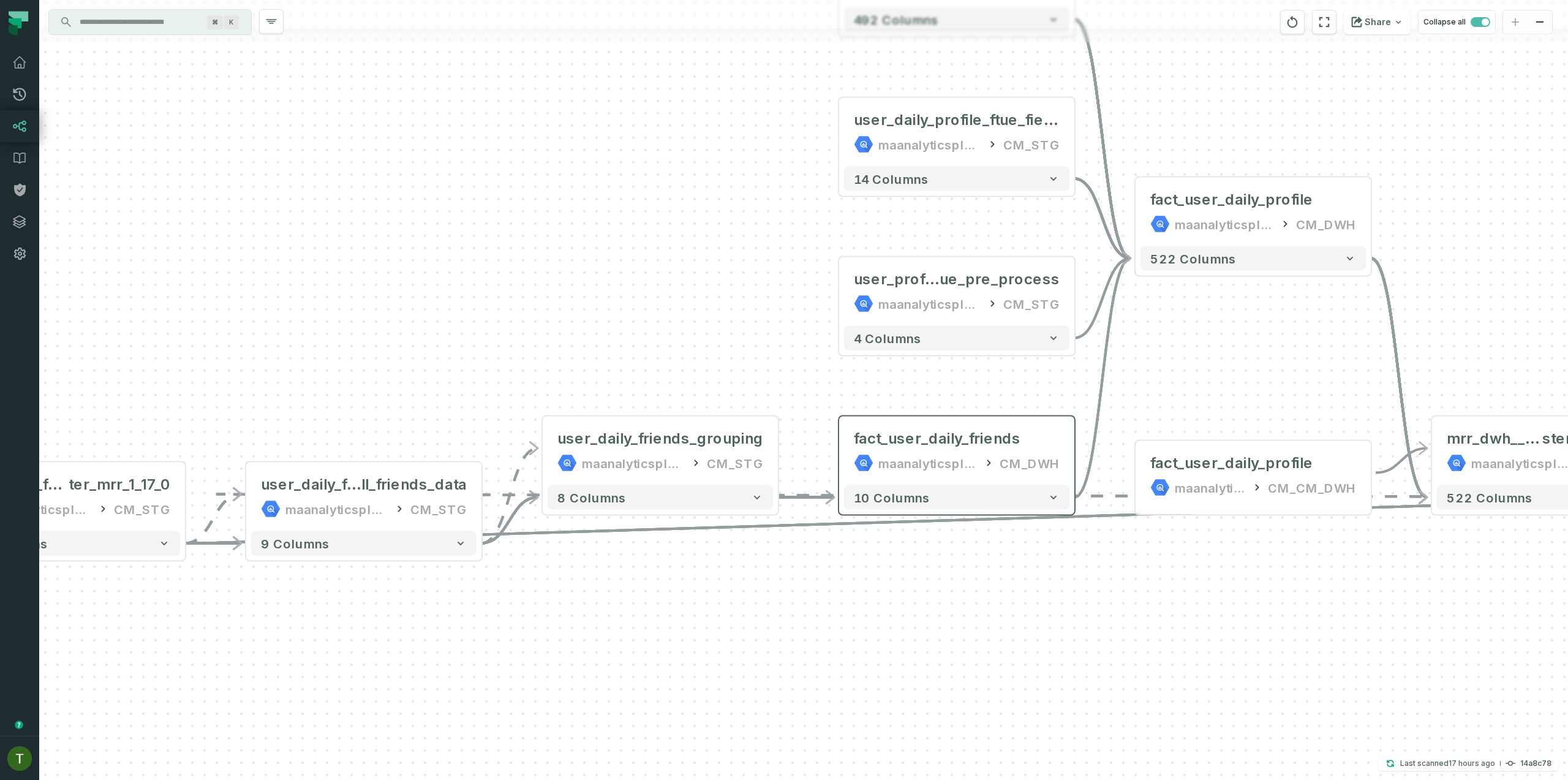
drag, startPoint x: 1023, startPoint y: 448, endPoint x: 1048, endPoint y: 479, distance: 39.8
click at [753, 488] on button "8 columns" at bounding box center [661, 498] width 225 height 25
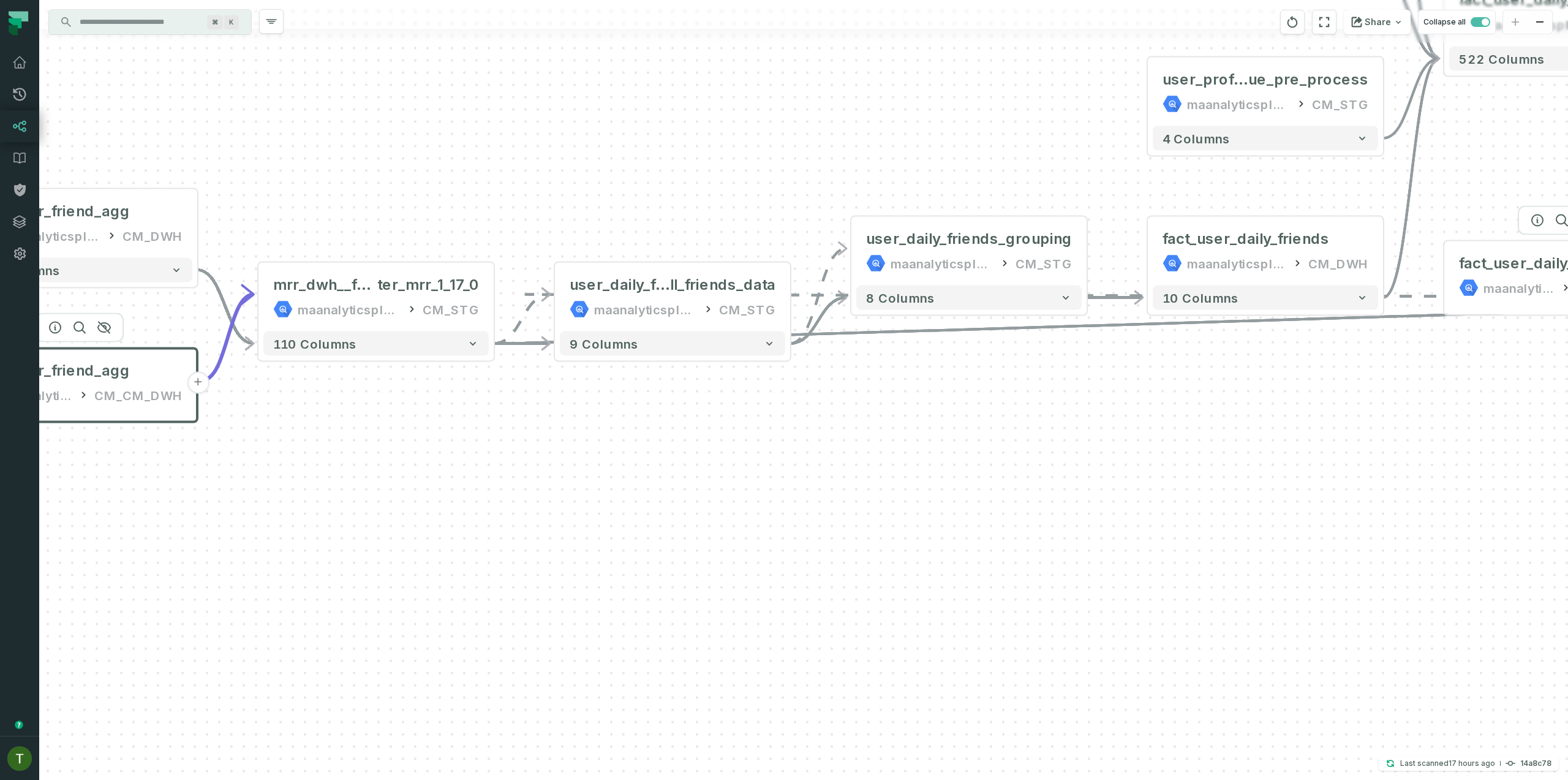
drag, startPoint x: 1108, startPoint y: 483, endPoint x: 1742, endPoint y: 213, distance: 689.1
click at [1568, 213] on html "Pull Requests Dashboard Lineage Data Catalog Policies Integrations Settings Tom…" at bounding box center [784, 390] width 1568 height 780
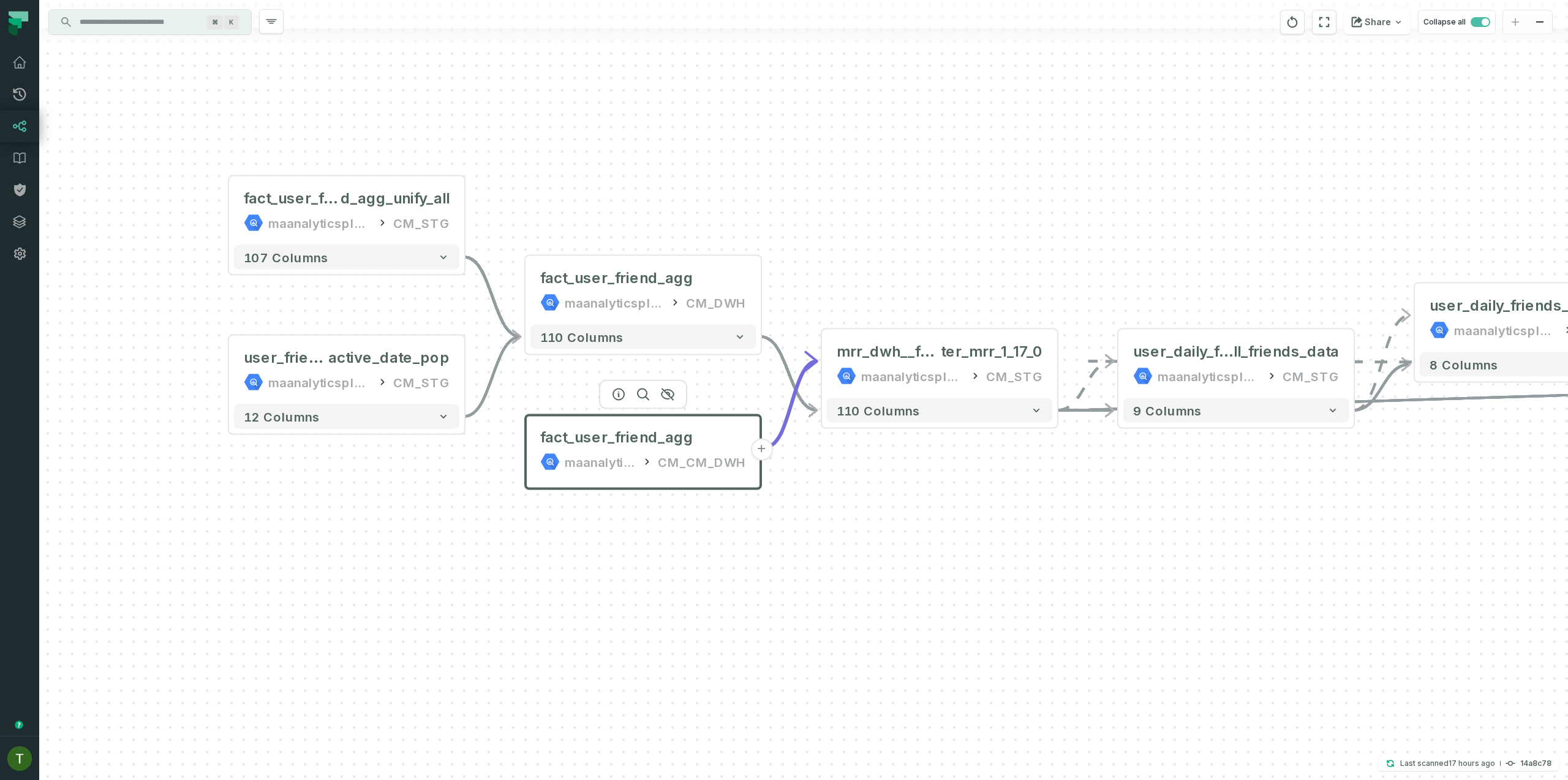
drag, startPoint x: 1005, startPoint y: 423, endPoint x: 1250, endPoint y: 563, distance: 282.2
click at [1250, 563] on div "+ fact_user_frien d_agg_unify_all maanalyticsplatform CM_STG - 107 columns + us…" at bounding box center [803, 390] width 1529 height 780
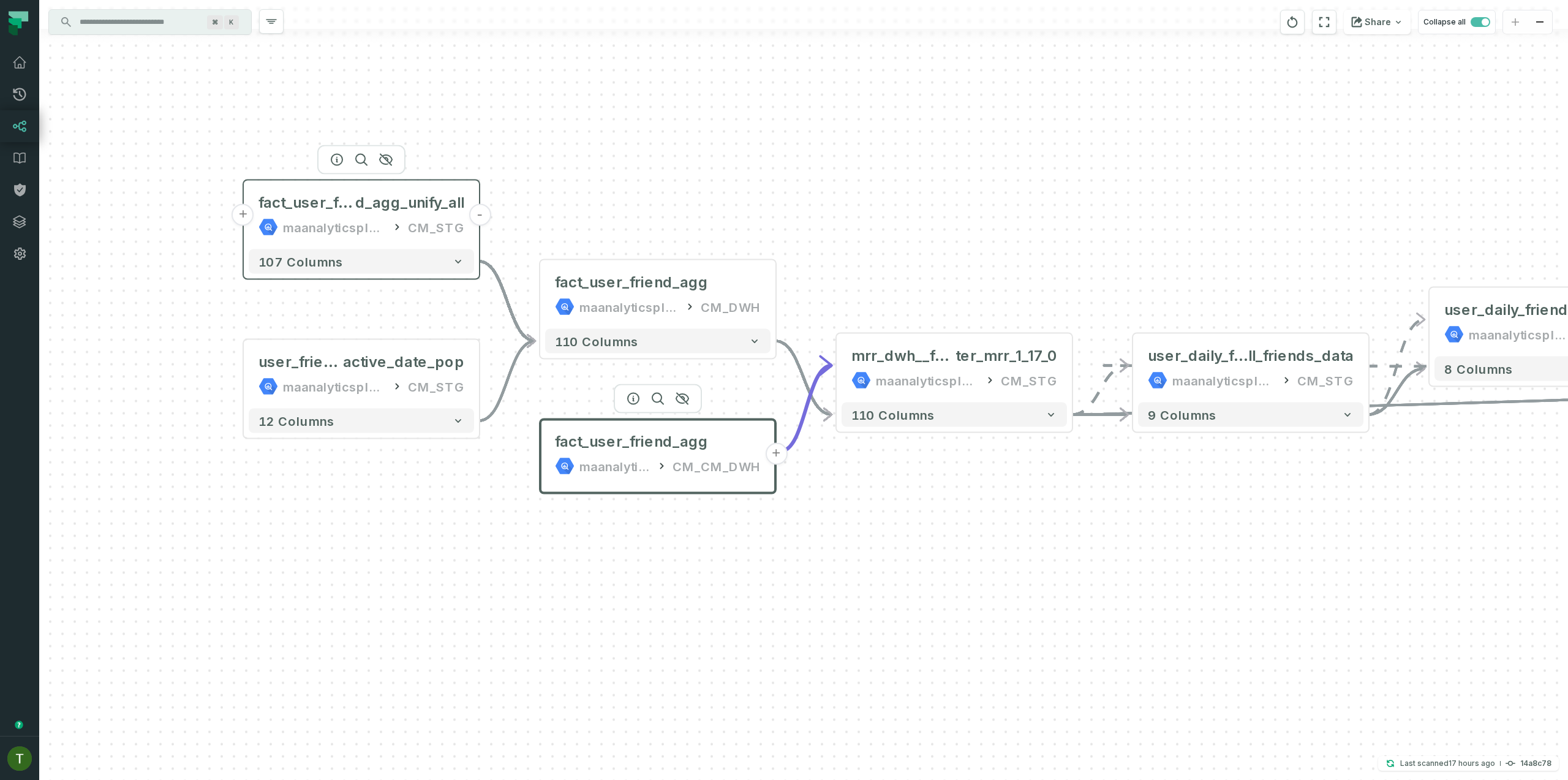
click at [246, 219] on button "+" at bounding box center [242, 215] width 22 height 22
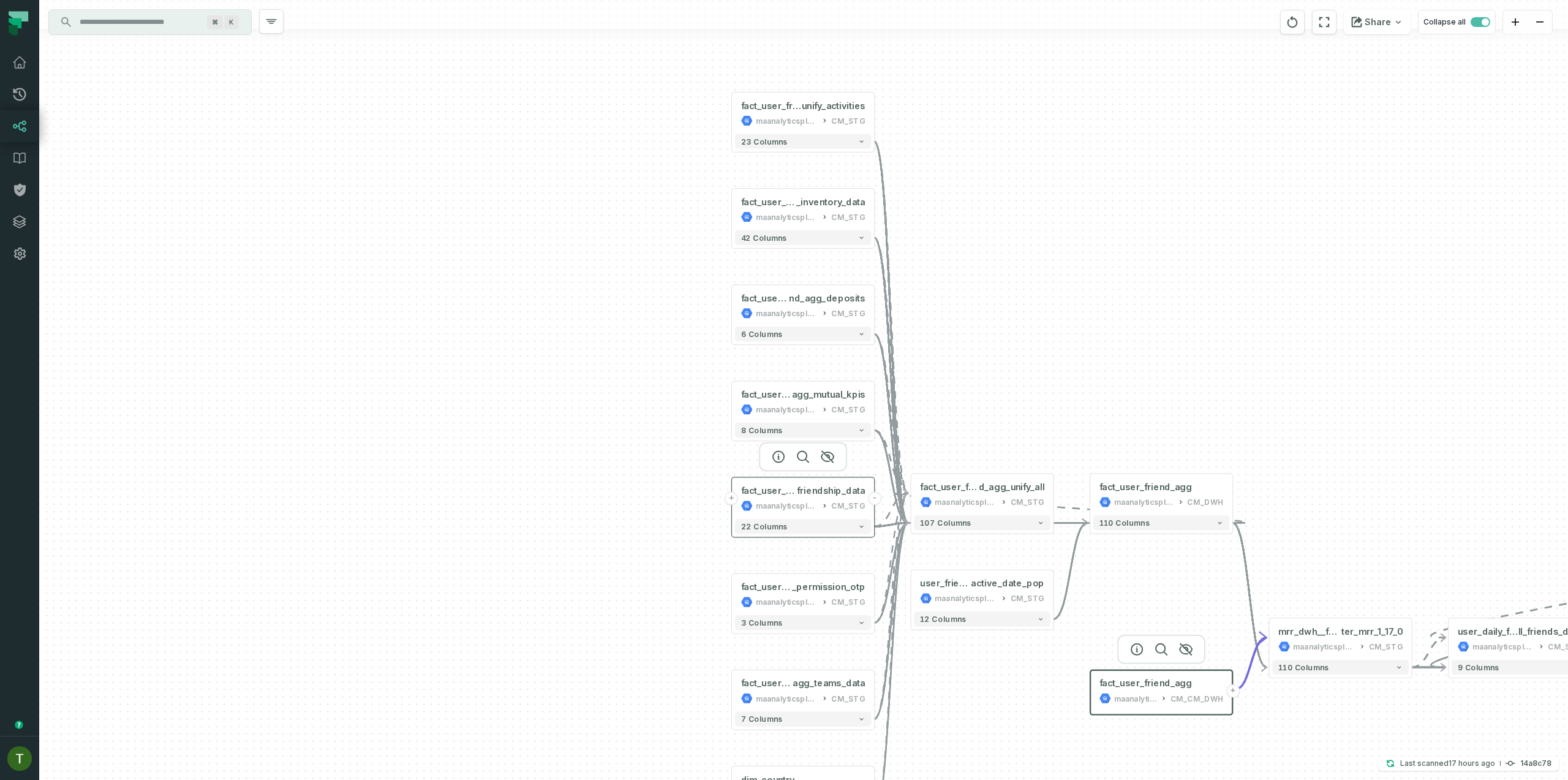
click at [801, 516] on div "fact_user_friend_agg_ friendship_data maanalyticsplatform CM_STG" at bounding box center [803, 499] width 136 height 36
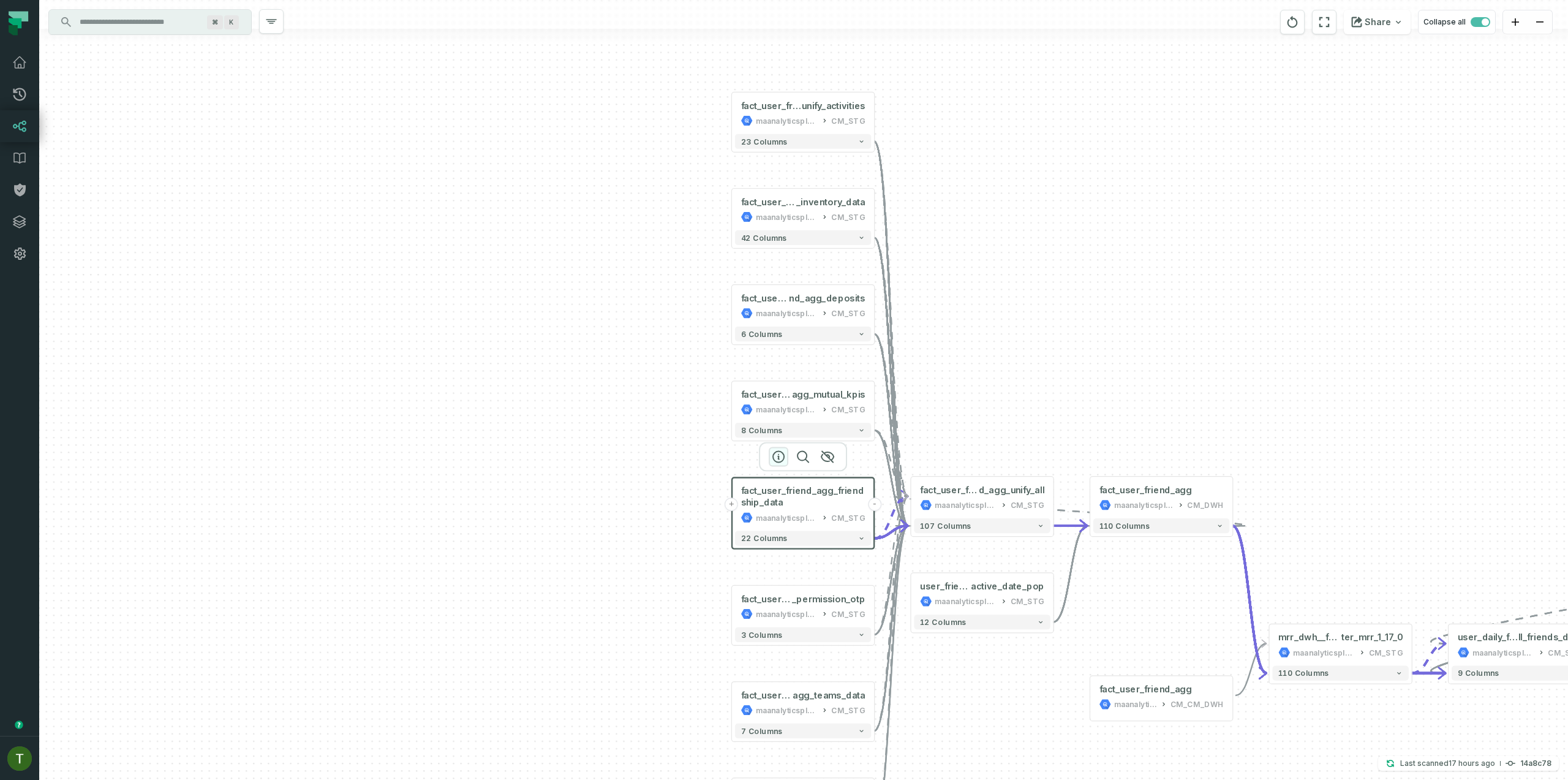
click at [783, 458] on icon "button" at bounding box center [779, 457] width 11 height 11
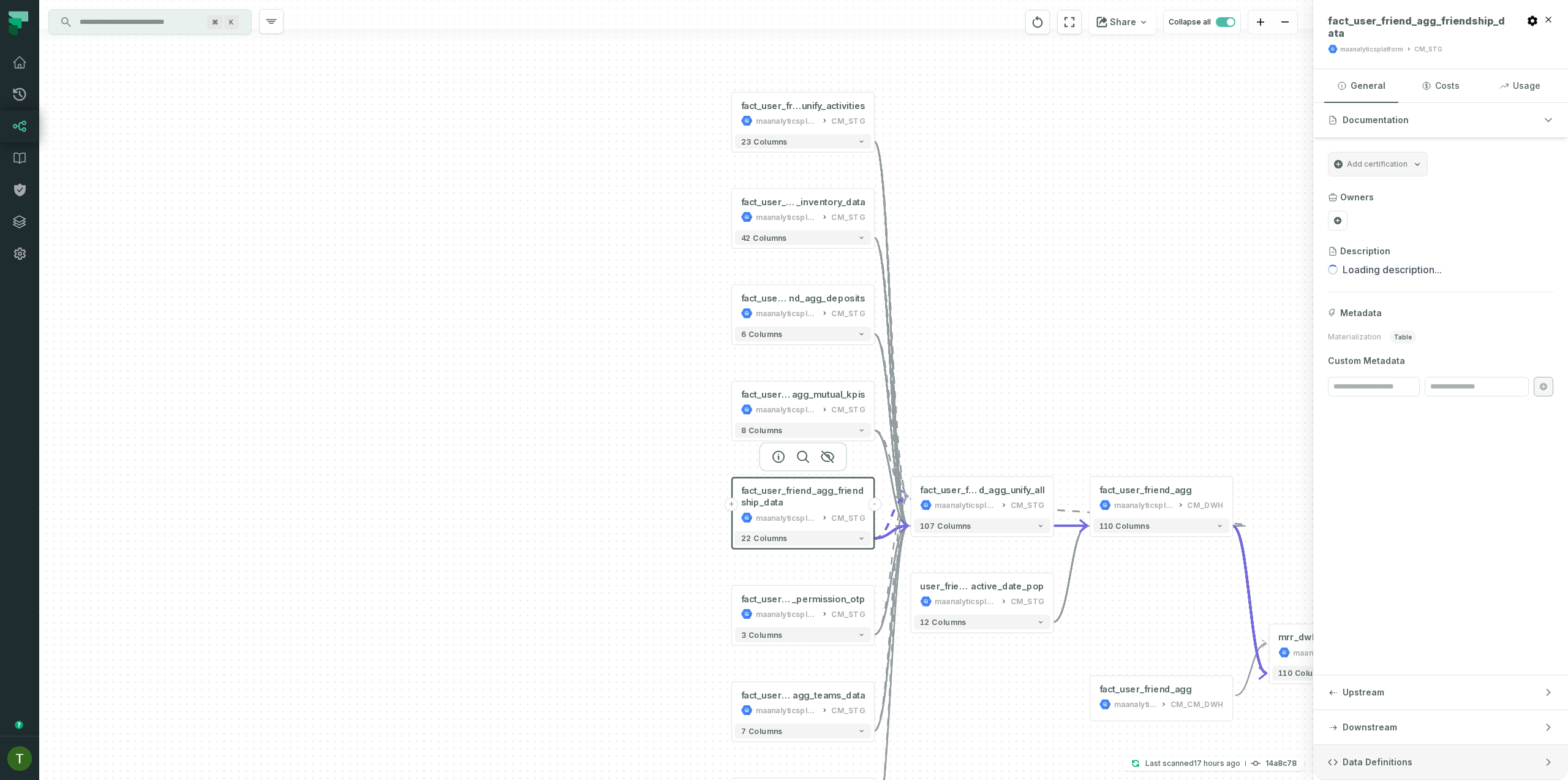
click at [1338, 770] on button "Data Definitions" at bounding box center [1440, 762] width 255 height 34
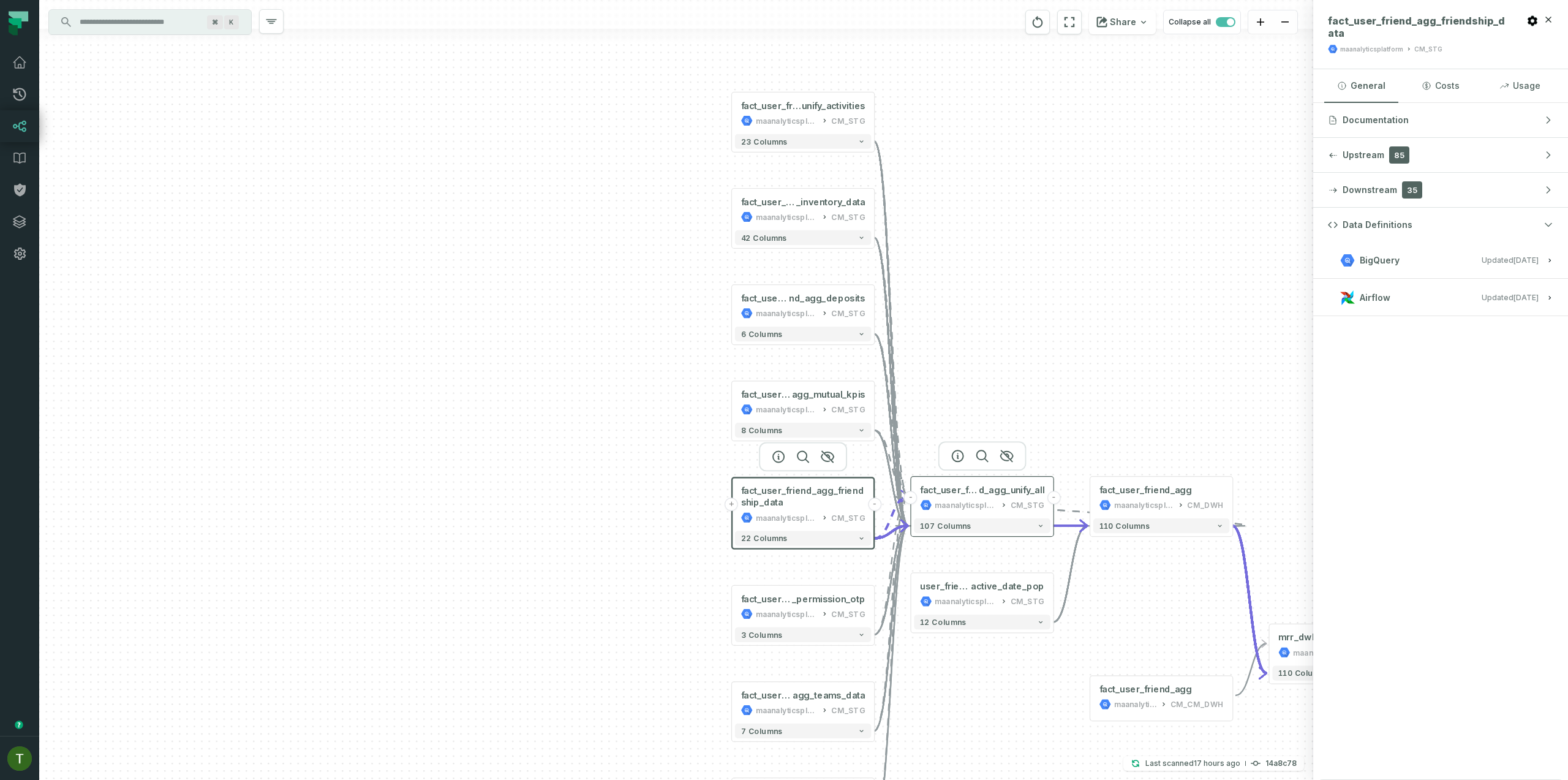
click at [953, 505] on div "maanalyticsplatform" at bounding box center [966, 505] width 62 height 11
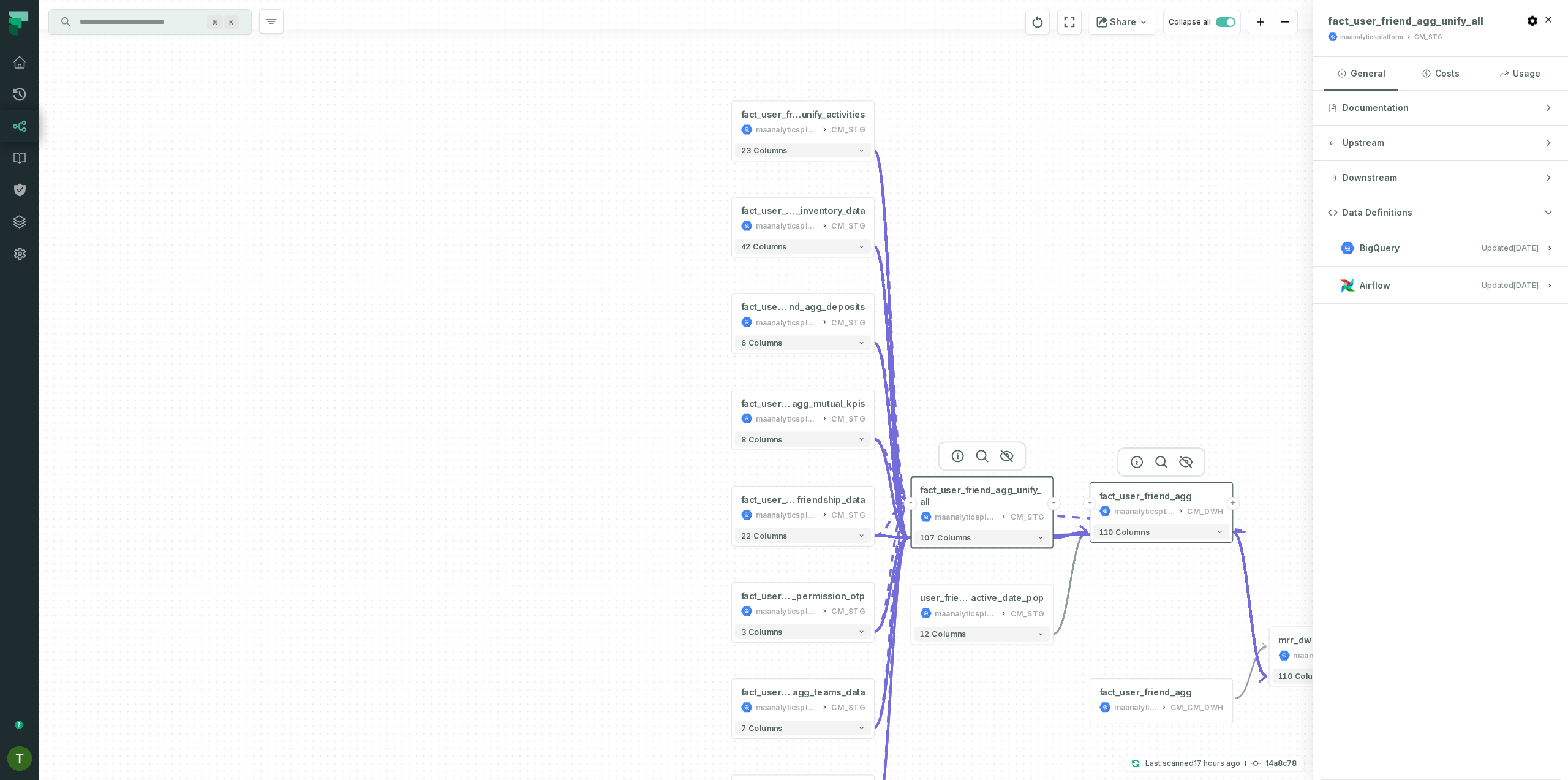
click at [1160, 503] on div "fact_user_friend_agg maanalyticsplatform CM_DWH" at bounding box center [1162, 504] width 136 height 36
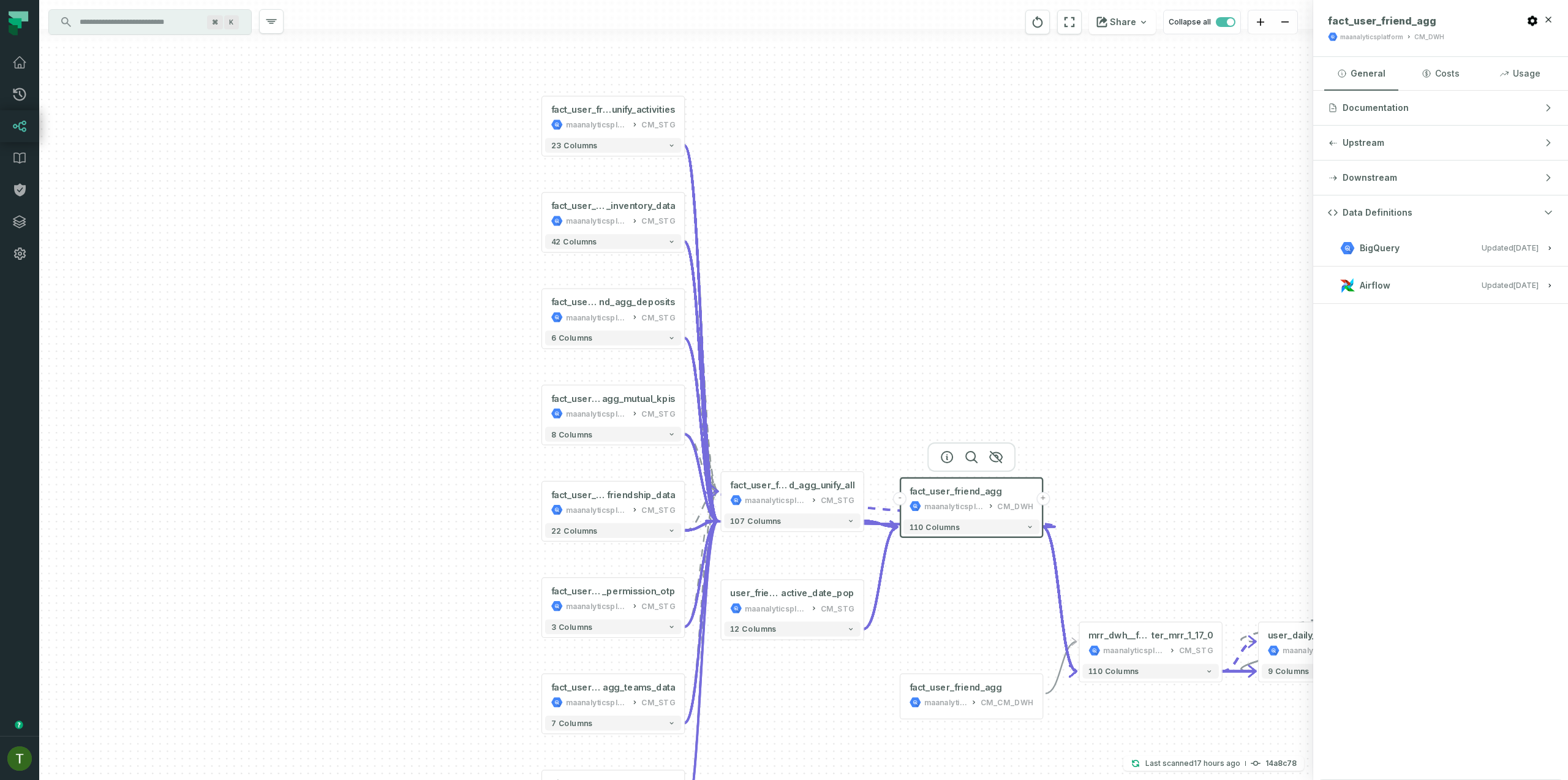
drag, startPoint x: 1048, startPoint y: 633, endPoint x: 1038, endPoint y: 633, distance: 10.0
click at [1038, 633] on div "+ fact_user_friend_agg_ unify_activities maanalyticsplatform CM_STG + 23 column…" at bounding box center [676, 390] width 1275 height 780
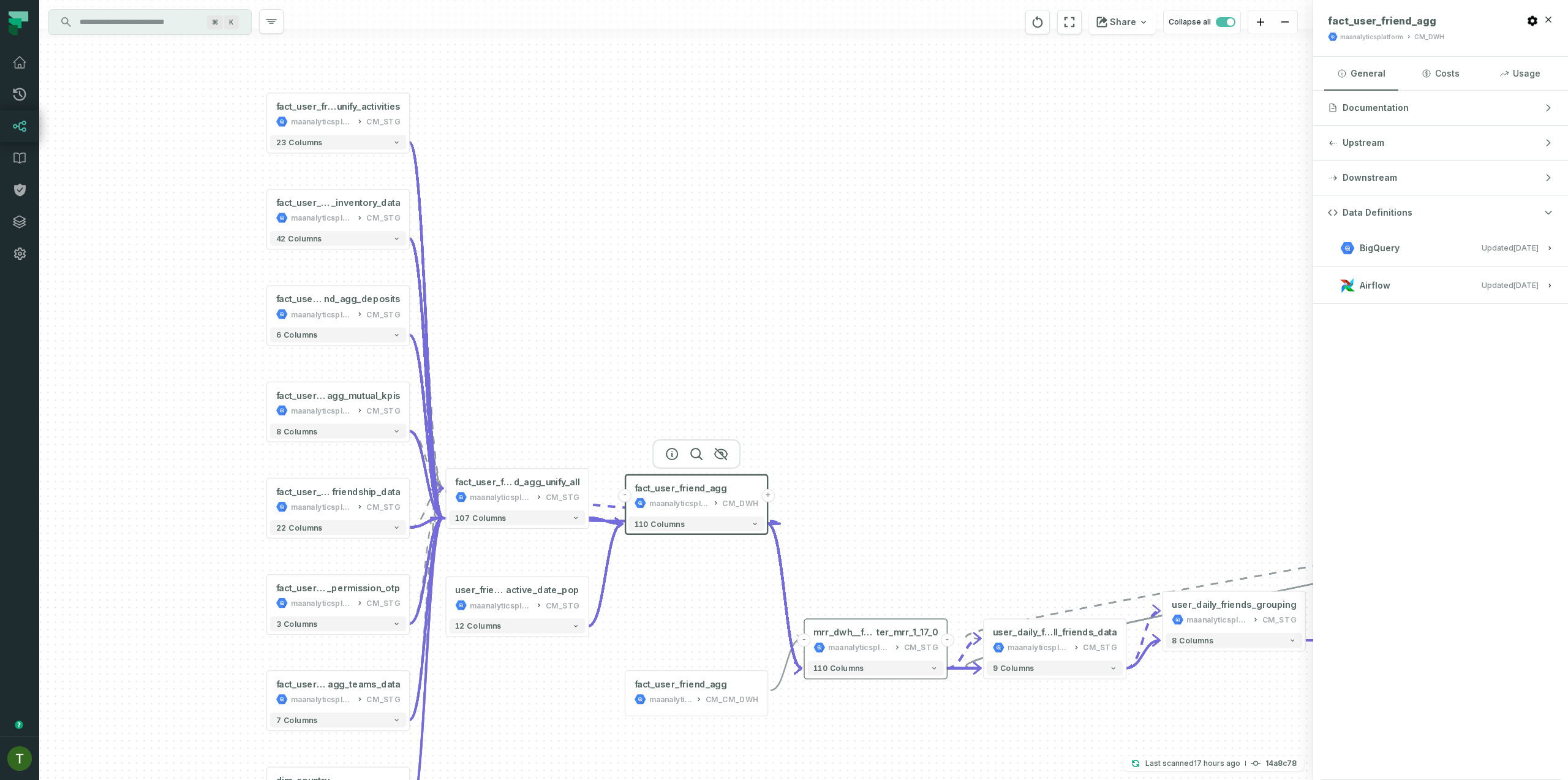
drag, startPoint x: 807, startPoint y: 633, endPoint x: 776, endPoint y: 630, distance: 31.1
click at [805, 630] on header "- mrr_dwh__fact_user_friend_agg_dbt_coin_mas ter_mrr_1_17_0 maanalyticsplatform…" at bounding box center [876, 639] width 142 height 39
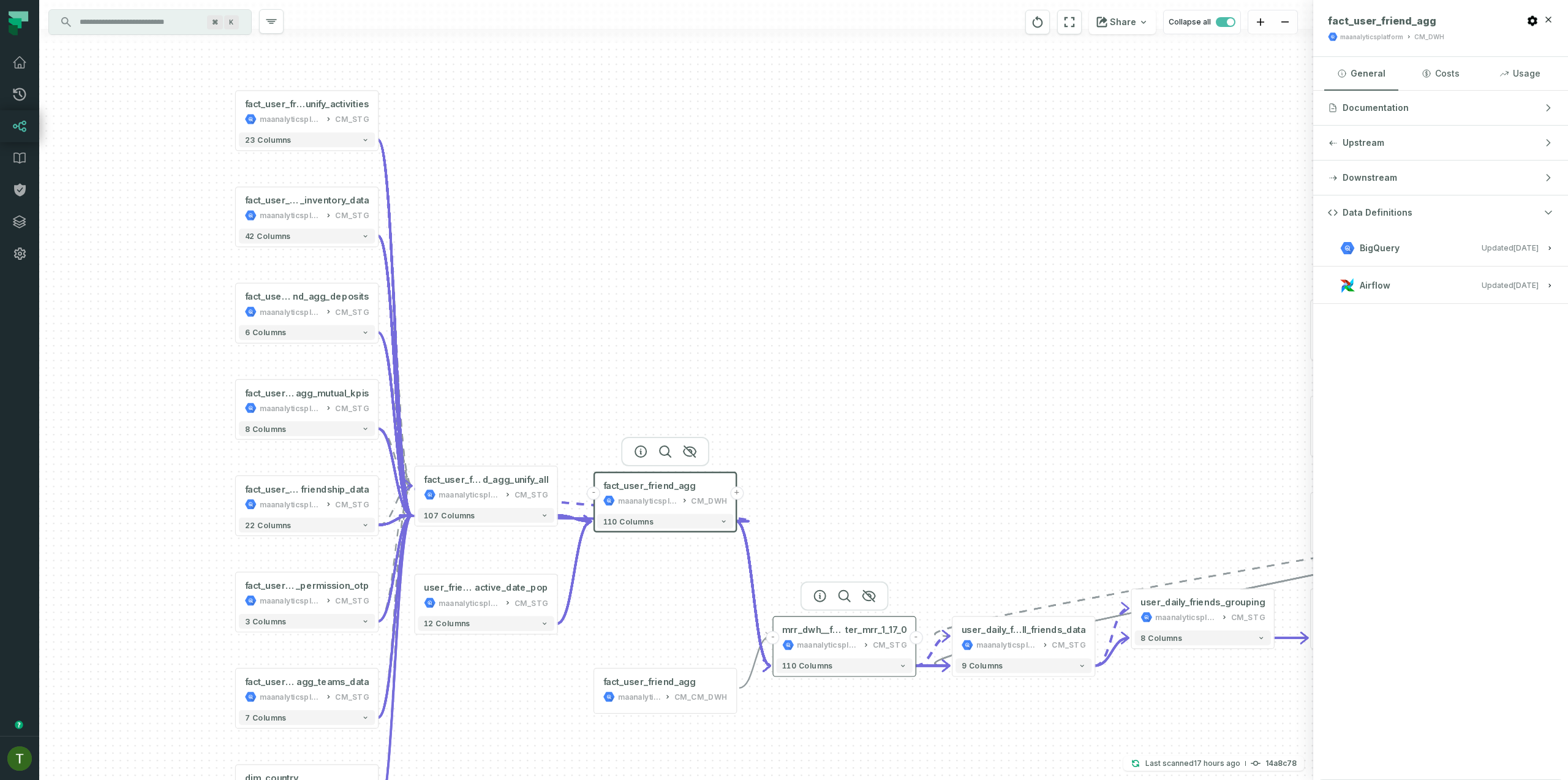
click at [790, 649] on icon at bounding box center [790, 647] width 6 height 6
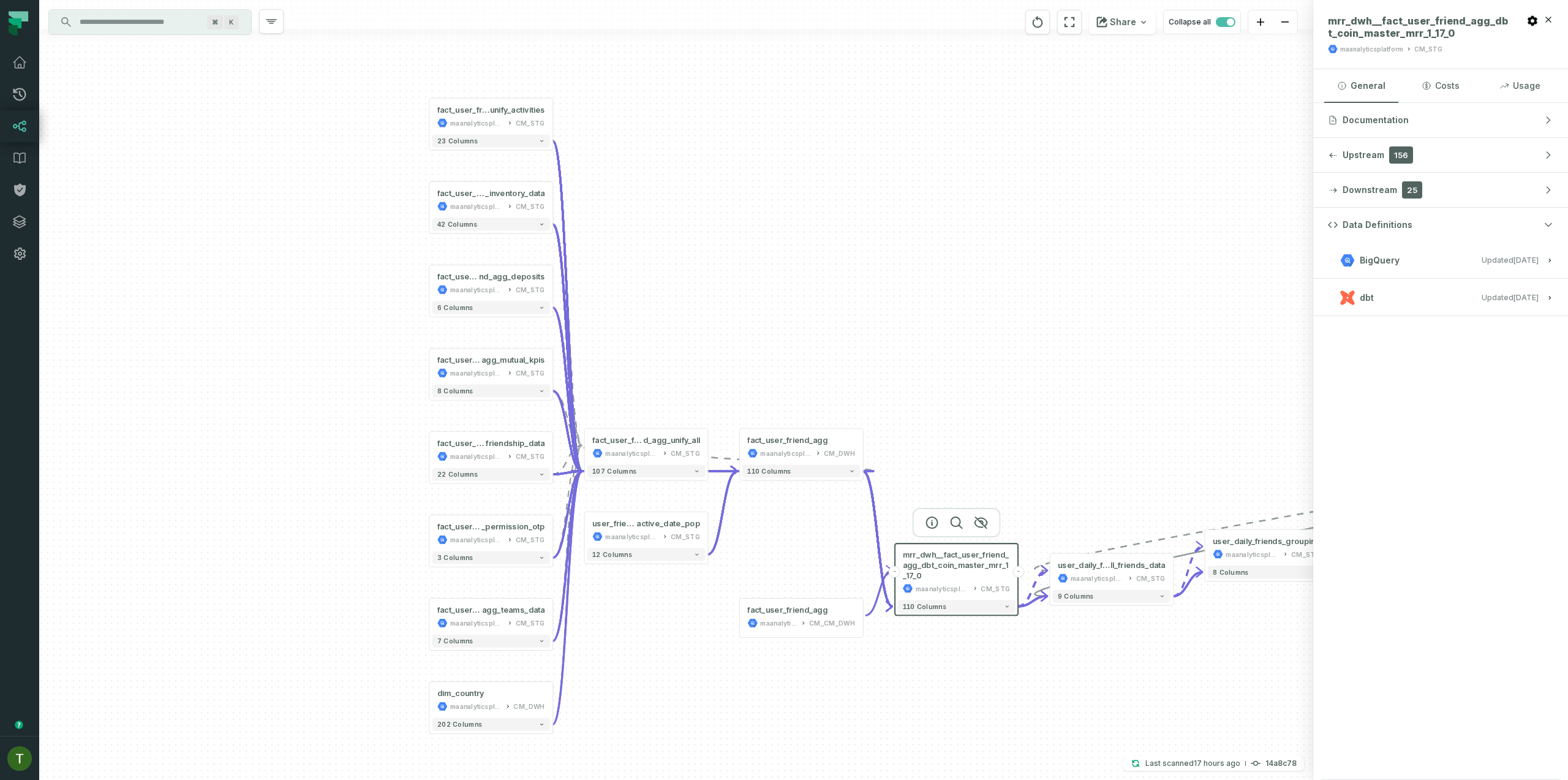
click at [612, 109] on div "+ fact_user_friend_agg_ unify_activities maanalyticsplatform CM_STG + 23 column…" at bounding box center [676, 390] width 1275 height 780
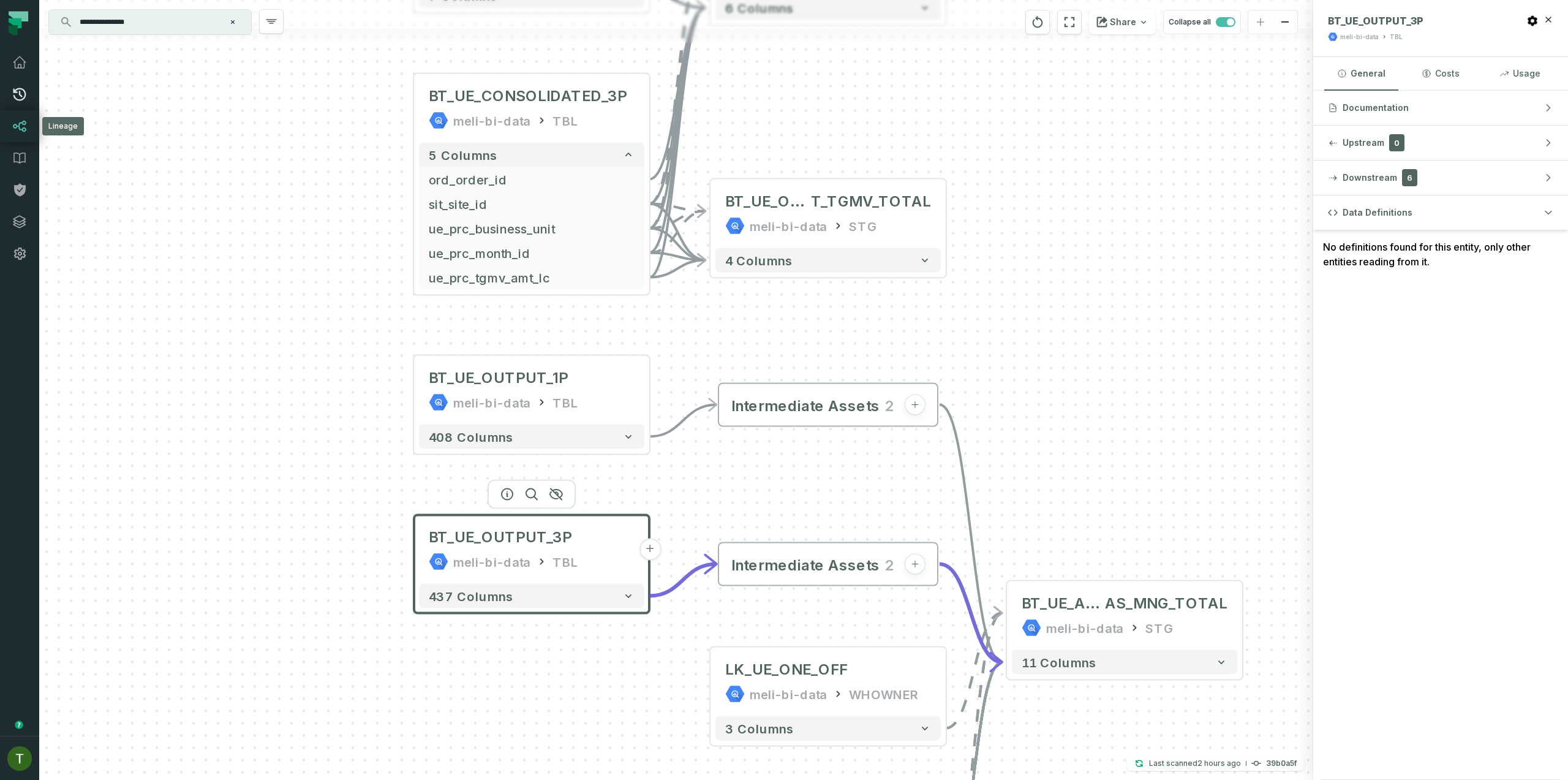
click at [26, 110] on link "Pull Requests" at bounding box center [19, 95] width 39 height 32
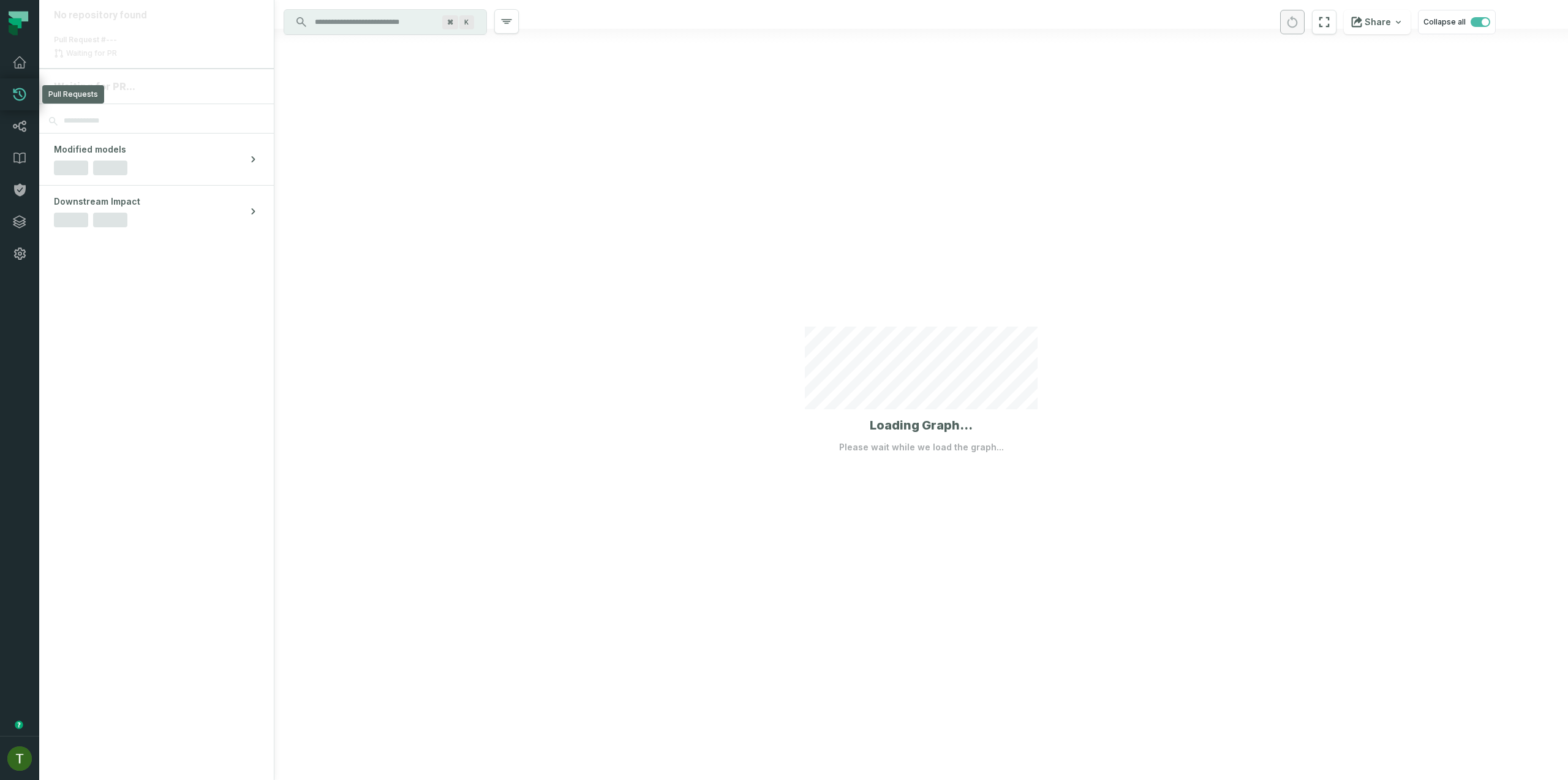
click at [26, 104] on link "Pull Requests" at bounding box center [19, 95] width 39 height 32
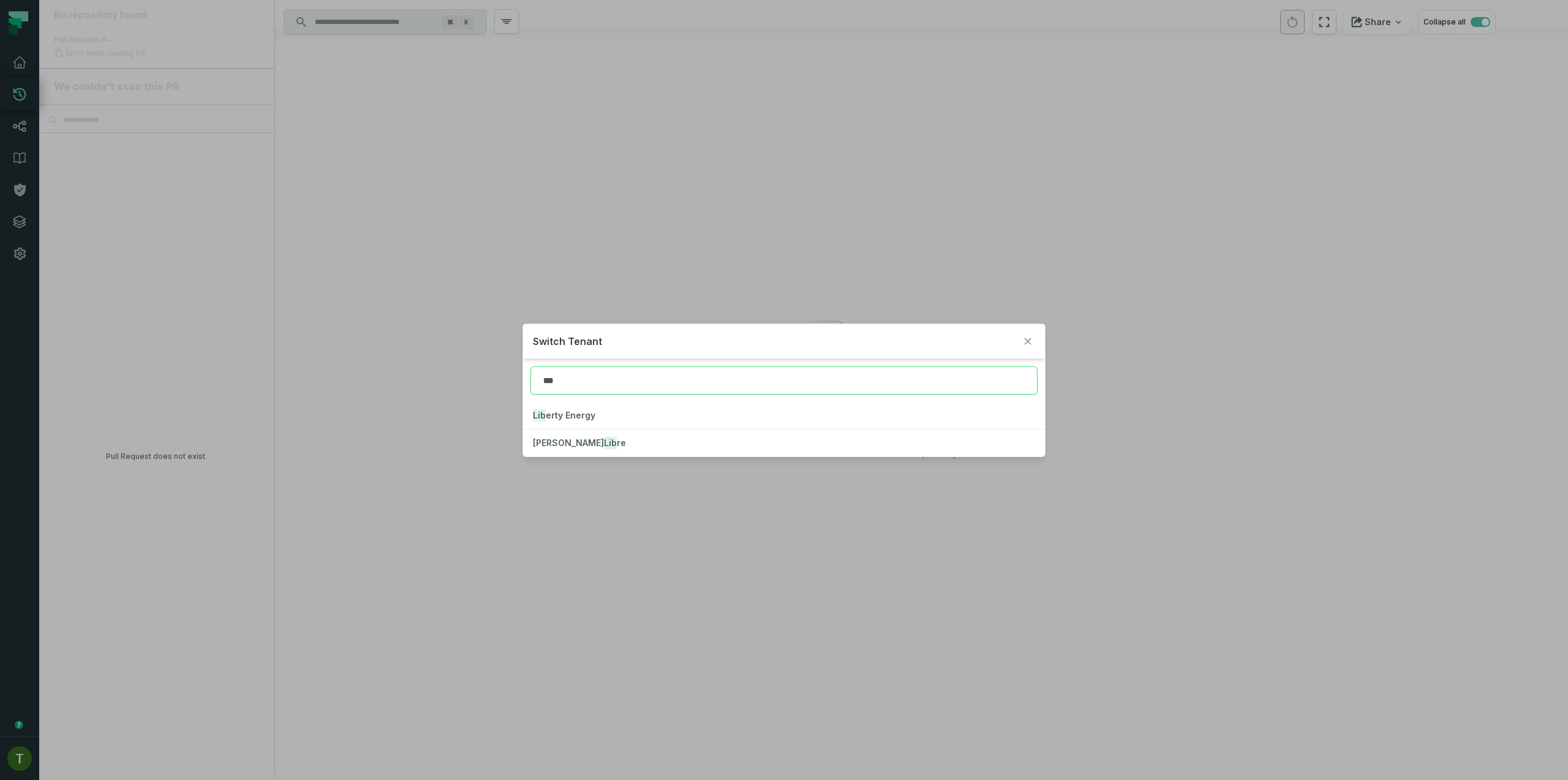
type input "***"
click button "Lib erty Energy" at bounding box center [784, 416] width 521 height 27
